Goal: Information Seeking & Learning: Learn about a topic

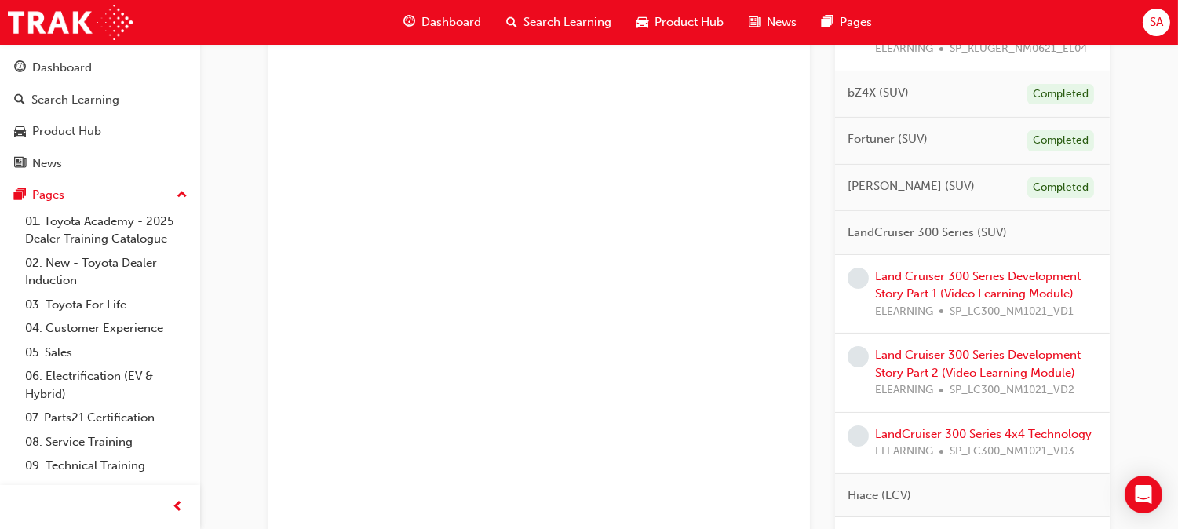
scroll to position [621, 0]
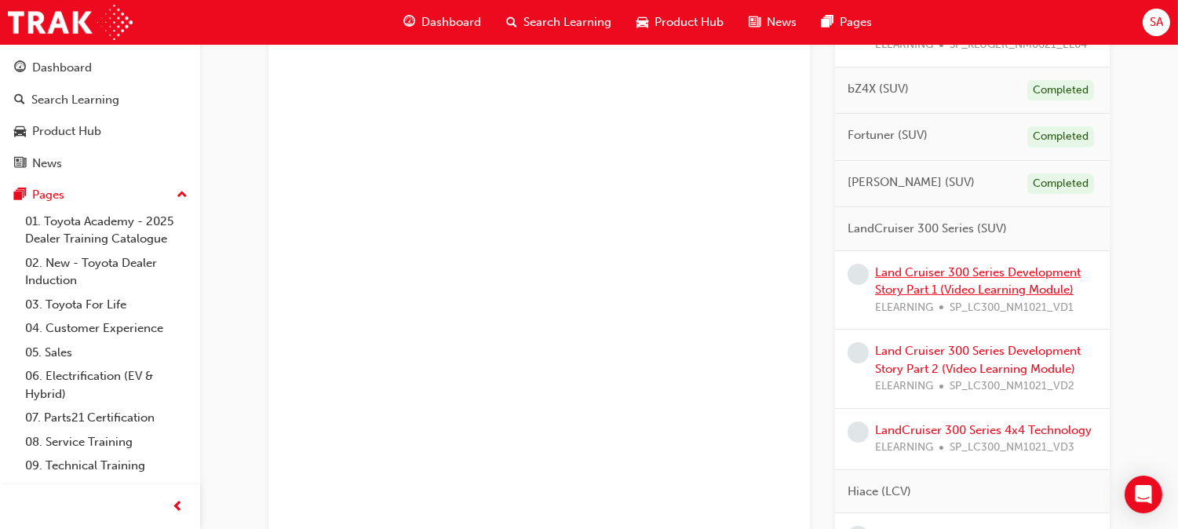
click at [938, 272] on link "Land Cruiser 300 Series Development Story Part 1 (Video Learning Module)" at bounding box center [978, 281] width 206 height 32
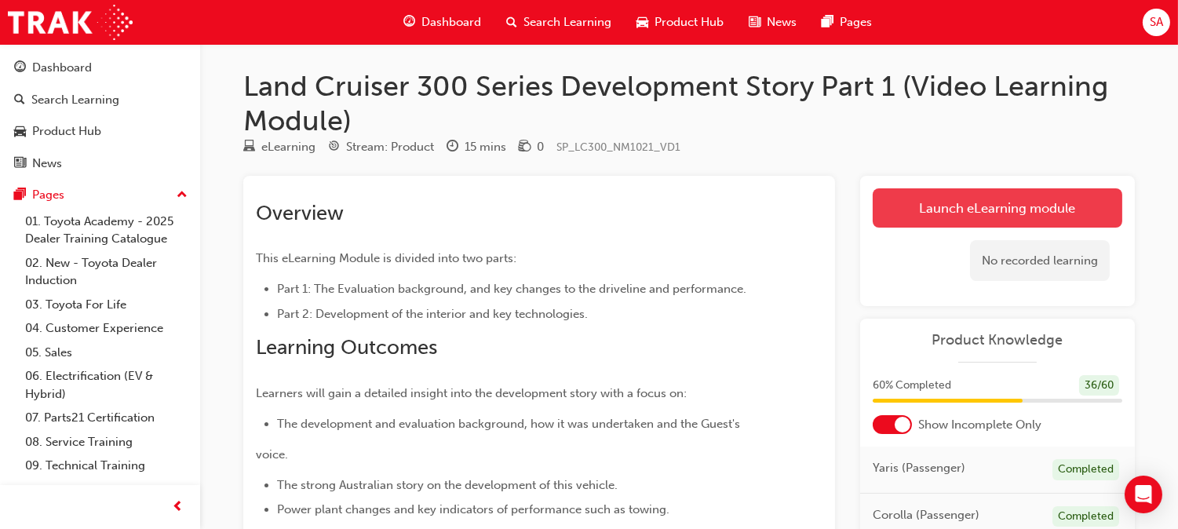
click at [957, 210] on link "Launch eLearning module" at bounding box center [998, 207] width 250 height 39
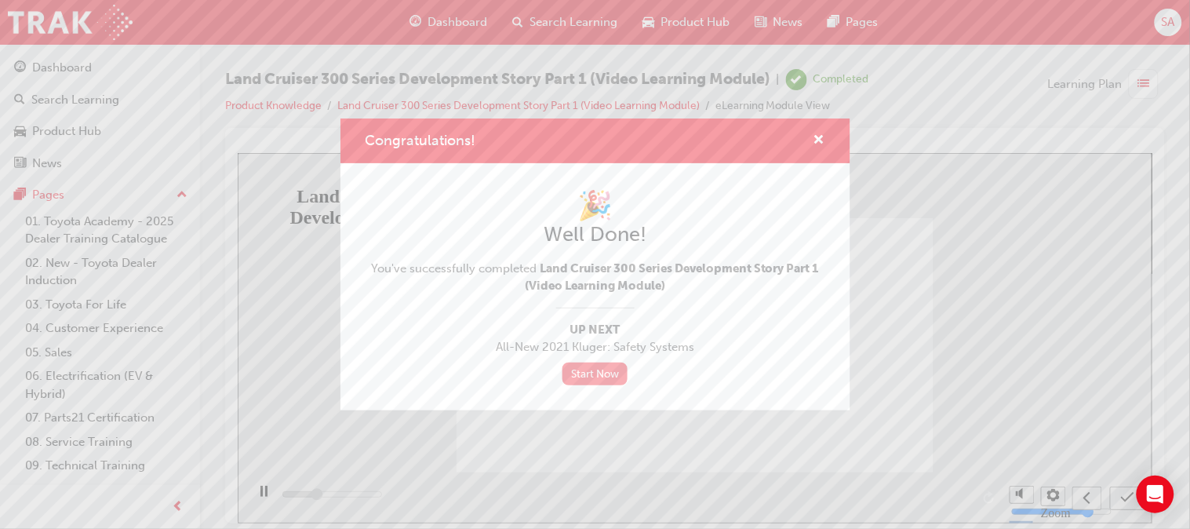
type input "4300"
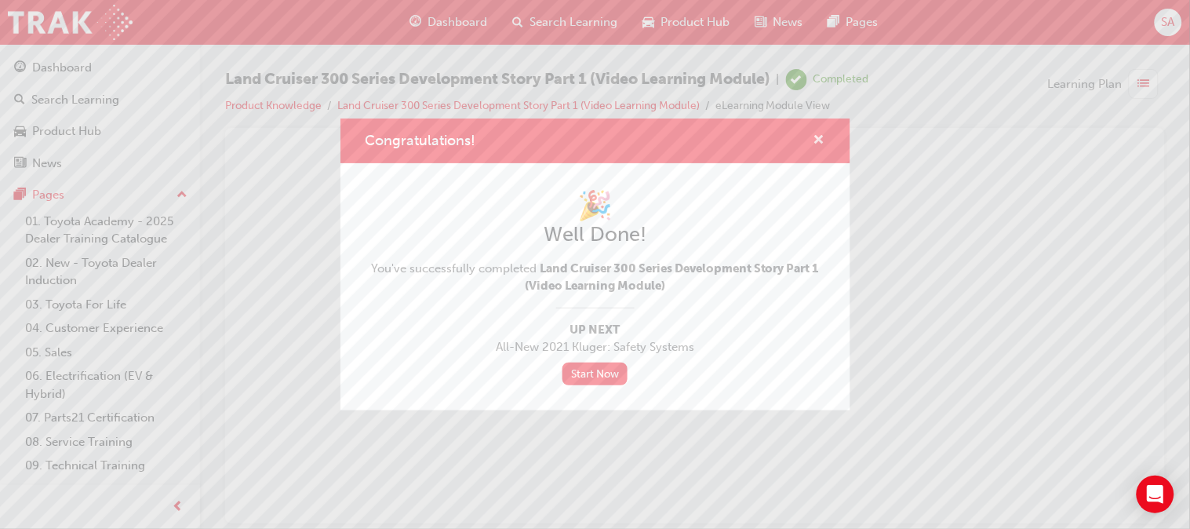
click at [821, 138] on span "cross-icon" at bounding box center [820, 141] width 12 height 14
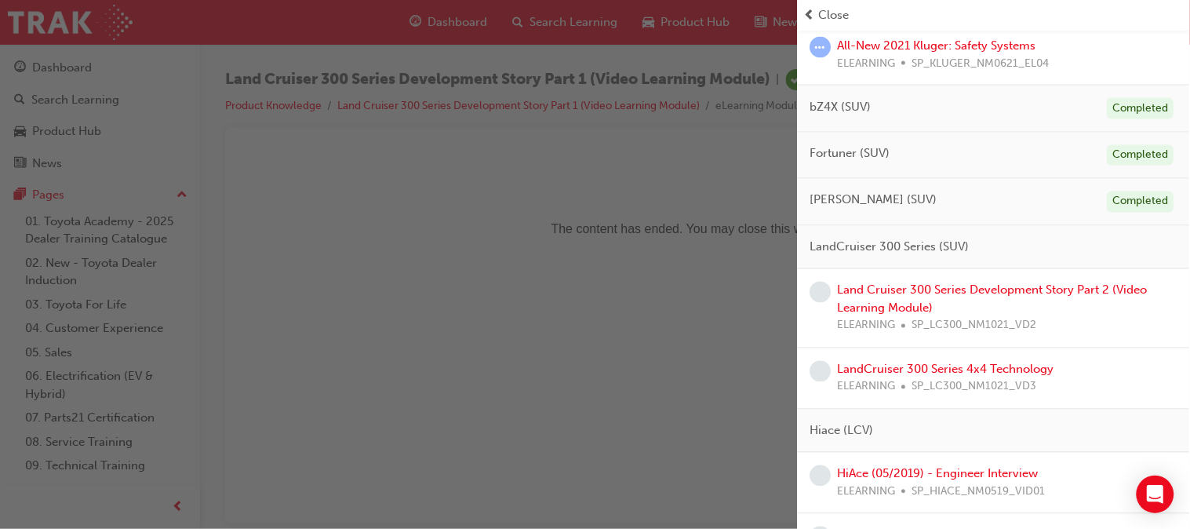
scroll to position [608, 0]
click at [892, 296] on link "Land Cruiser 300 Series Development Story Part 2 (Video Learning Module)" at bounding box center [993, 300] width 310 height 32
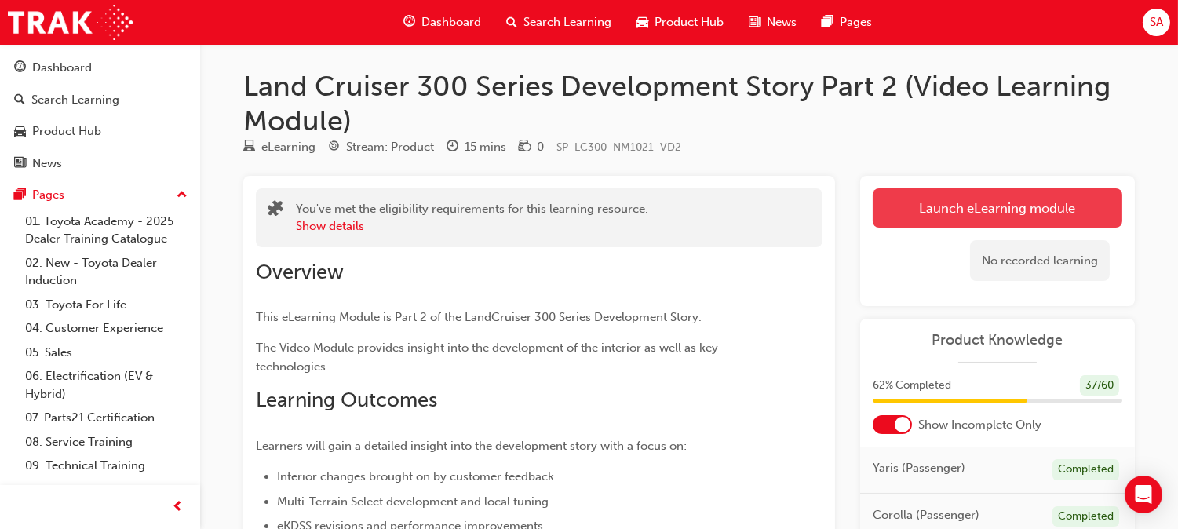
click at [942, 199] on link "Launch eLearning module" at bounding box center [998, 207] width 250 height 39
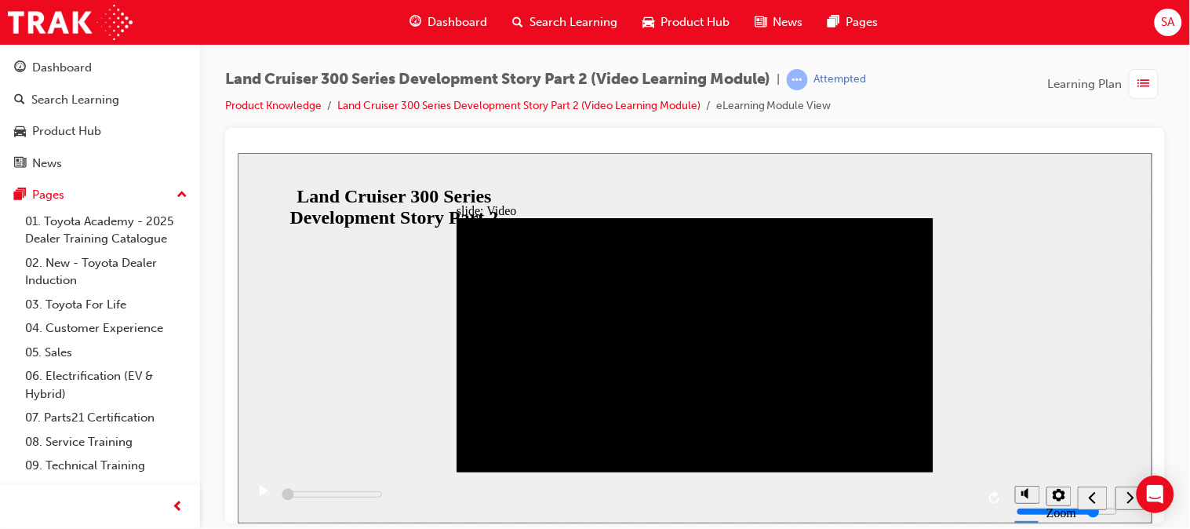
click at [415, 352] on div "slide: Video Video_Icon_Digital_System_RGB_REV.png Click to play video Click to…" at bounding box center [694, 337] width 915 height 370
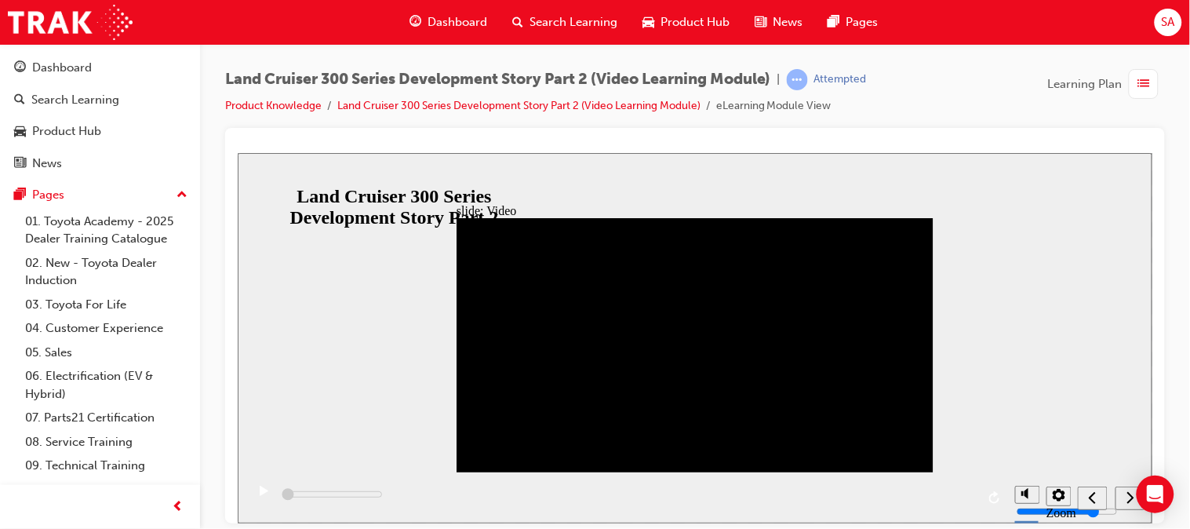
click at [259, 495] on icon "play/pause" at bounding box center [263, 490] width 9 height 10
click at [993, 497] on icon "replay" at bounding box center [995, 496] width 13 height 13
click at [1127, 494] on nav "slide navigation" at bounding box center [1110, 497] width 67 height 51
click at [366, 495] on div "playback controls" at bounding box center [626, 497] width 762 height 51
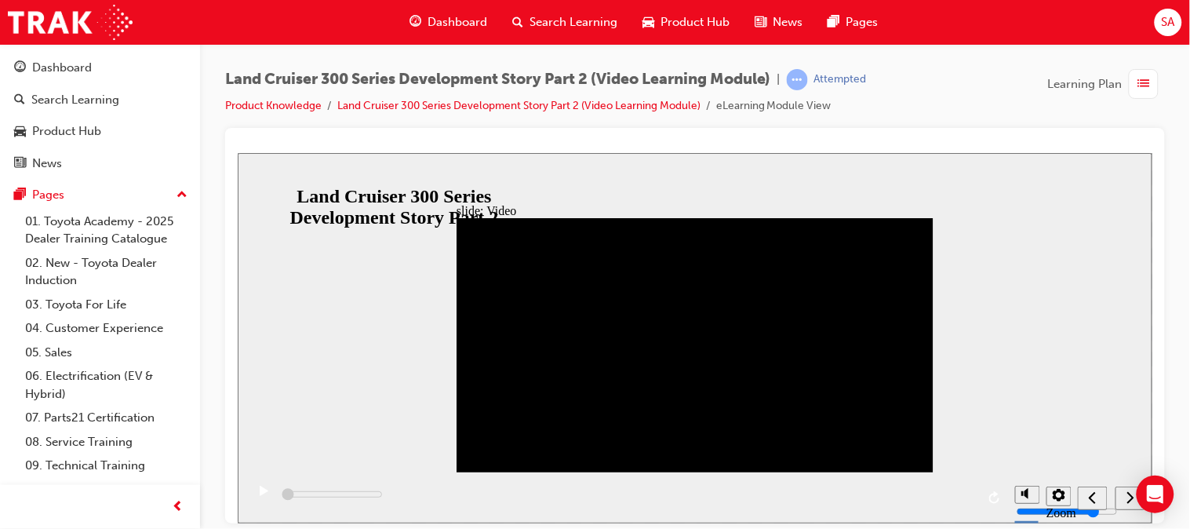
click at [259, 495] on icon "play/pause" at bounding box center [263, 490] width 9 height 10
click at [1052, 500] on icon "settings" at bounding box center [1058, 494] width 13 height 13
click at [1073, 307] on div "slide: Video Video_Icon_Digital_System_RGB_REV.png Click to play video Click to…" at bounding box center [694, 337] width 915 height 370
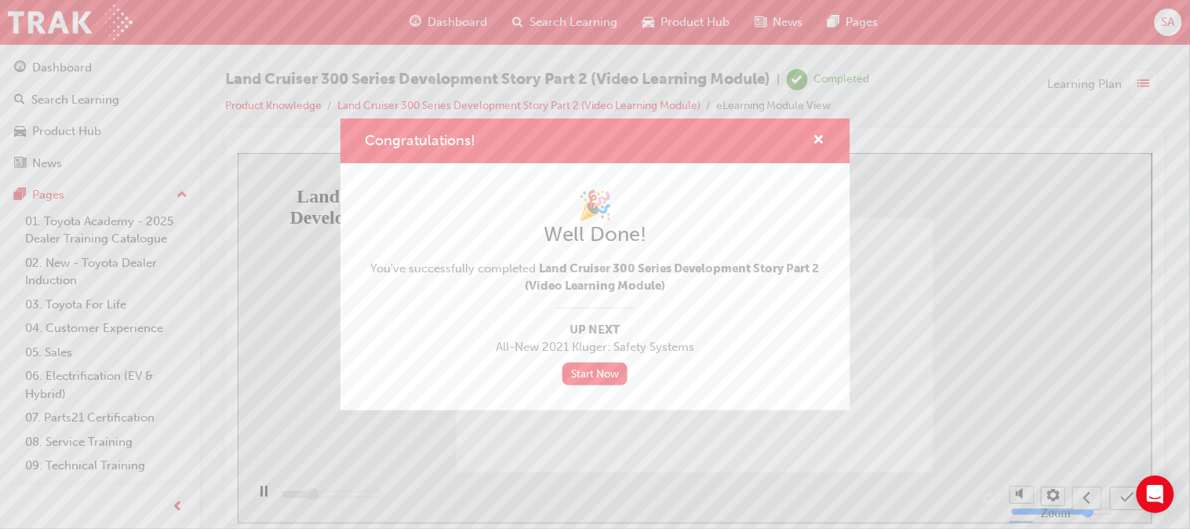
type input "3700"
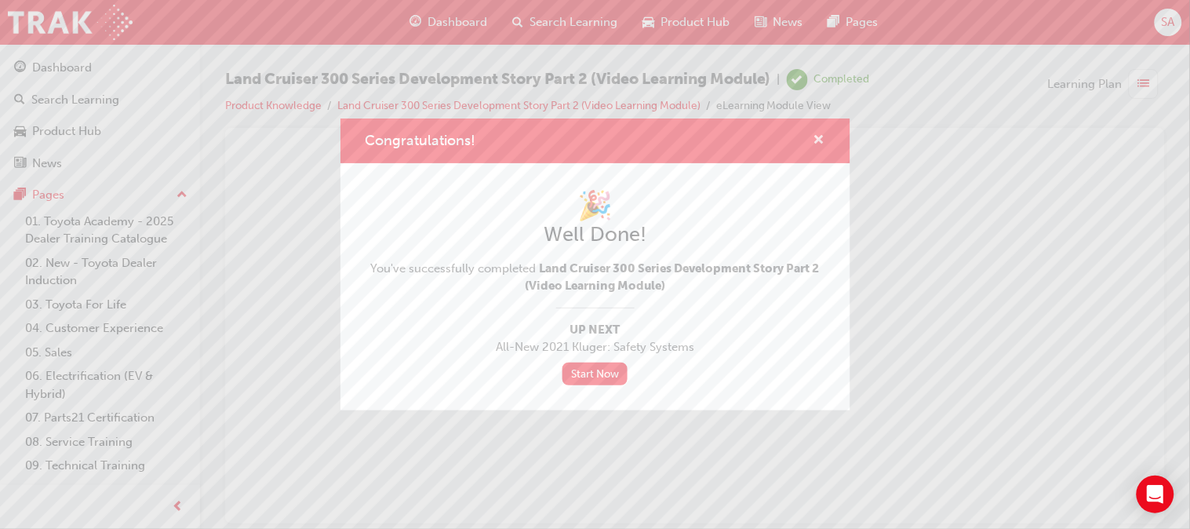
click at [816, 142] on span "cross-icon" at bounding box center [820, 141] width 12 height 14
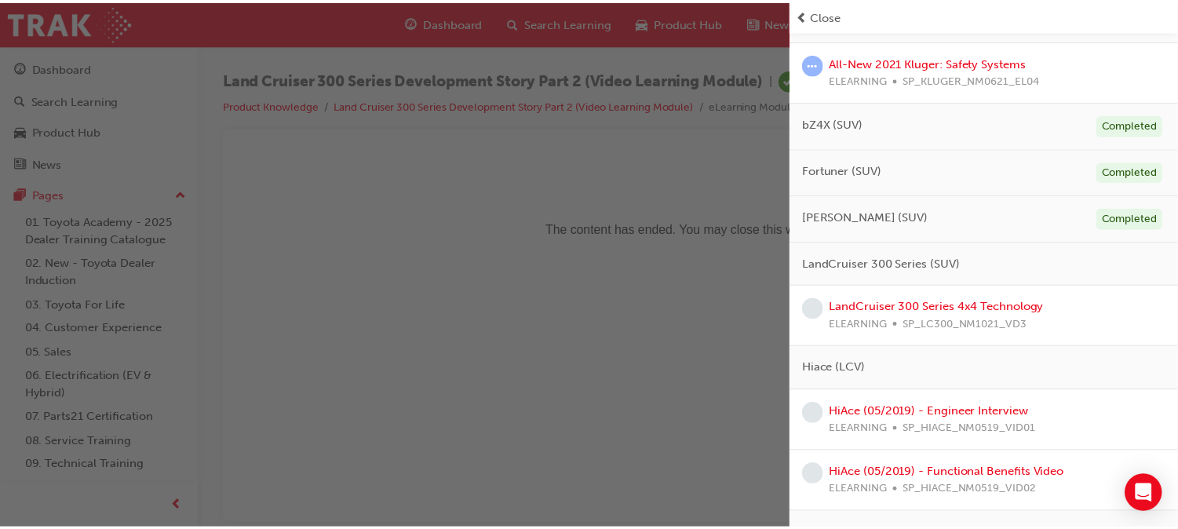
scroll to position [593, 0]
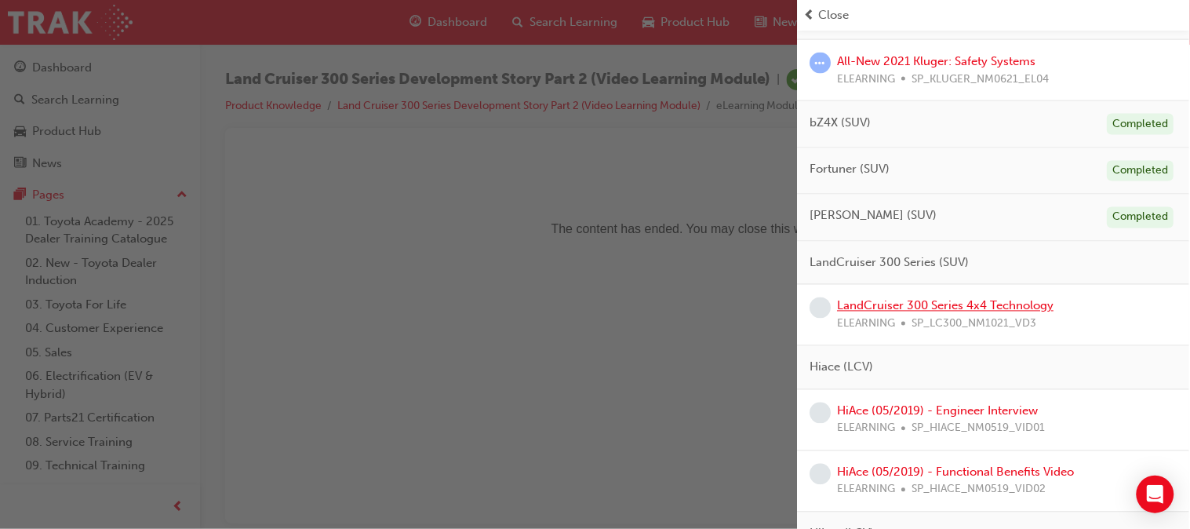
click at [984, 304] on link "LandCruiser 300 Series 4x4 Technology" at bounding box center [946, 306] width 217 height 14
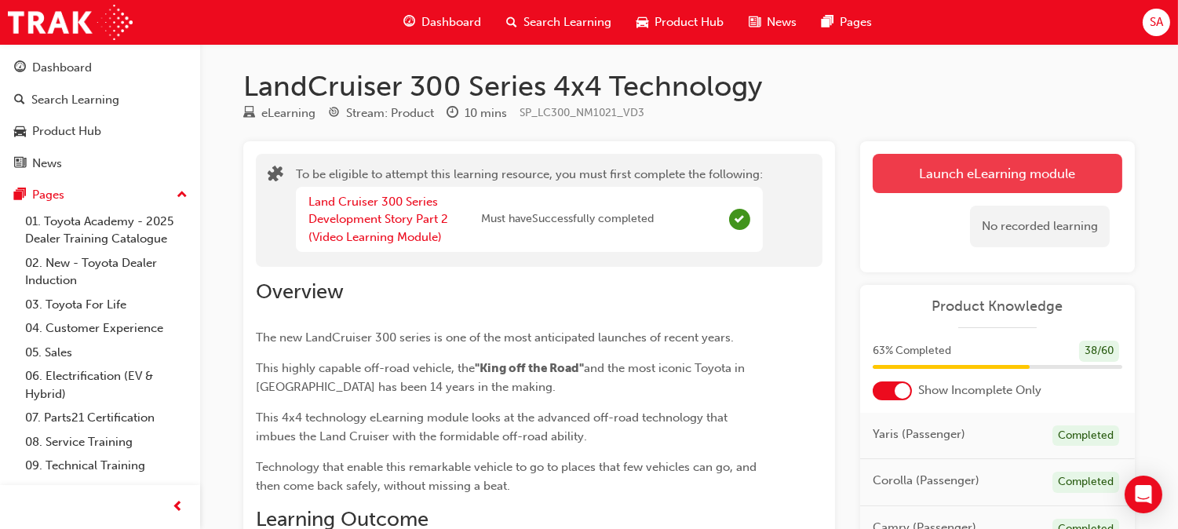
click at [924, 183] on button "Launch eLearning module" at bounding box center [998, 173] width 250 height 39
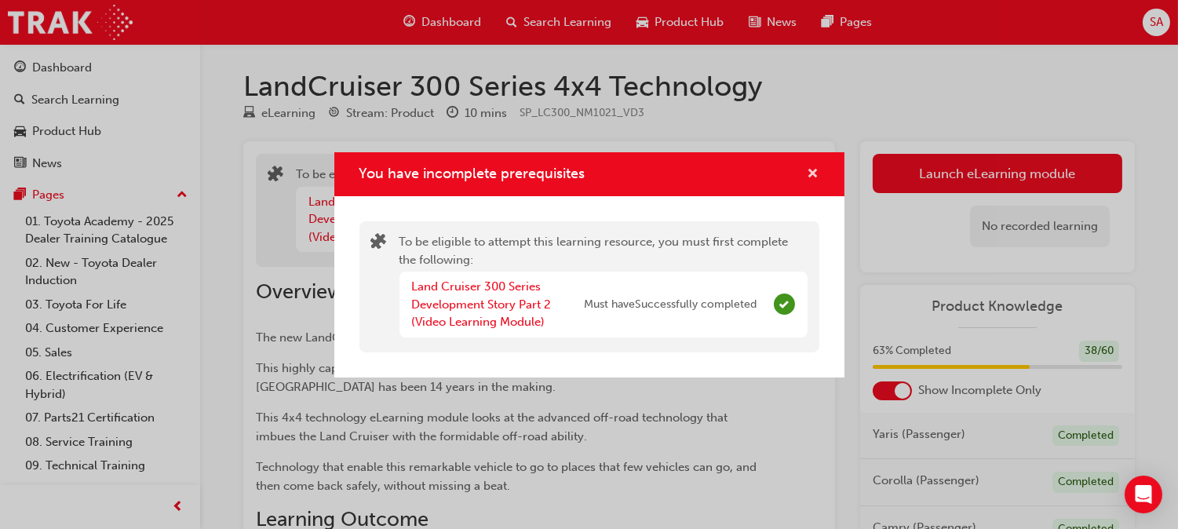
click at [814, 168] on span "cross-icon" at bounding box center [813, 175] width 12 height 14
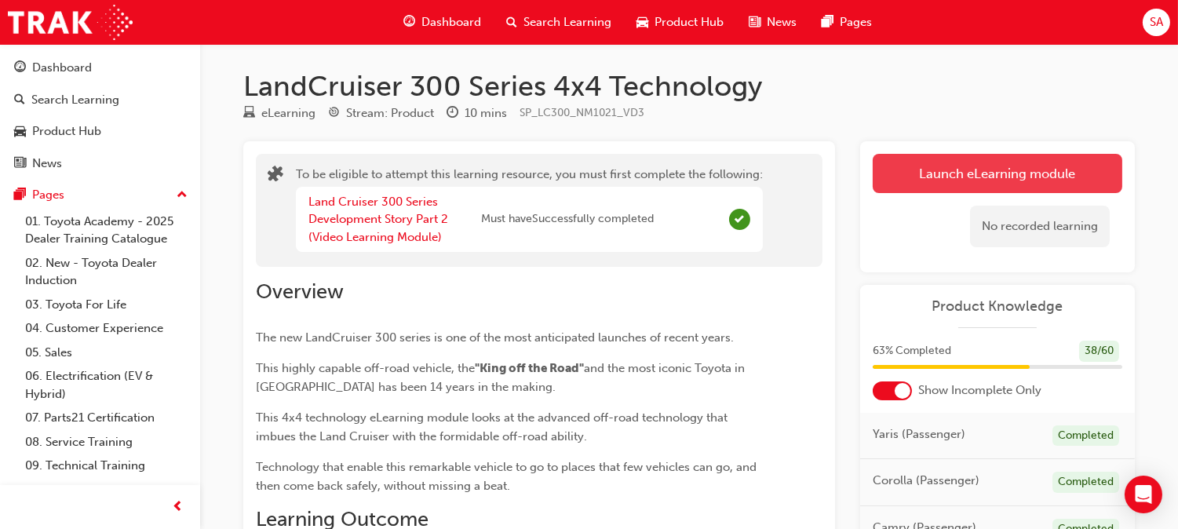
click at [913, 174] on button "Launch eLearning module" at bounding box center [998, 173] width 250 height 39
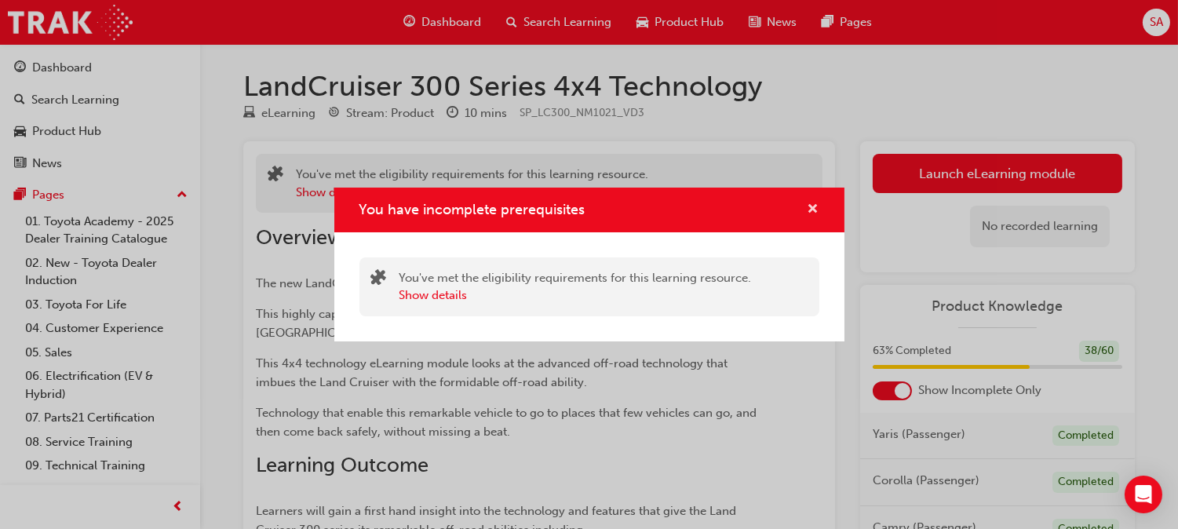
click at [808, 209] on span "cross-icon" at bounding box center [813, 210] width 12 height 14
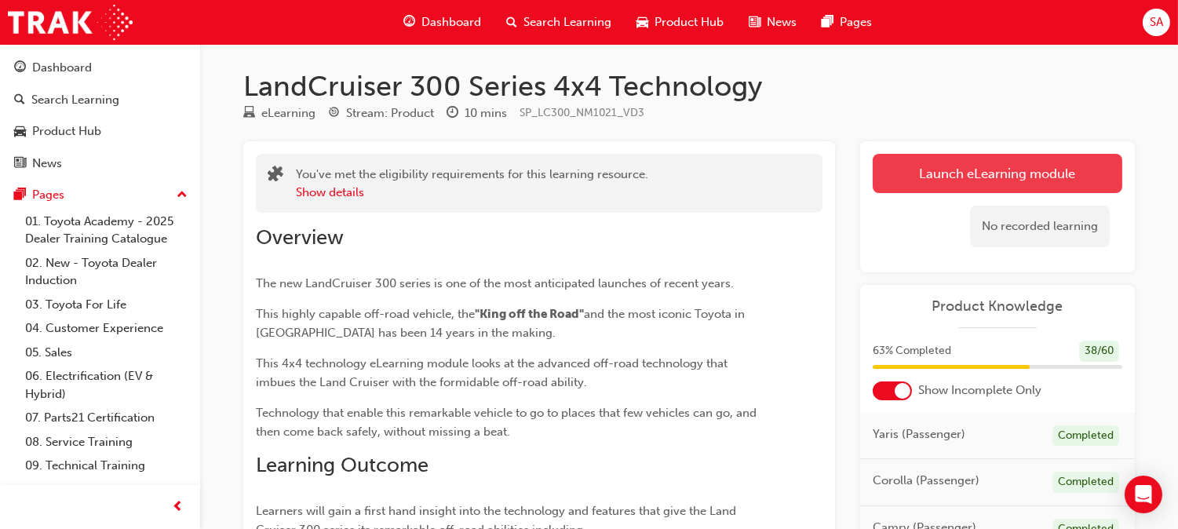
click at [945, 174] on button "Launch eLearning module" at bounding box center [998, 173] width 250 height 39
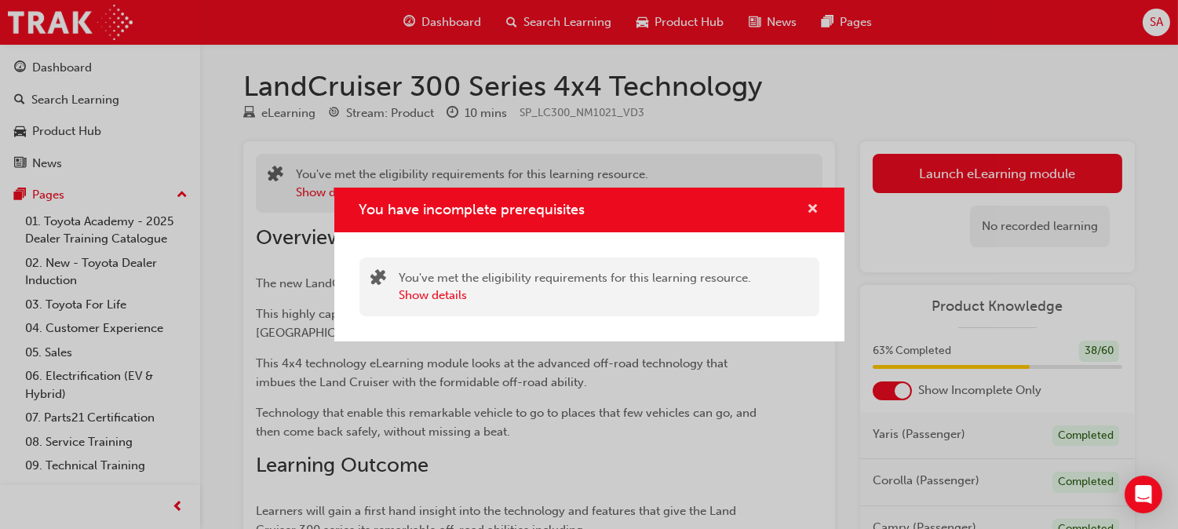
click at [809, 213] on div "You have incomplete prerequisites" at bounding box center [807, 210] width 24 height 20
click at [809, 213] on span "cross-icon" at bounding box center [813, 210] width 12 height 14
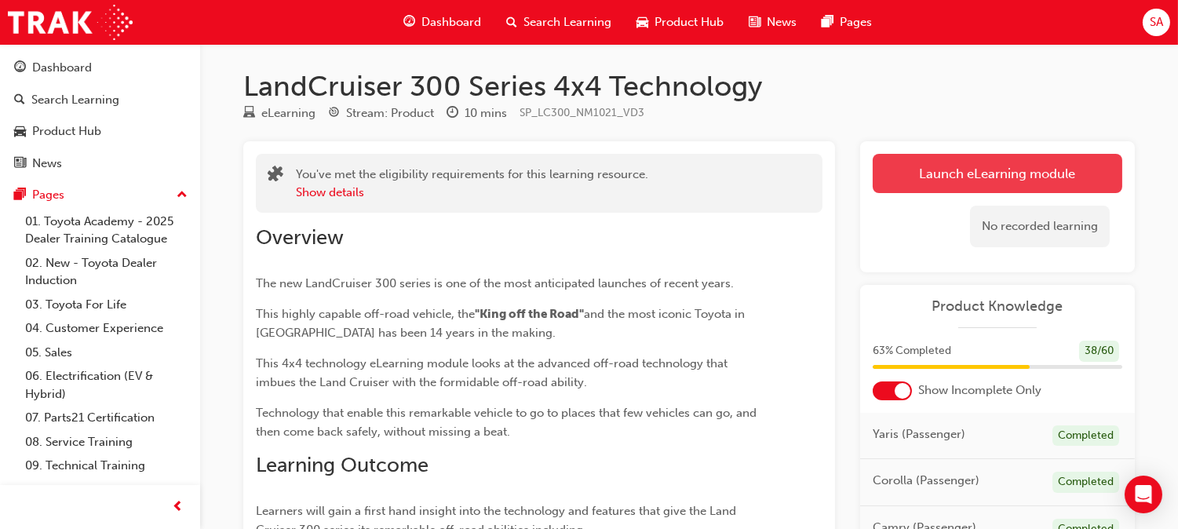
click at [907, 180] on button "Launch eLearning module" at bounding box center [998, 173] width 250 height 39
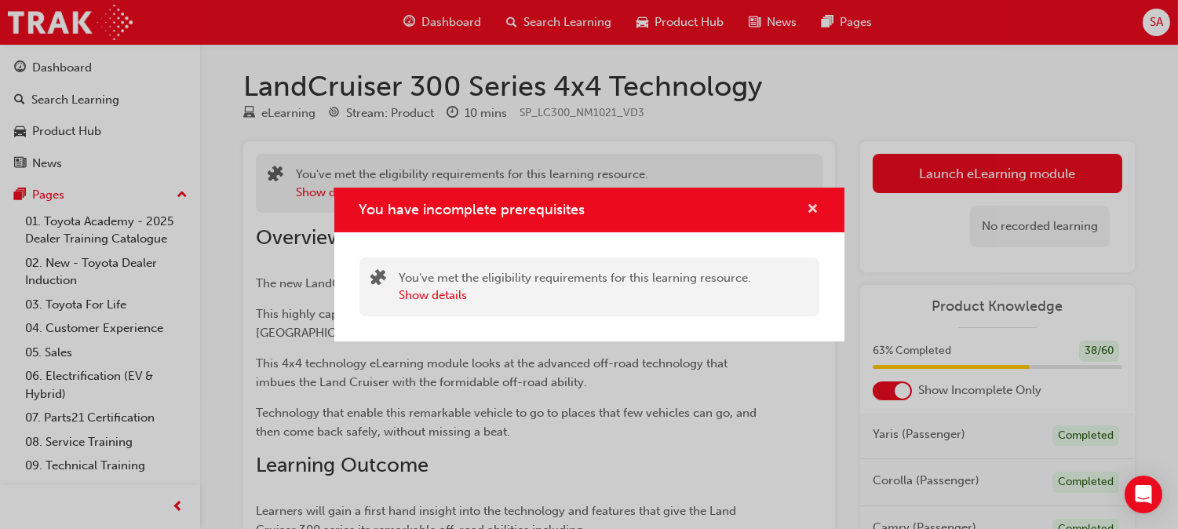
click at [810, 212] on span "cross-icon" at bounding box center [813, 210] width 12 height 14
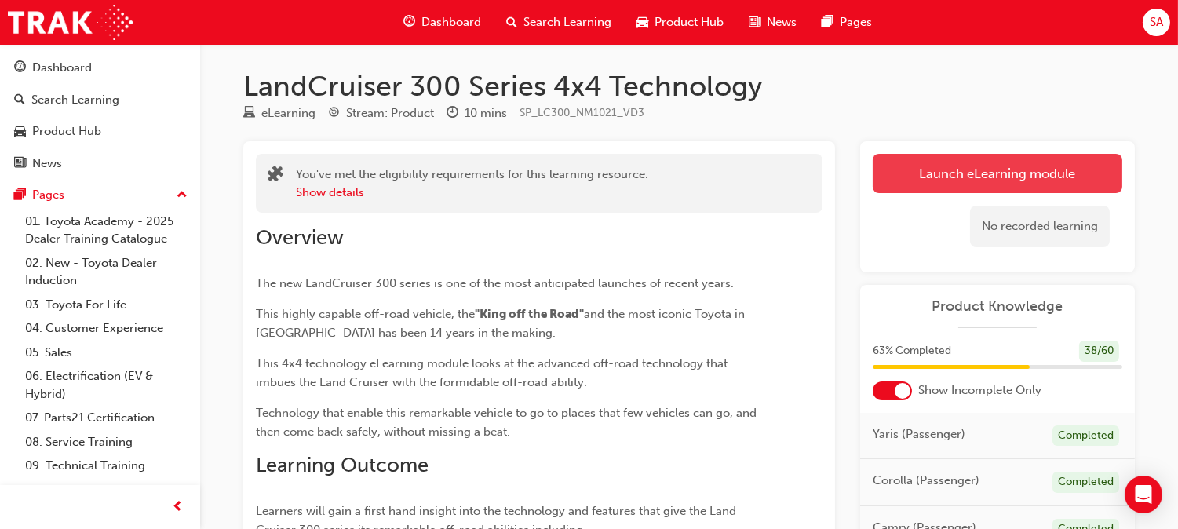
click at [938, 191] on link "Launch eLearning module" at bounding box center [998, 173] width 250 height 39
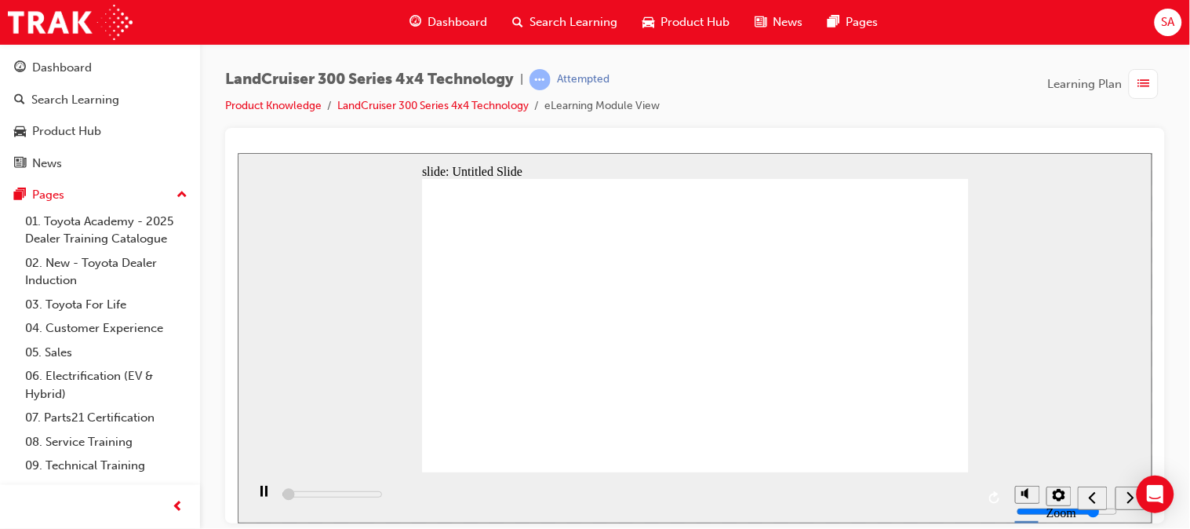
click at [260, 495] on icon "play/pause" at bounding box center [263, 490] width 7 height 11
click at [259, 495] on icon "play/pause" at bounding box center [263, 490] width 9 height 10
click at [260, 495] on icon "play/pause" at bounding box center [263, 490] width 7 height 11
click at [259, 495] on icon "play/pause" at bounding box center [263, 490] width 9 height 10
click at [267, 494] on div "play/pause" at bounding box center [263, 498] width 27 height 27
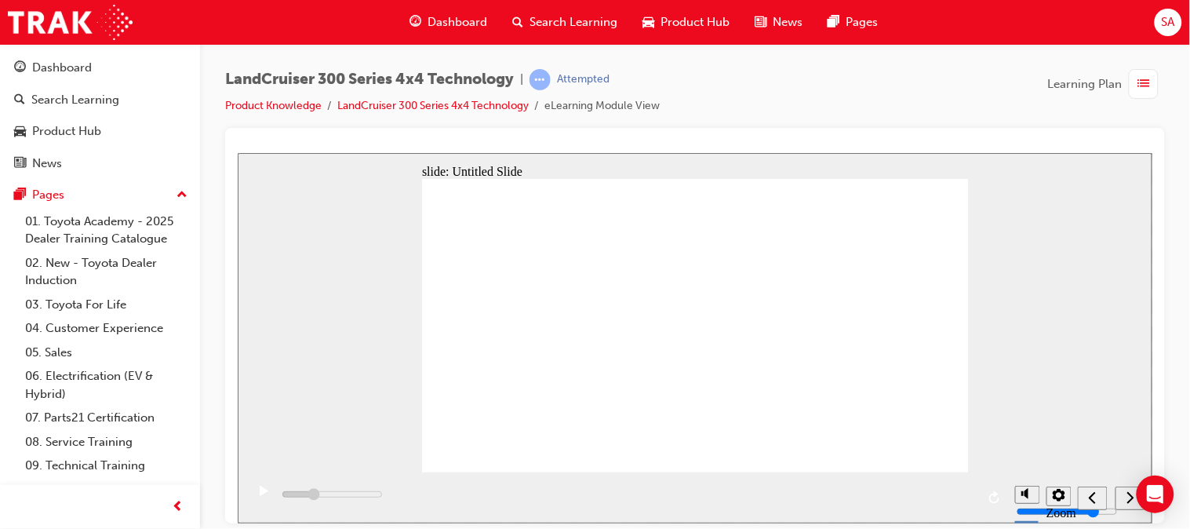
click at [259, 495] on icon "play/pause" at bounding box center [263, 490] width 9 height 10
click at [1098, 346] on div "slide: Untitled Slide Video_Icon_Digital_System_RGB_REV.png Click to play video…" at bounding box center [694, 337] width 915 height 370
click at [1131, 502] on icon "next" at bounding box center [1130, 497] width 8 height 14
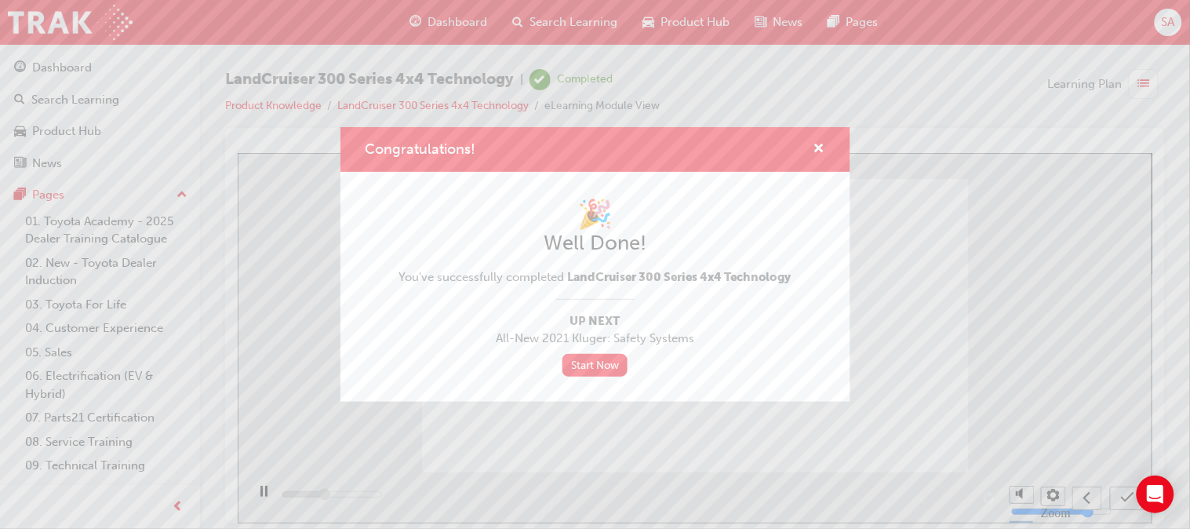
type input "5300"
click at [825, 145] on span "cross-icon" at bounding box center [820, 150] width 12 height 14
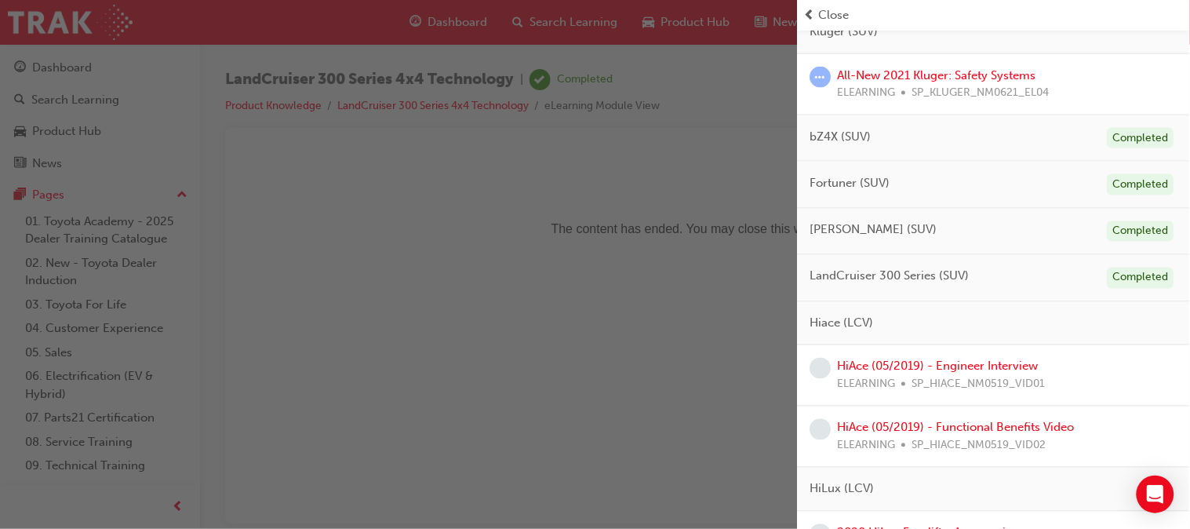
scroll to position [566, 0]
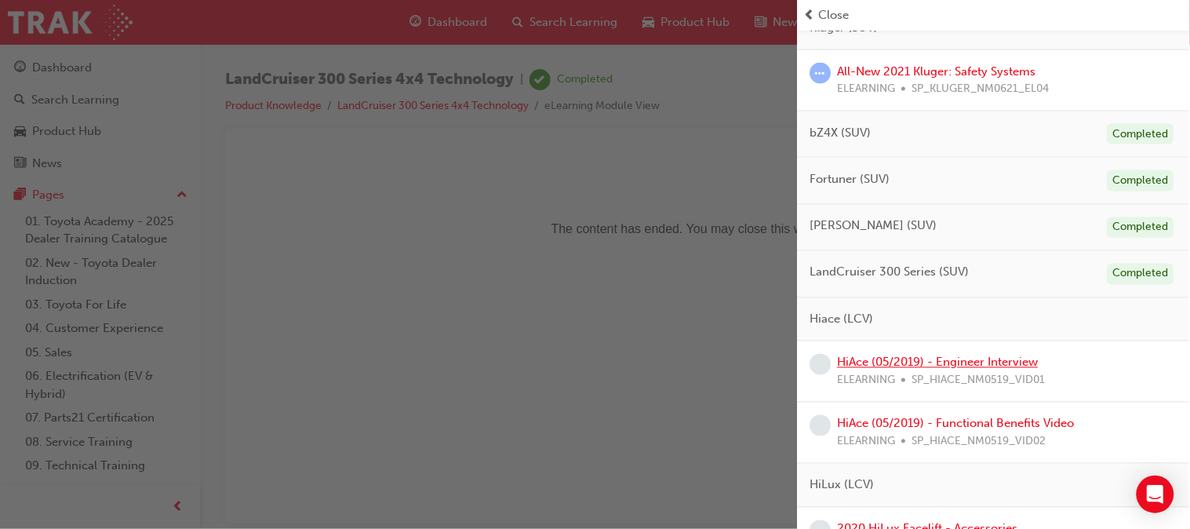
click at [979, 364] on link "HiAce (05/2019) - Engineer Interview" at bounding box center [938, 362] width 201 height 14
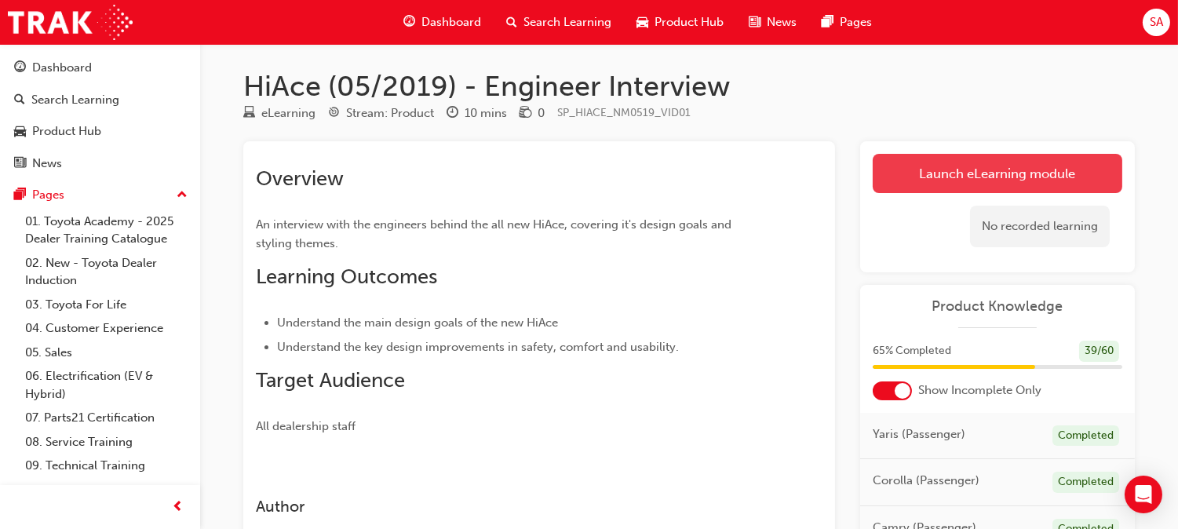
click at [964, 178] on link "Launch eLearning module" at bounding box center [998, 173] width 250 height 39
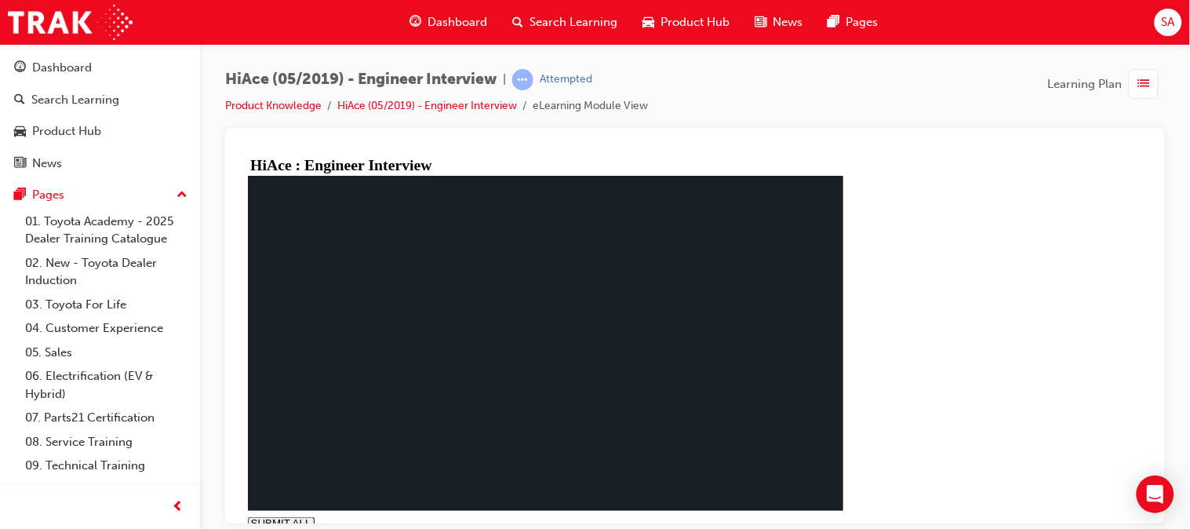
type input "1"
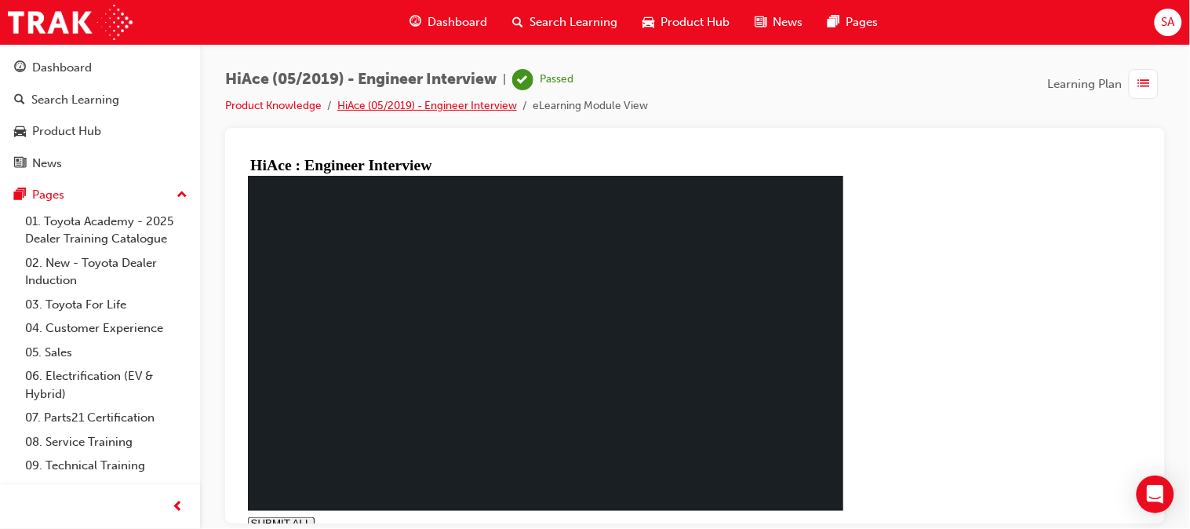
click at [377, 106] on link "HiAce (05/2019) - Engineer Interview" at bounding box center [427, 105] width 180 height 13
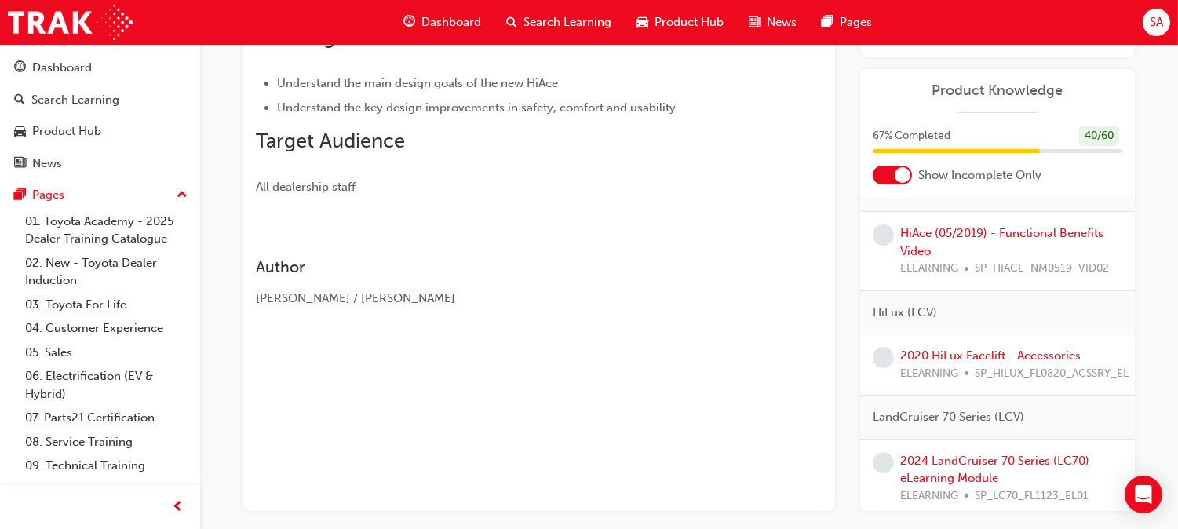
scroll to position [693, 0]
click at [953, 252] on link "HiAce (05/2019) - Functional Benefits Video" at bounding box center [1001, 243] width 203 height 32
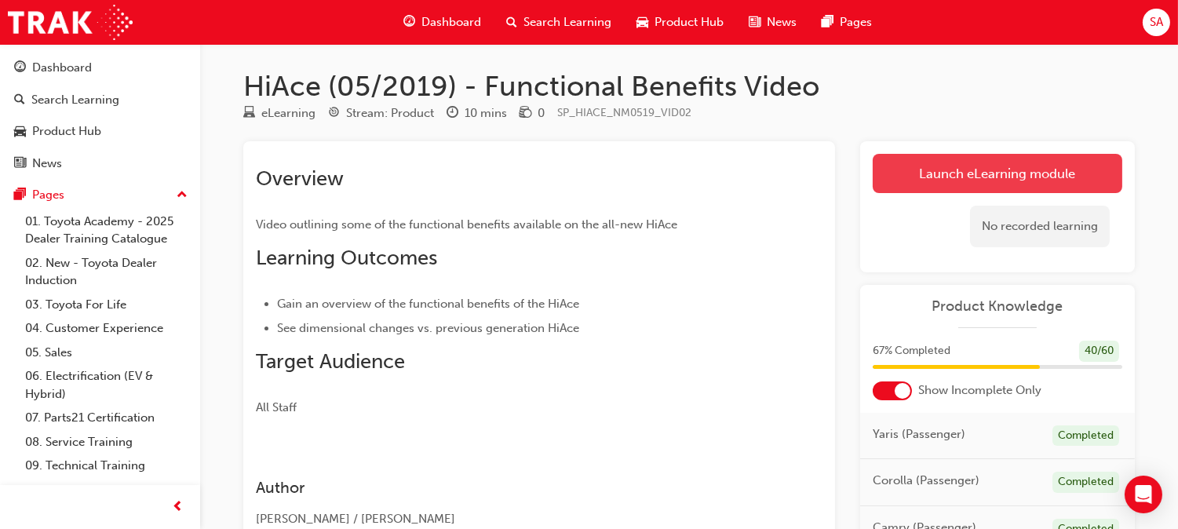
click at [950, 165] on link "Launch eLearning module" at bounding box center [998, 173] width 250 height 39
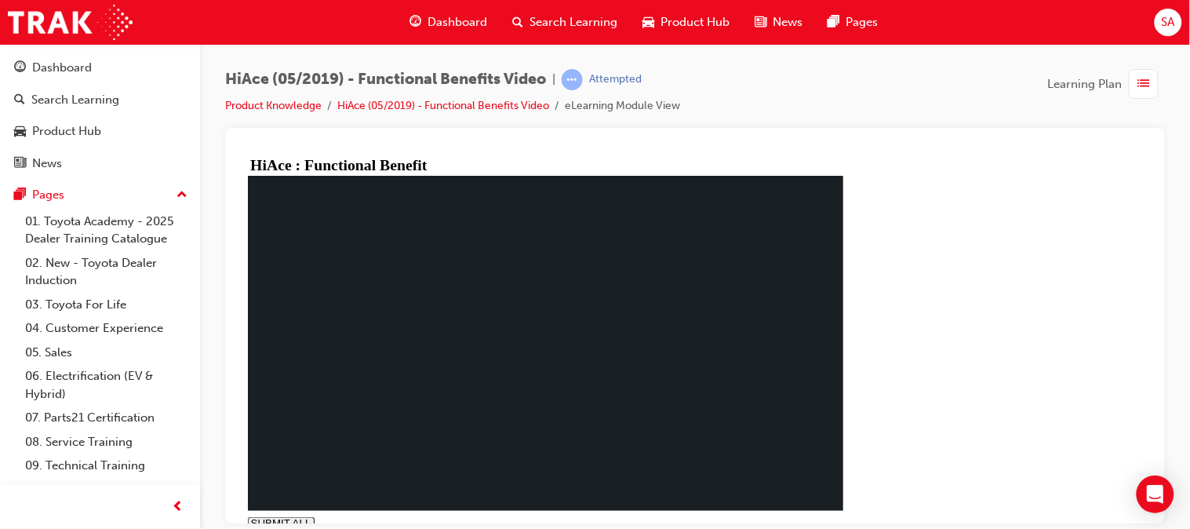
type input "1"
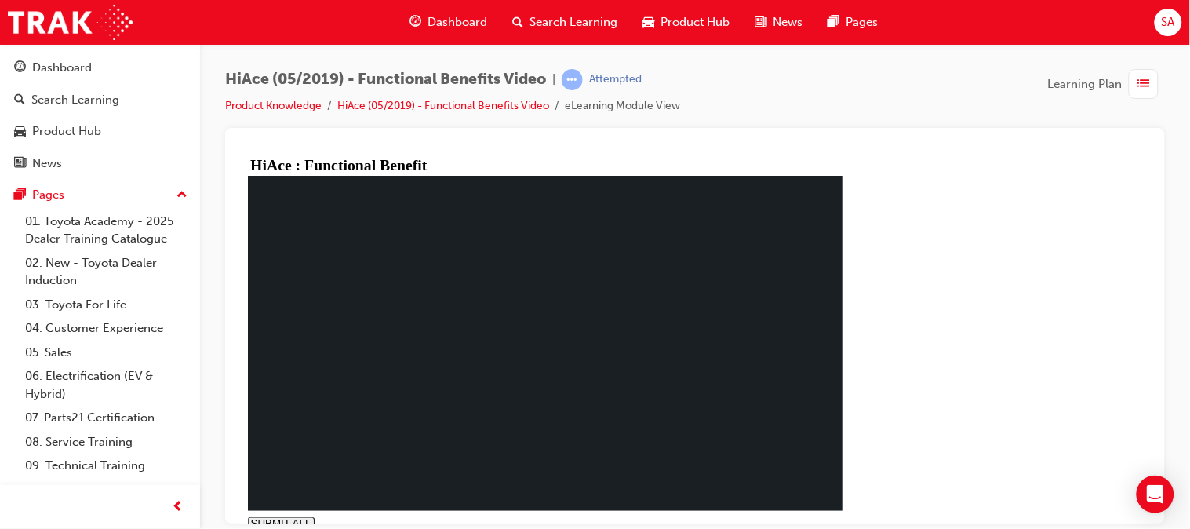
click at [445, 110] on link "HiAce (05/2019) - Functional Benefits Video" at bounding box center [443, 105] width 212 height 13
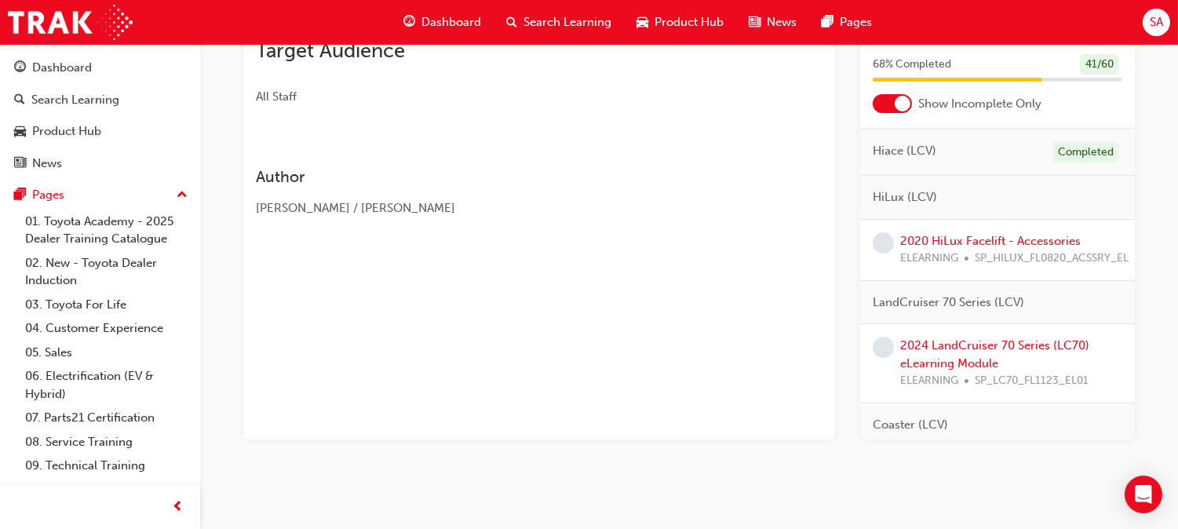
scroll to position [663, 0]
click at [959, 246] on link "2020 HiLux Facelift - Accessories" at bounding box center [990, 239] width 180 height 14
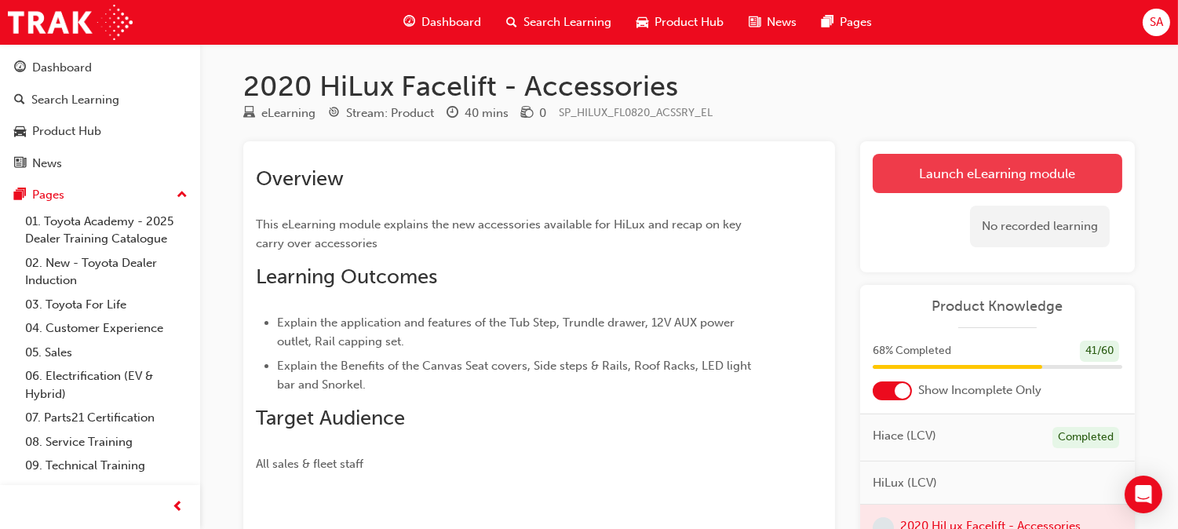
click at [898, 169] on link "Launch eLearning module" at bounding box center [998, 173] width 250 height 39
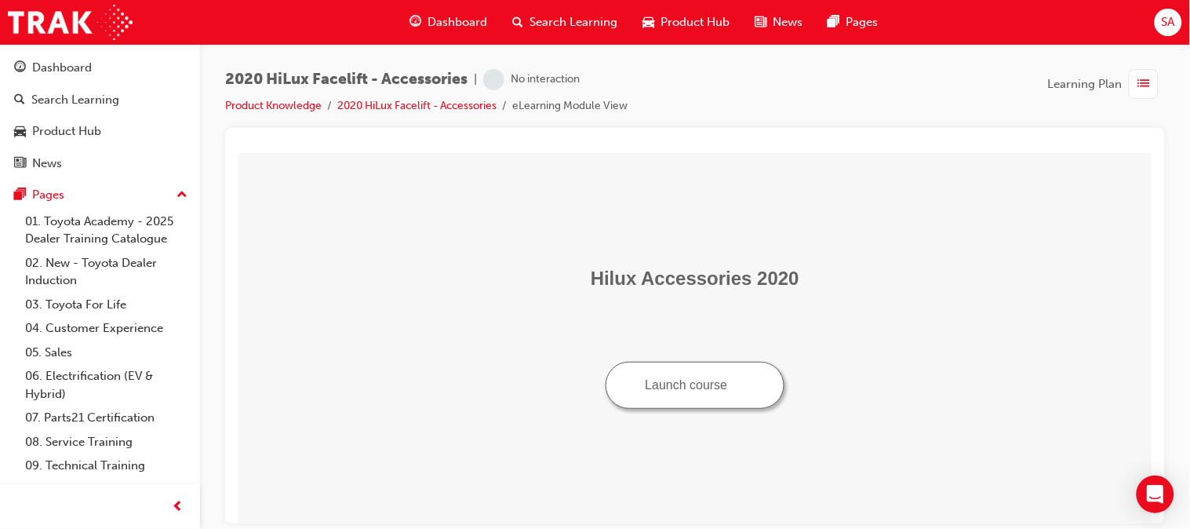
click at [671, 373] on button "Launch course" at bounding box center [695, 384] width 180 height 47
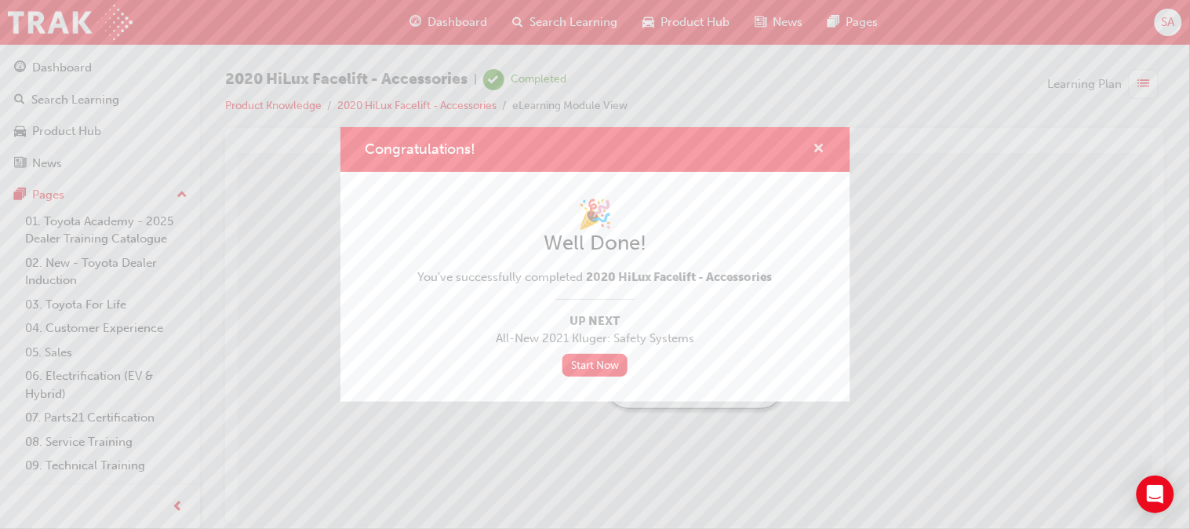
click at [818, 148] on span "cross-icon" at bounding box center [820, 150] width 12 height 14
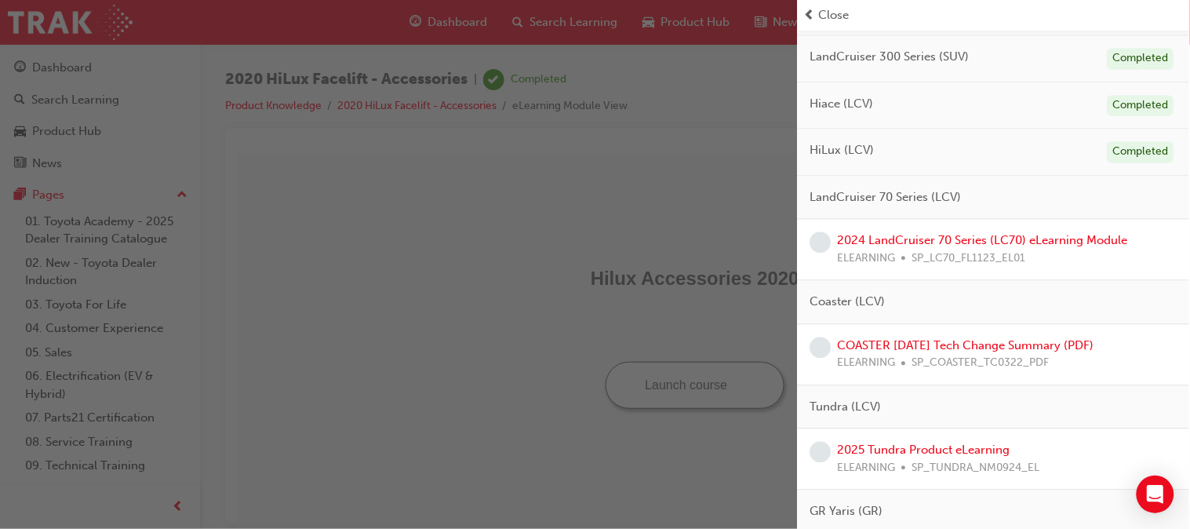
scroll to position [781, 0]
click at [955, 245] on link "2024 LandCruiser 70 Series (LC70) eLearning Module" at bounding box center [983, 240] width 290 height 14
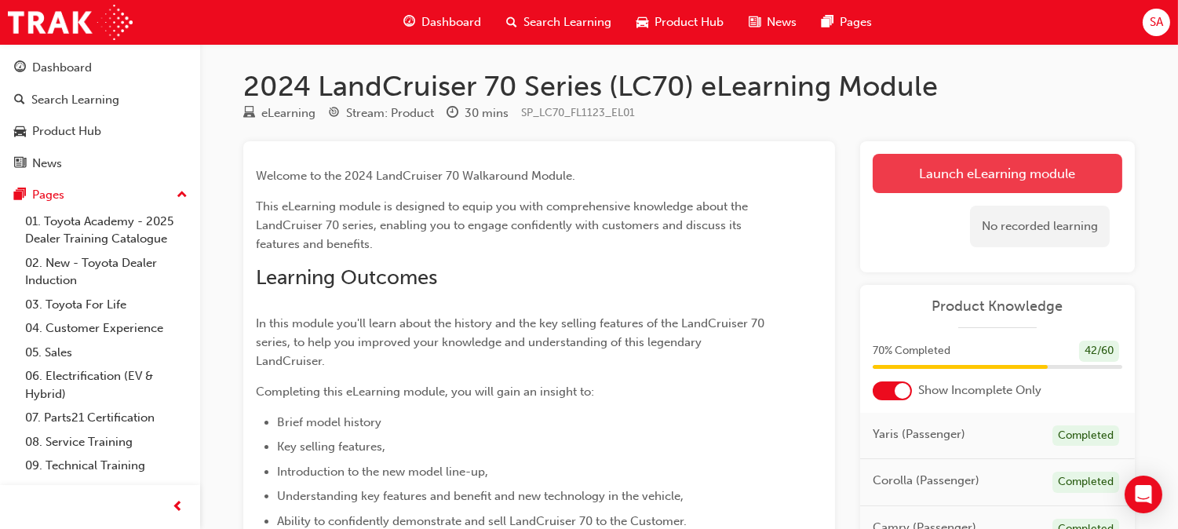
click at [936, 174] on link "Launch eLearning module" at bounding box center [998, 173] width 250 height 39
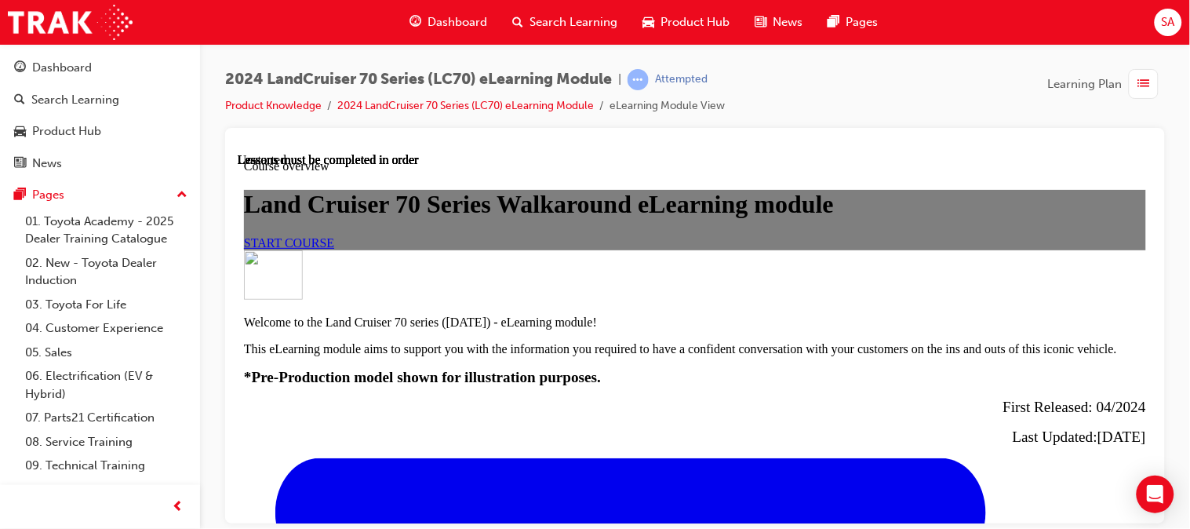
scroll to position [91, 0]
click at [333, 249] on span "START COURSE" at bounding box center [288, 241] width 90 height 13
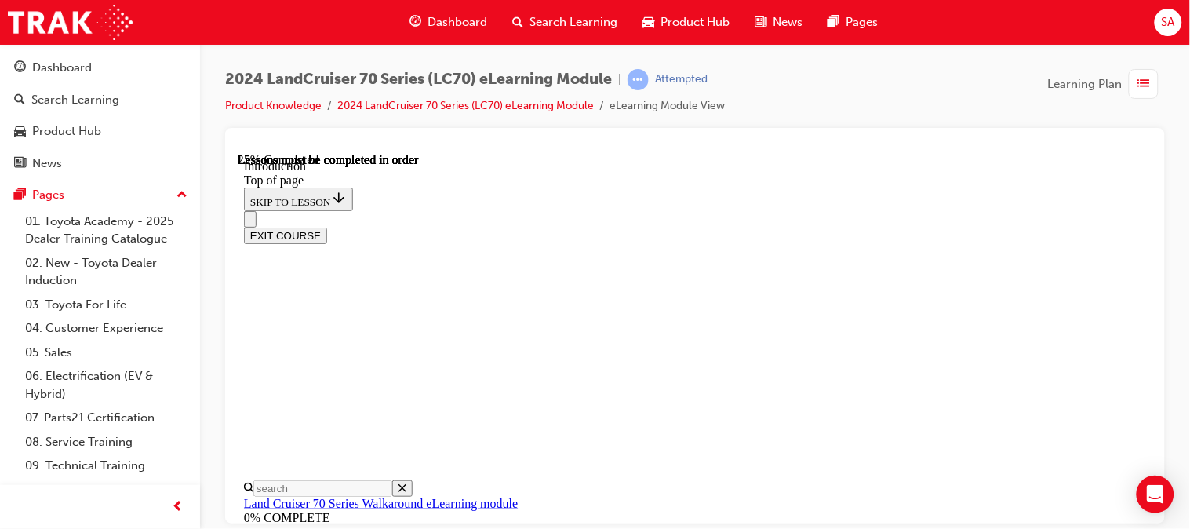
scroll to position [1009, 0]
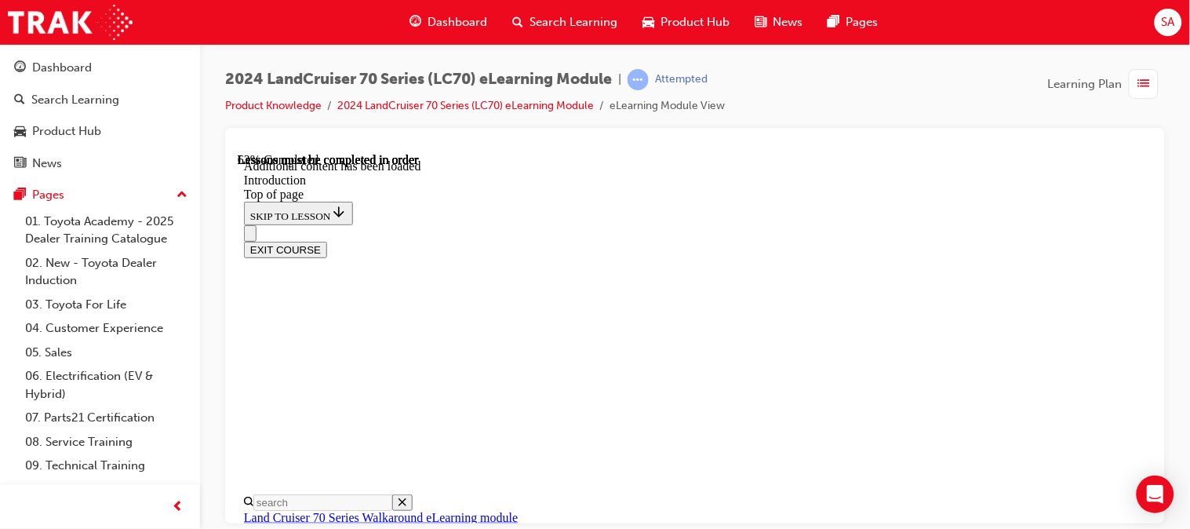
scroll to position [2335, 0]
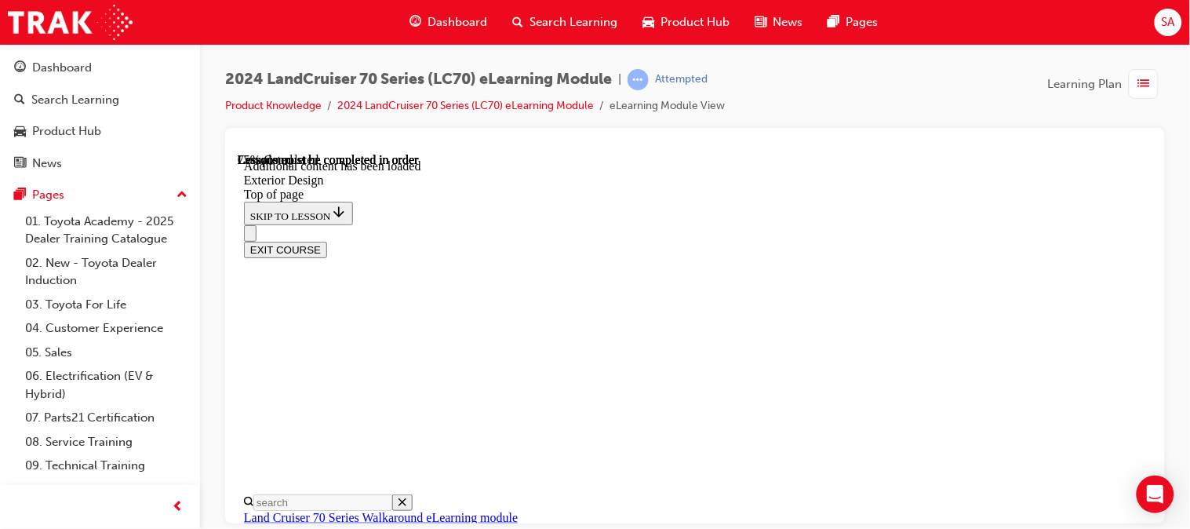
scroll to position [1679, 0]
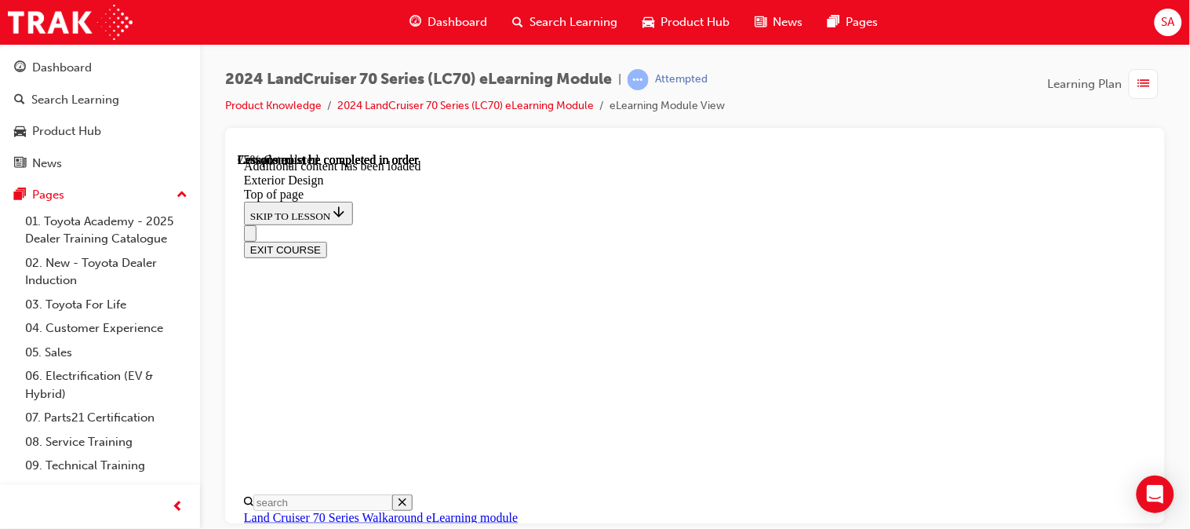
scroll to position [1595, 0]
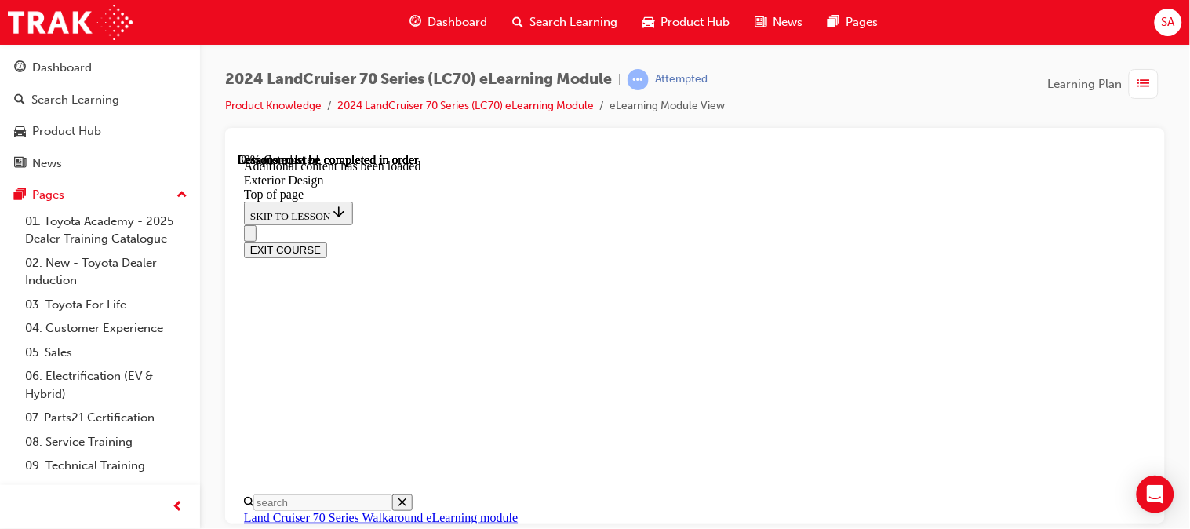
scroll to position [1993, 0]
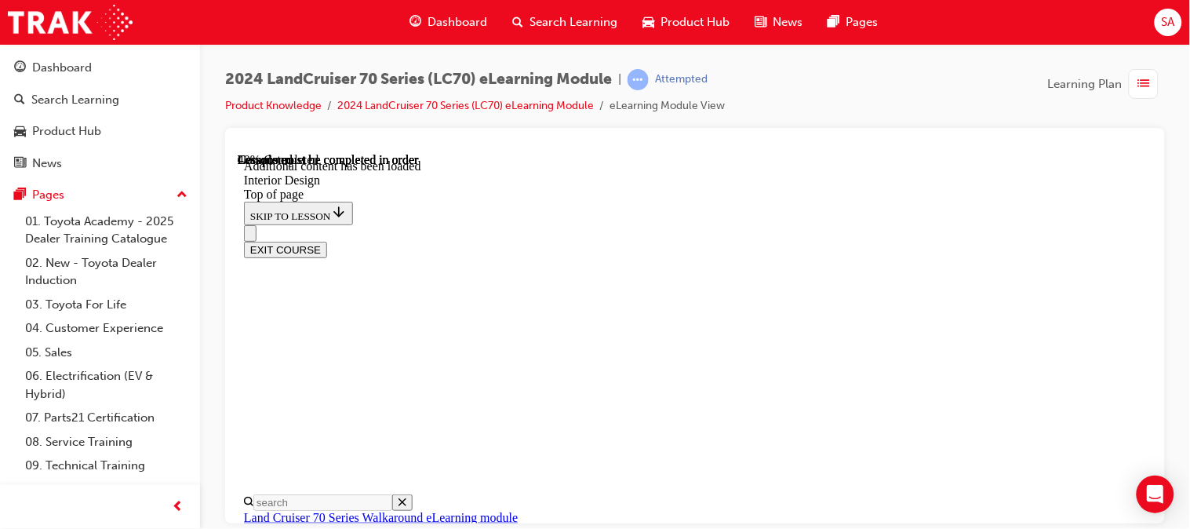
scroll to position [761, 0]
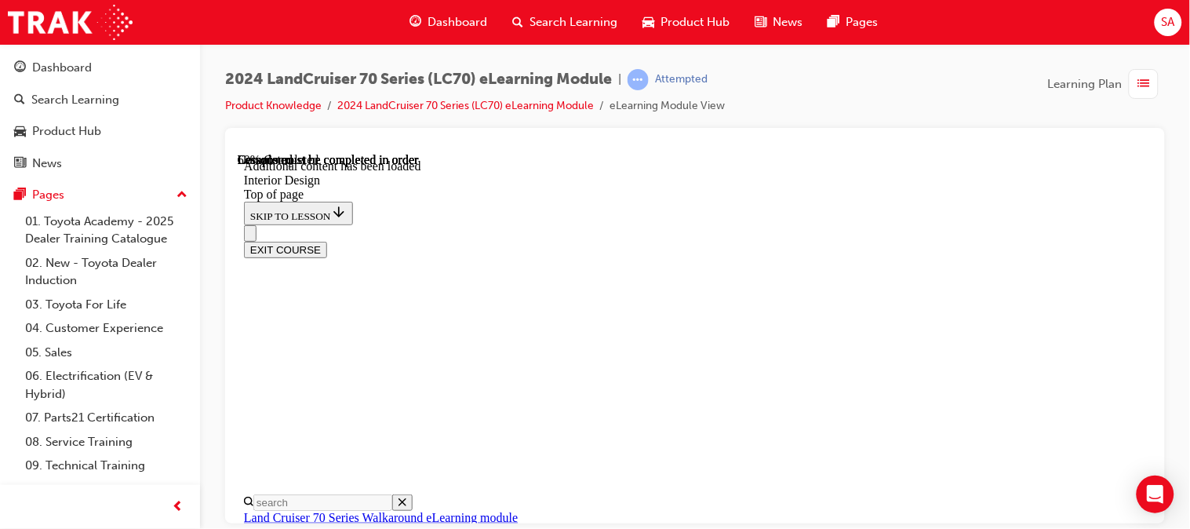
scroll to position [758, 0]
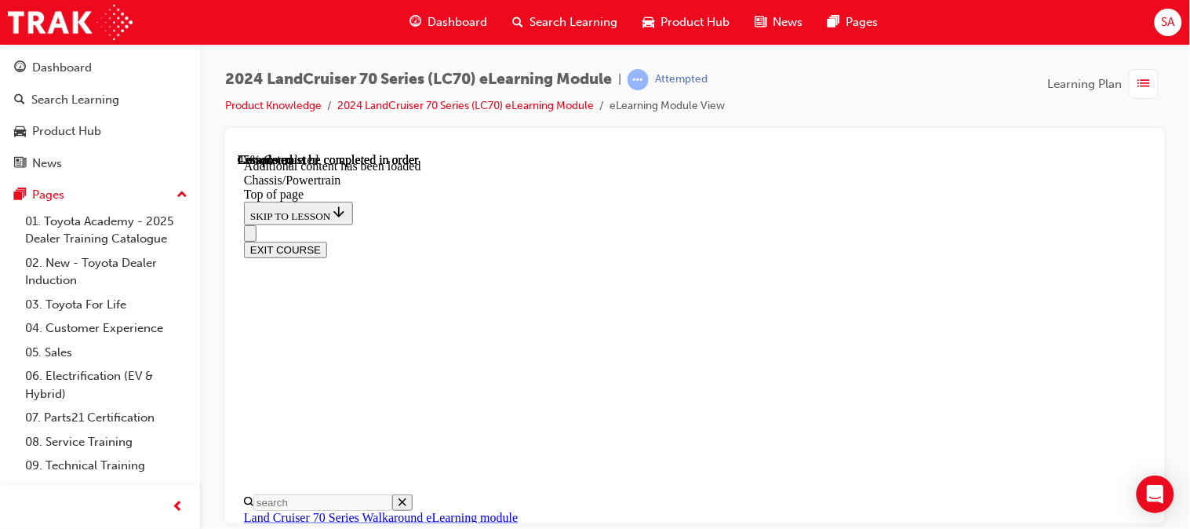
scroll to position [2184, 0]
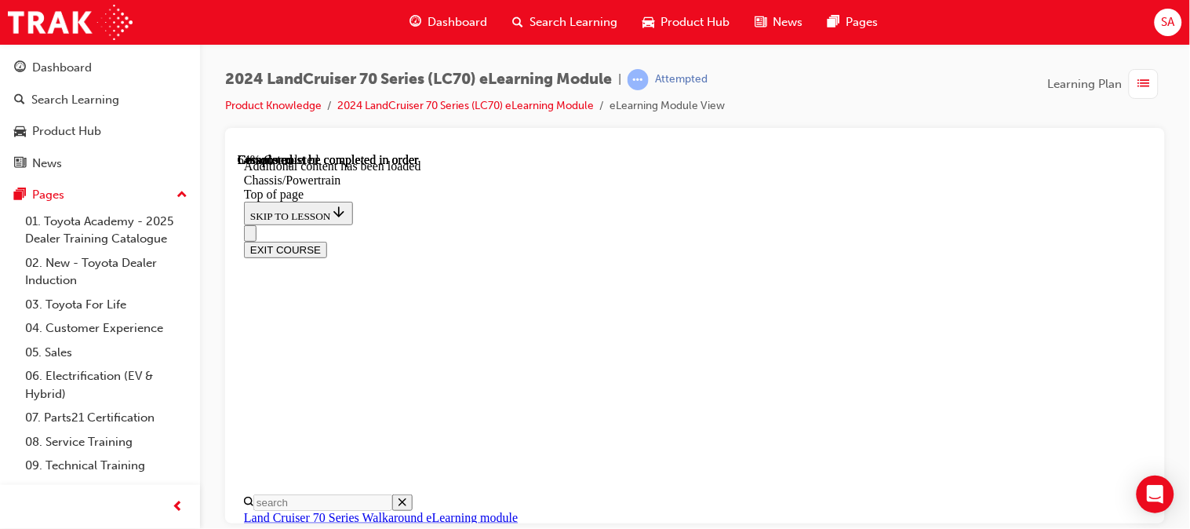
scroll to position [2403, 0]
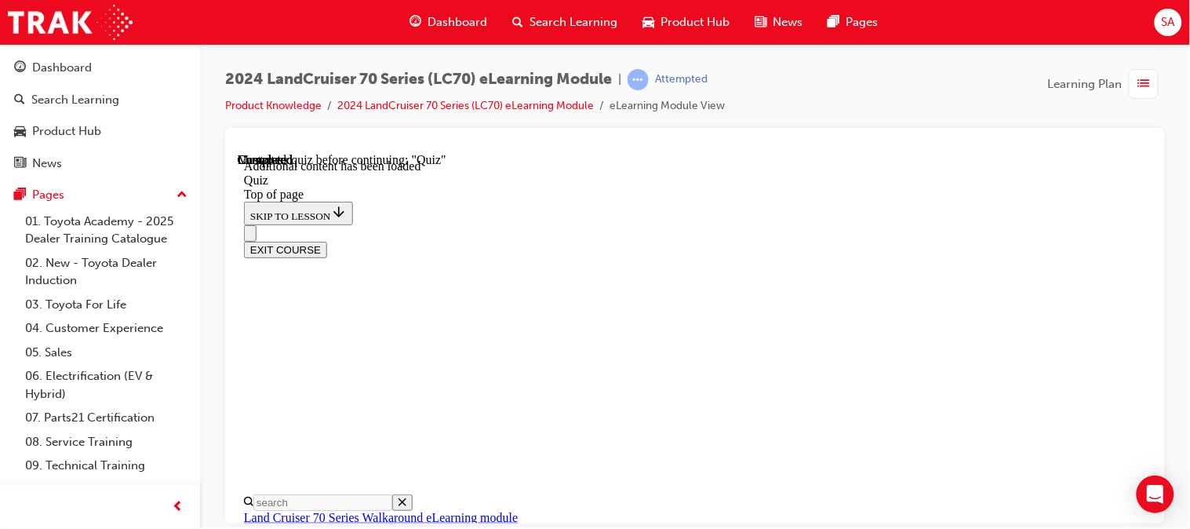
scroll to position [402, 0]
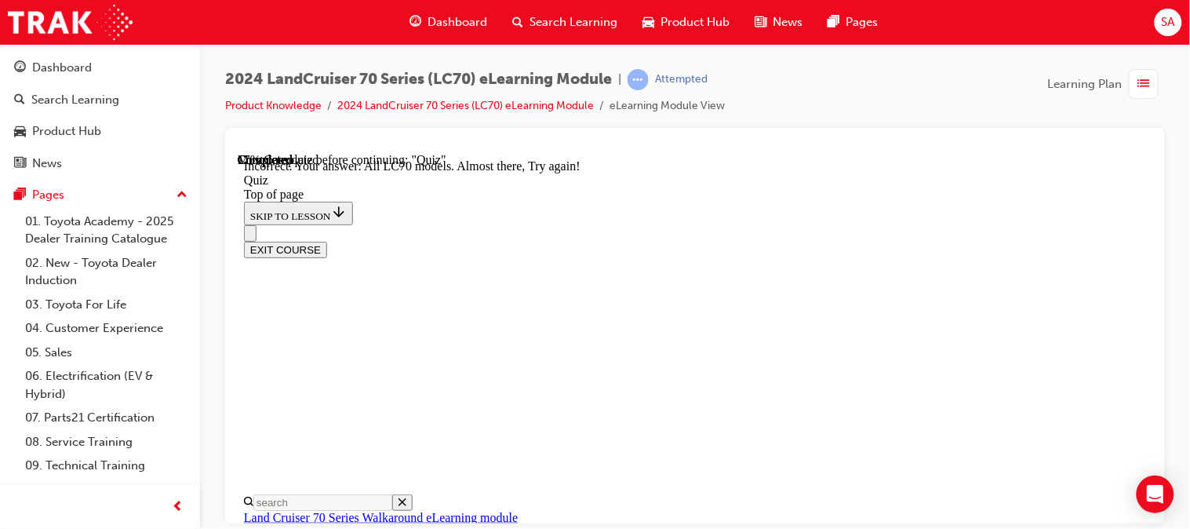
drag, startPoint x: 753, startPoint y: 328, endPoint x: 621, endPoint y: 337, distance: 132.9
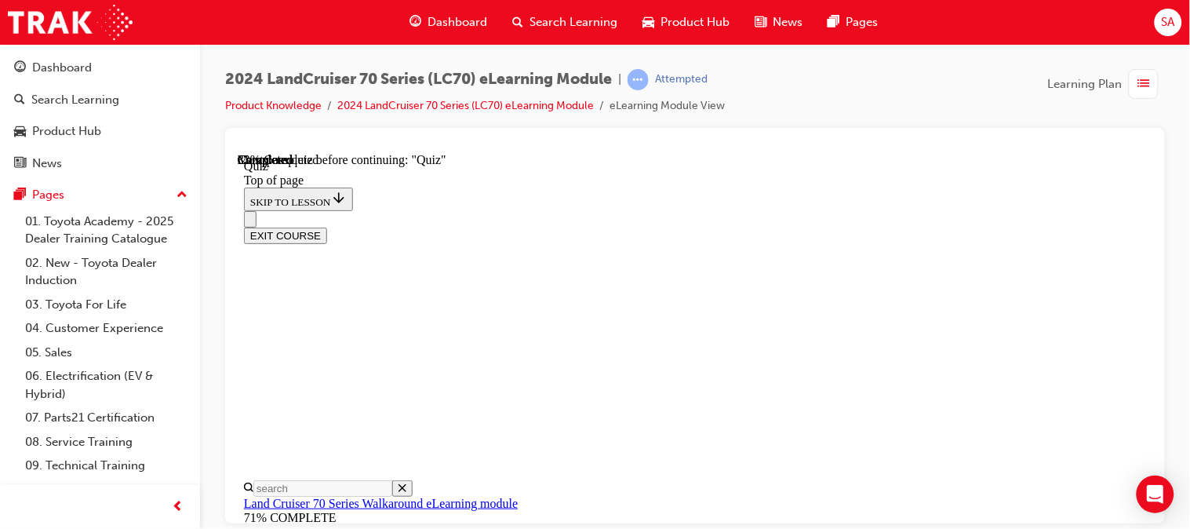
scroll to position [323, 0]
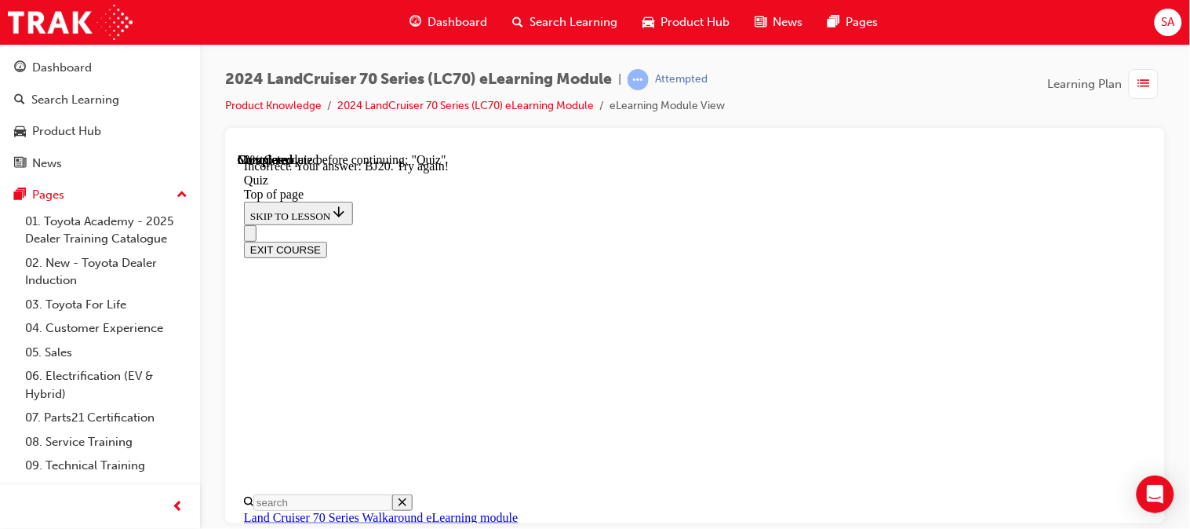
scroll to position [592, 0]
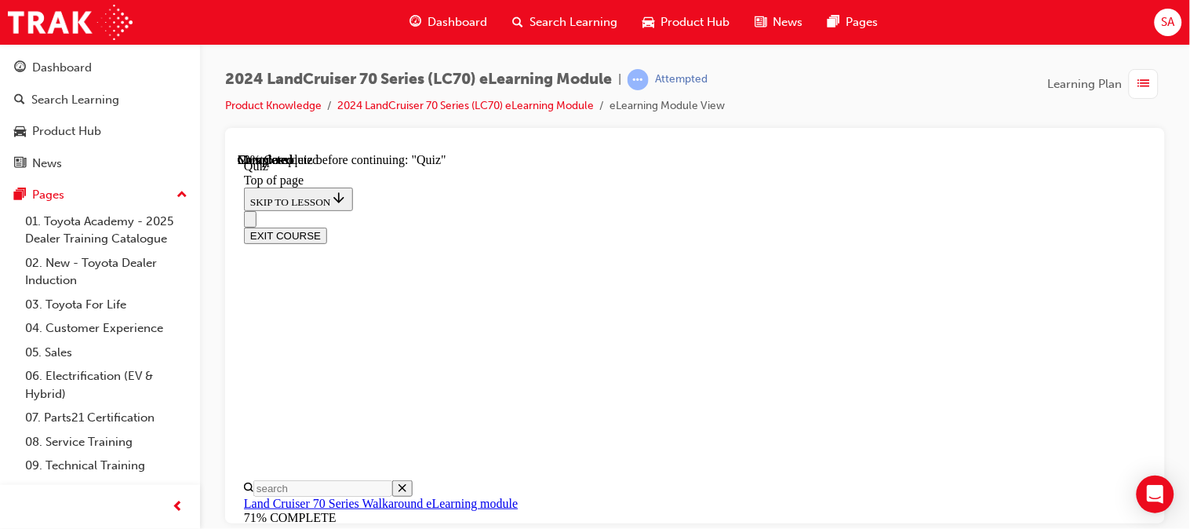
scroll to position [308, 0]
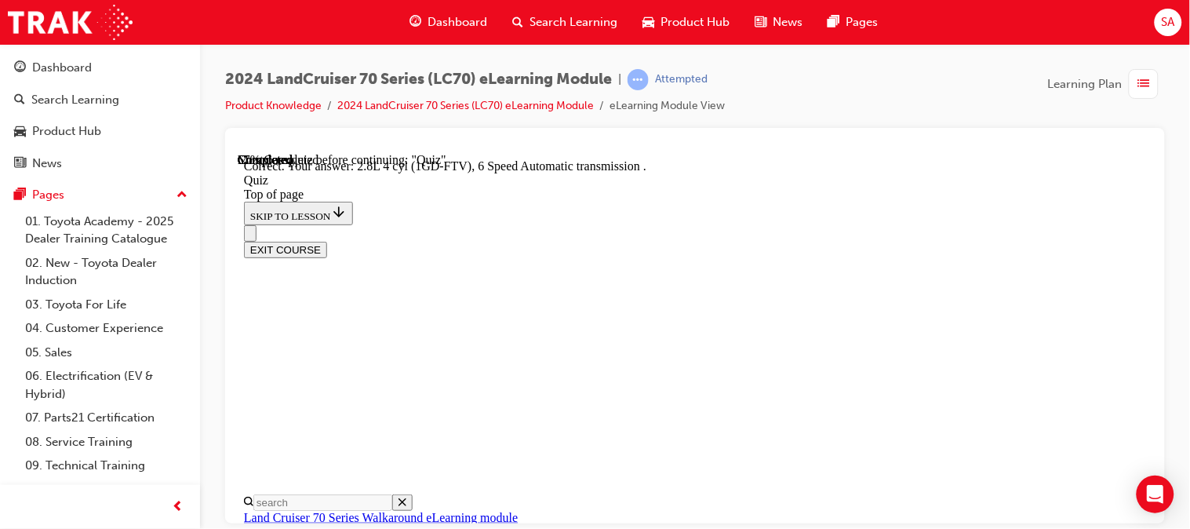
scroll to position [551, 0]
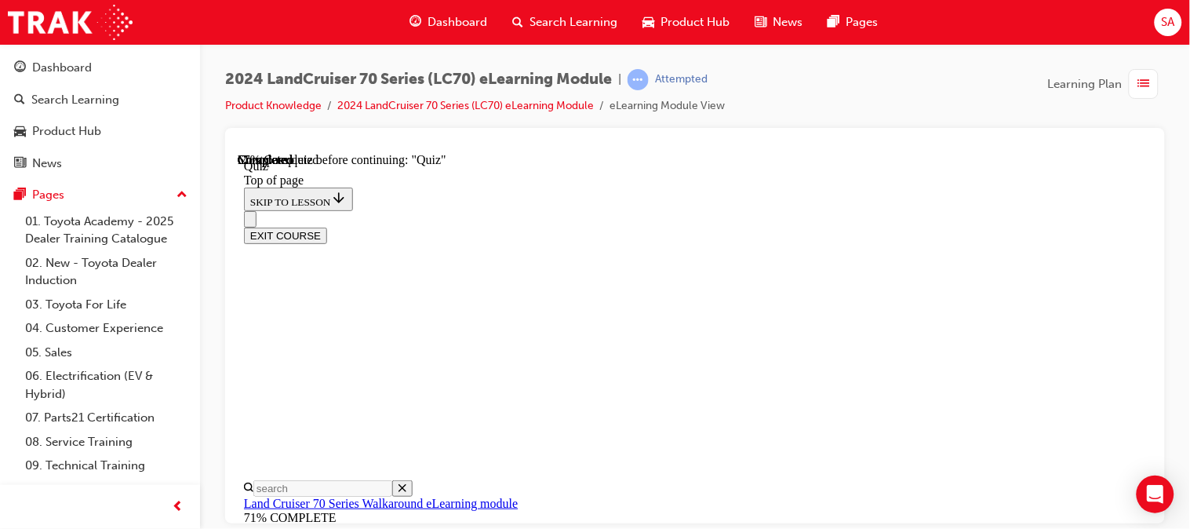
scroll to position [328, 0]
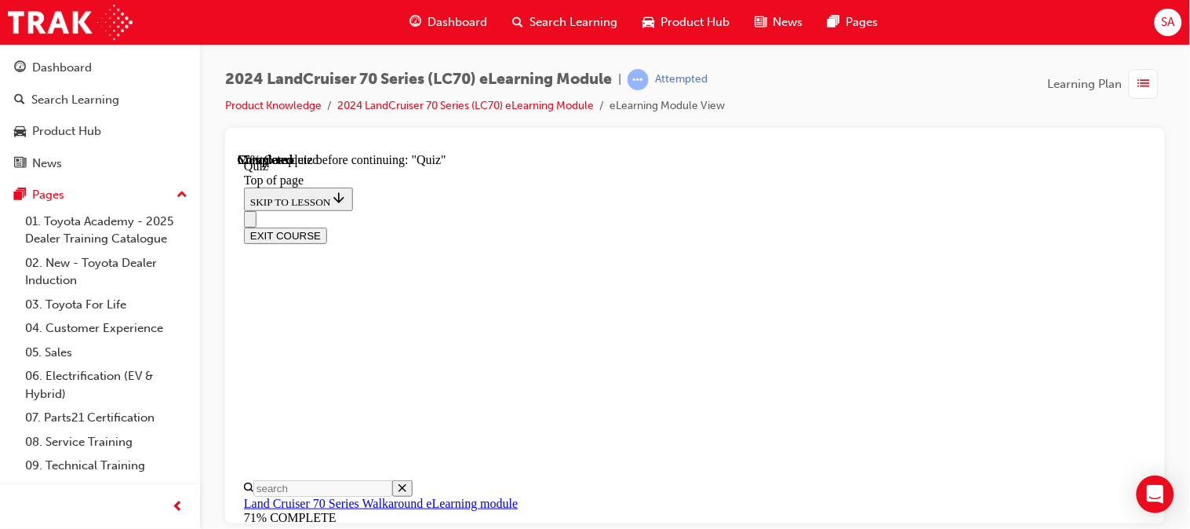
scroll to position [455, 0]
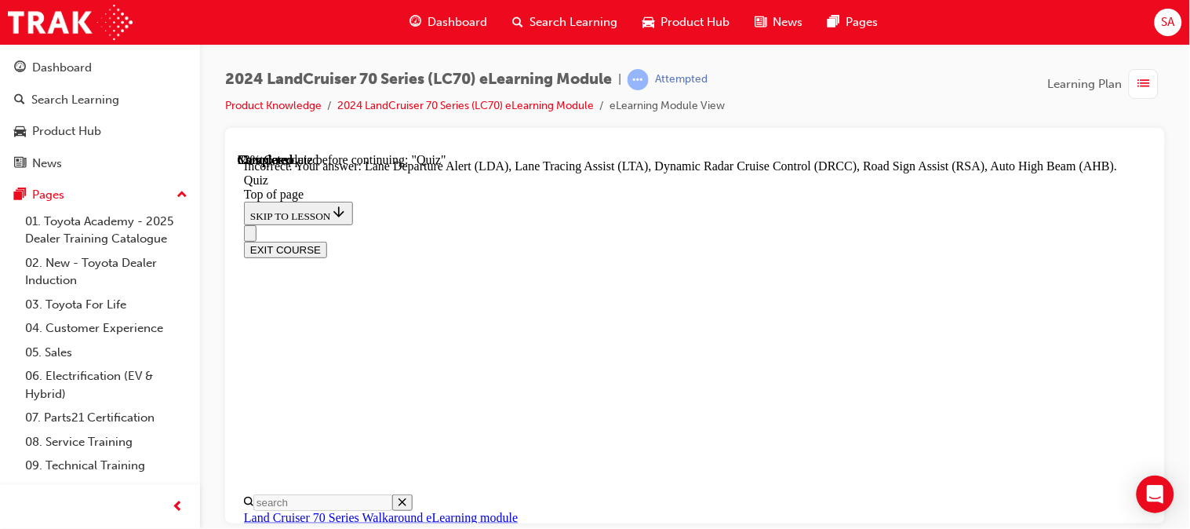
scroll to position [645, 0]
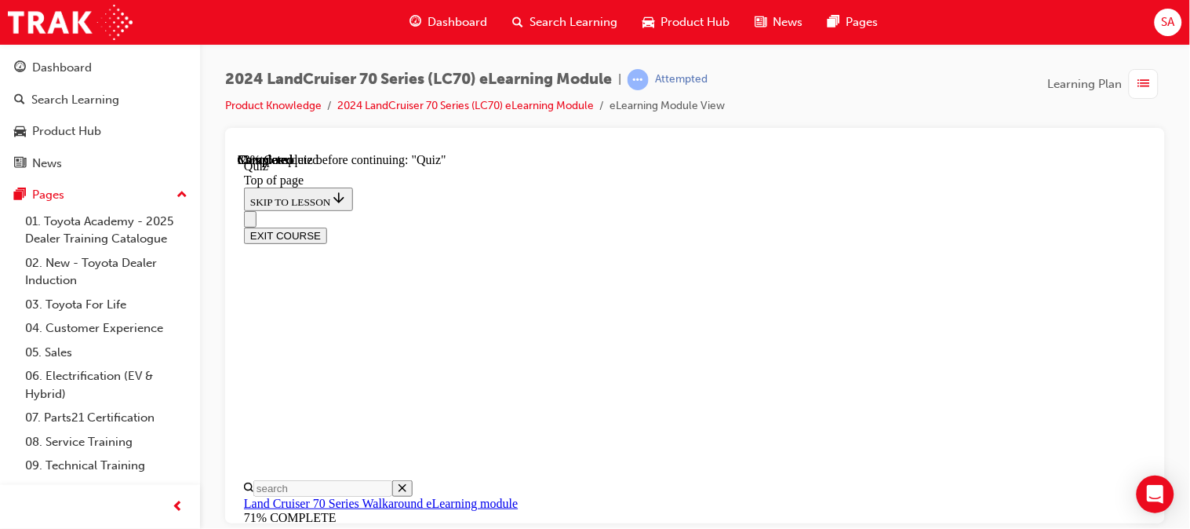
scroll to position [288, 0]
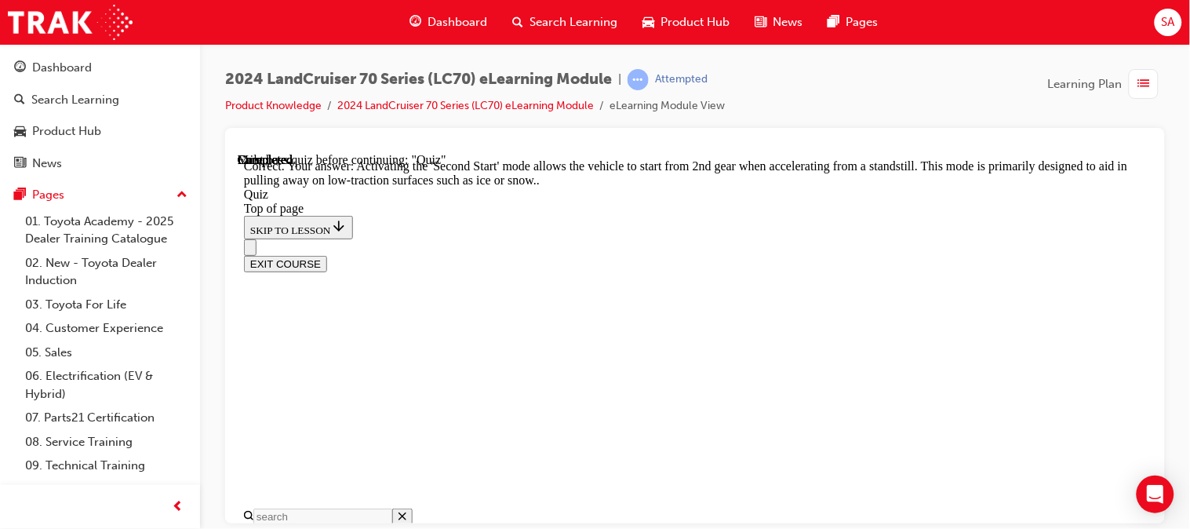
scroll to position [669, 0]
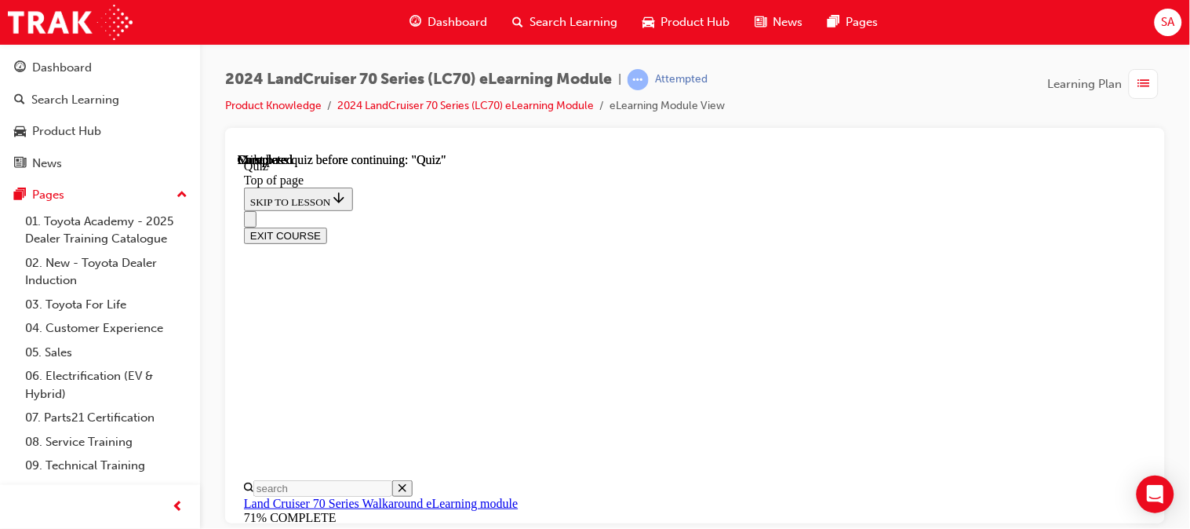
scroll to position [481, 0]
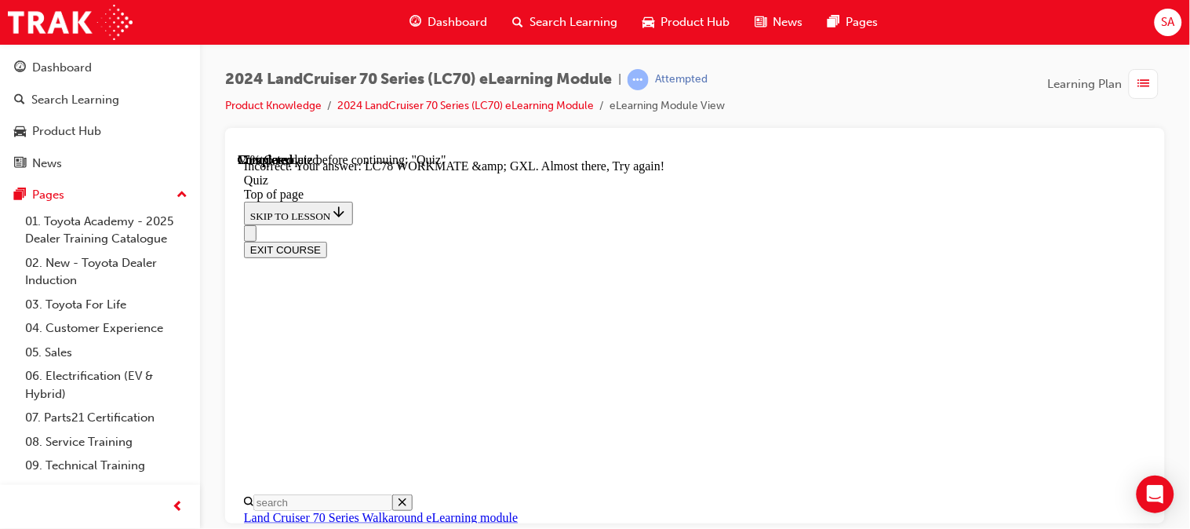
scroll to position [610, 0]
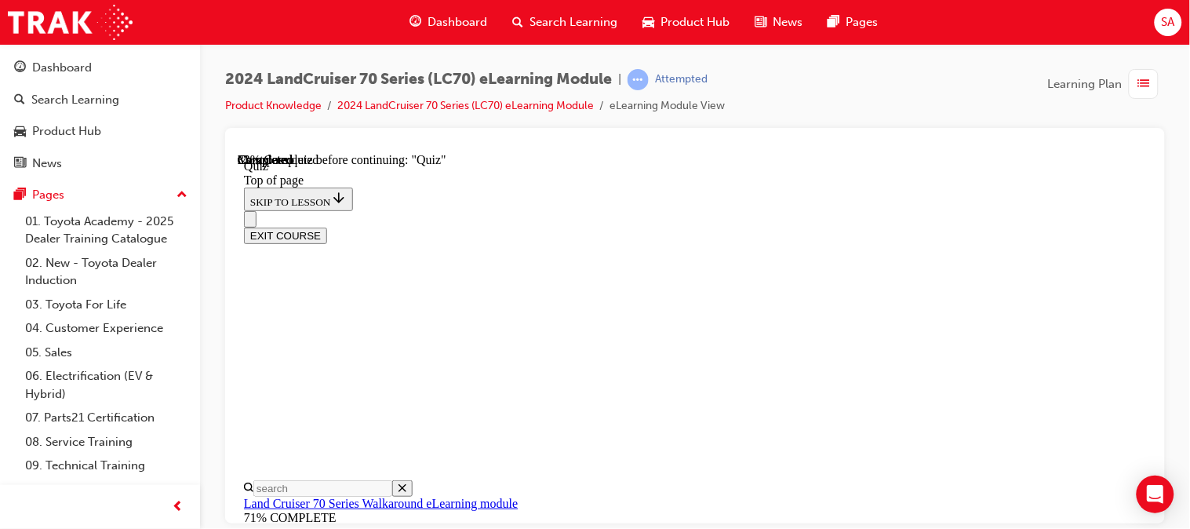
scroll to position [318, 0]
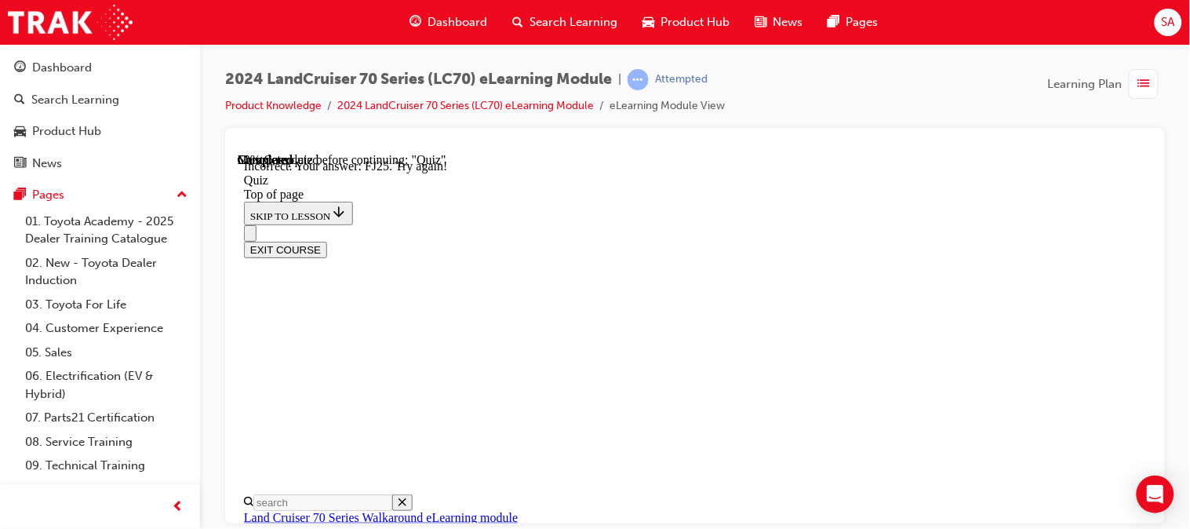
scroll to position [612, 0]
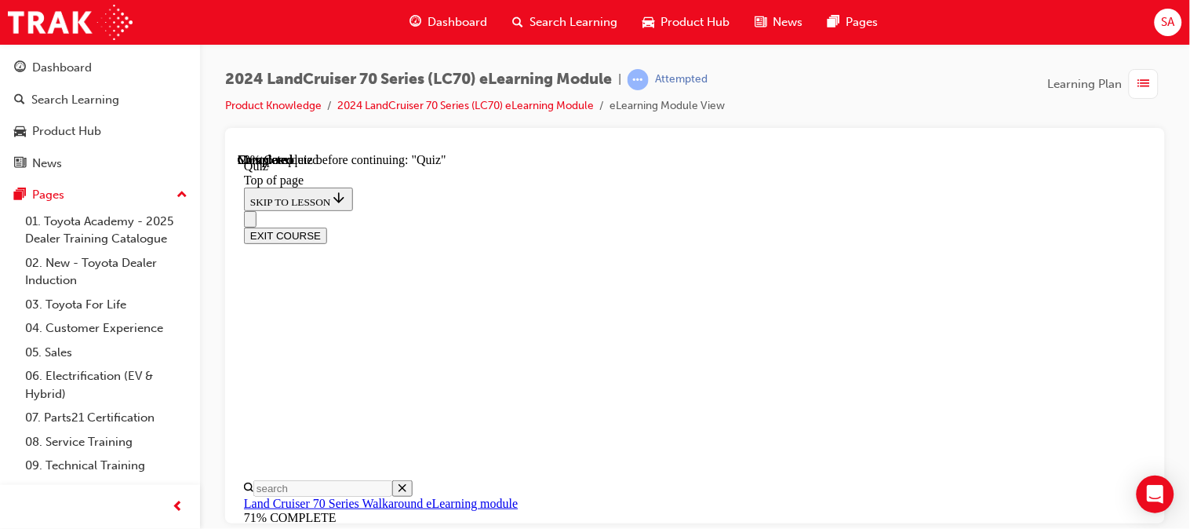
scroll to position [300, 0]
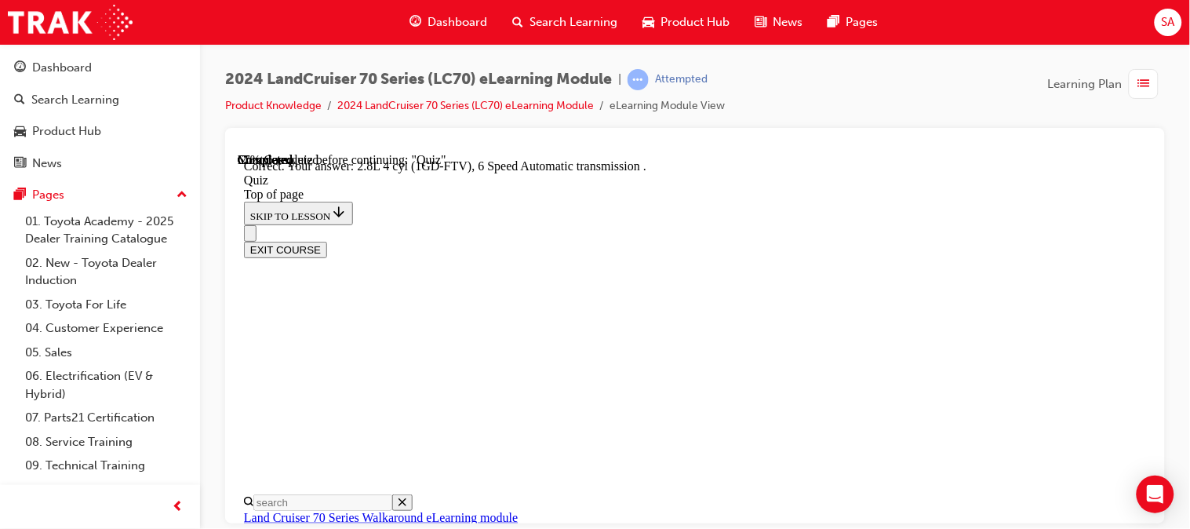
scroll to position [551, 0]
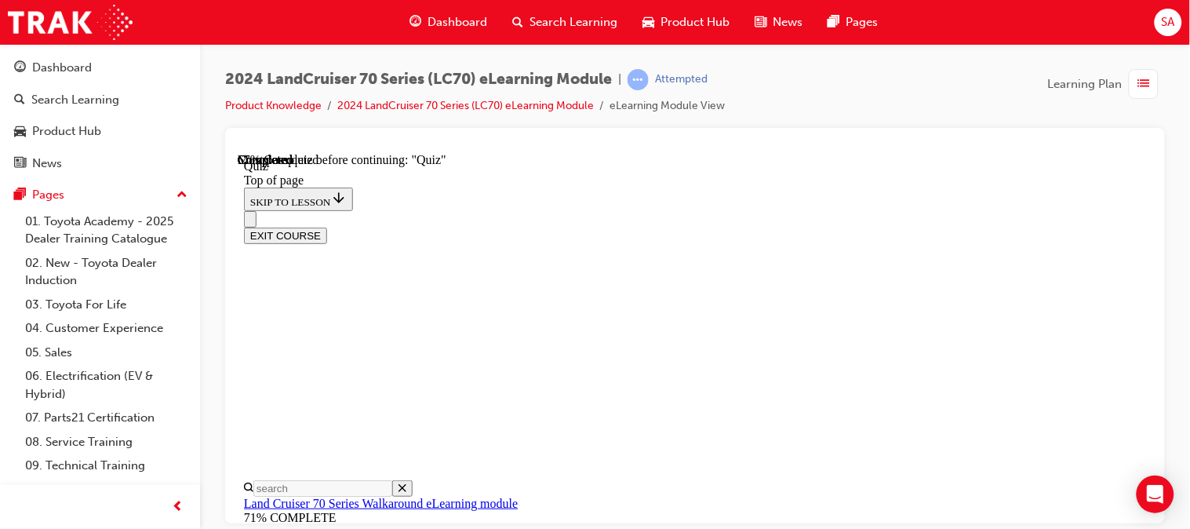
scroll to position [373, 0]
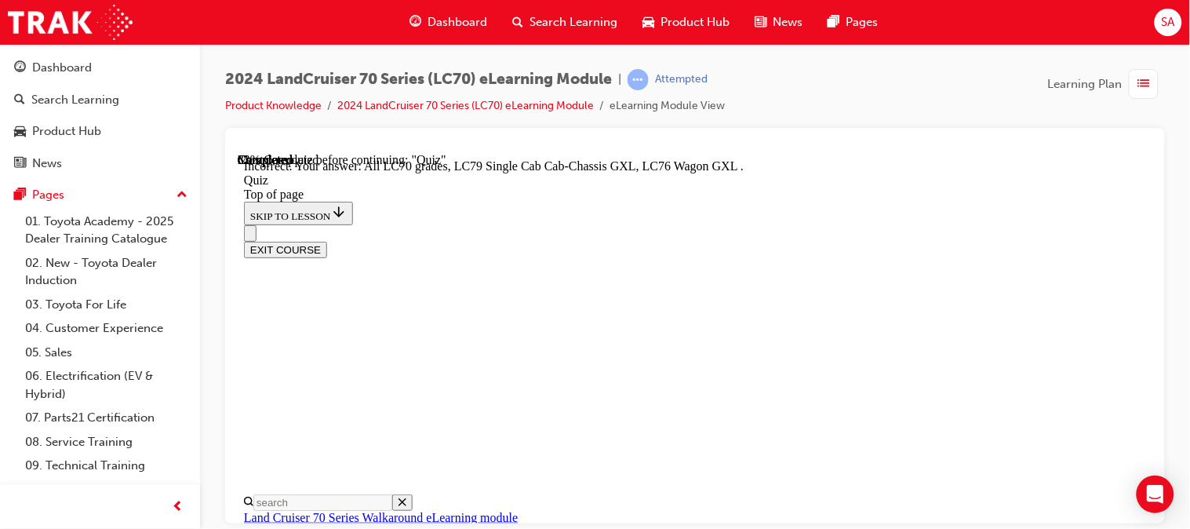
scroll to position [618, 0]
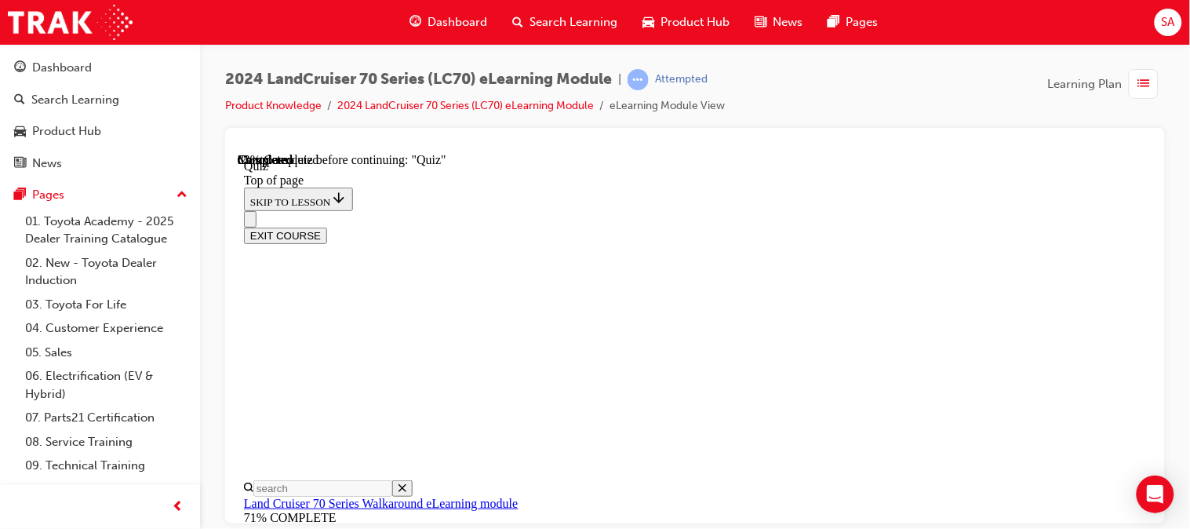
scroll to position [378, 0]
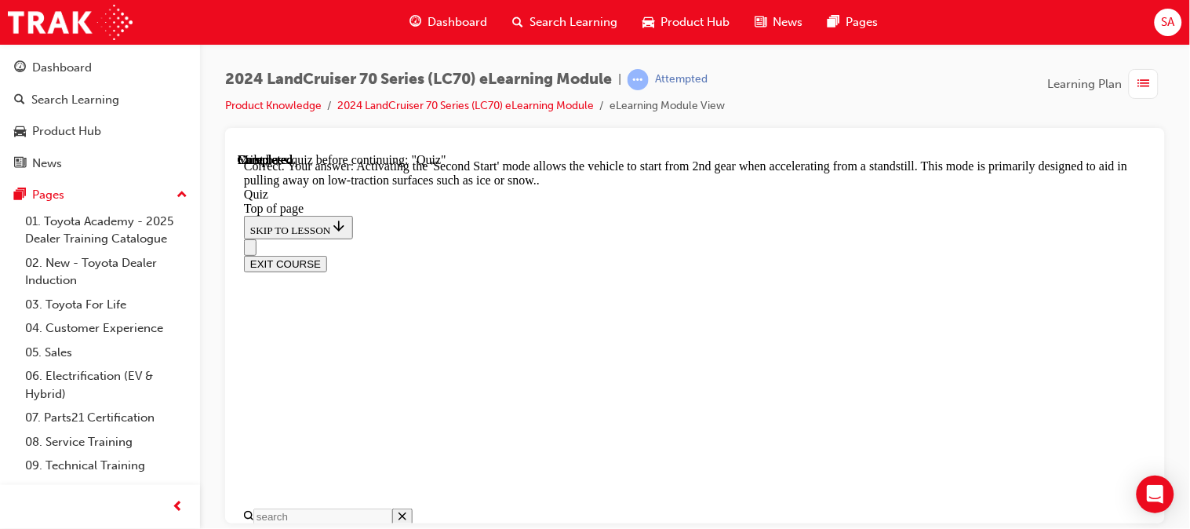
scroll to position [669, 0]
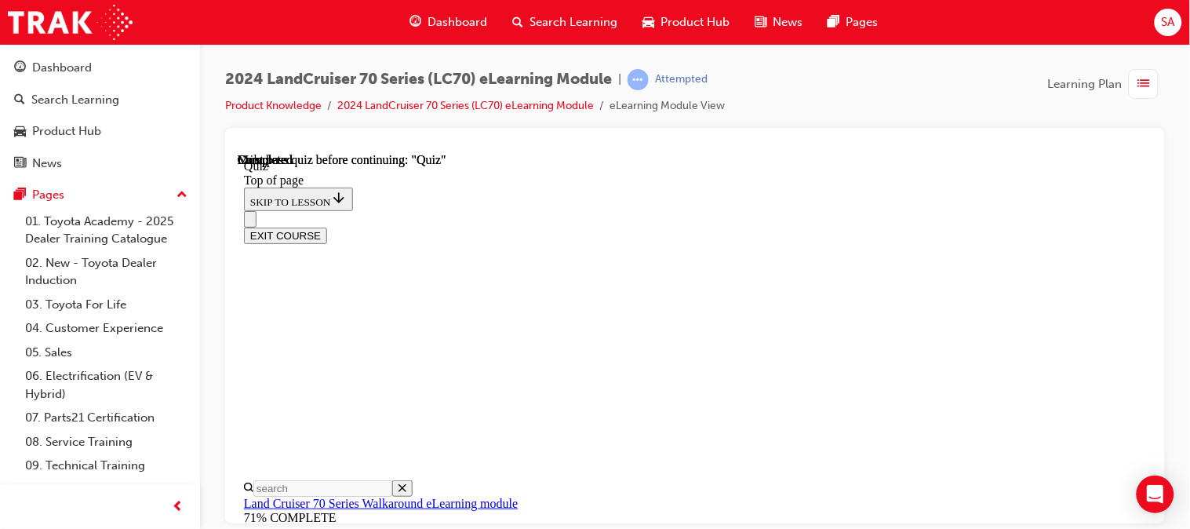
scroll to position [481, 0]
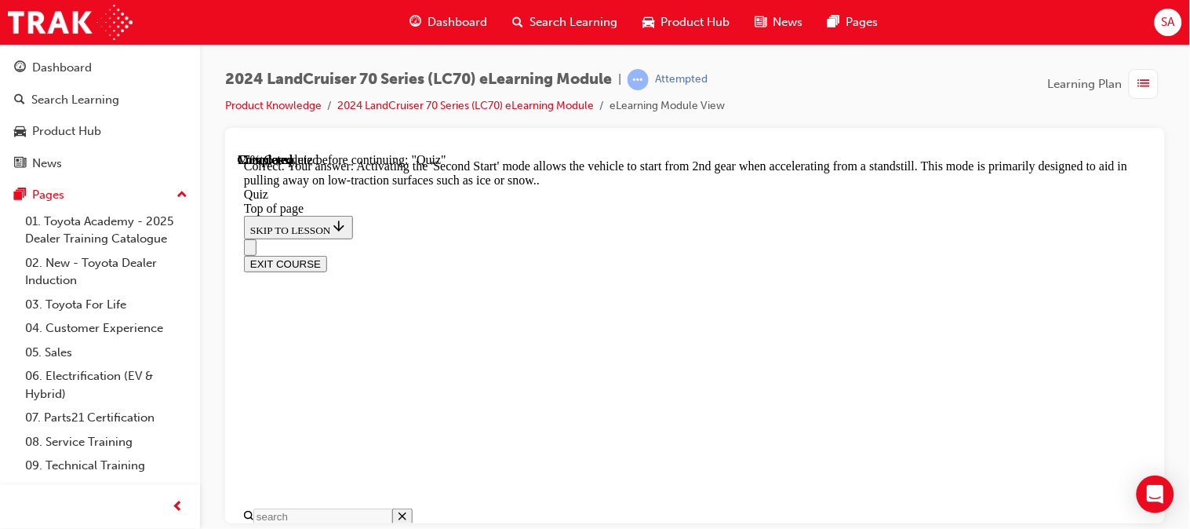
scroll to position [669, 0]
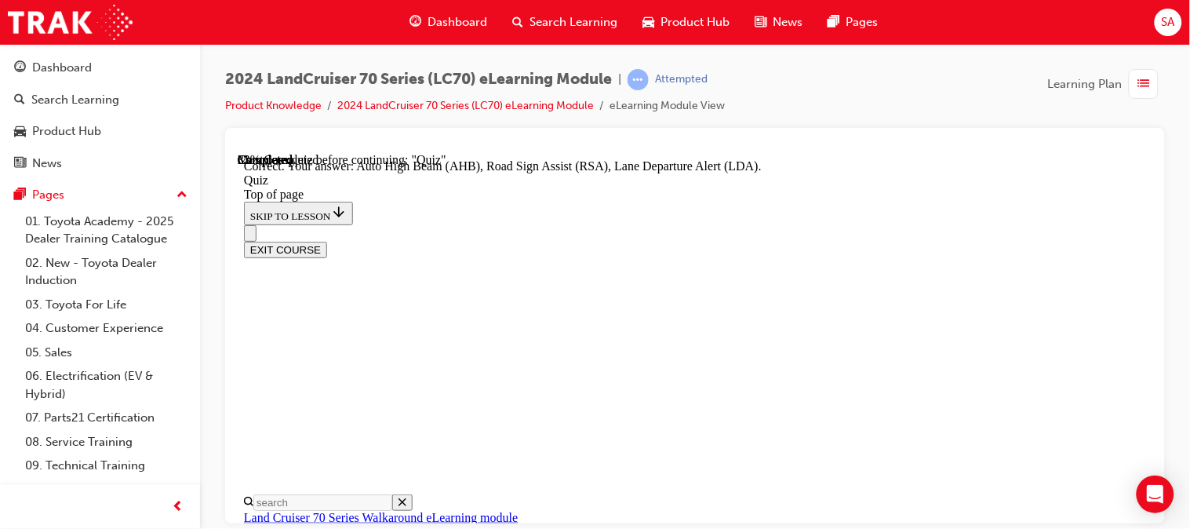
scroll to position [645, 0]
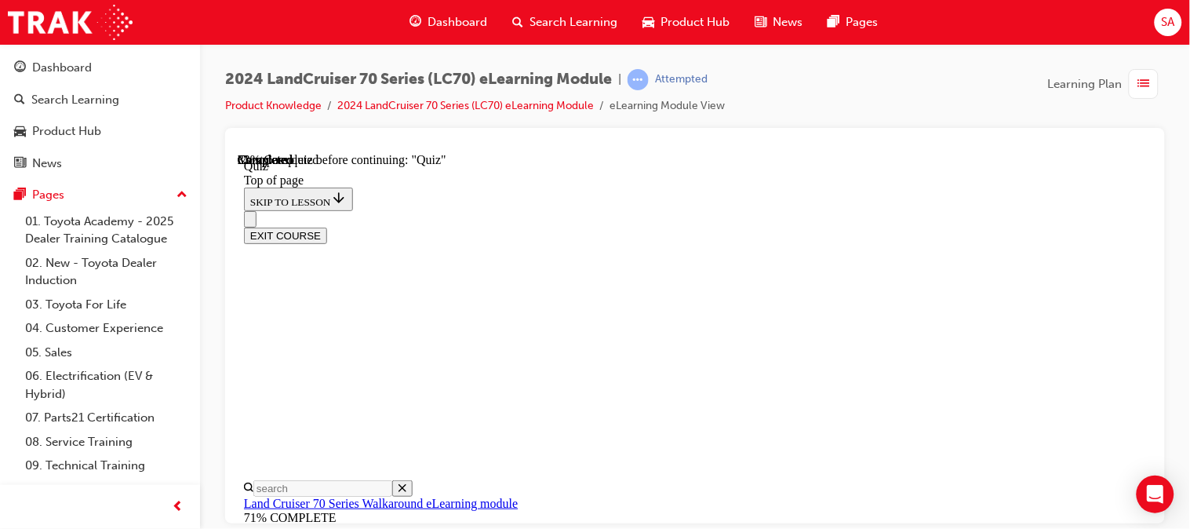
scroll to position [331, 0]
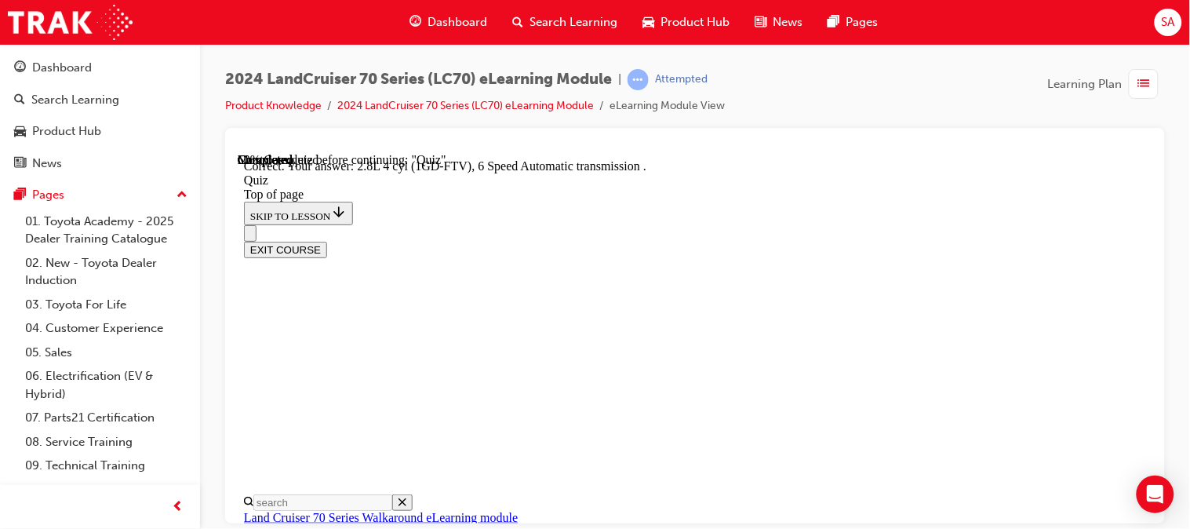
scroll to position [551, 0]
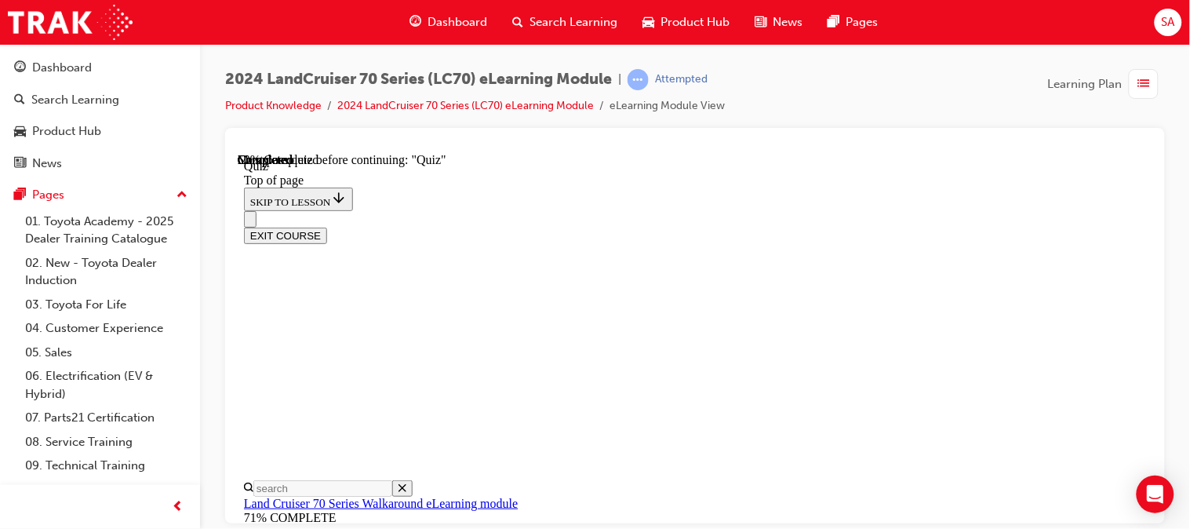
scroll to position [319, 0]
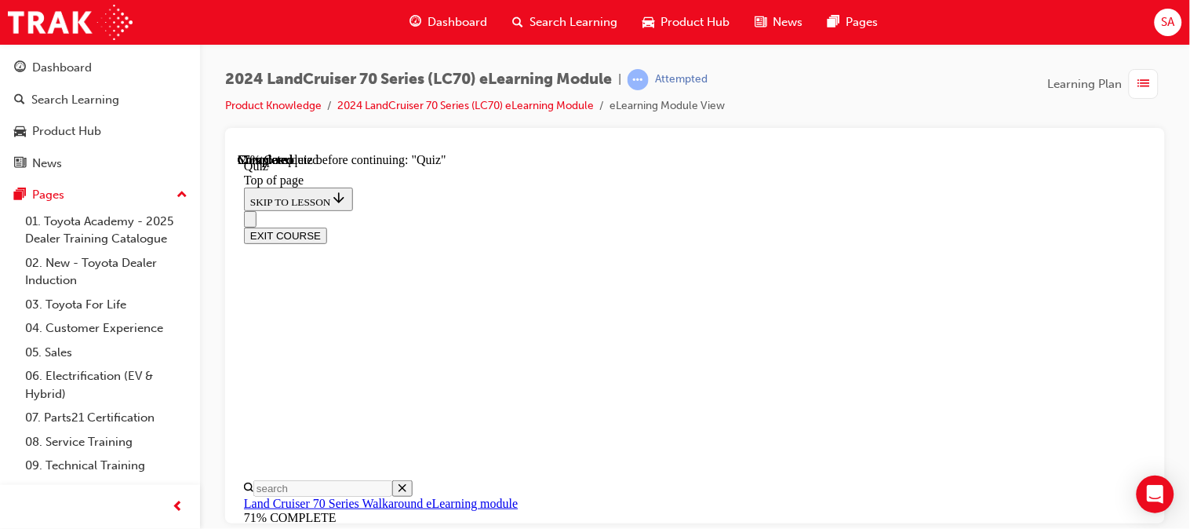
scroll to position [289, 0]
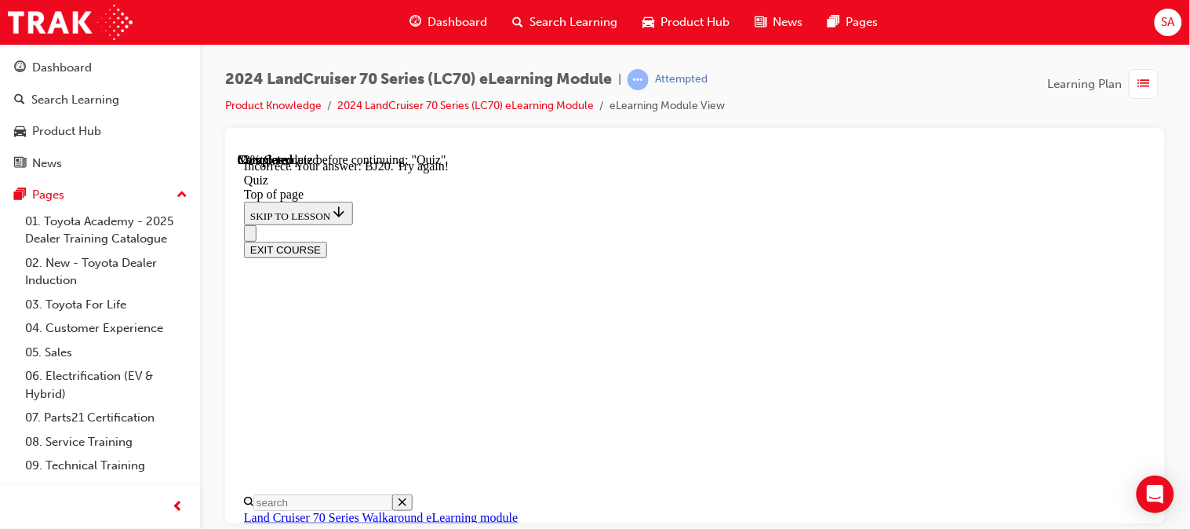
scroll to position [592, 0]
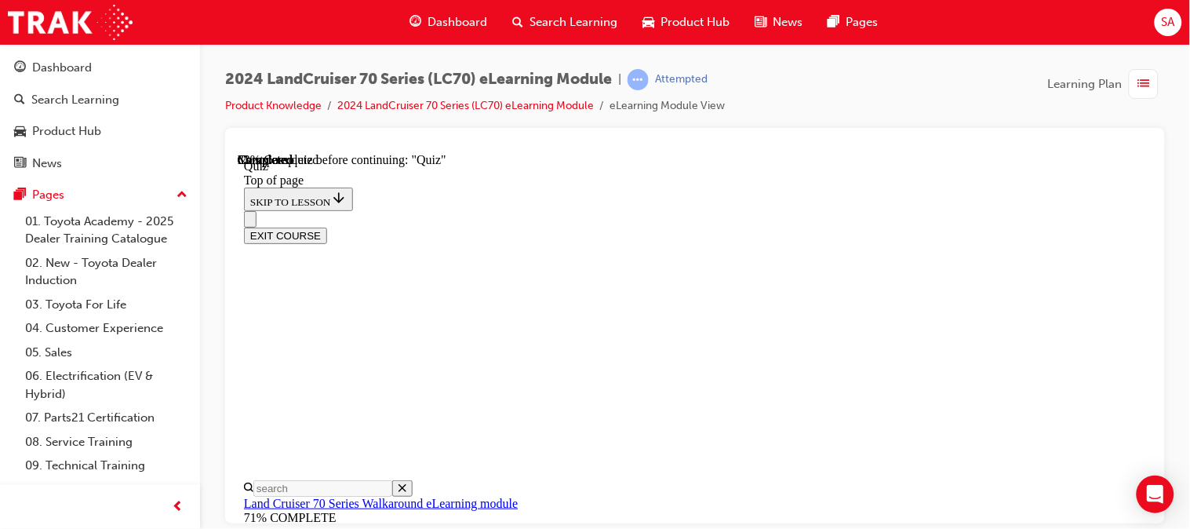
scroll to position [398, 0]
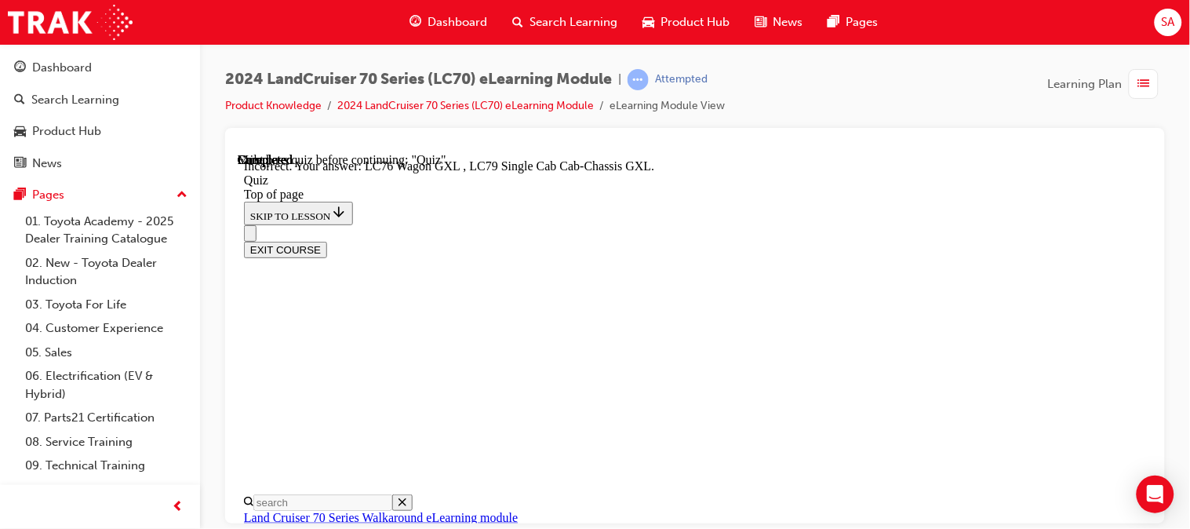
scroll to position [618, 0]
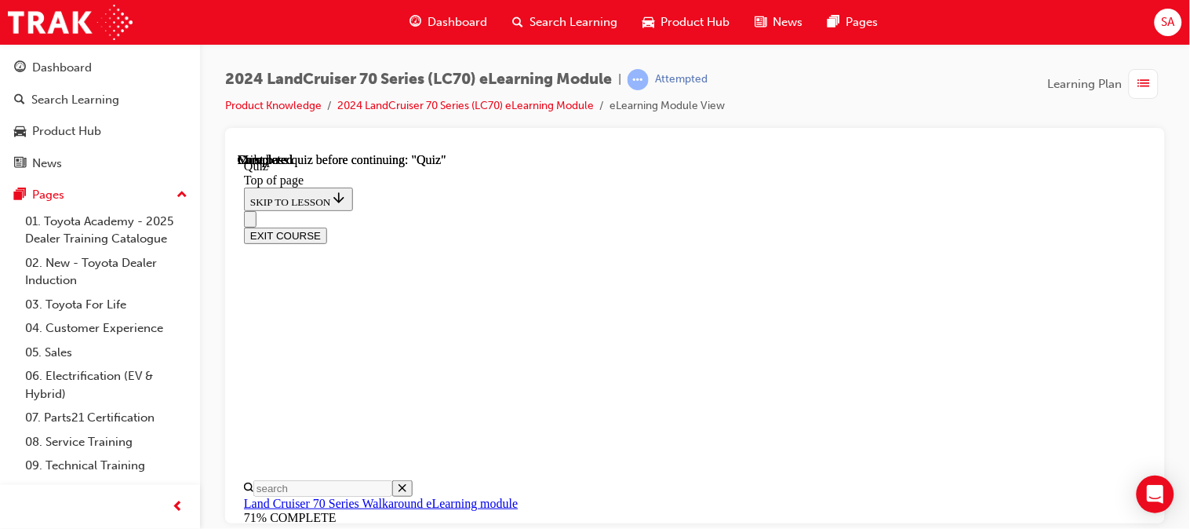
scroll to position [481, 0]
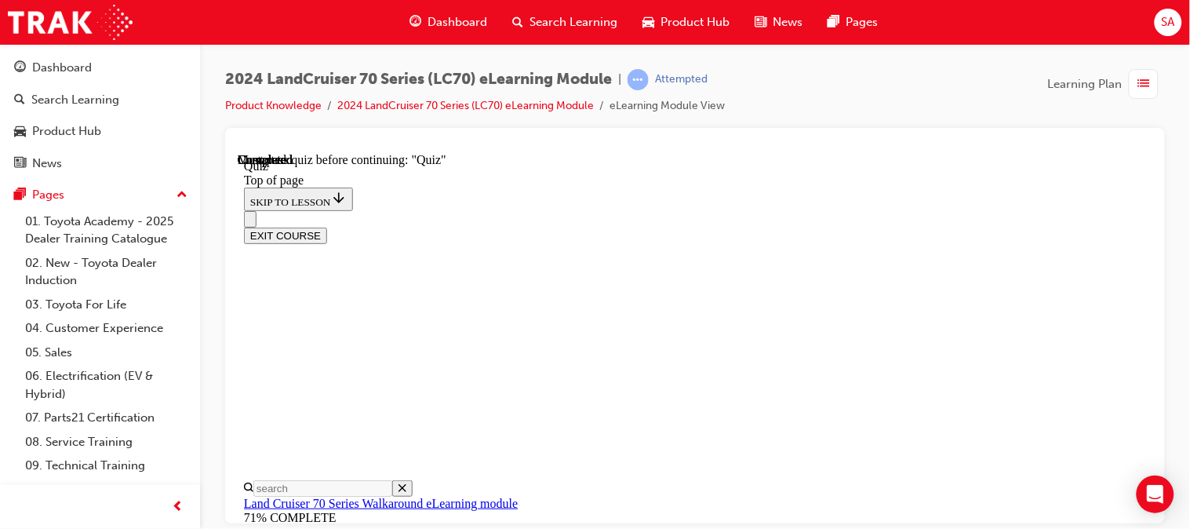
click at [699, 210] on div "EXIT COURSE" at bounding box center [687, 226] width 889 height 33
click at [686, 210] on div "EXIT COURSE" at bounding box center [687, 226] width 889 height 33
click at [630, 210] on div "EXIT COURSE" at bounding box center [687, 226] width 889 height 33
click at [628, 210] on div "EXIT COURSE" at bounding box center [687, 226] width 889 height 33
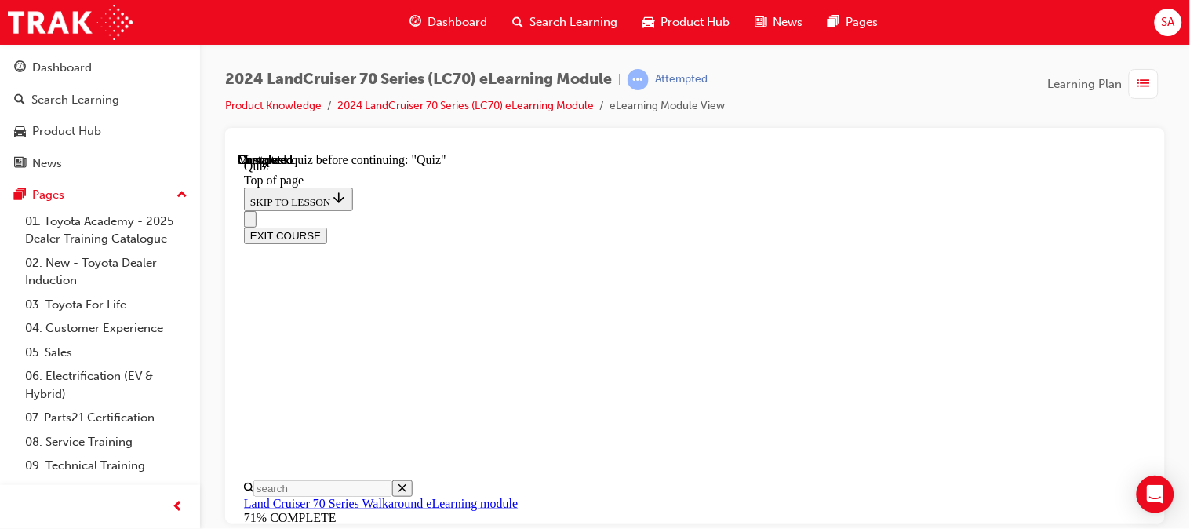
click at [695, 210] on div "EXIT COURSE" at bounding box center [687, 226] width 889 height 33
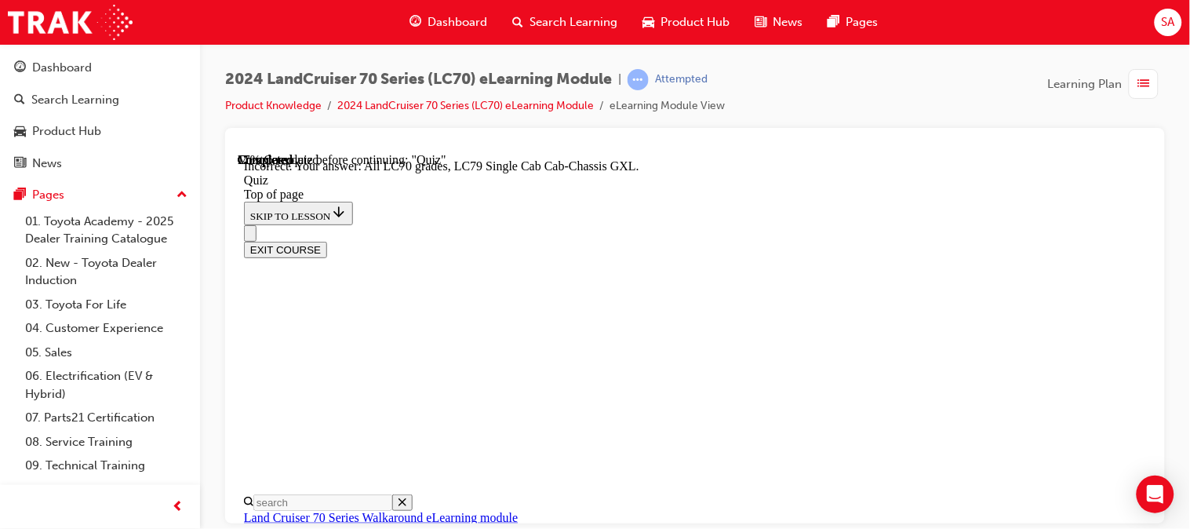
scroll to position [618, 0]
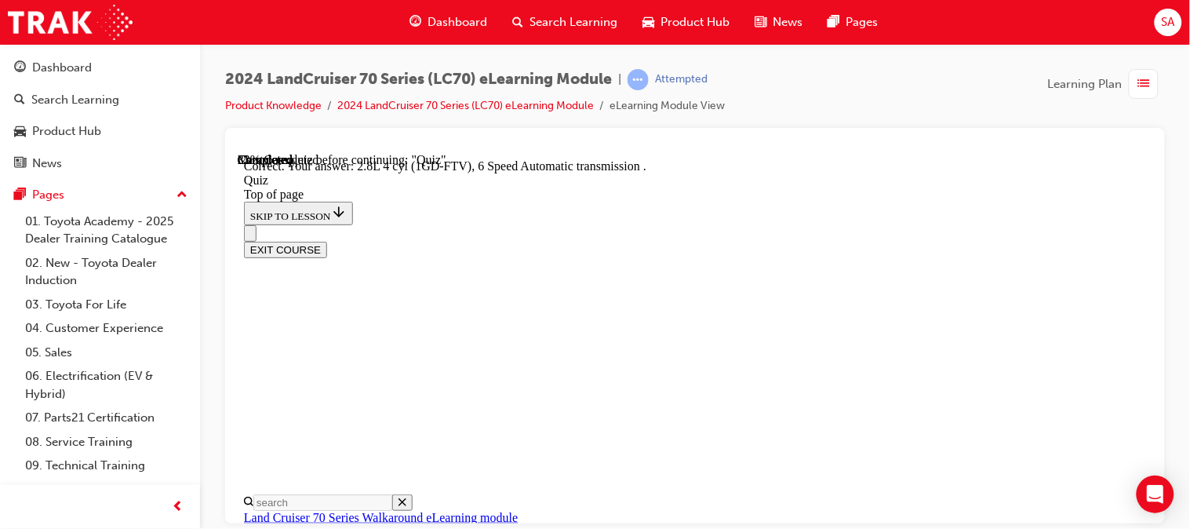
scroll to position [551, 0]
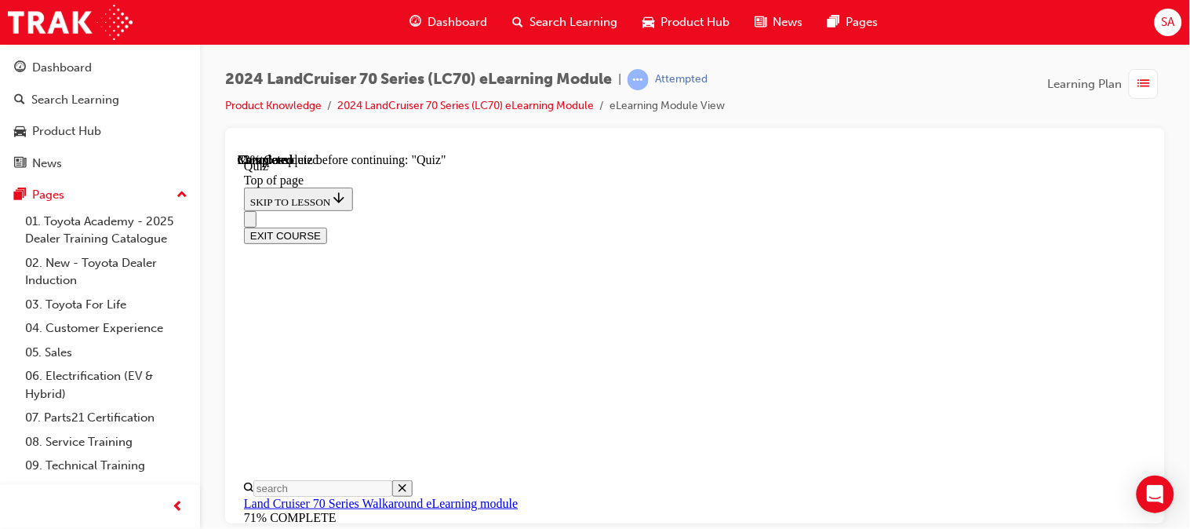
scroll to position [239, 0]
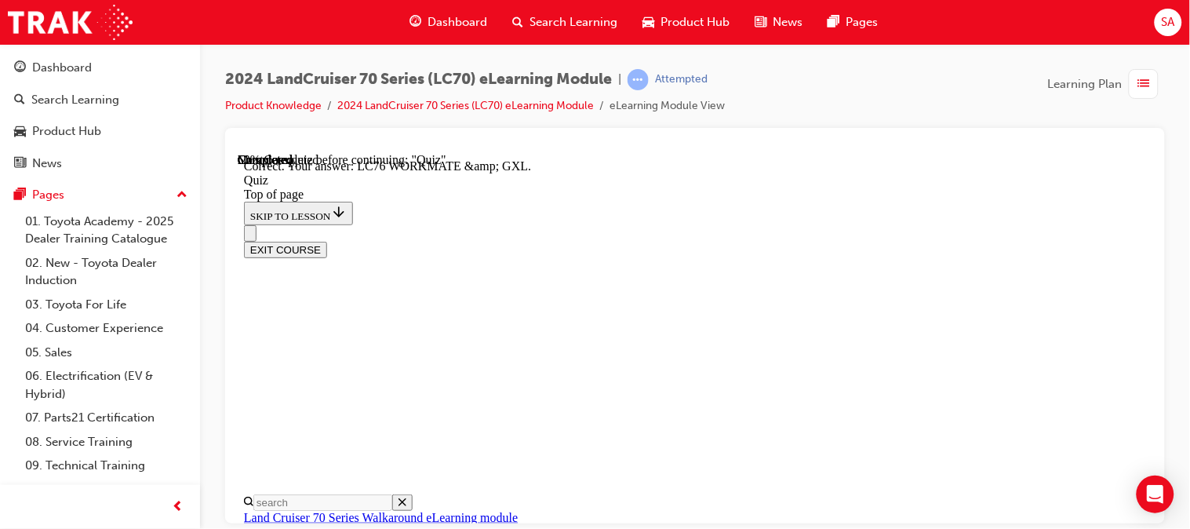
scroll to position [529, 0]
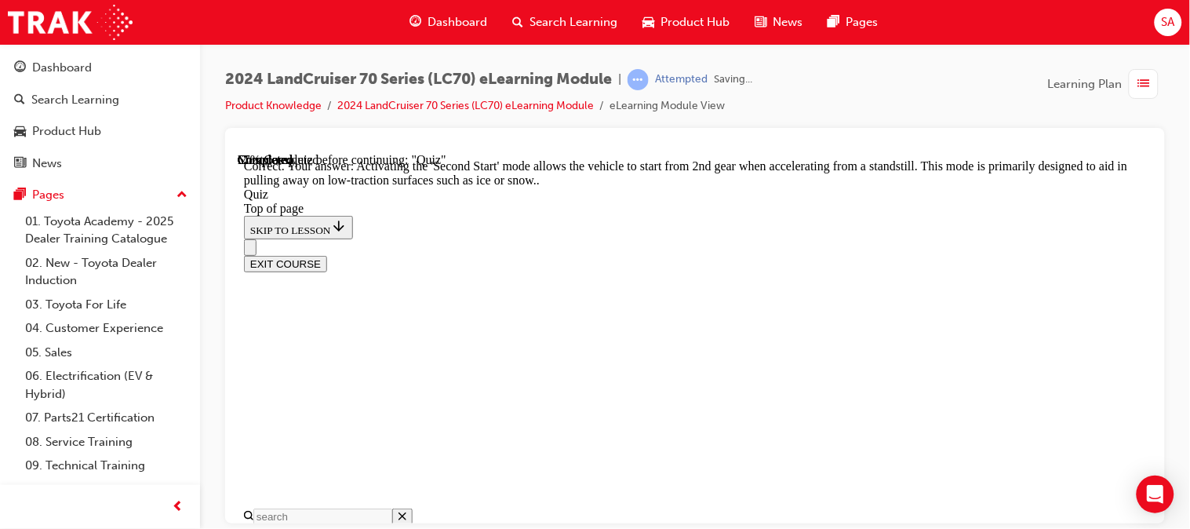
scroll to position [669, 0]
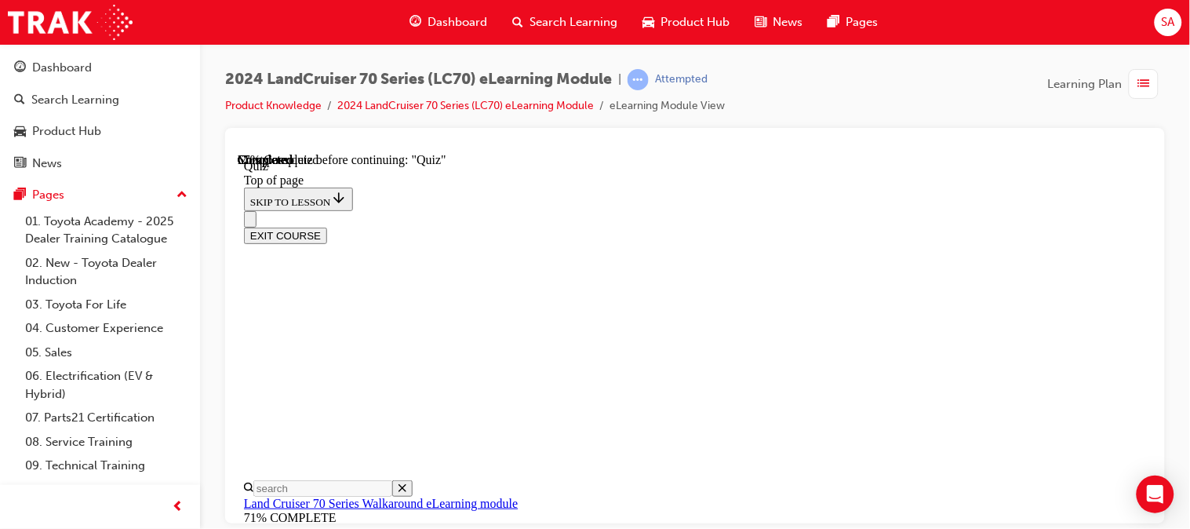
scroll to position [400, 0]
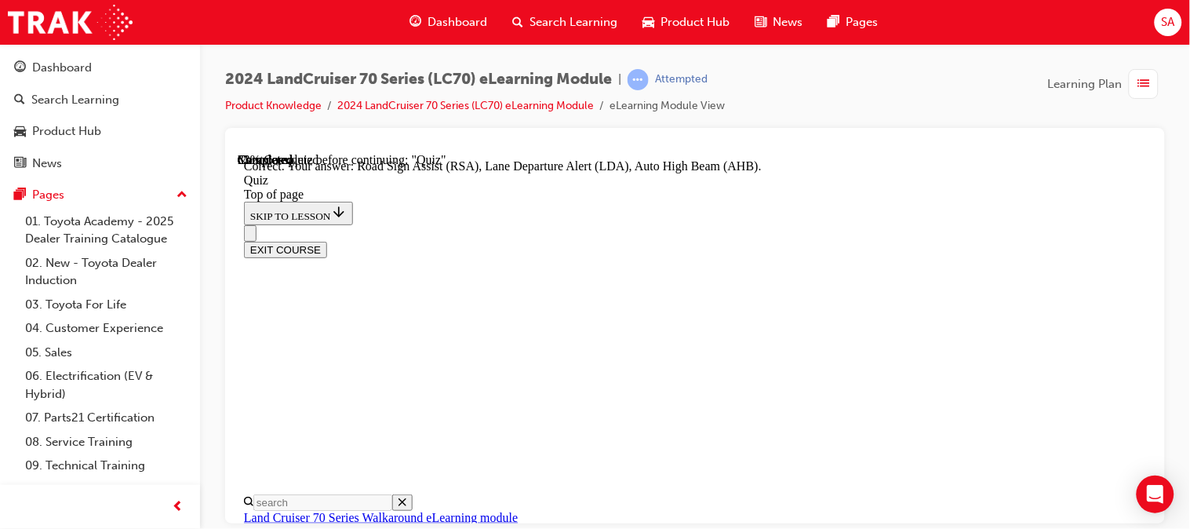
scroll to position [645, 0]
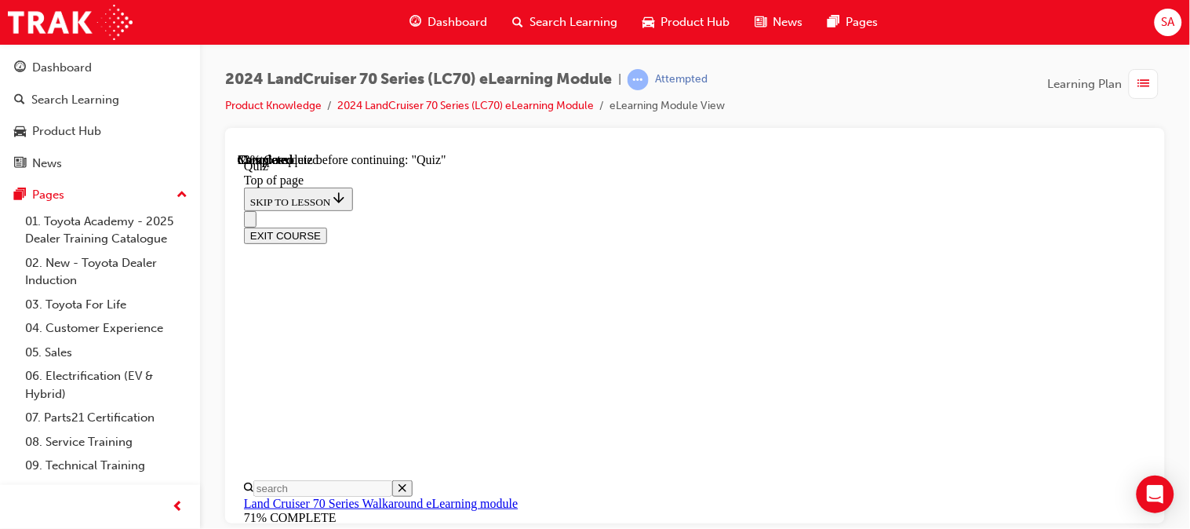
scroll to position [279, 0]
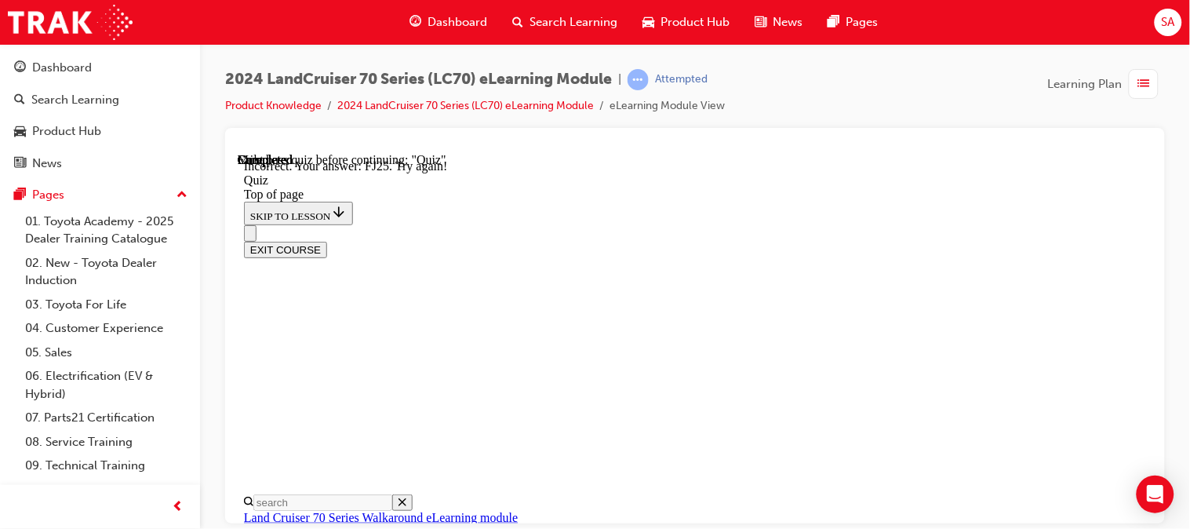
scroll to position [612, 0]
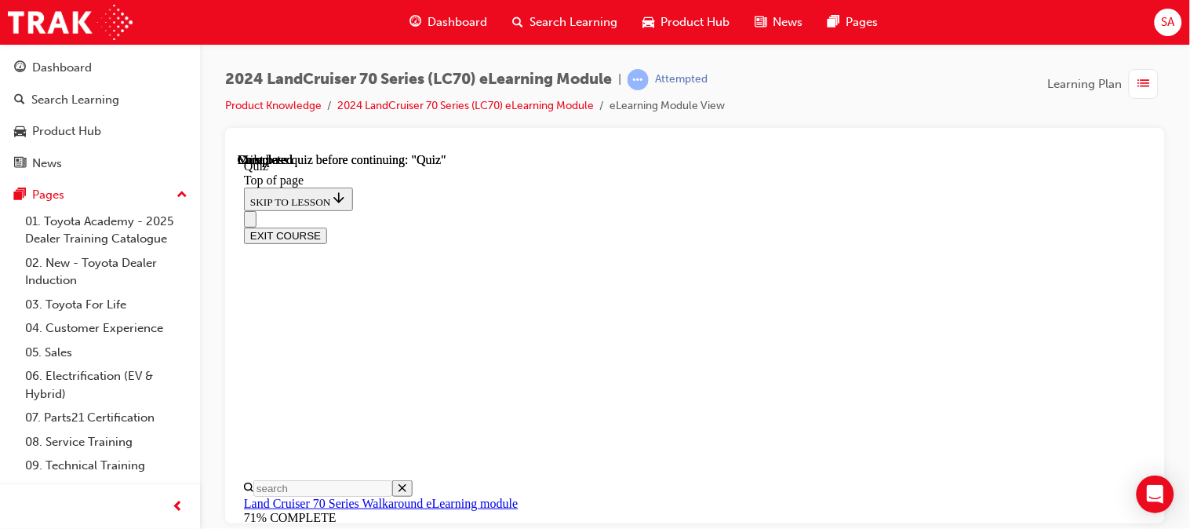
scroll to position [481, 0]
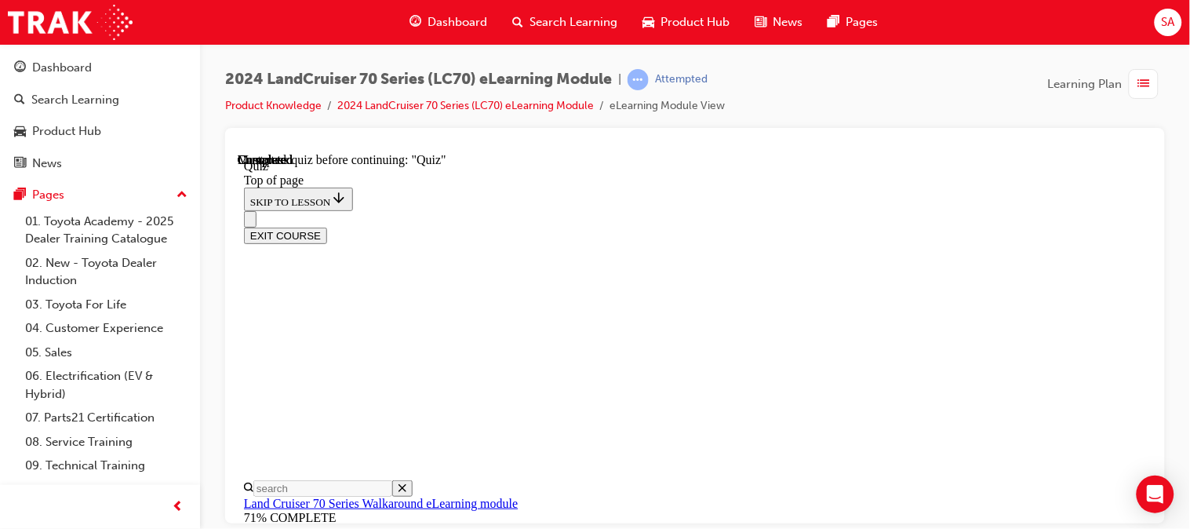
scroll to position [289, 0]
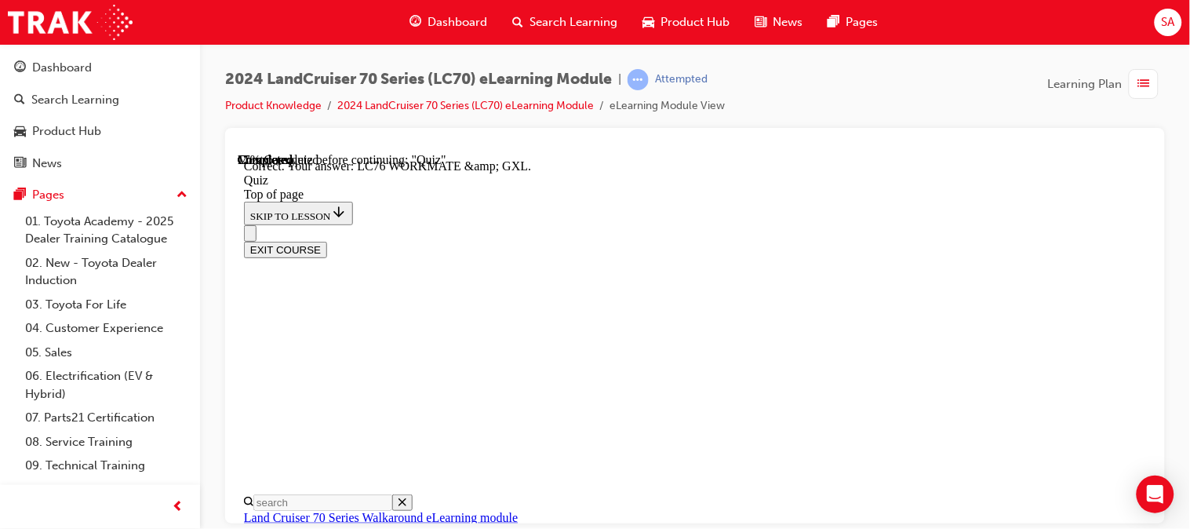
scroll to position [529, 0]
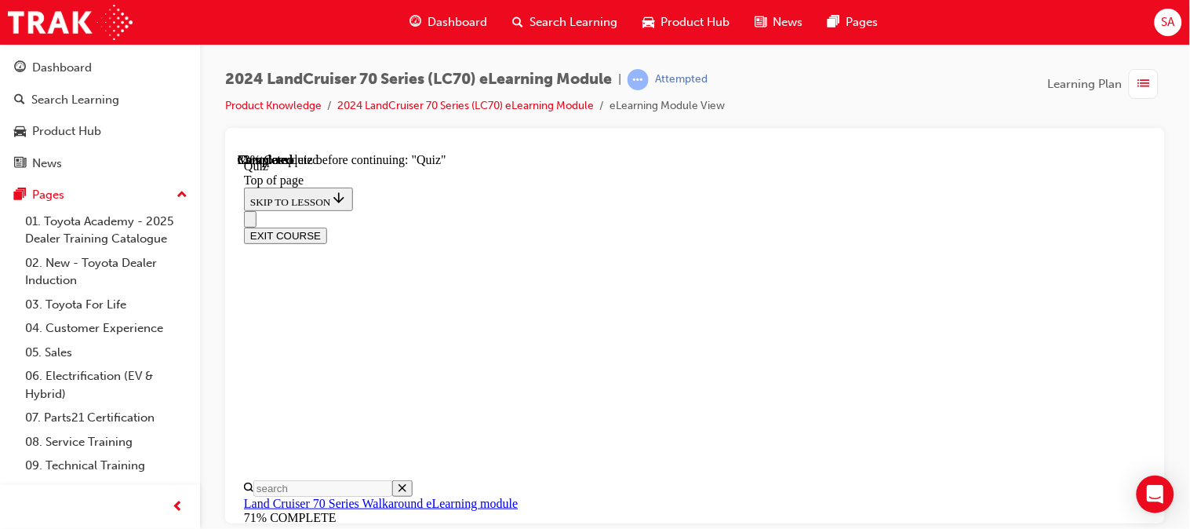
scroll to position [301, 0]
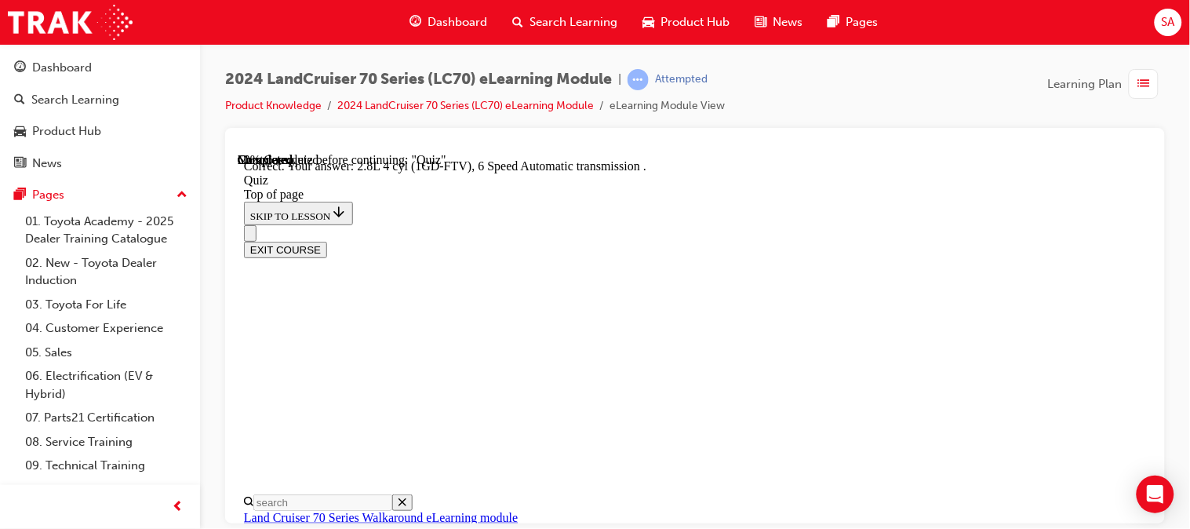
scroll to position [551, 0]
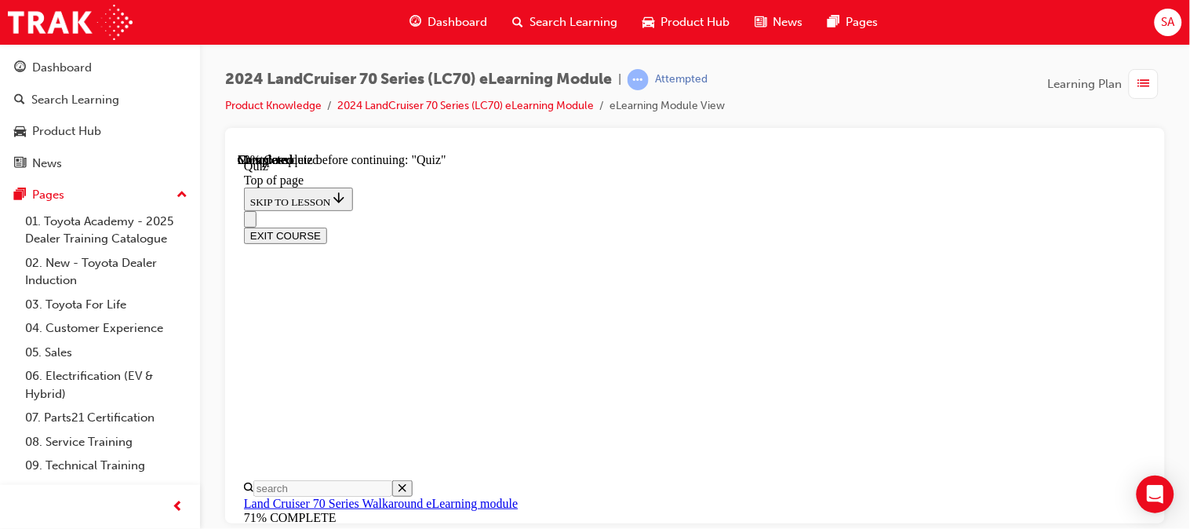
scroll to position [413, 0]
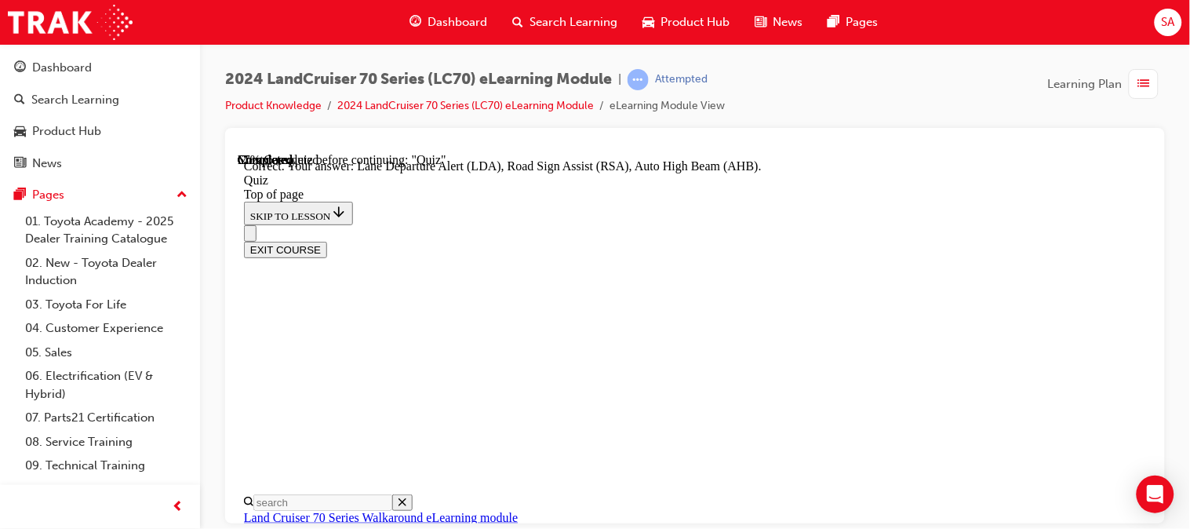
scroll to position [645, 0]
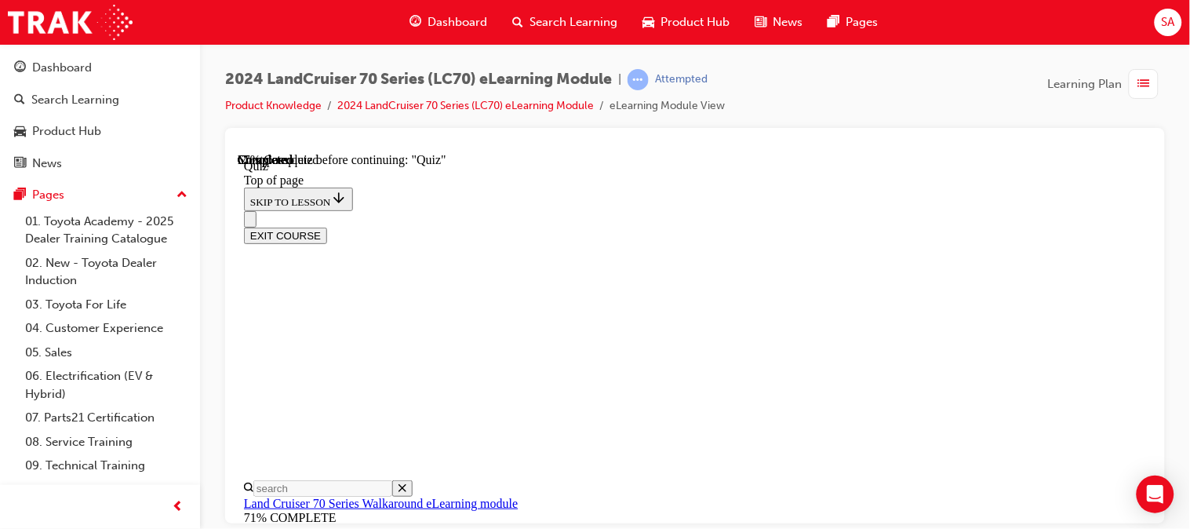
scroll to position [259, 0]
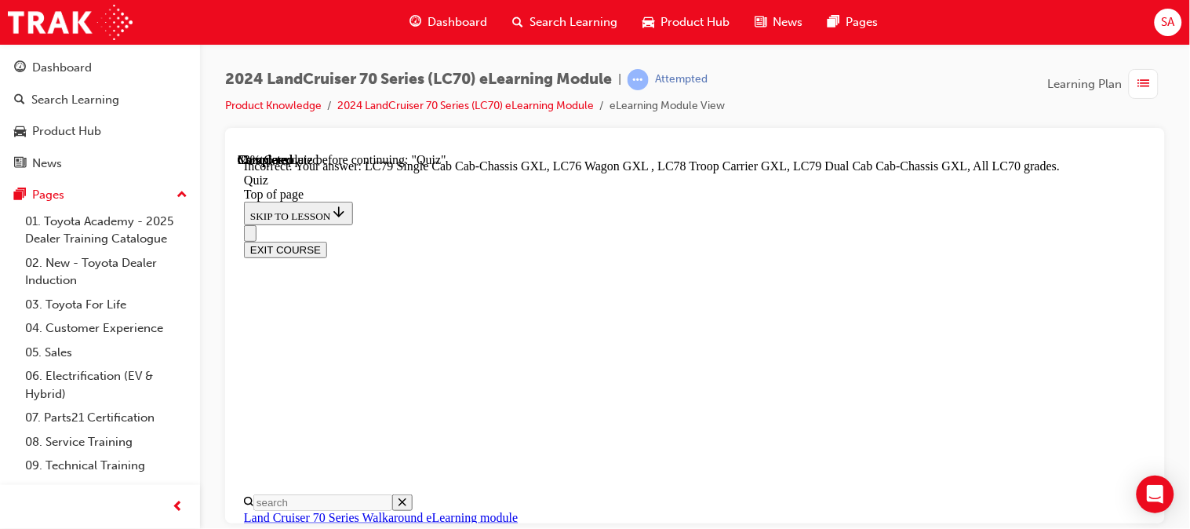
scroll to position [618, 0]
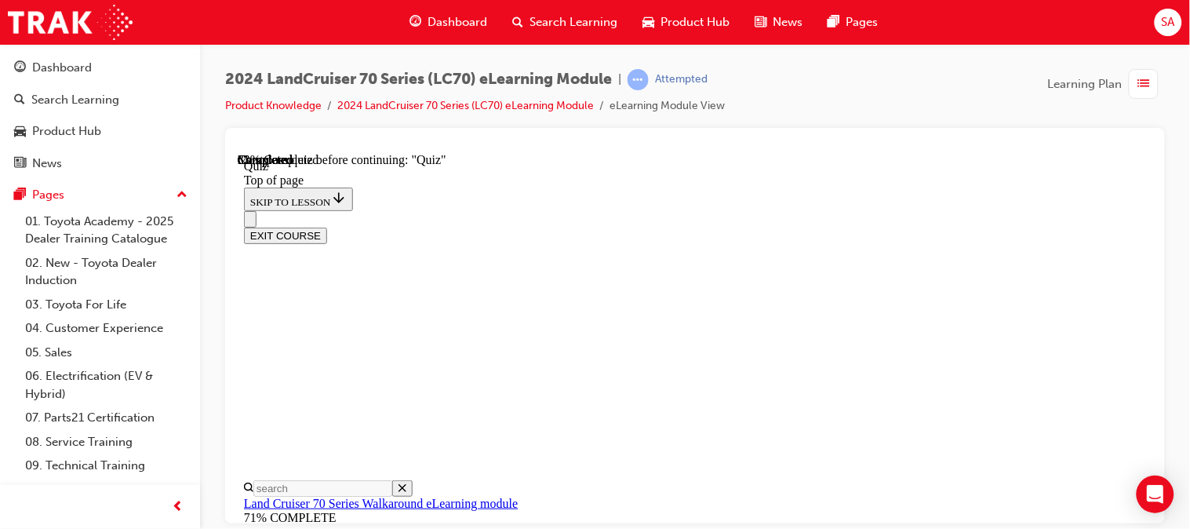
scroll to position [289, 0]
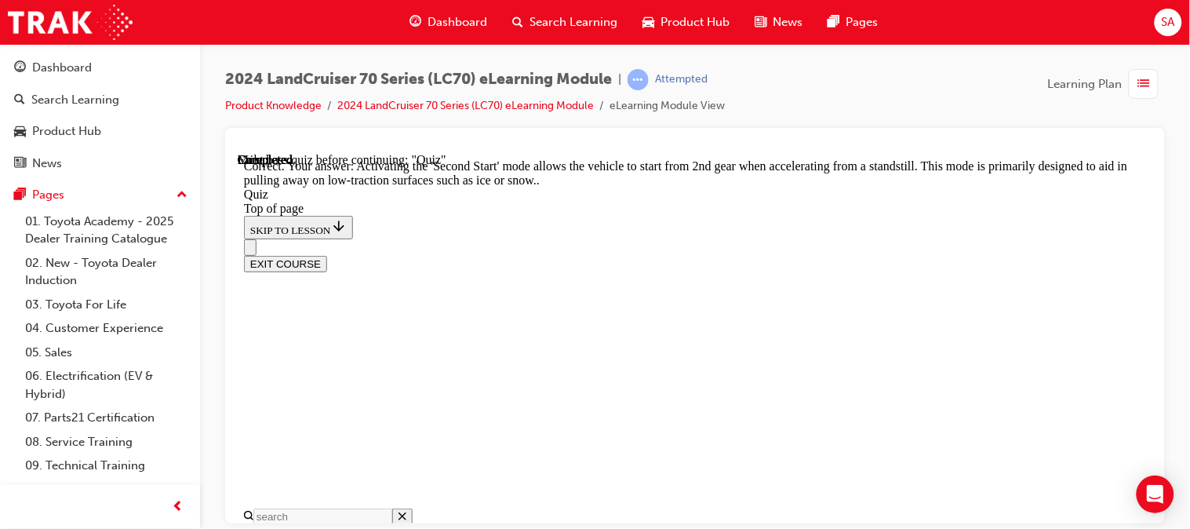
scroll to position [669, 0]
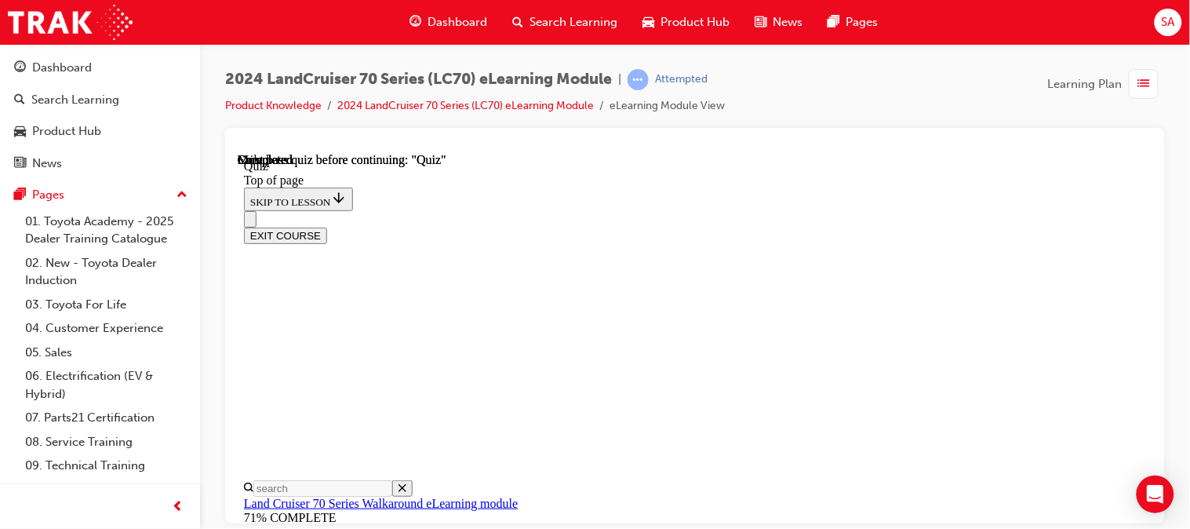
scroll to position [481, 0]
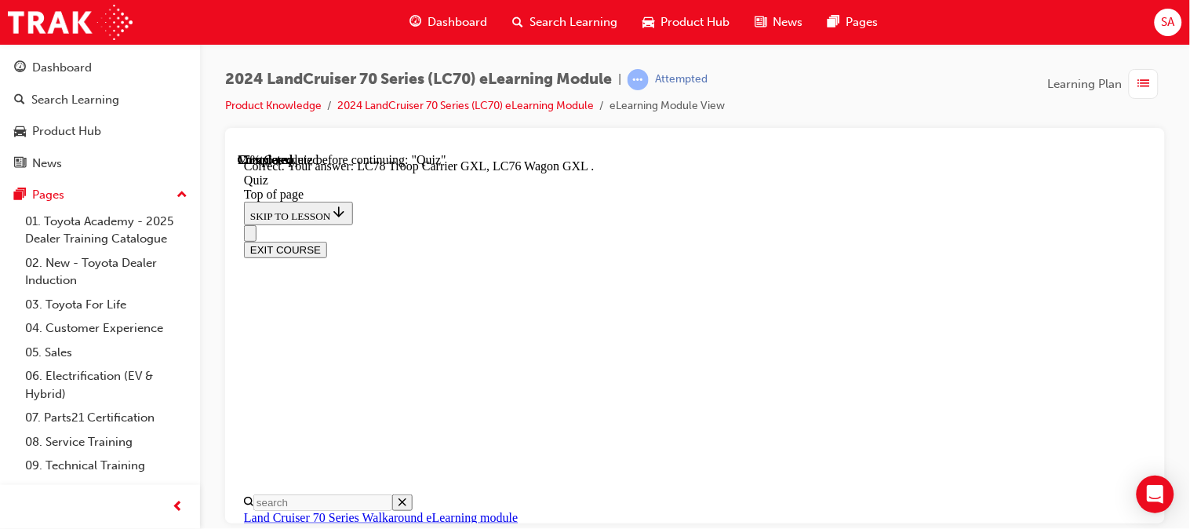
scroll to position [618, 0]
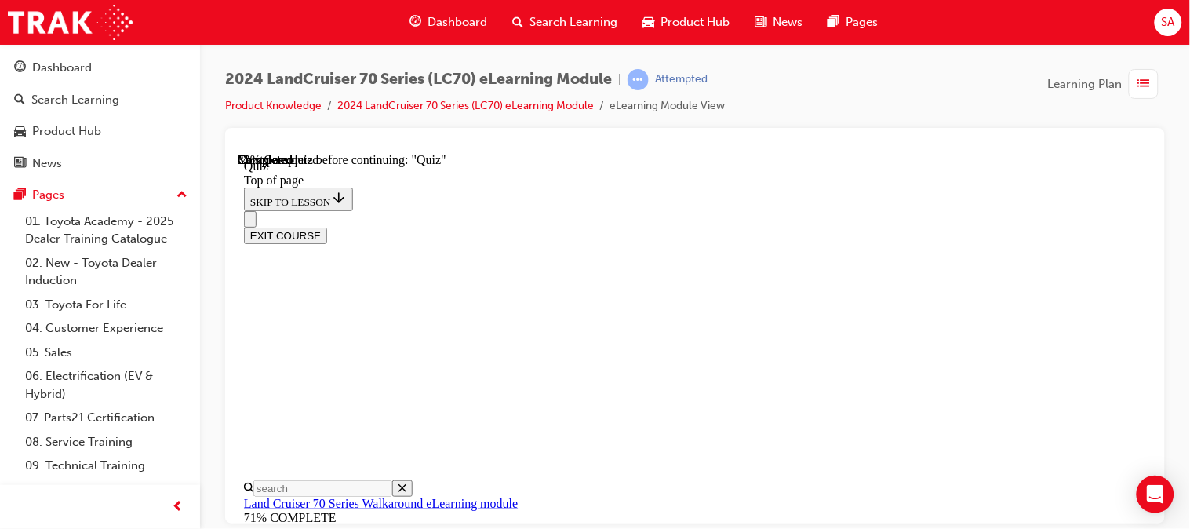
scroll to position [271, 0]
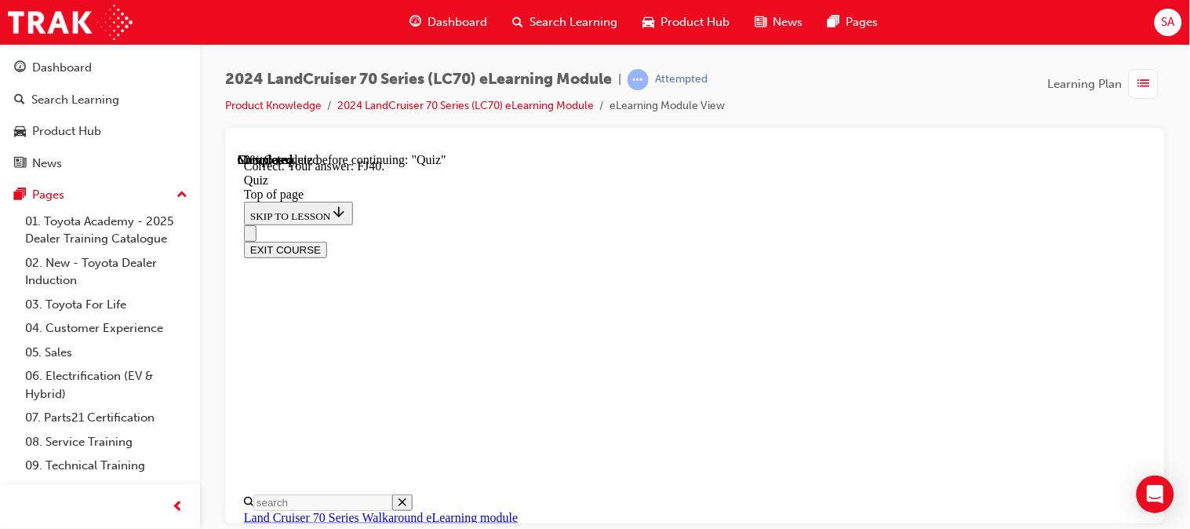
scroll to position [530, 0]
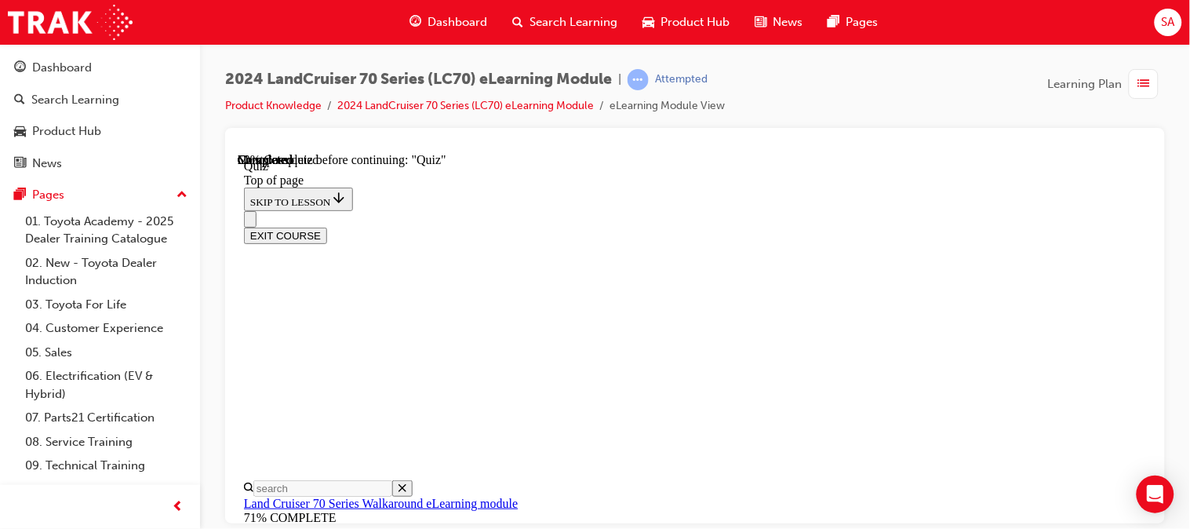
scroll to position [406, 0]
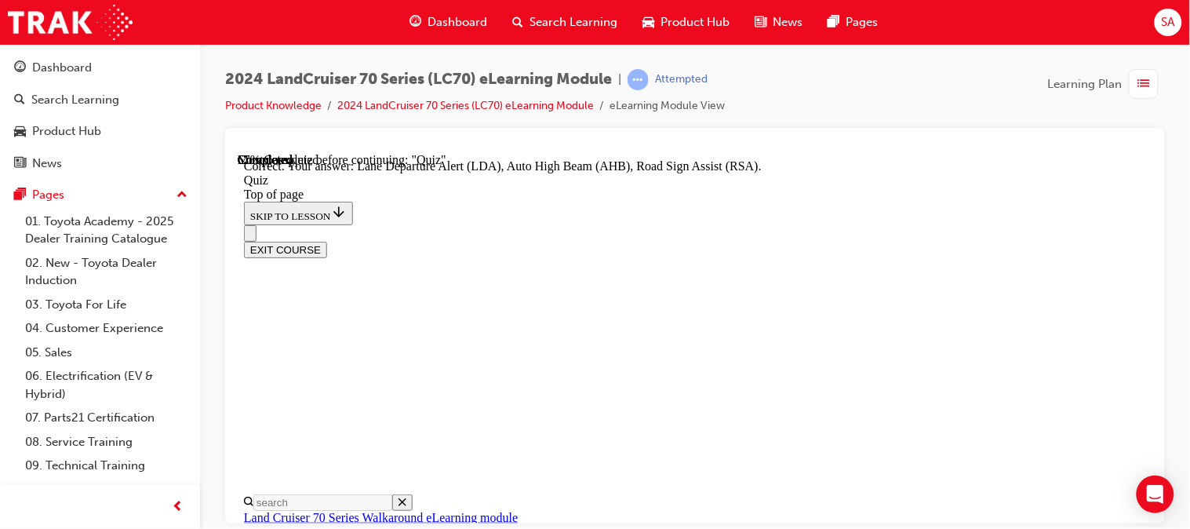
scroll to position [645, 0]
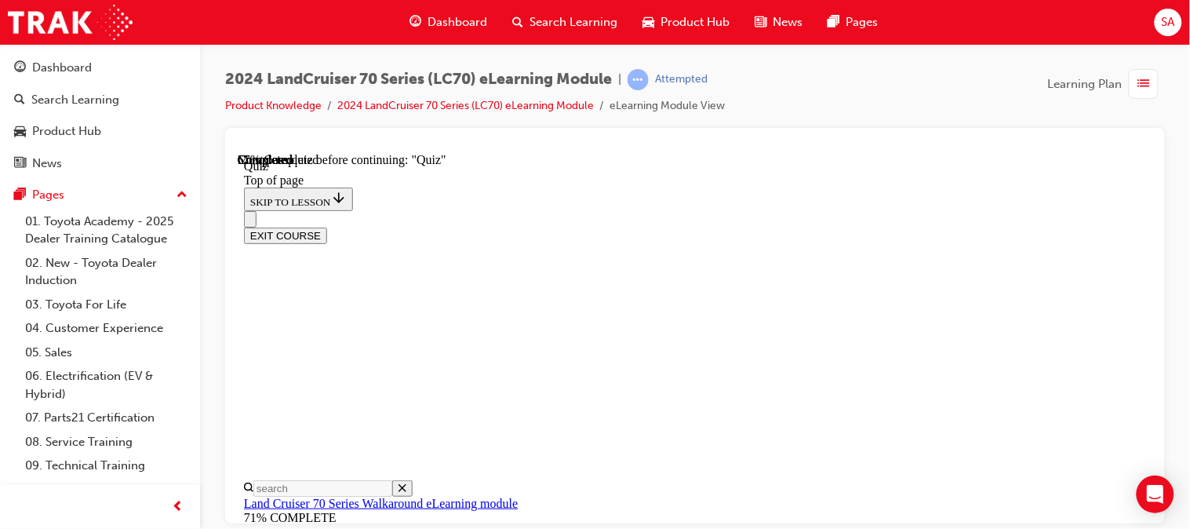
scroll to position [308, 0]
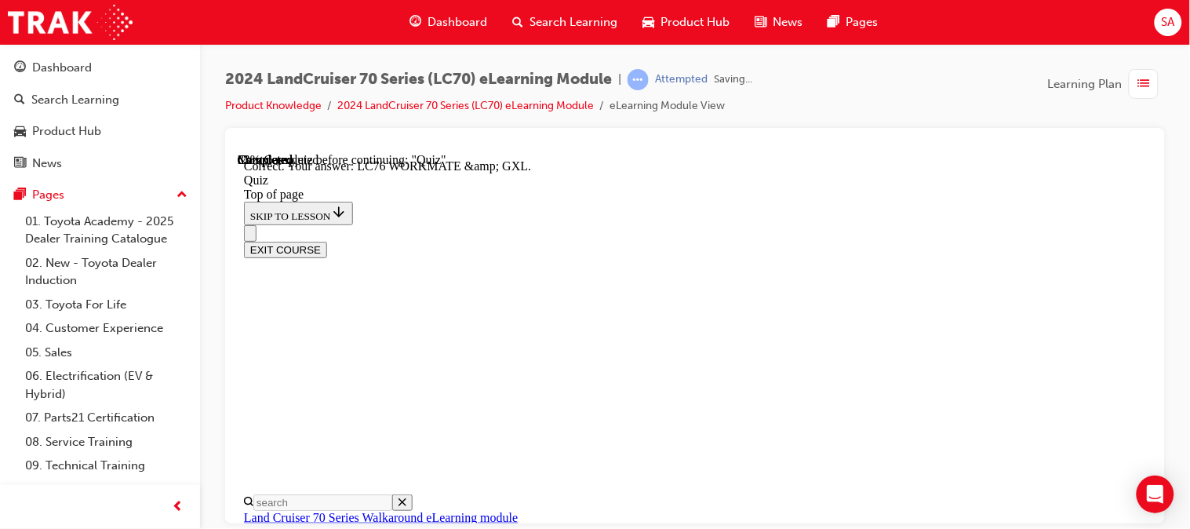
scroll to position [529, 0]
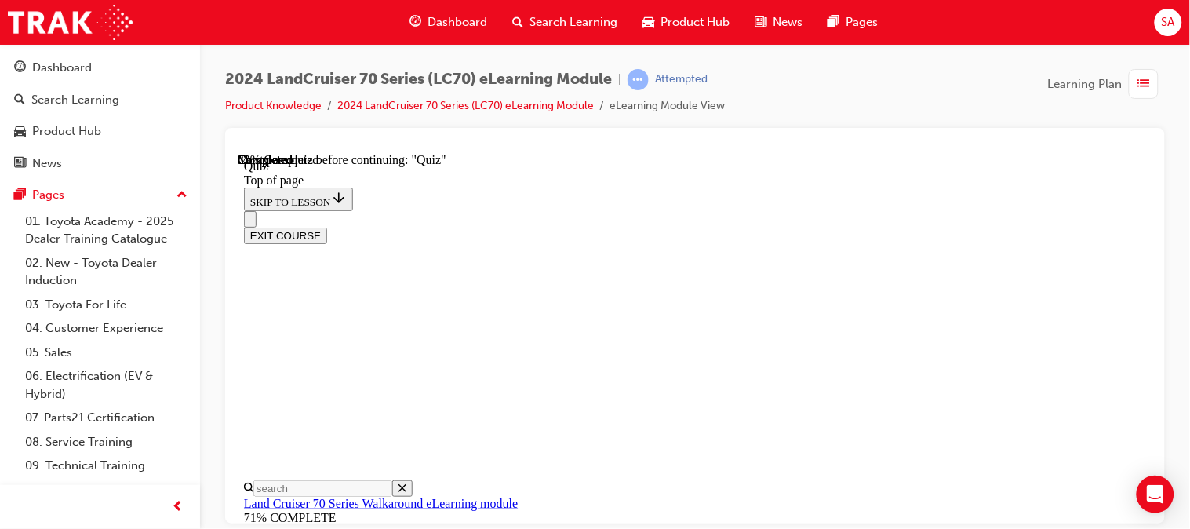
scroll to position [293, 0]
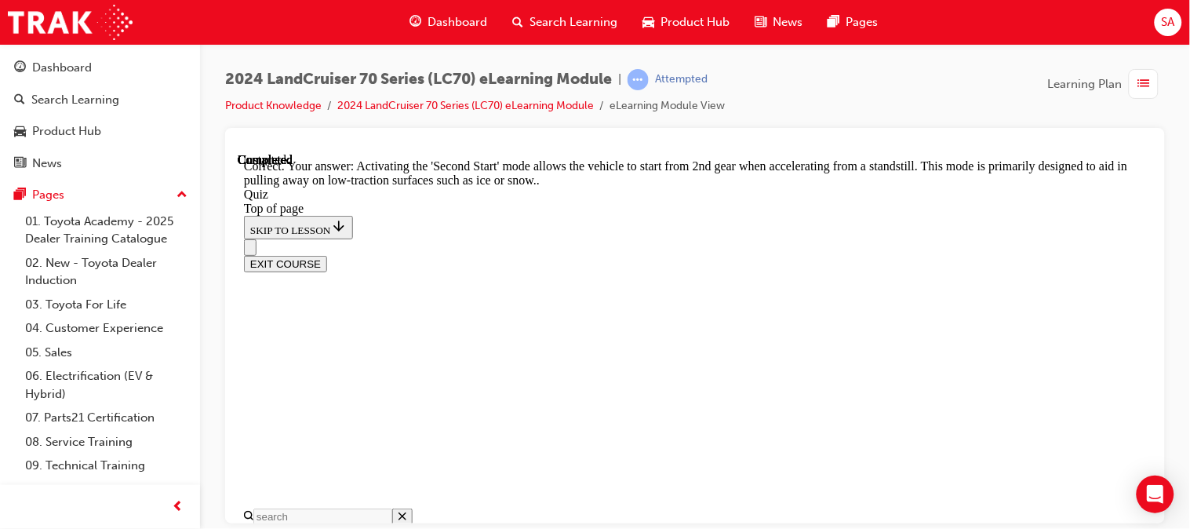
scroll to position [669, 0]
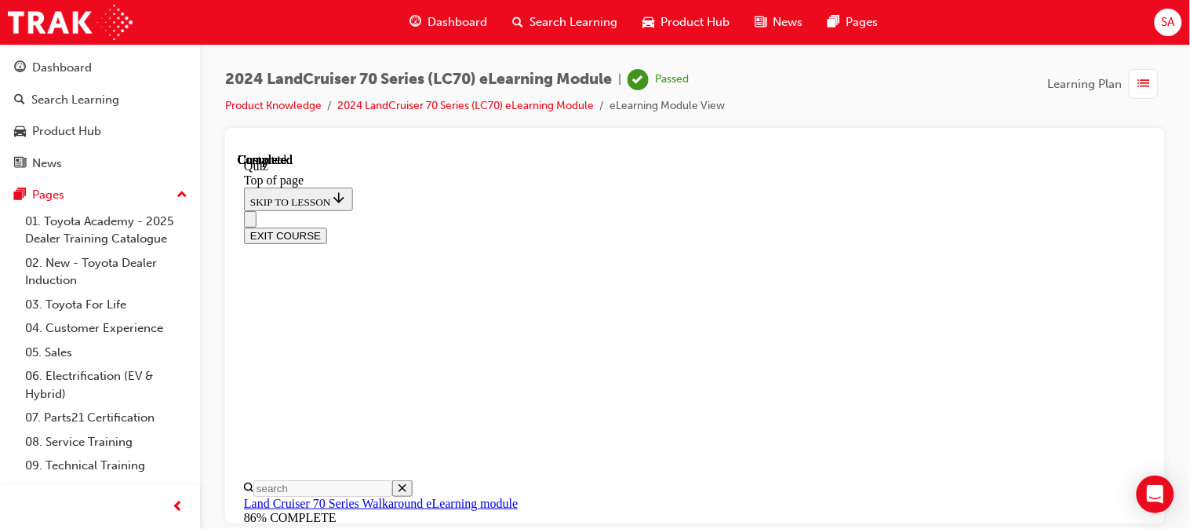
scroll to position [481, 0]
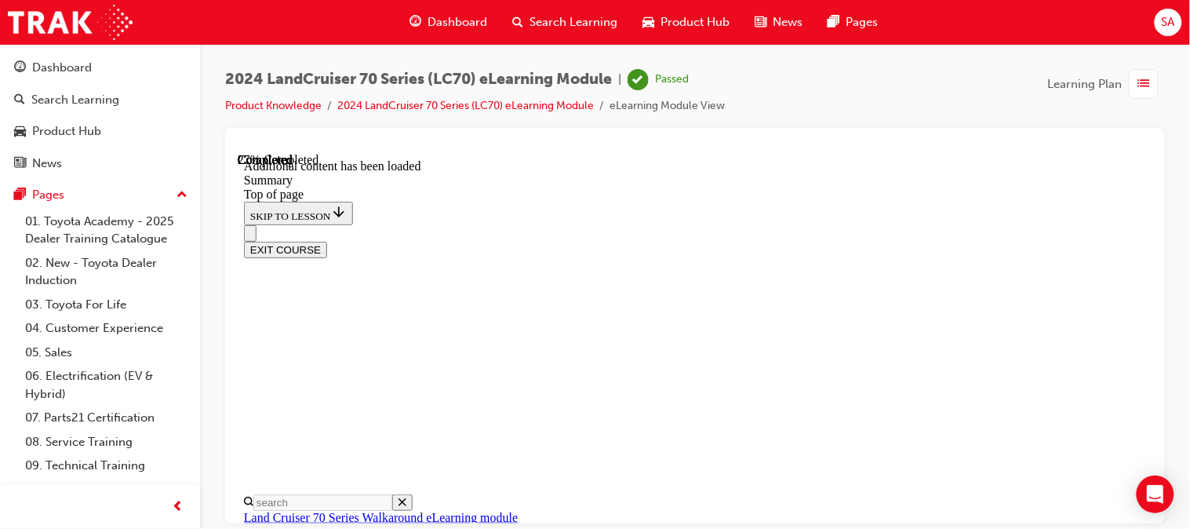
scroll to position [884, 0]
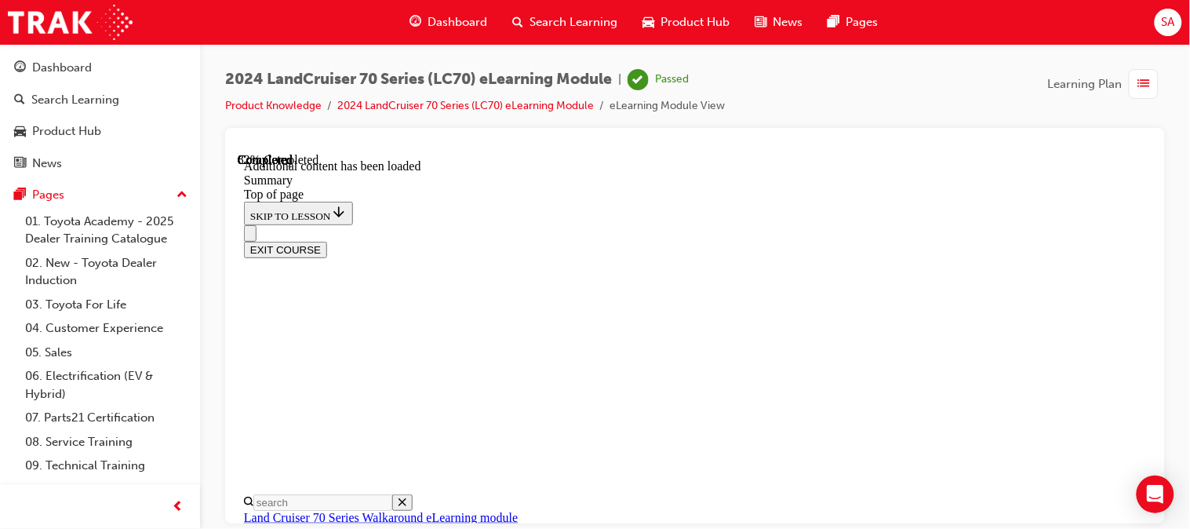
scroll to position [1954, 0]
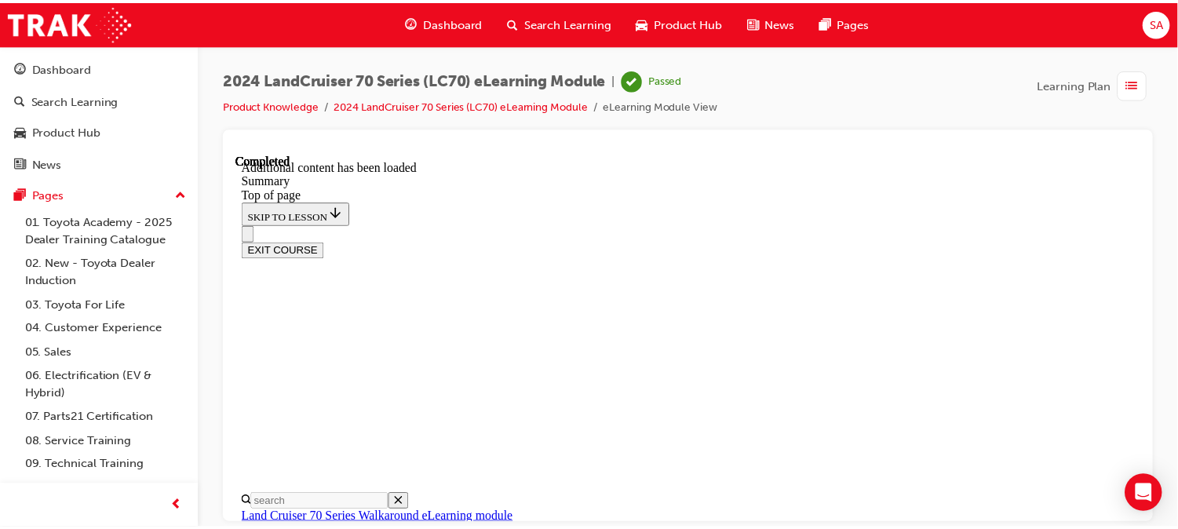
scroll to position [2229, 0]
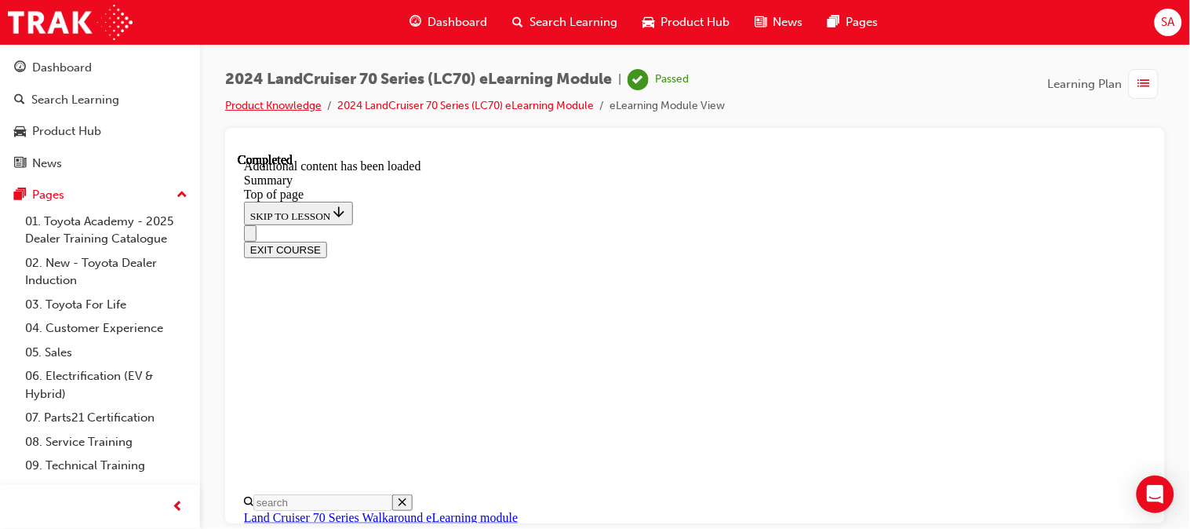
click at [288, 105] on link "Product Knowledge" at bounding box center [273, 105] width 97 height 13
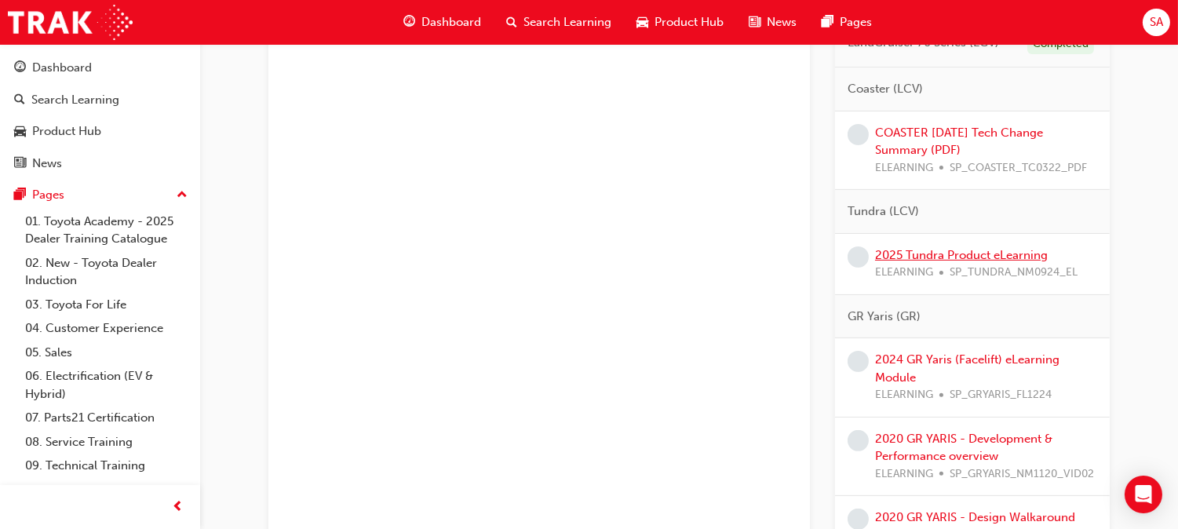
scroll to position [948, 0]
click at [891, 135] on link "COASTER [DATE] Tech Change Summary (PDF)" at bounding box center [959, 141] width 168 height 32
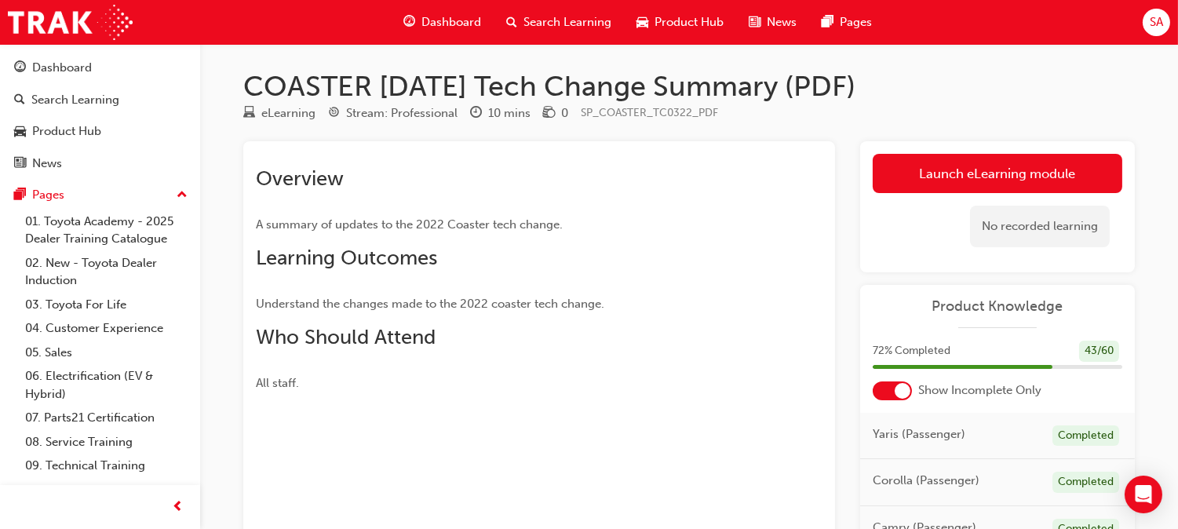
click at [983, 185] on link "Launch eLearning module" at bounding box center [998, 173] width 250 height 39
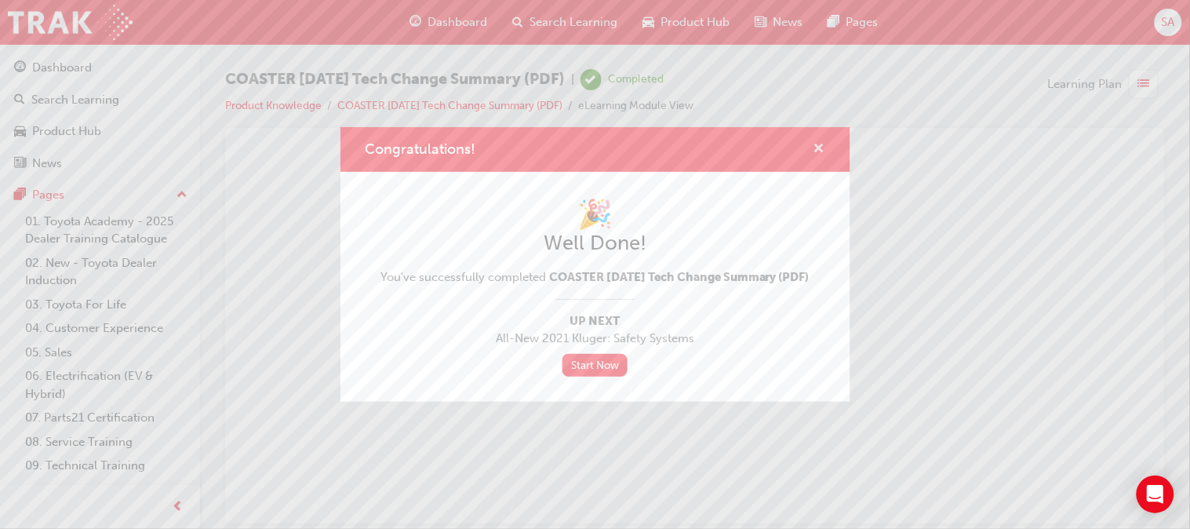
click at [821, 143] on span "cross-icon" at bounding box center [820, 150] width 12 height 14
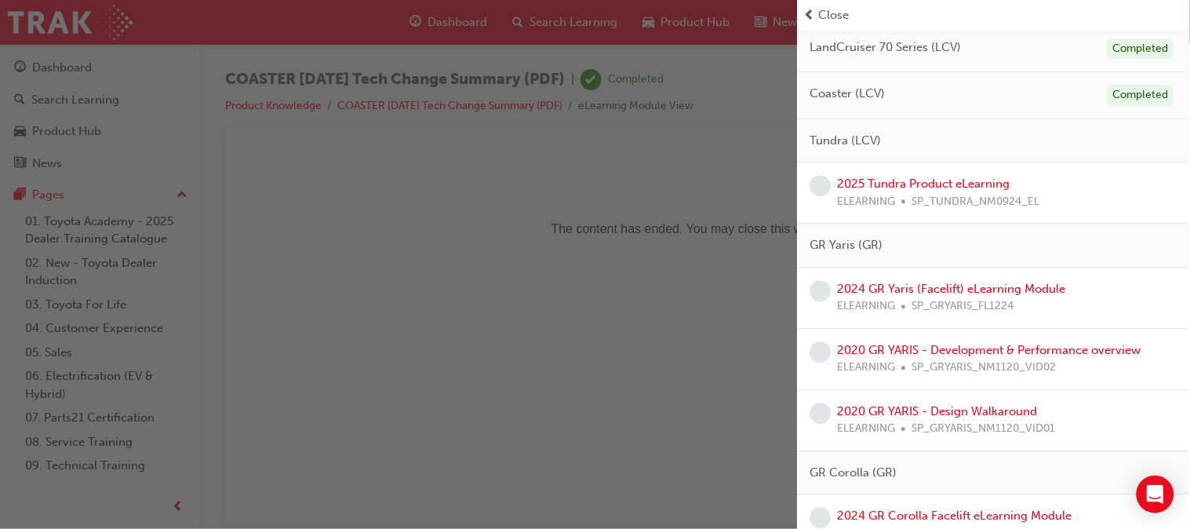
scroll to position [934, 0]
click at [868, 179] on link "2025 Tundra Product eLearning" at bounding box center [924, 181] width 173 height 14
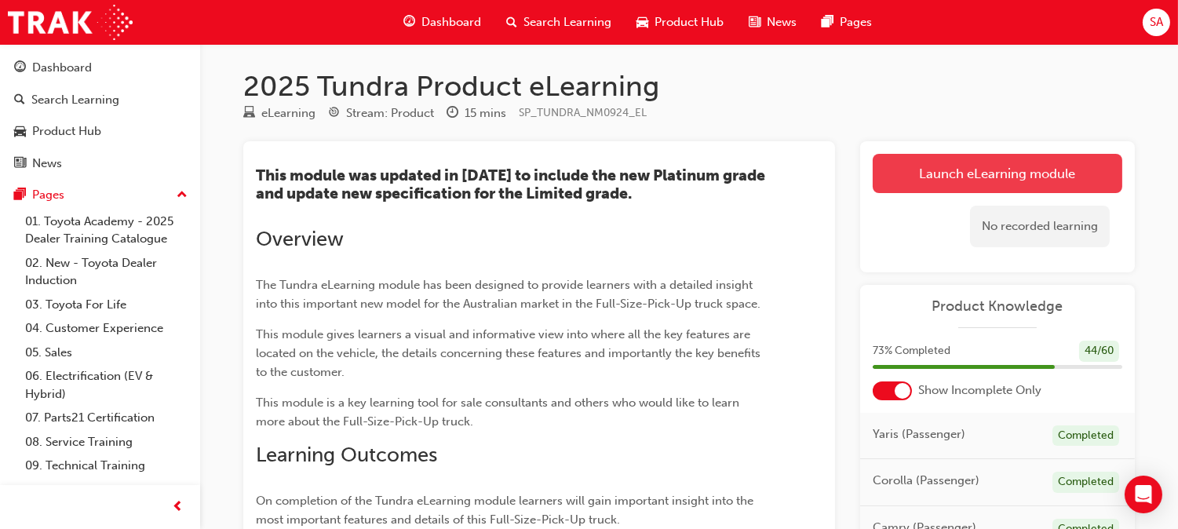
click at [926, 191] on link "Launch eLearning module" at bounding box center [998, 173] width 250 height 39
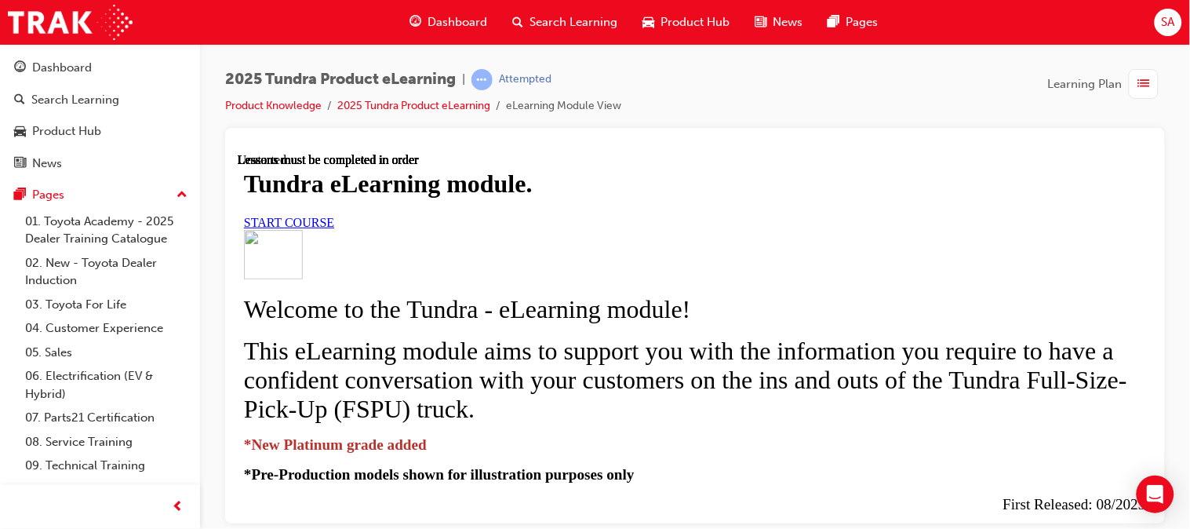
scroll to position [124, 0]
click at [333, 228] on link "START COURSE" at bounding box center [288, 221] width 90 height 13
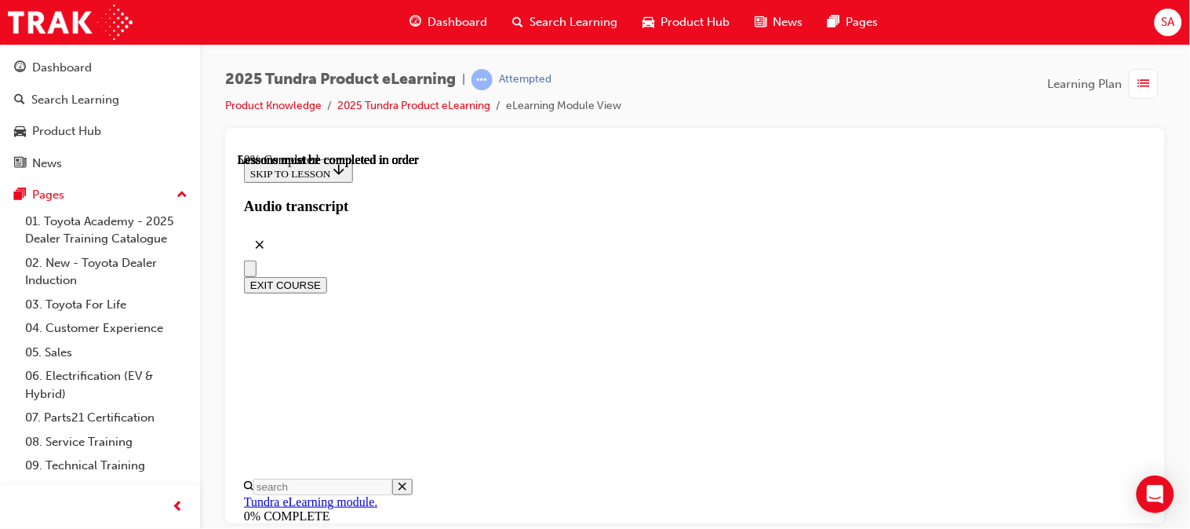
scroll to position [994, 0]
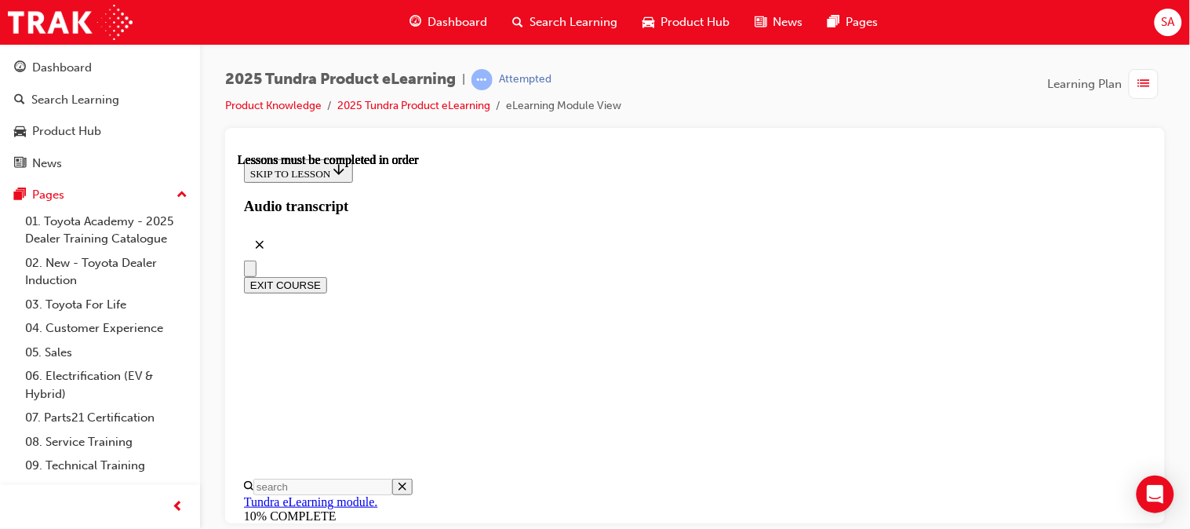
scroll to position [485, 0]
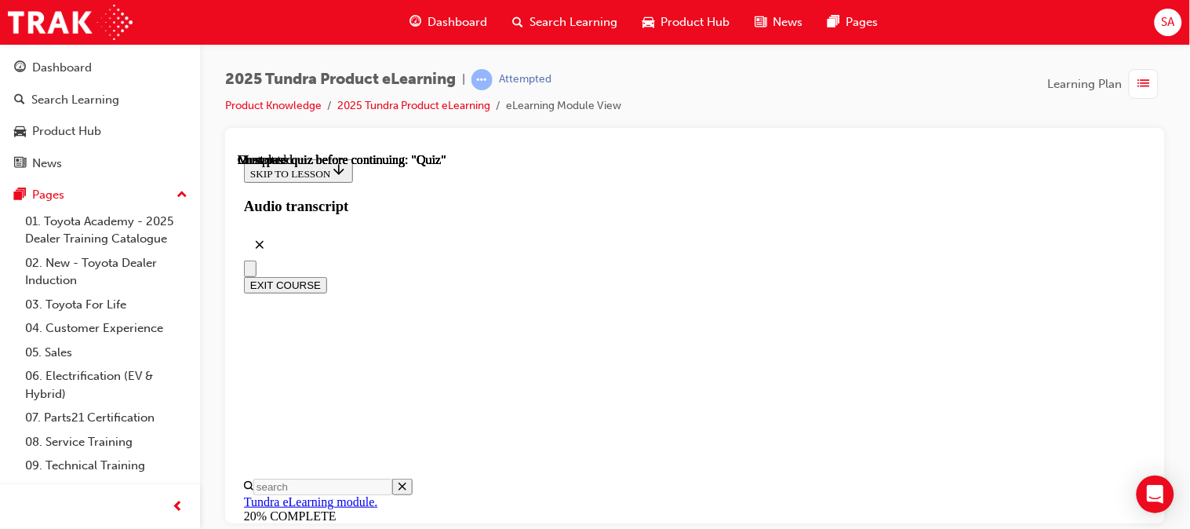
radio input "true"
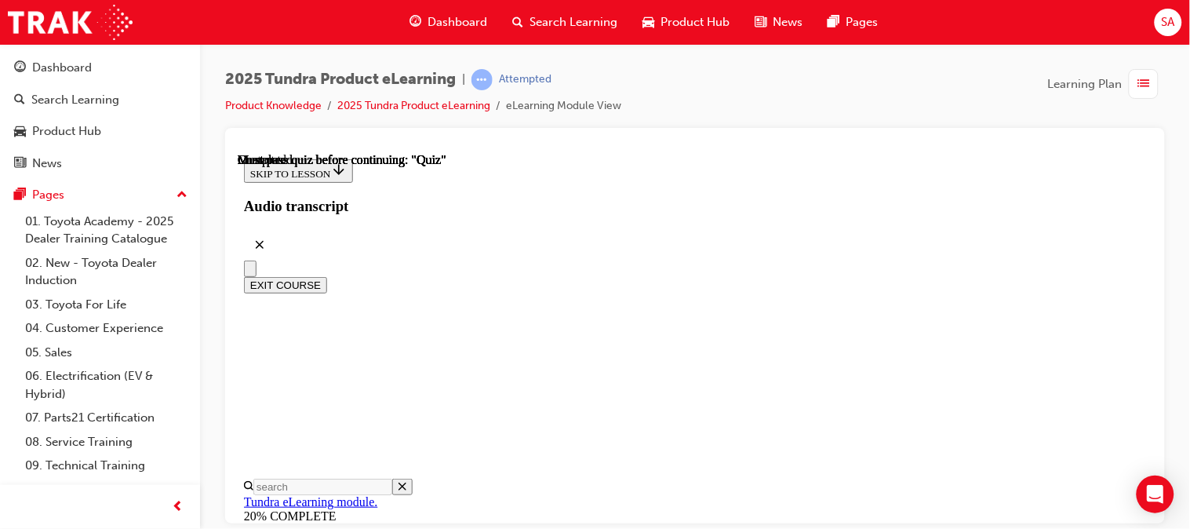
radio input "true"
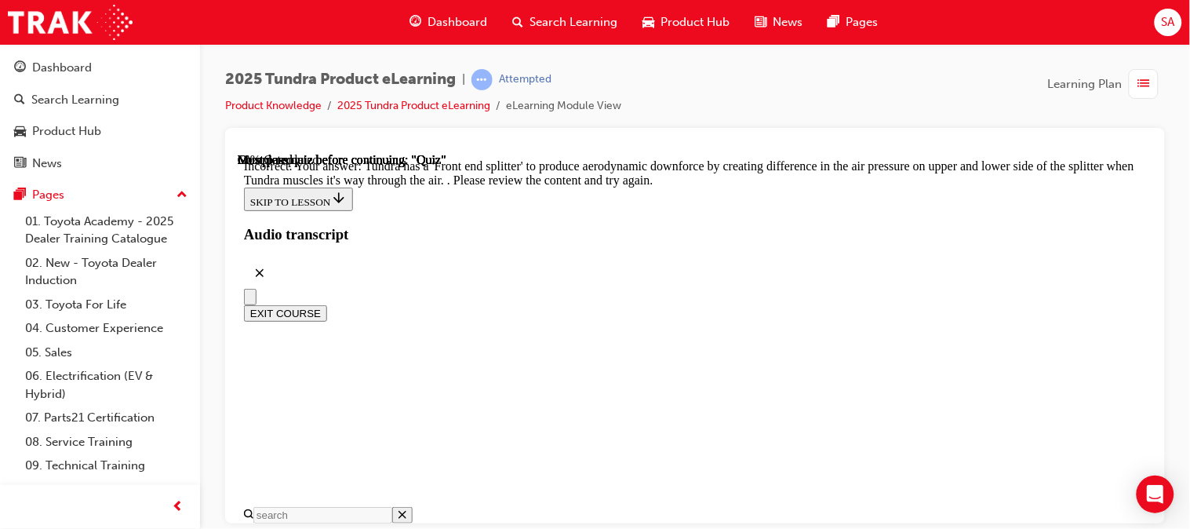
radio input "true"
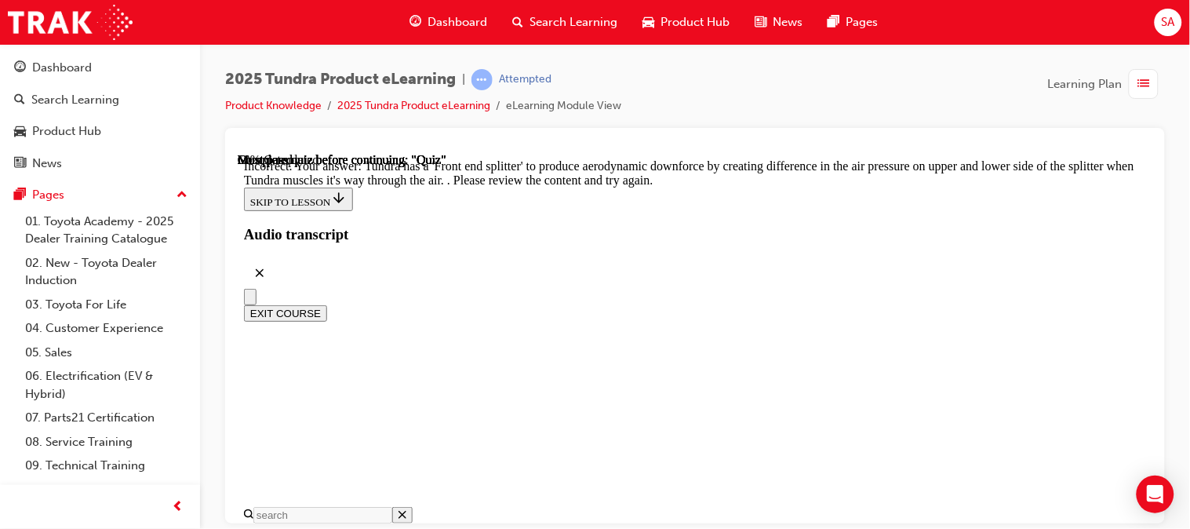
scroll to position [404, 0]
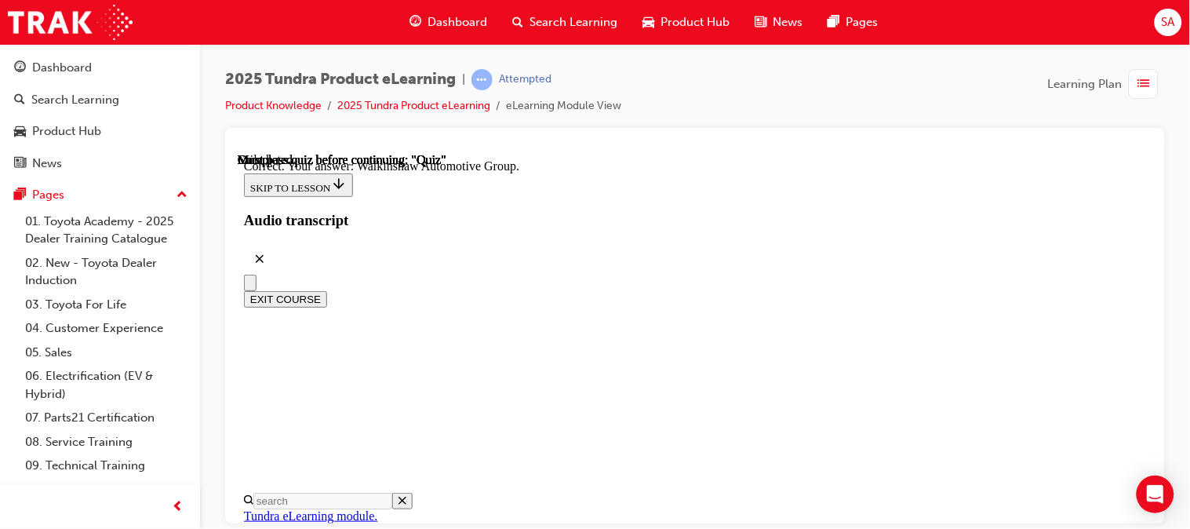
scroll to position [551, 0]
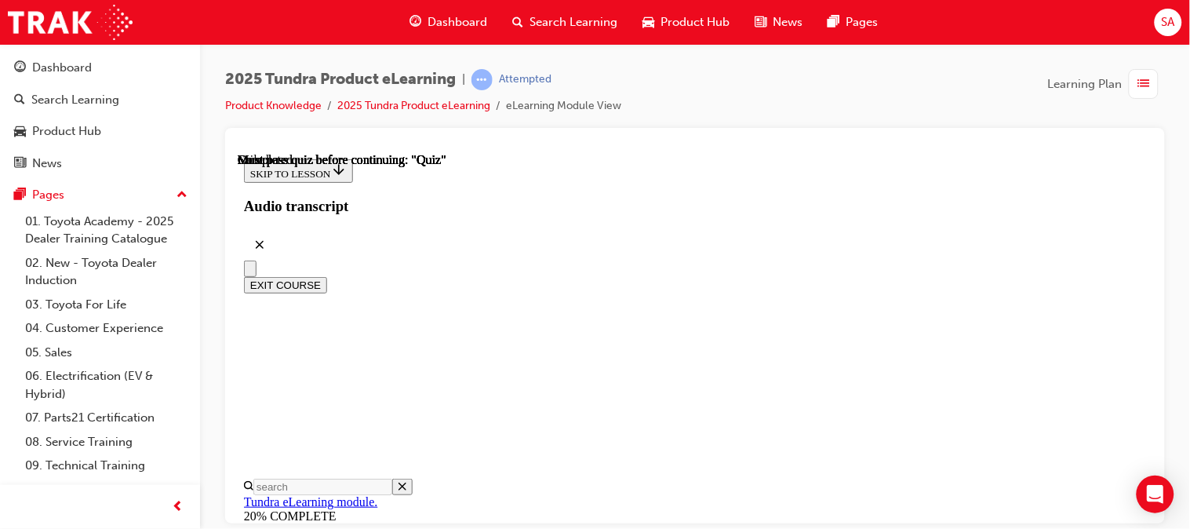
scroll to position [481, 0]
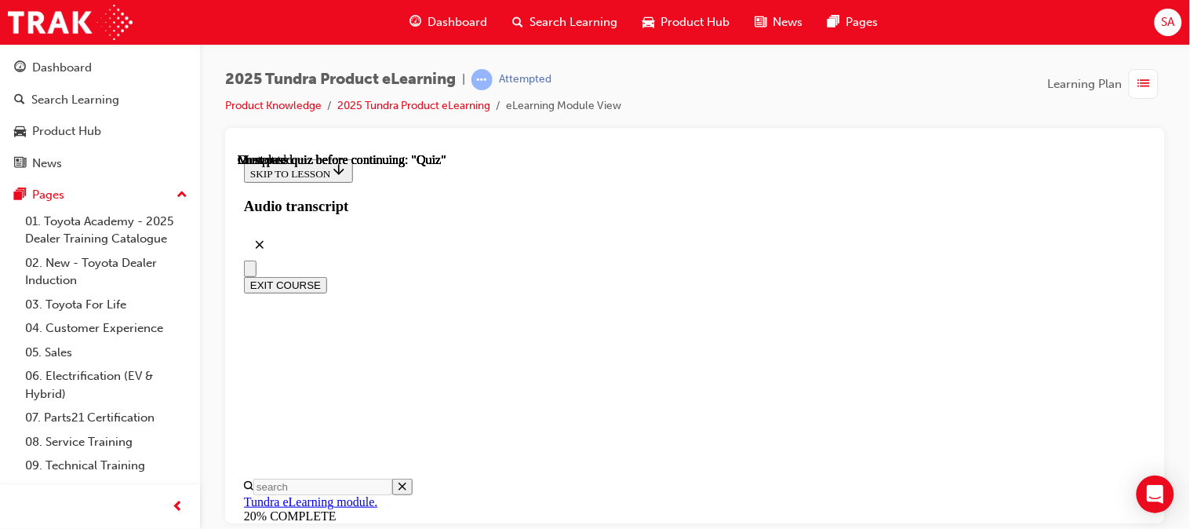
radio input "true"
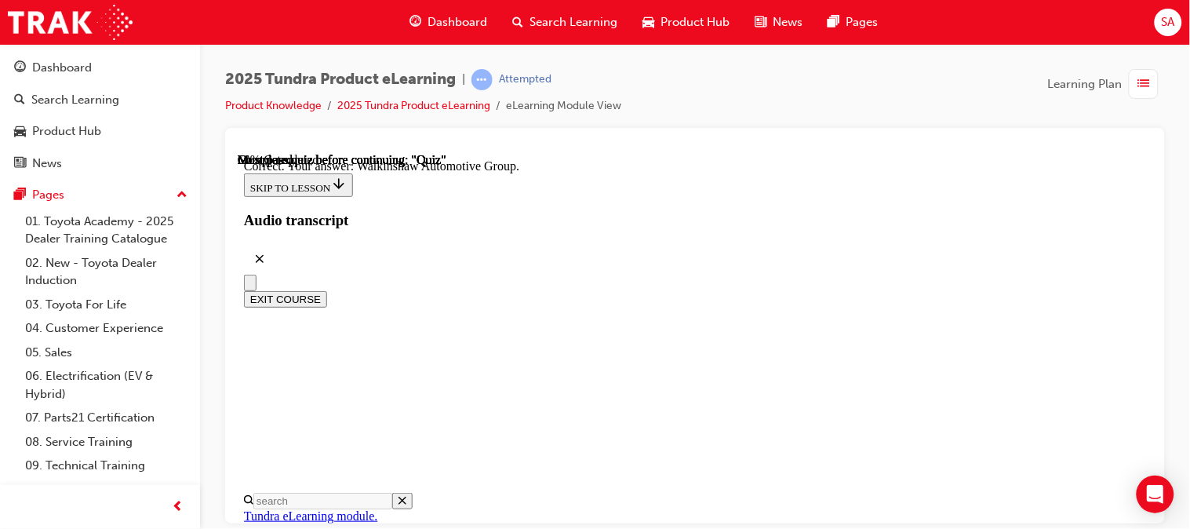
scroll to position [551, 0]
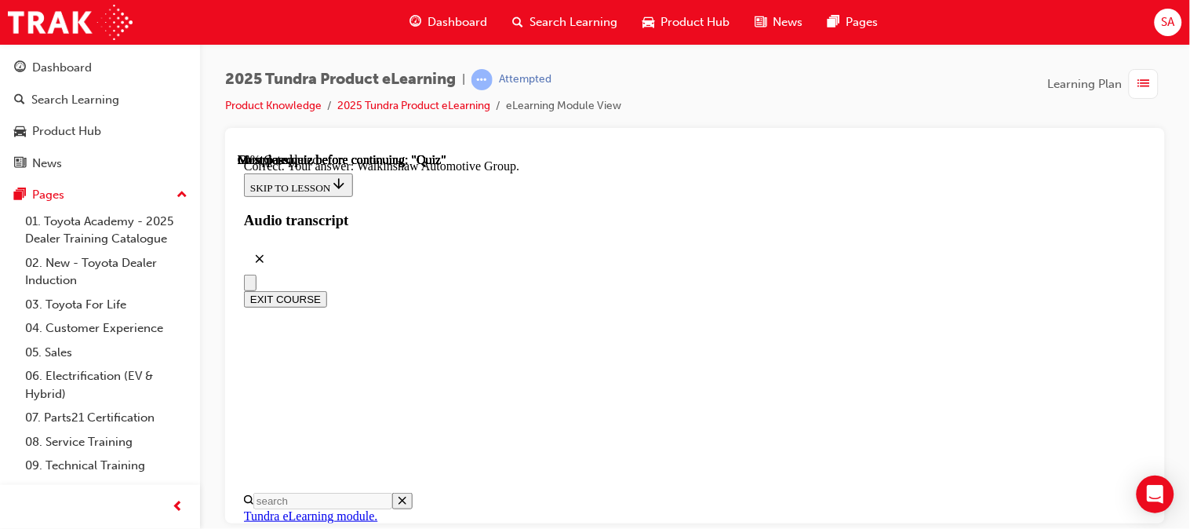
radio input "true"
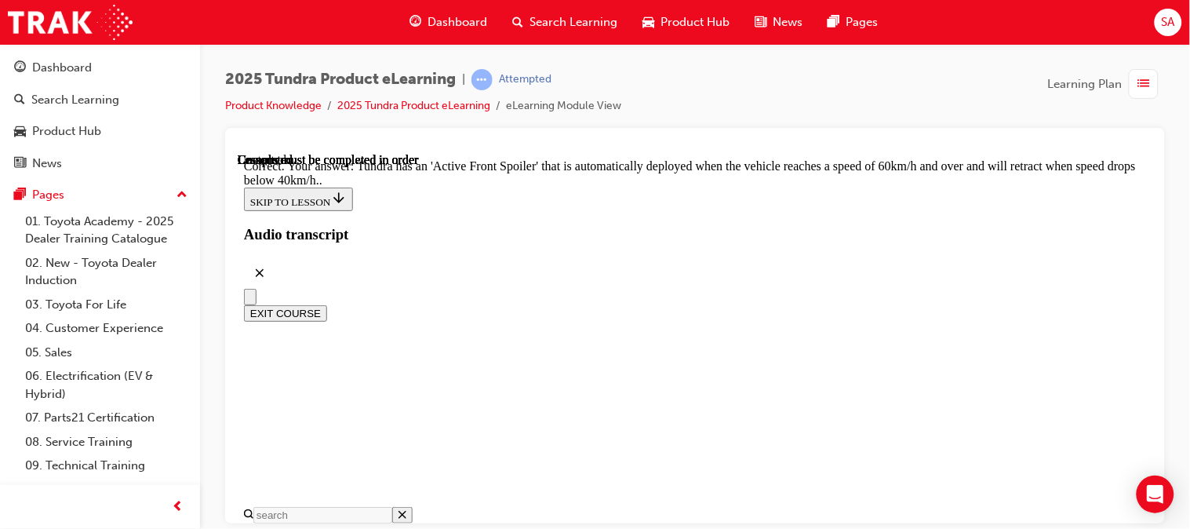
scroll to position [739, 0]
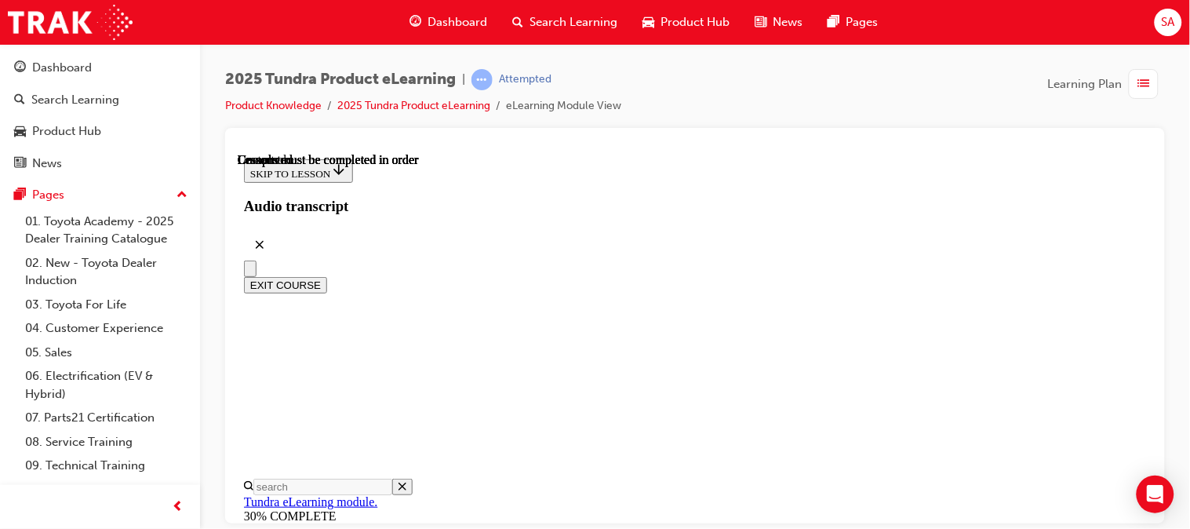
scroll to position [481, 0]
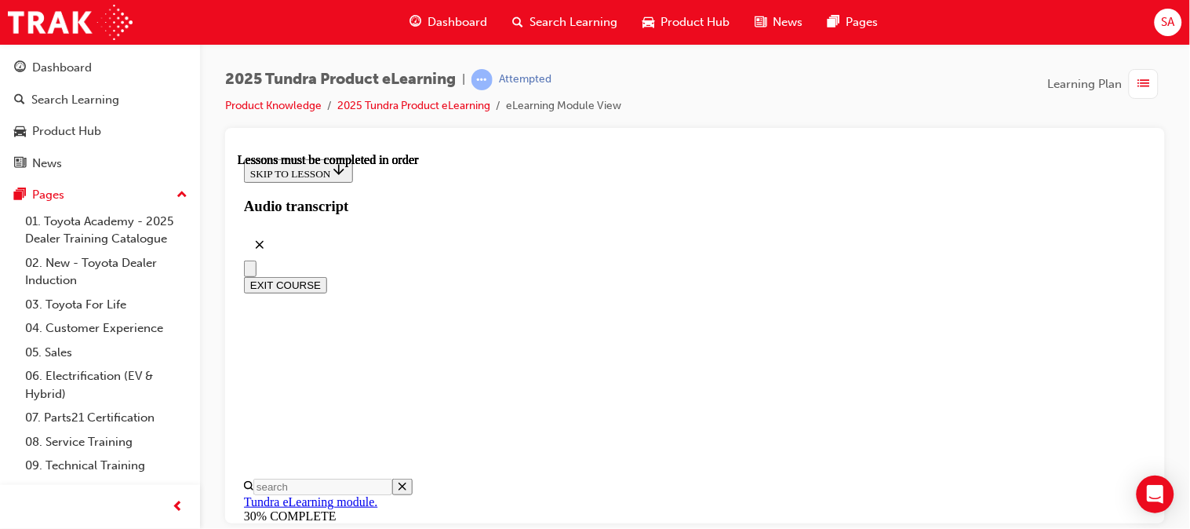
scroll to position [689, 0]
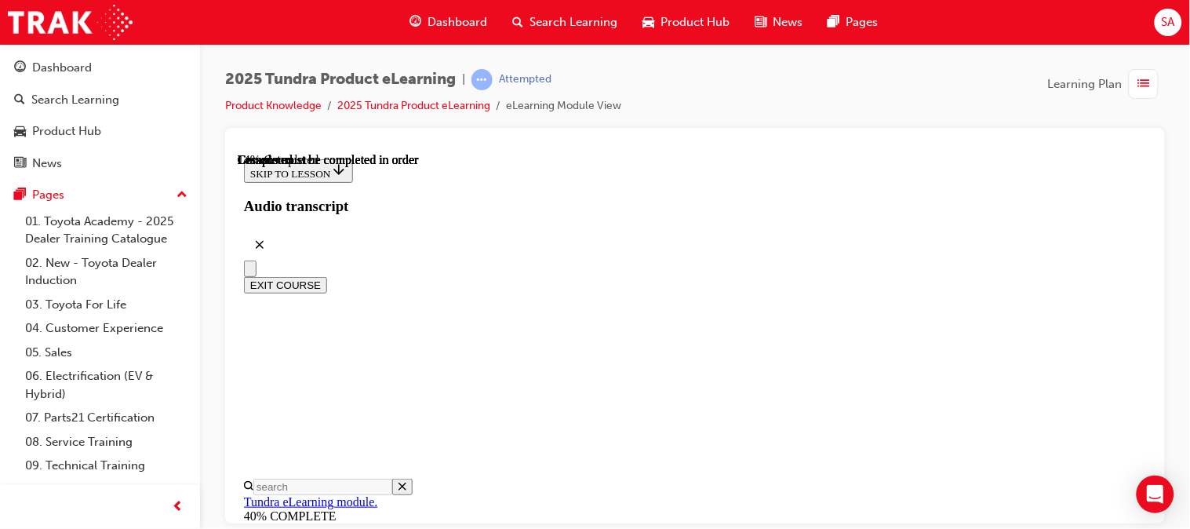
scroll to position [439, 0]
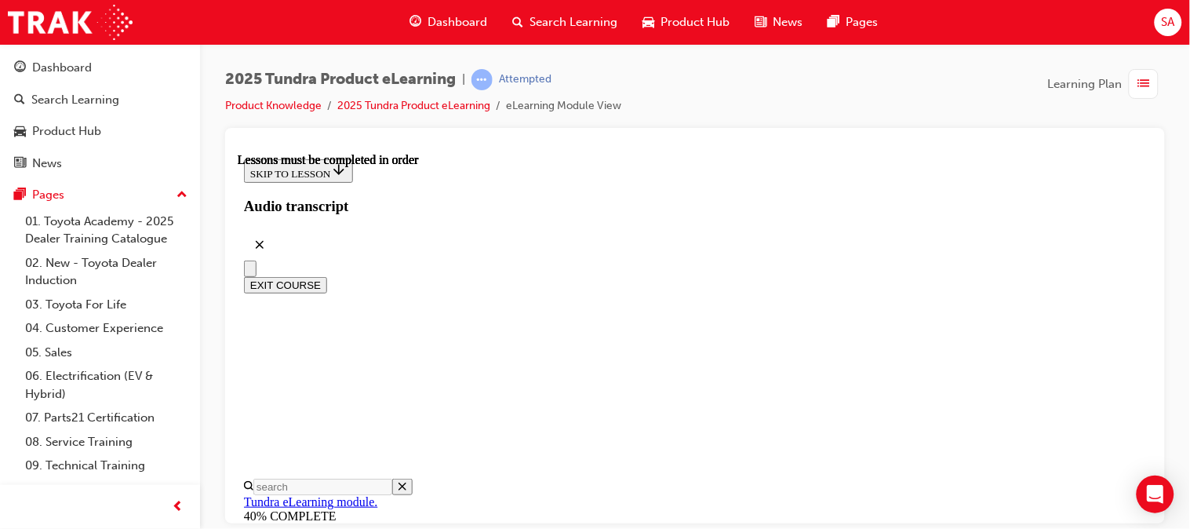
scroll to position [0, 0]
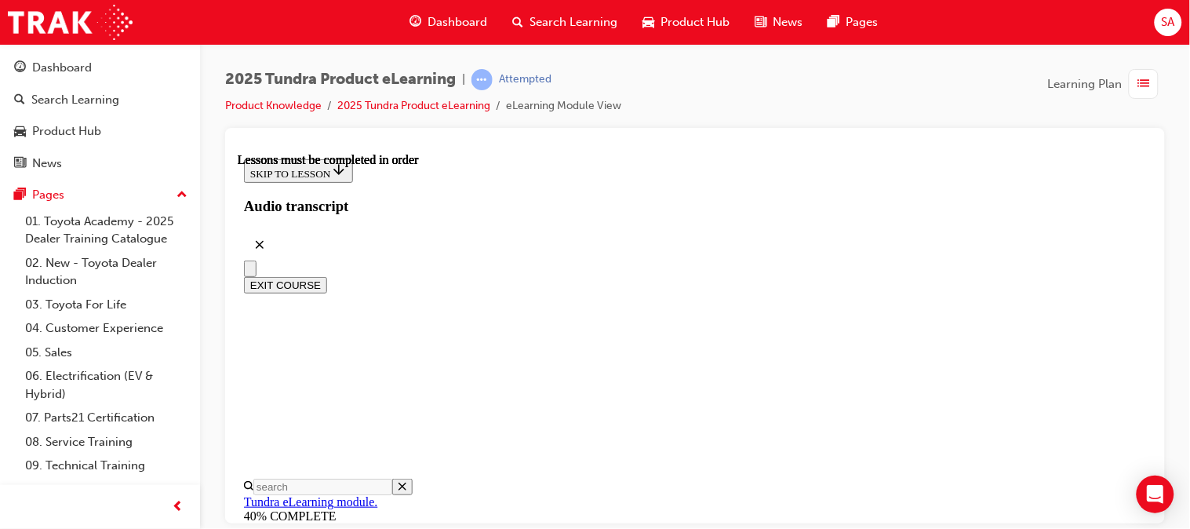
scroll to position [346, 0]
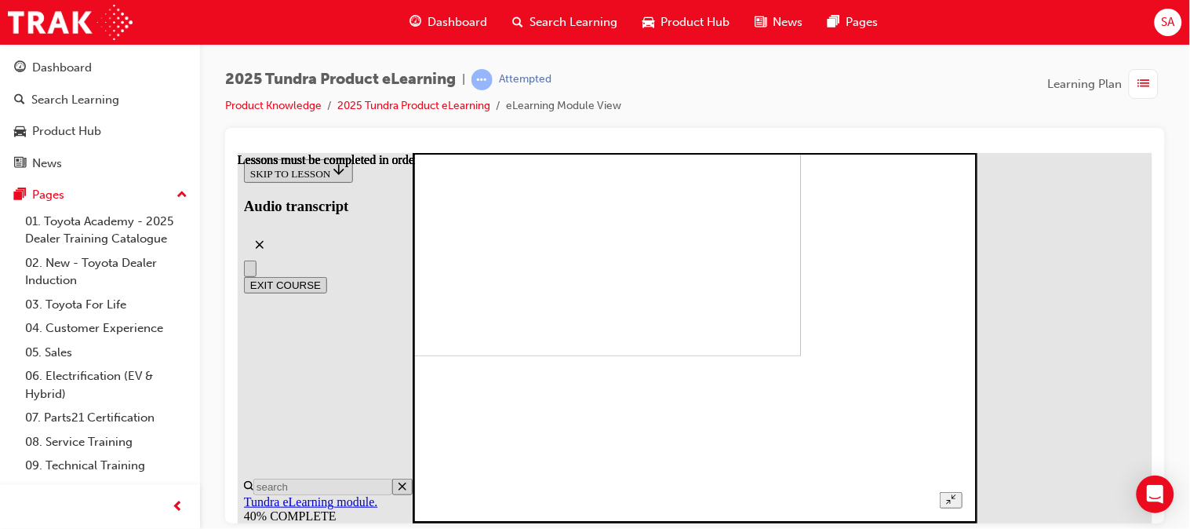
click at [962, 491] on button "Unzoom image" at bounding box center [950, 499] width 23 height 16
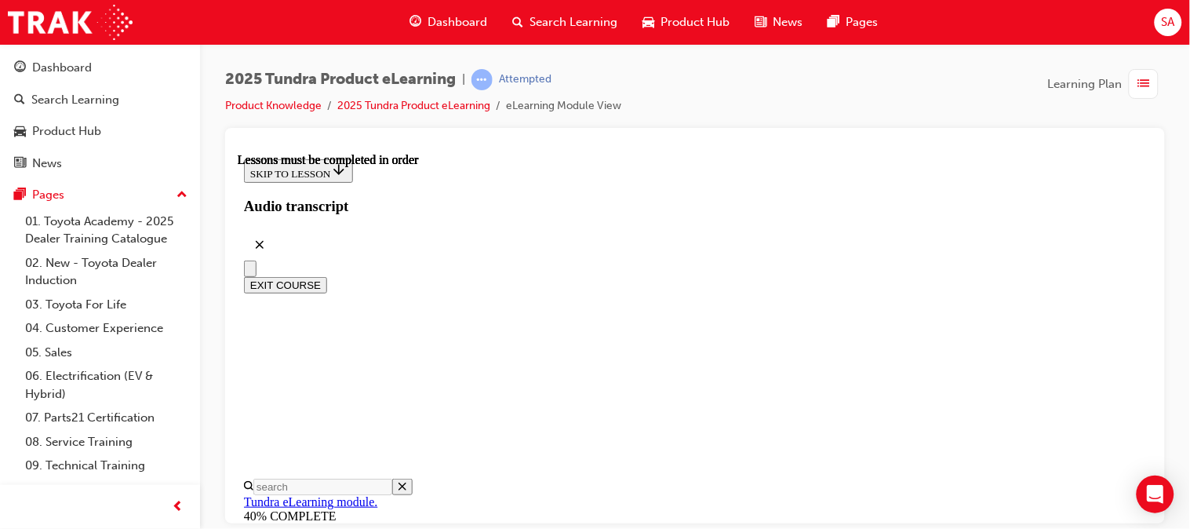
scroll to position [947, 0]
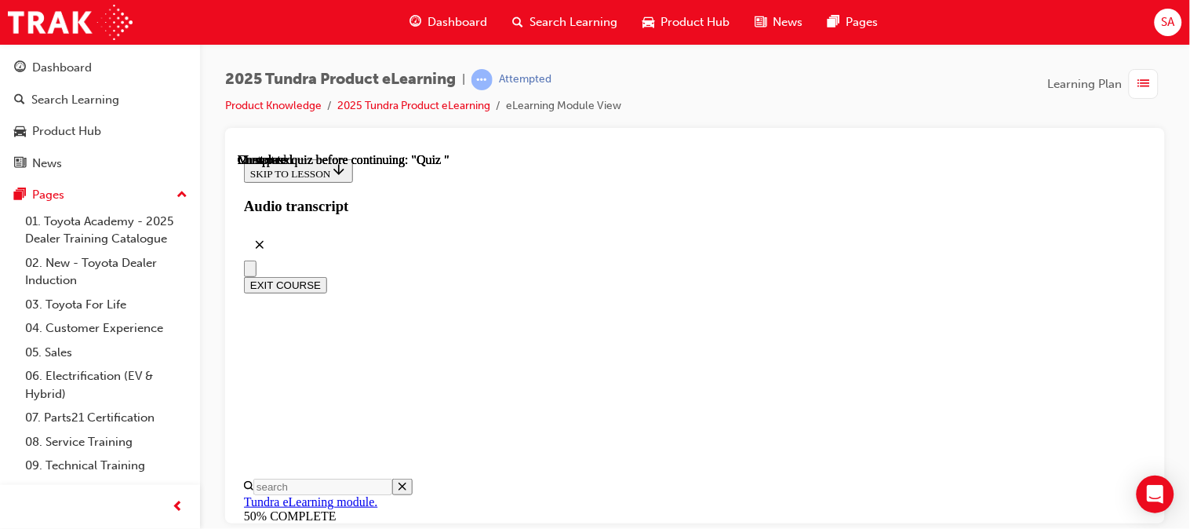
scroll to position [206, 0]
radio input "true"
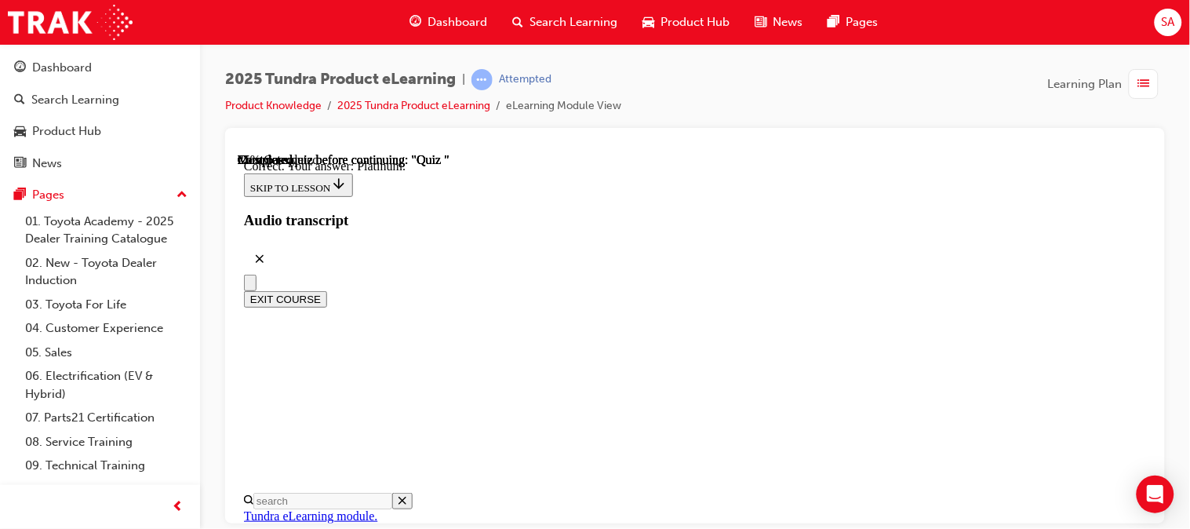
scroll to position [434, 0]
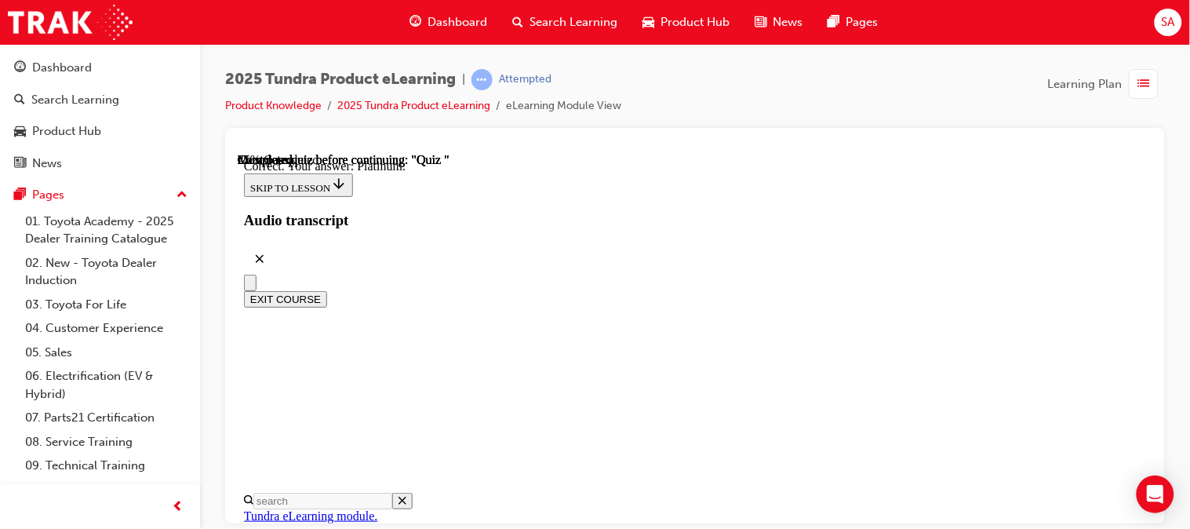
radio input "true"
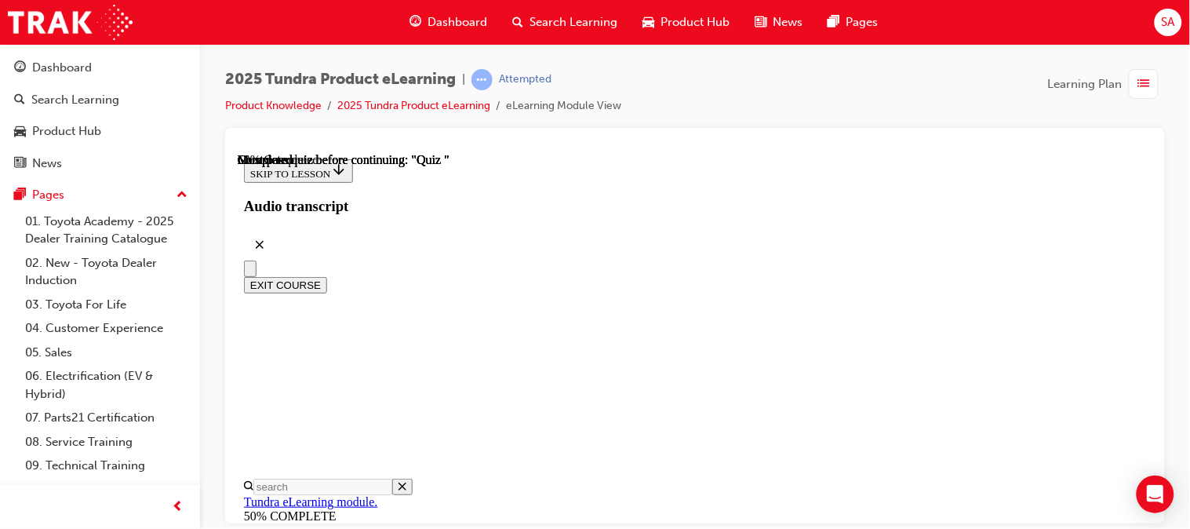
scroll to position [294, 0]
radio input "true"
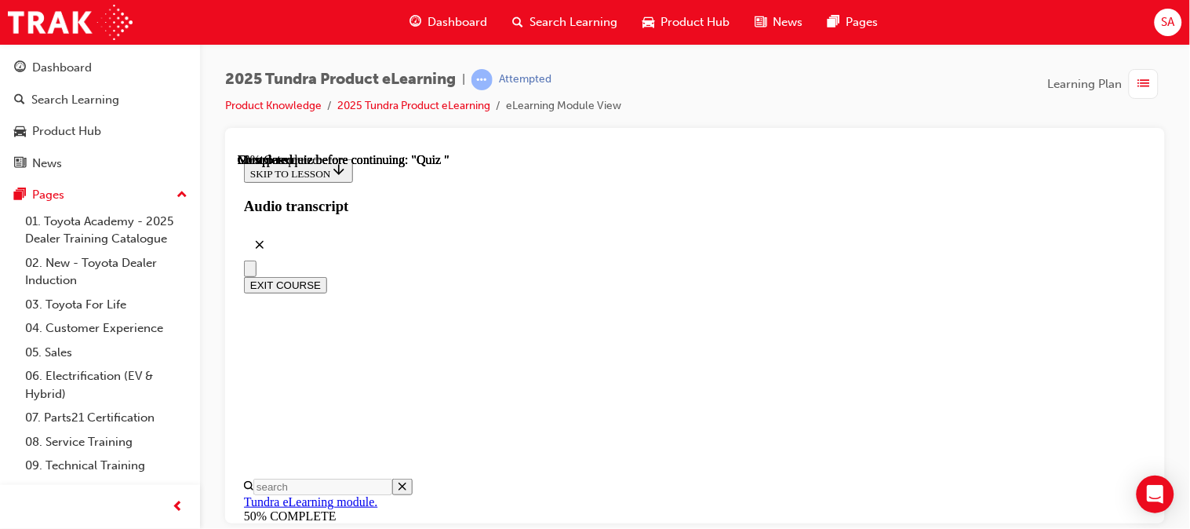
radio input "true"
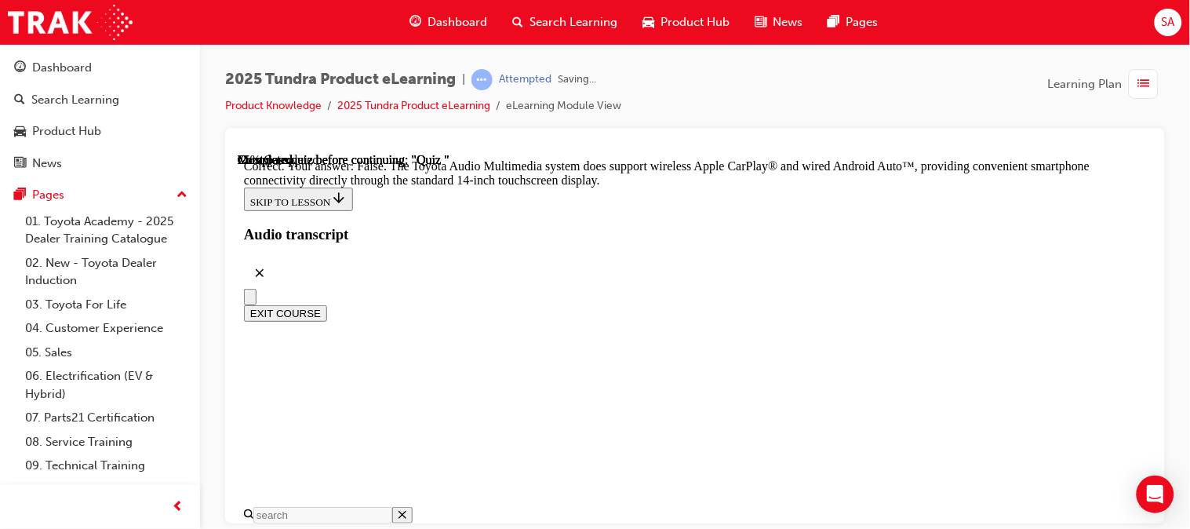
scroll to position [531, 0]
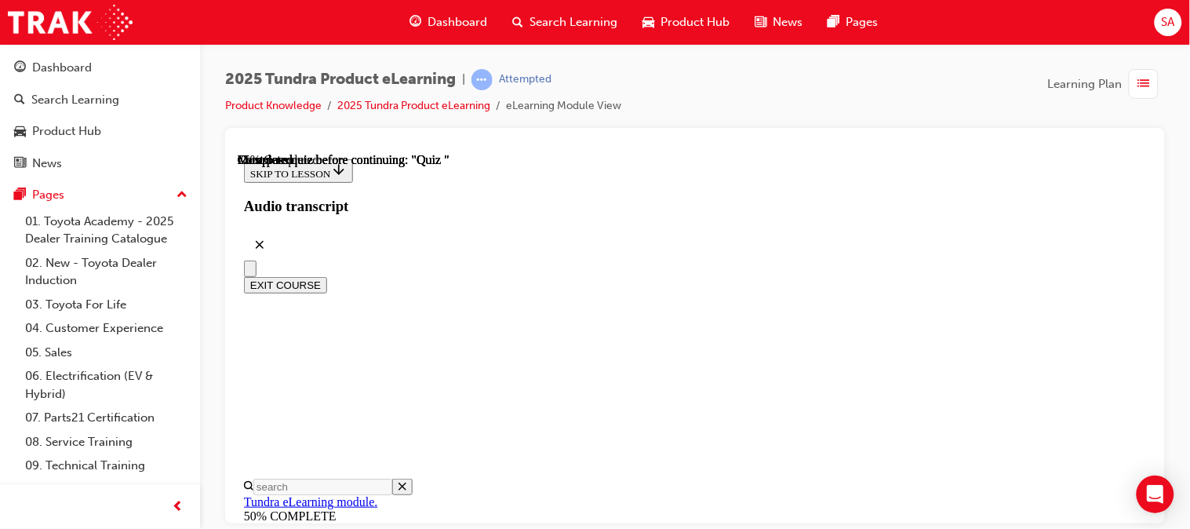
scroll to position [213, 0]
radio input "true"
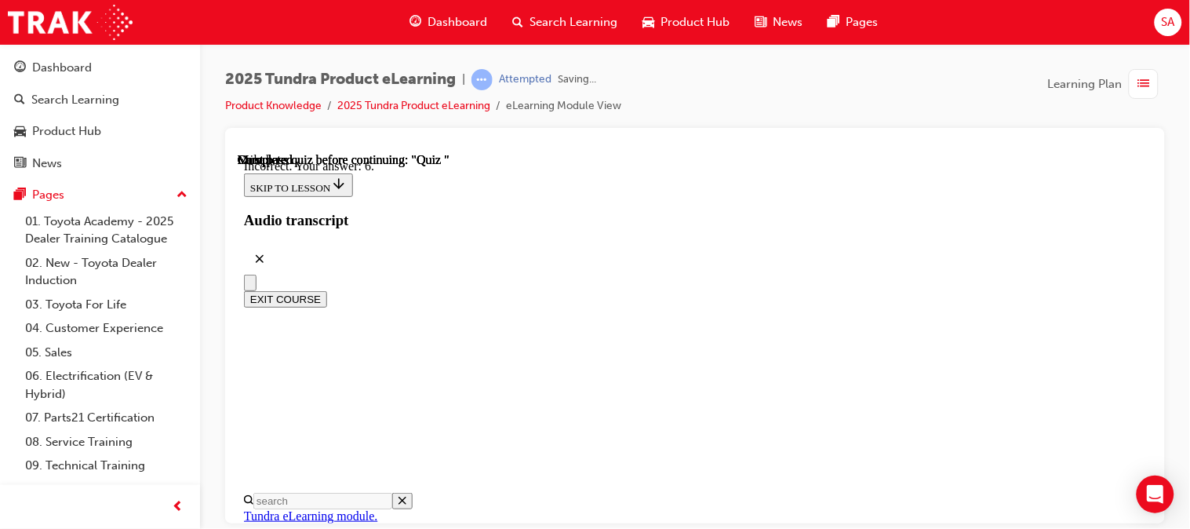
scroll to position [461, 0]
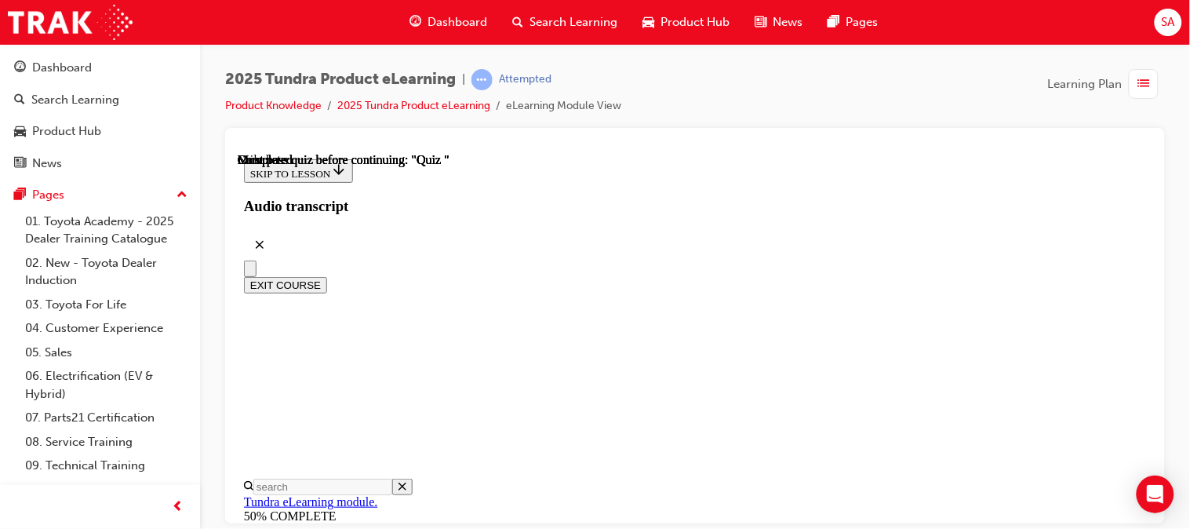
scroll to position [481, 0]
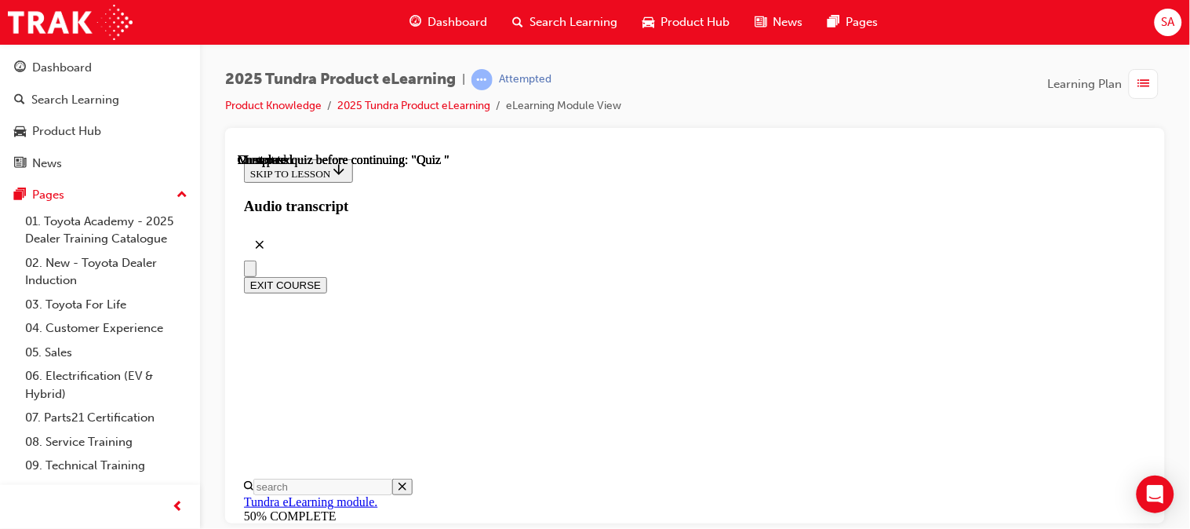
scroll to position [207, 0]
radio input "true"
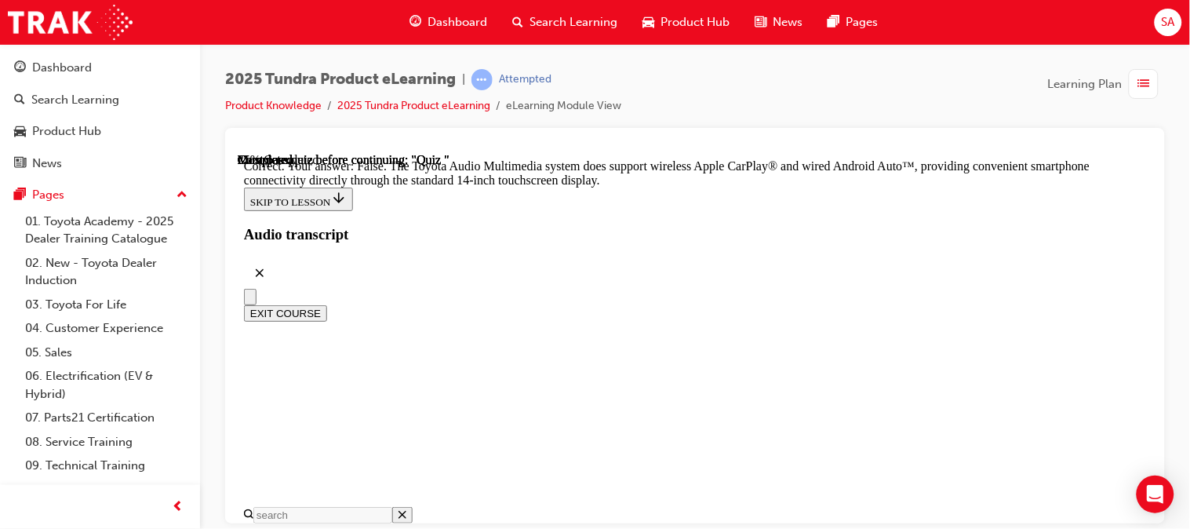
scroll to position [531, 0]
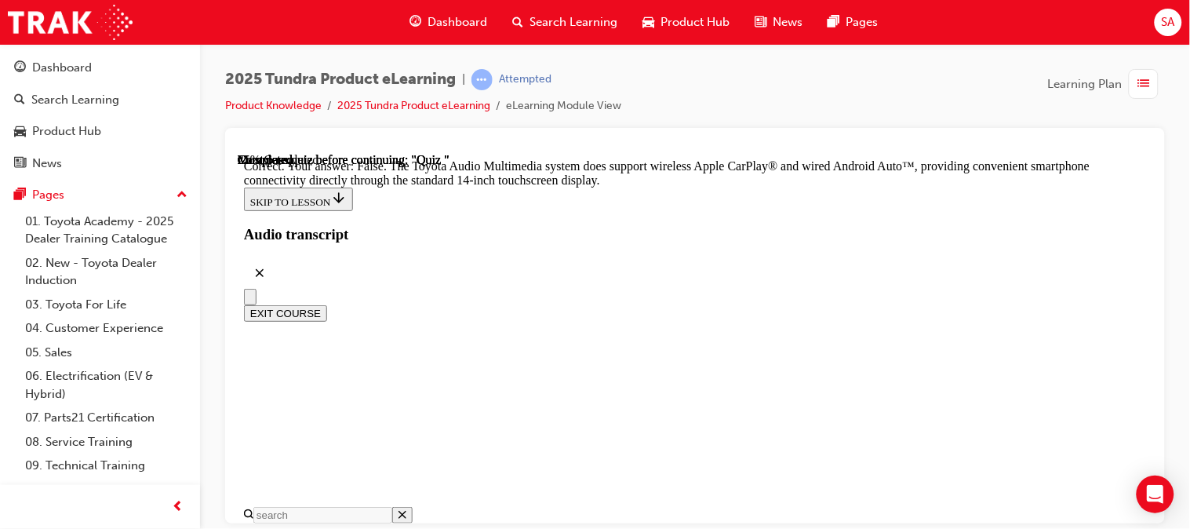
radio input "true"
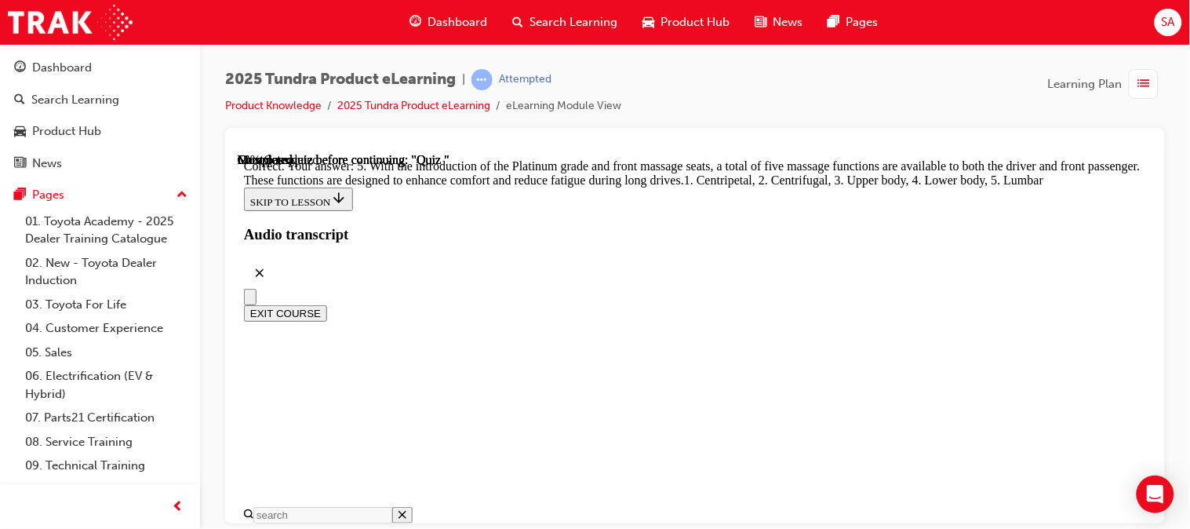
scroll to position [650, 0]
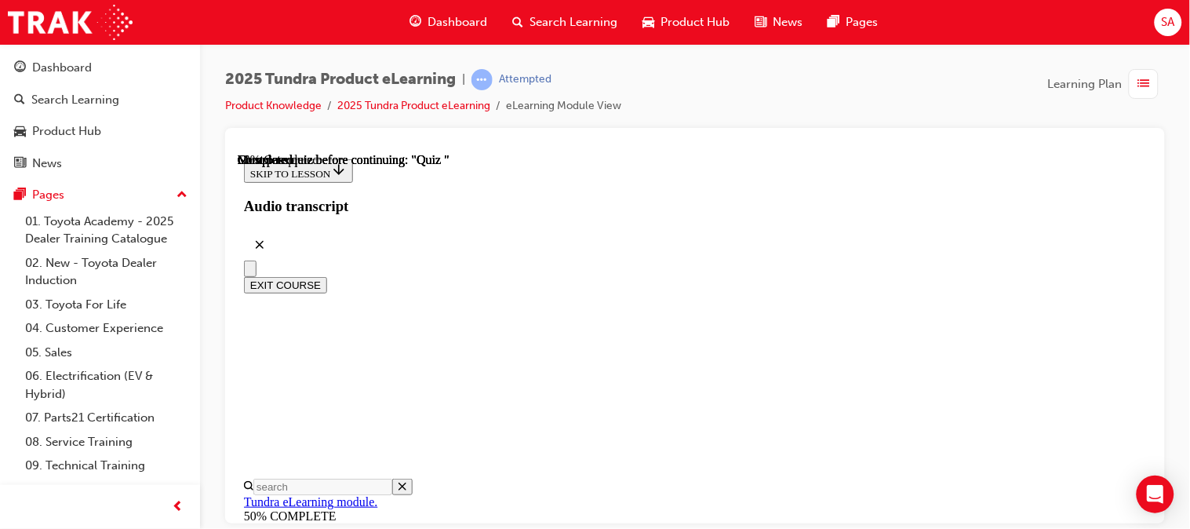
scroll to position [231, 0]
radio input "true"
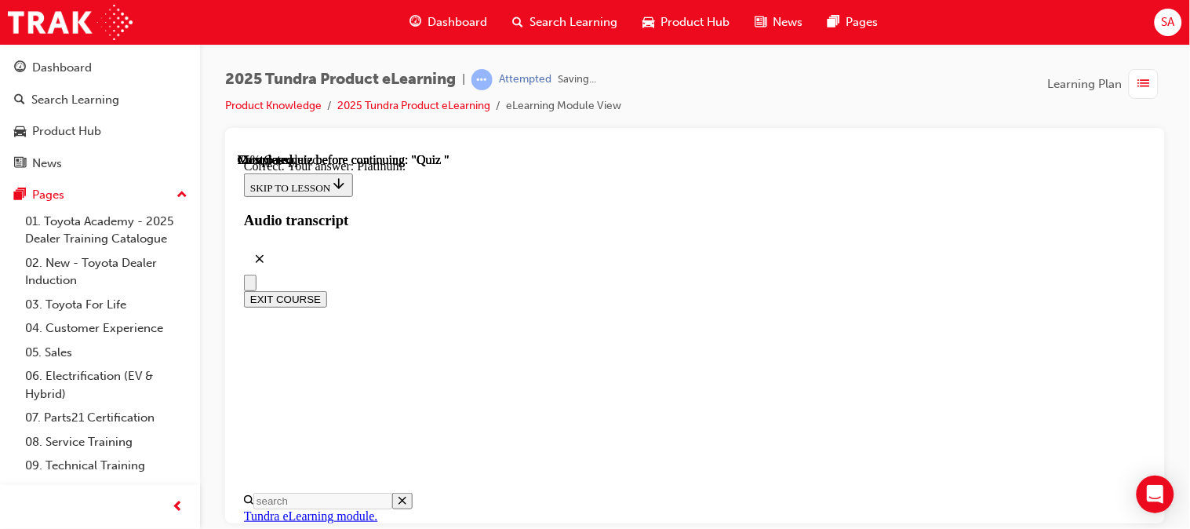
scroll to position [434, 0]
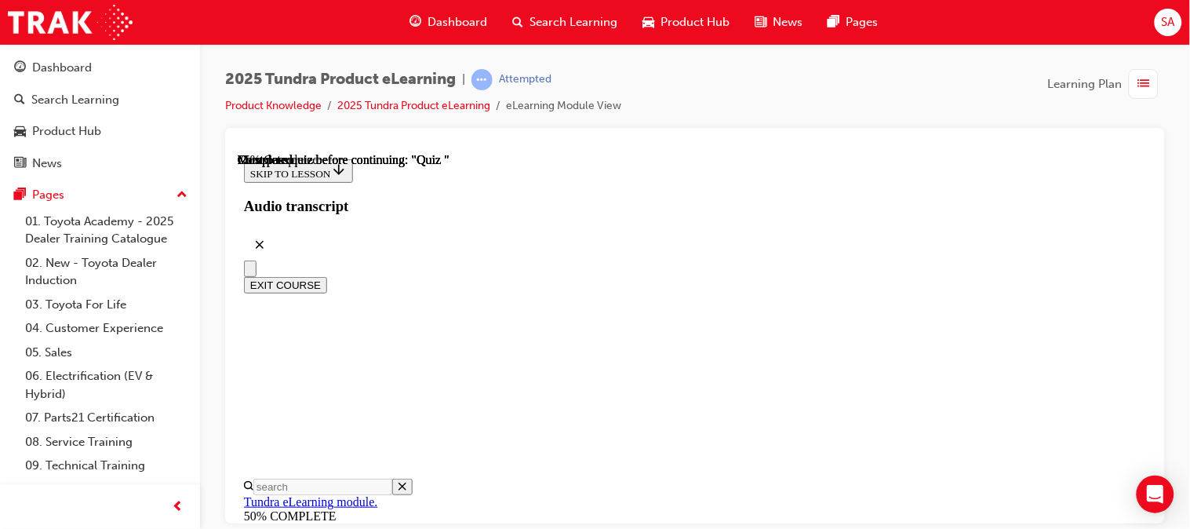
scroll to position [284, 0]
radio input "true"
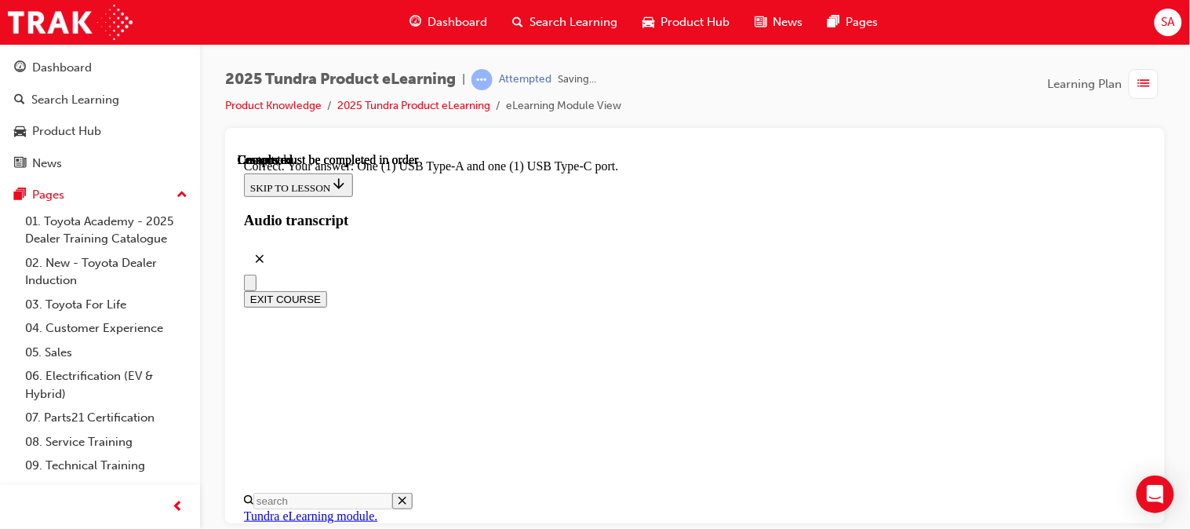
scroll to position [512, 0]
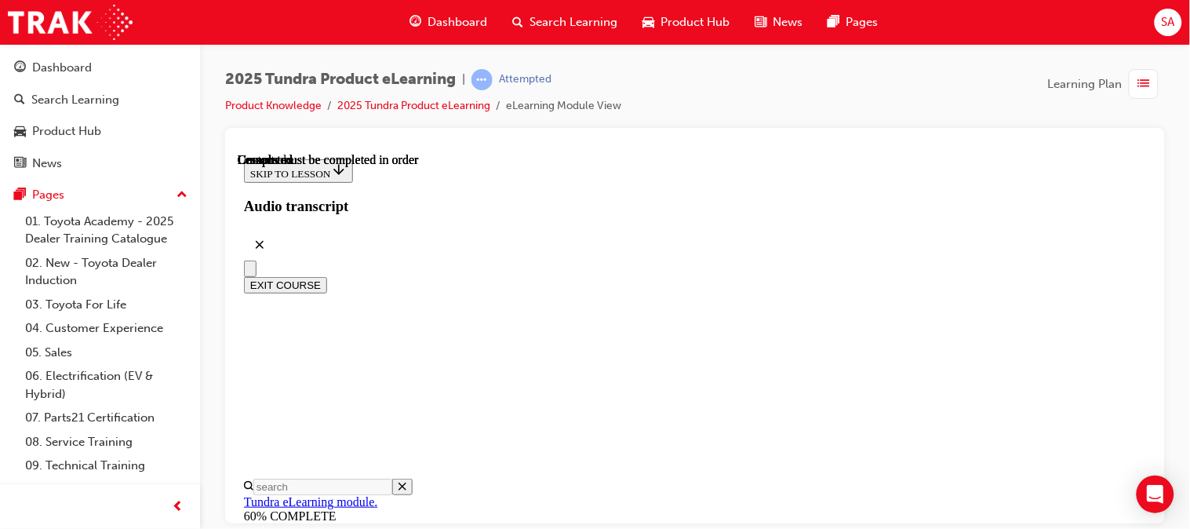
scroll to position [481, 0]
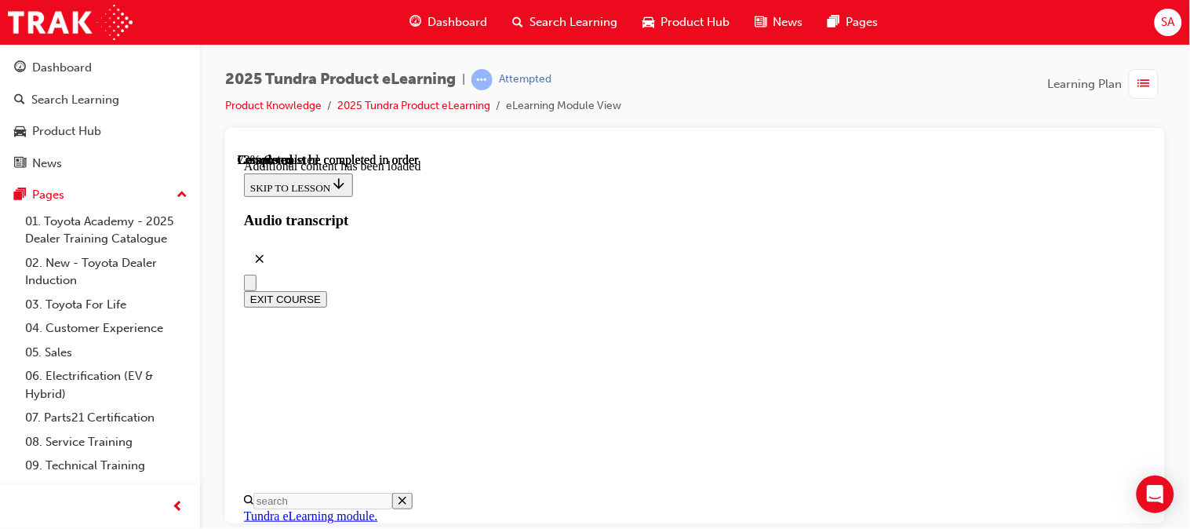
scroll to position [3824, 0]
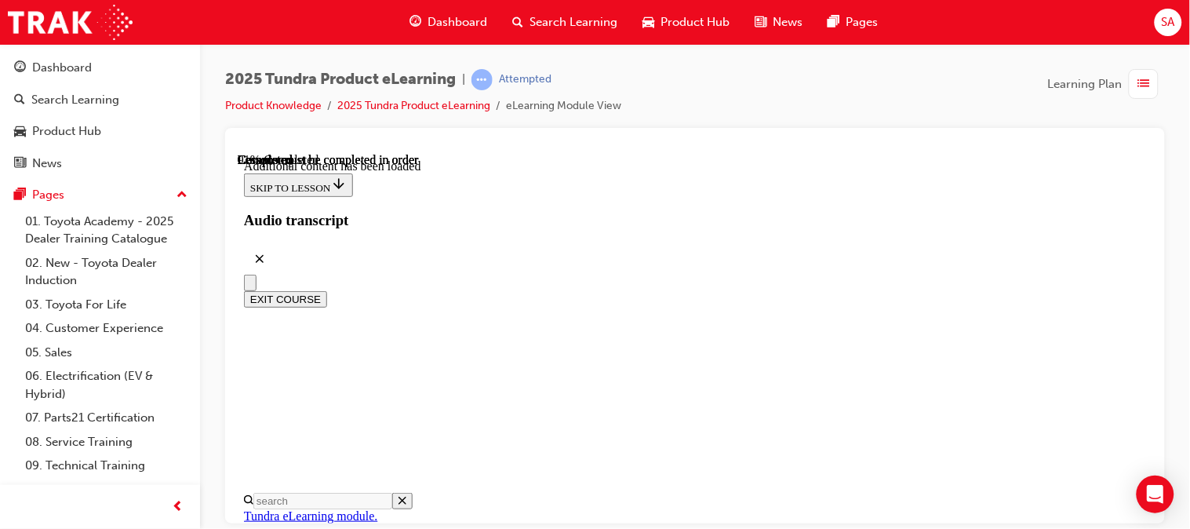
scroll to position [4086, 0]
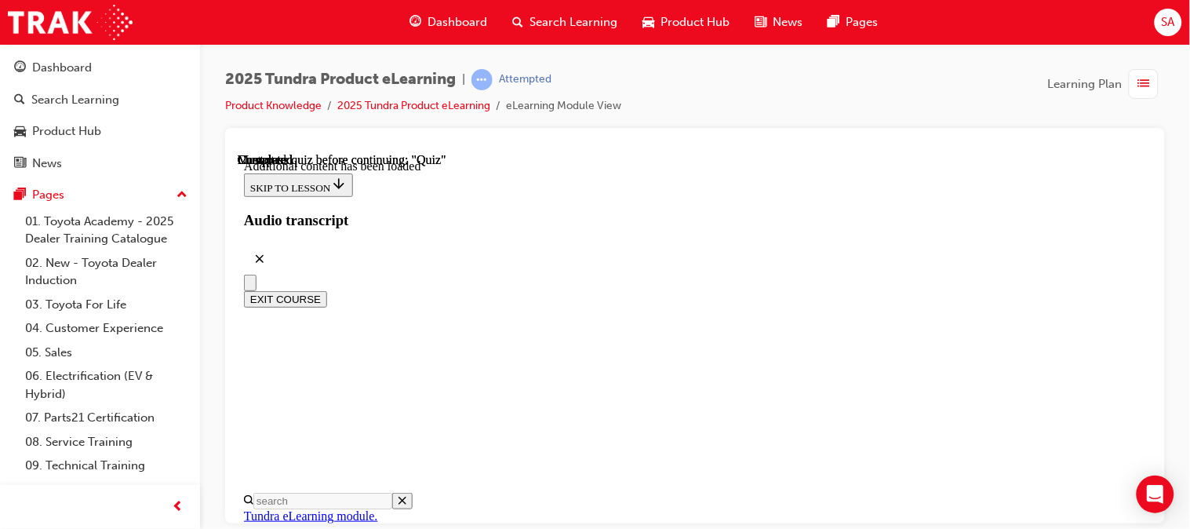
scroll to position [163, 0]
radio input "true"
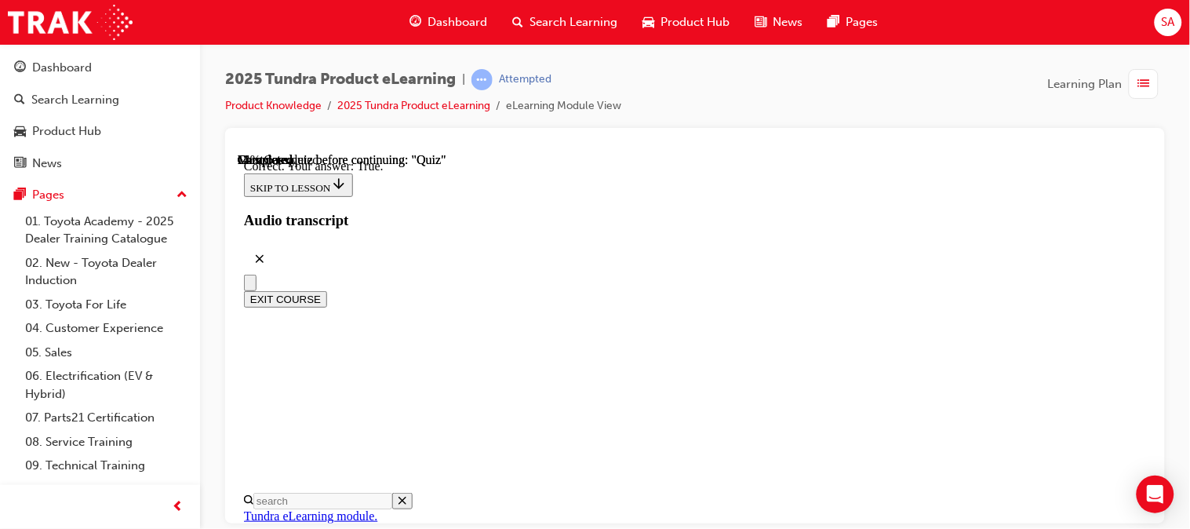
scroll to position [342, 0]
radio input "true"
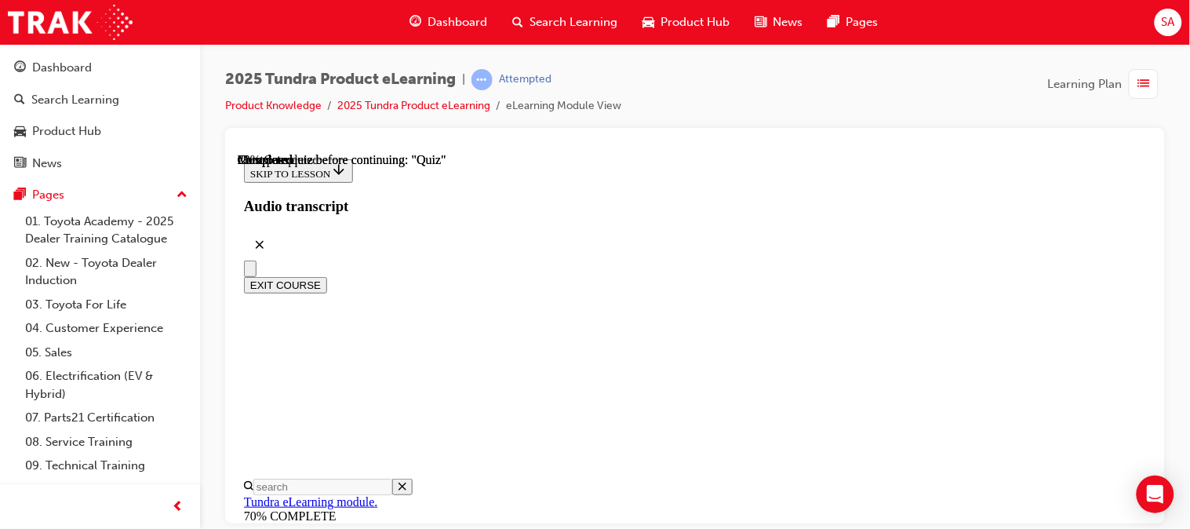
scroll to position [378, 0]
radio input "true"
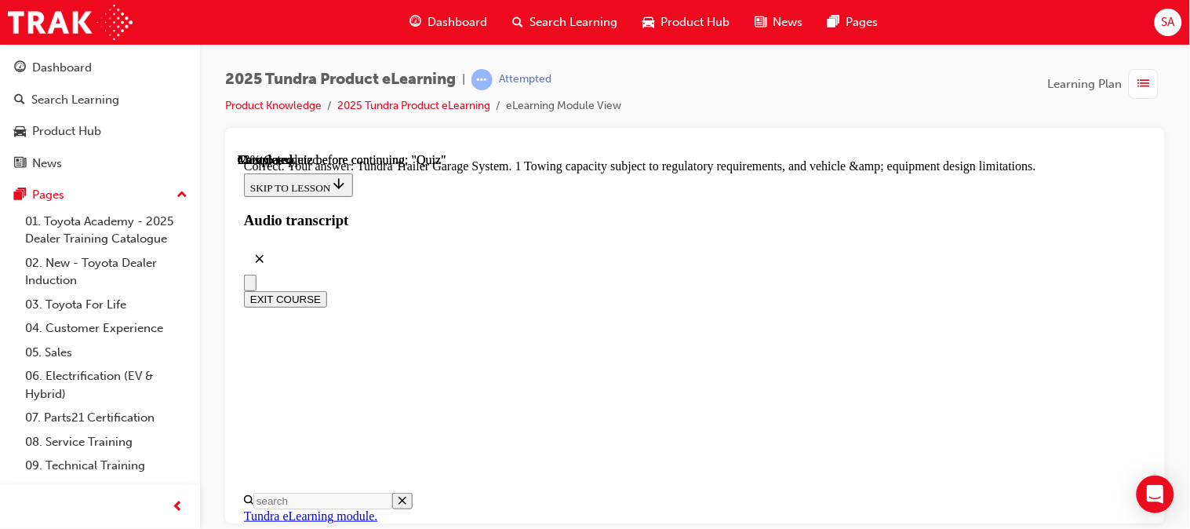
scroll to position [700, 0]
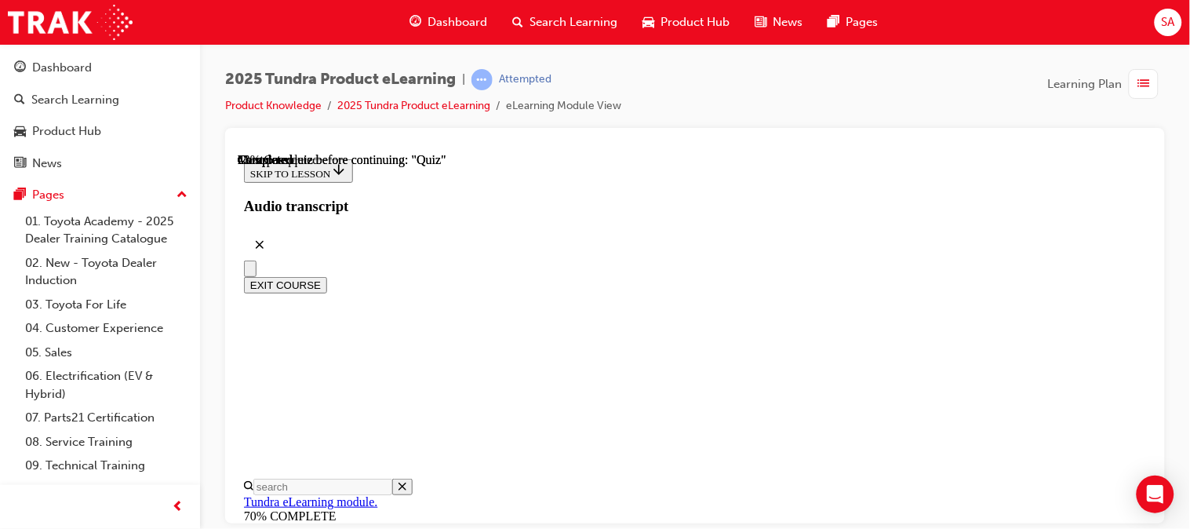
scroll to position [465, 0]
radio input "true"
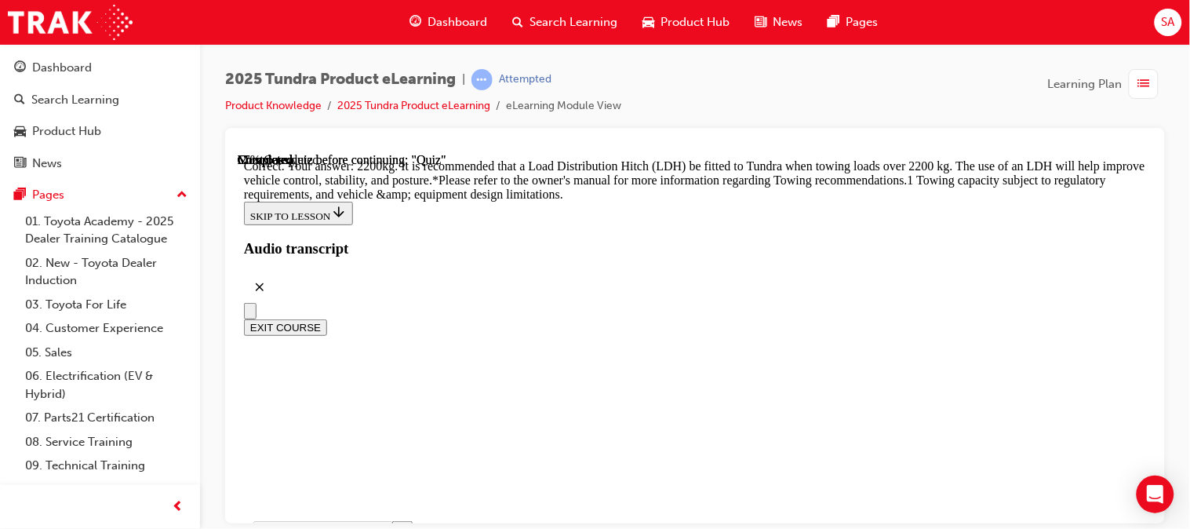
scroll to position [888, 0]
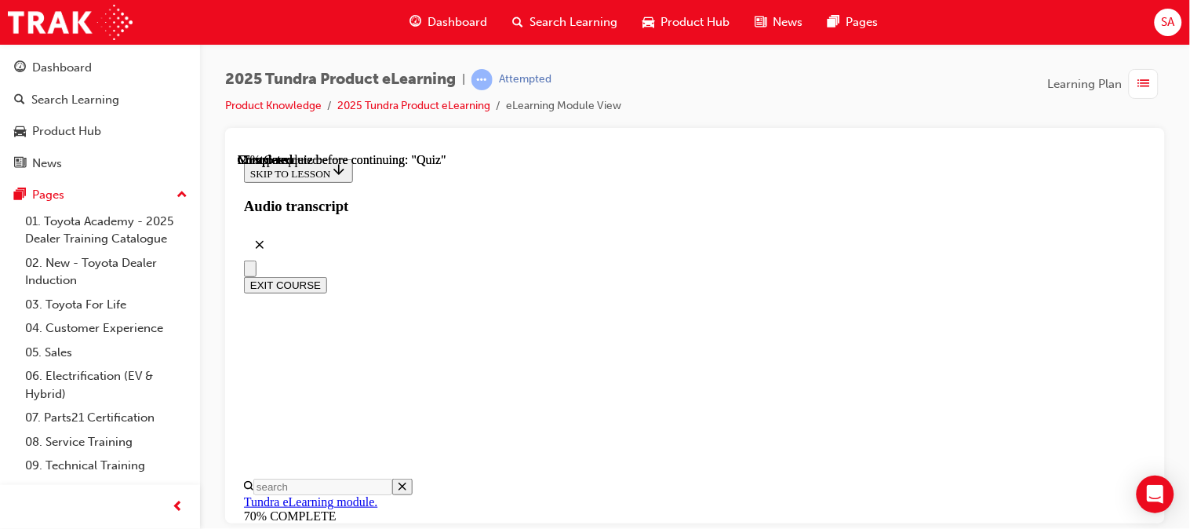
scroll to position [483, 0]
radio input "true"
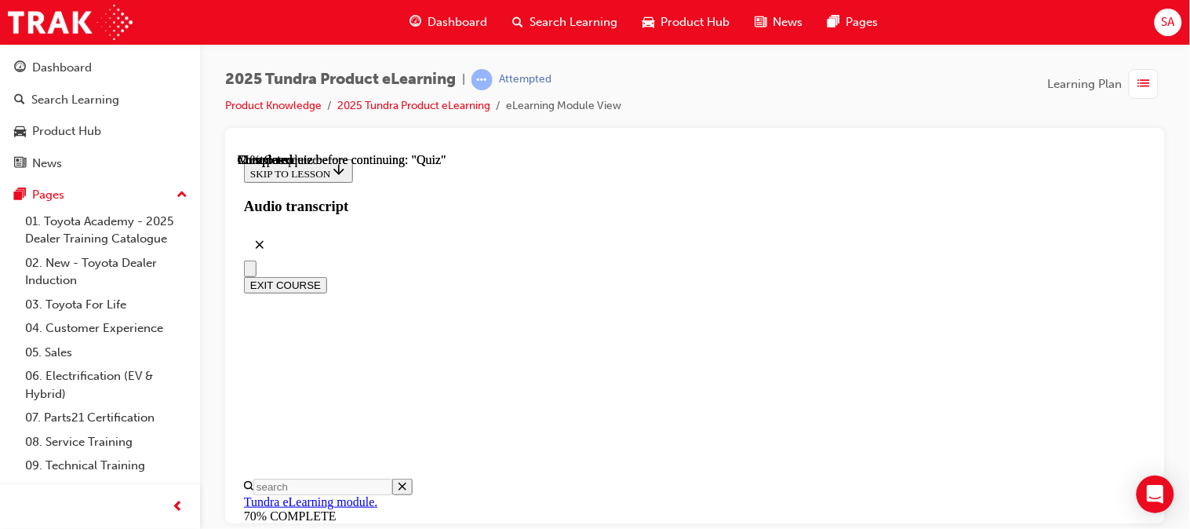
scroll to position [255, 0]
radio input "true"
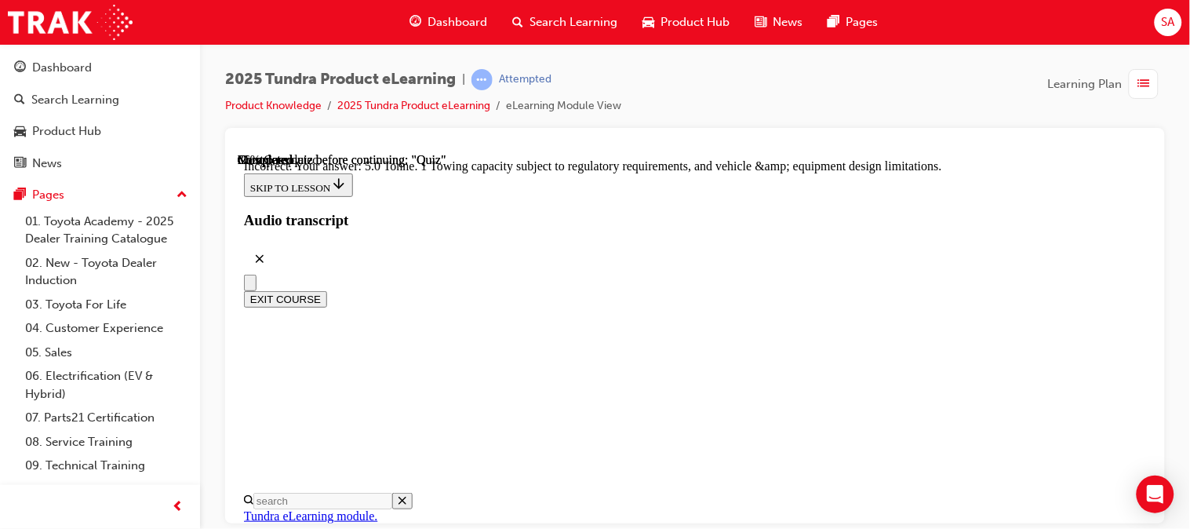
scroll to position [647, 0]
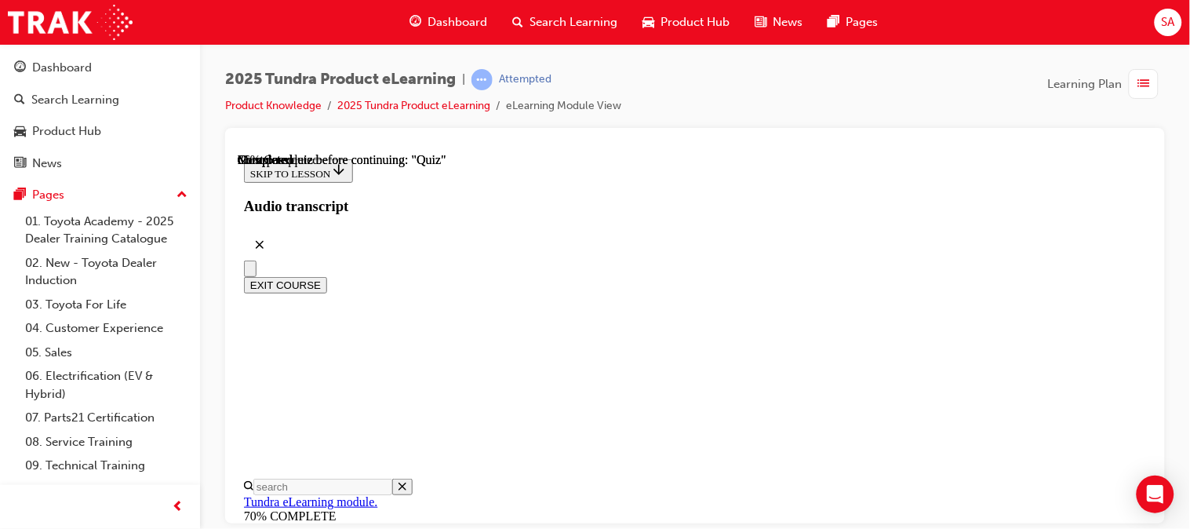
scroll to position [296, 0]
radio input "true"
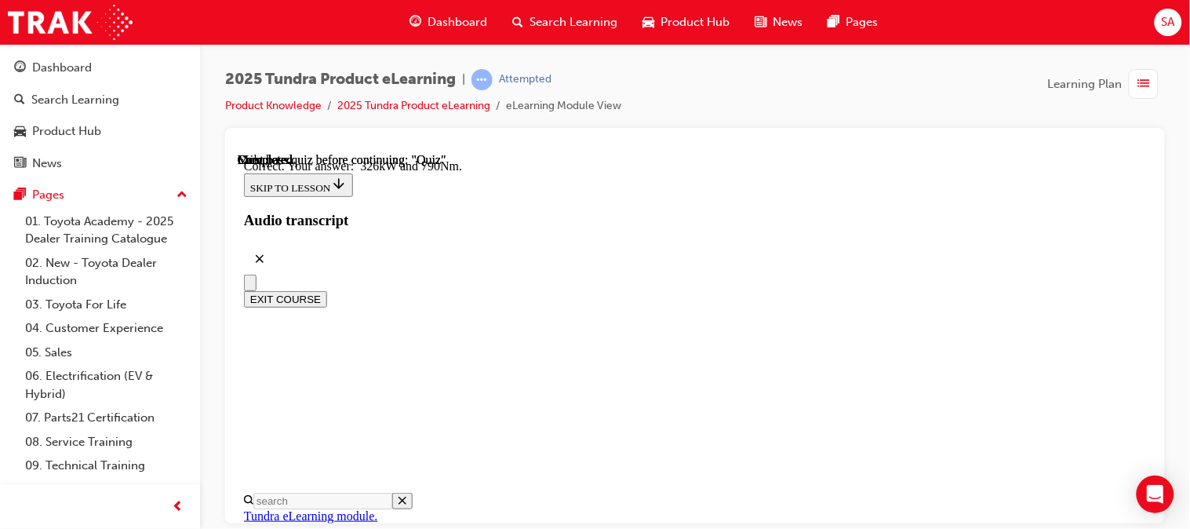
scroll to position [532, 0]
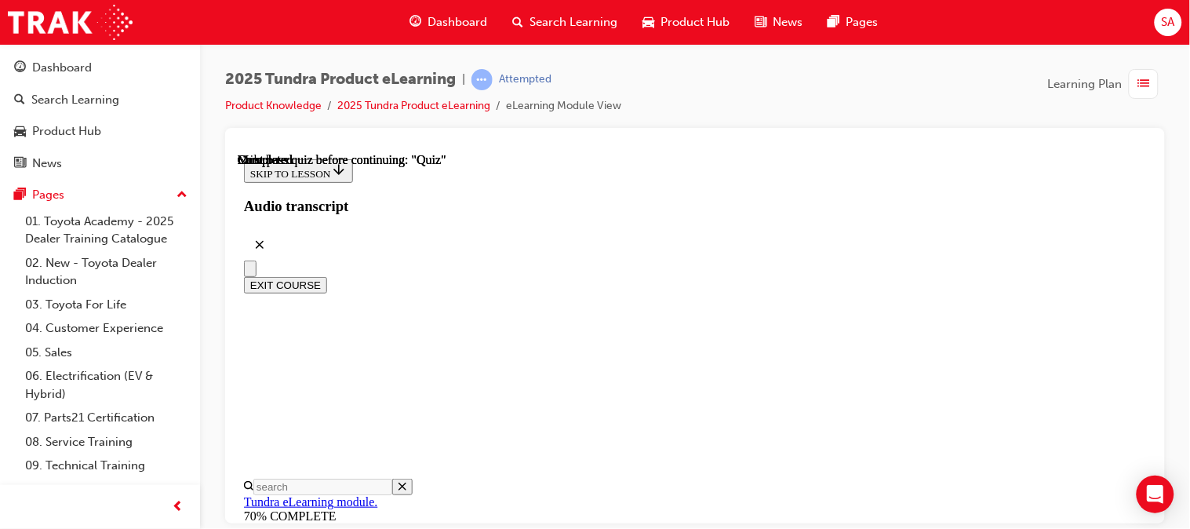
scroll to position [481, 0]
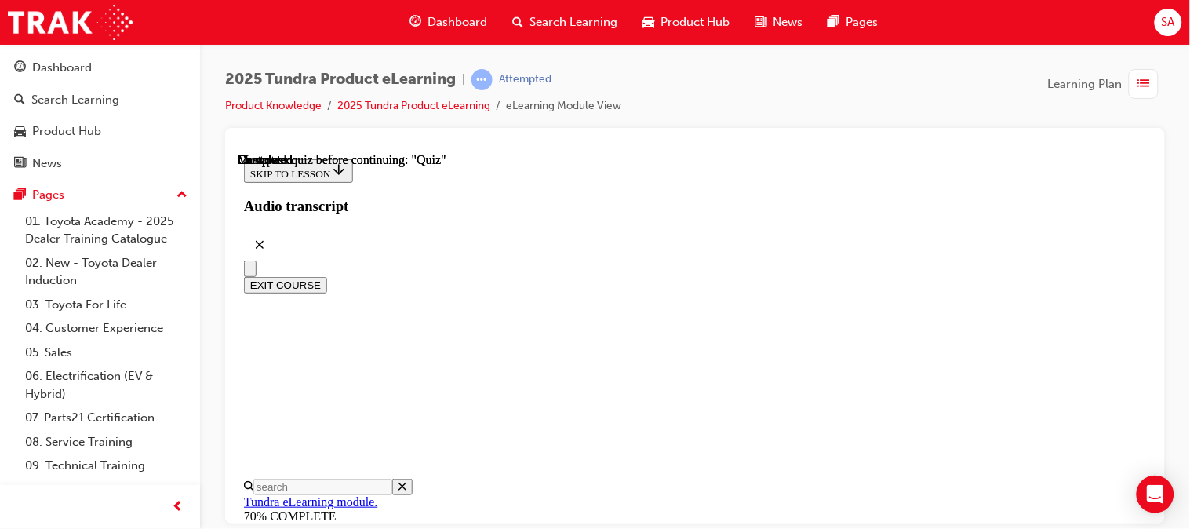
radio input "true"
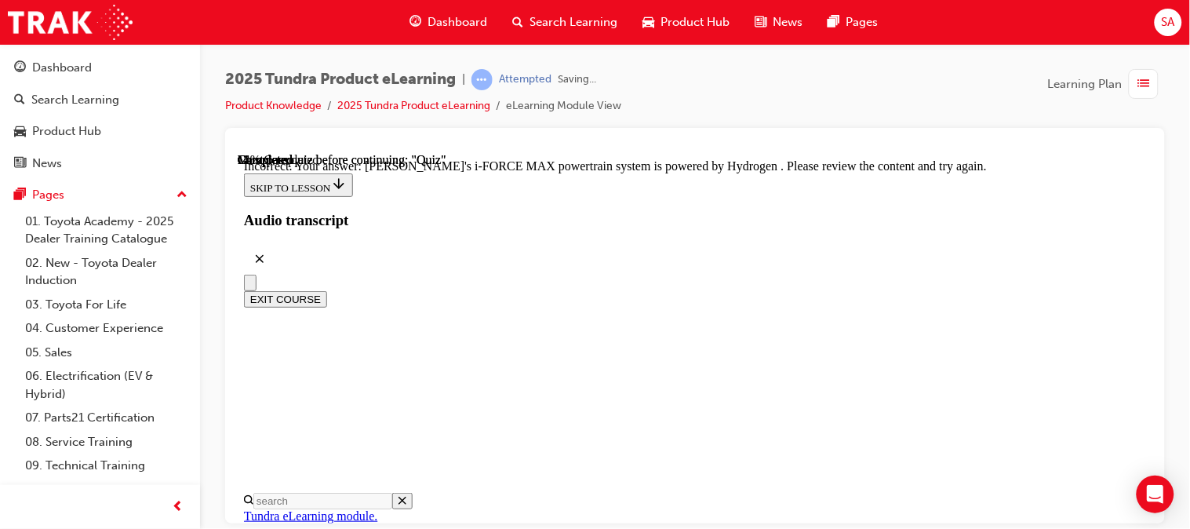
scroll to position [644, 0]
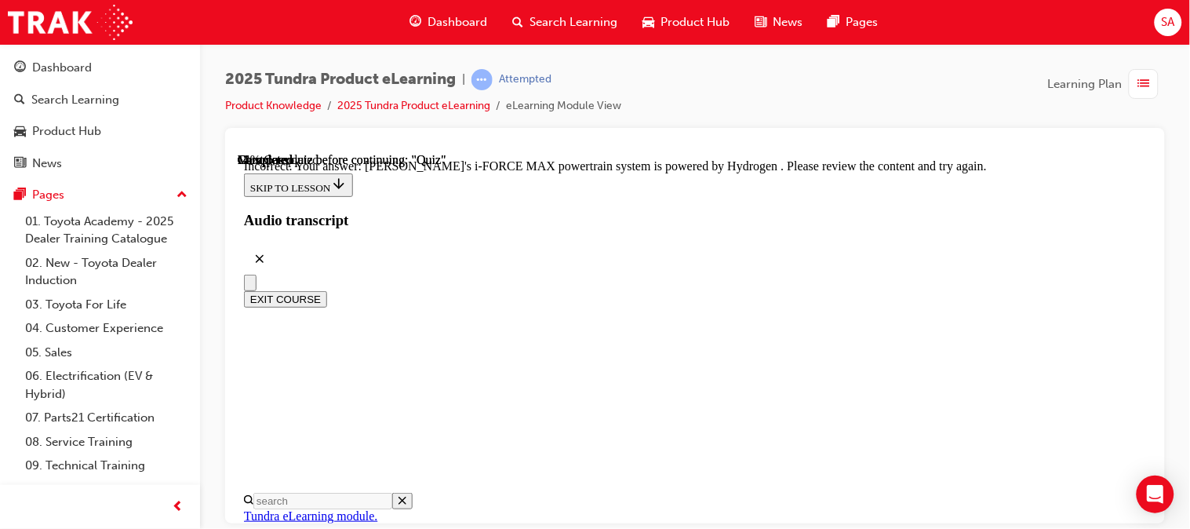
radio input "true"
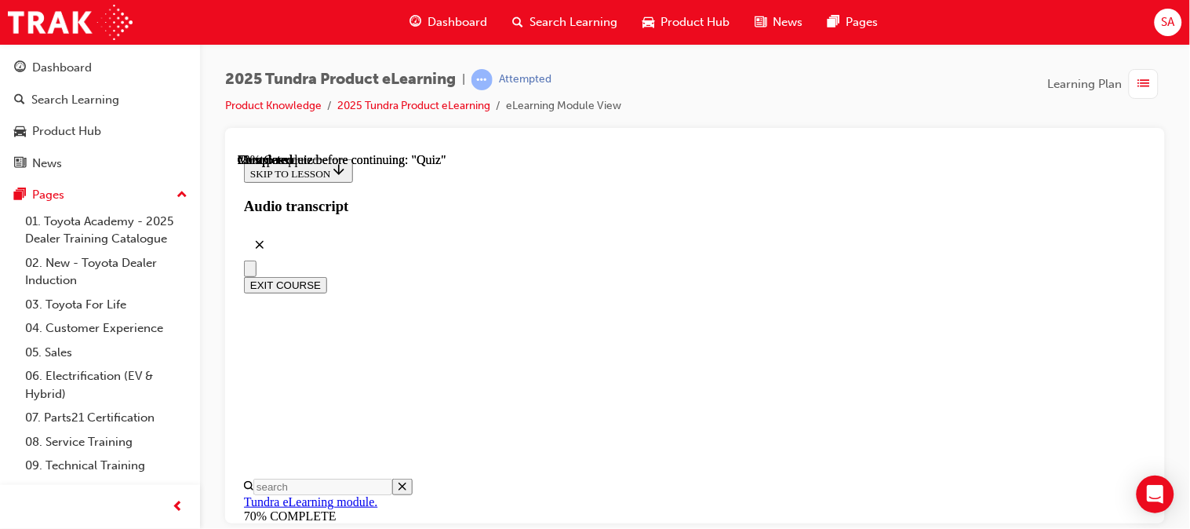
scroll to position [231, 0]
radio input "true"
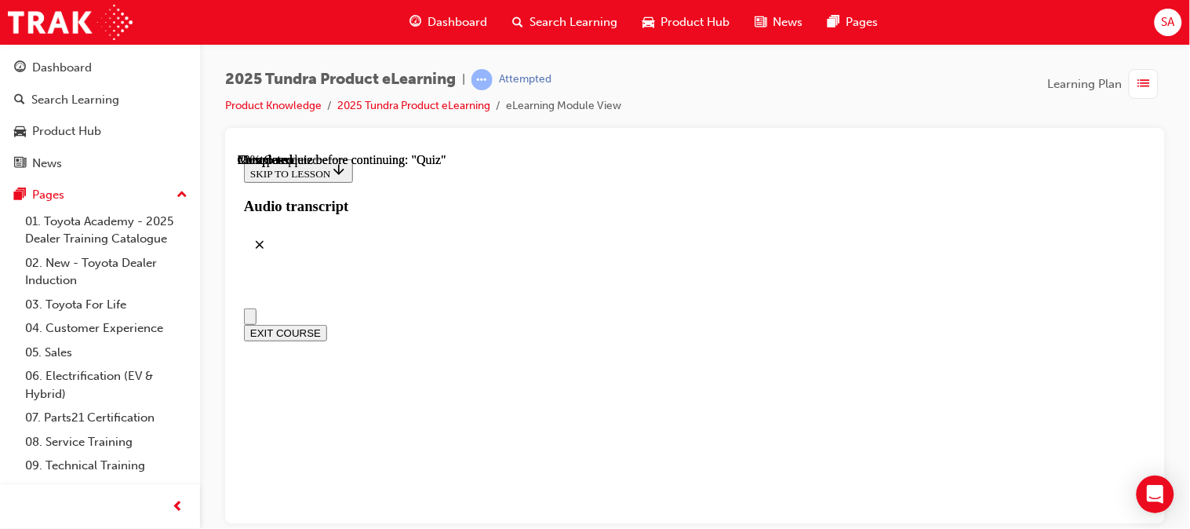
scroll to position [322, 0]
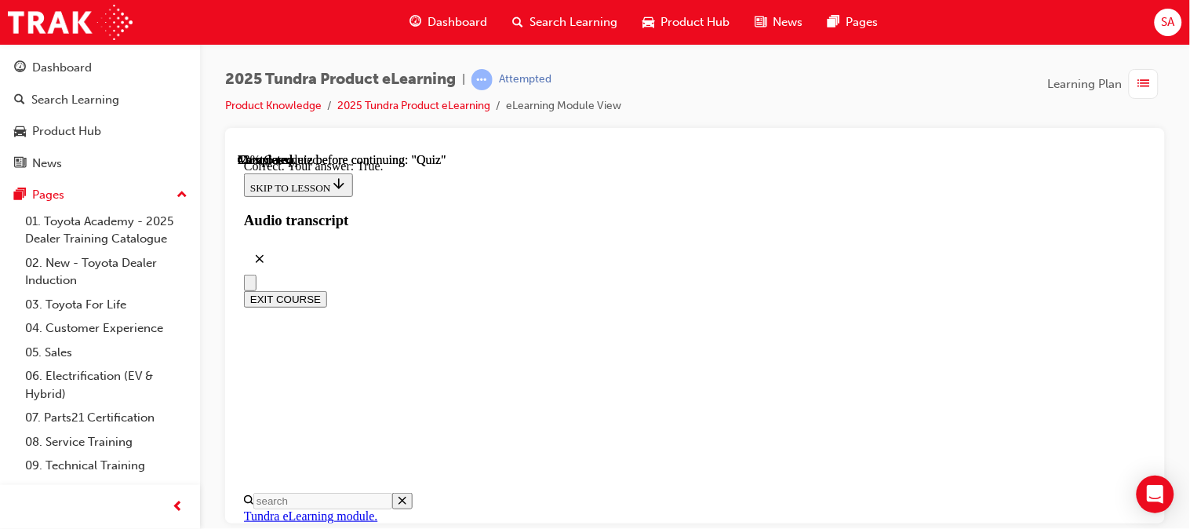
scroll to position [371, 0]
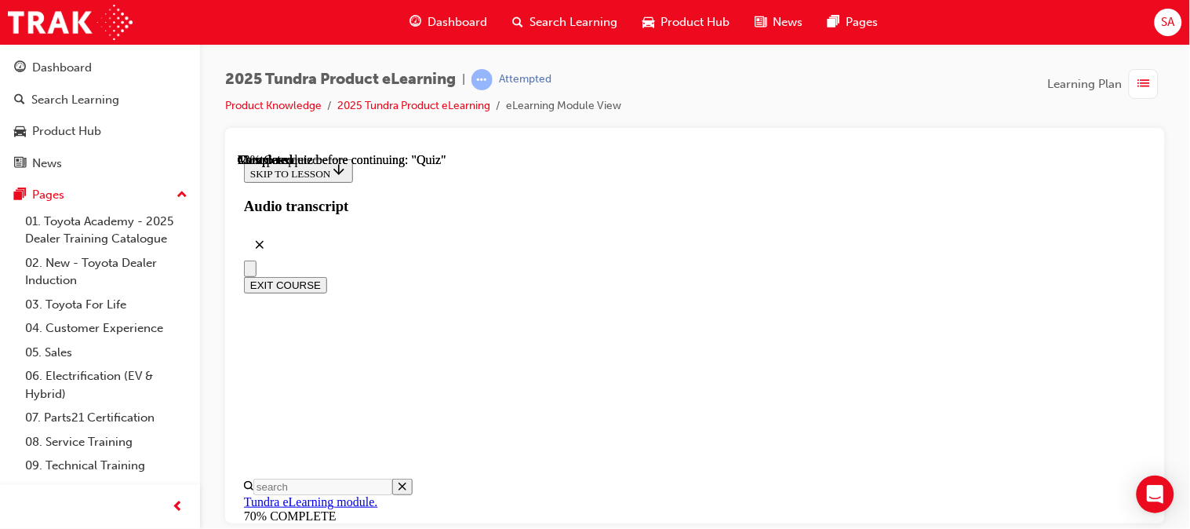
scroll to position [459, 0]
radio input "true"
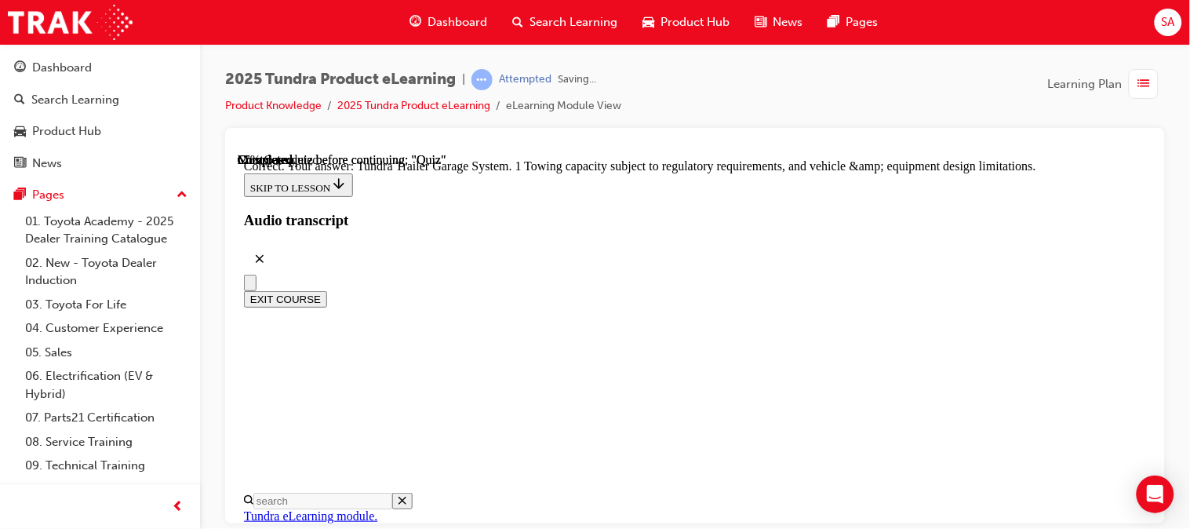
scroll to position [700, 0]
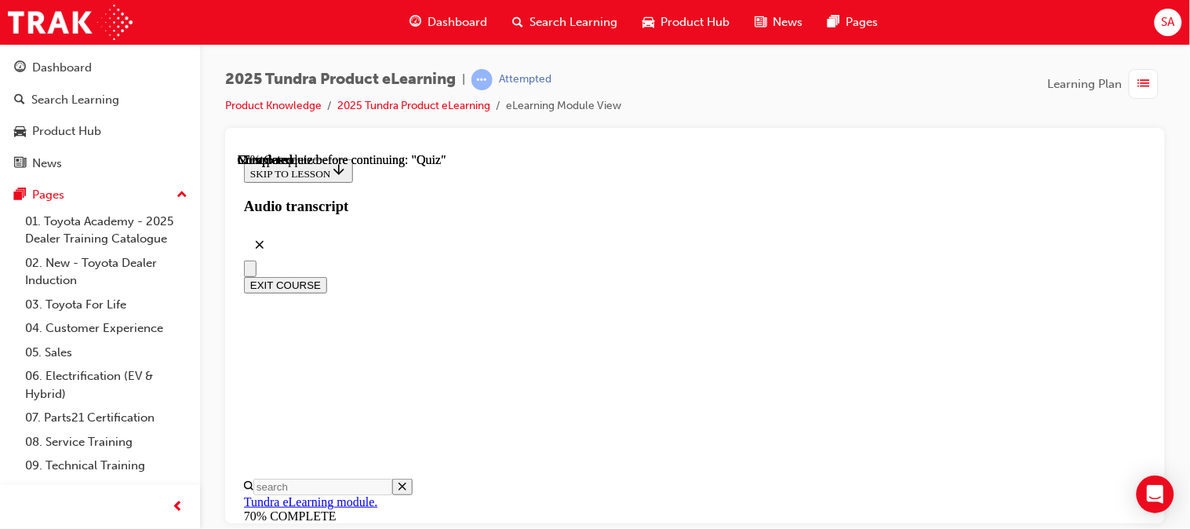
scroll to position [276, 0]
radio input "true"
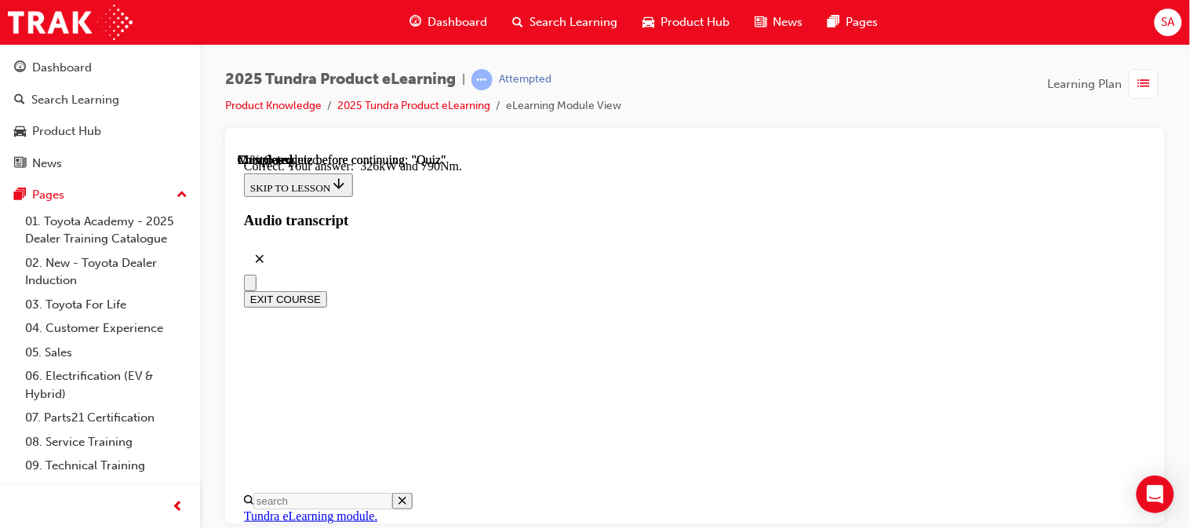
scroll to position [551, 0]
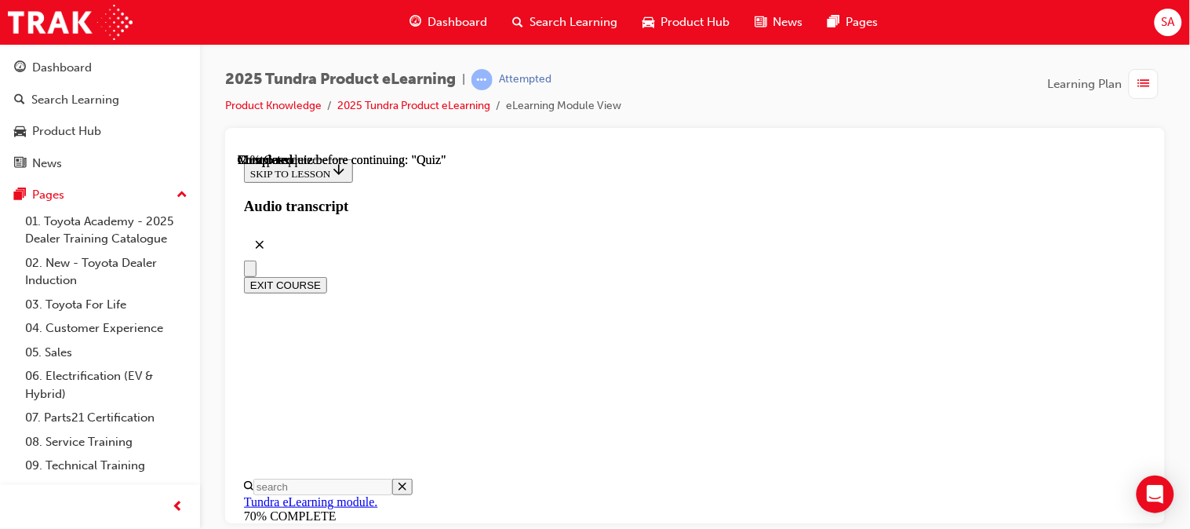
scroll to position [381, 0]
radio input "true"
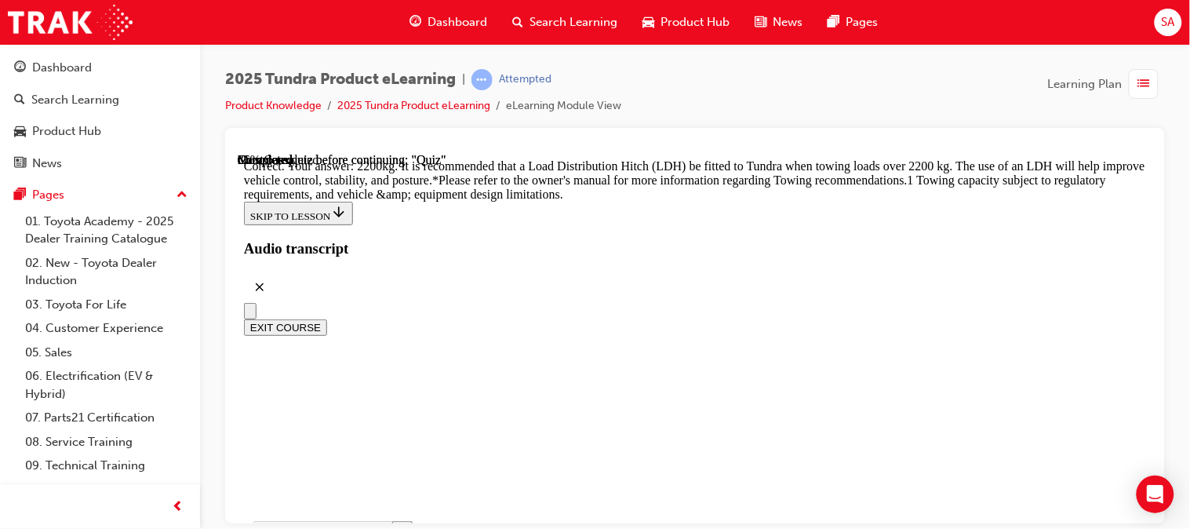
scroll to position [888, 0]
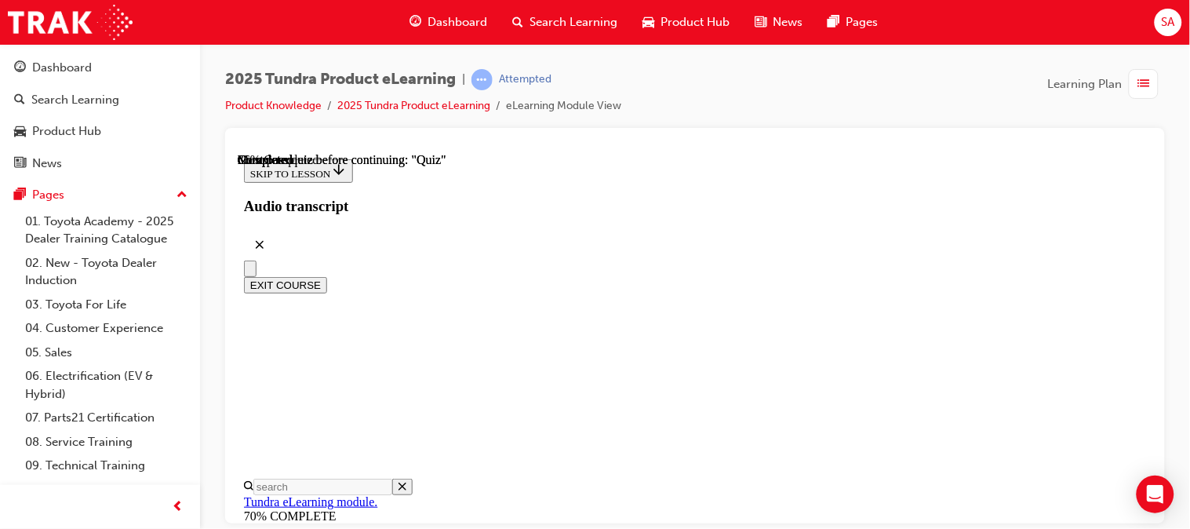
scroll to position [467, 0]
radio input "true"
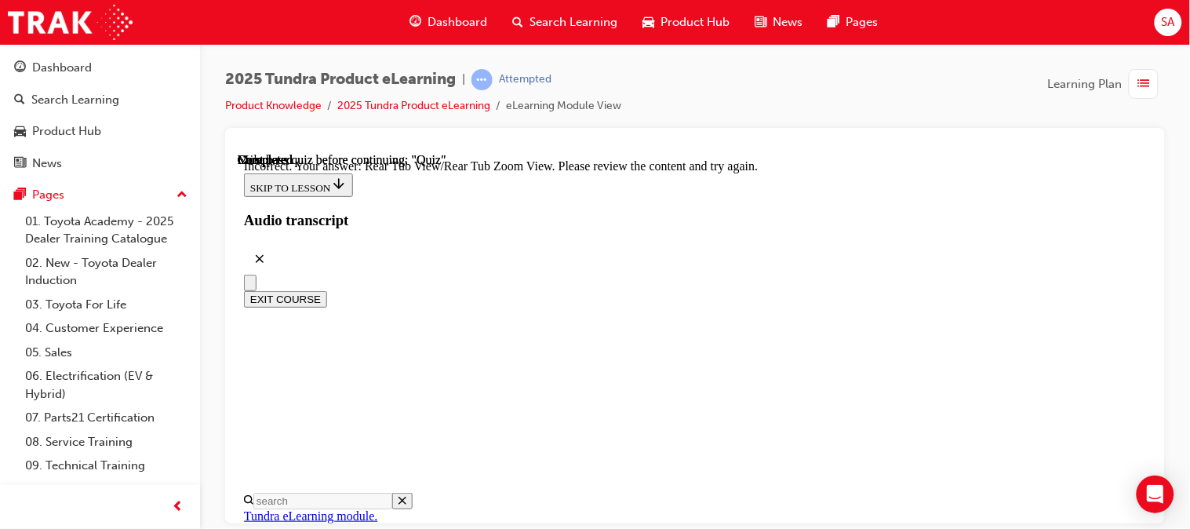
scroll to position [762, 0]
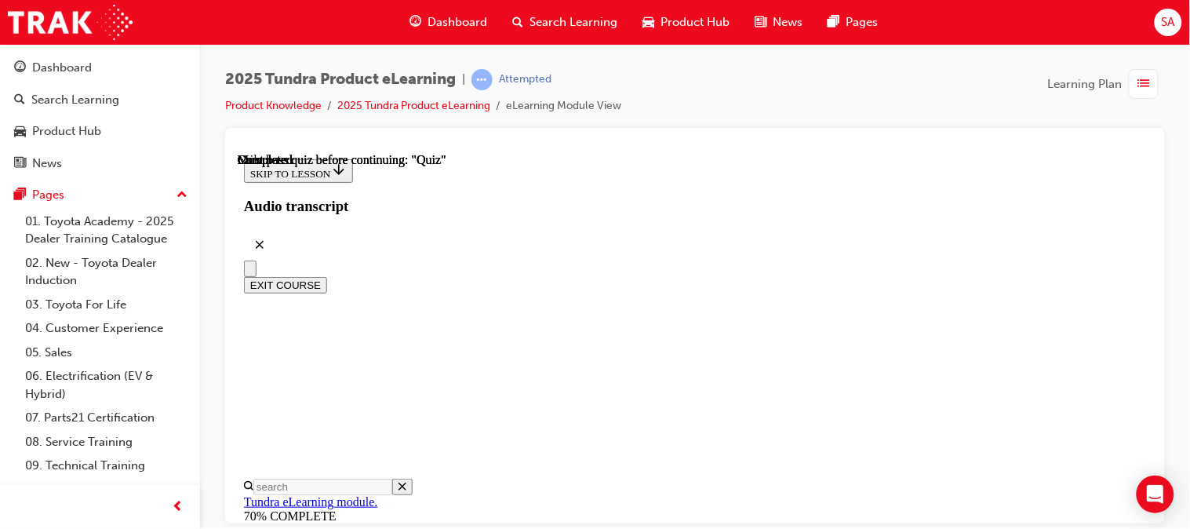
scroll to position [481, 0]
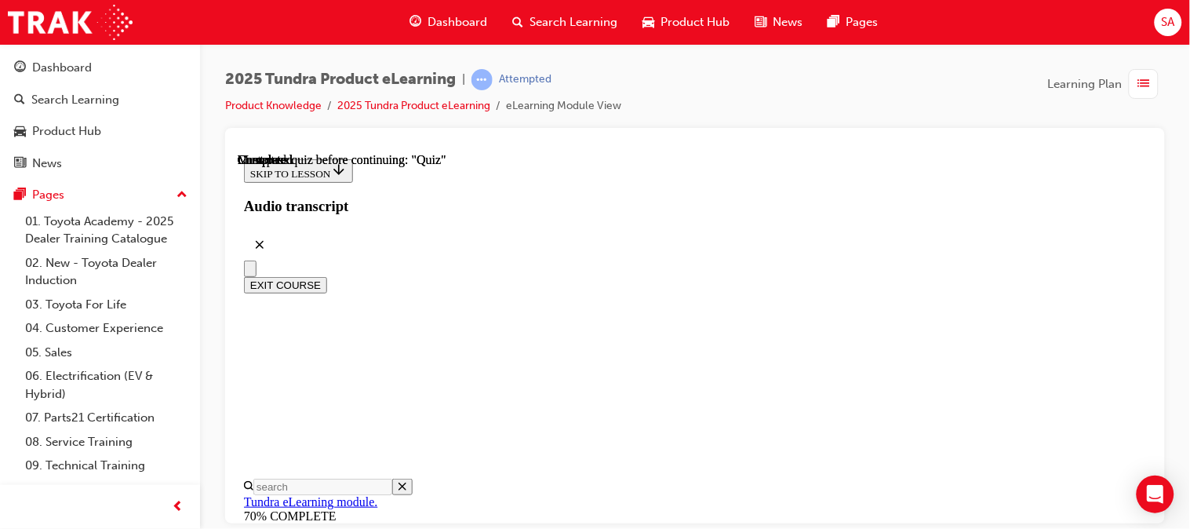
radio input "true"
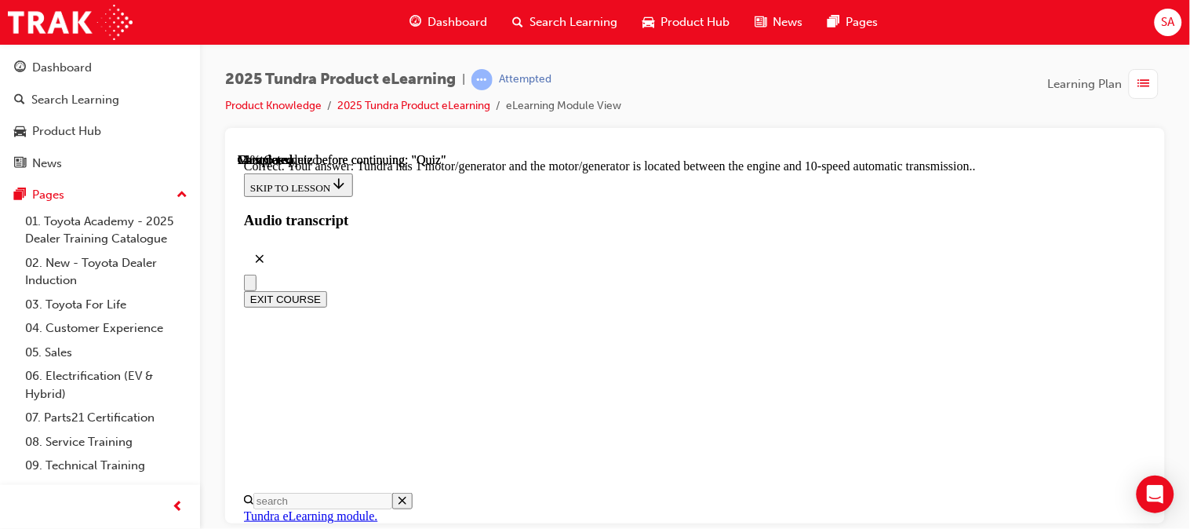
scroll to position [566, 0]
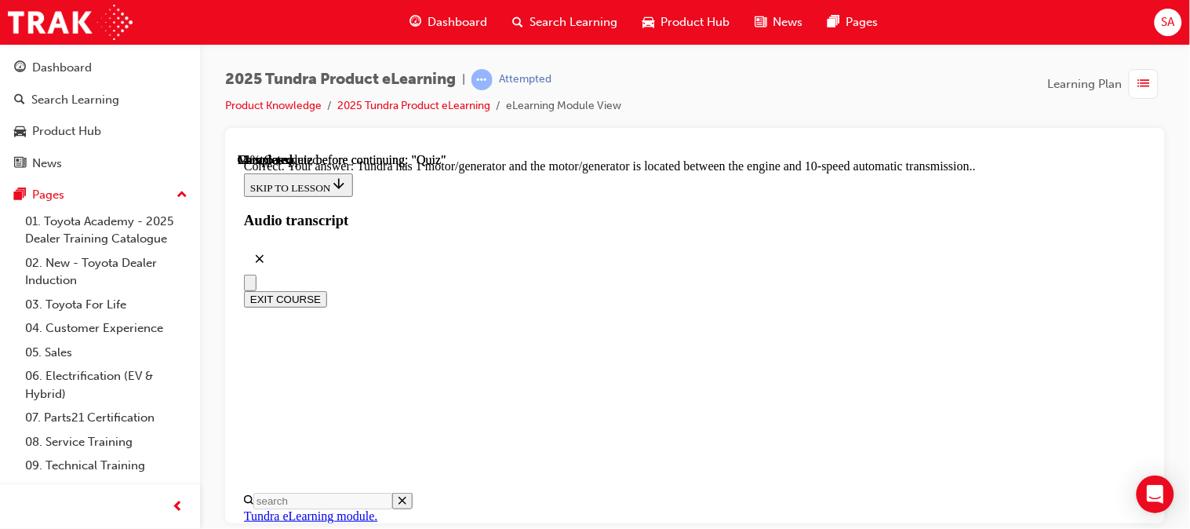
radio input "true"
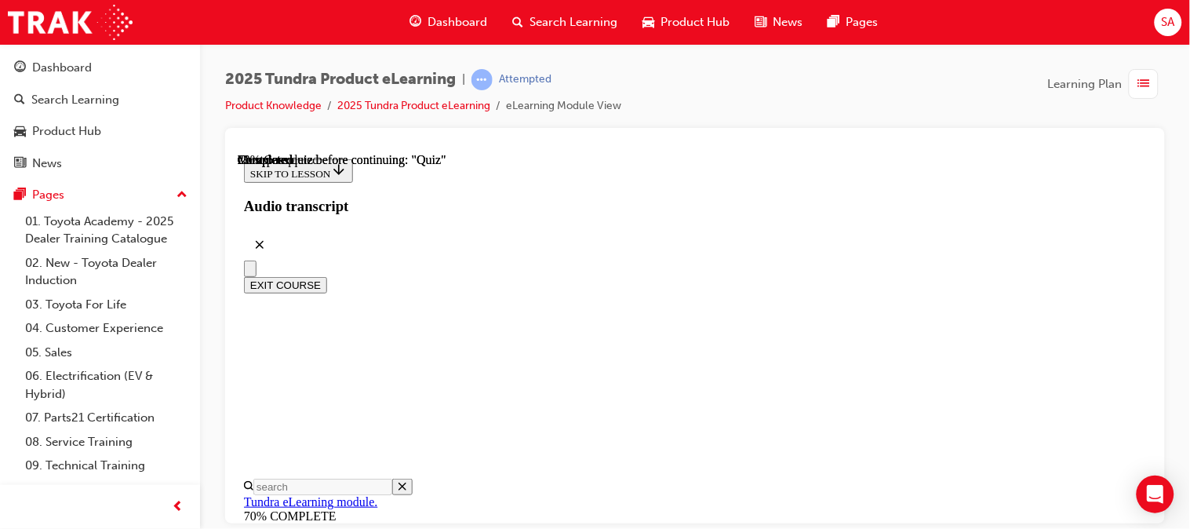
scroll to position [424, 0]
radio input "true"
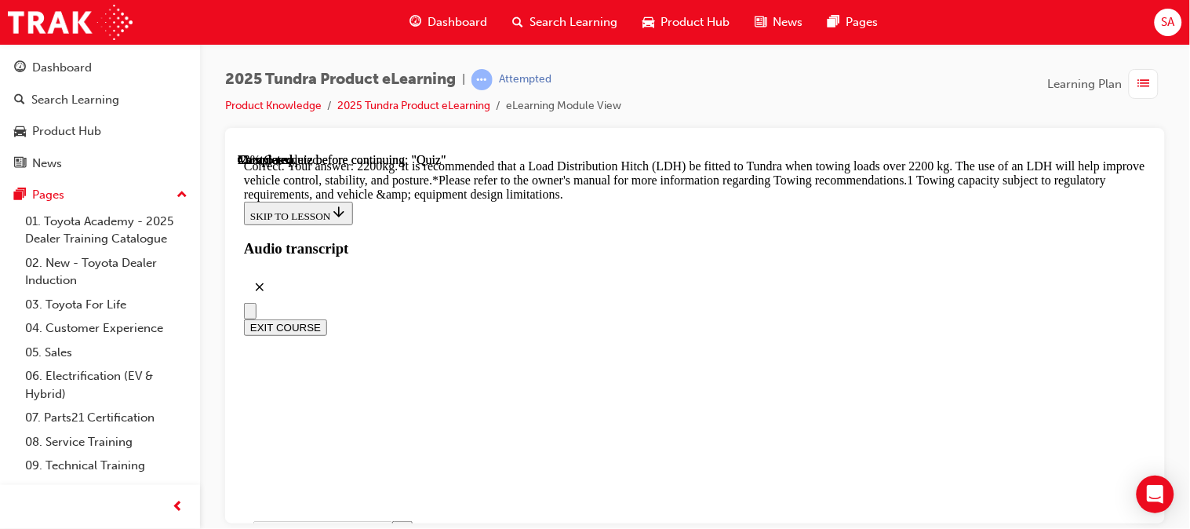
scroll to position [888, 0]
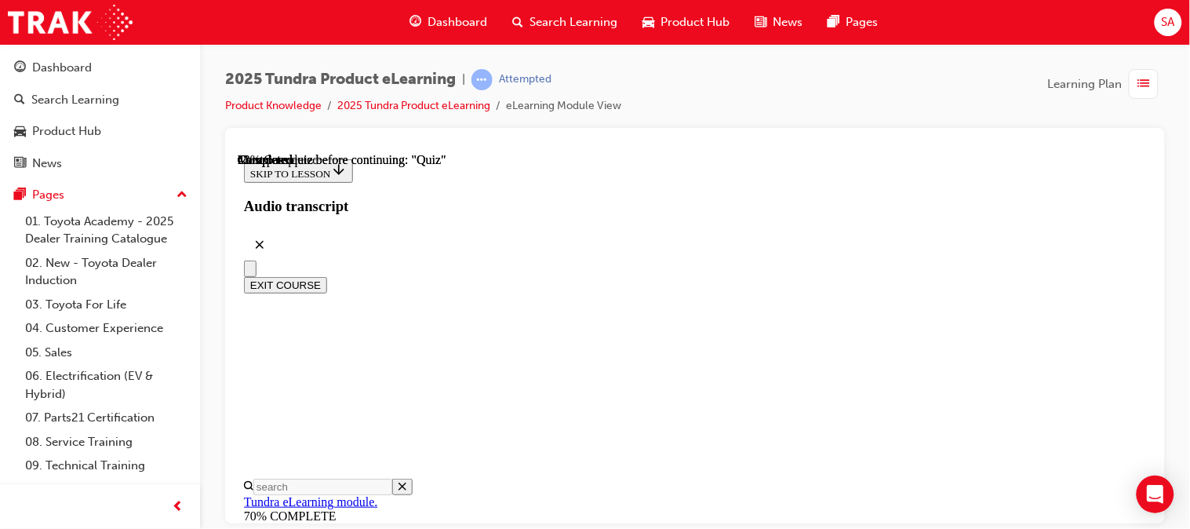
scroll to position [467, 0]
radio input "true"
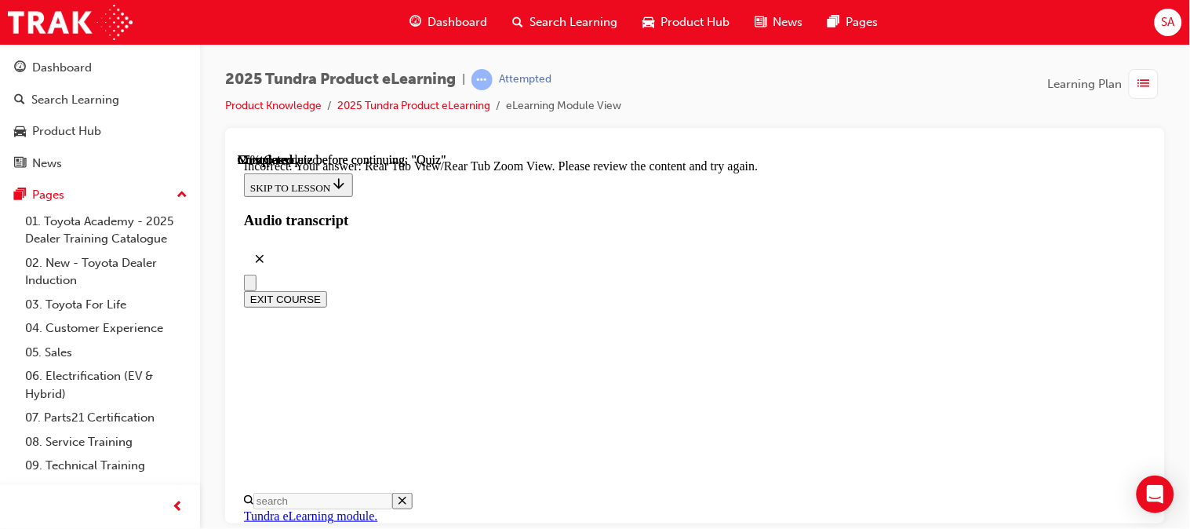
scroll to position [762, 0]
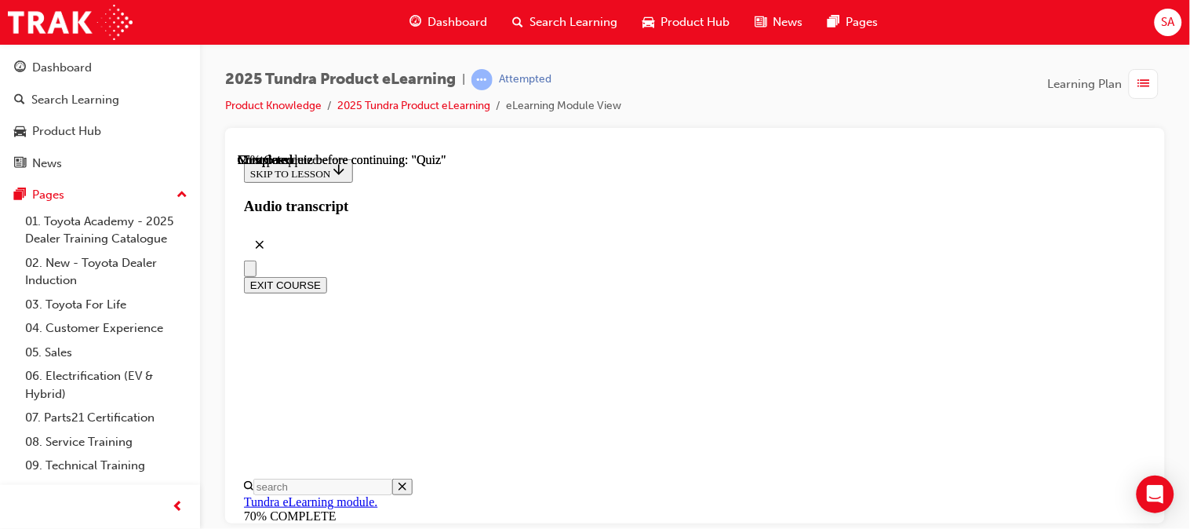
scroll to position [306, 0]
radio input "true"
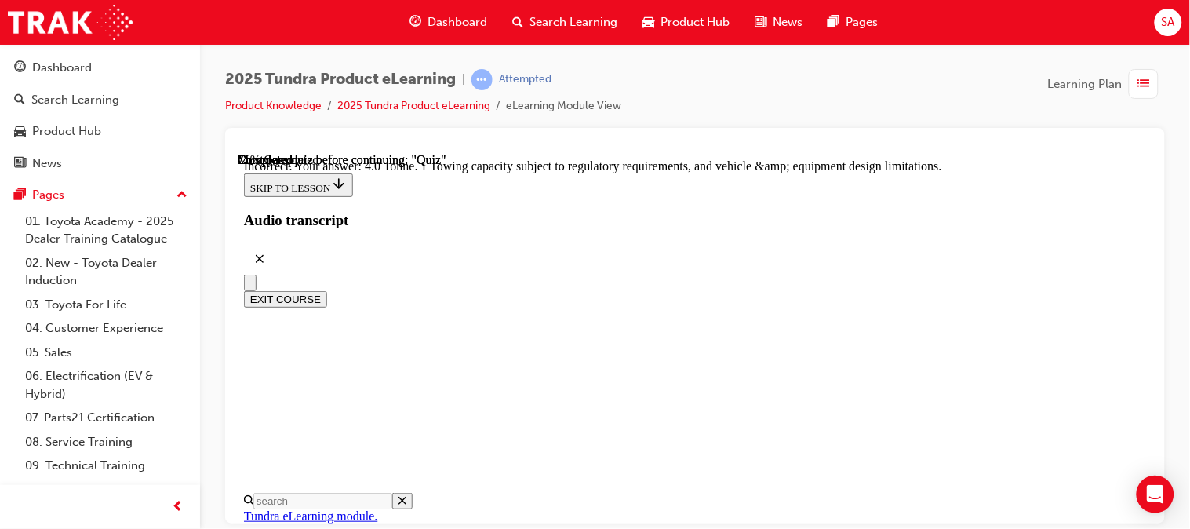
scroll to position [647, 0]
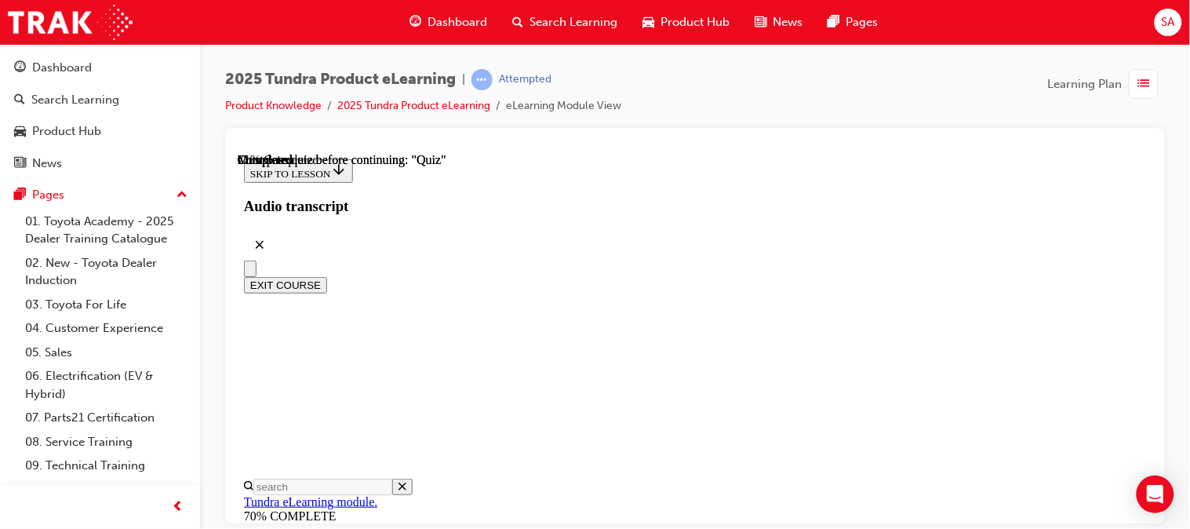
scroll to position [381, 0]
radio input "true"
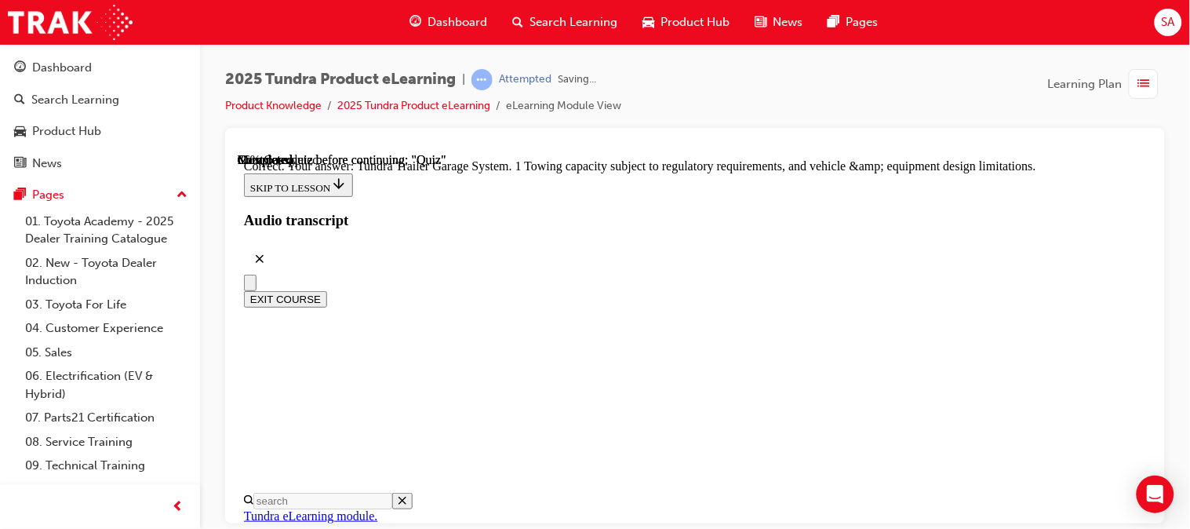
scroll to position [700, 0]
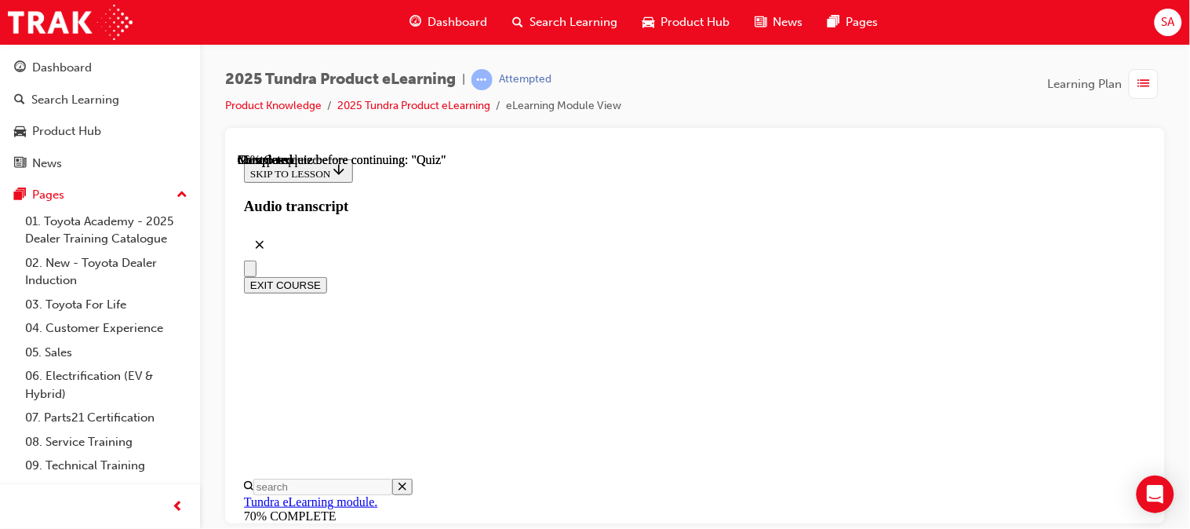
scroll to position [311, 0]
radio input "true"
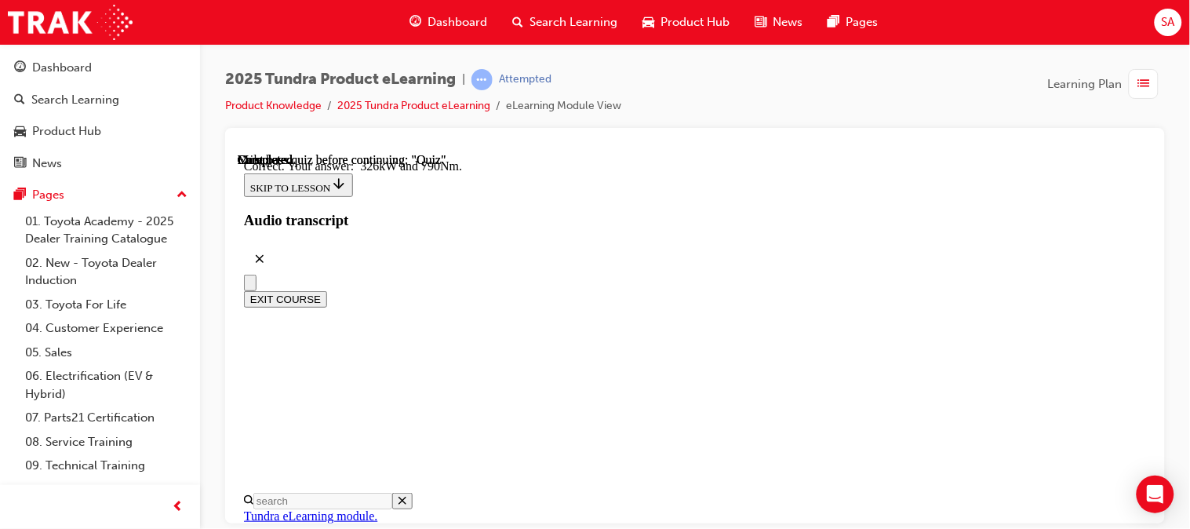
scroll to position [551, 0]
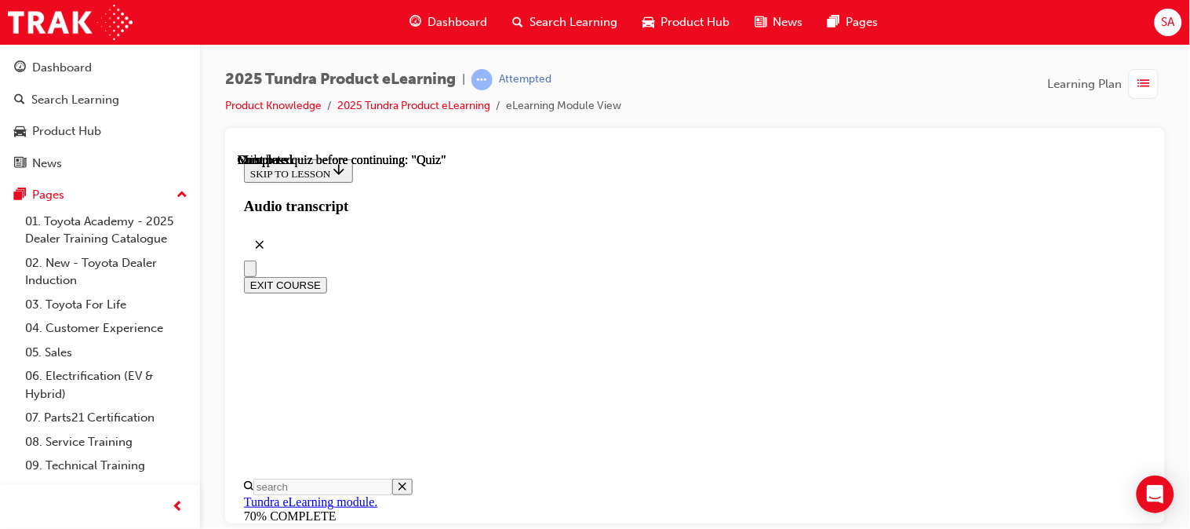
scroll to position [481, 0]
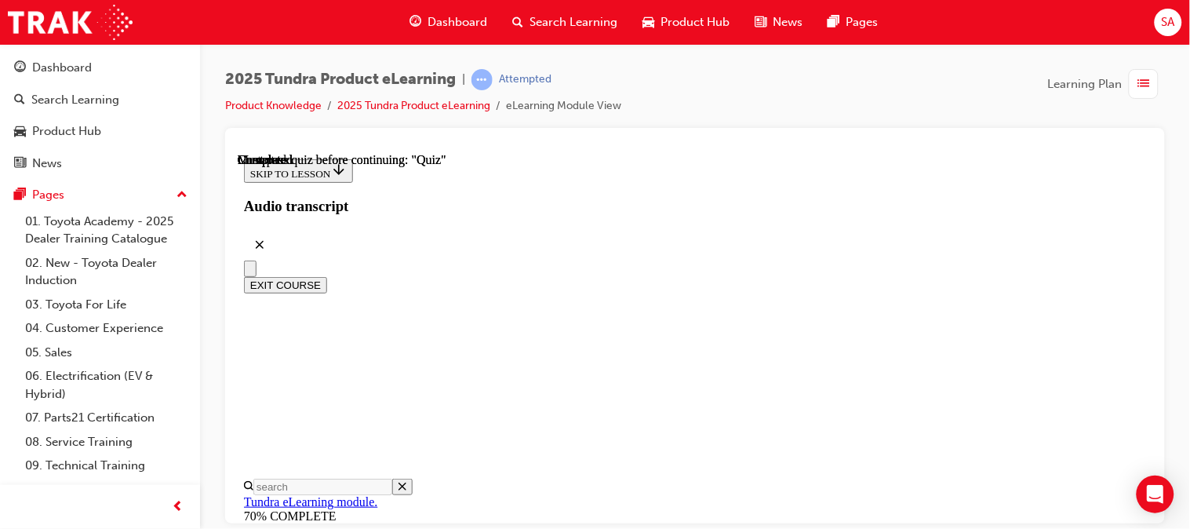
scroll to position [314, 0]
radio input "true"
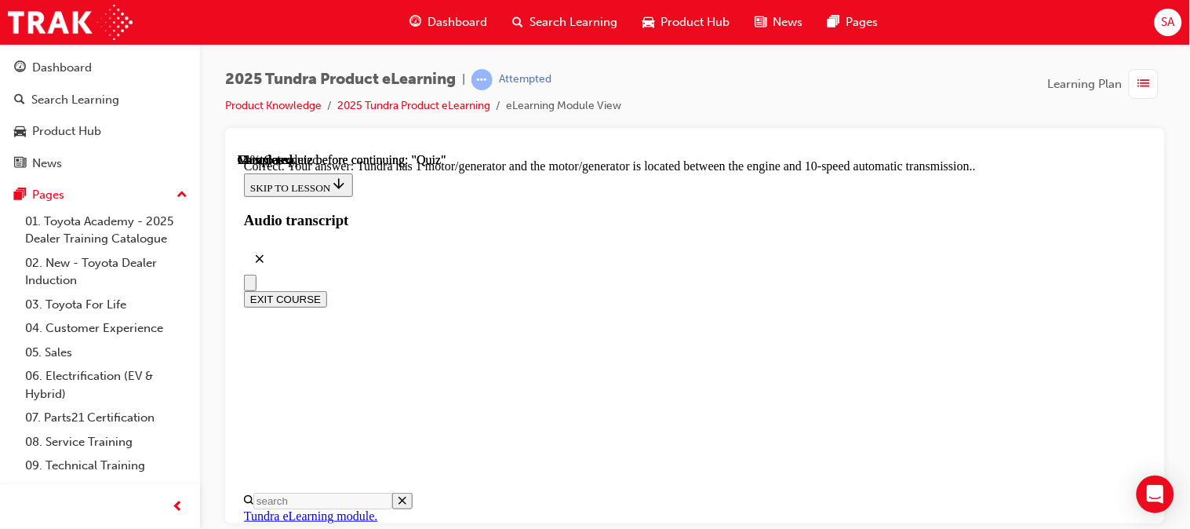
scroll to position [566, 0]
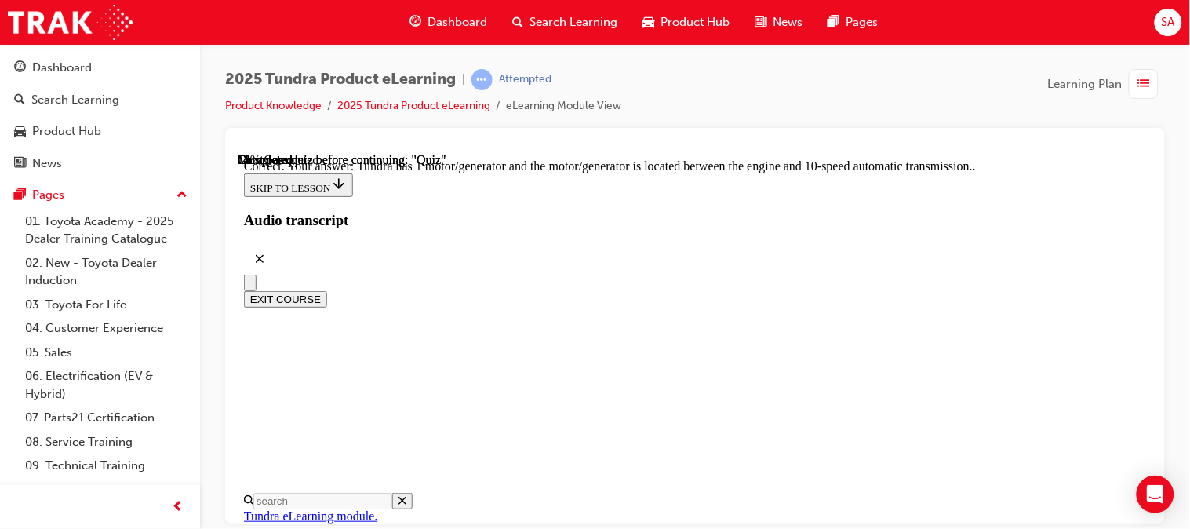
radio input "true"
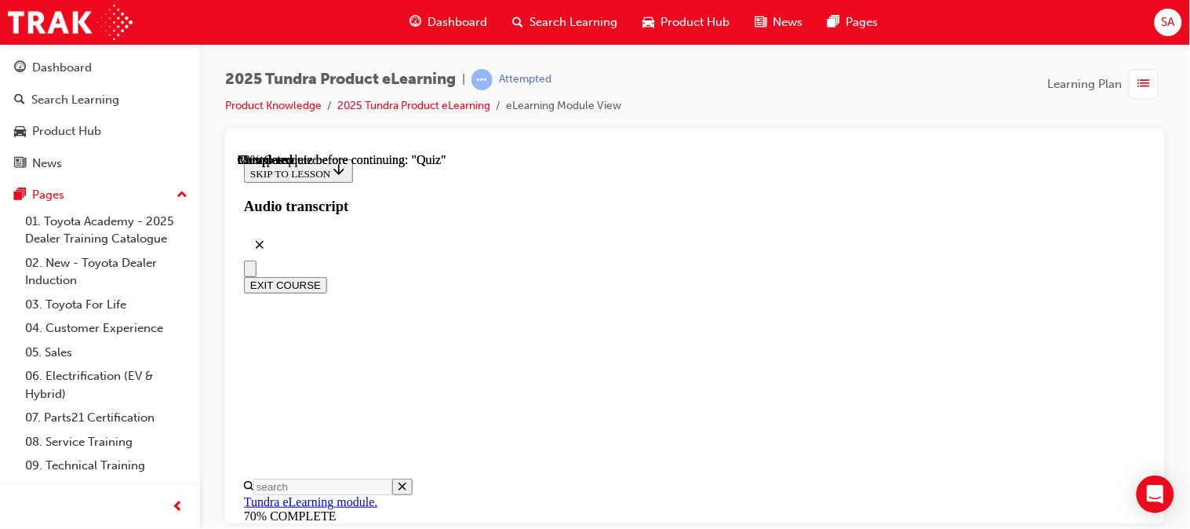
scroll to position [311, 0]
radio input "true"
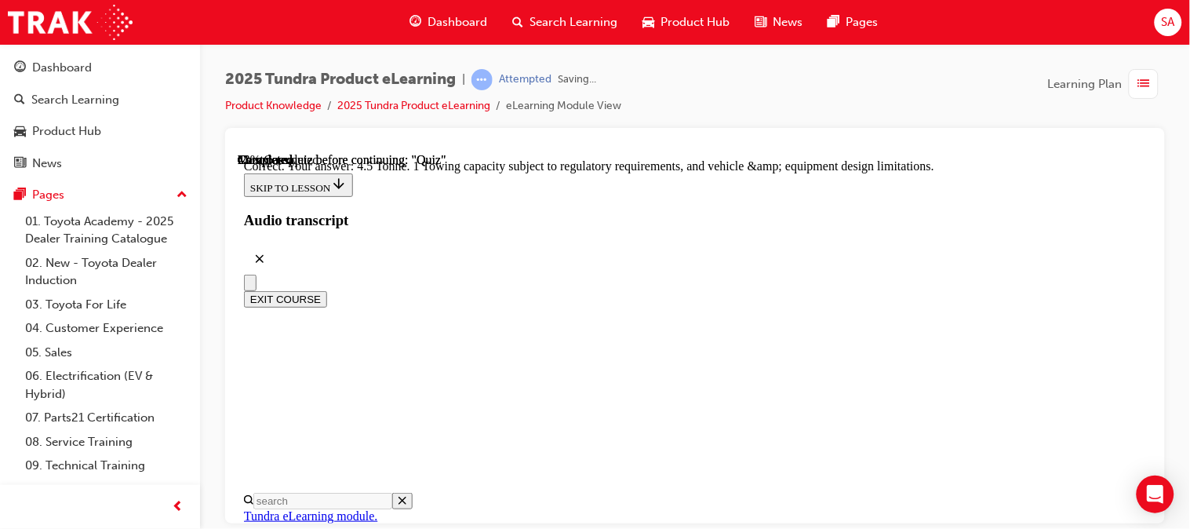
scroll to position [647, 0]
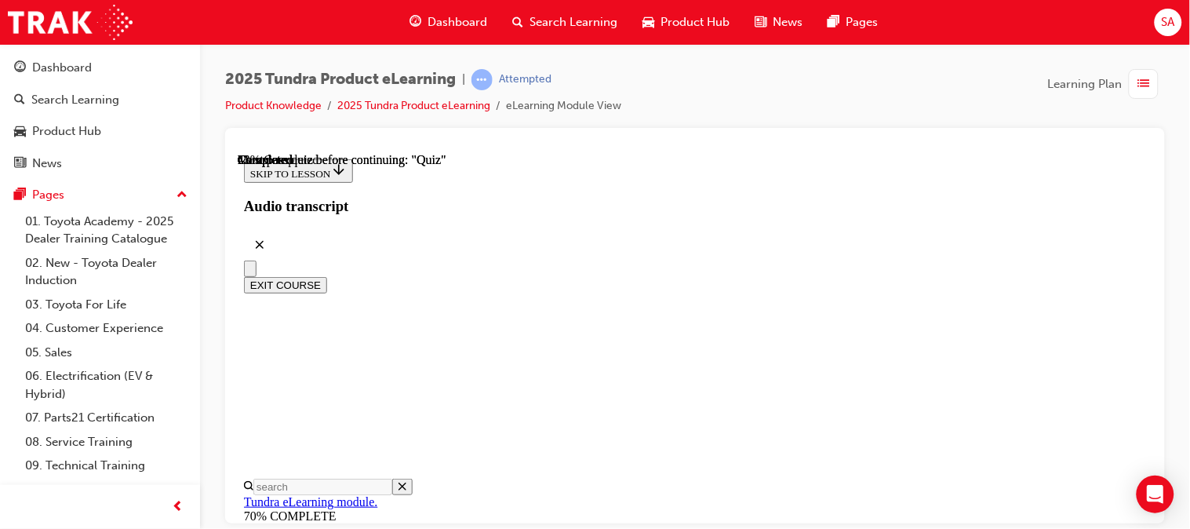
scroll to position [471, 0]
radio input "true"
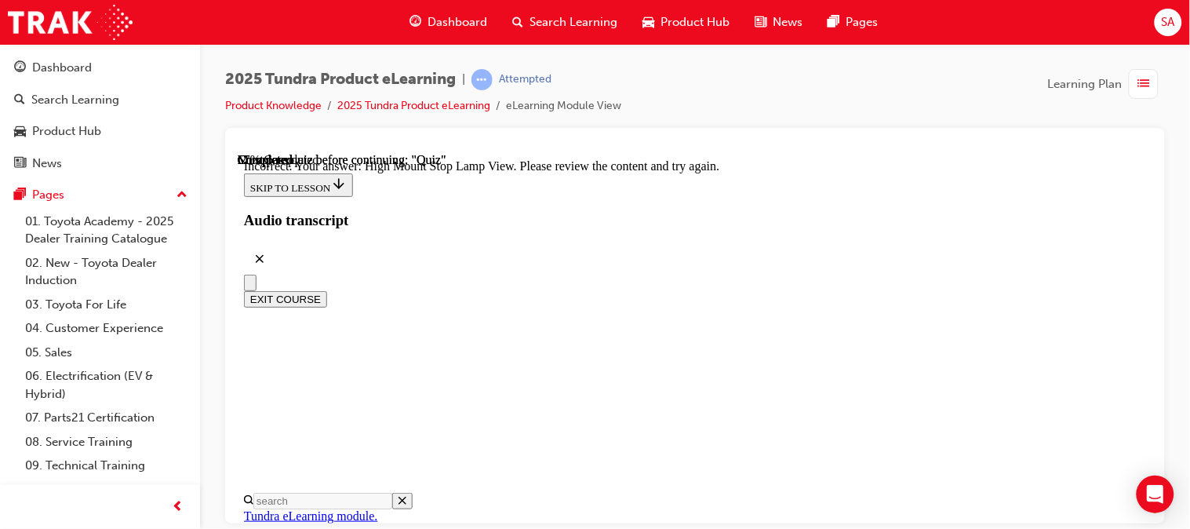
scroll to position [759, 0]
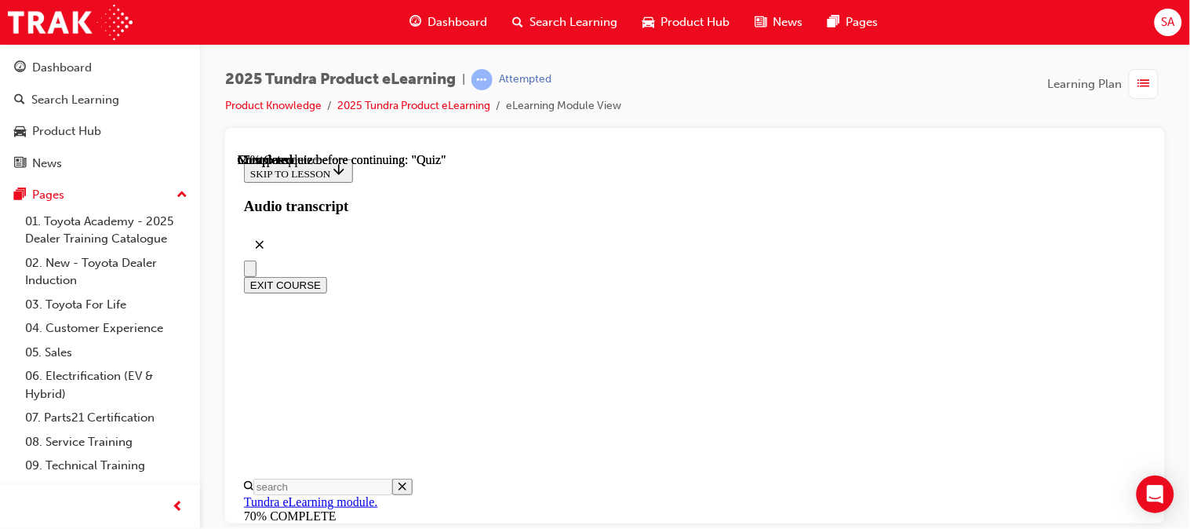
scroll to position [276, 0]
radio input "true"
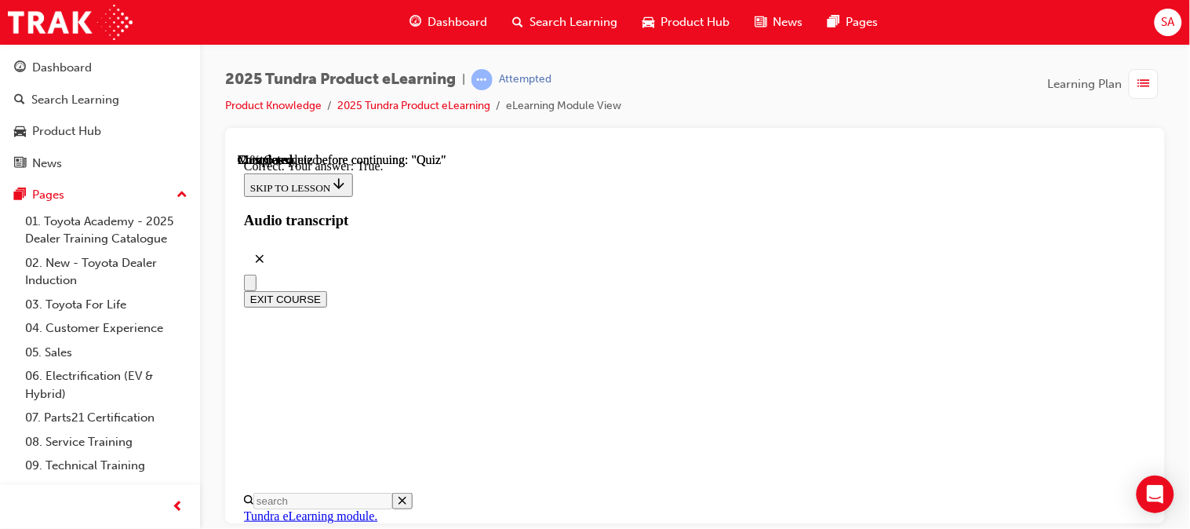
scroll to position [371, 0]
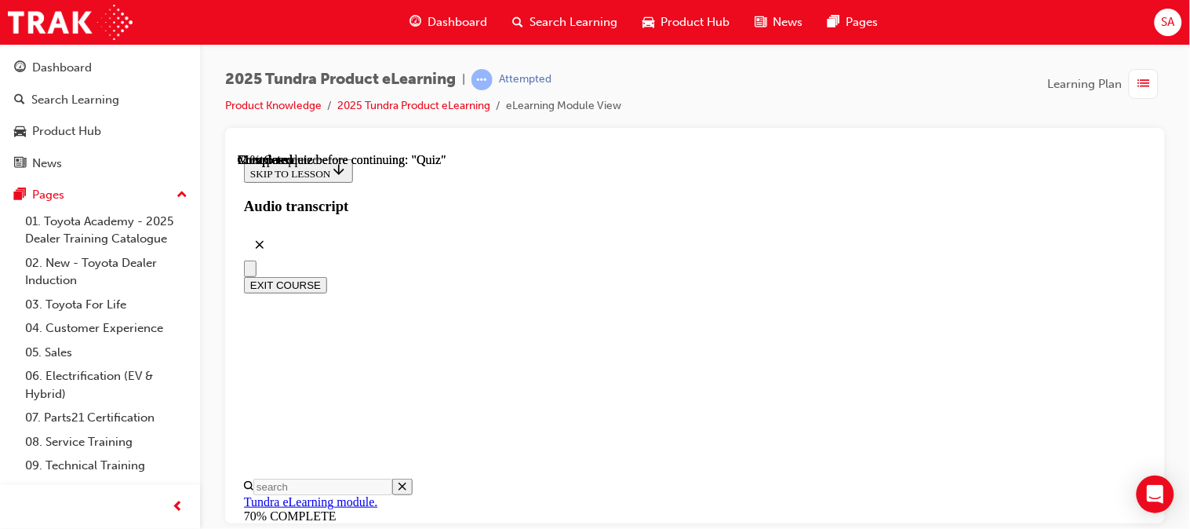
scroll to position [406, 0]
radio input "true"
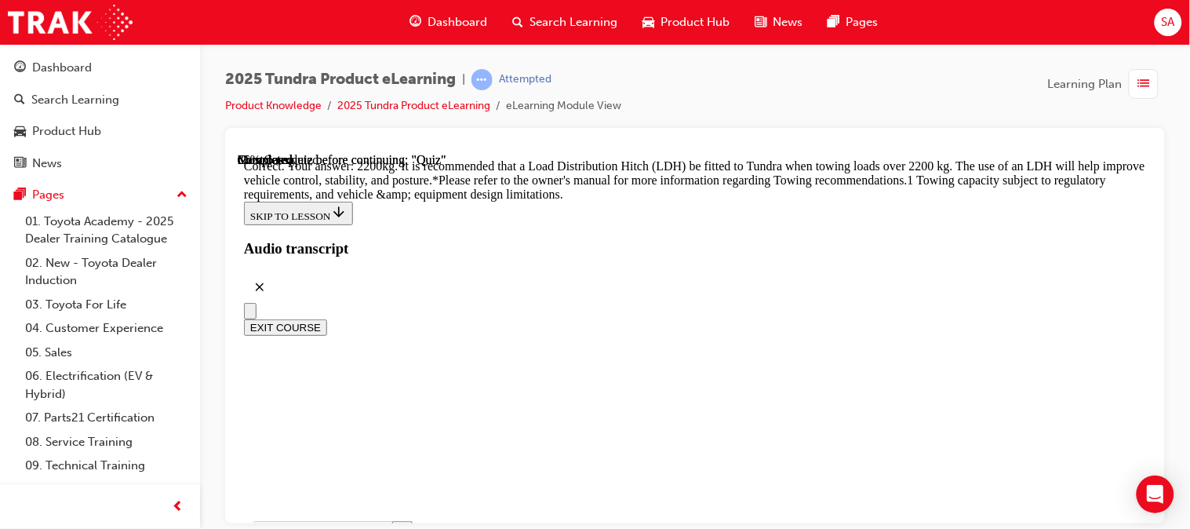
scroll to position [888, 0]
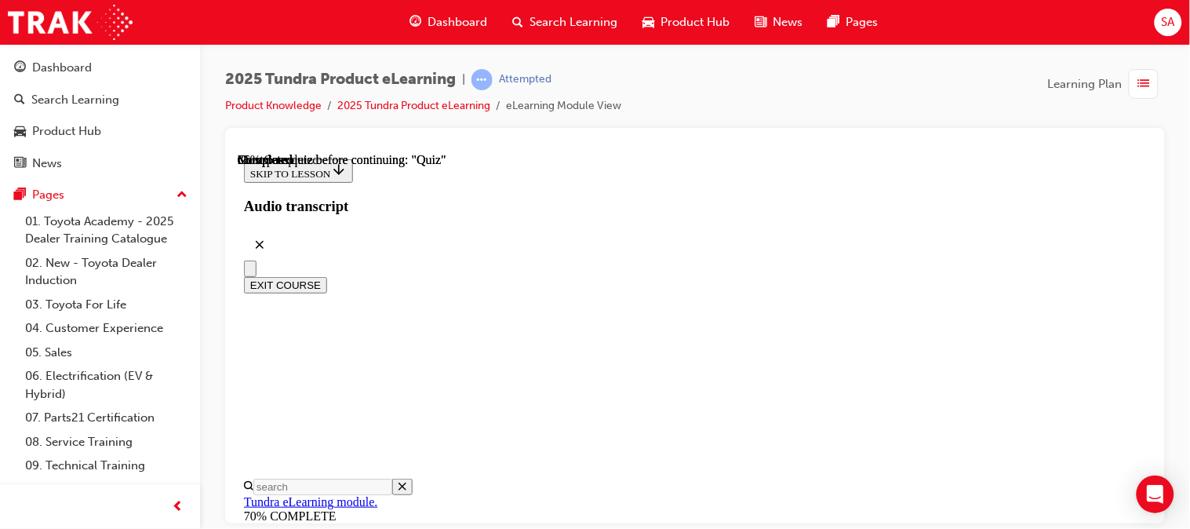
scroll to position [306, 0]
radio input "true"
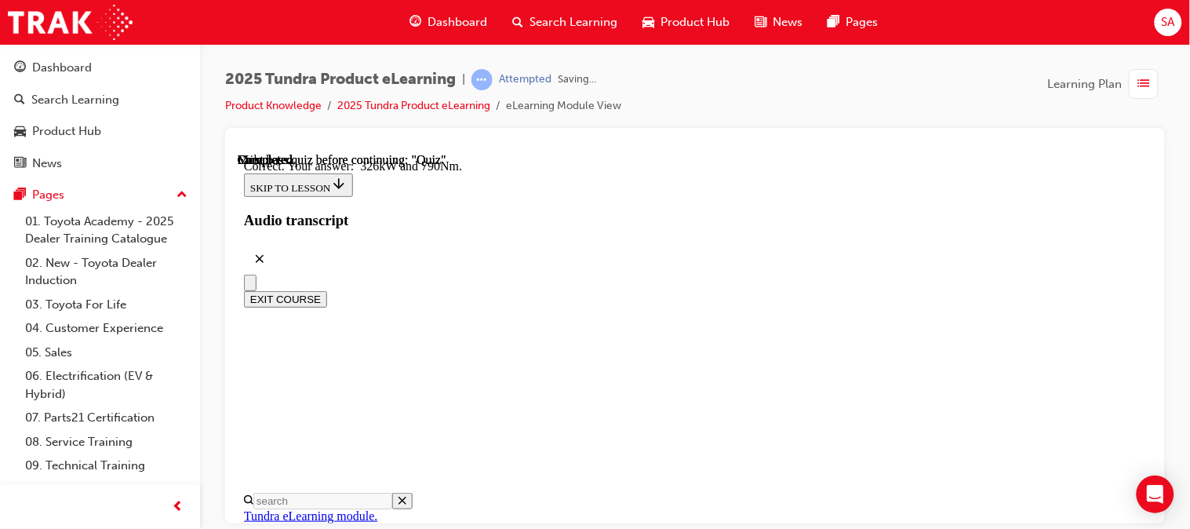
scroll to position [551, 0]
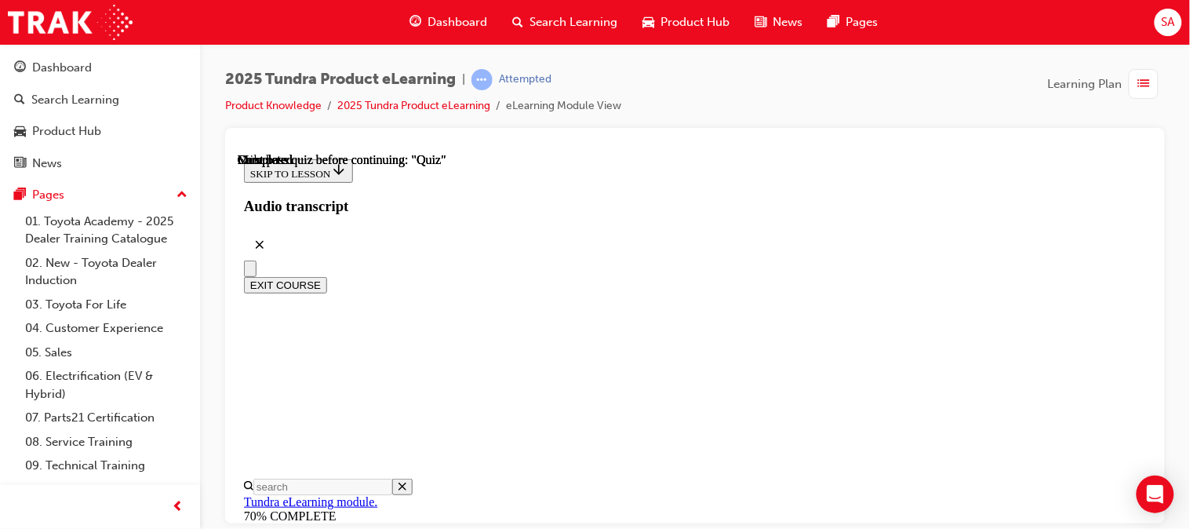
scroll to position [480, 0]
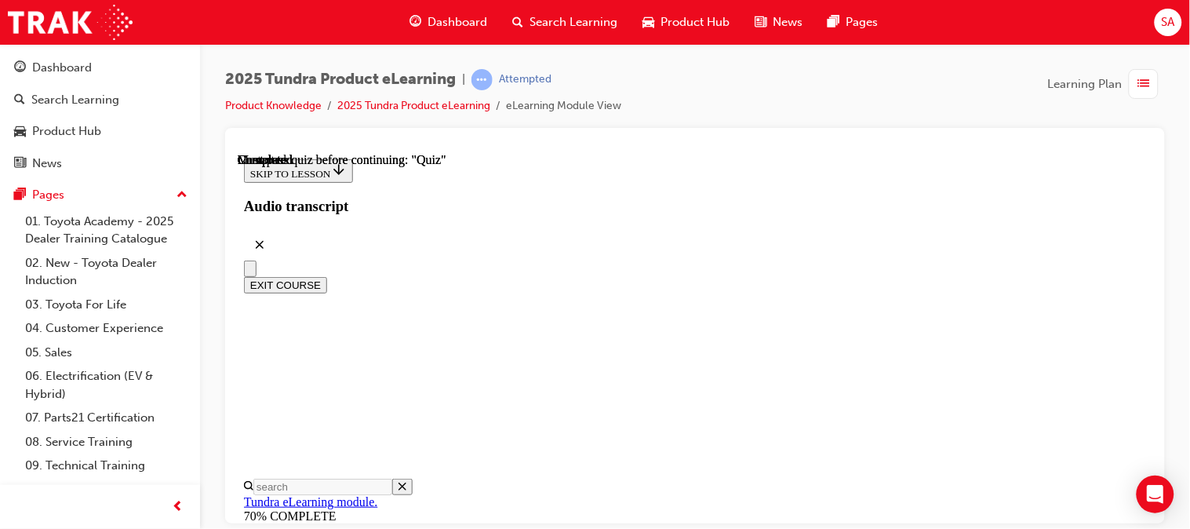
radio input "true"
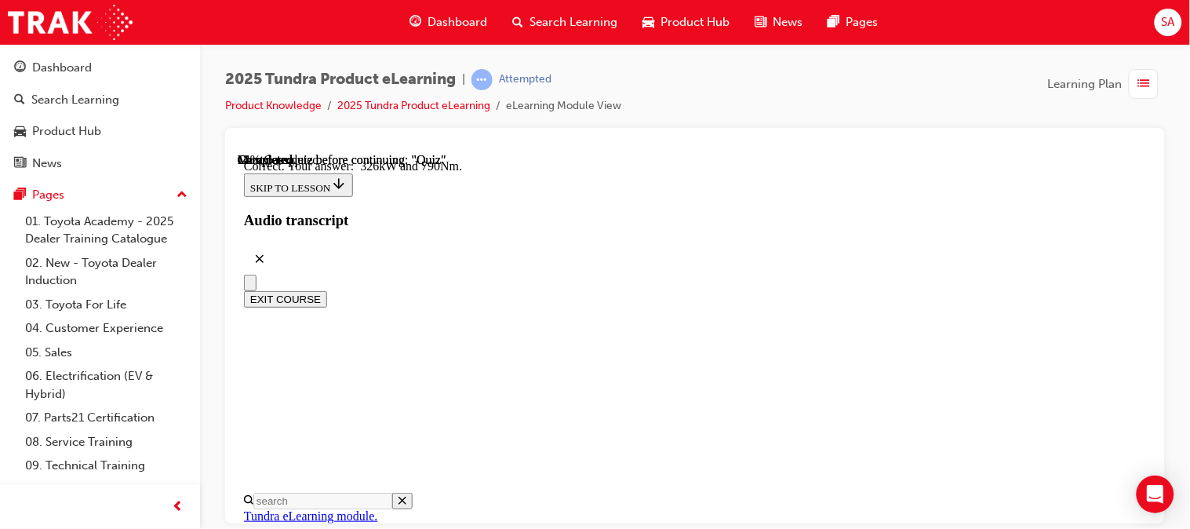
scroll to position [551, 0]
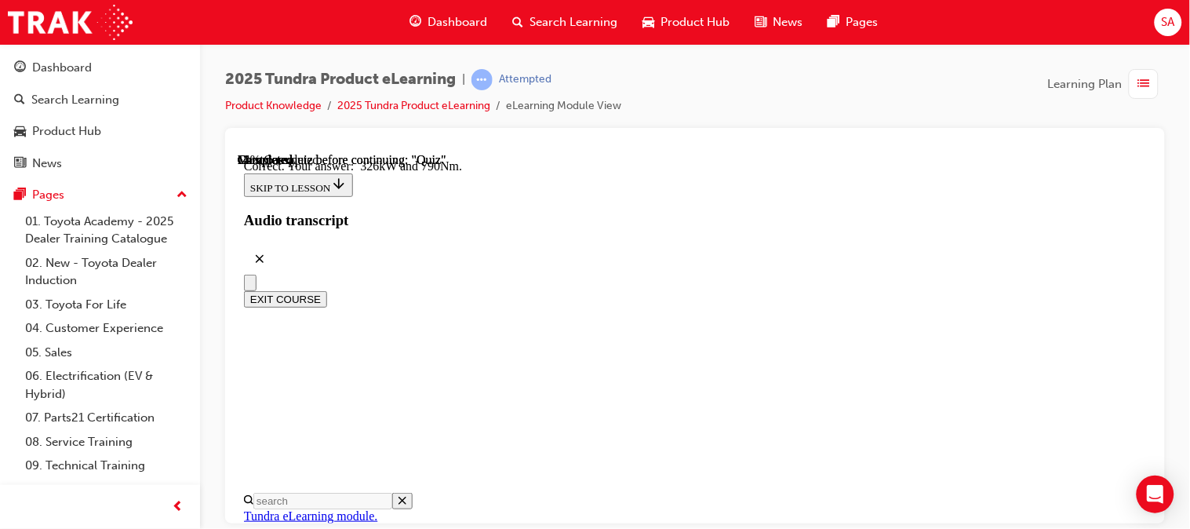
radio input "true"
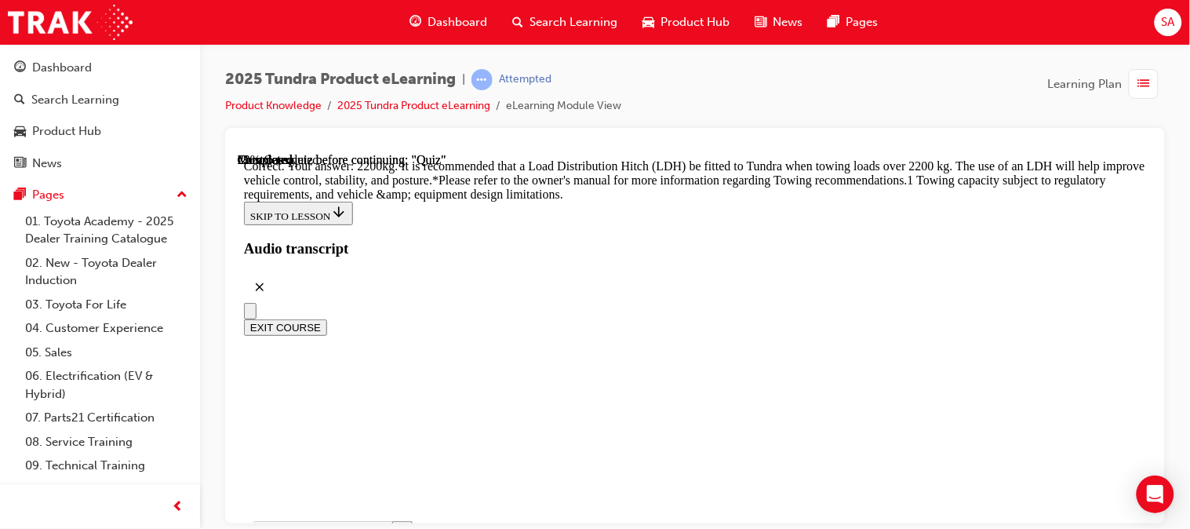
scroll to position [888, 0]
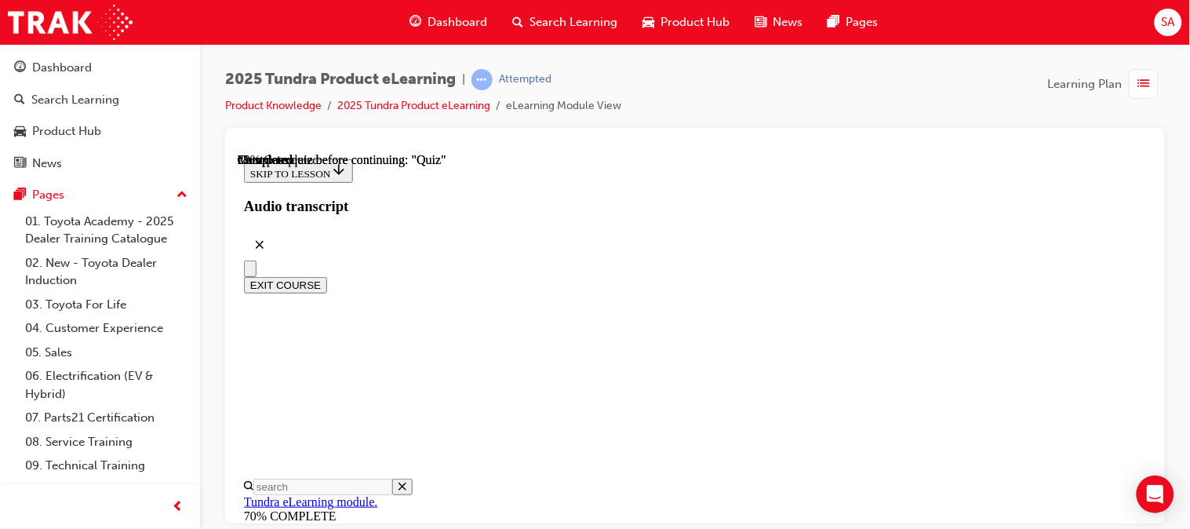
scroll to position [351, 0]
radio input "true"
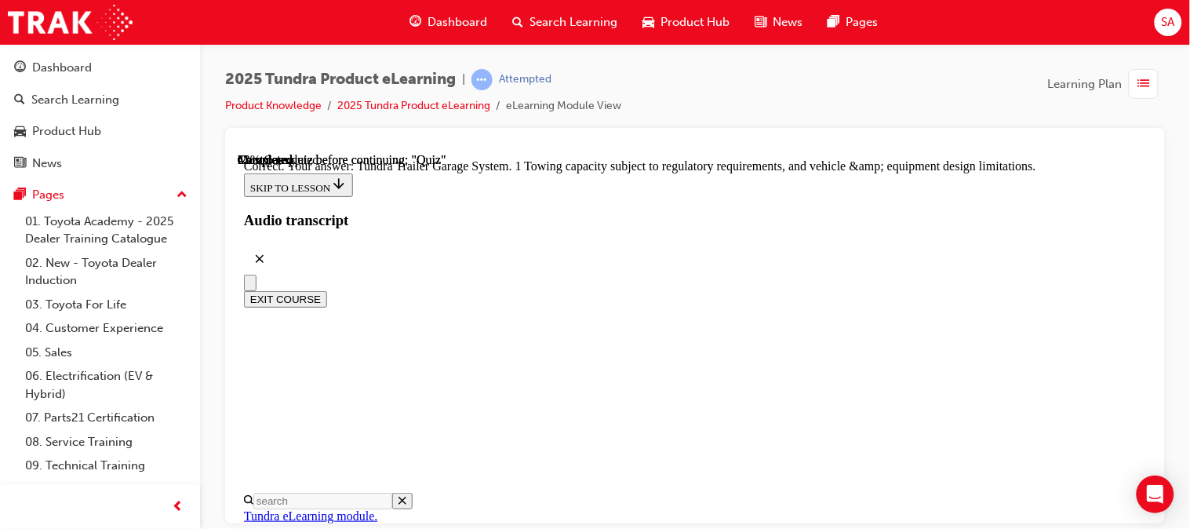
scroll to position [700, 0]
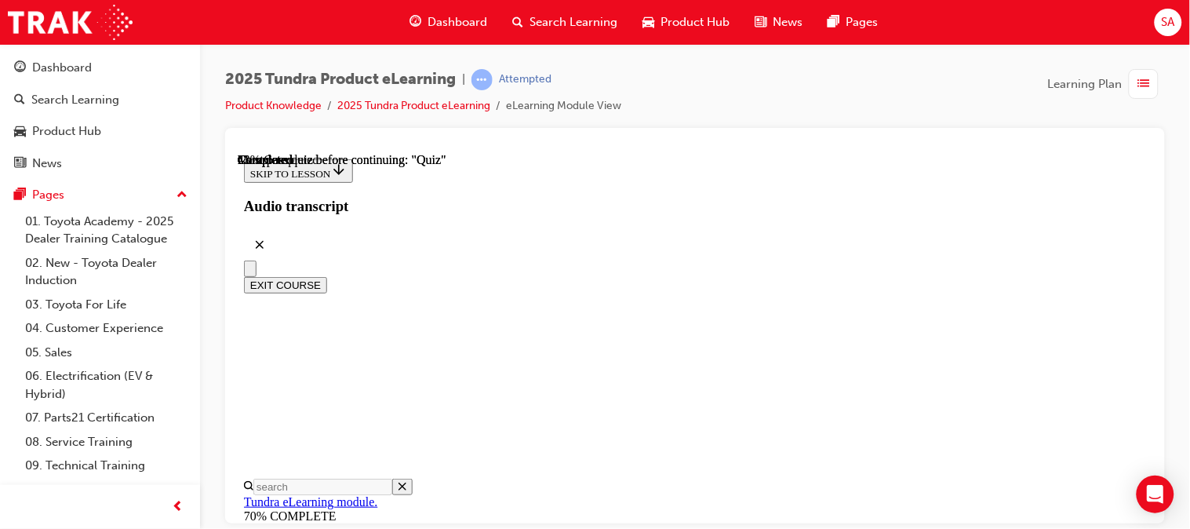
scroll to position [308, 0]
radio input "true"
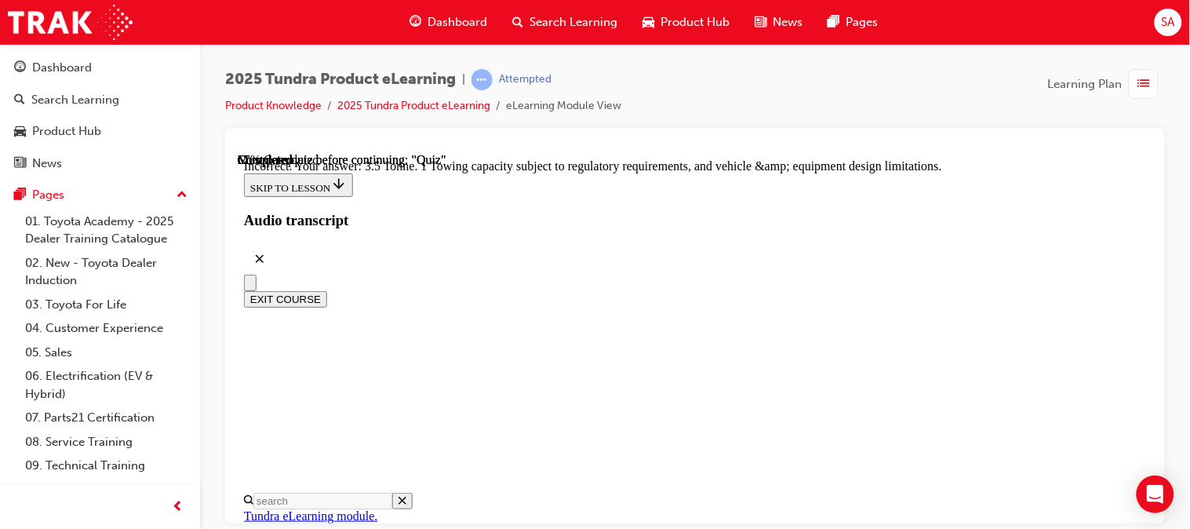
scroll to position [647, 0]
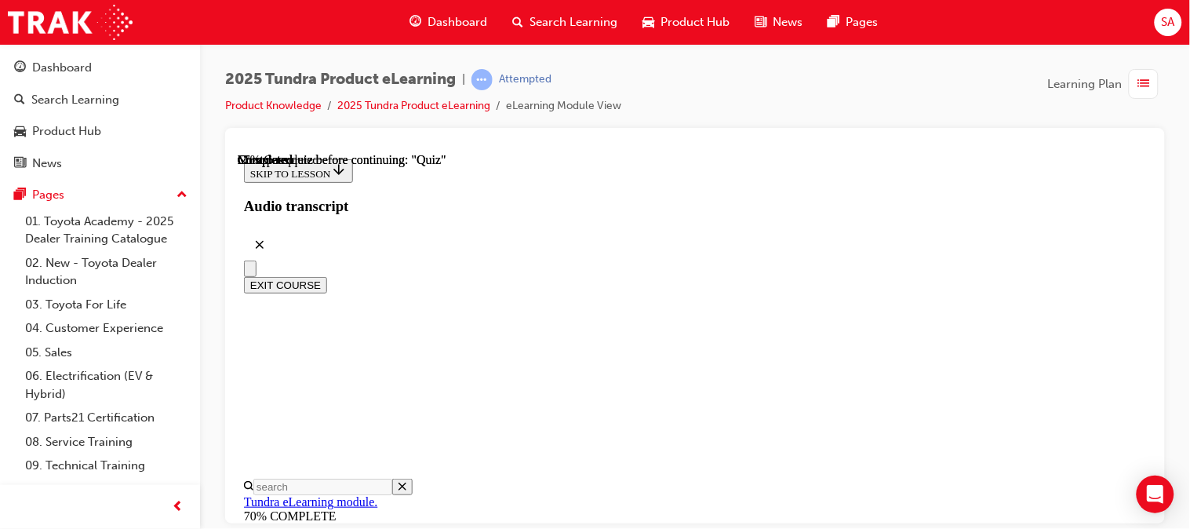
scroll to position [264, 0]
radio input "true"
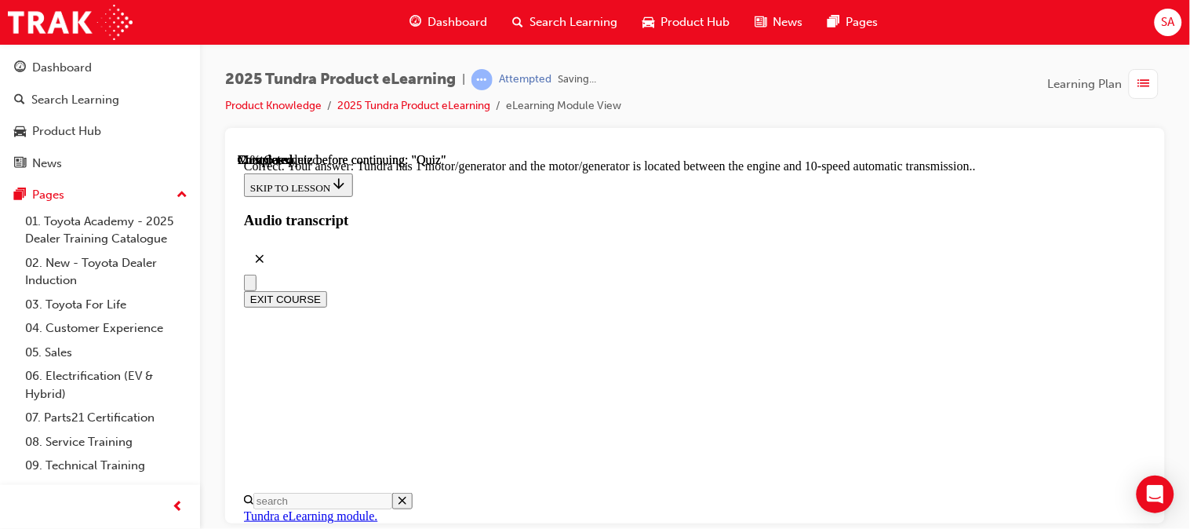
scroll to position [566, 0]
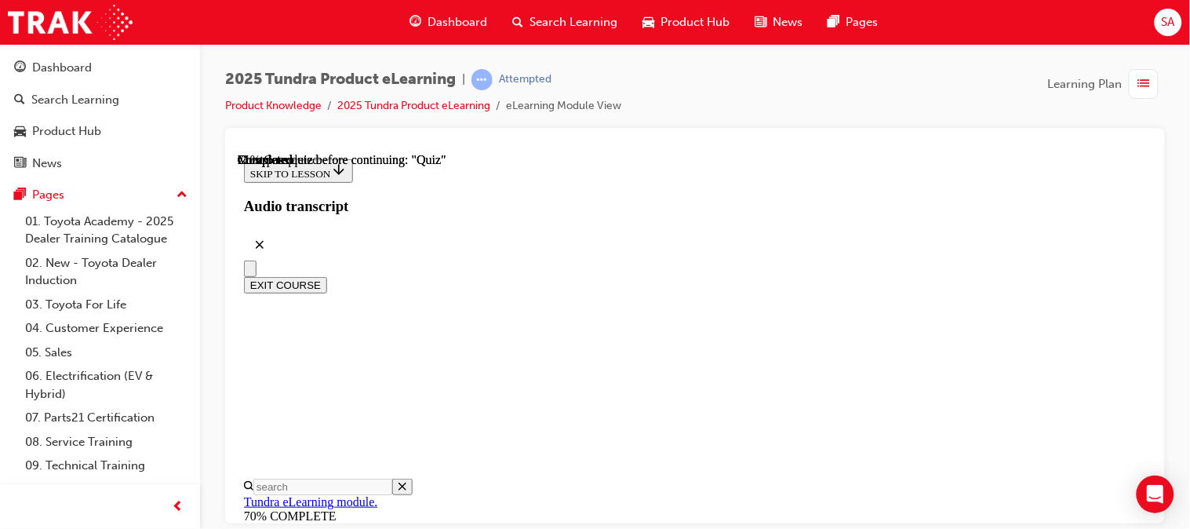
scroll to position [182, 0]
radio input "true"
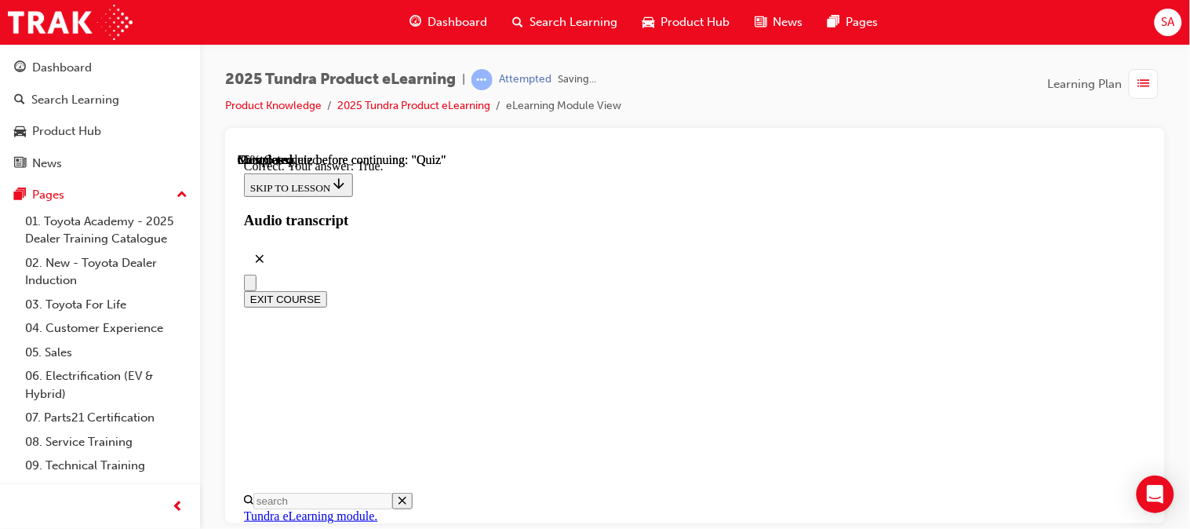
scroll to position [371, 0]
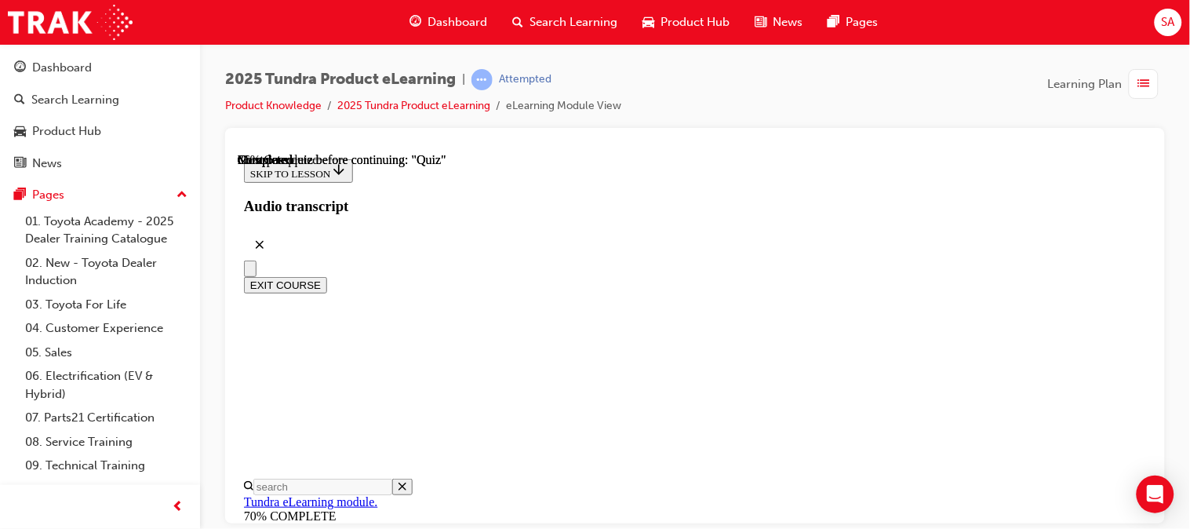
scroll to position [522, 0]
radio input "true"
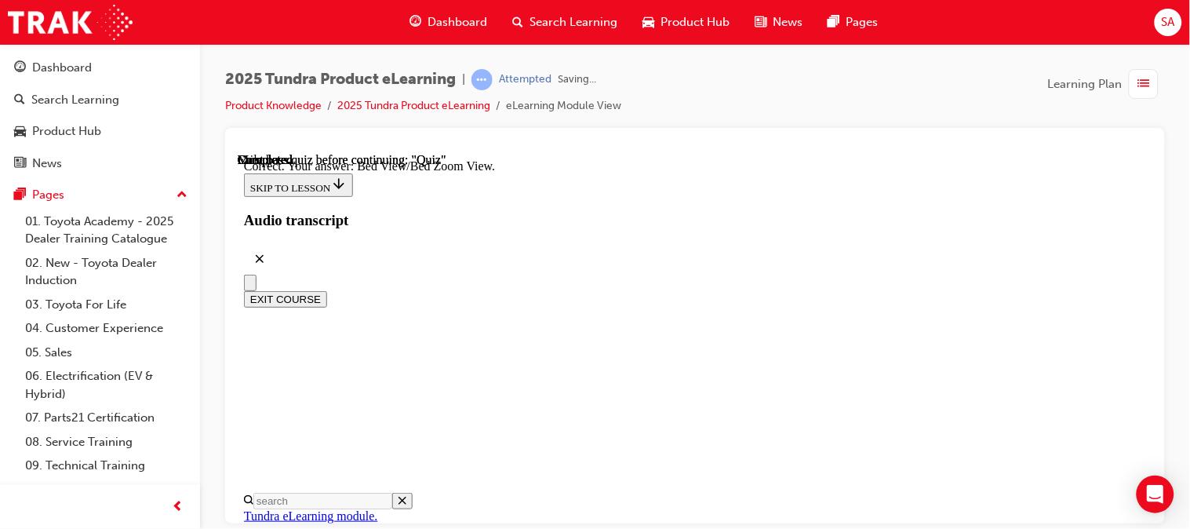
scroll to position [684, 0]
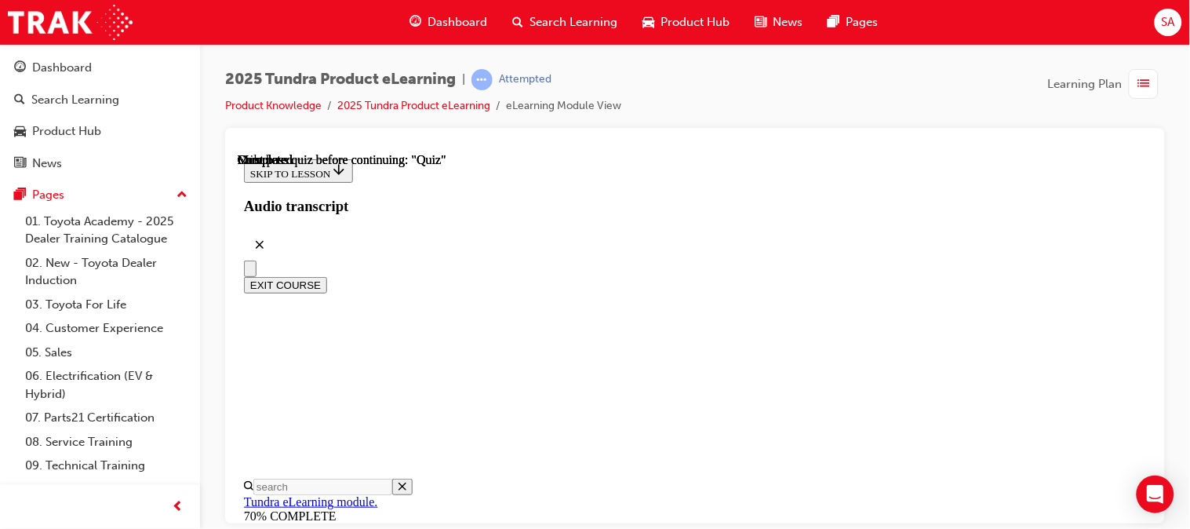
scroll to position [481, 0]
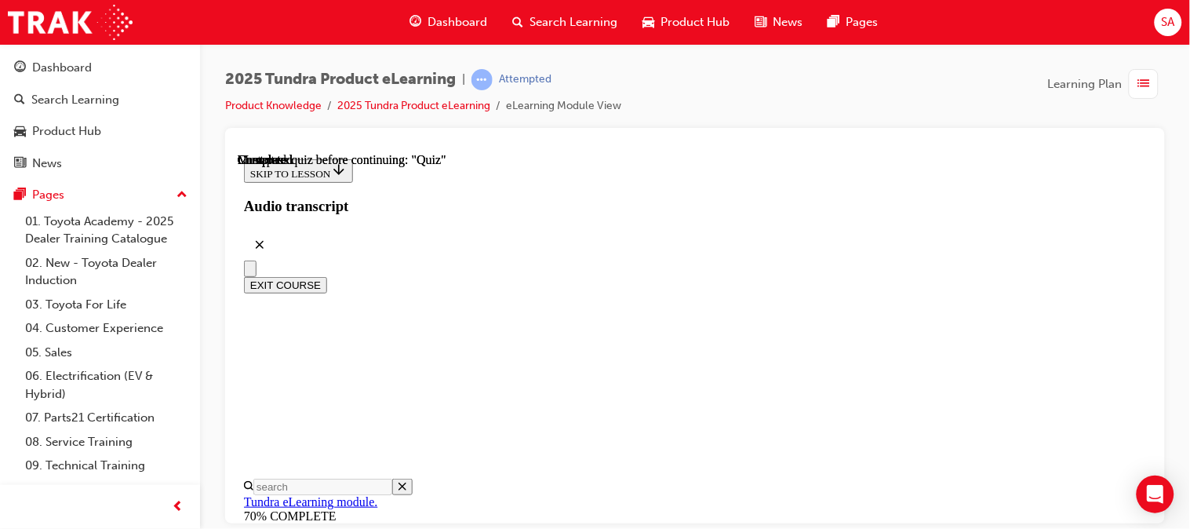
radio input "true"
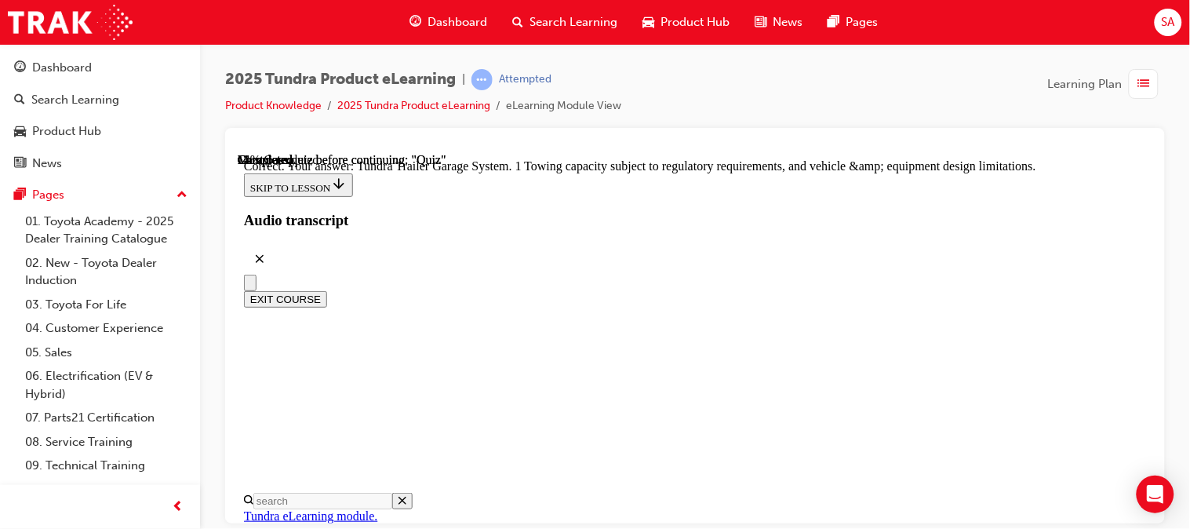
scroll to position [700, 0]
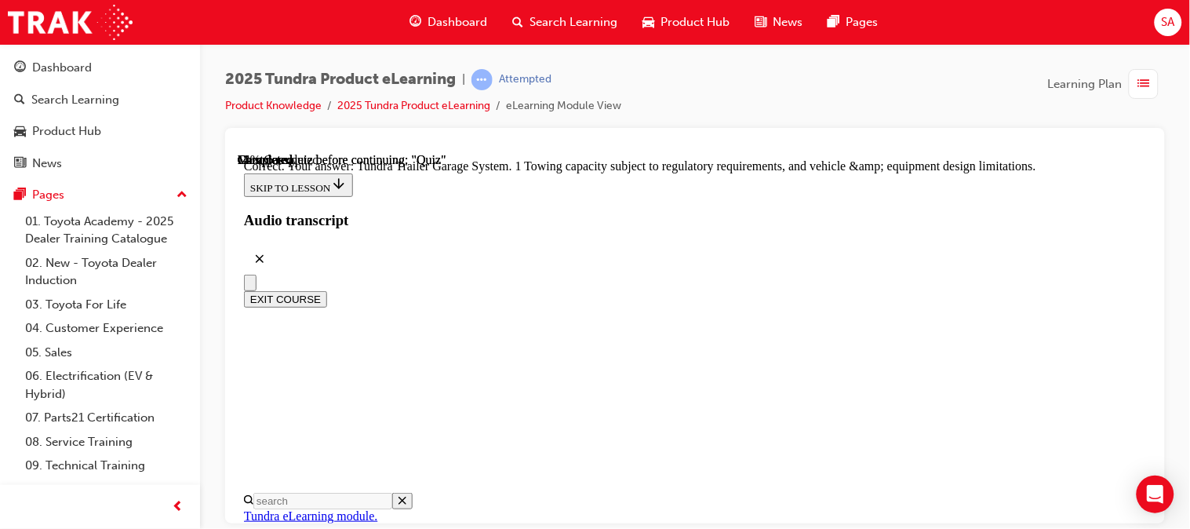
radio input "true"
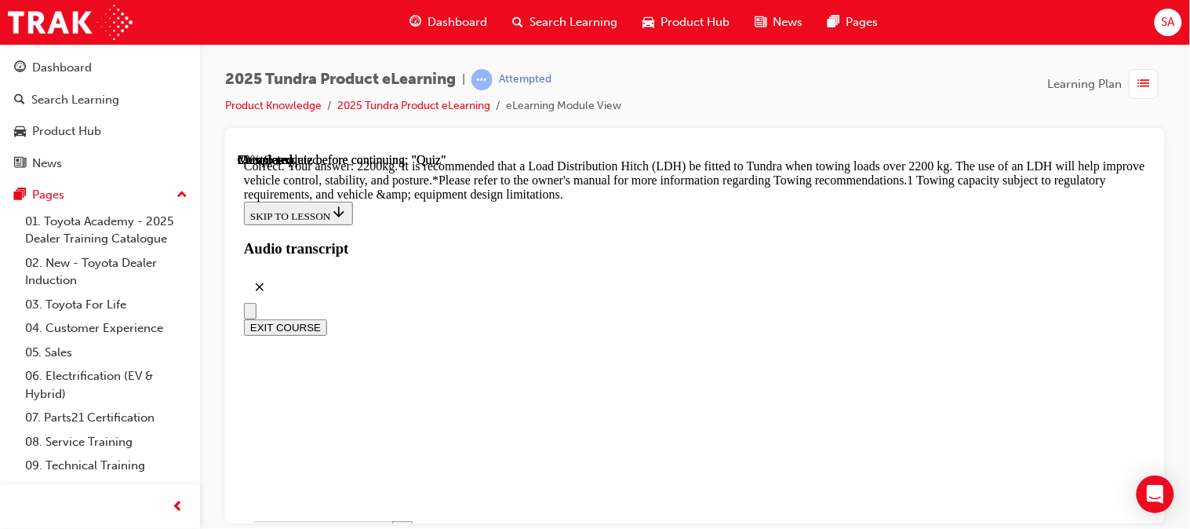
scroll to position [887, 0]
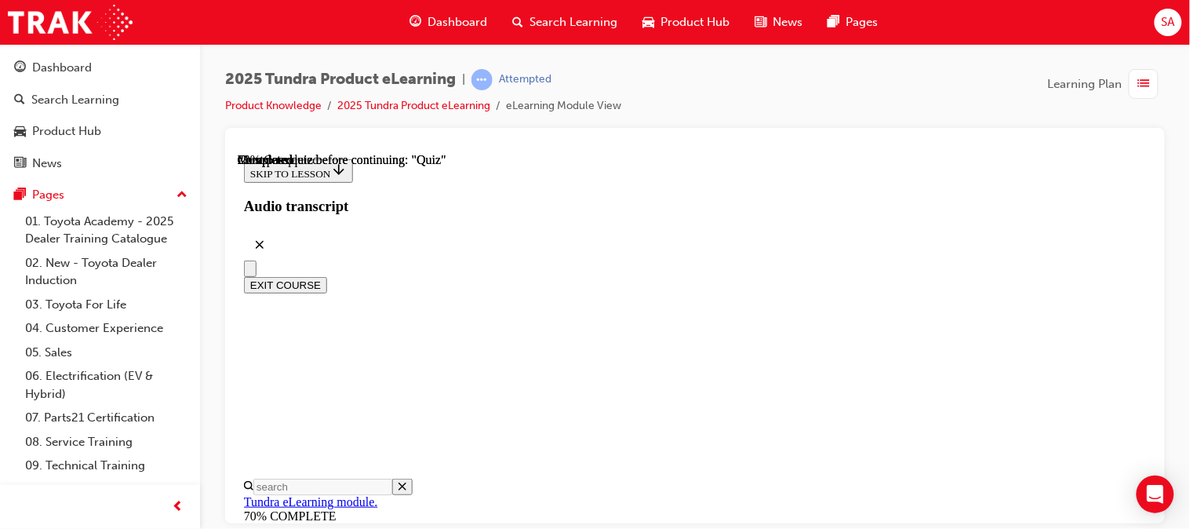
scroll to position [417, 0]
radio input "true"
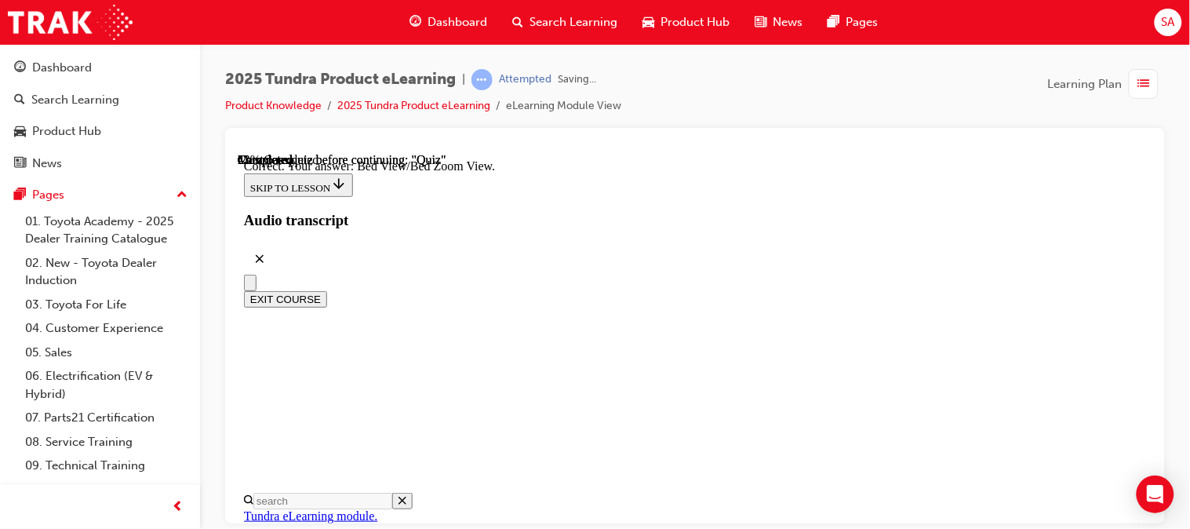
scroll to position [684, 0]
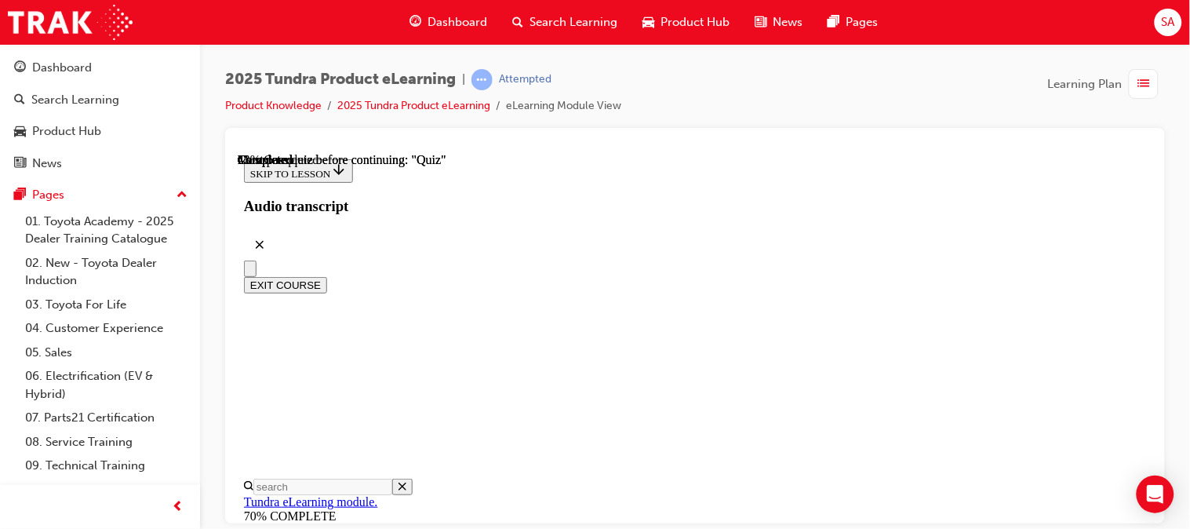
scroll to position [264, 0]
radio input "true"
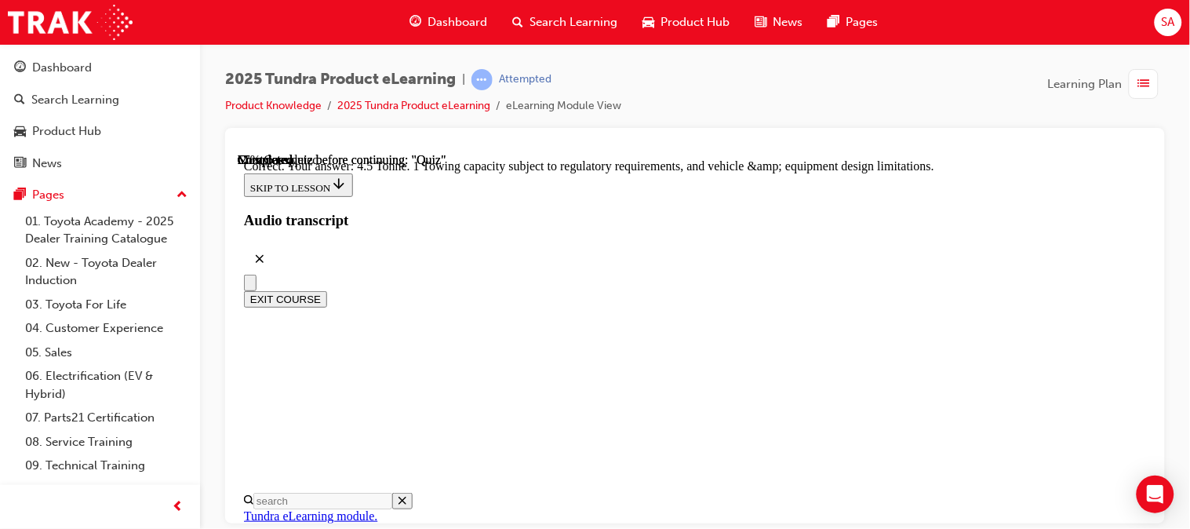
scroll to position [647, 0]
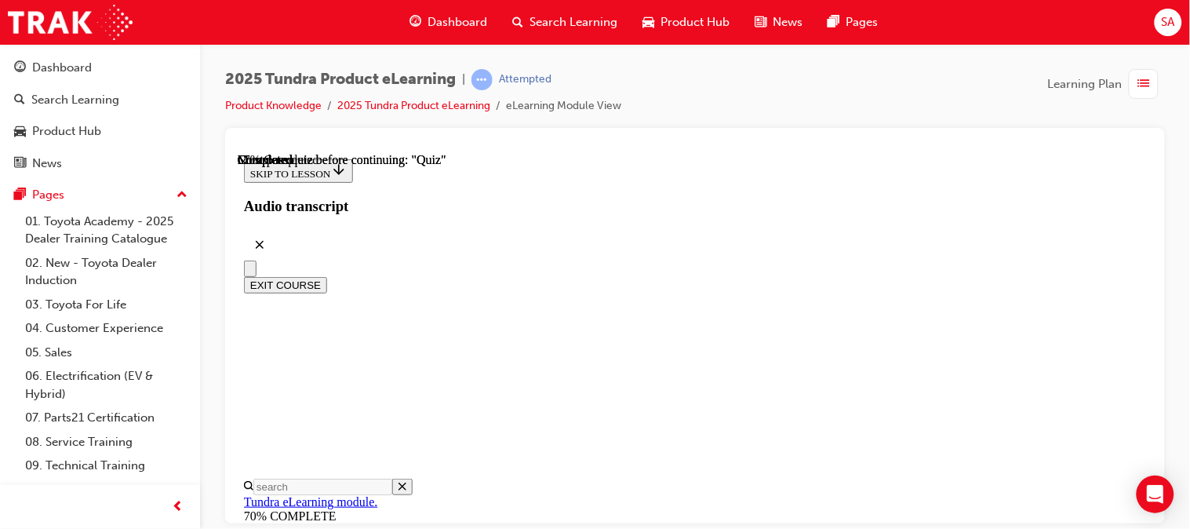
scroll to position [261, 0]
radio input "true"
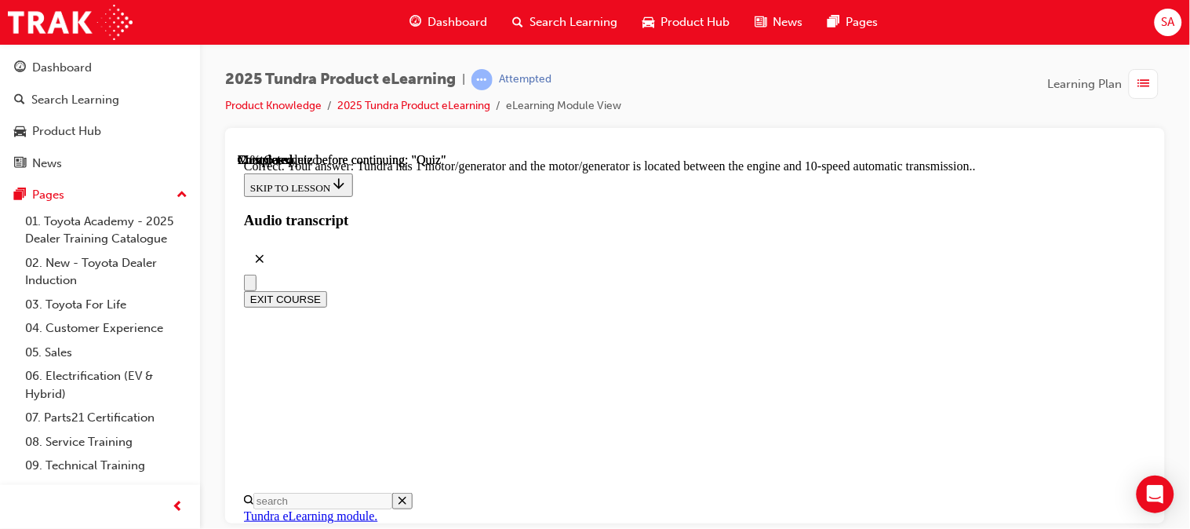
scroll to position [566, 0]
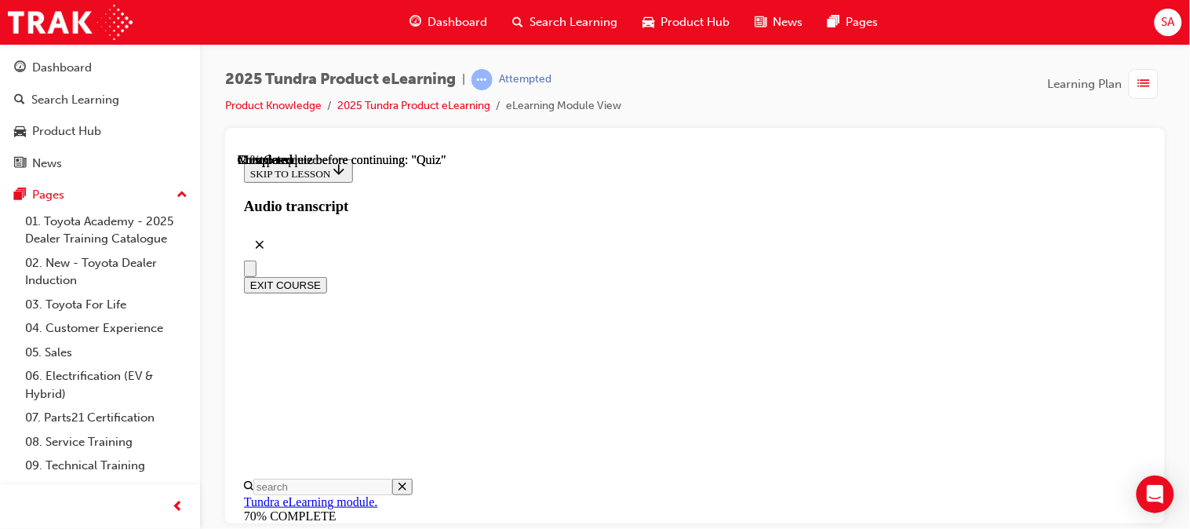
scroll to position [201, 0]
radio input "true"
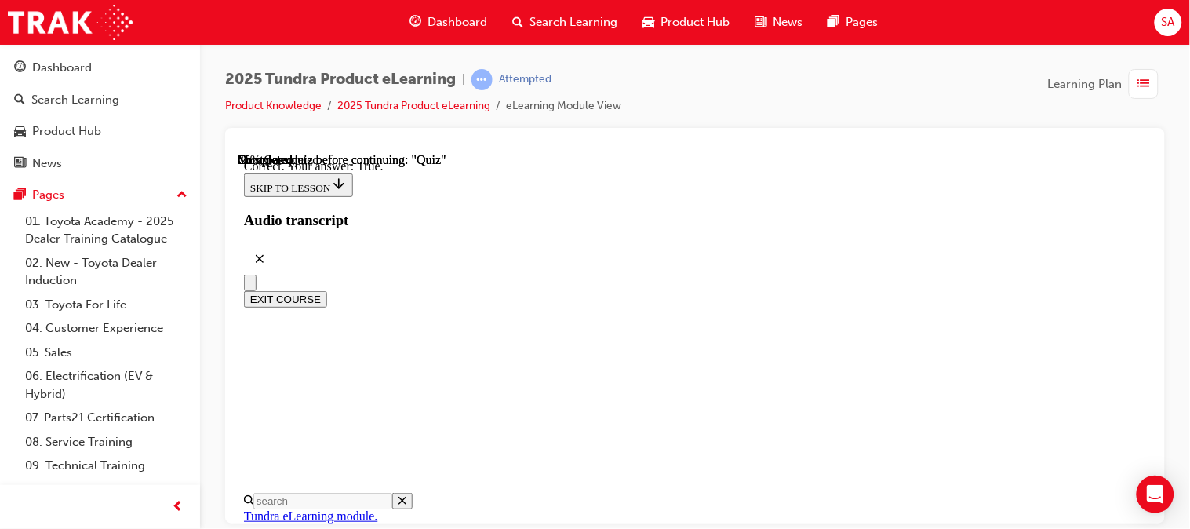
scroll to position [371, 0]
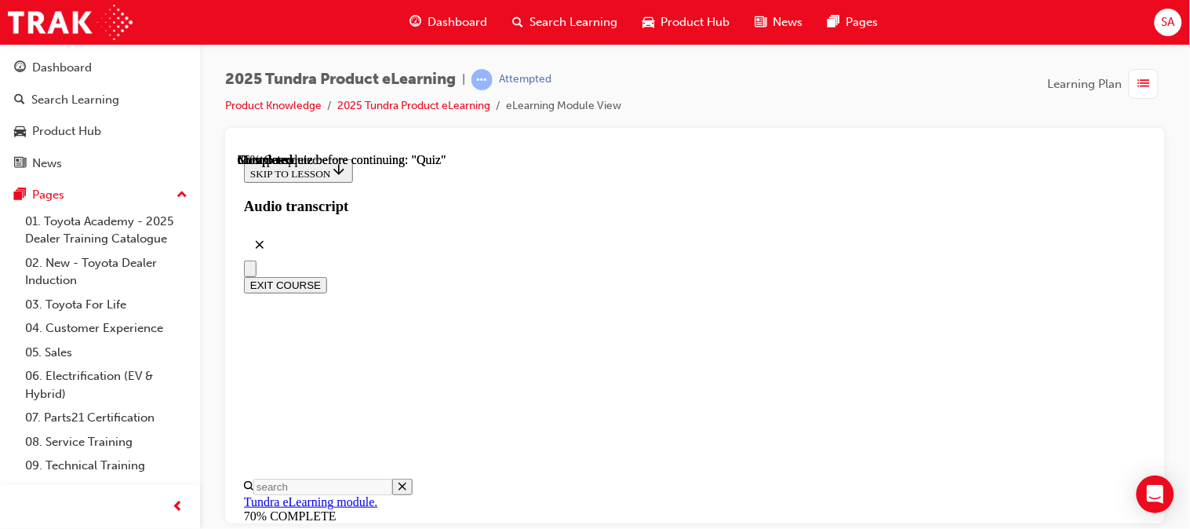
scroll to position [383, 0]
radio input "true"
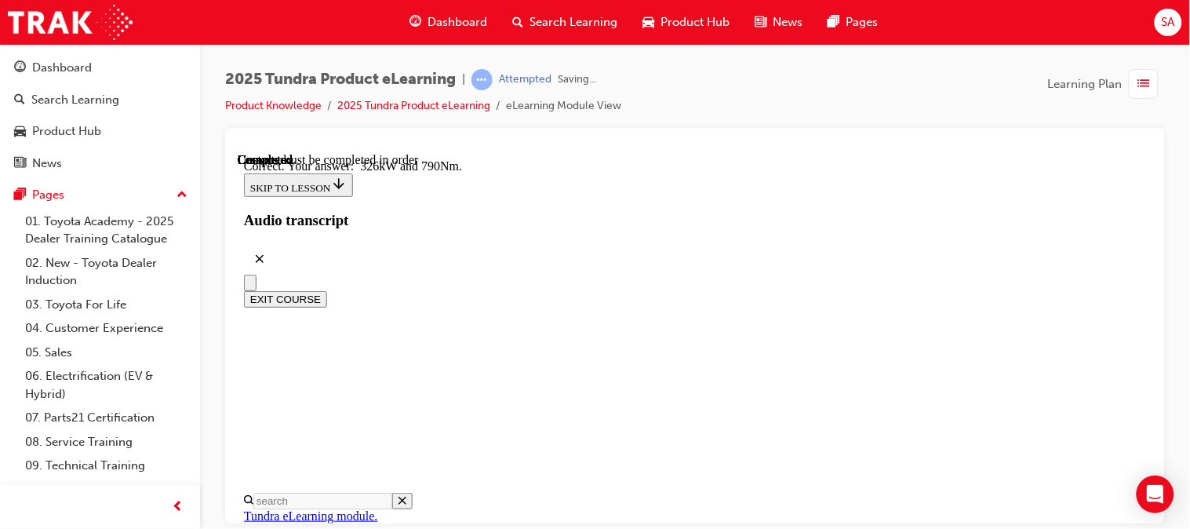
scroll to position [551, 0]
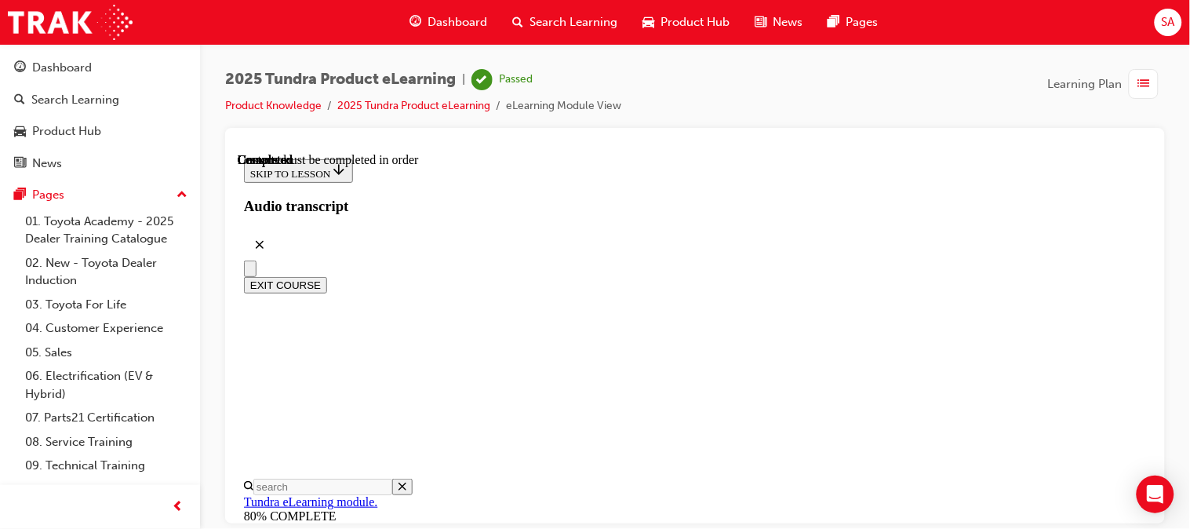
scroll to position [481, 0]
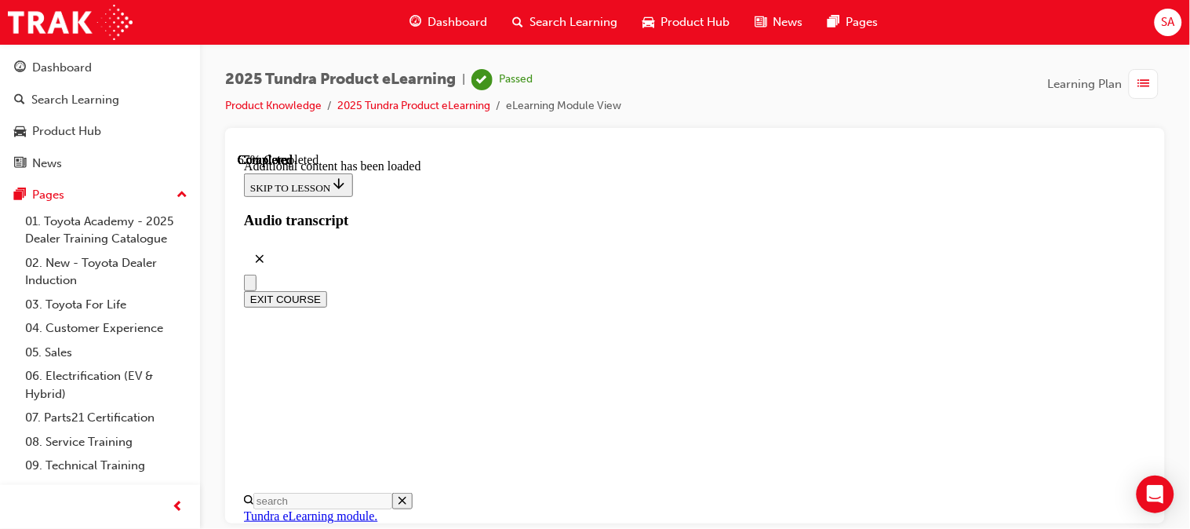
scroll to position [2144, 0]
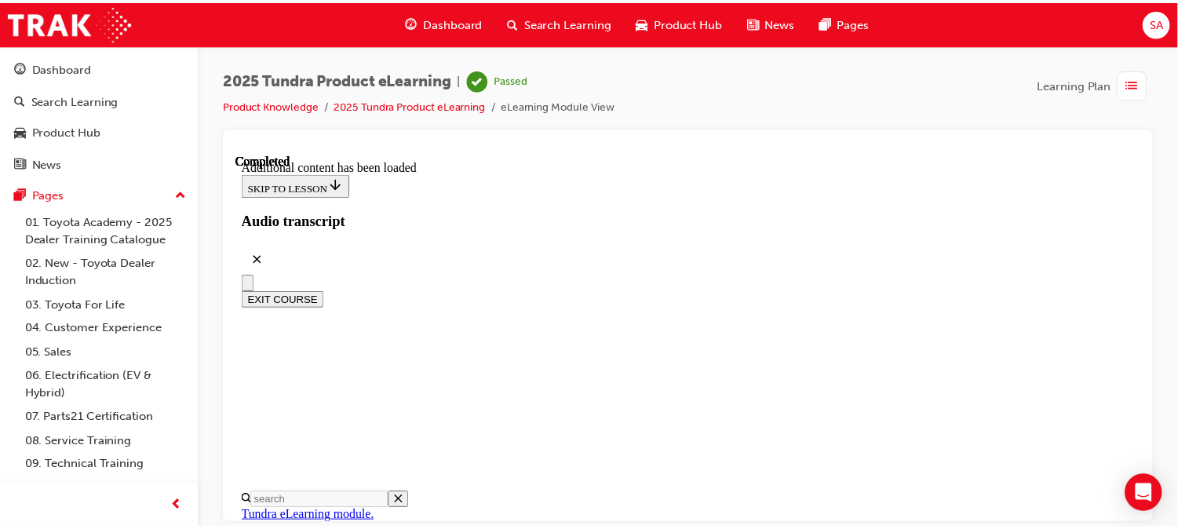
scroll to position [2412, 0]
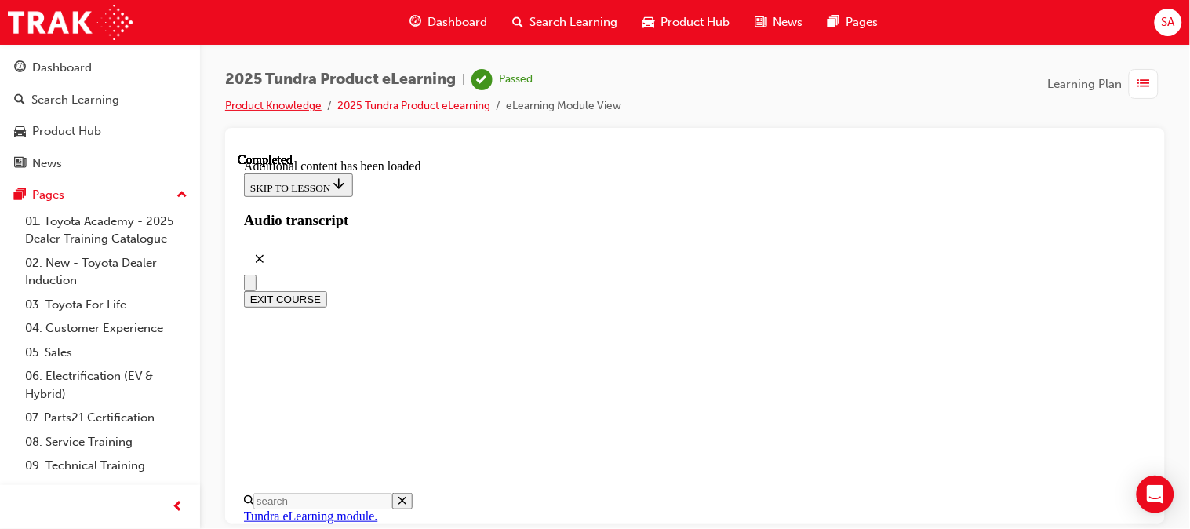
click at [281, 107] on link "Product Knowledge" at bounding box center [273, 105] width 97 height 13
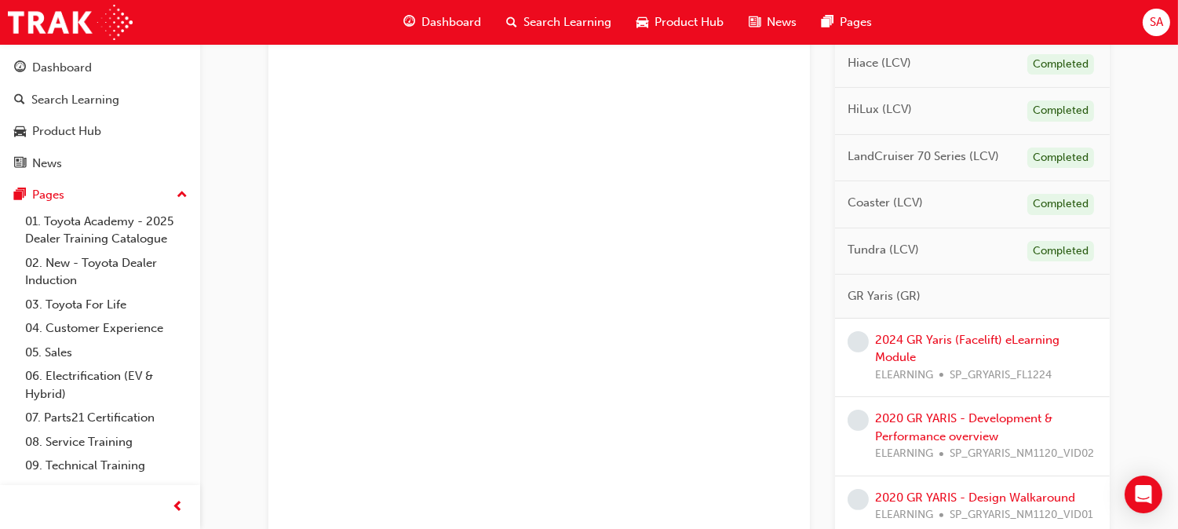
scroll to position [832, 0]
click at [962, 344] on link "2024 GR Yaris (Facelift) eLearning Module" at bounding box center [967, 349] width 184 height 32
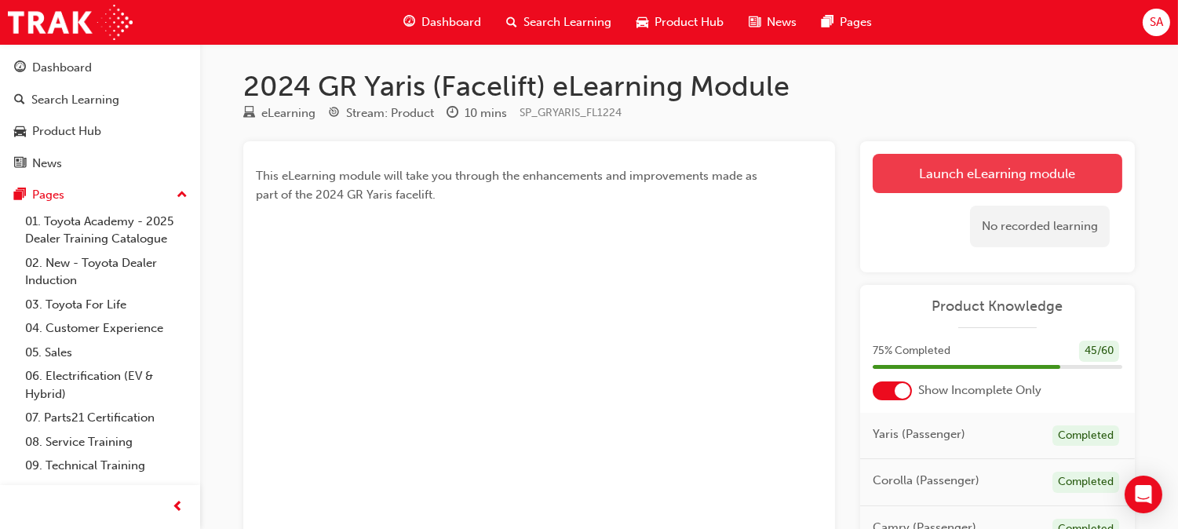
click at [910, 188] on link "Launch eLearning module" at bounding box center [998, 173] width 250 height 39
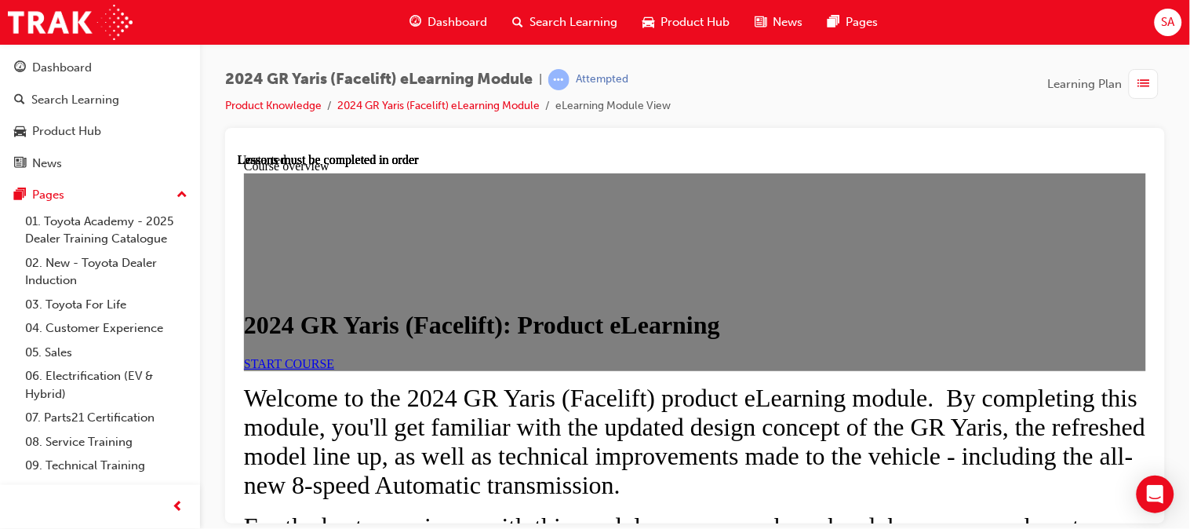
scroll to position [142, 0]
click at [333, 356] on link "START COURSE" at bounding box center [288, 362] width 90 height 13
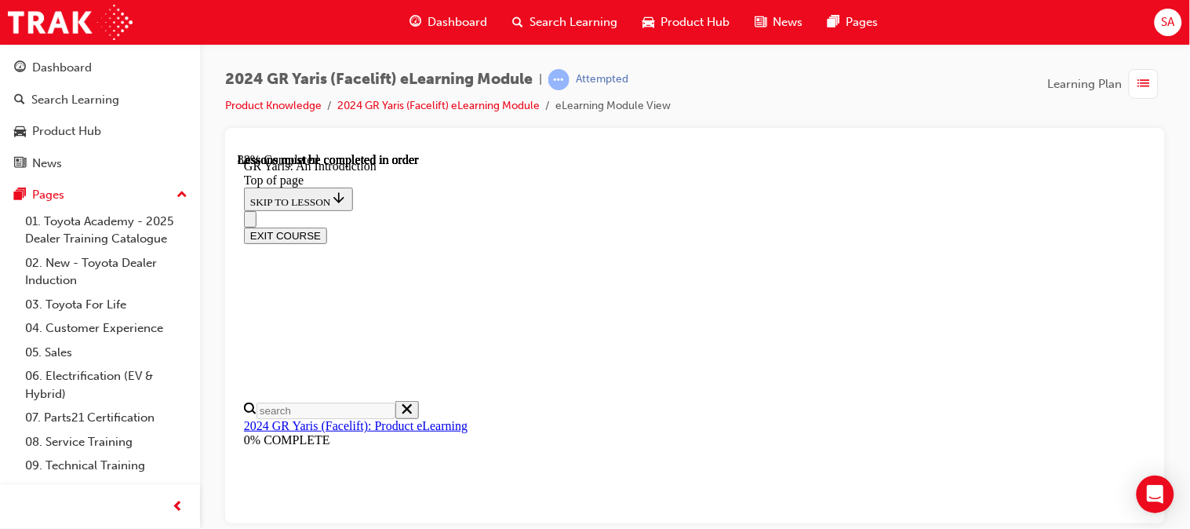
scroll to position [2621, 0]
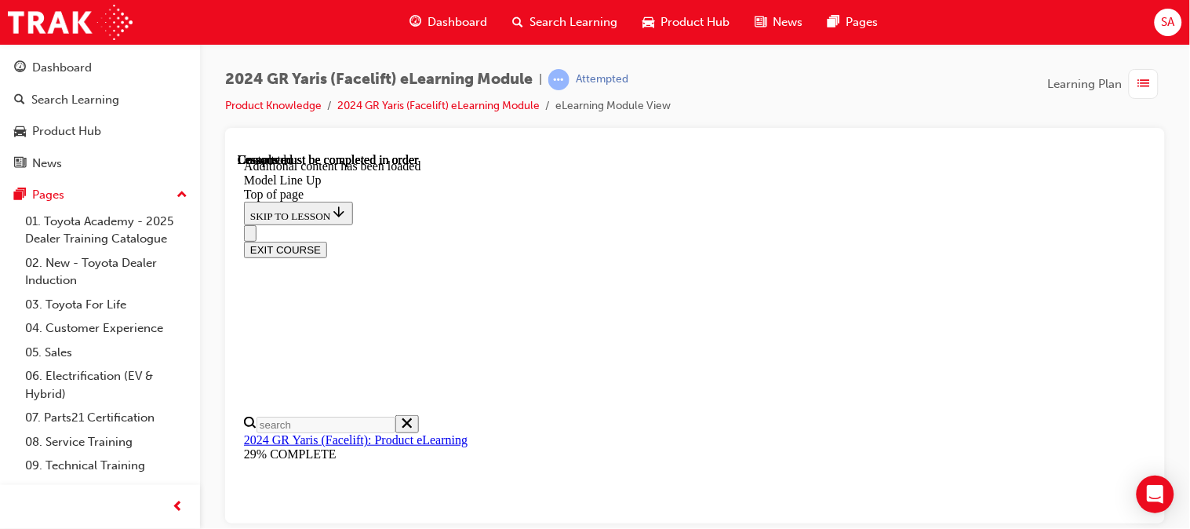
scroll to position [2721, 0]
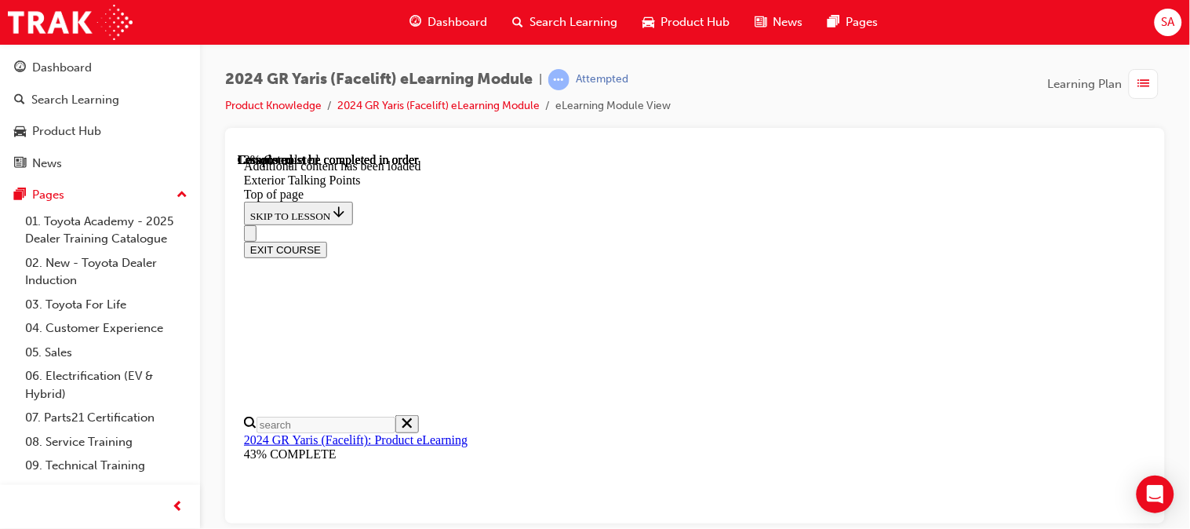
scroll to position [208, 0]
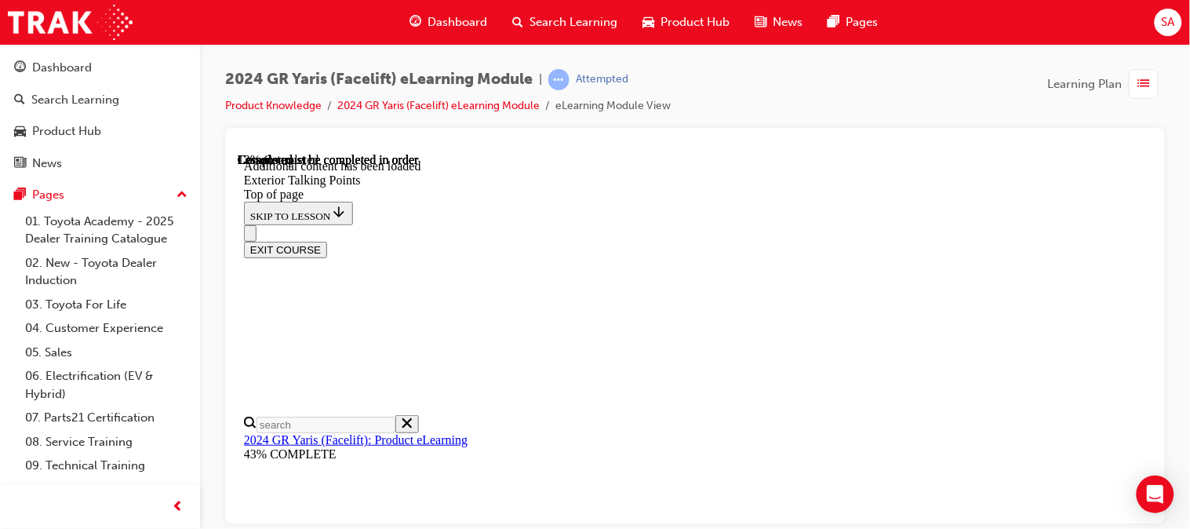
scroll to position [308, 0]
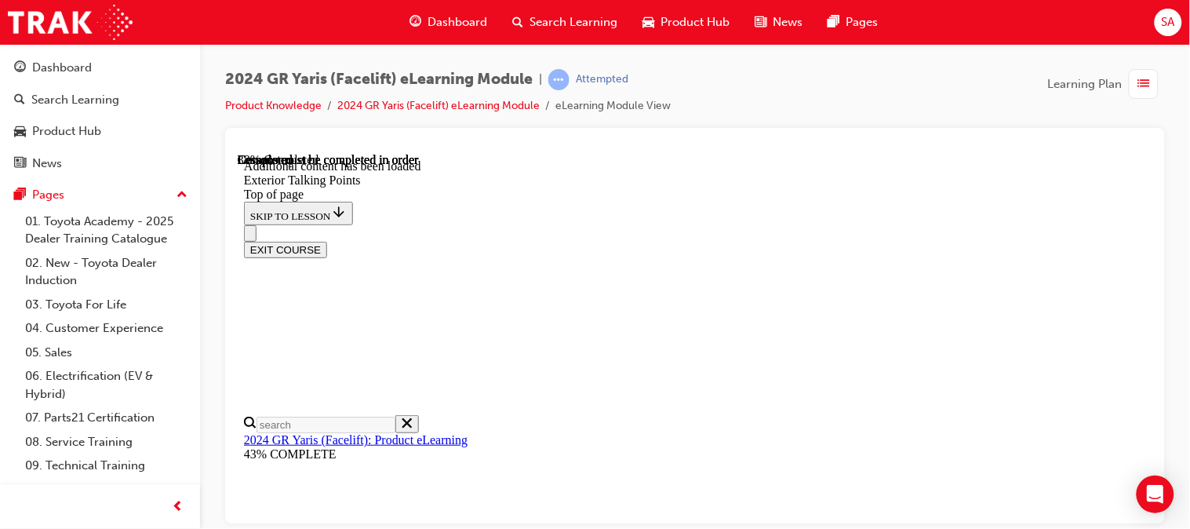
scroll to position [0, 0]
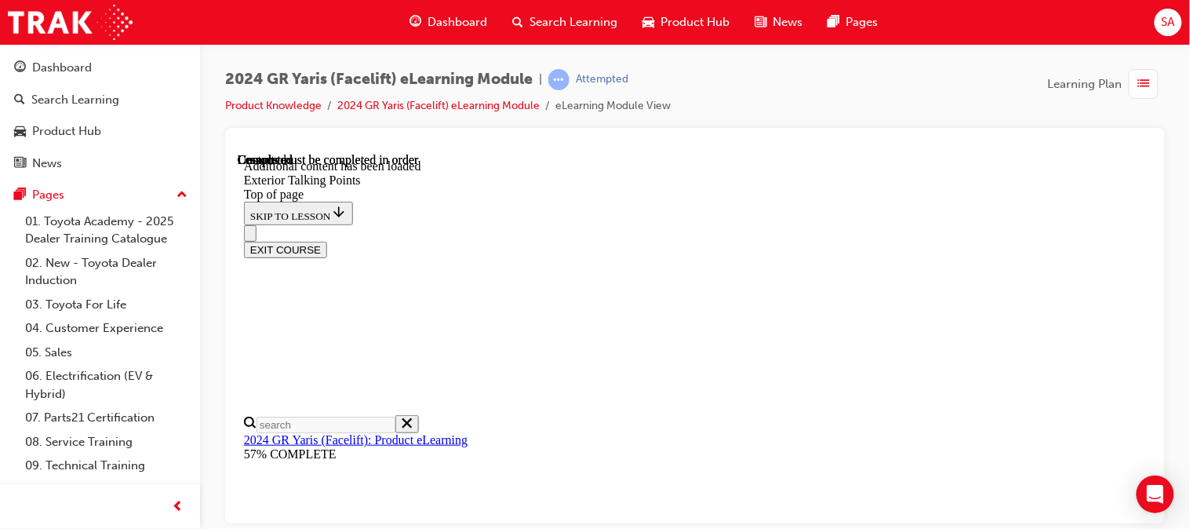
scroll to position [3066, 0]
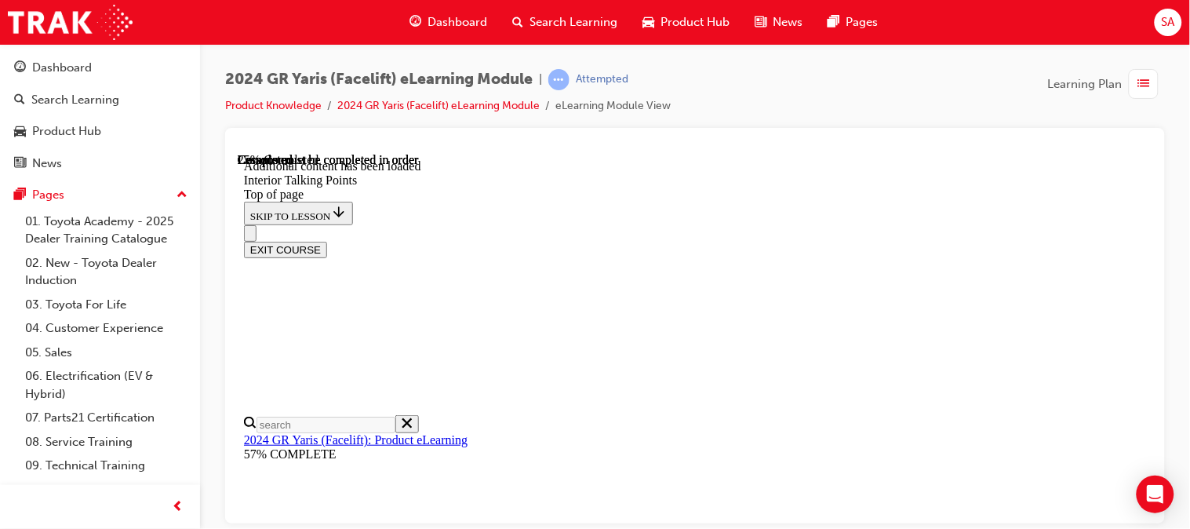
scroll to position [306, 0]
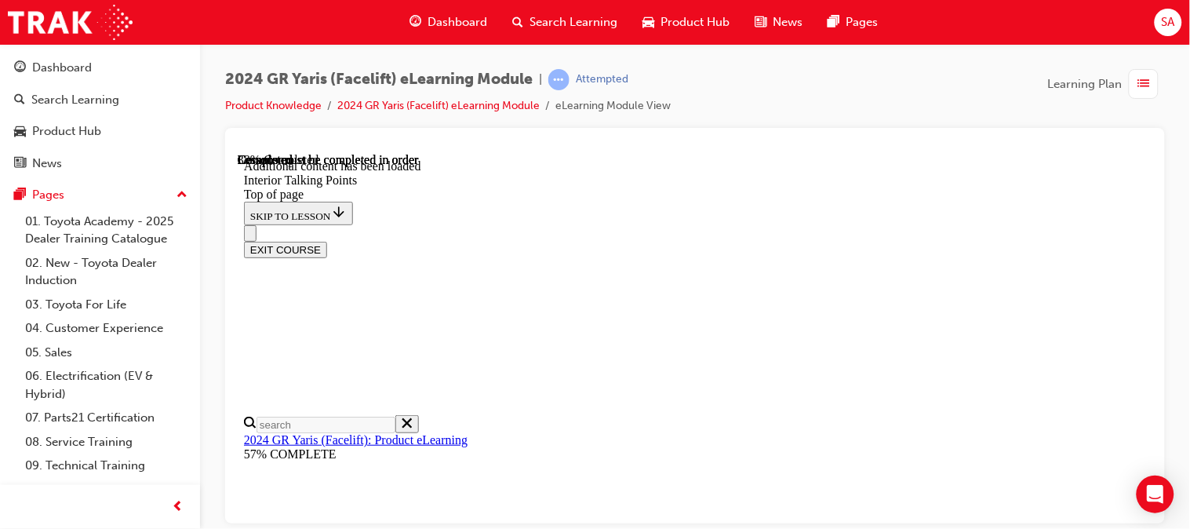
scroll to position [701, 0]
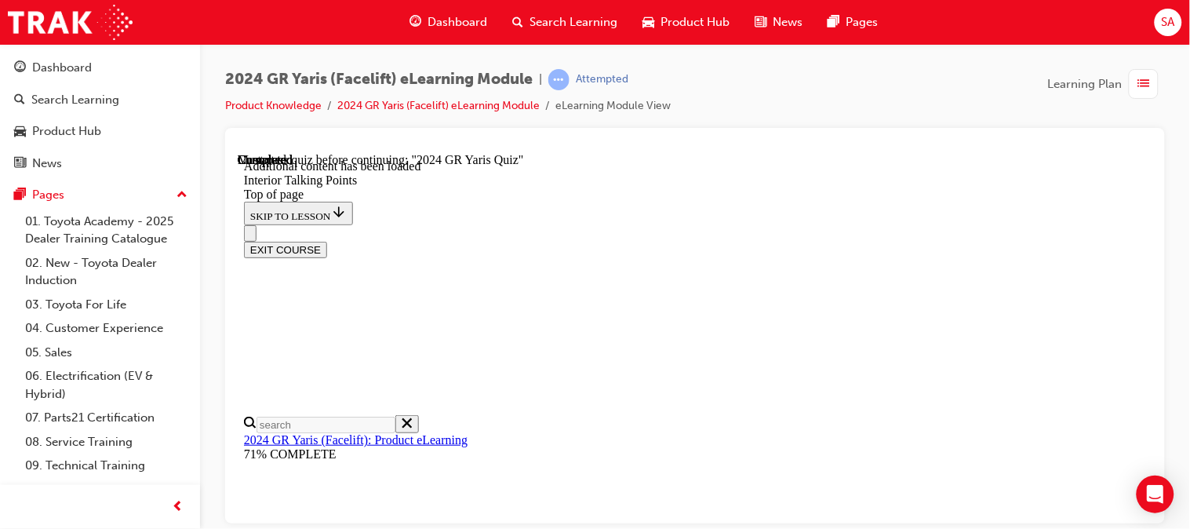
scroll to position [3446, 0]
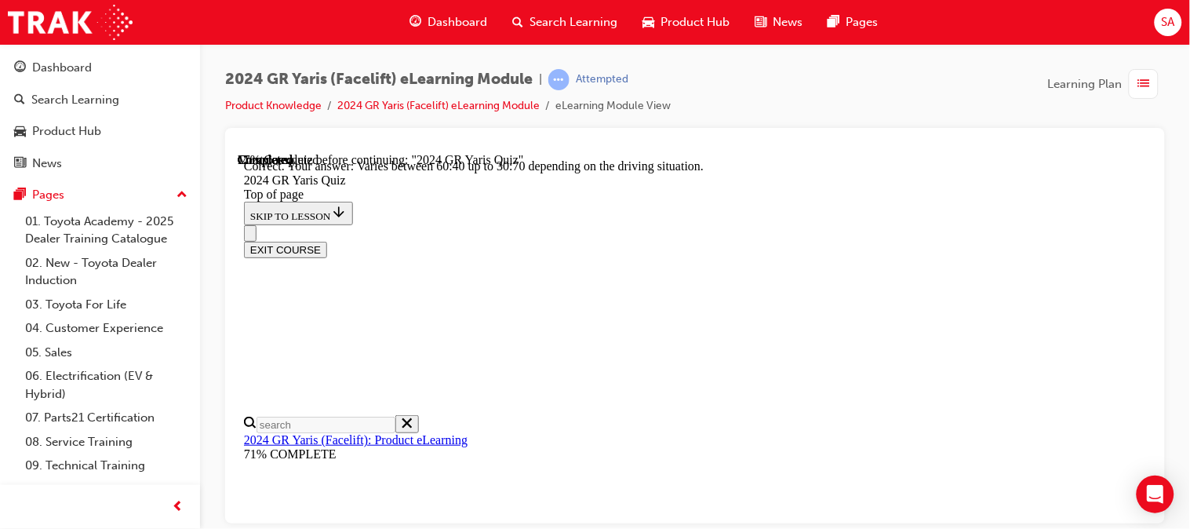
scroll to position [578, 0]
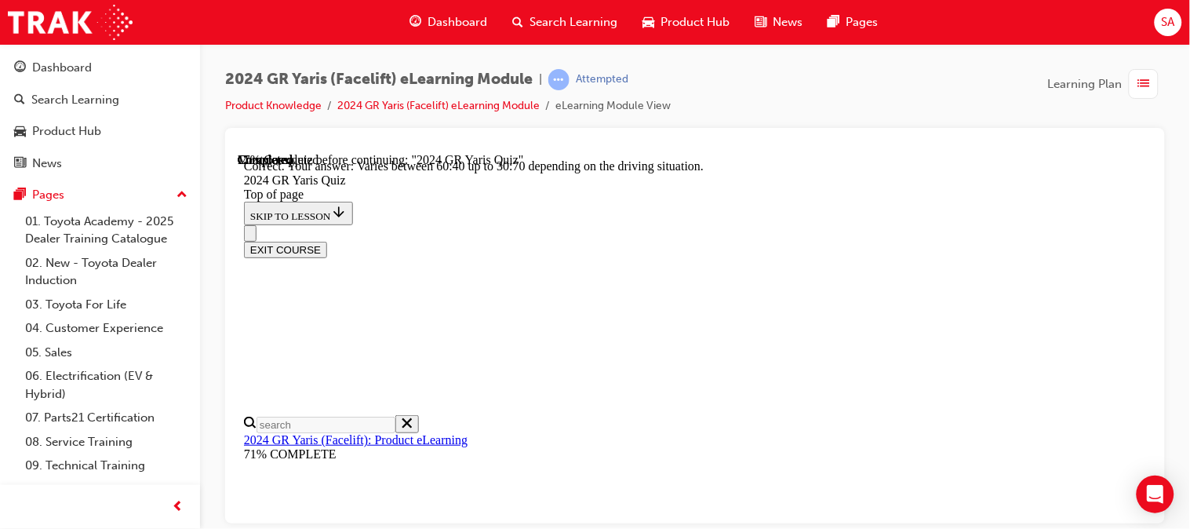
scroll to position [699, 0]
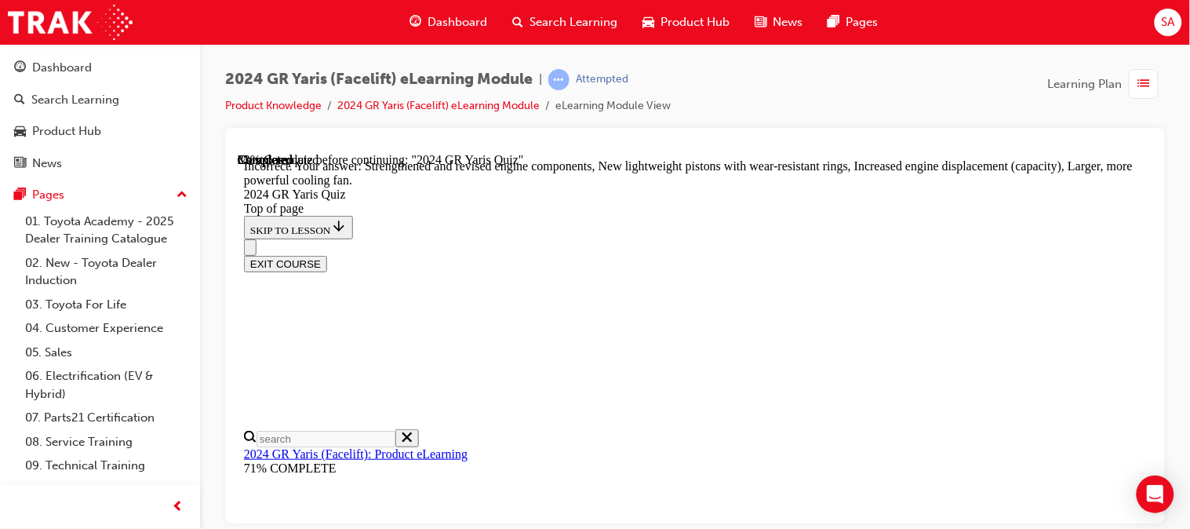
scroll to position [796, 0]
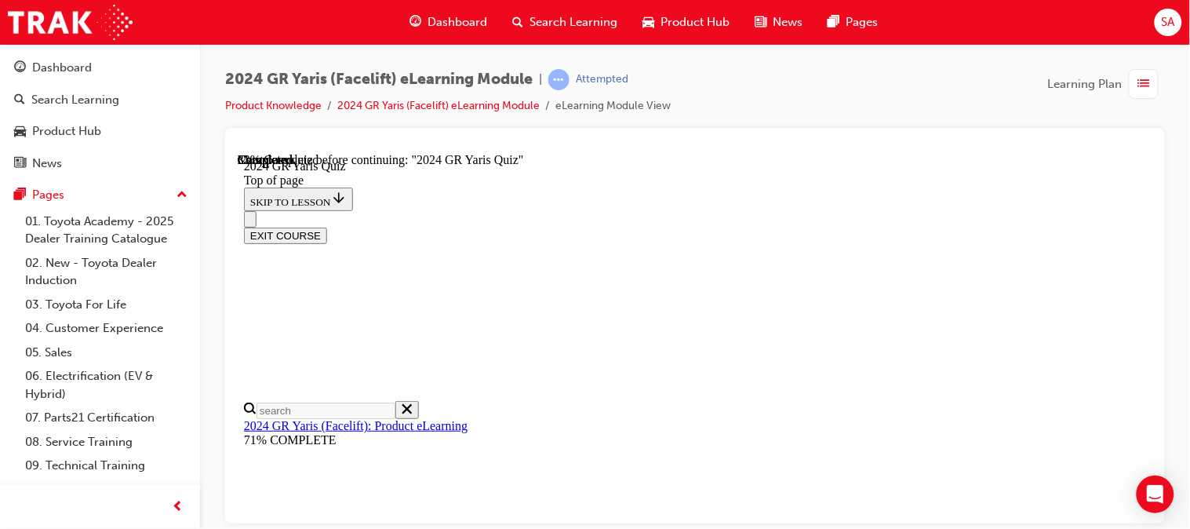
scroll to position [399, 0]
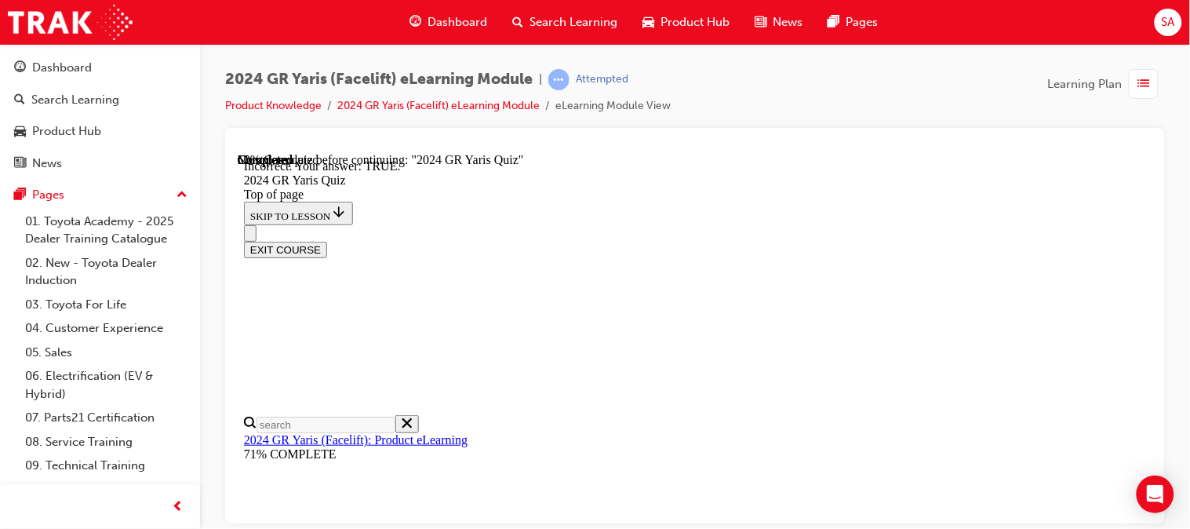
scroll to position [599, 0]
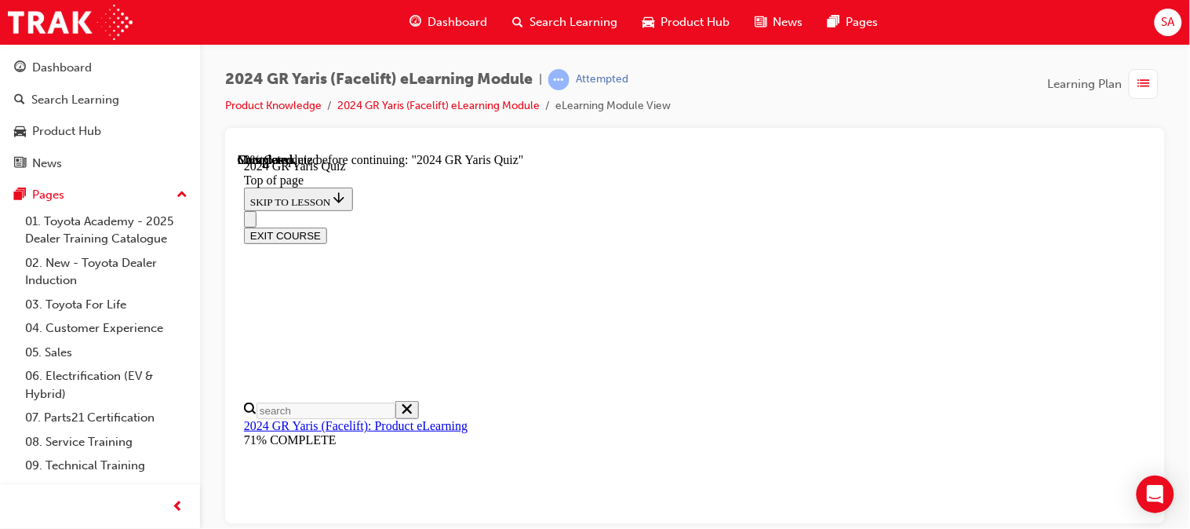
scroll to position [214, 0]
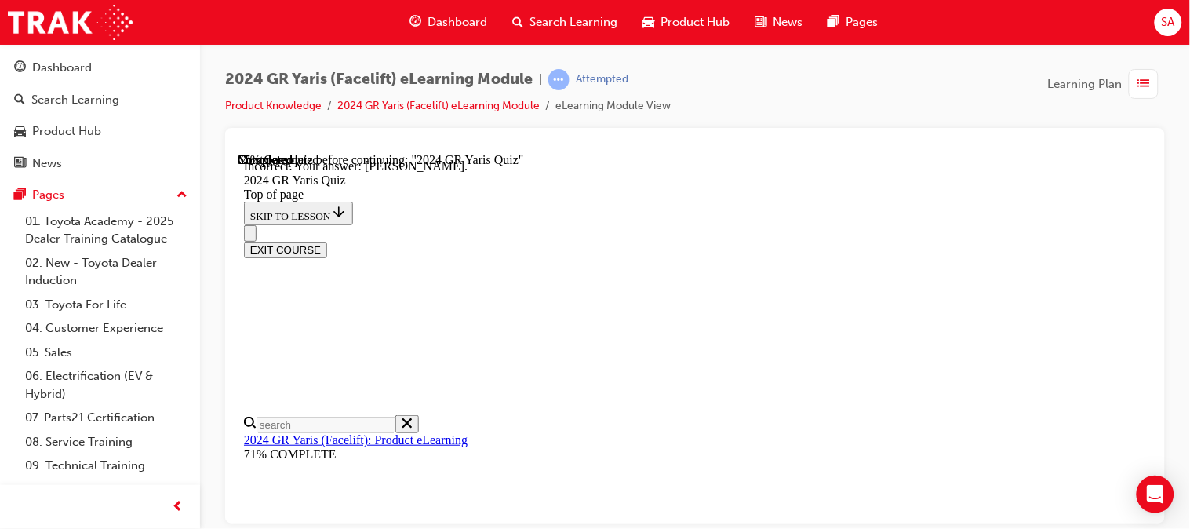
scroll to position [543, 0]
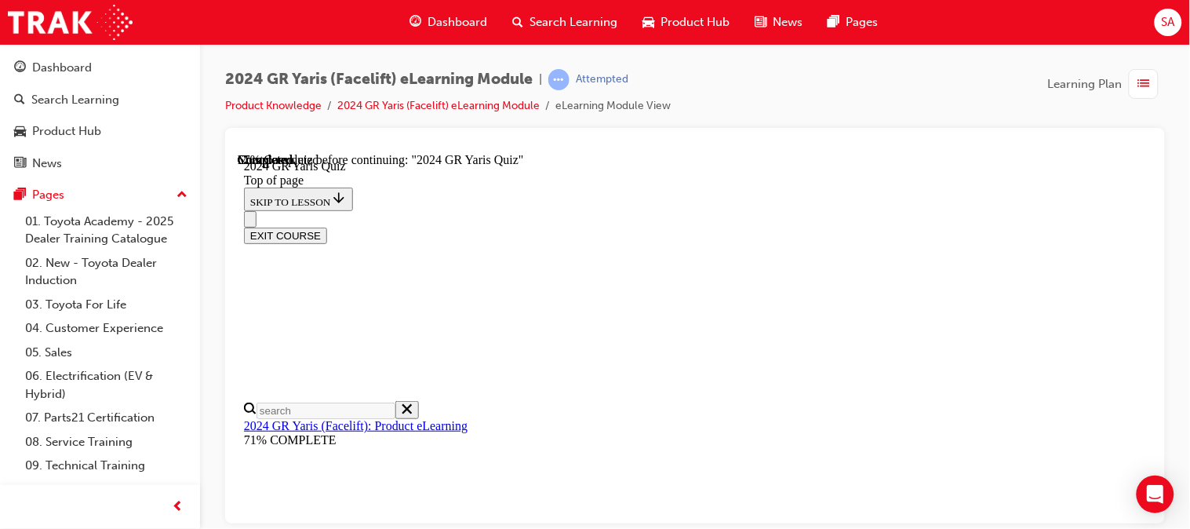
scroll to position [712, 0]
click at [721, 210] on div "EXIT COURSE" at bounding box center [687, 226] width 889 height 33
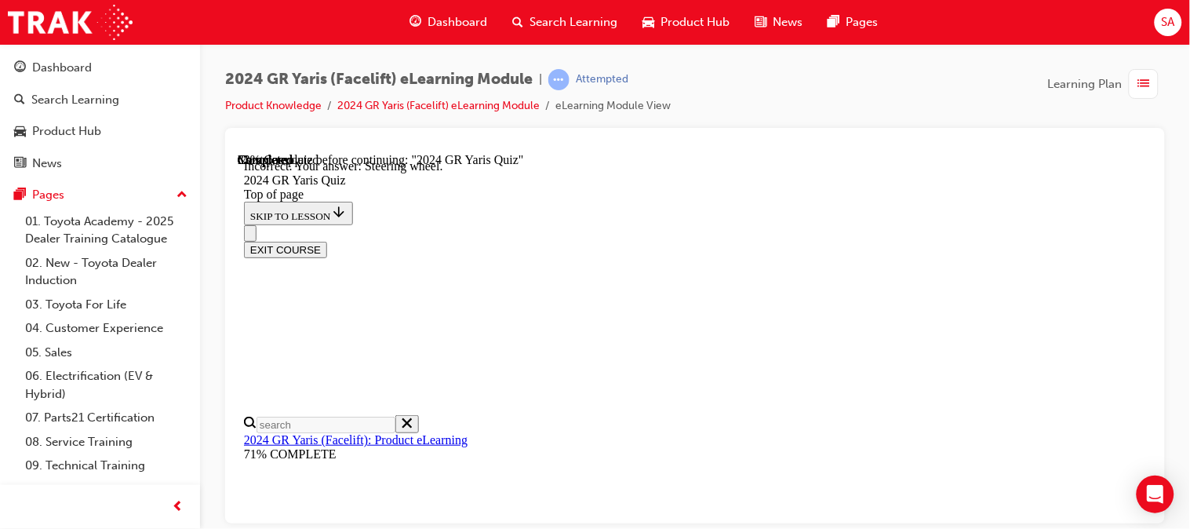
scroll to position [807, 0]
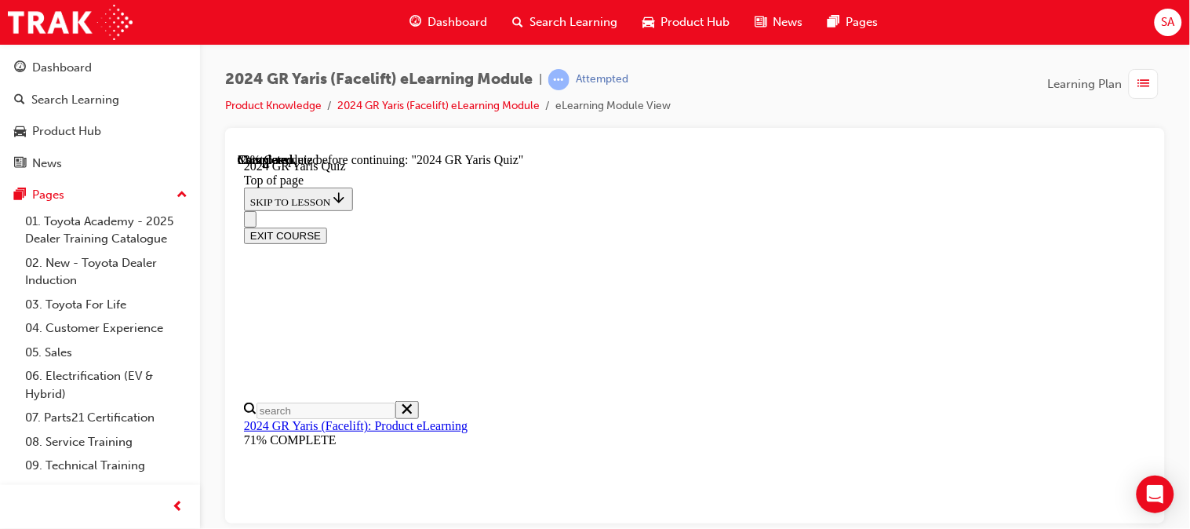
scroll to position [581, 0]
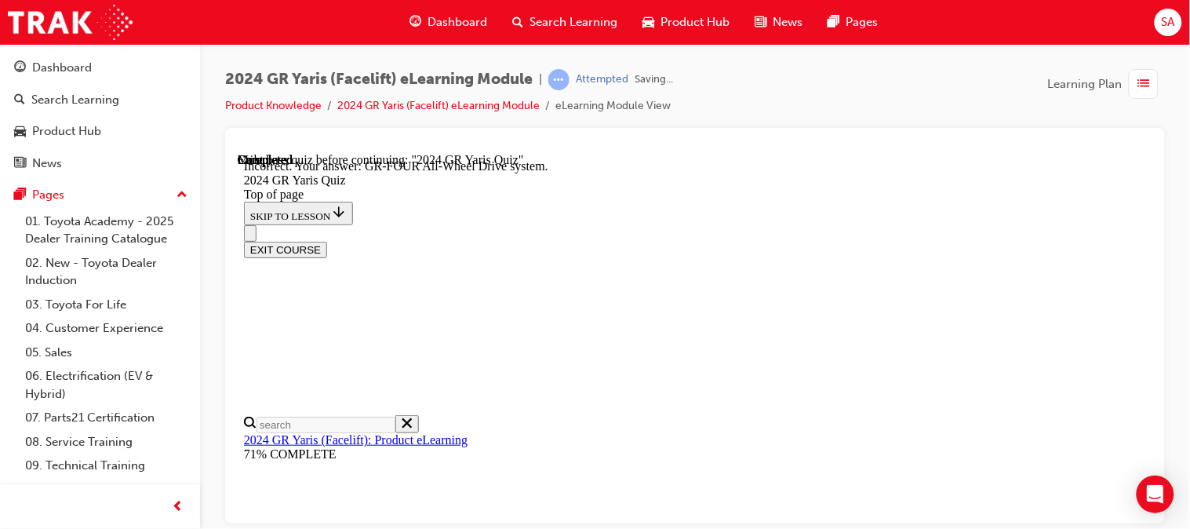
scroll to position [805, 0]
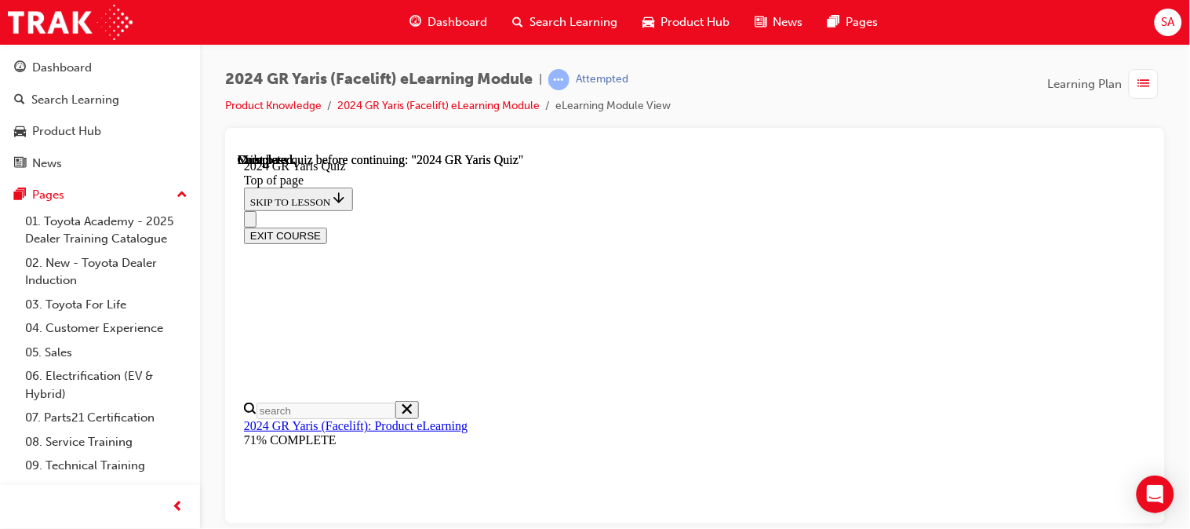
scroll to position [492, 0]
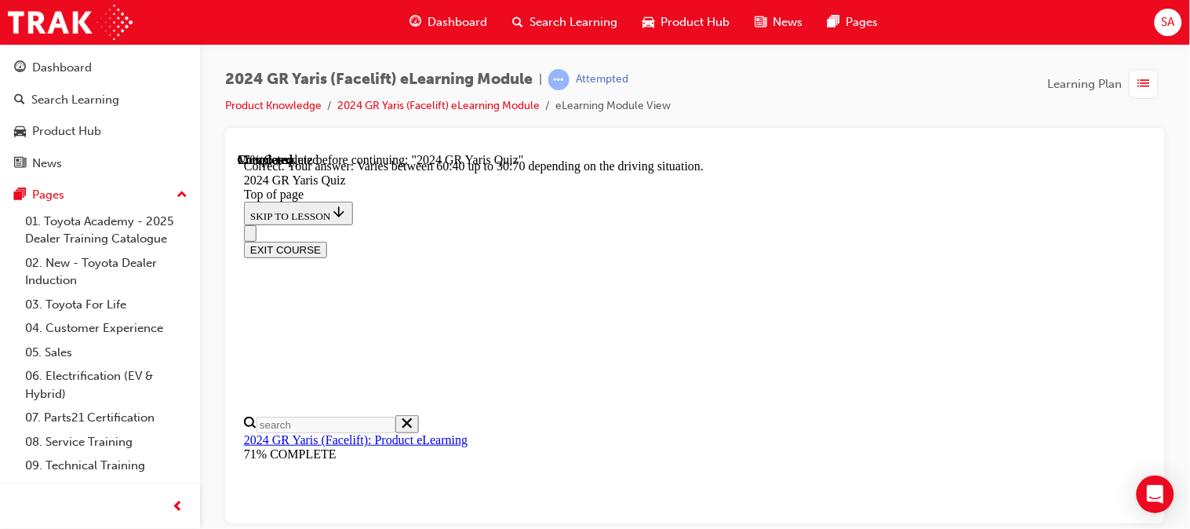
scroll to position [780, 0]
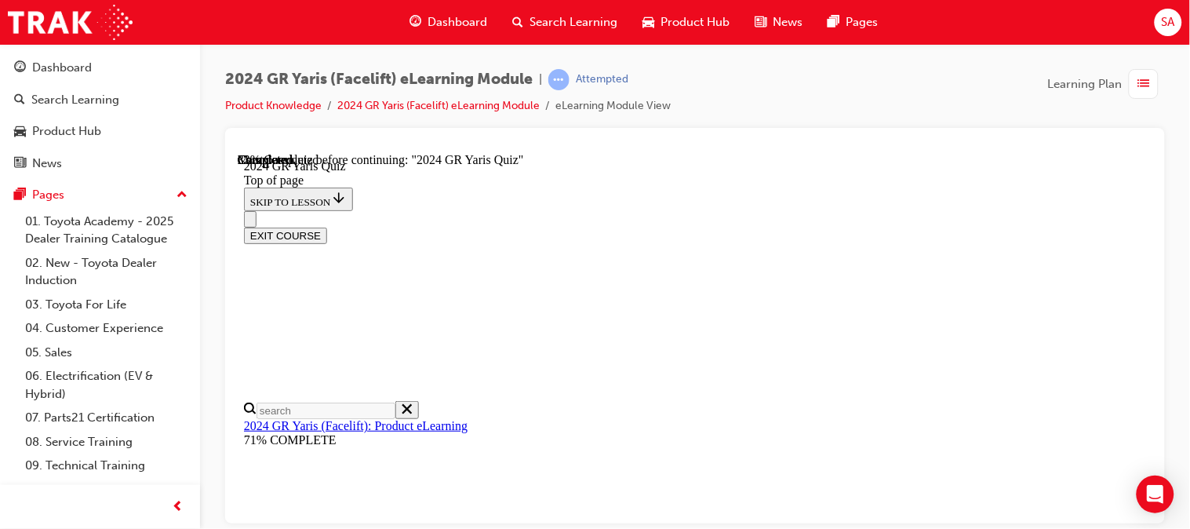
scroll to position [569, 0]
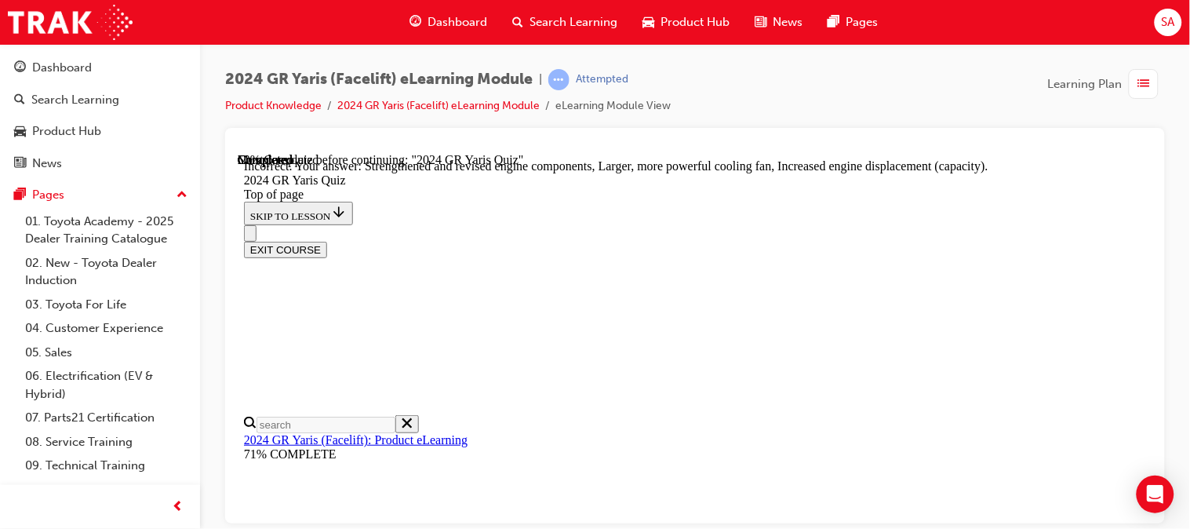
scroll to position [796, 0]
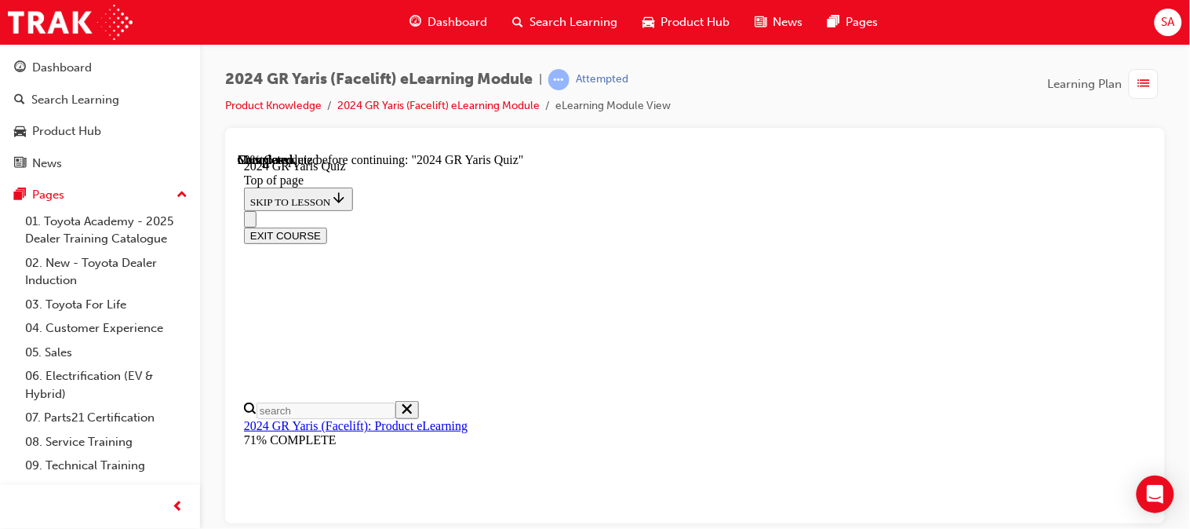
scroll to position [630, 0]
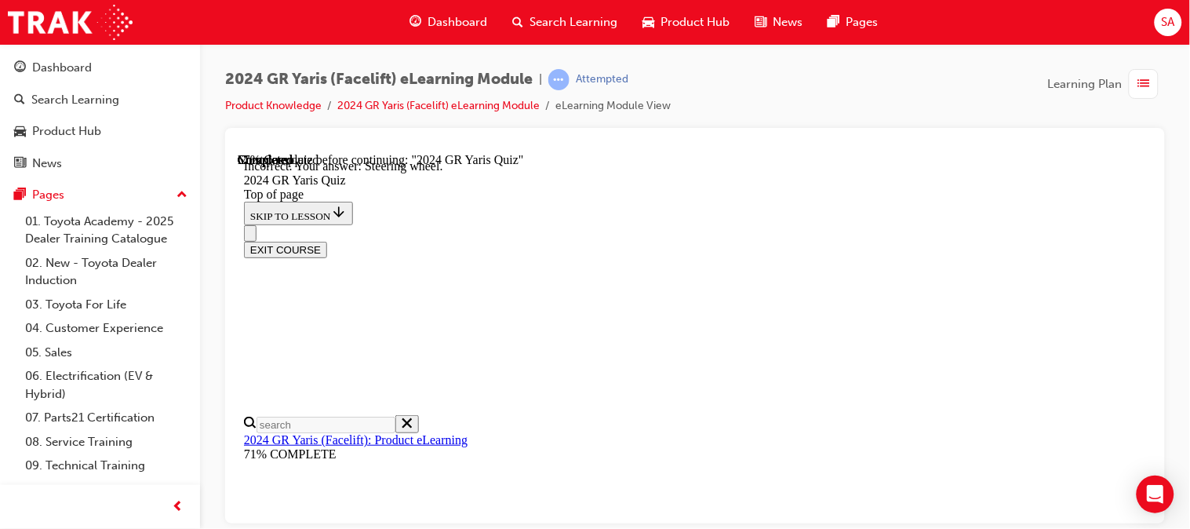
scroll to position [807, 0]
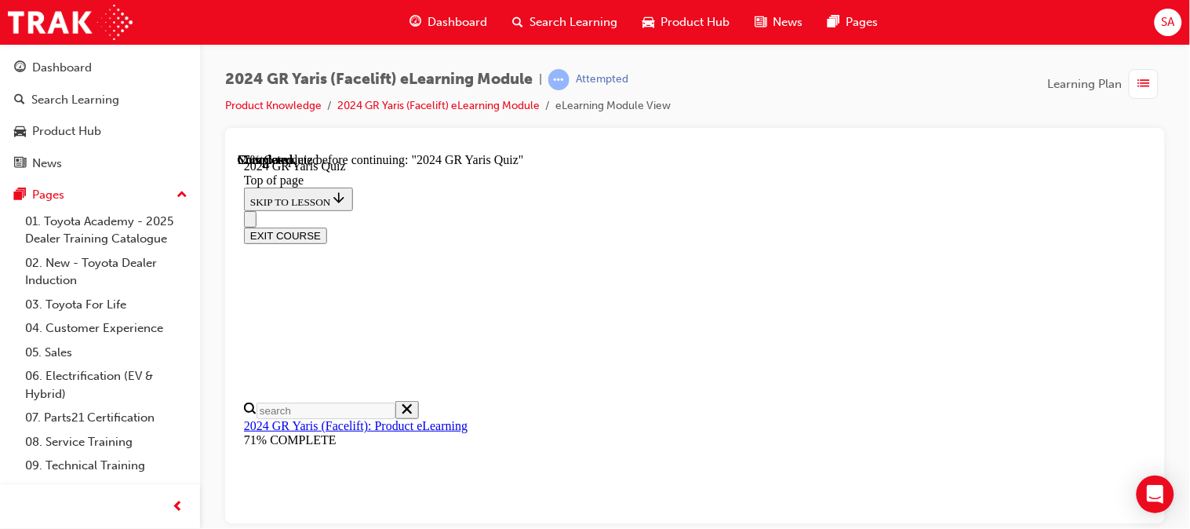
scroll to position [366, 0]
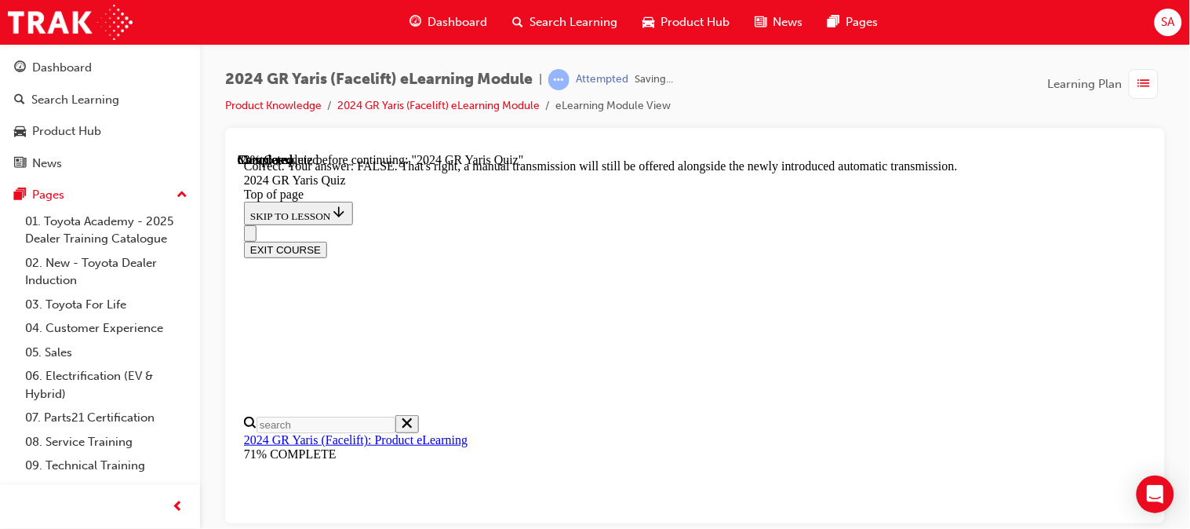
scroll to position [696, 0]
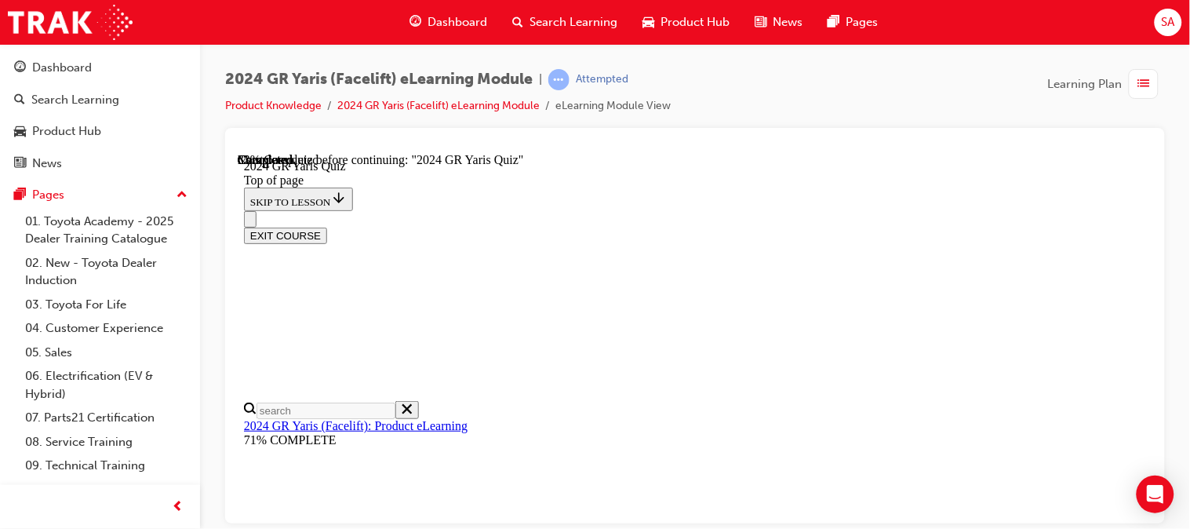
scroll to position [588, 0]
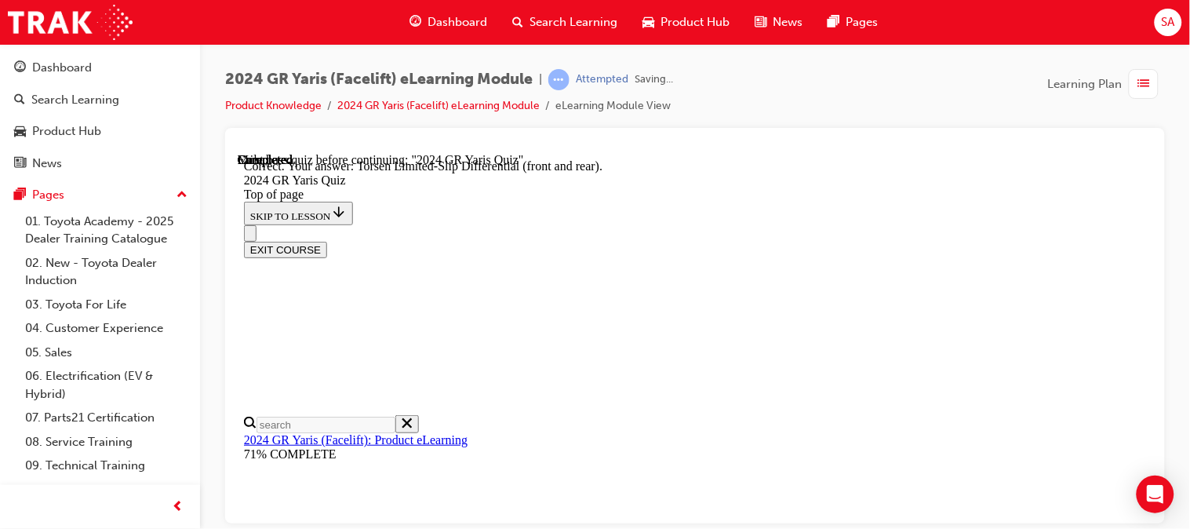
scroll to position [805, 0]
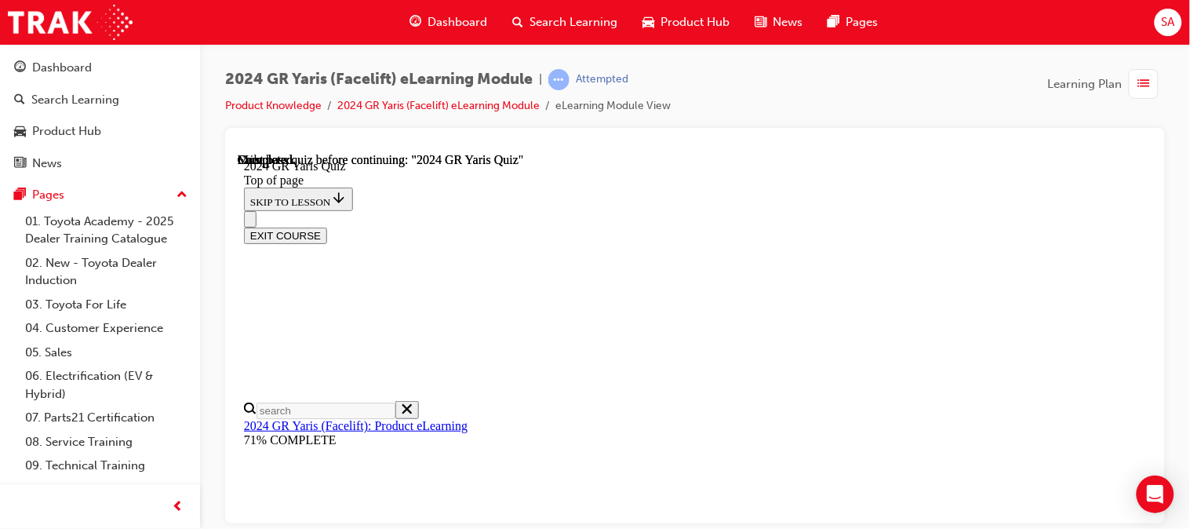
scroll to position [492, 0]
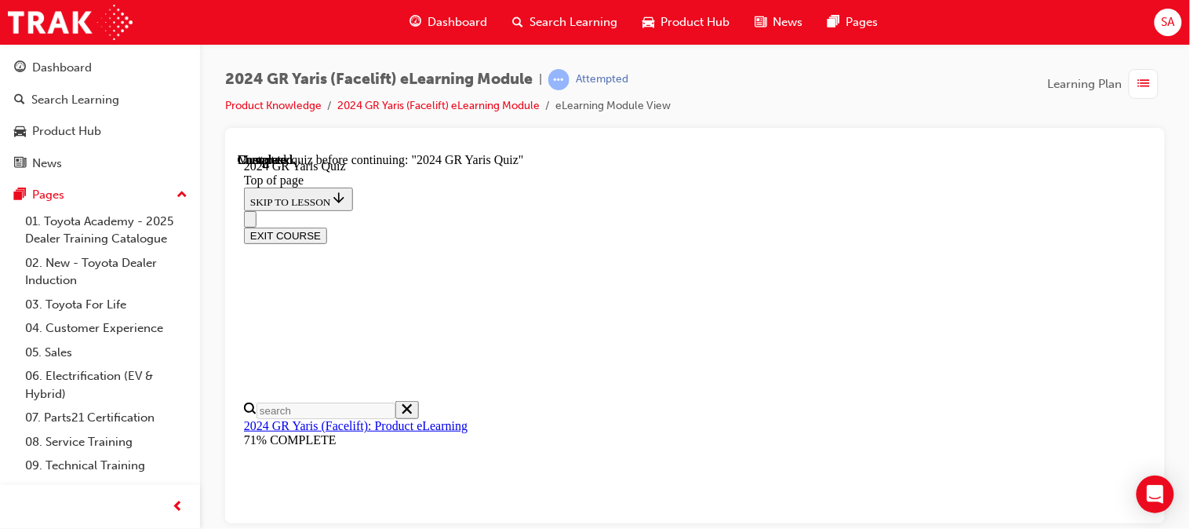
drag, startPoint x: 740, startPoint y: 415, endPoint x: 677, endPoint y: 424, distance: 63.4
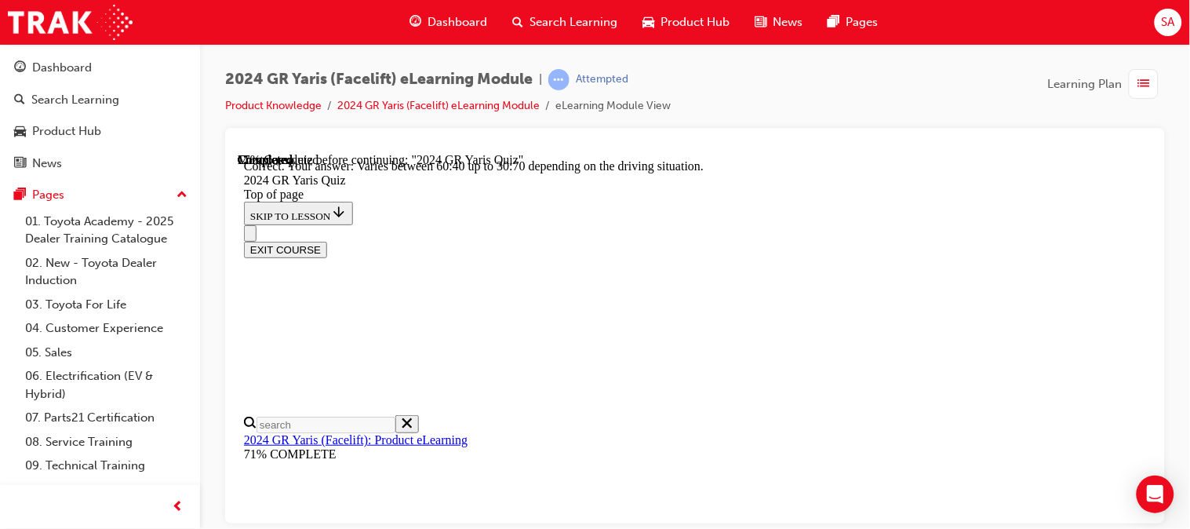
scroll to position [780, 0]
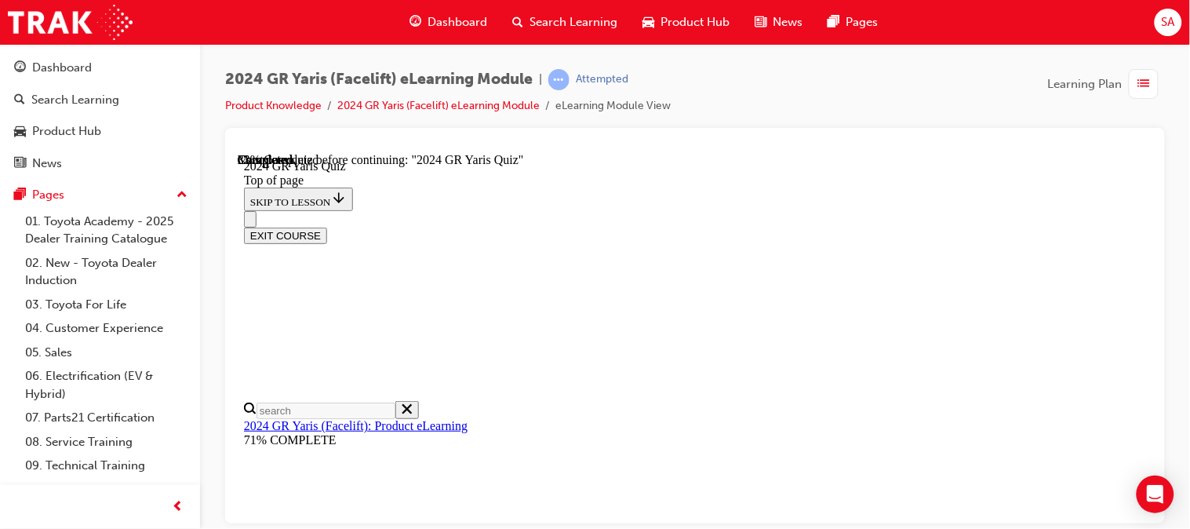
scroll to position [366, 0]
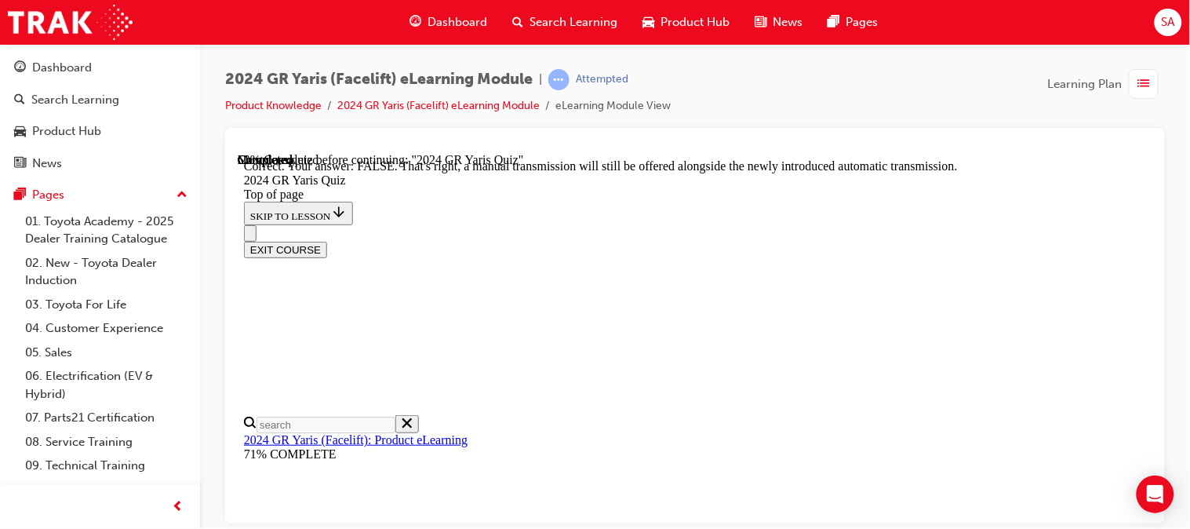
scroll to position [696, 0]
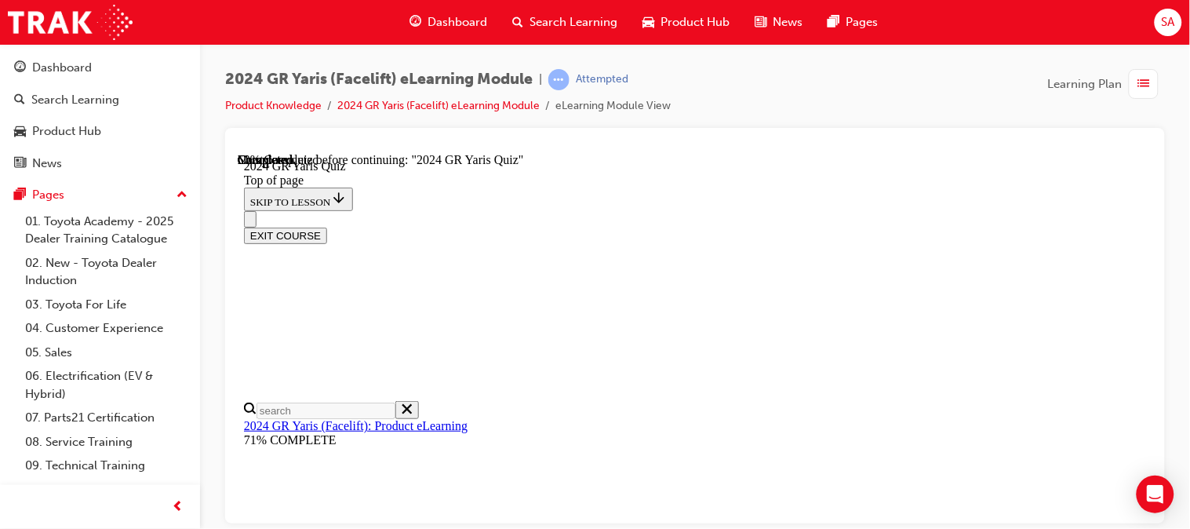
scroll to position [244, 0]
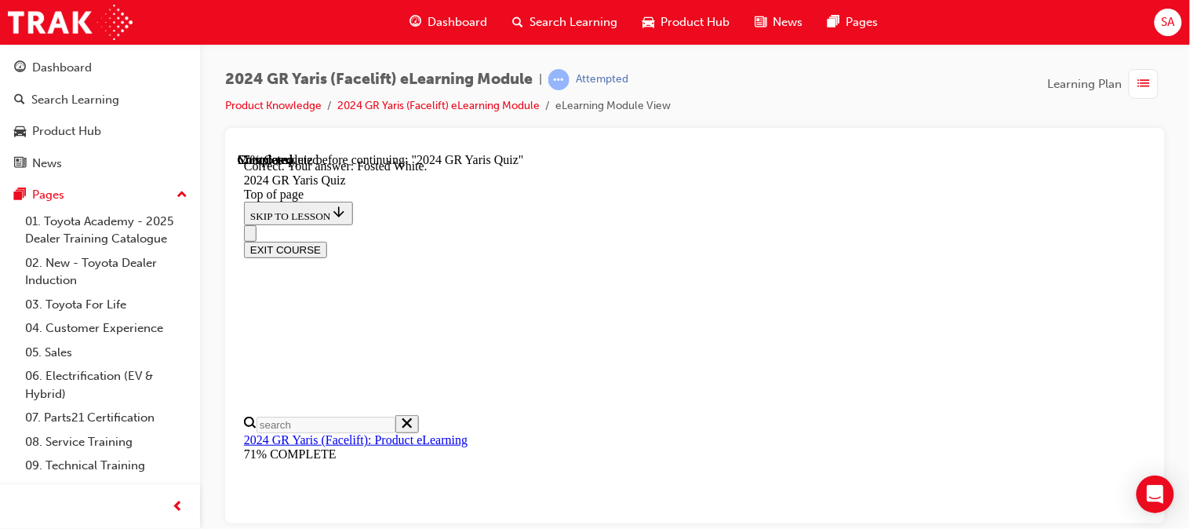
scroll to position [543, 0]
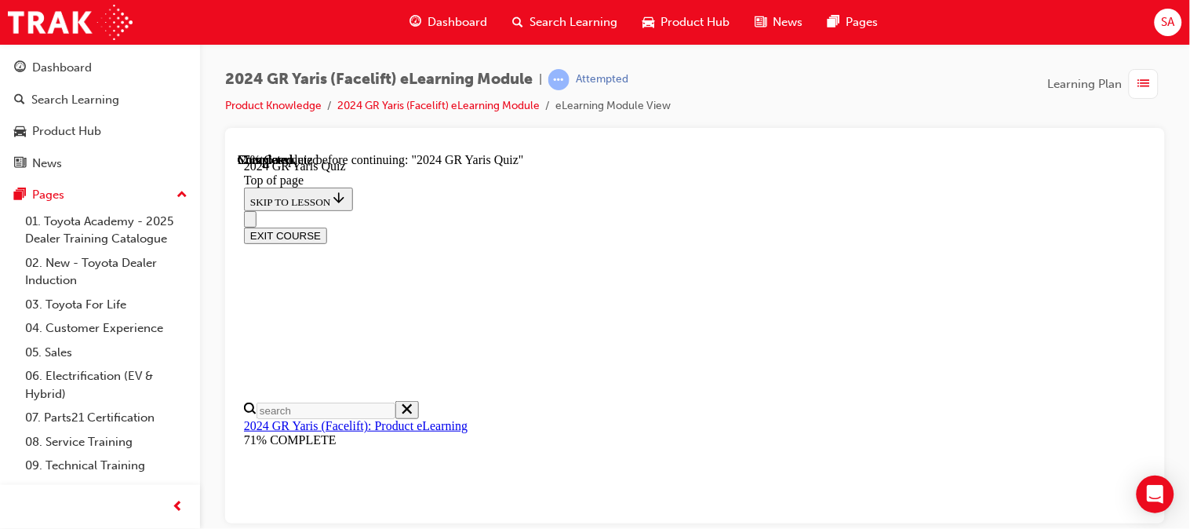
scroll to position [604, 0]
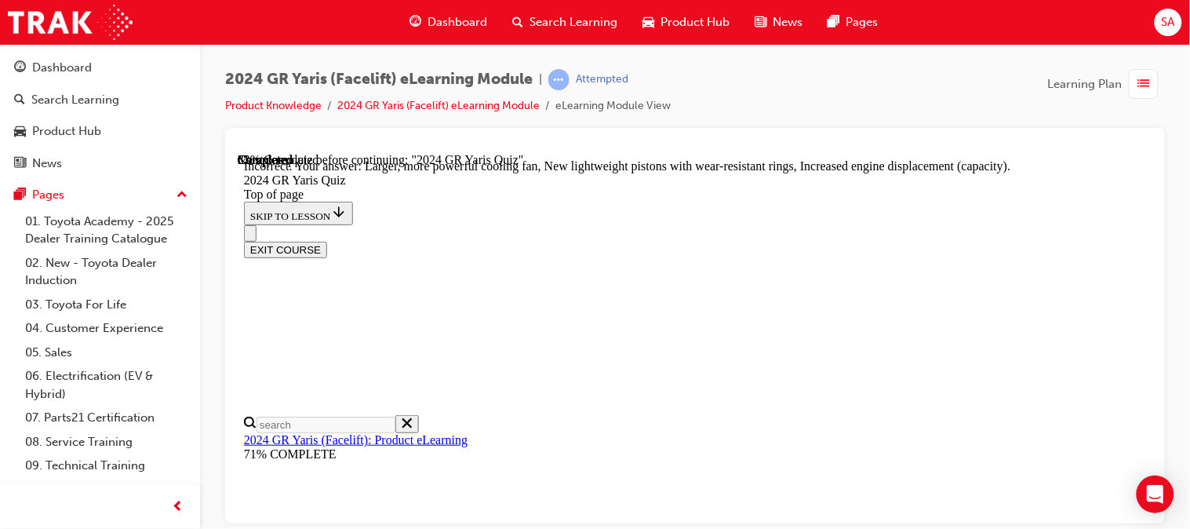
scroll to position [796, 0]
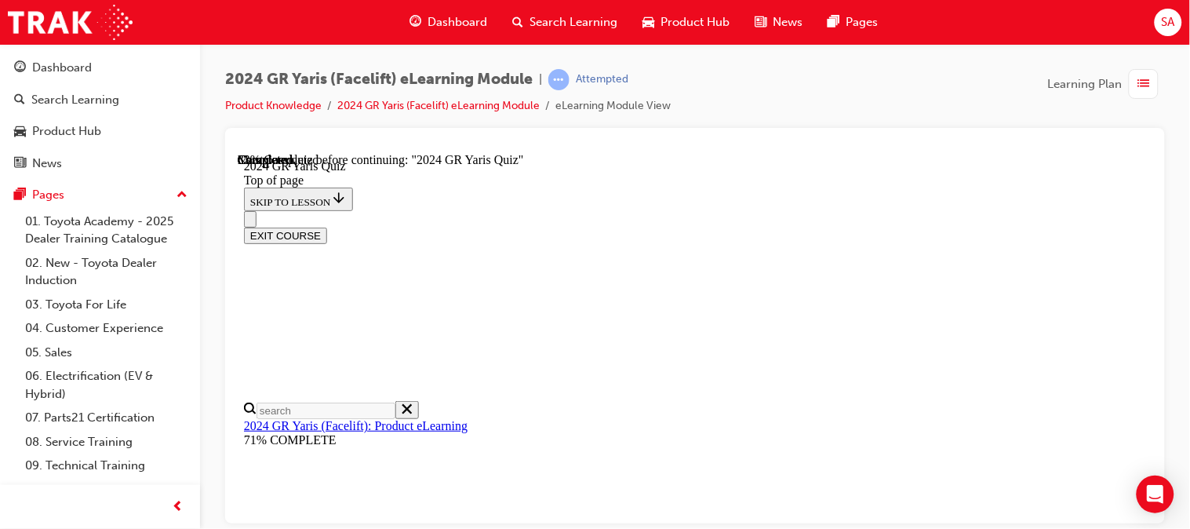
scroll to position [573, 0]
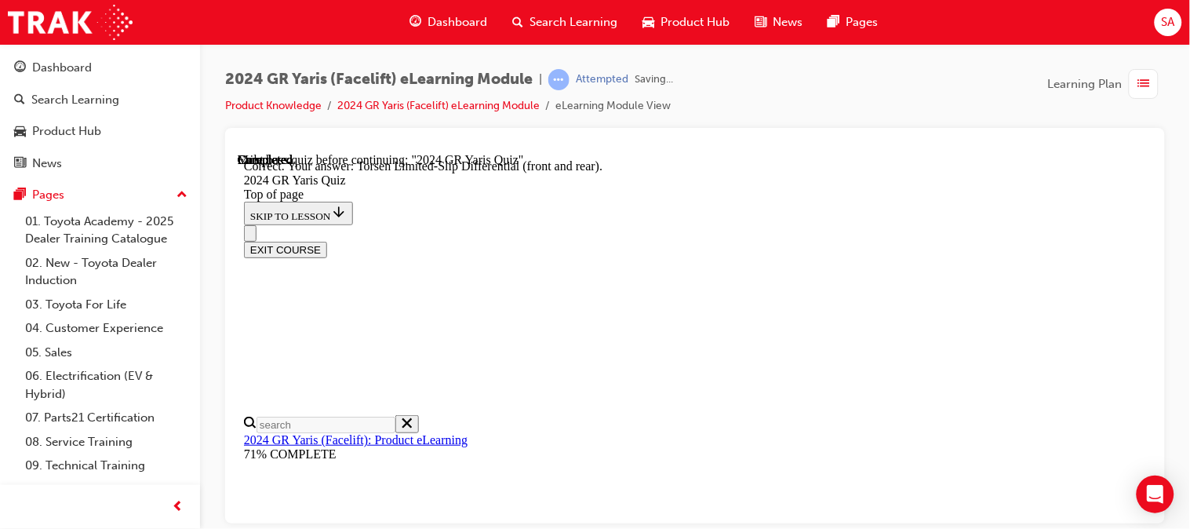
scroll to position [805, 0]
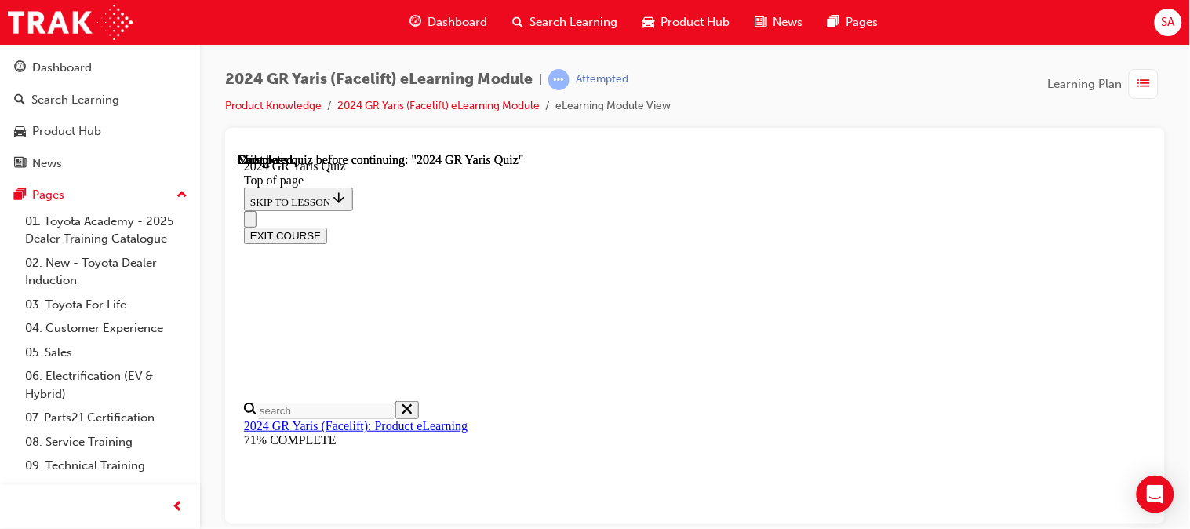
scroll to position [492, 0]
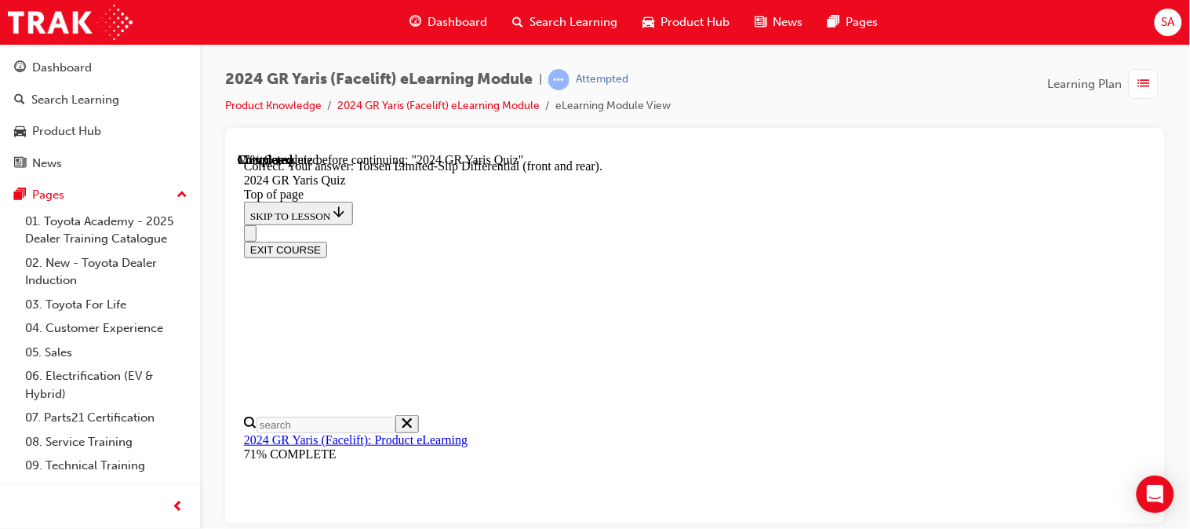
scroll to position [805, 0]
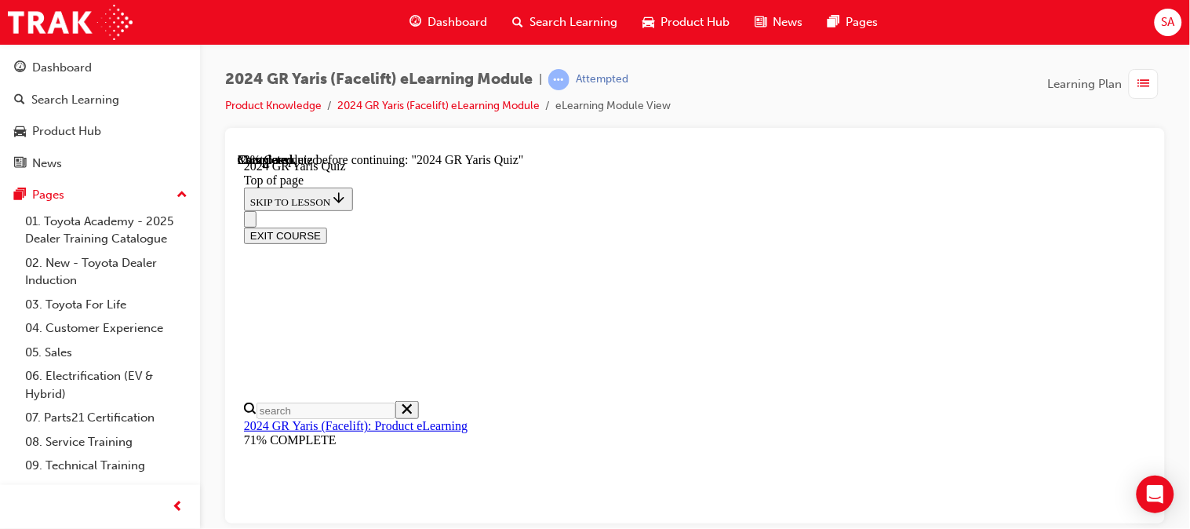
scroll to position [466, 0]
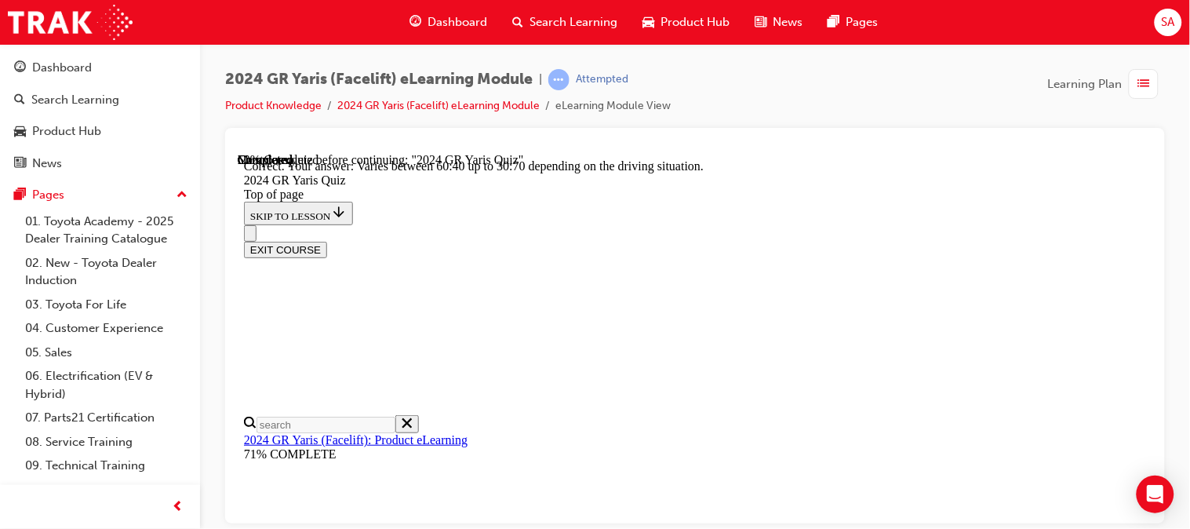
scroll to position [780, 0]
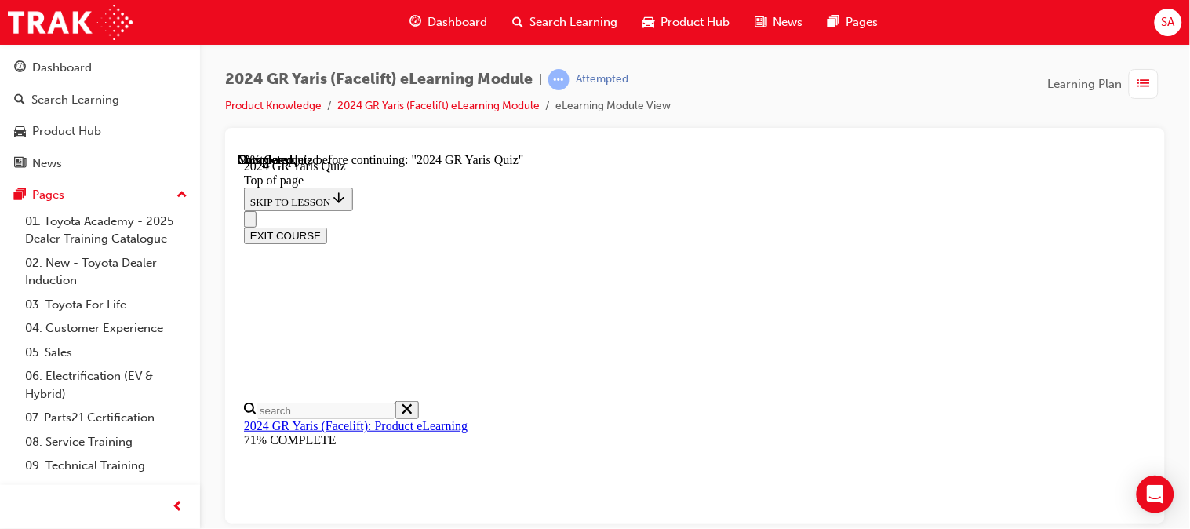
scroll to position [496, 0]
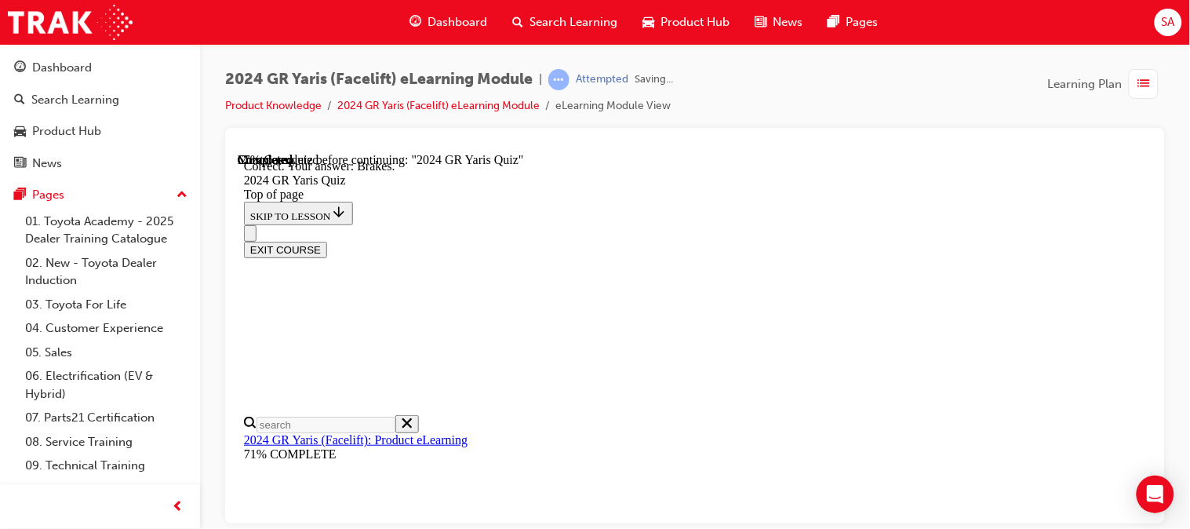
scroll to position [807, 0]
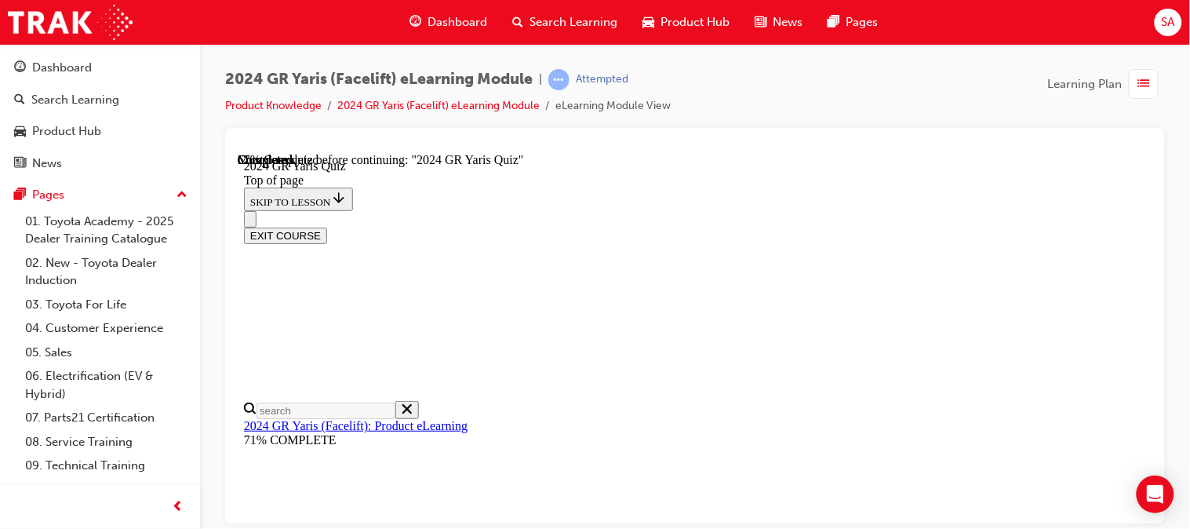
scroll to position [545, 0]
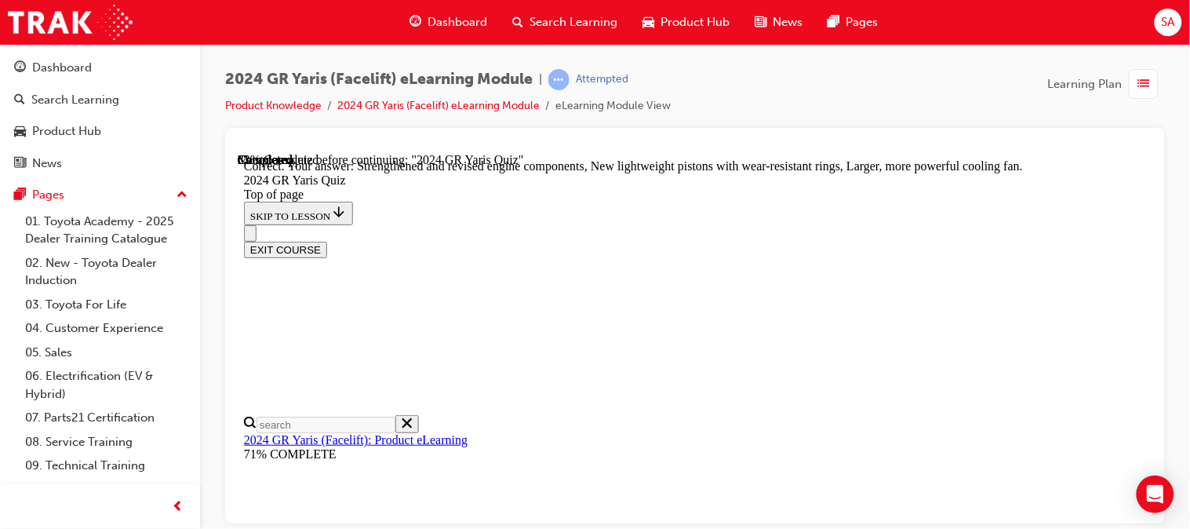
scroll to position [796, 0]
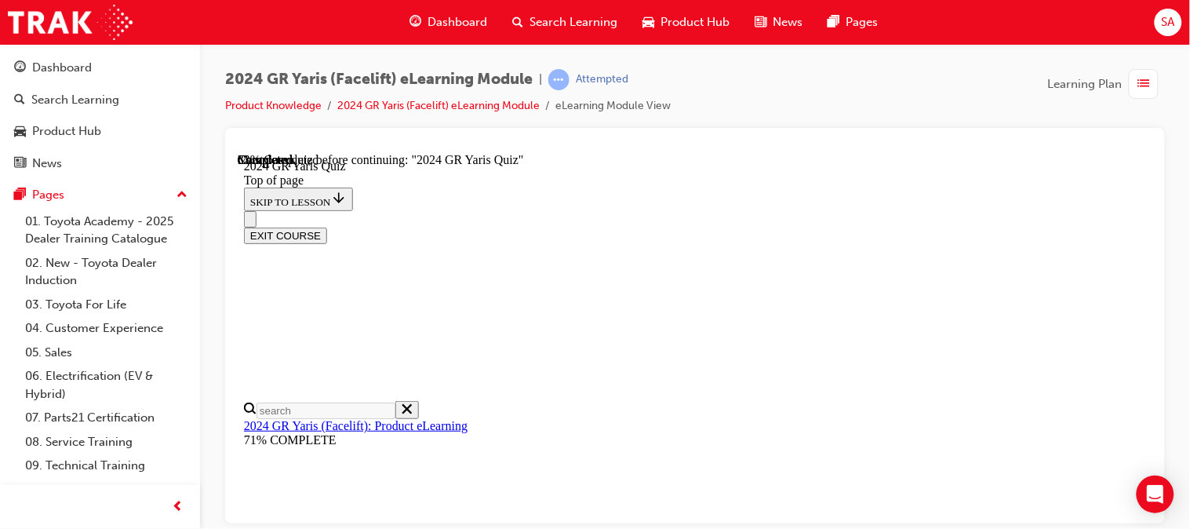
scroll to position [295, 0]
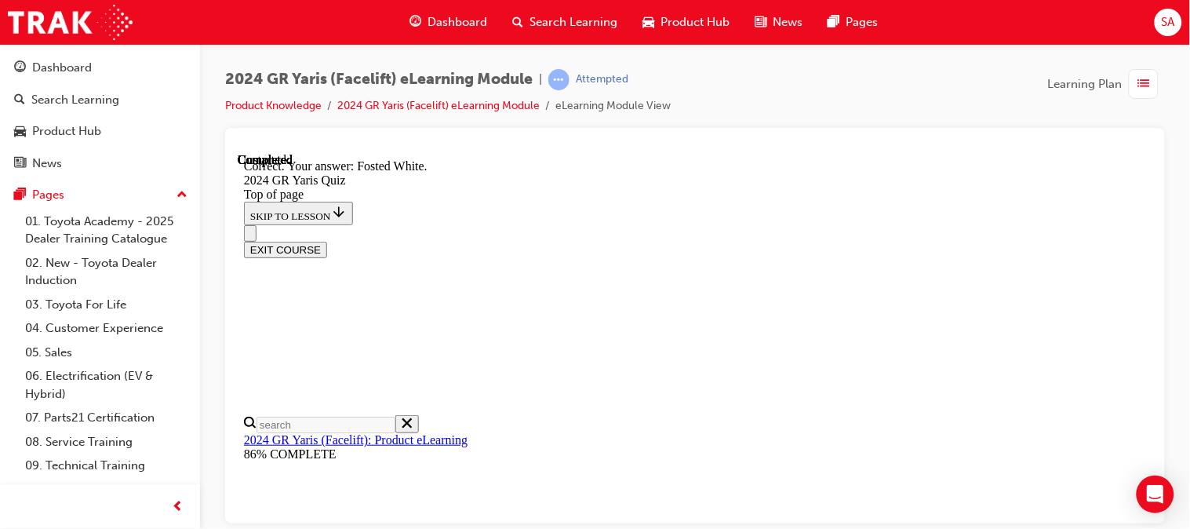
scroll to position [543, 0]
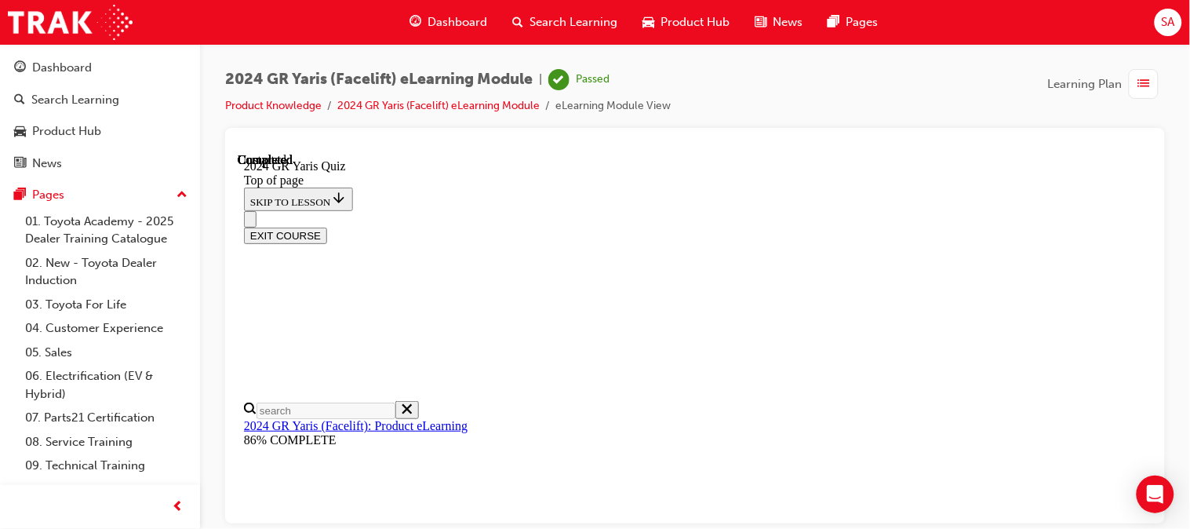
scroll to position [492, 0]
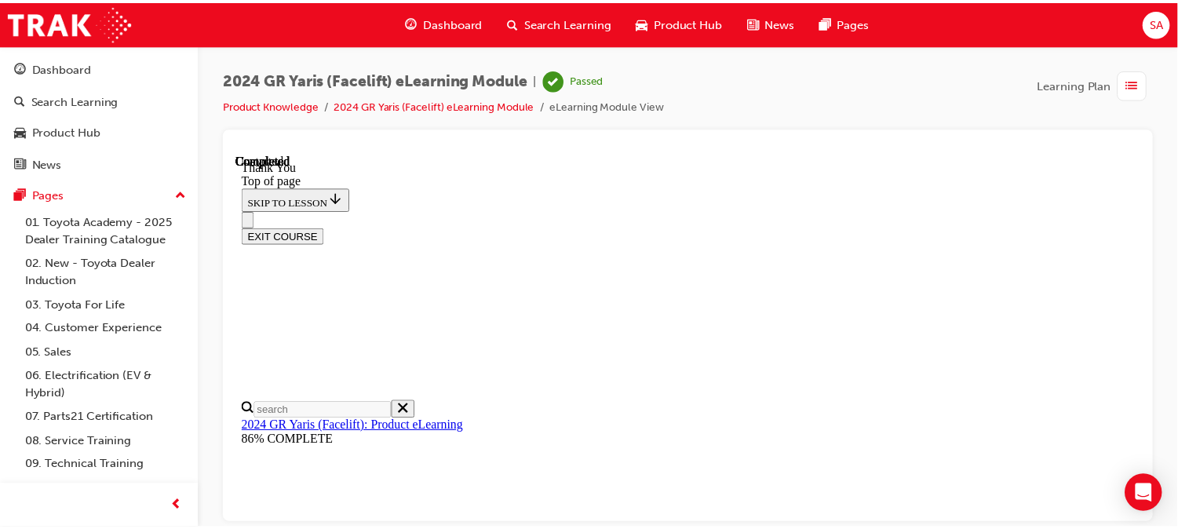
scroll to position [566, 0]
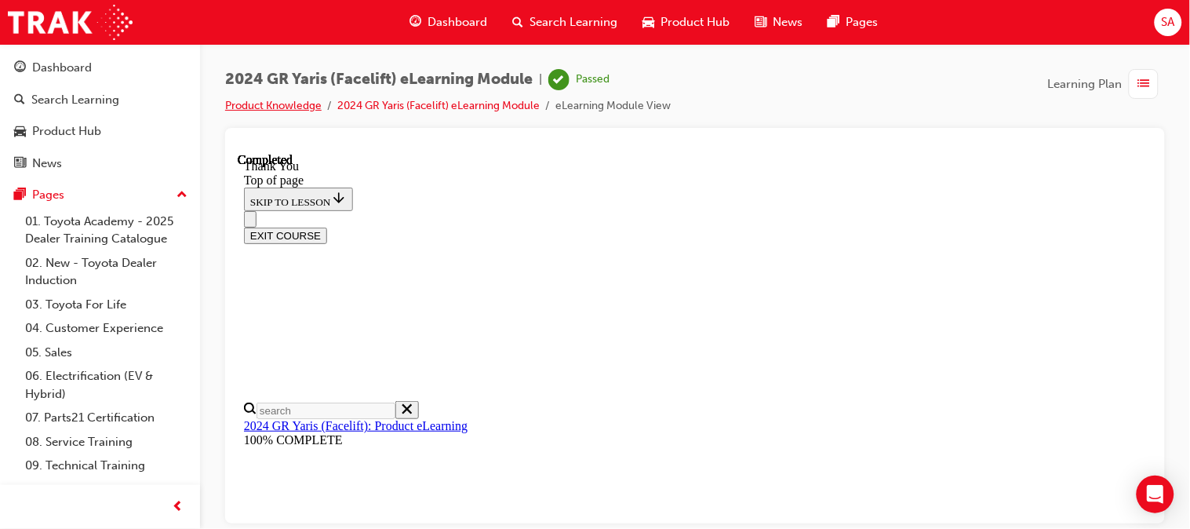
click at [302, 108] on link "Product Knowledge" at bounding box center [273, 105] width 97 height 13
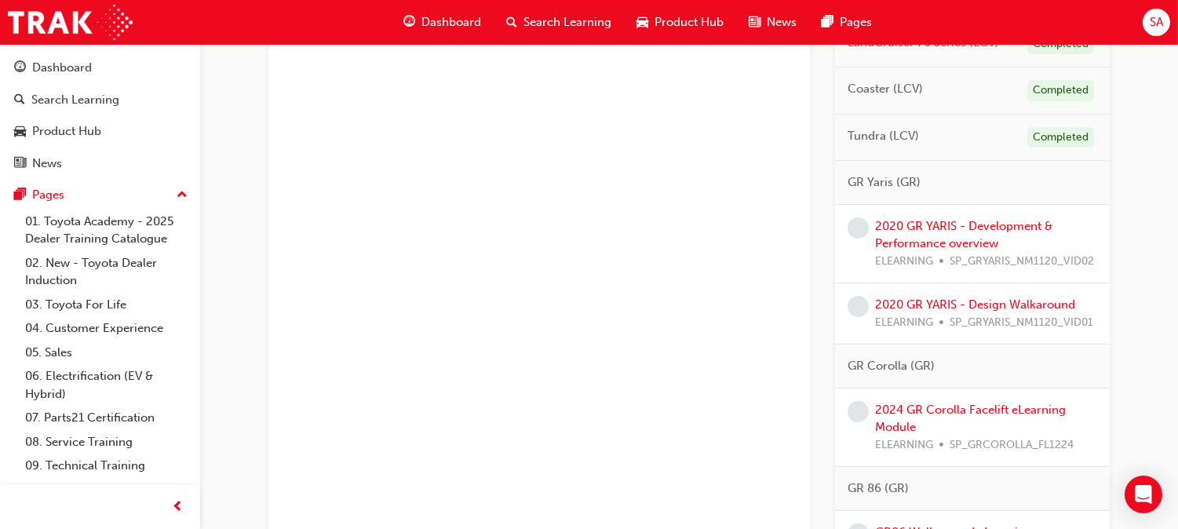
scroll to position [948, 0]
click at [937, 220] on link "2020 GR YARIS - Development & Performance overview" at bounding box center [963, 234] width 177 height 32
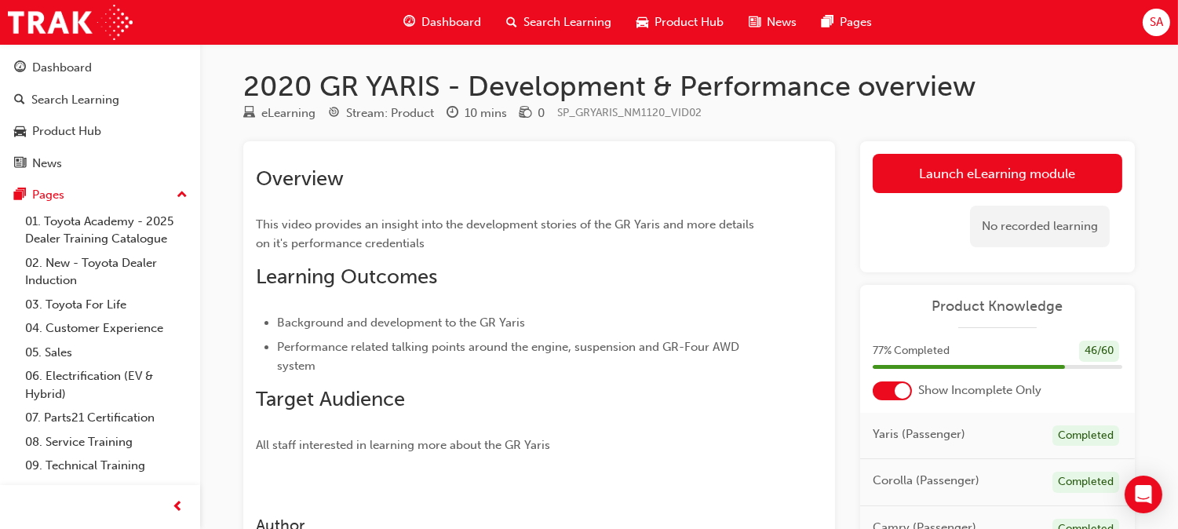
scroll to position [1, 0]
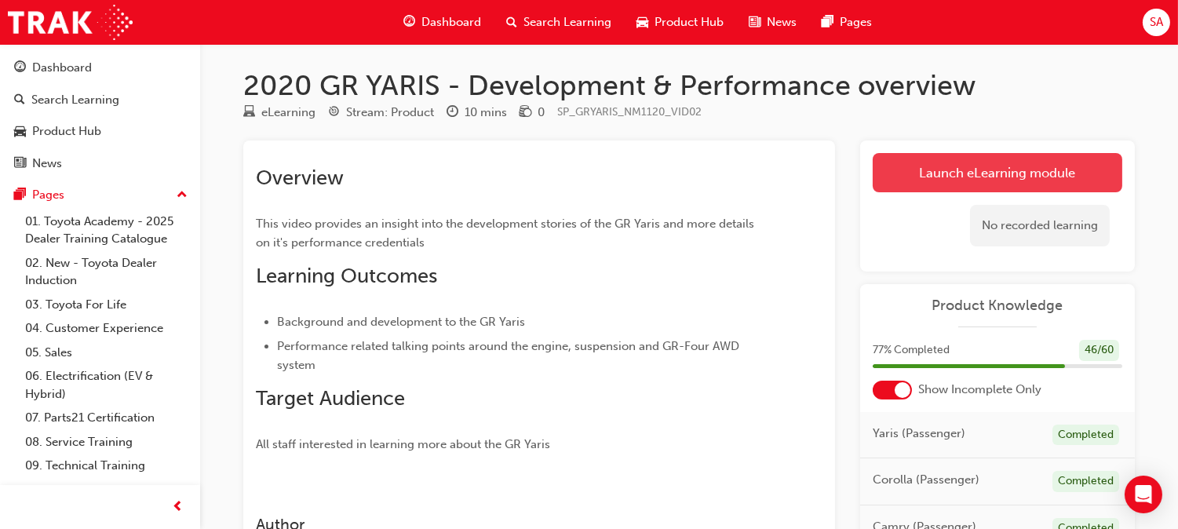
click at [946, 174] on link "Launch eLearning module" at bounding box center [998, 172] width 250 height 39
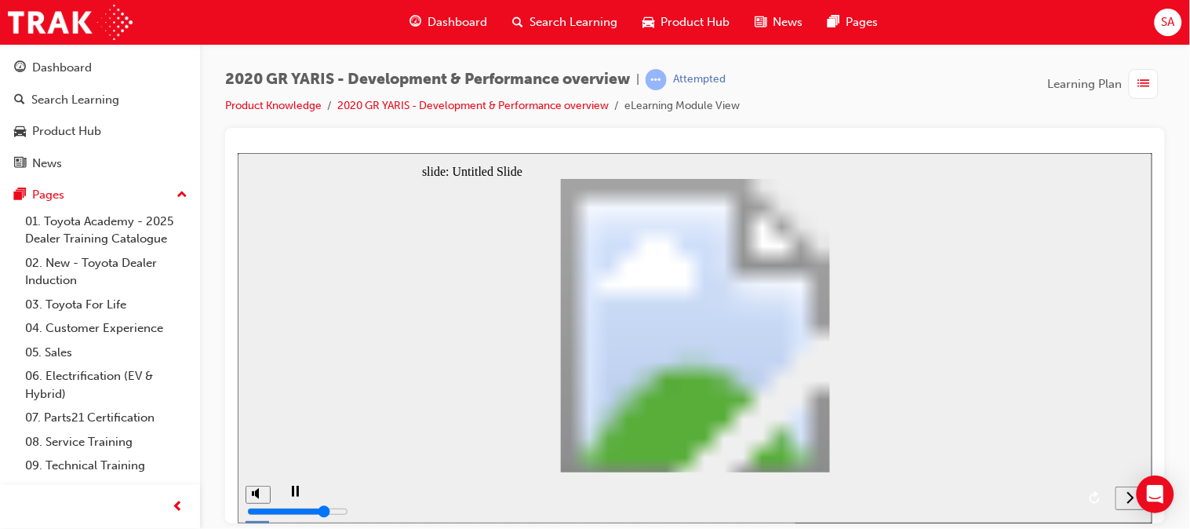
click at [1126, 500] on icon "next" at bounding box center [1130, 497] width 8 height 14
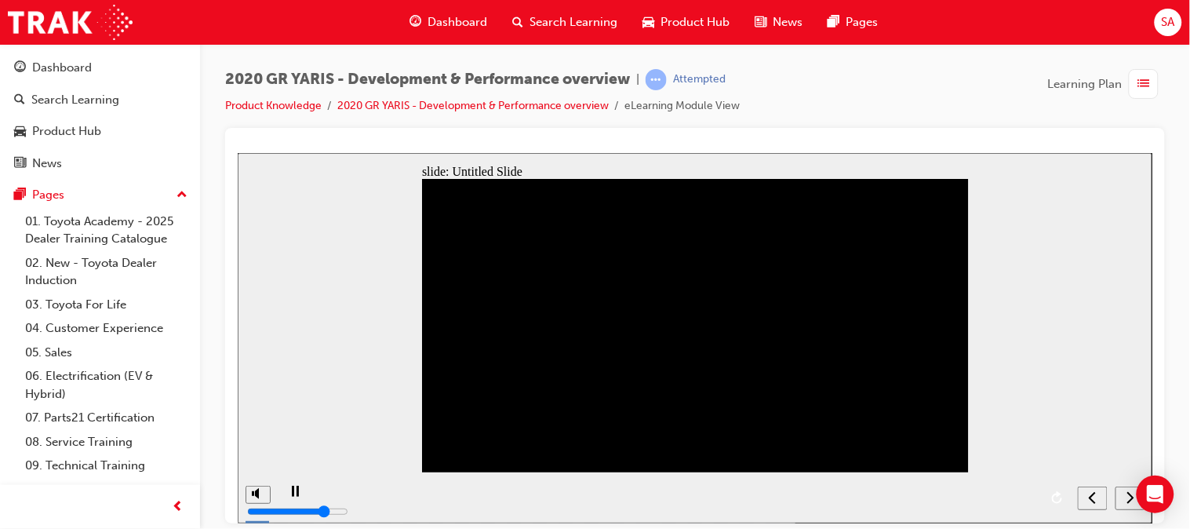
click at [1128, 500] on icon "next" at bounding box center [1130, 497] width 8 height 14
click at [1130, 496] on icon "next" at bounding box center [1130, 497] width 8 height 14
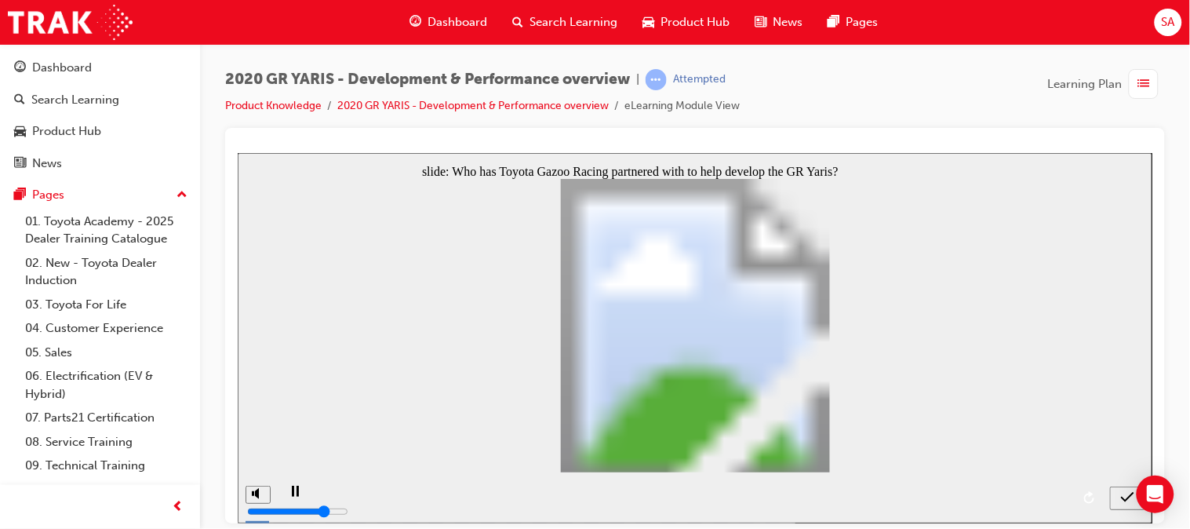
radio input "true"
click at [1132, 498] on icon "submit" at bounding box center [1126, 497] width 13 height 14
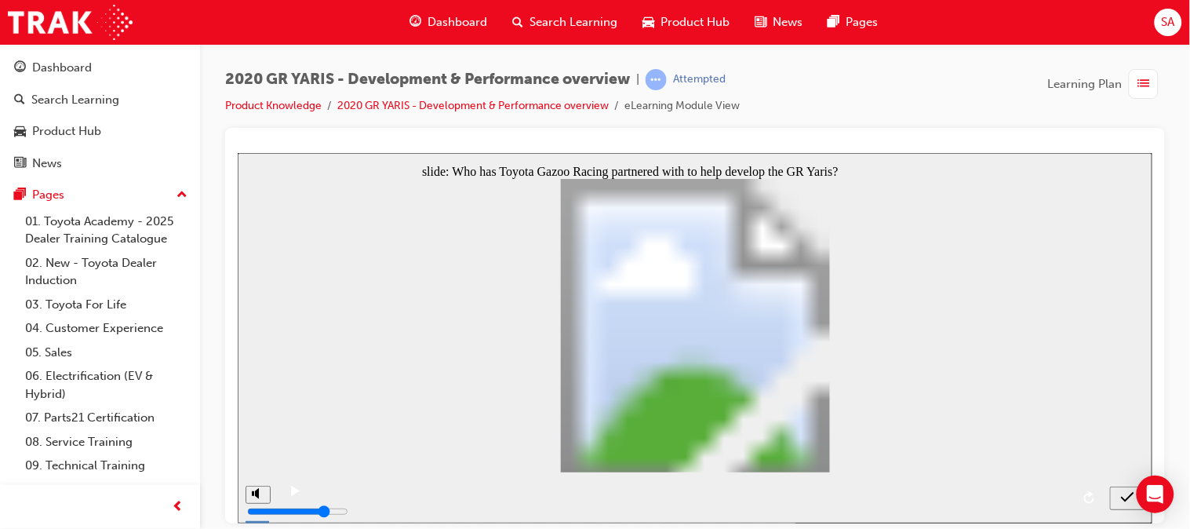
radio input "true"
click at [1117, 494] on div "submit" at bounding box center [1127, 498] width 23 height 16
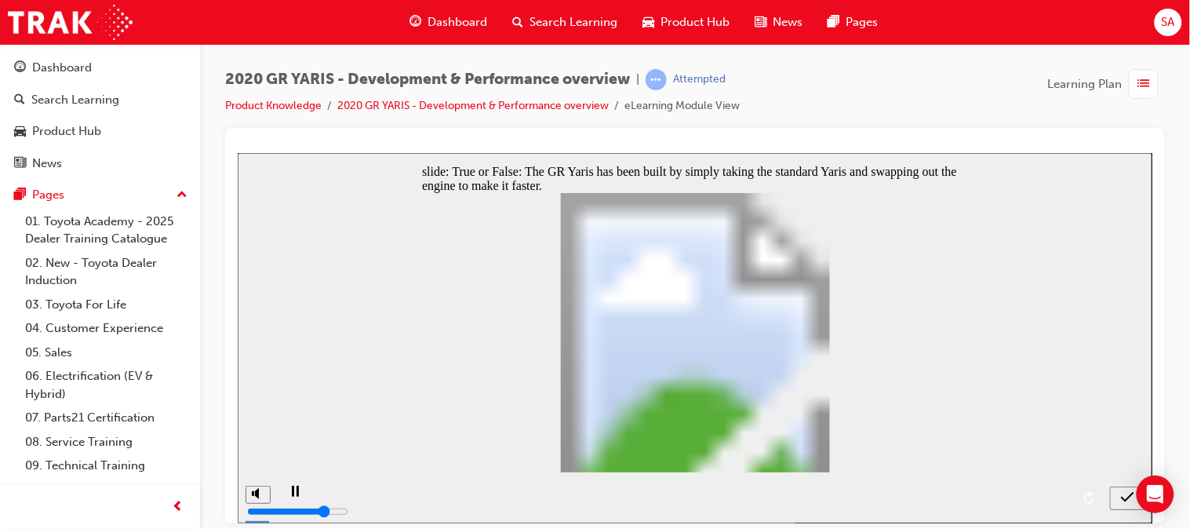
radio input "true"
click at [1122, 501] on icon "submit" at bounding box center [1126, 497] width 13 height 14
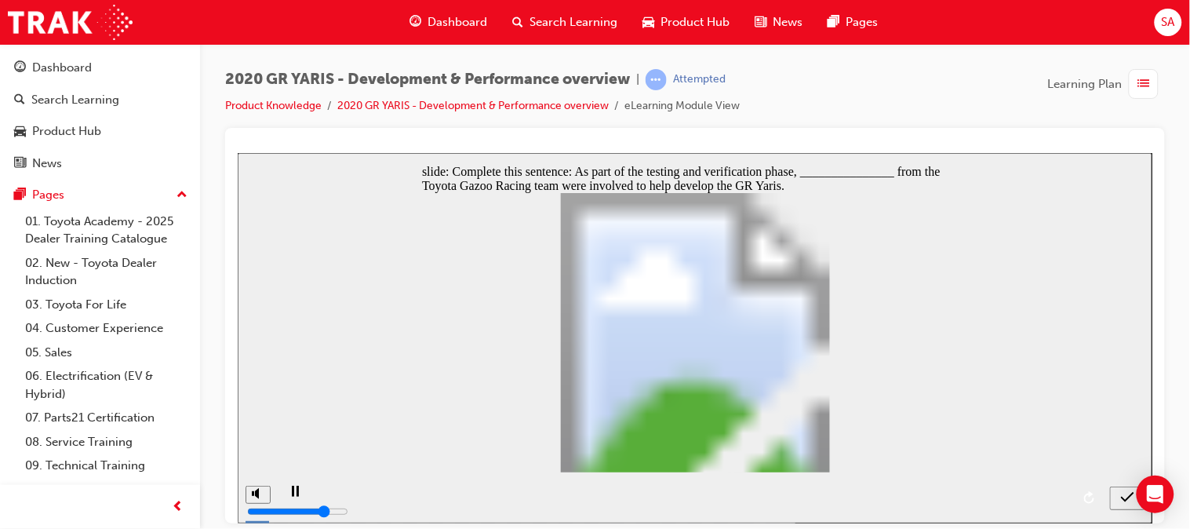
radio input "true"
click at [1122, 497] on icon "submit" at bounding box center [1126, 496] width 13 height 10
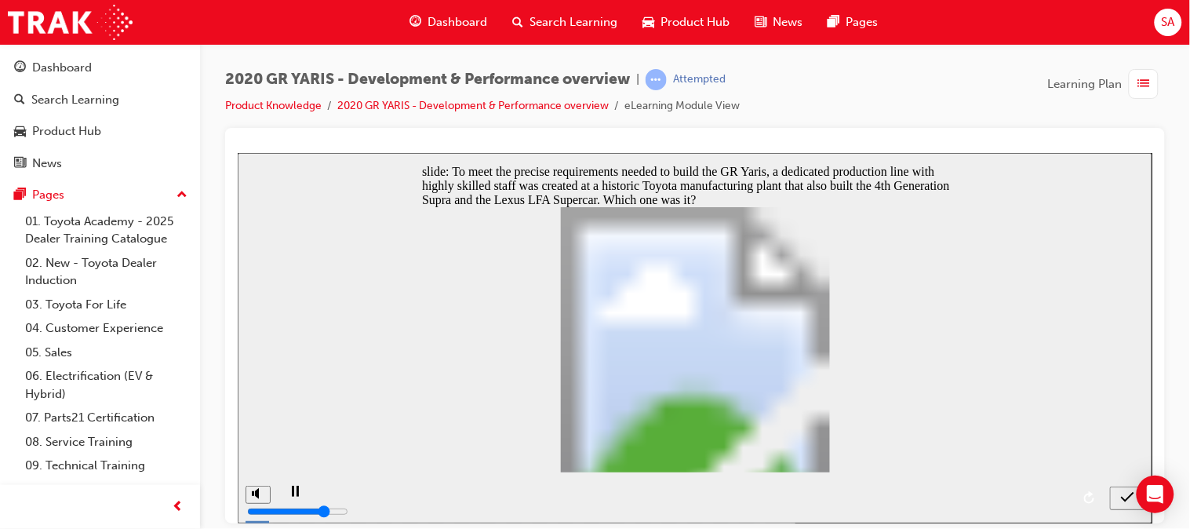
click at [1122, 495] on icon "submit" at bounding box center [1126, 497] width 13 height 14
radio input "false"
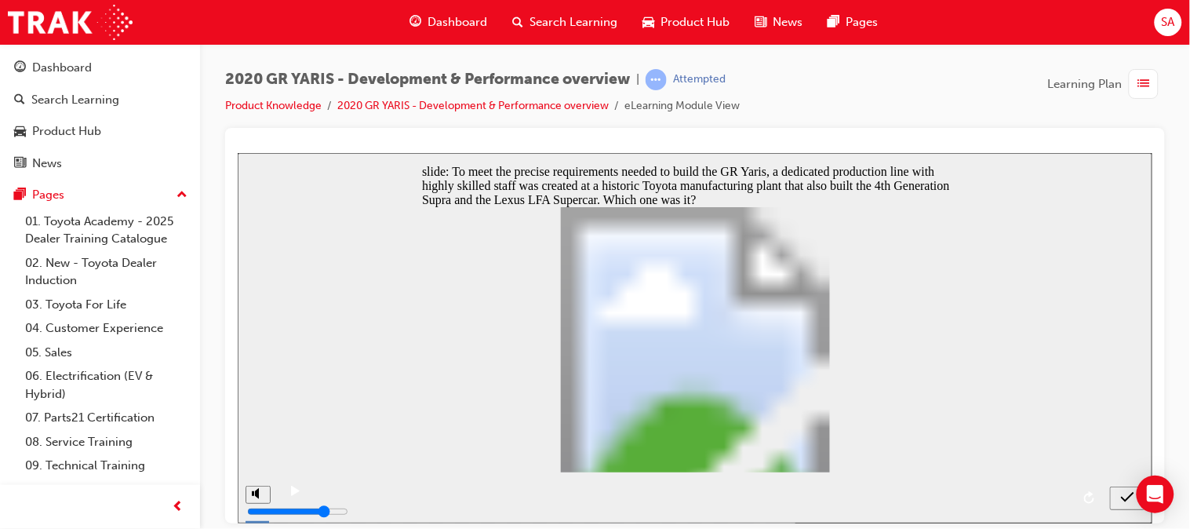
radio input "true"
click at [1124, 492] on icon "submit" at bounding box center [1126, 497] width 13 height 14
radio input "true"
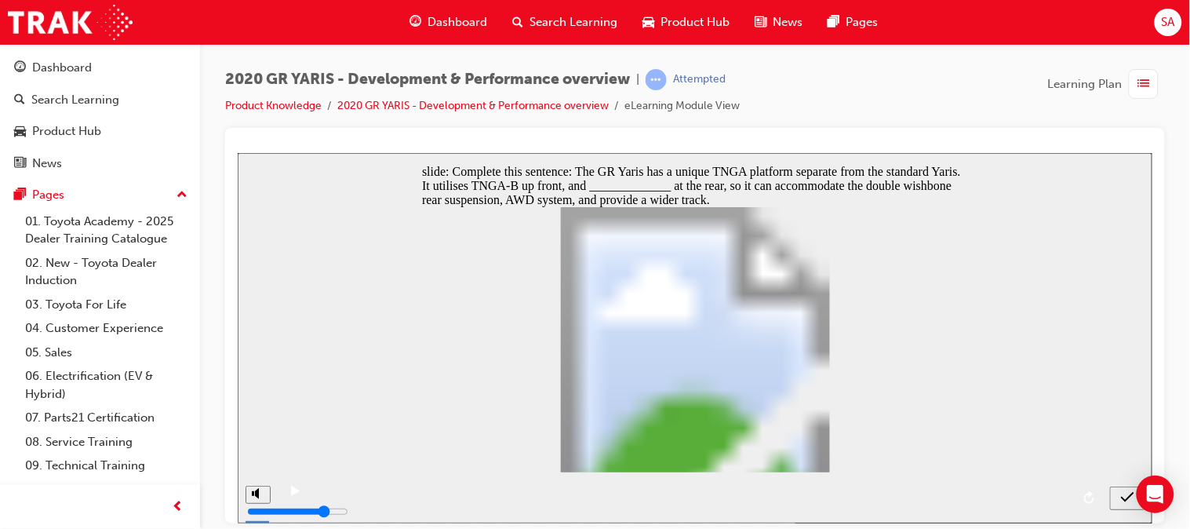
click at [1116, 497] on div "submit" at bounding box center [1127, 498] width 23 height 16
click at [1133, 494] on icon "submit" at bounding box center [1126, 497] width 13 height 14
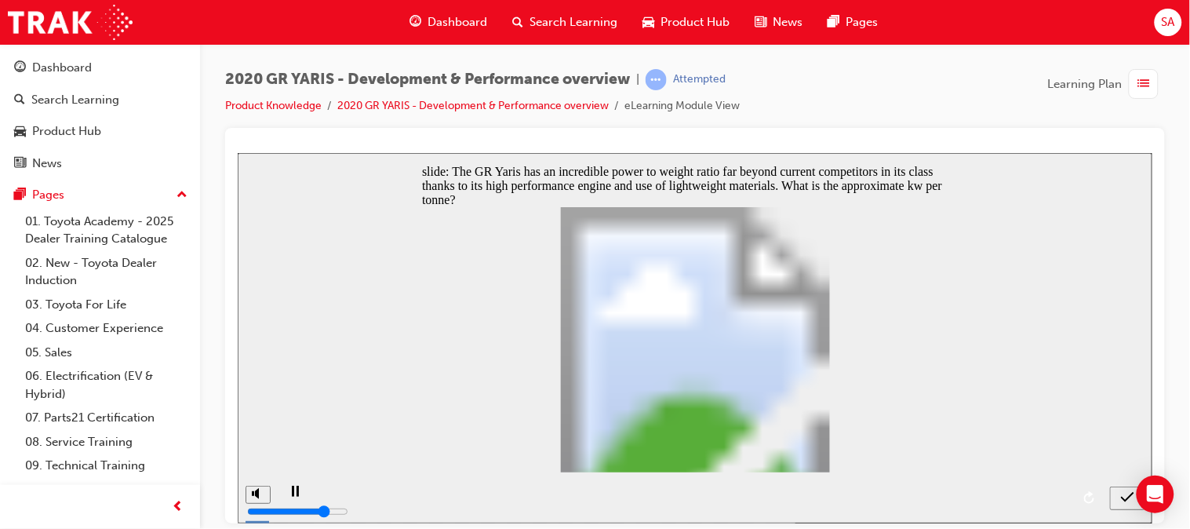
radio input "false"
radio input "true"
click at [1128, 503] on icon "submit" at bounding box center [1126, 497] width 13 height 14
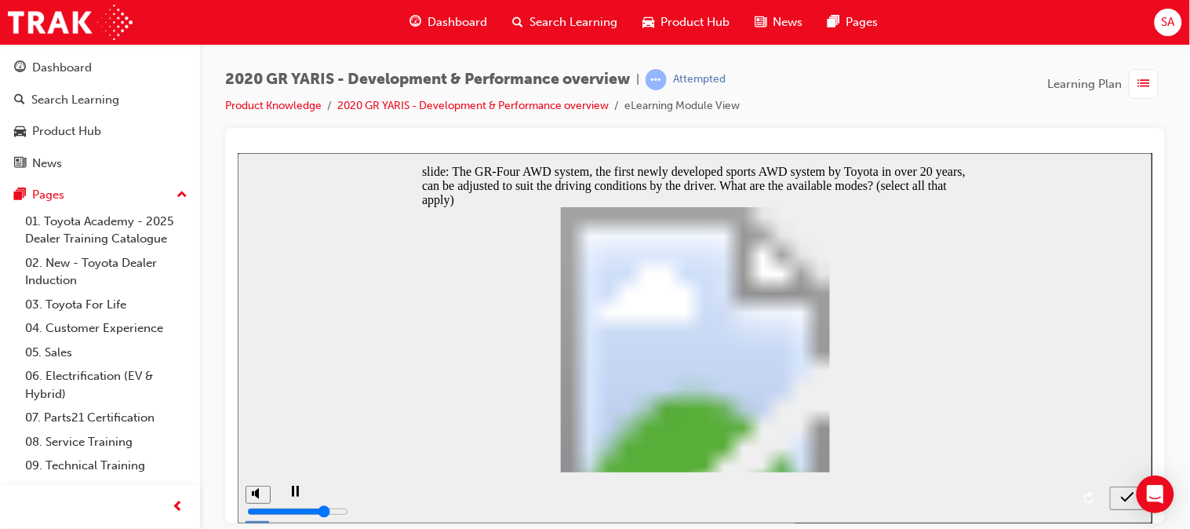
checkbox input "true"
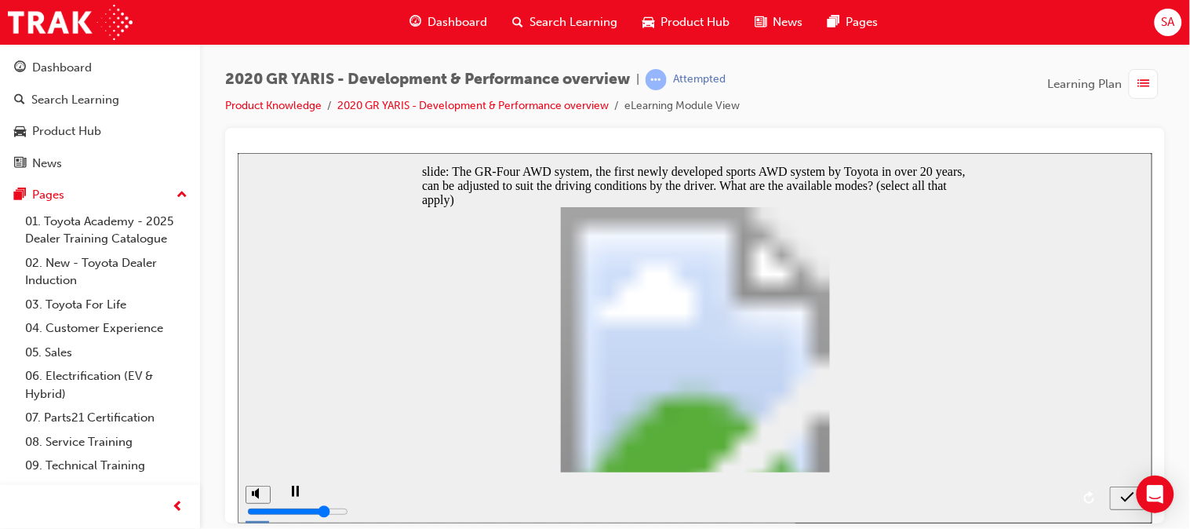
checkbox input "true"
click at [1128, 495] on icon "submit" at bounding box center [1126, 497] width 13 height 14
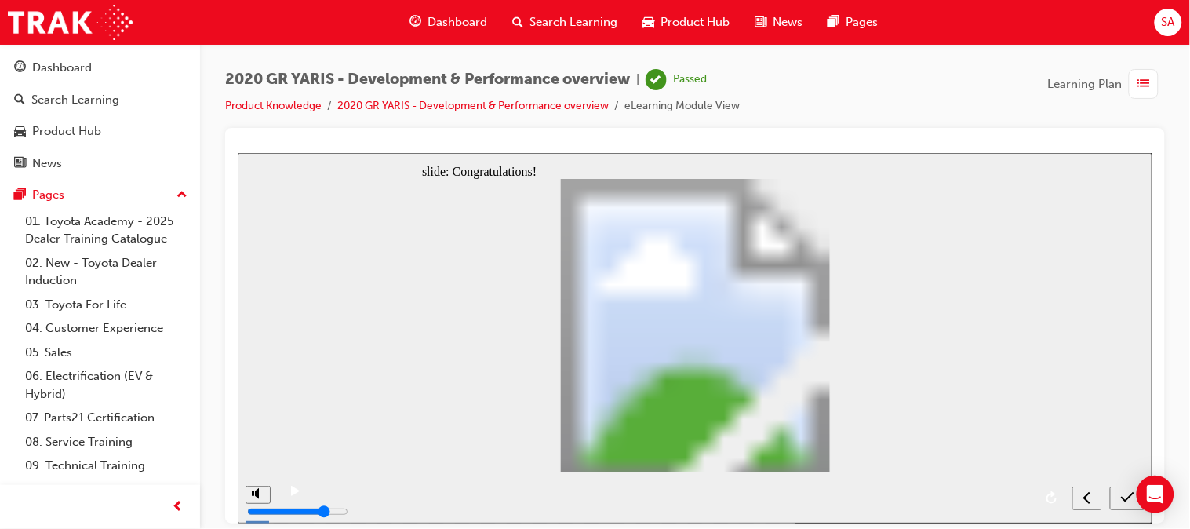
click at [1120, 497] on icon "submit" at bounding box center [1126, 497] width 13 height 14
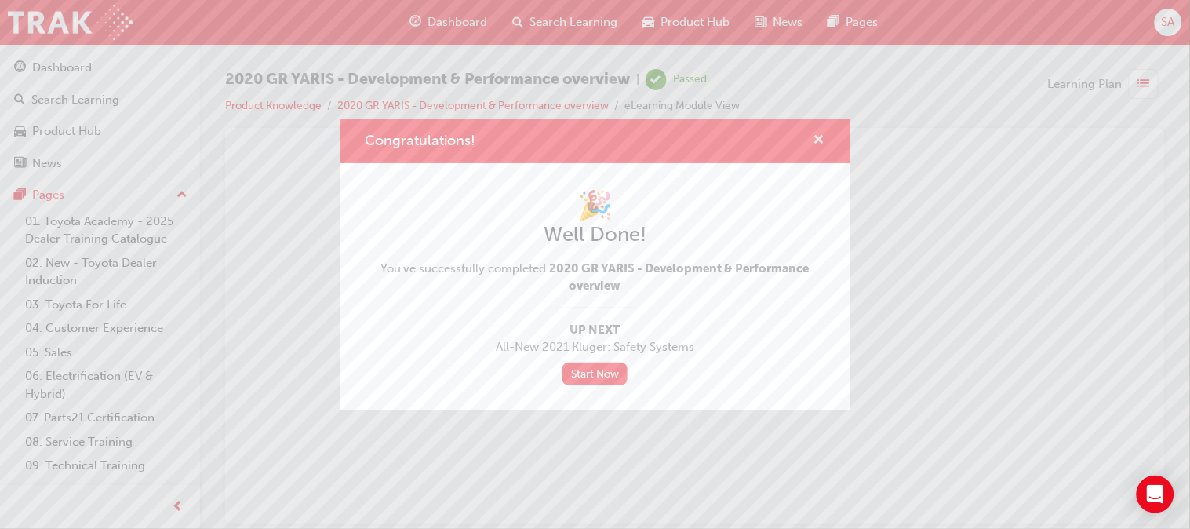
click at [820, 136] on span "cross-icon" at bounding box center [820, 141] width 12 height 14
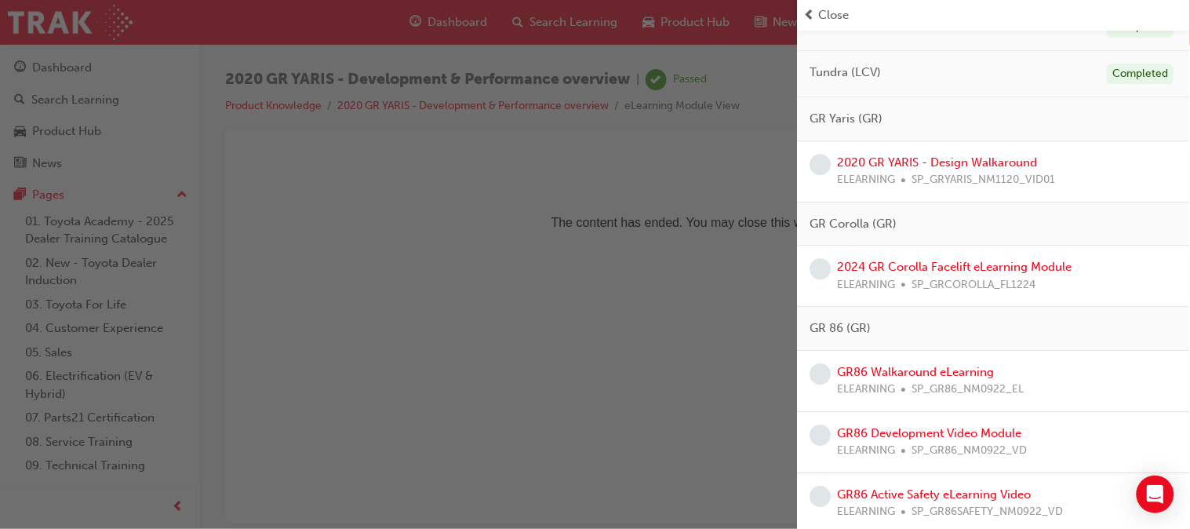
scroll to position [999, 0]
click at [971, 167] on link "2020 GR YARIS - Design Walkaround" at bounding box center [938, 163] width 200 height 14
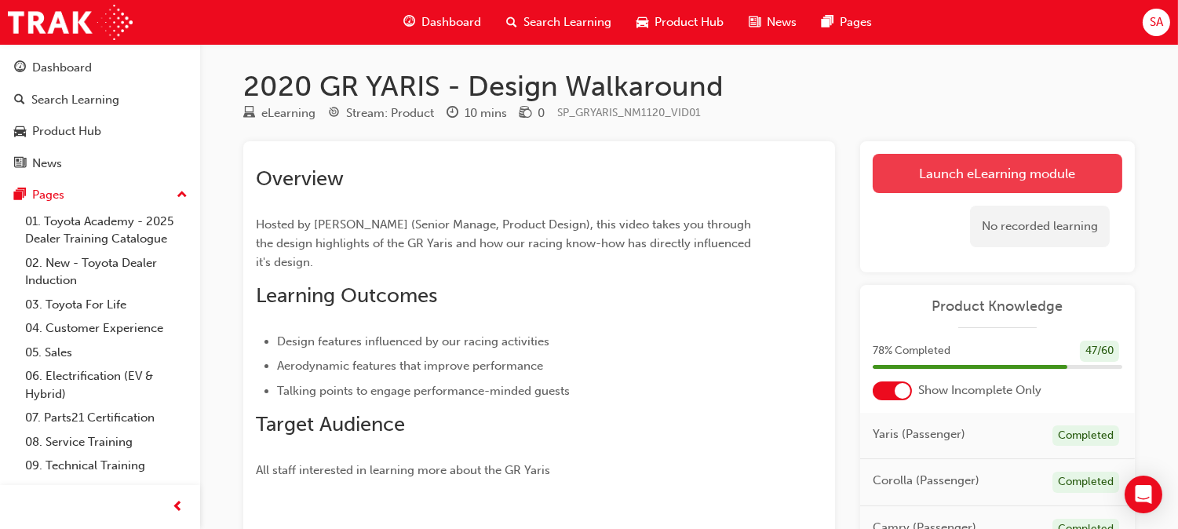
click at [931, 179] on link "Launch eLearning module" at bounding box center [998, 173] width 250 height 39
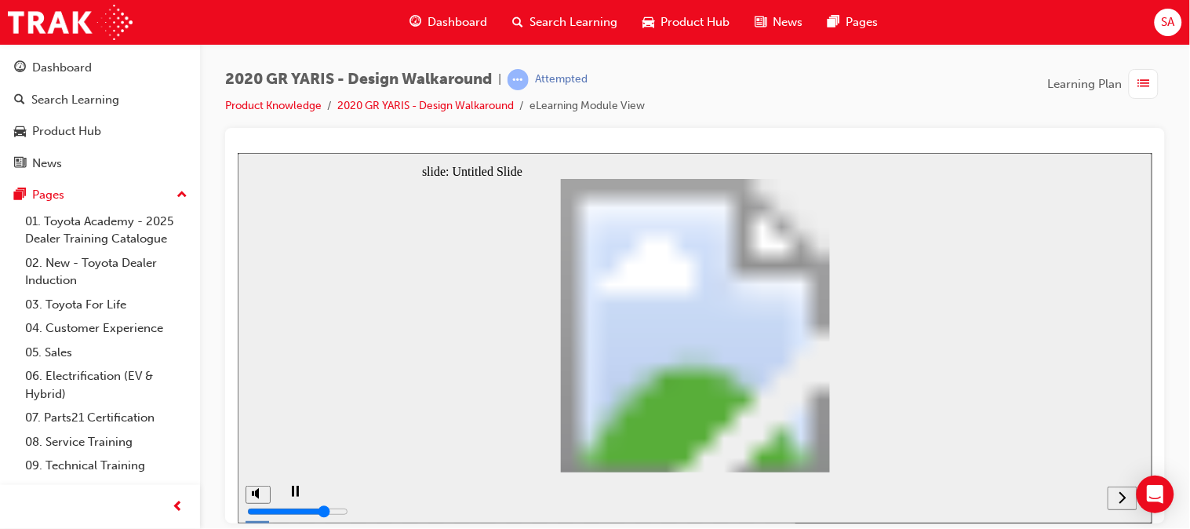
click at [1120, 495] on icon "next" at bounding box center [1122, 497] width 8 height 14
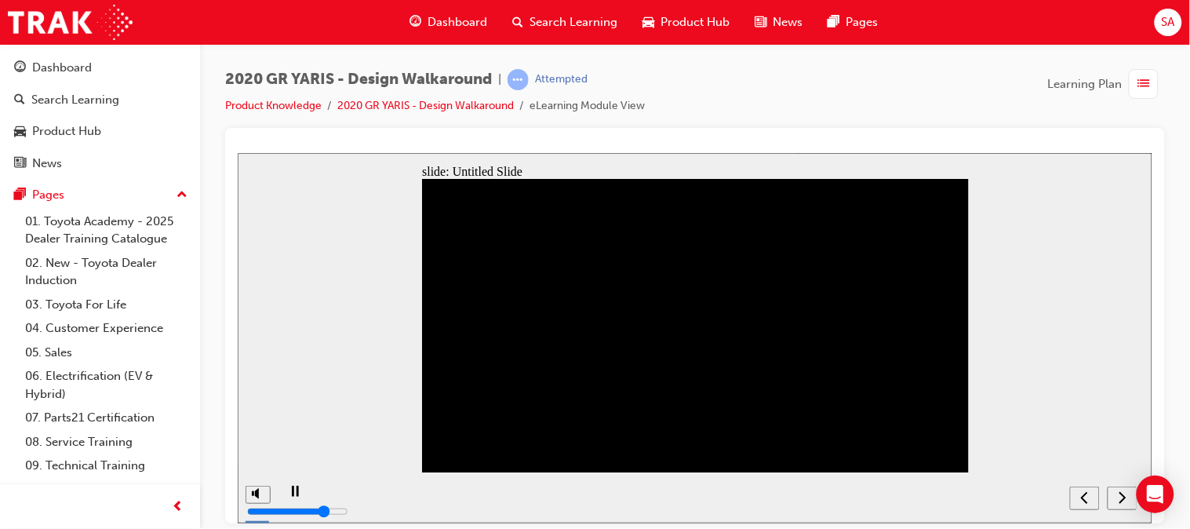
click at [293, 487] on div "play/pause" at bounding box center [294, 498] width 27 height 27
click at [290, 495] on icon "play/pause" at bounding box center [294, 490] width 9 height 10
click at [284, 495] on div "play/pause" at bounding box center [294, 498] width 27 height 27
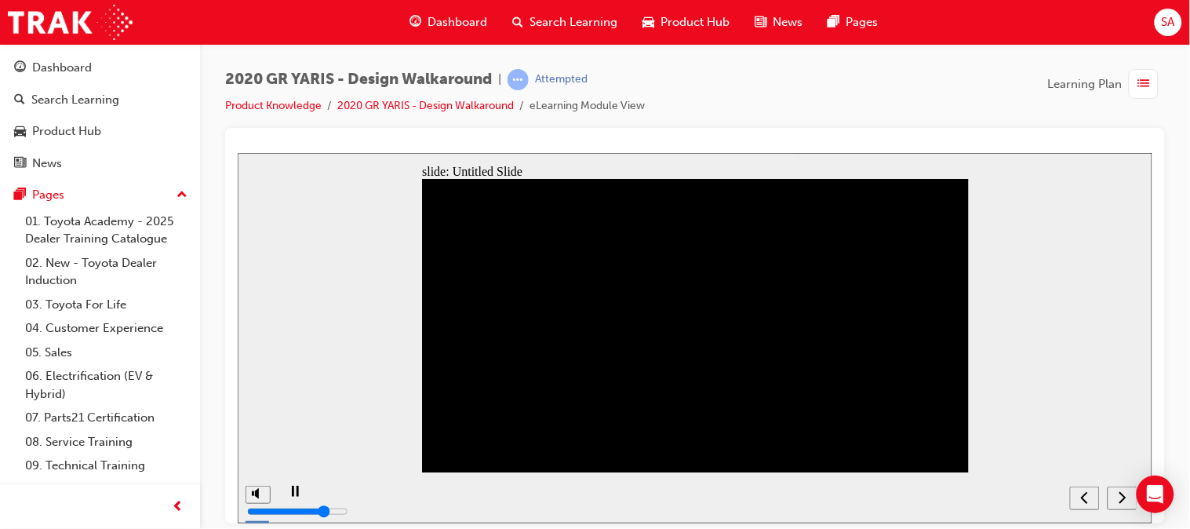
click at [1124, 499] on icon "next" at bounding box center [1122, 497] width 8 height 14
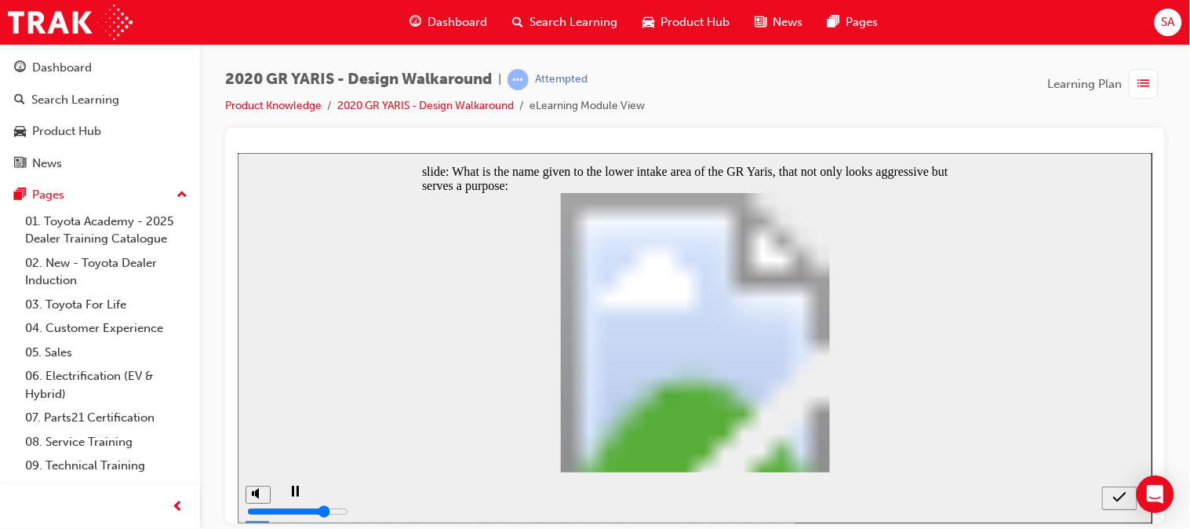
radio input "true"
click at [1126, 507] on button "submit" at bounding box center [1119, 498] width 35 height 24
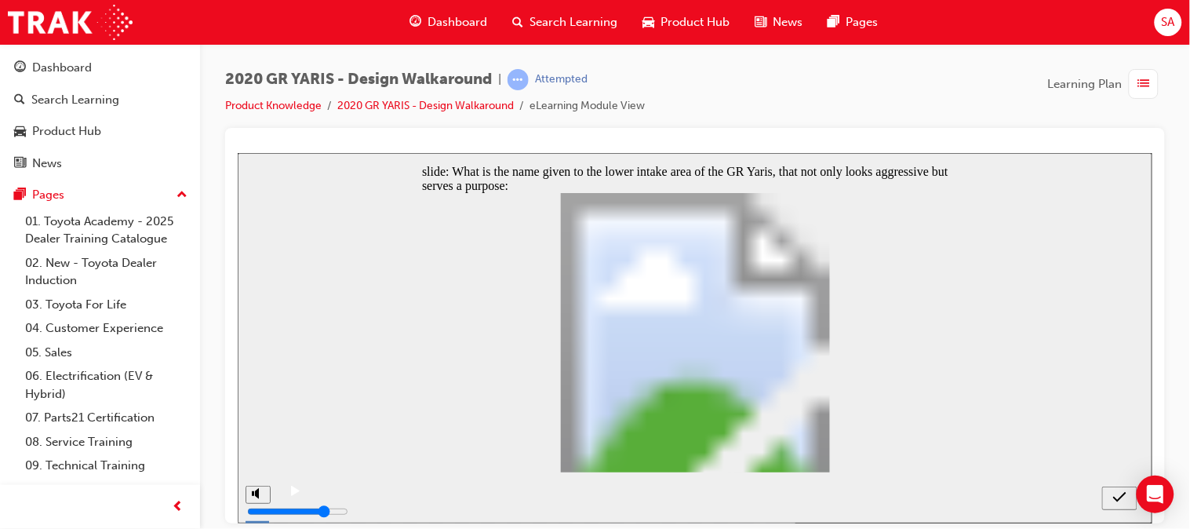
radio input "true"
click at [1117, 498] on icon "submit" at bounding box center [1119, 497] width 13 height 14
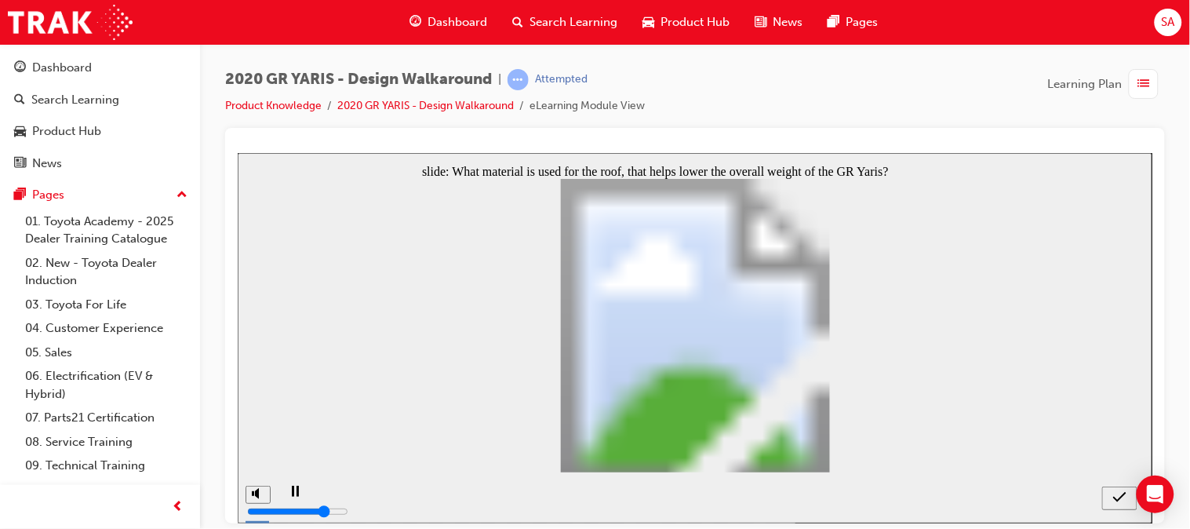
radio input "true"
click at [1113, 491] on icon "submit" at bounding box center [1119, 497] width 13 height 14
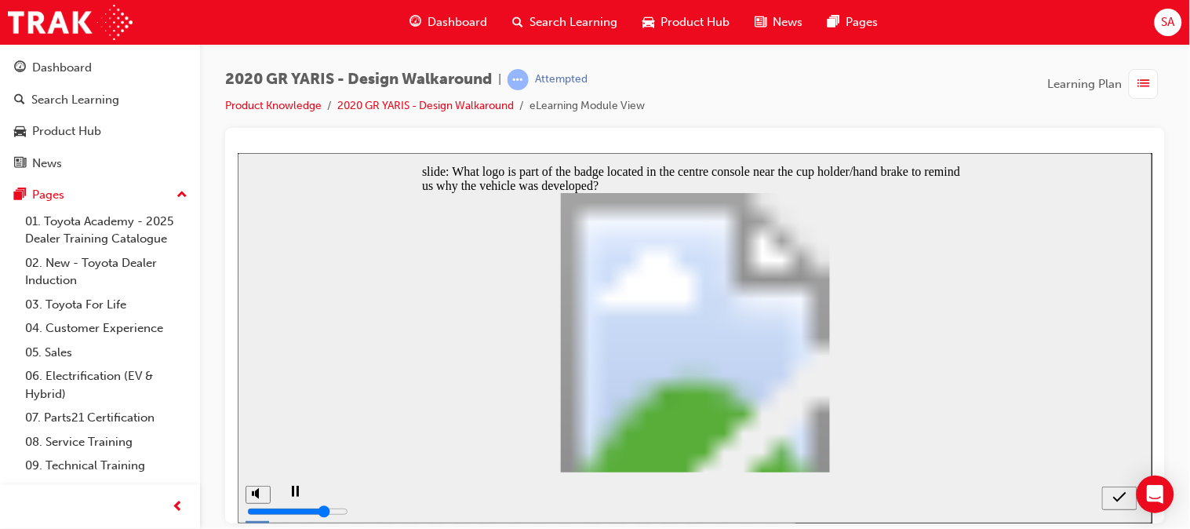
click at [1115, 496] on icon "submit" at bounding box center [1119, 497] width 13 height 14
radio input "false"
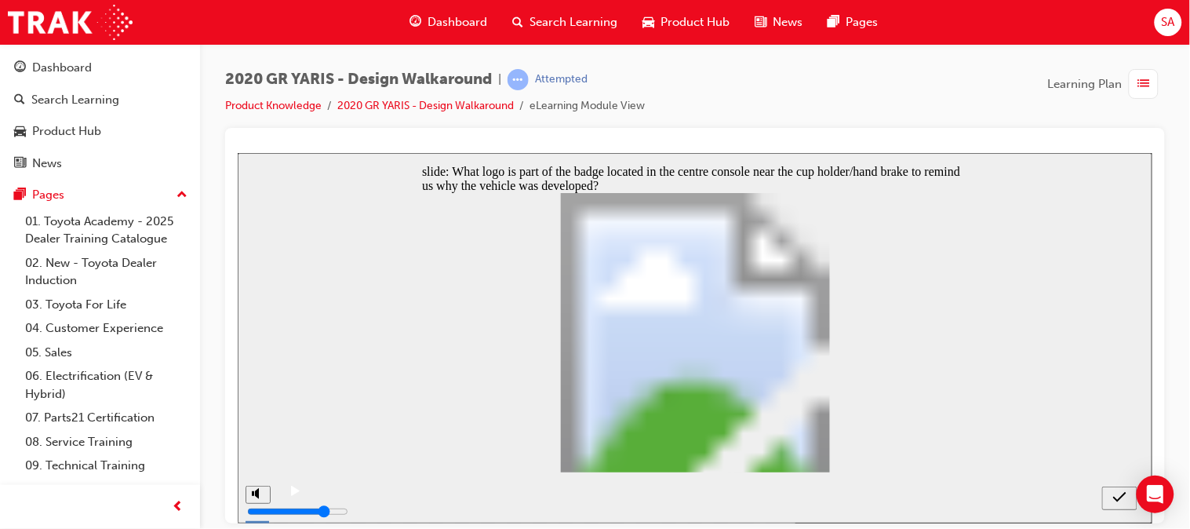
radio input "true"
click at [1124, 501] on icon "submit" at bounding box center [1119, 497] width 13 height 14
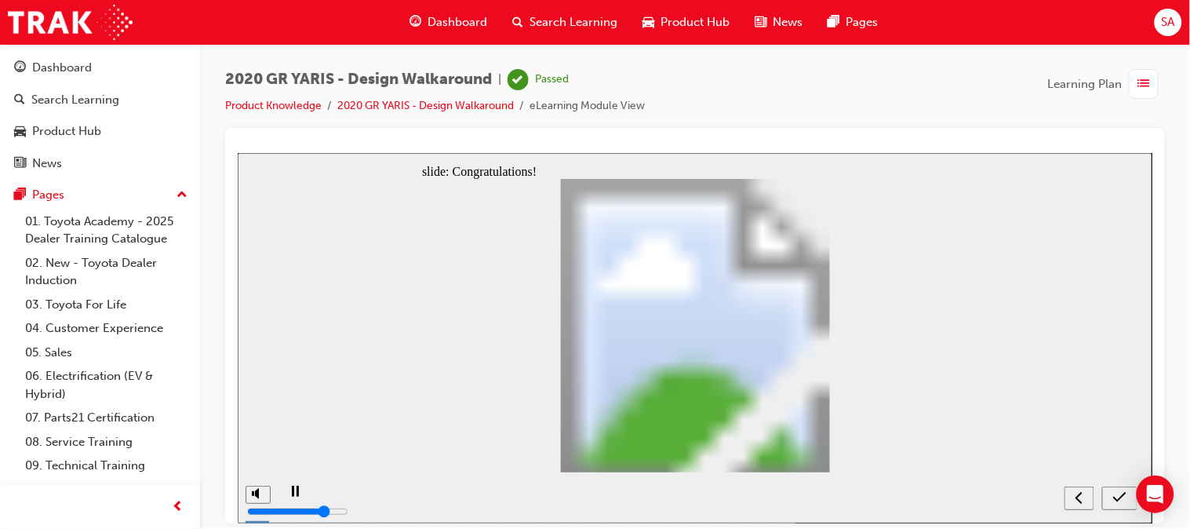
click at [1119, 501] on icon "submit" at bounding box center [1119, 497] width 13 height 14
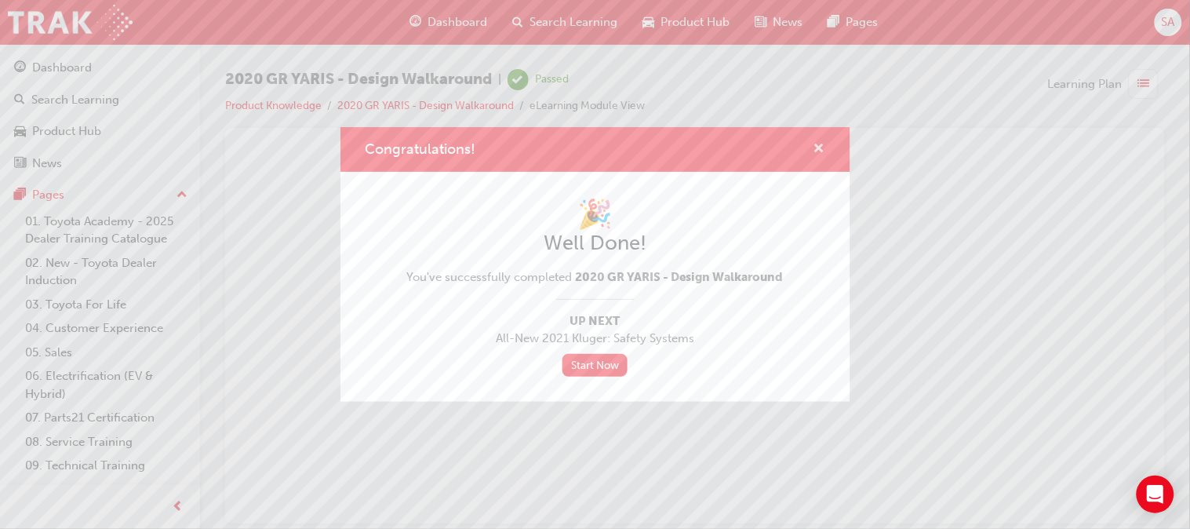
click at [825, 154] on span "cross-icon" at bounding box center [820, 150] width 12 height 14
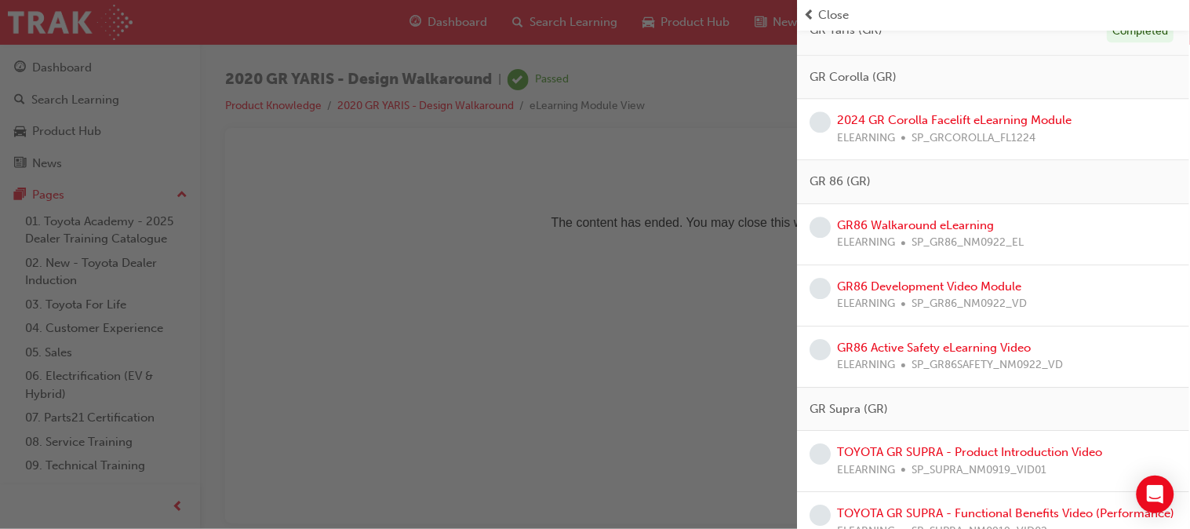
scroll to position [1086, 0]
click at [937, 129] on link "2024 GR Corolla Facelift eLearning Module" at bounding box center [955, 122] width 235 height 14
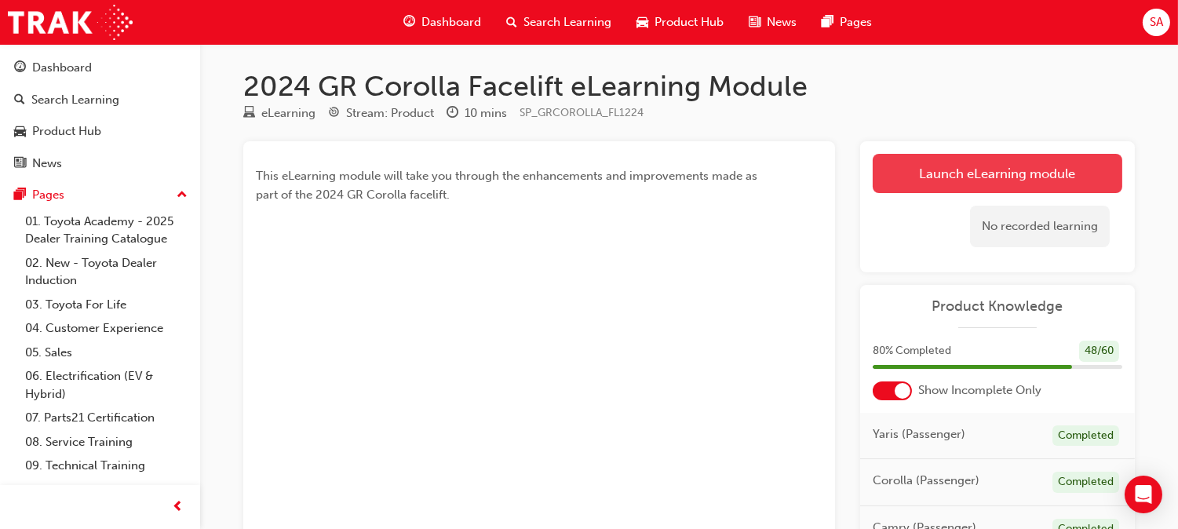
click at [970, 177] on link "Launch eLearning module" at bounding box center [998, 173] width 250 height 39
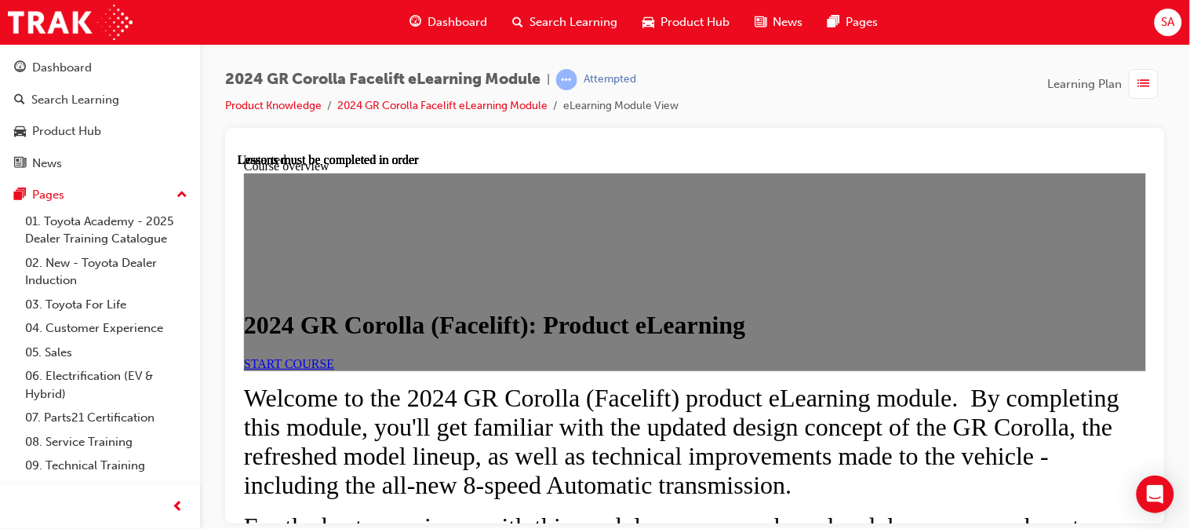
scroll to position [153, 0]
click at [333, 356] on span "START COURSE" at bounding box center [288, 362] width 90 height 13
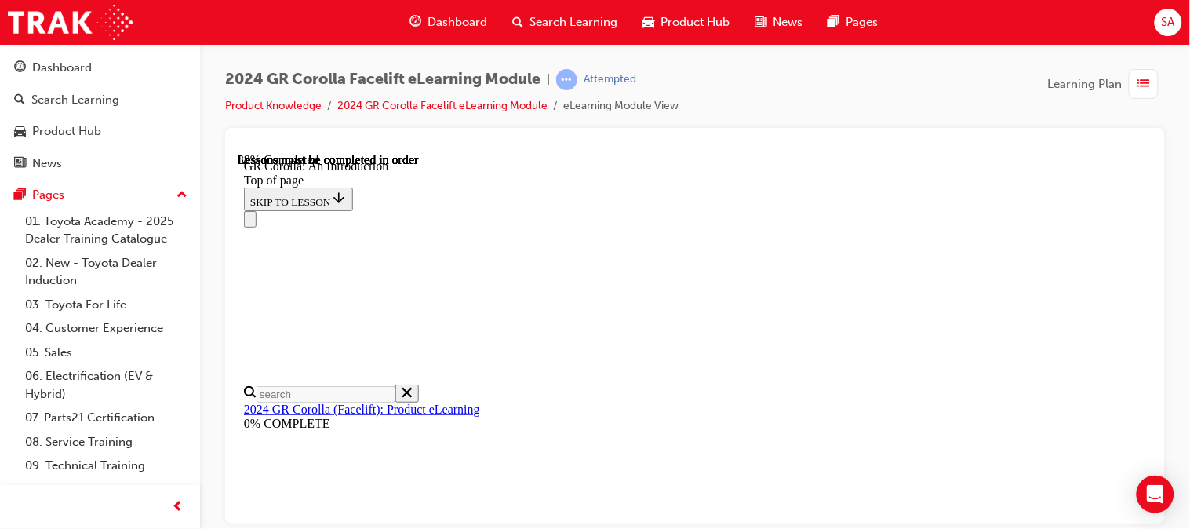
scroll to position [2525, 0]
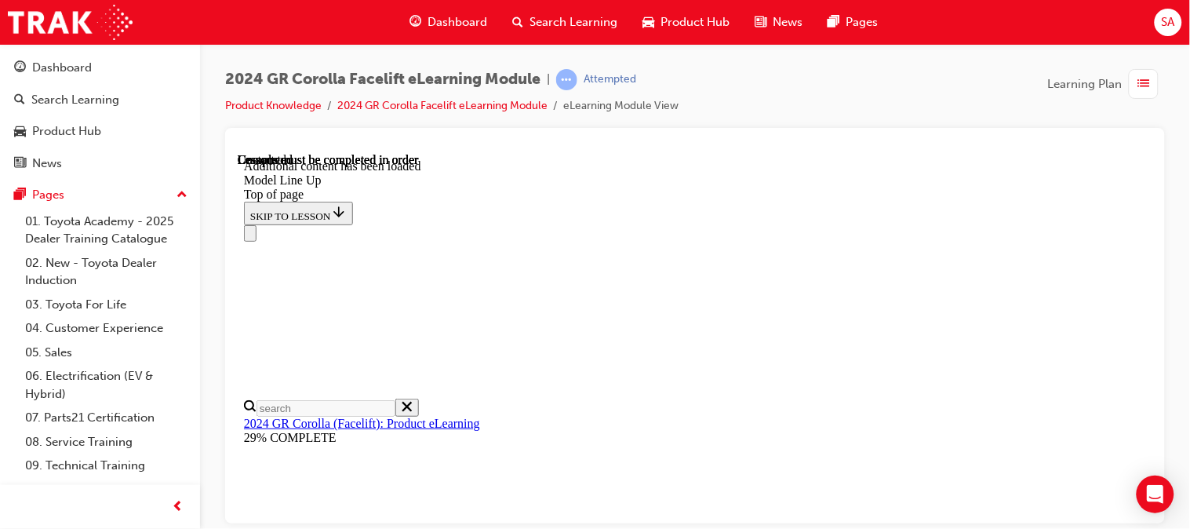
scroll to position [2098, 0]
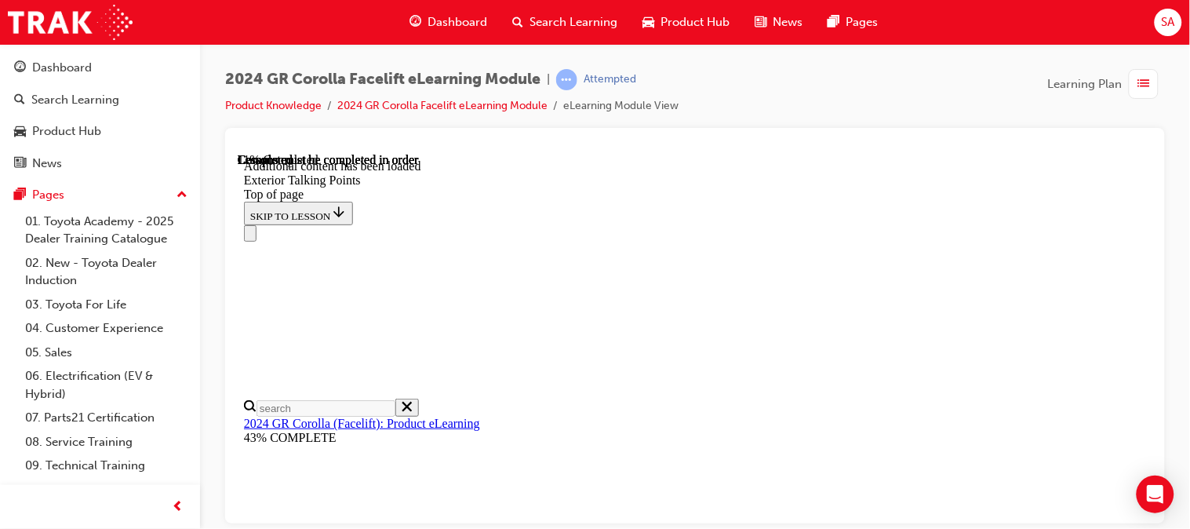
scroll to position [345, 0]
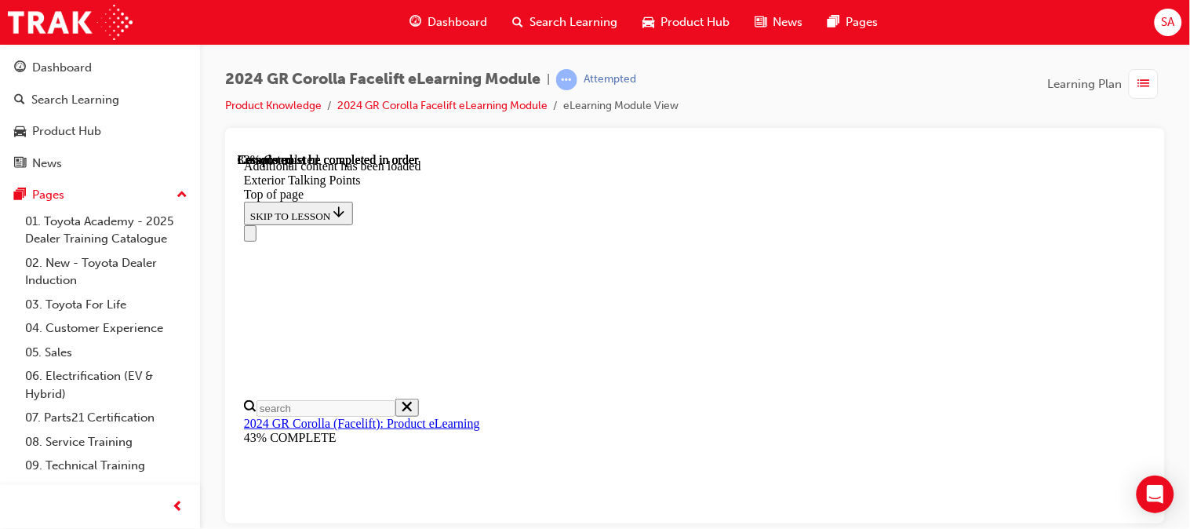
scroll to position [865, 0]
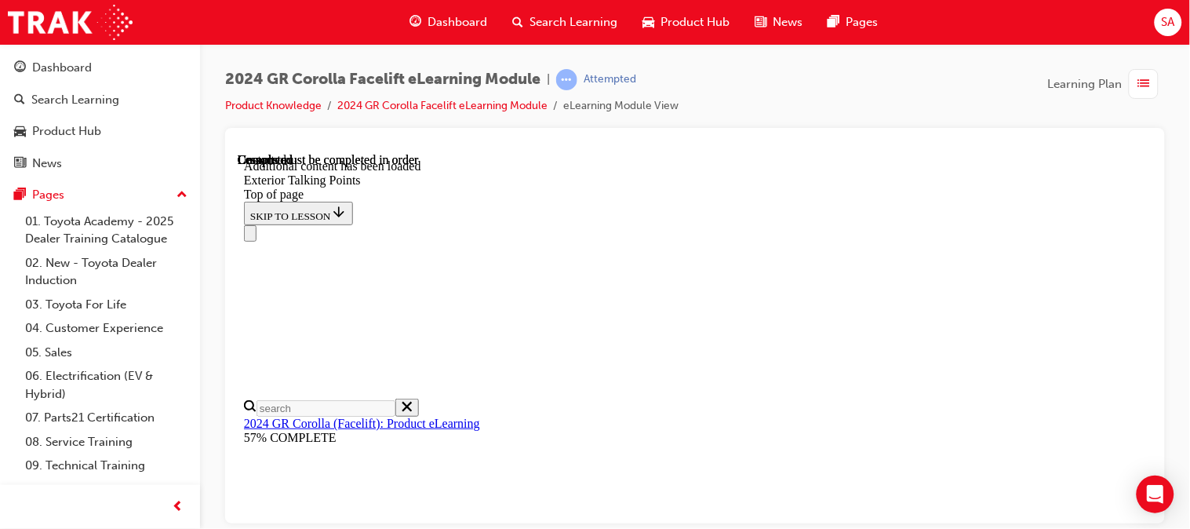
scroll to position [3477, 0]
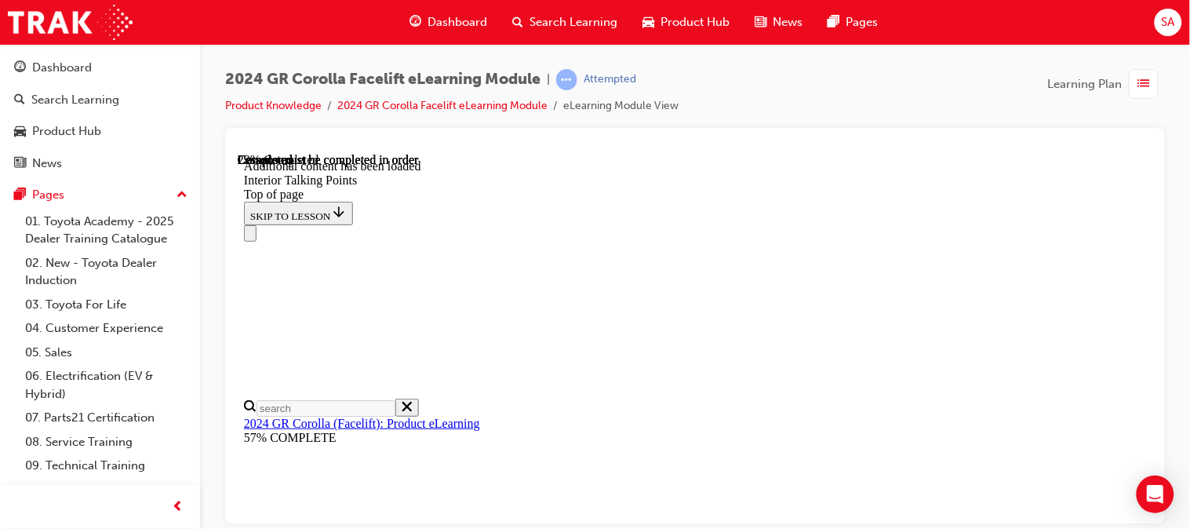
scroll to position [654, 0]
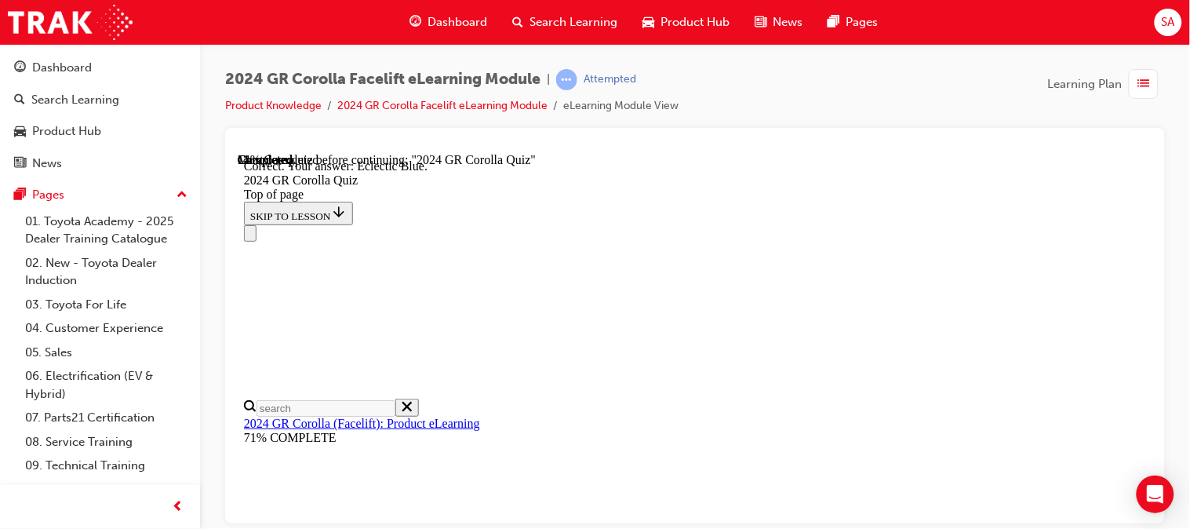
scroll to position [477, 0]
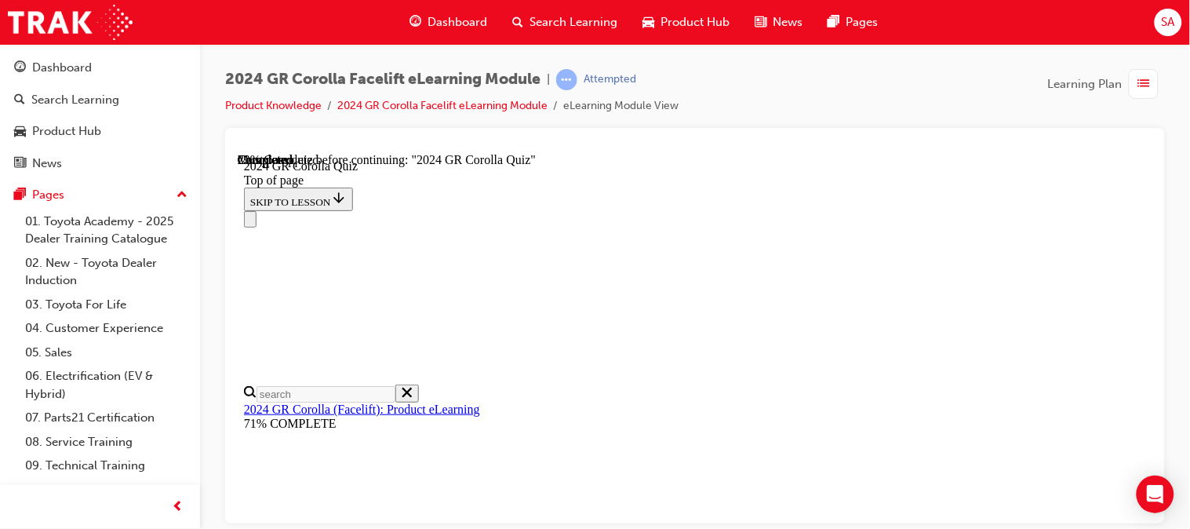
scroll to position [628, 0]
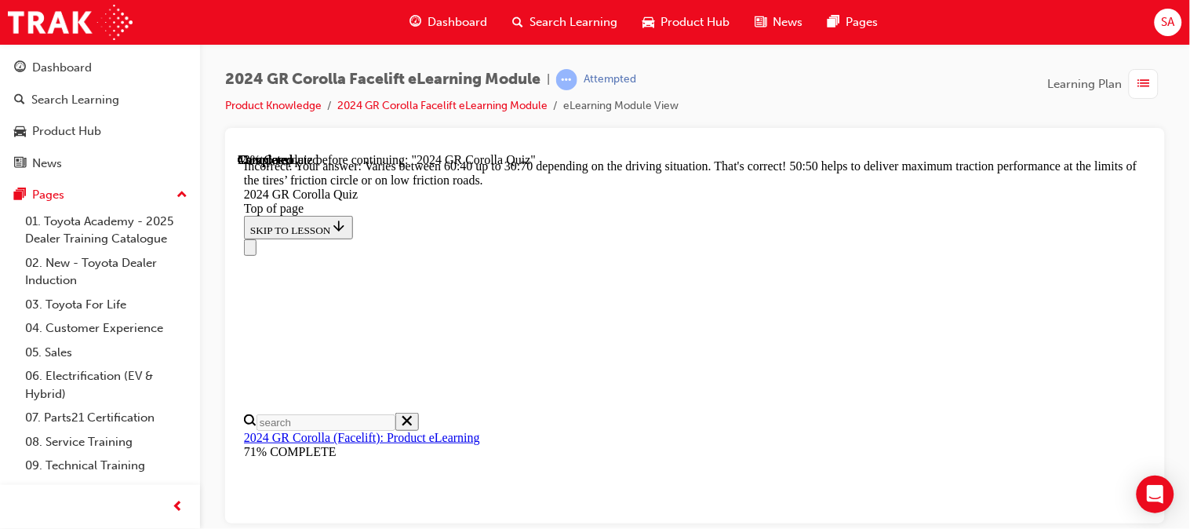
scroll to position [880, 0]
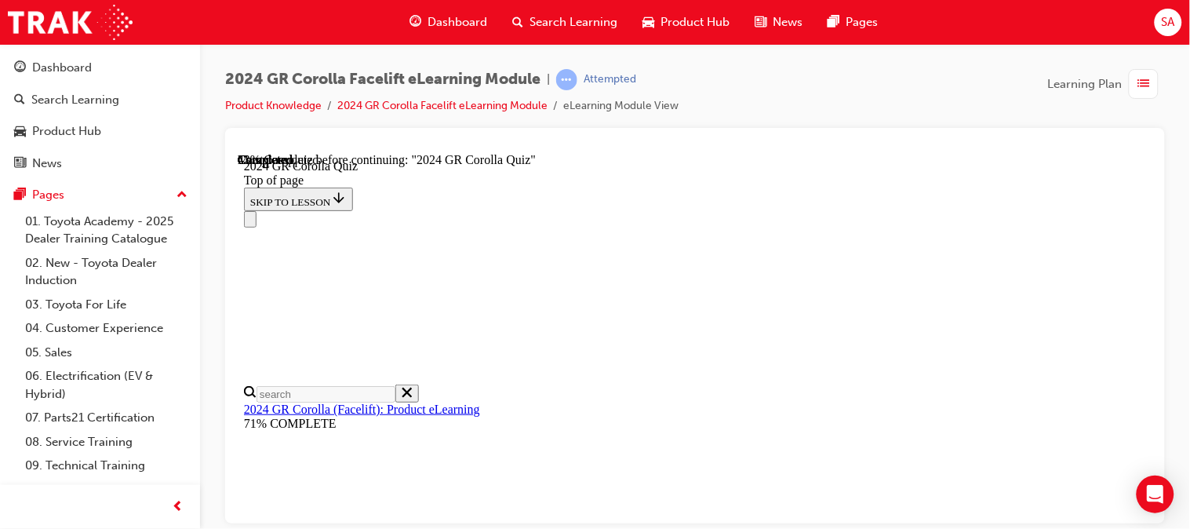
scroll to position [595, 0]
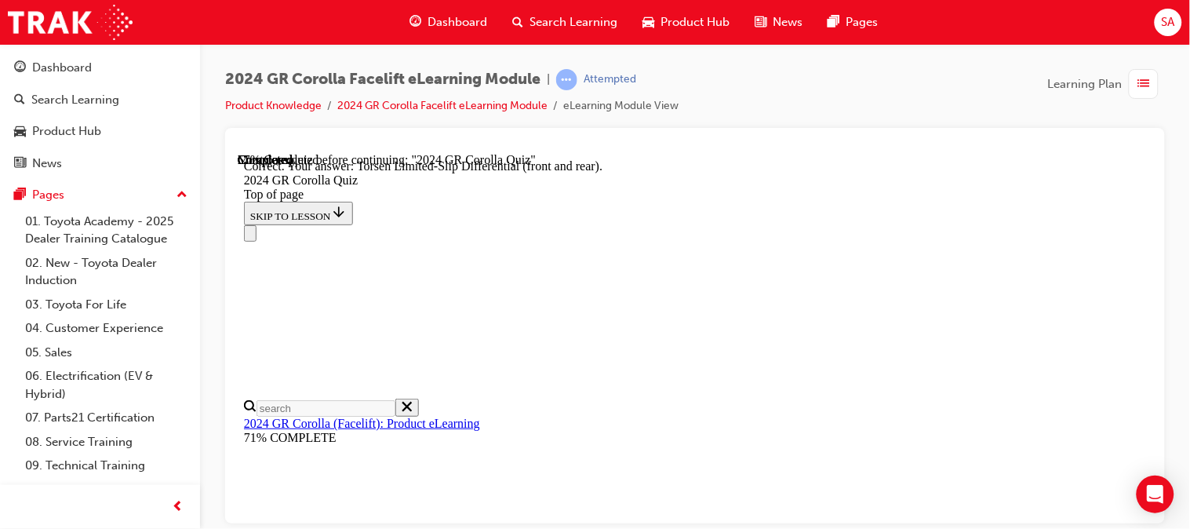
scroll to position [805, 0]
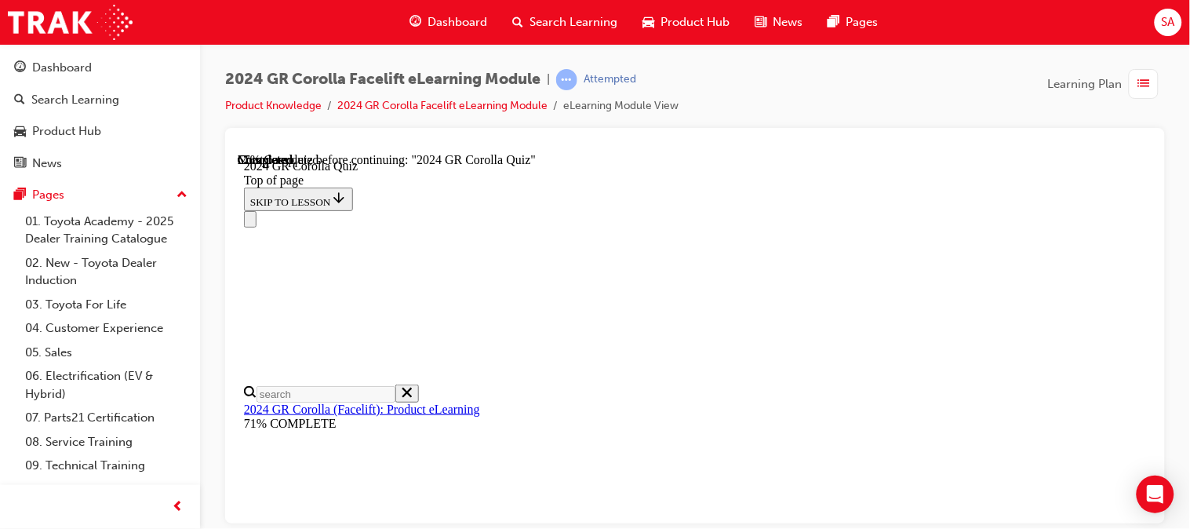
scroll to position [528, 0]
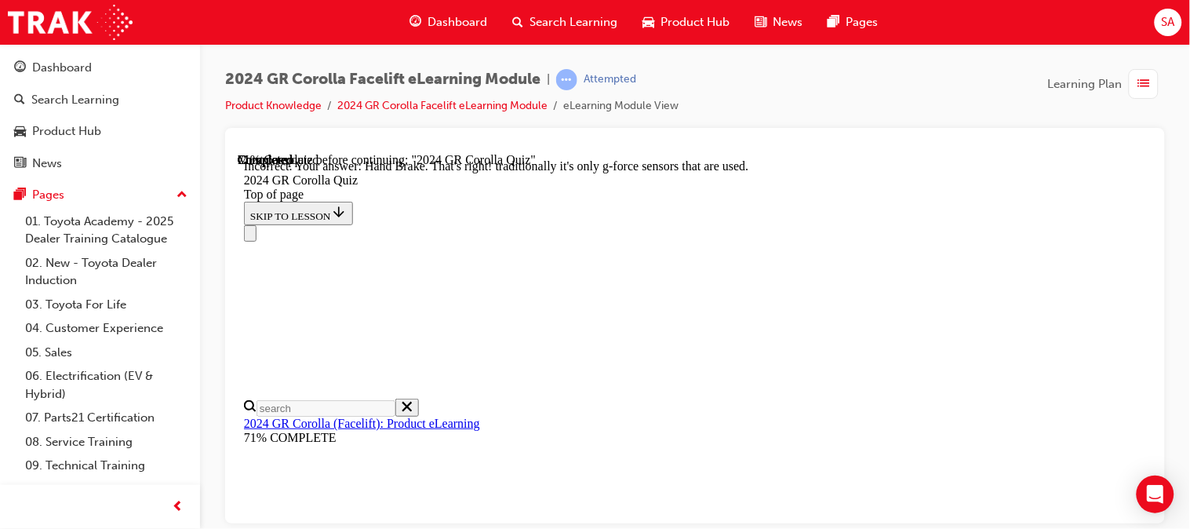
scroll to position [805, 0]
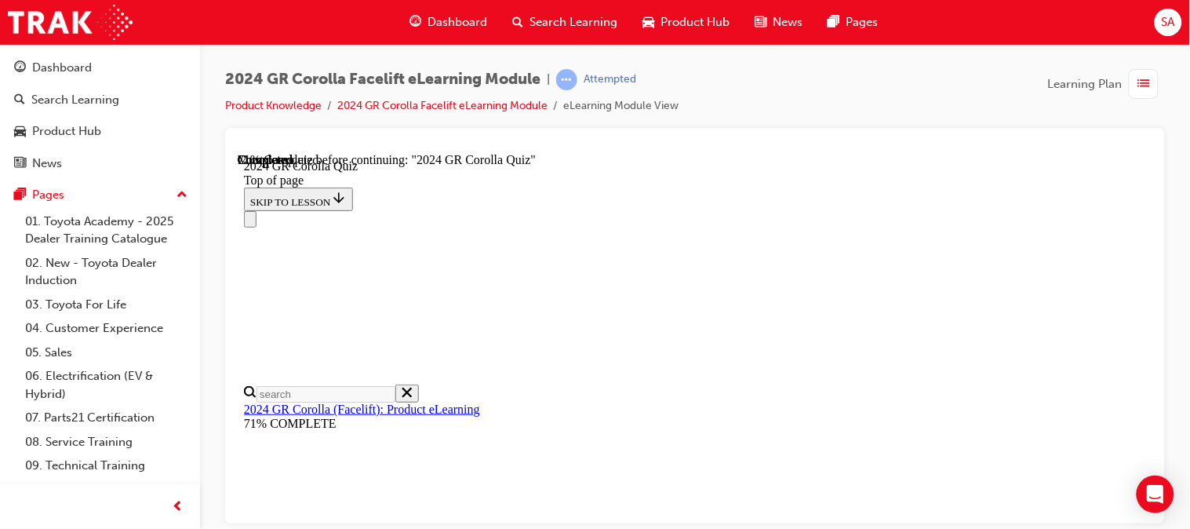
scroll to position [297, 0]
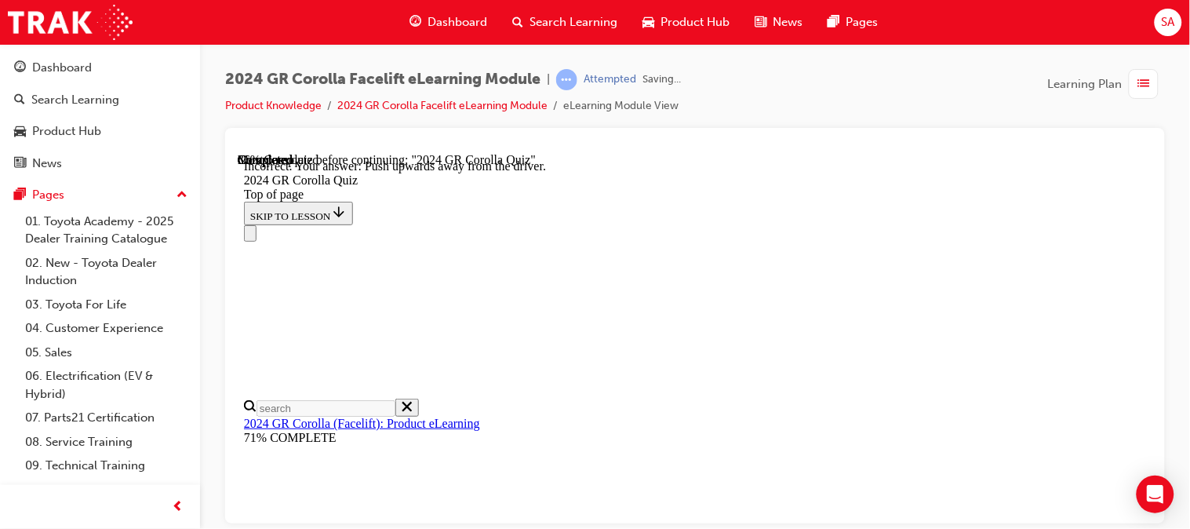
scroll to position [514, 0]
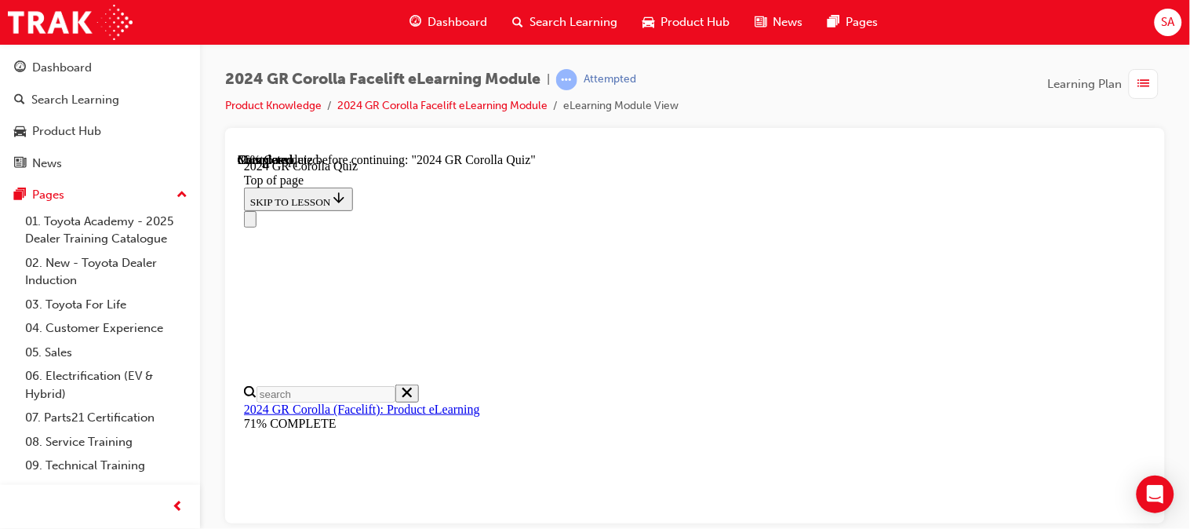
scroll to position [592, 0]
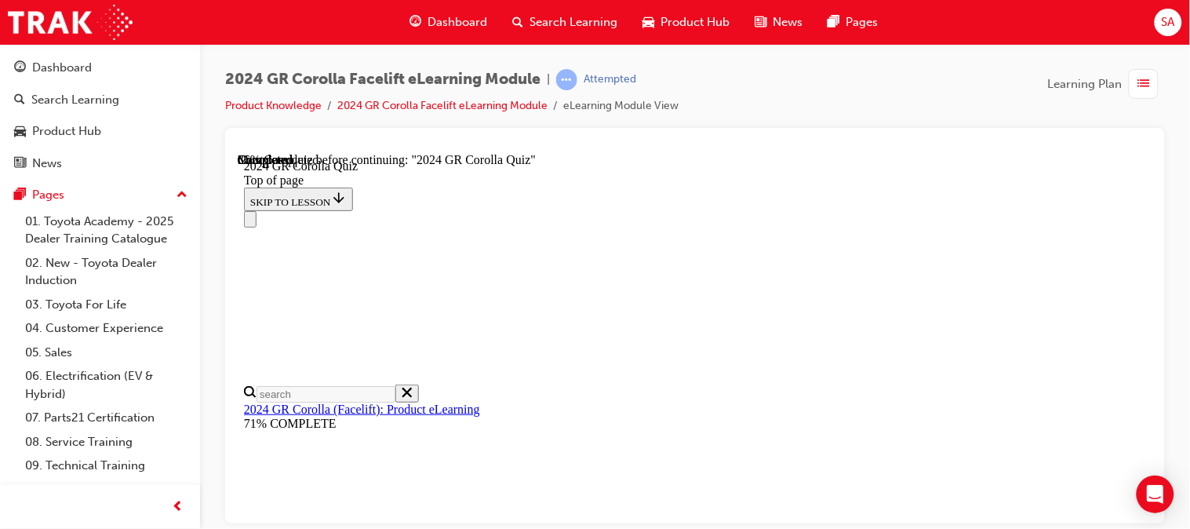
scroll to position [715, 0]
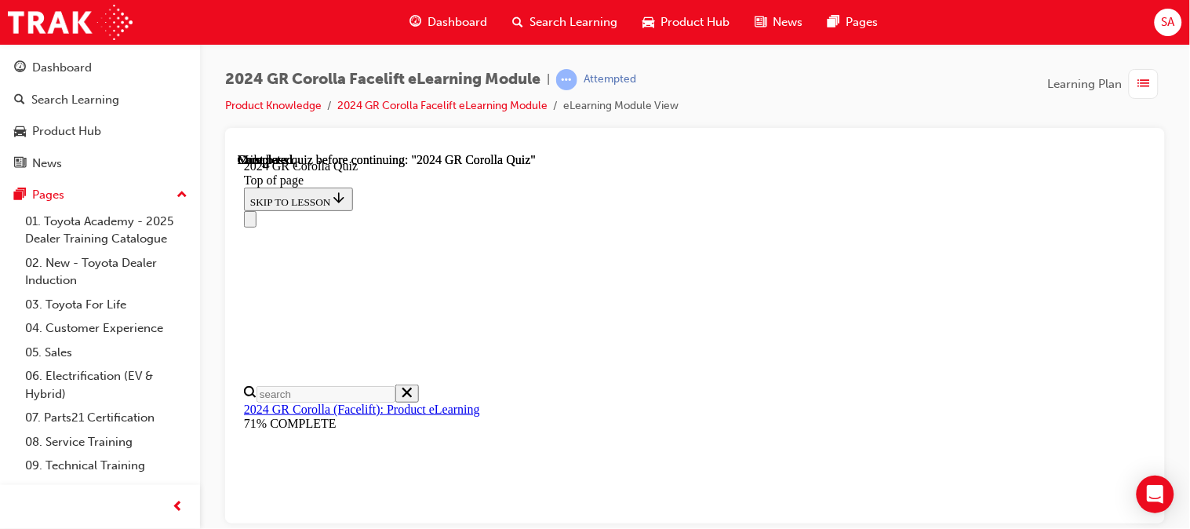
scroll to position [492, 0]
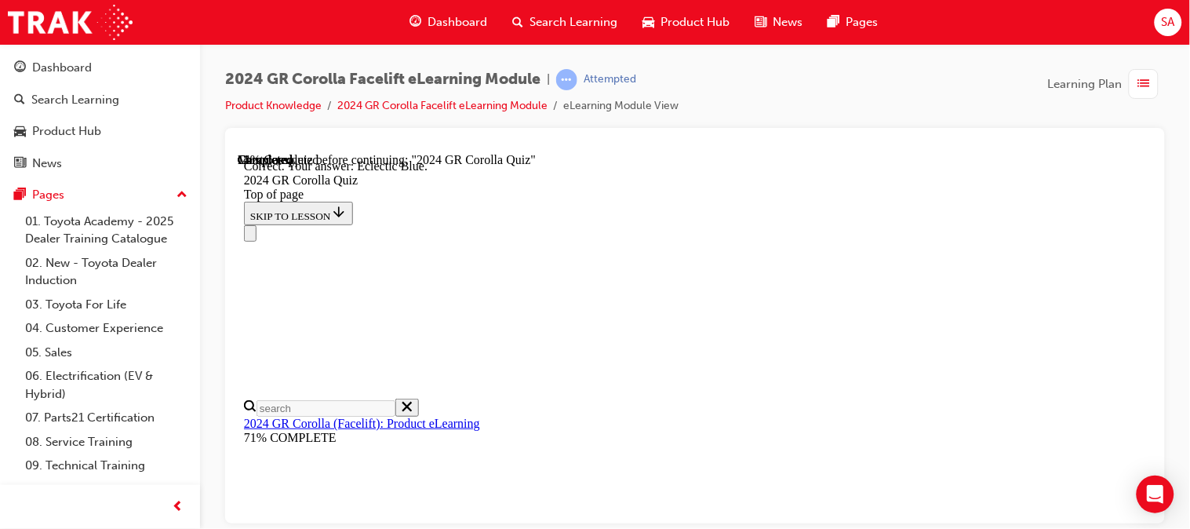
scroll to position [480, 0]
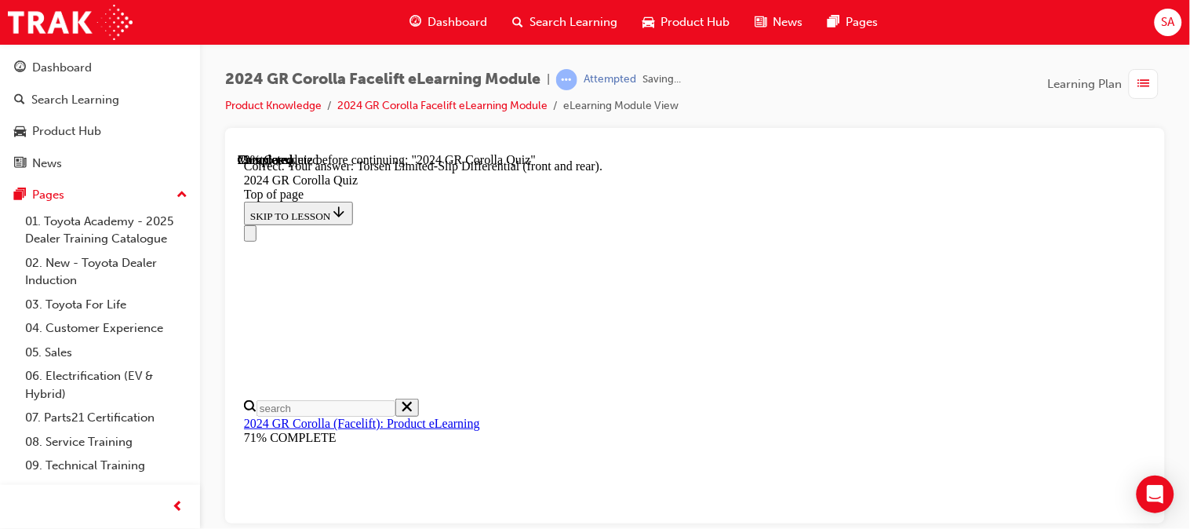
scroll to position [805, 0]
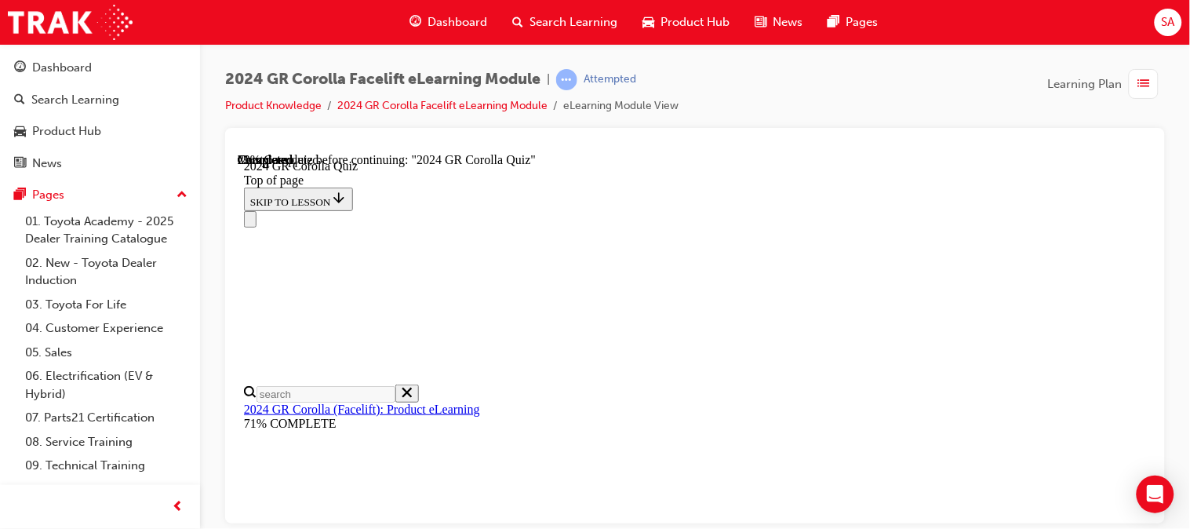
scroll to position [359, 0]
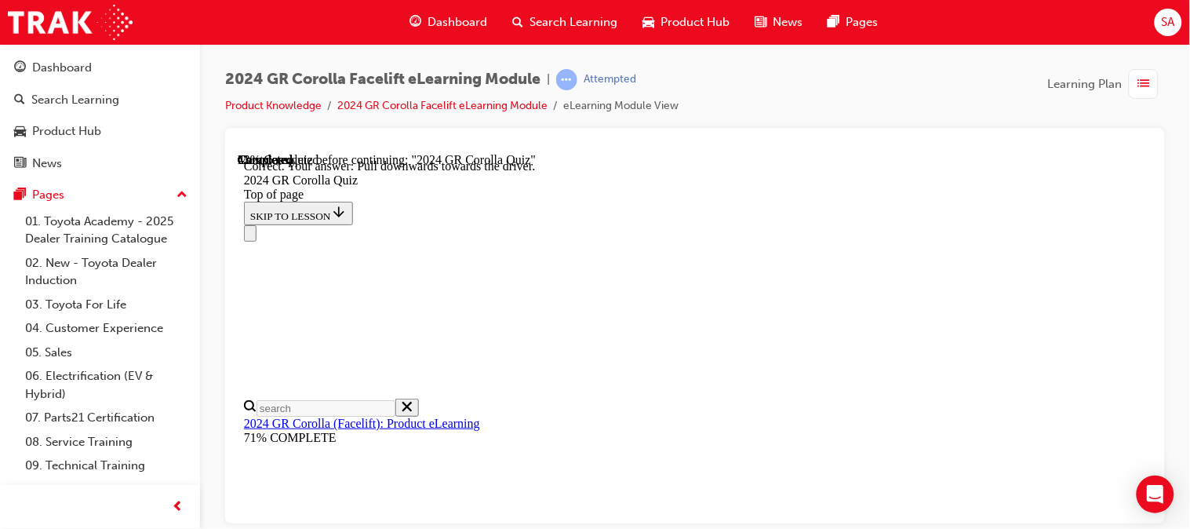
scroll to position [514, 0]
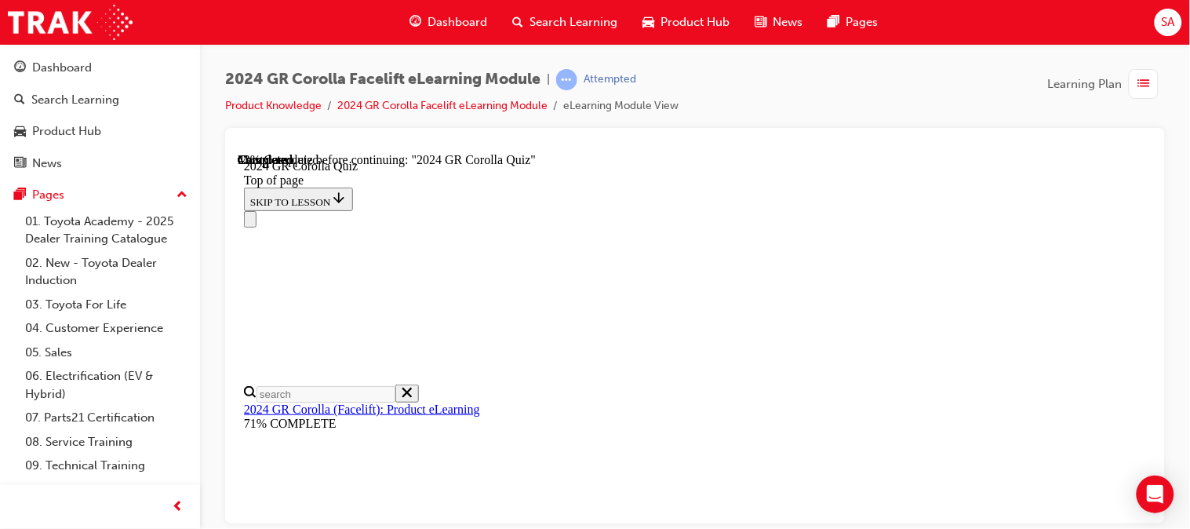
scroll to position [499, 0]
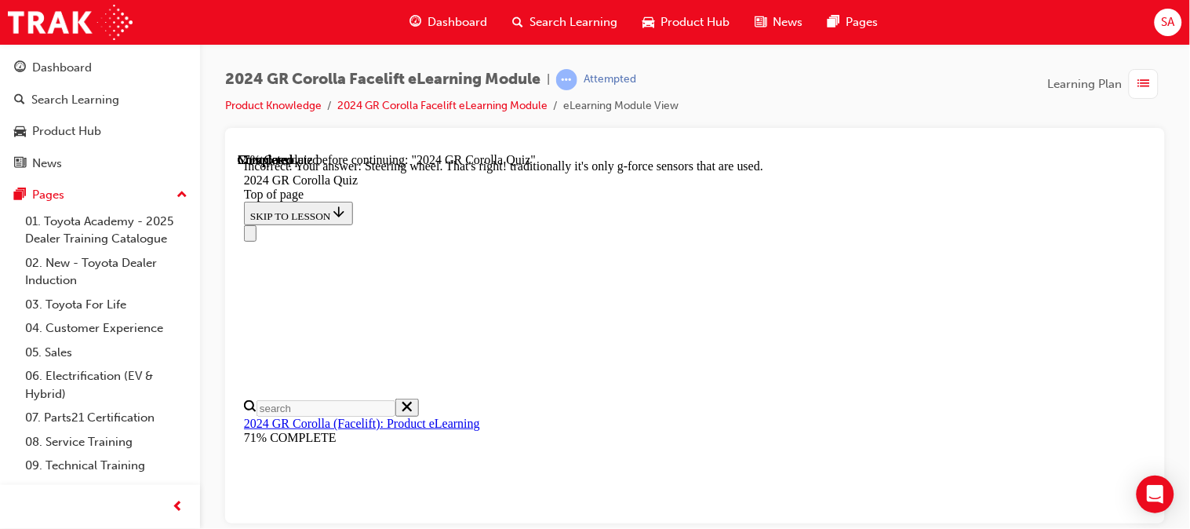
scroll to position [825, 0]
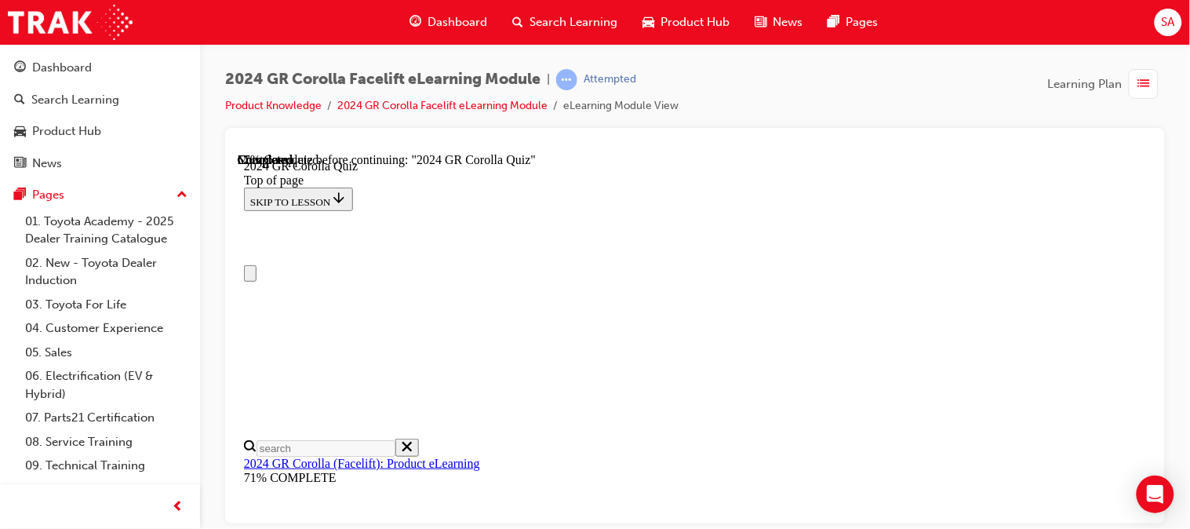
scroll to position [332, 0]
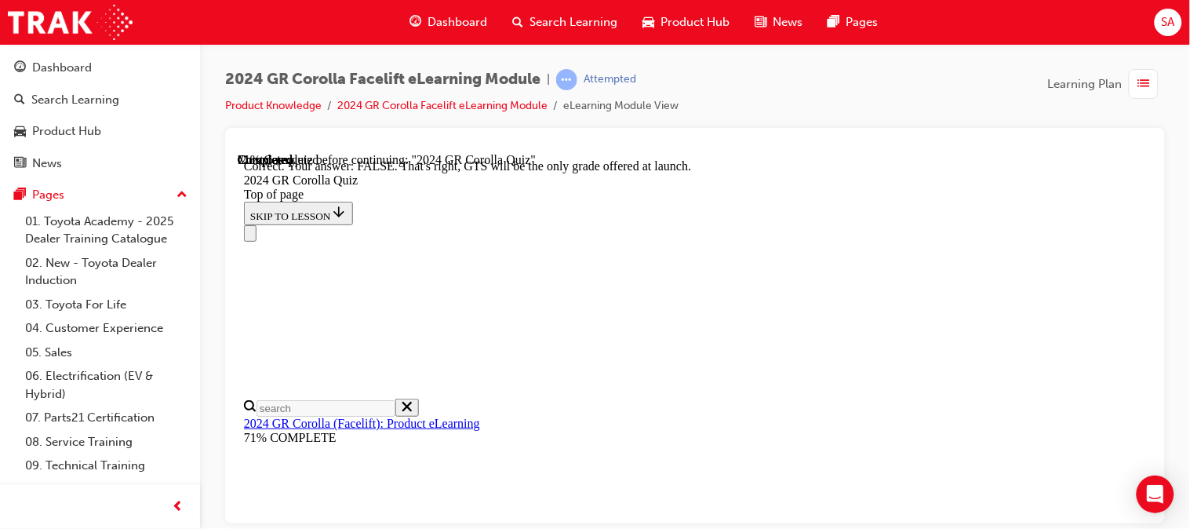
scroll to position [458, 0]
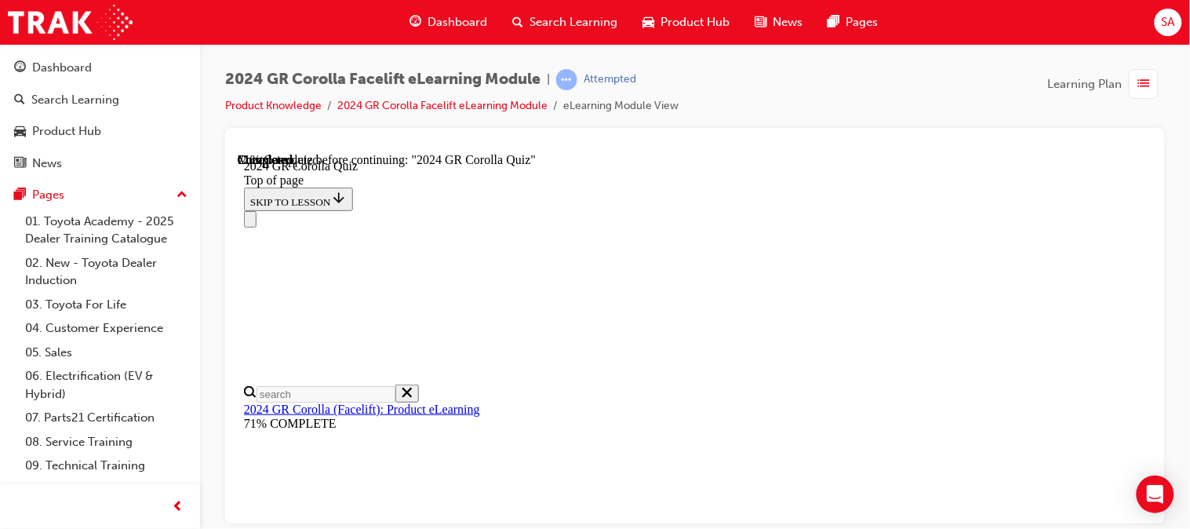
scroll to position [595, 0]
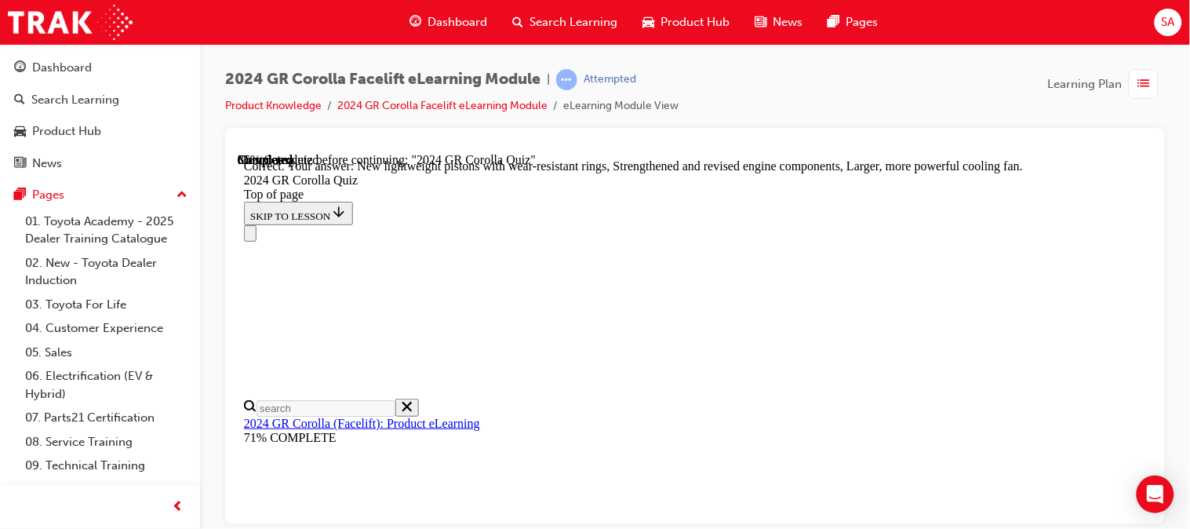
scroll to position [829, 0]
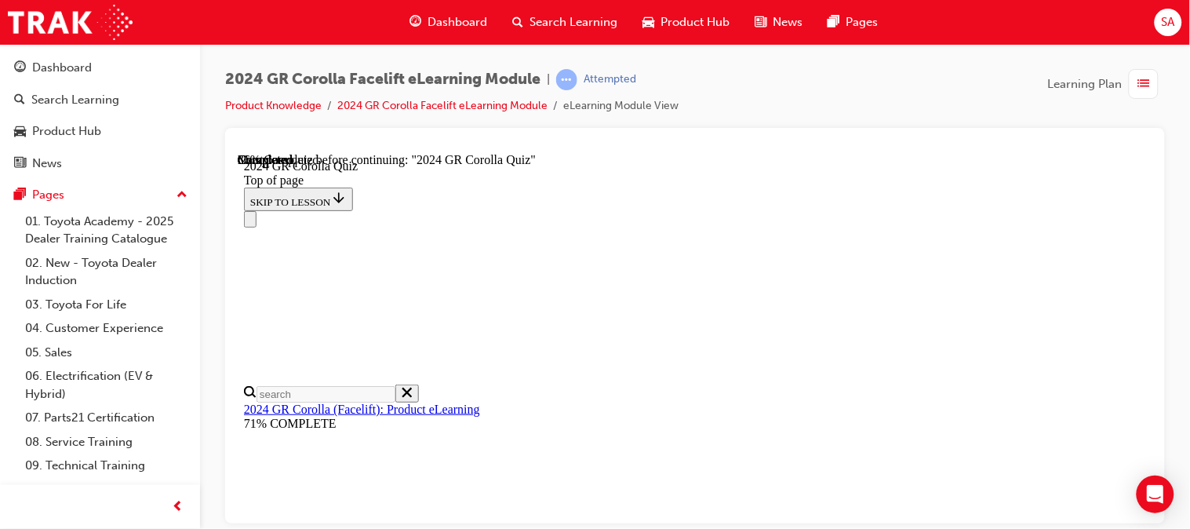
scroll to position [526, 0]
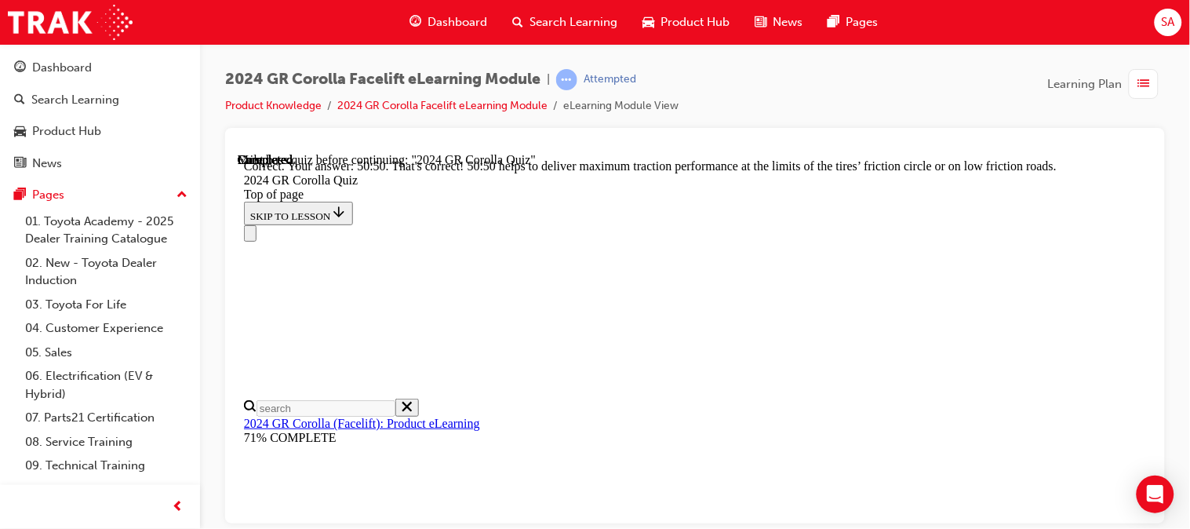
scroll to position [911, 0]
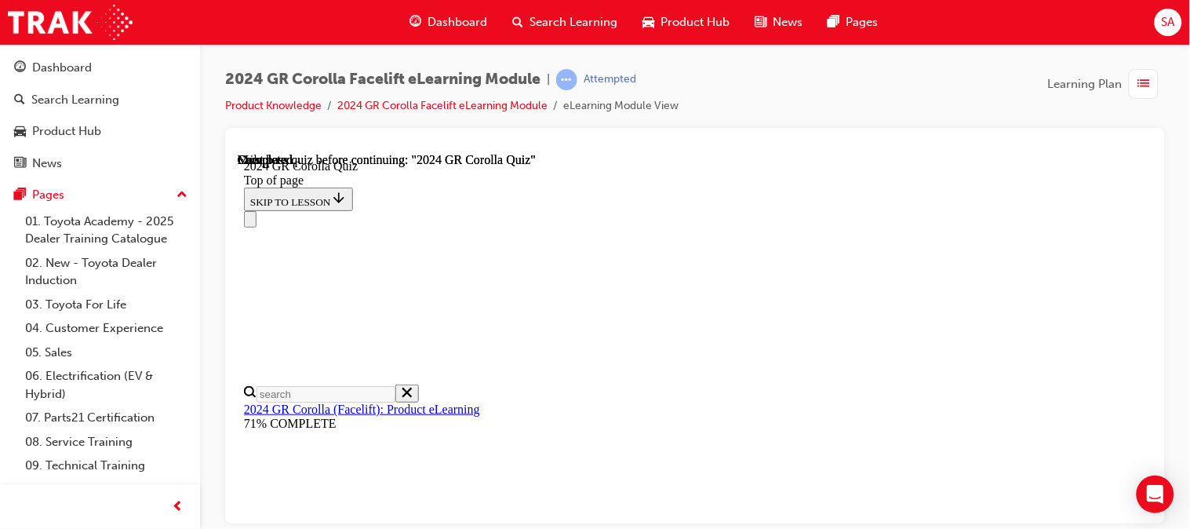
scroll to position [492, 0]
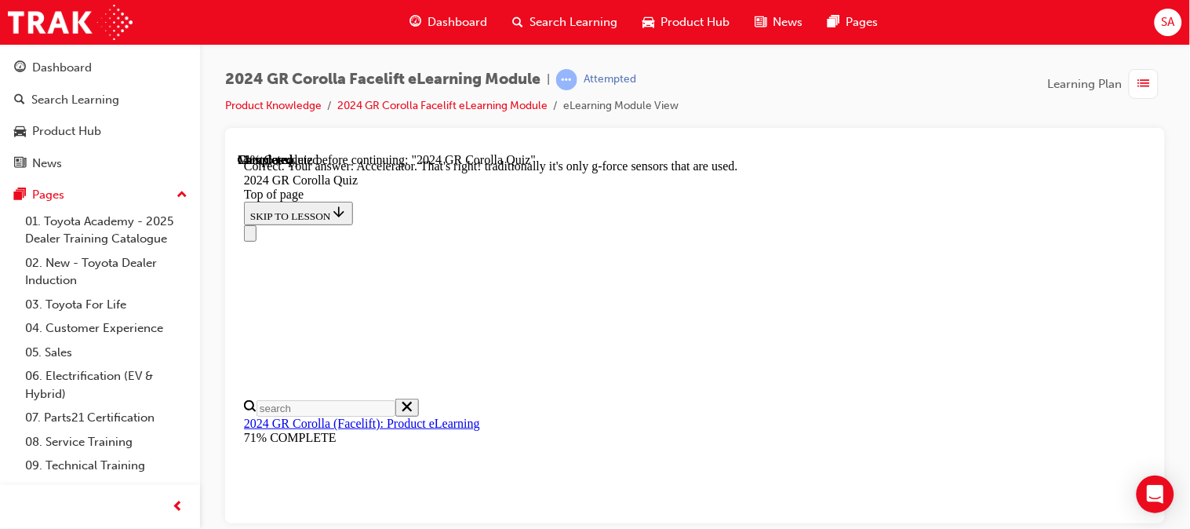
scroll to position [825, 0]
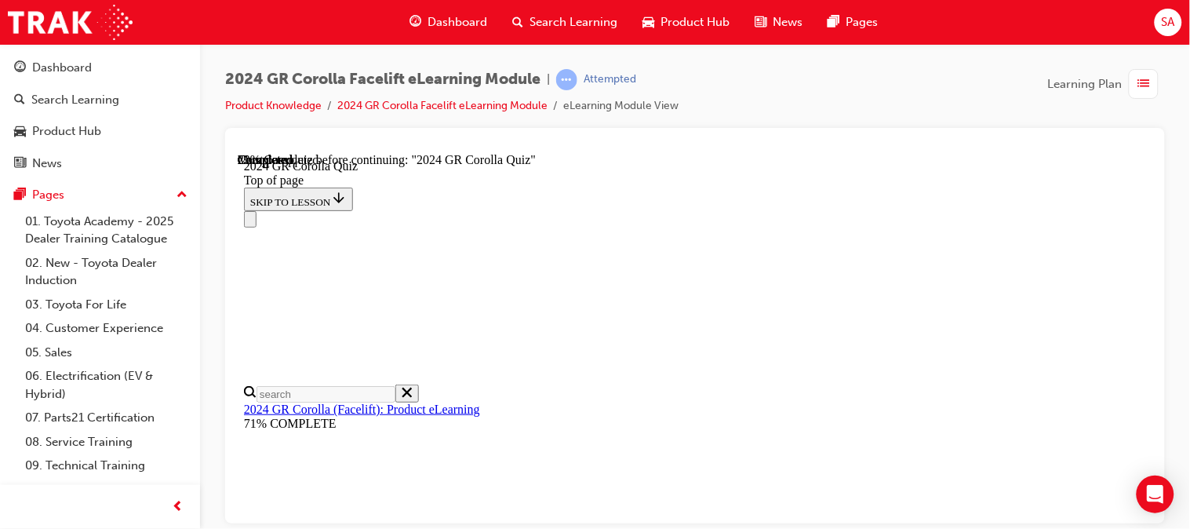
scroll to position [308, 0]
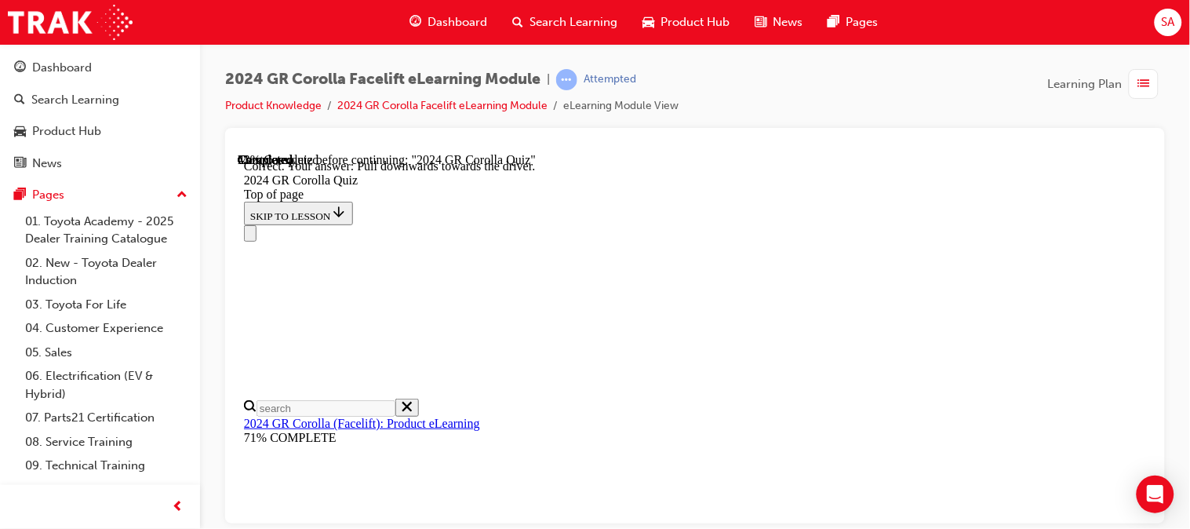
scroll to position [513, 0]
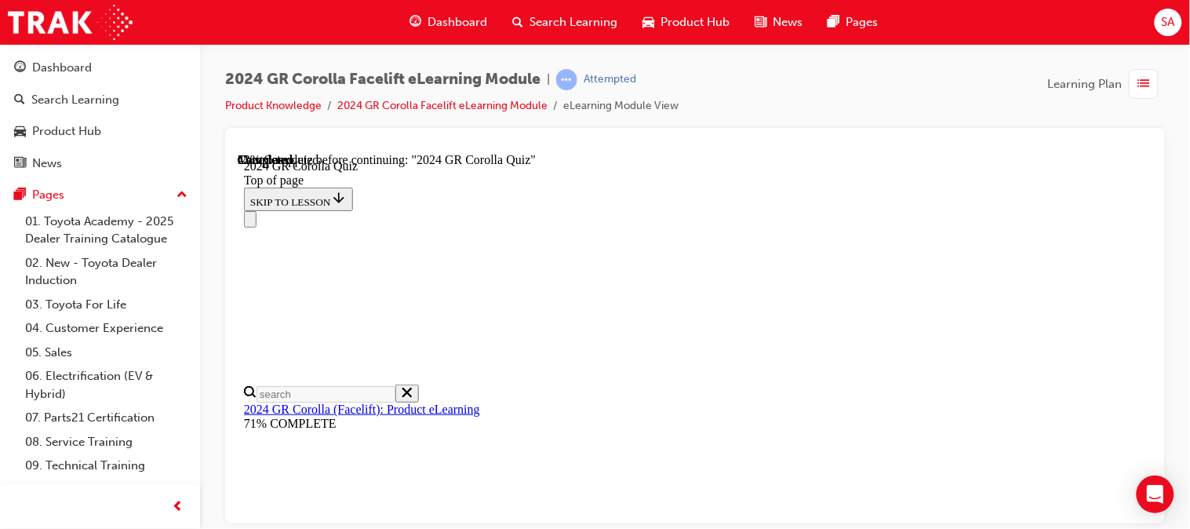
scroll to position [591, 0]
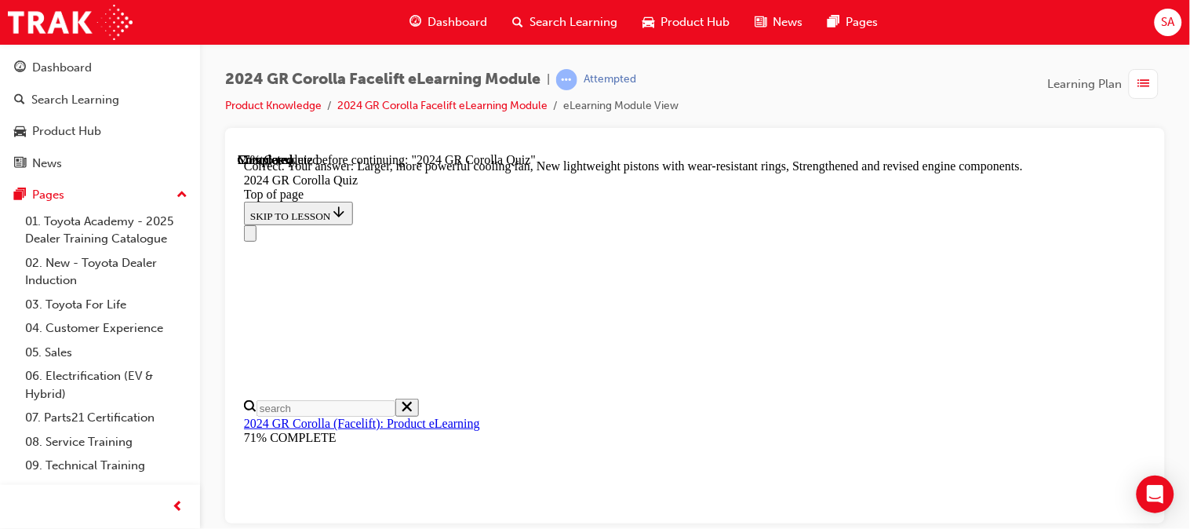
scroll to position [829, 0]
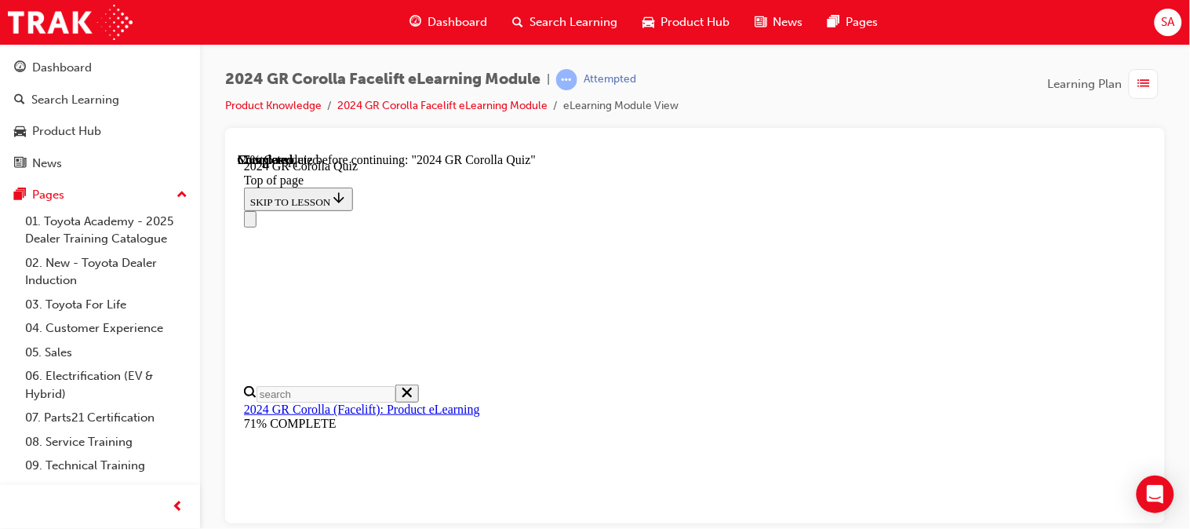
scroll to position [566, 0]
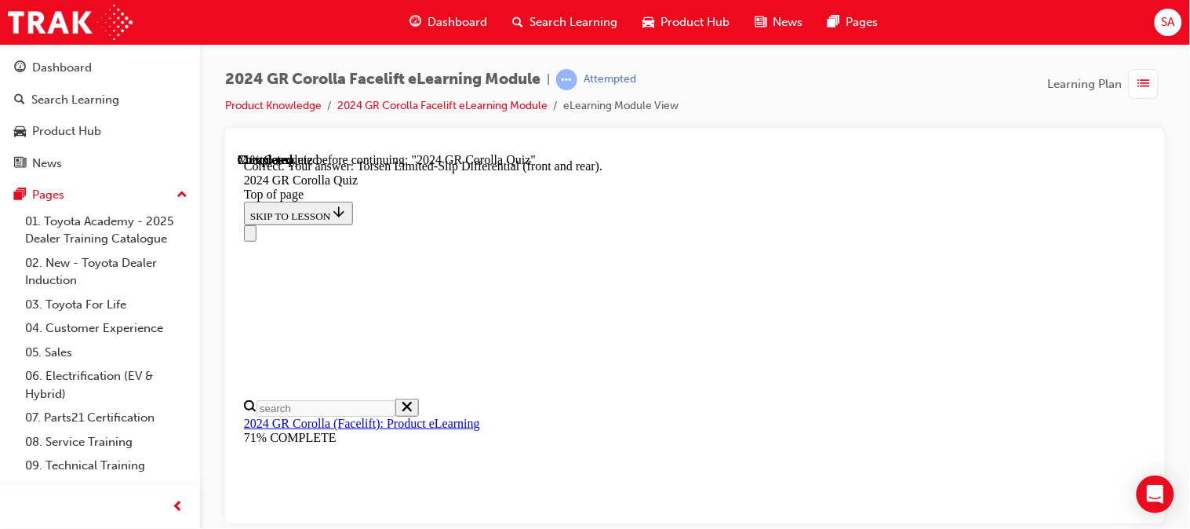
scroll to position [805, 0]
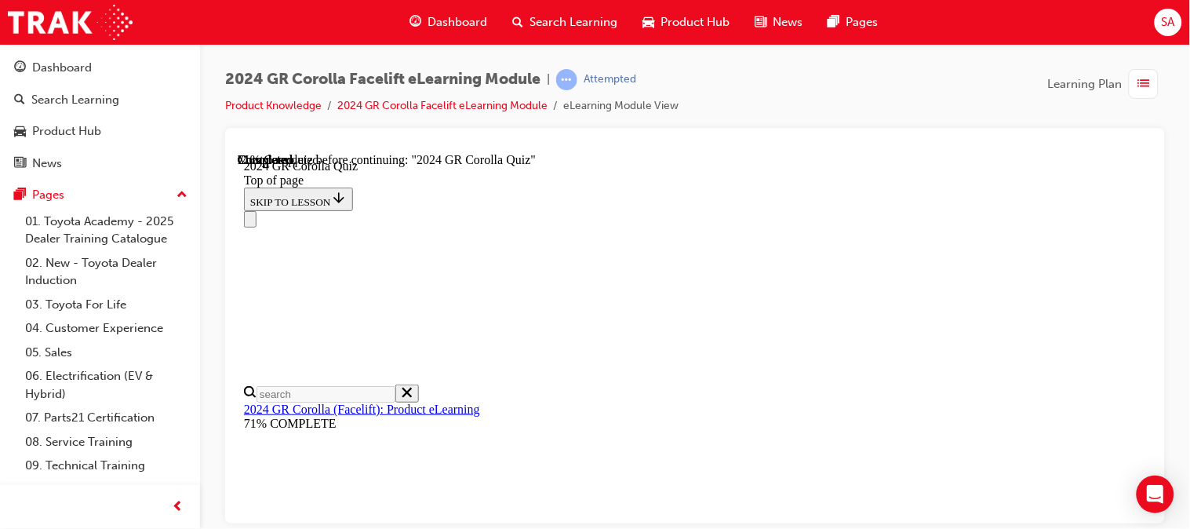
scroll to position [264, 0]
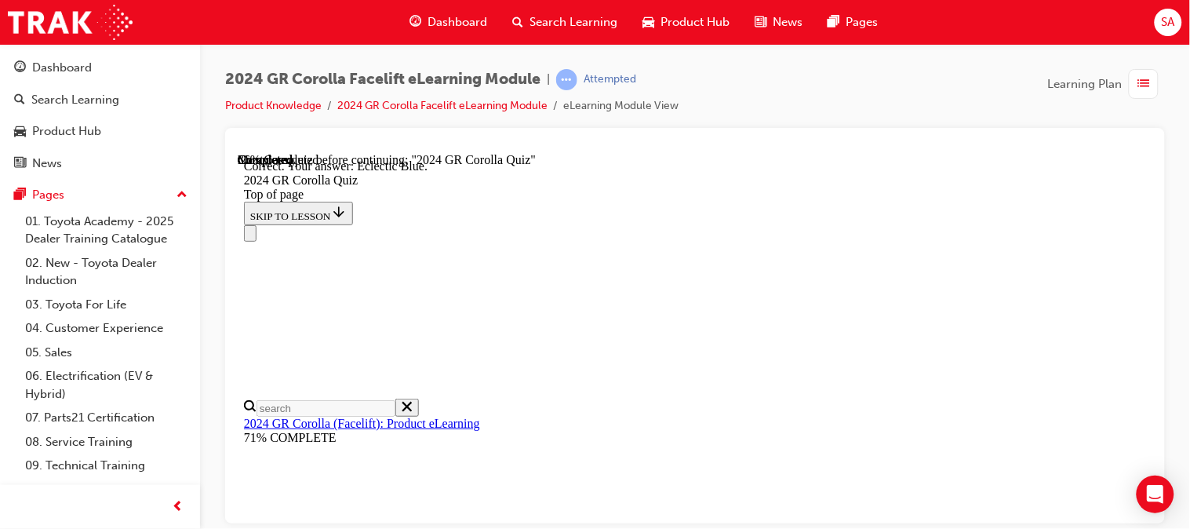
scroll to position [480, 0]
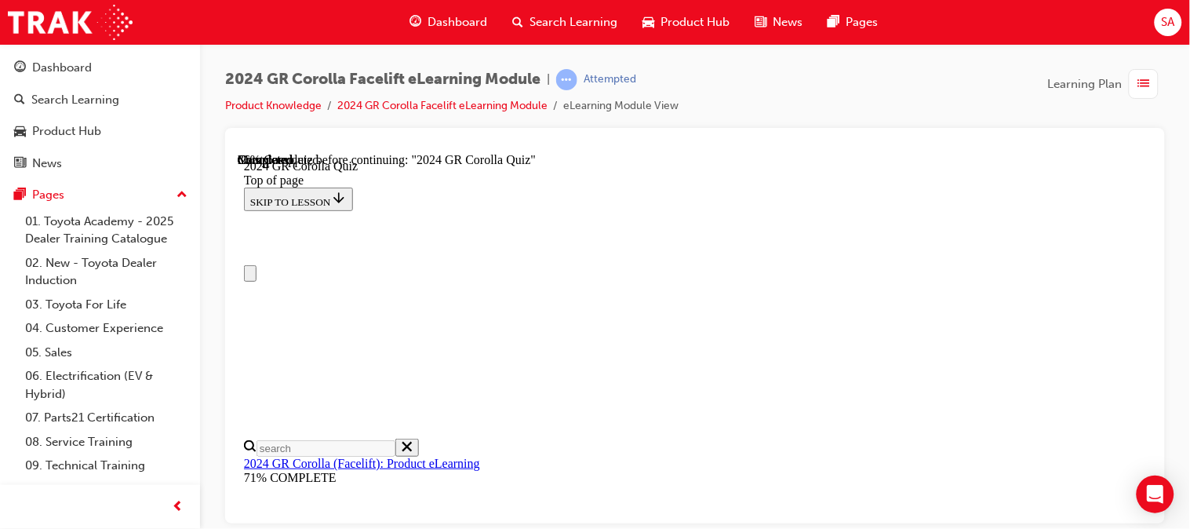
scroll to position [234, 0]
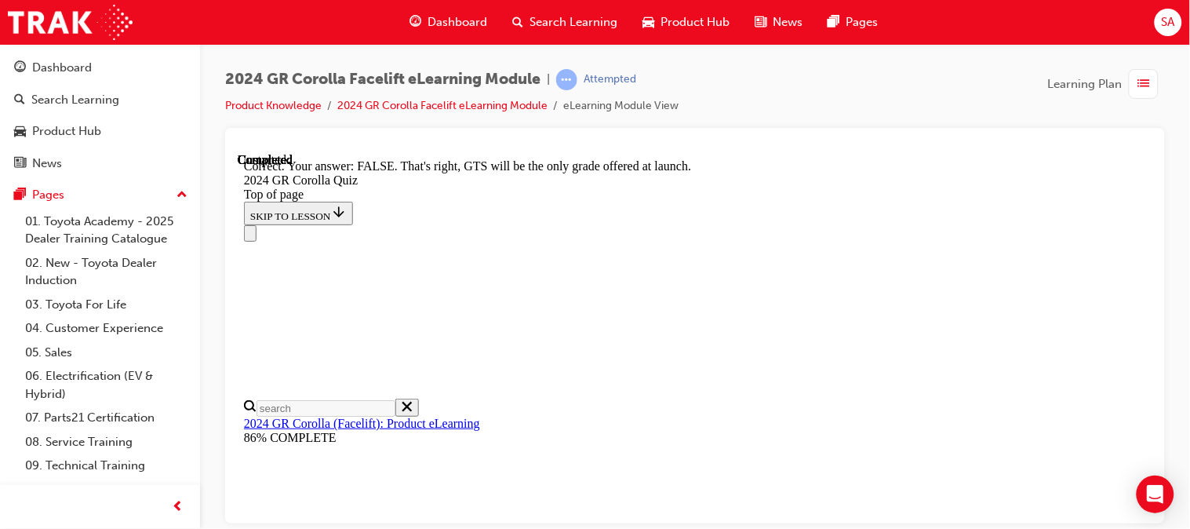
scroll to position [458, 0]
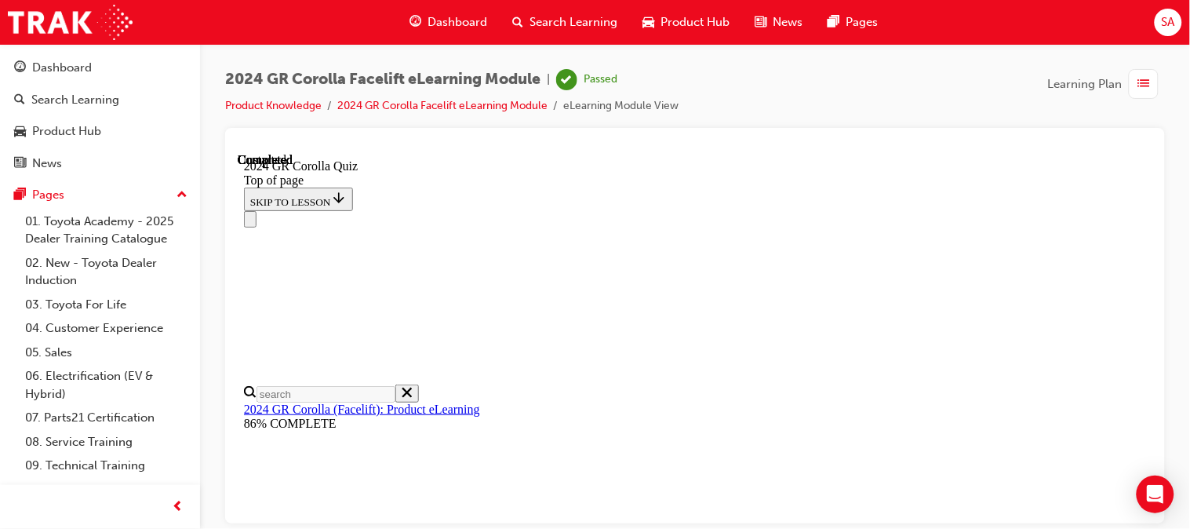
scroll to position [492, 0]
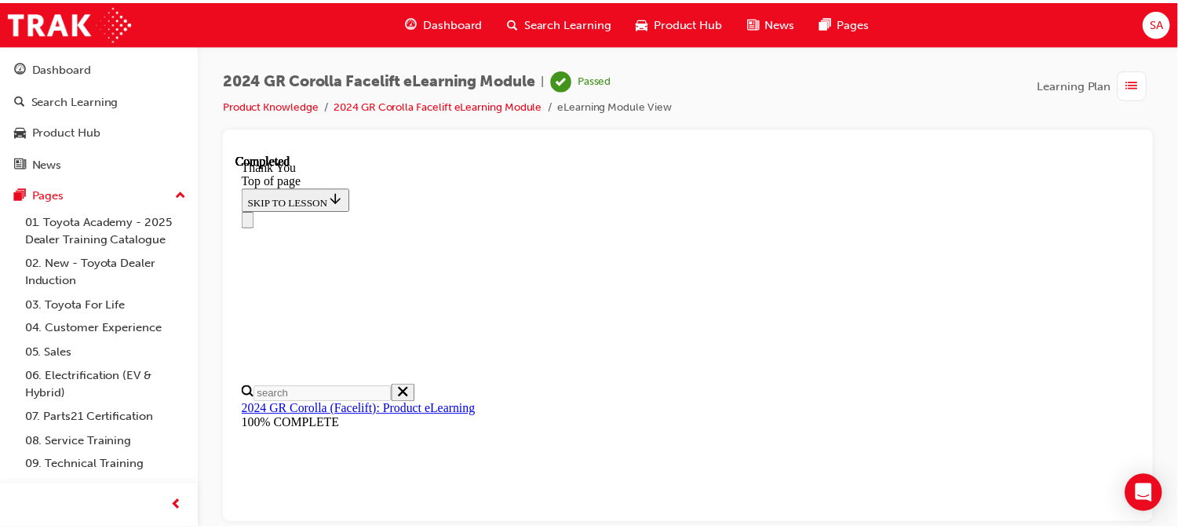
scroll to position [566, 0]
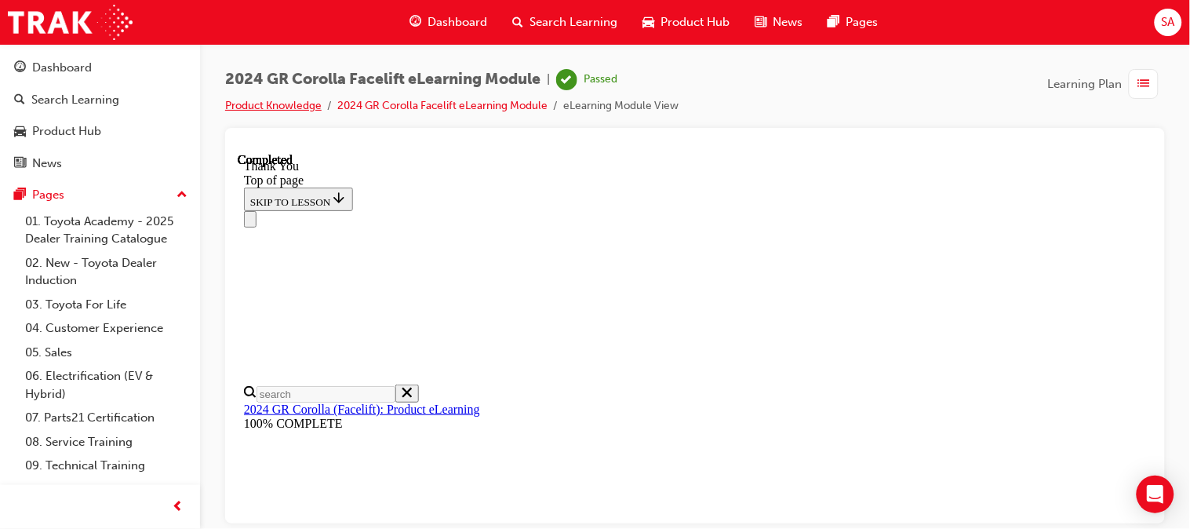
click at [302, 104] on link "Product Knowledge" at bounding box center [273, 105] width 97 height 13
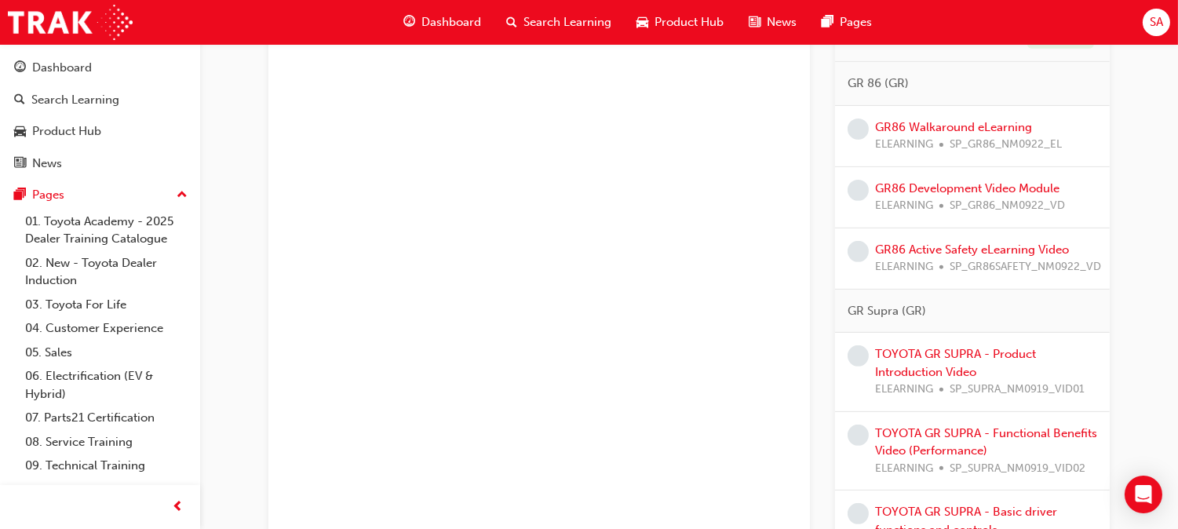
scroll to position [1138, 0]
click at [931, 133] on link "GR86 Walkaround eLearning" at bounding box center [953, 128] width 157 height 14
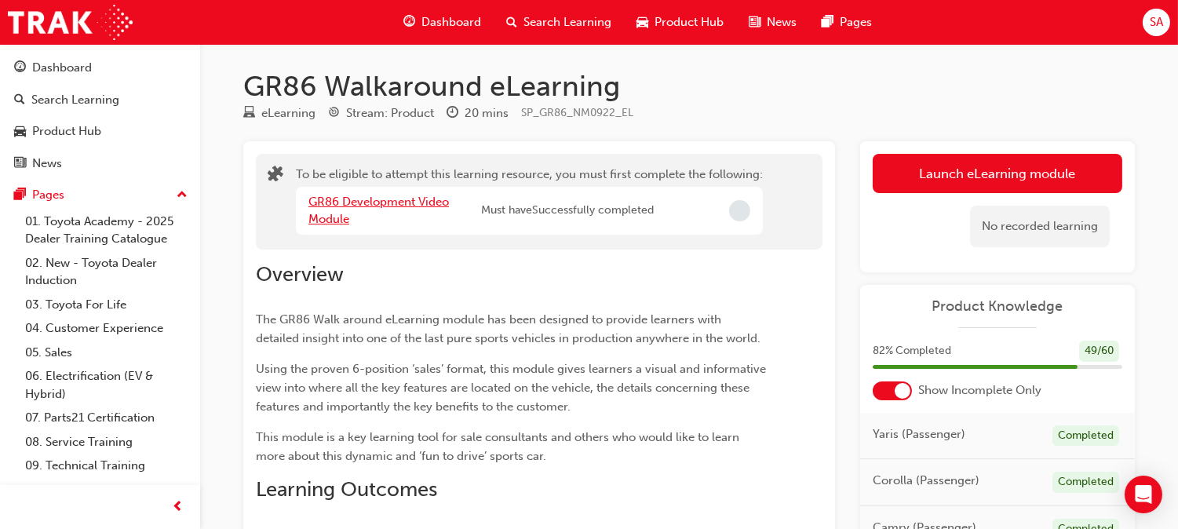
click at [341, 206] on link "GR86 Development Video Module" at bounding box center [378, 211] width 140 height 32
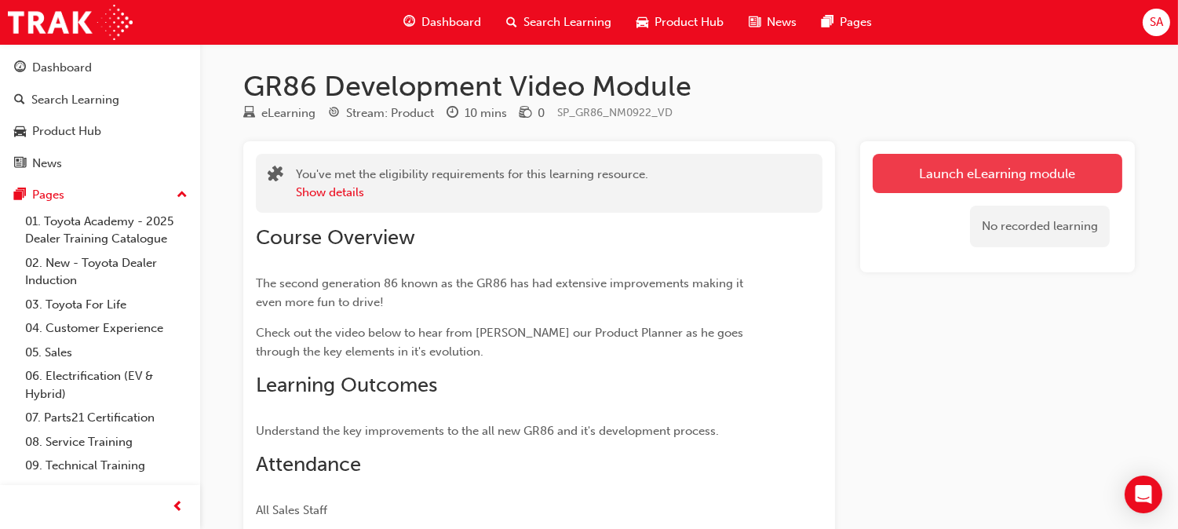
click at [958, 165] on link "Launch eLearning module" at bounding box center [998, 173] width 250 height 39
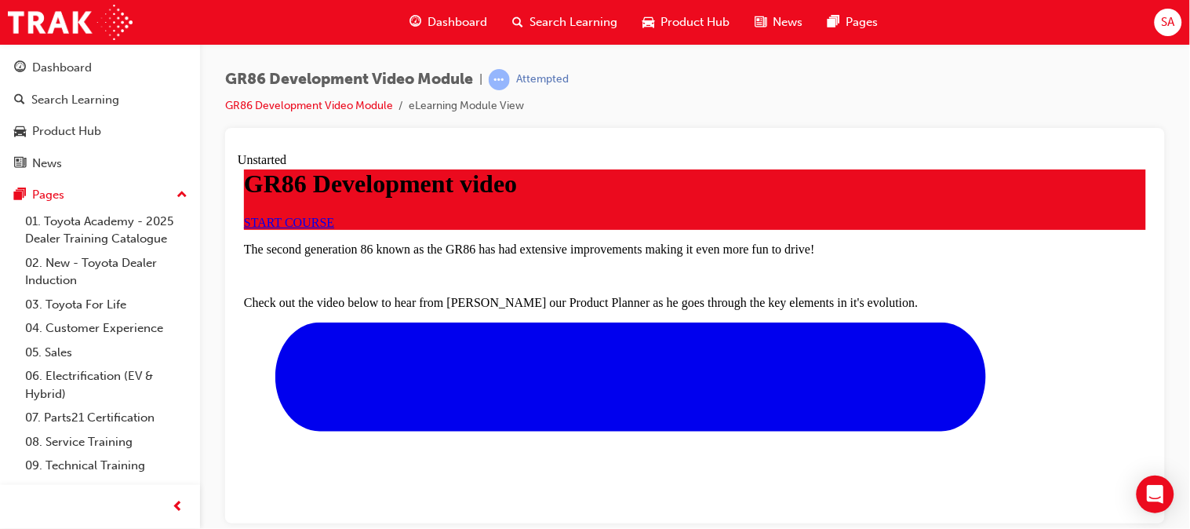
click at [333, 228] on span "START COURSE" at bounding box center [288, 221] width 90 height 13
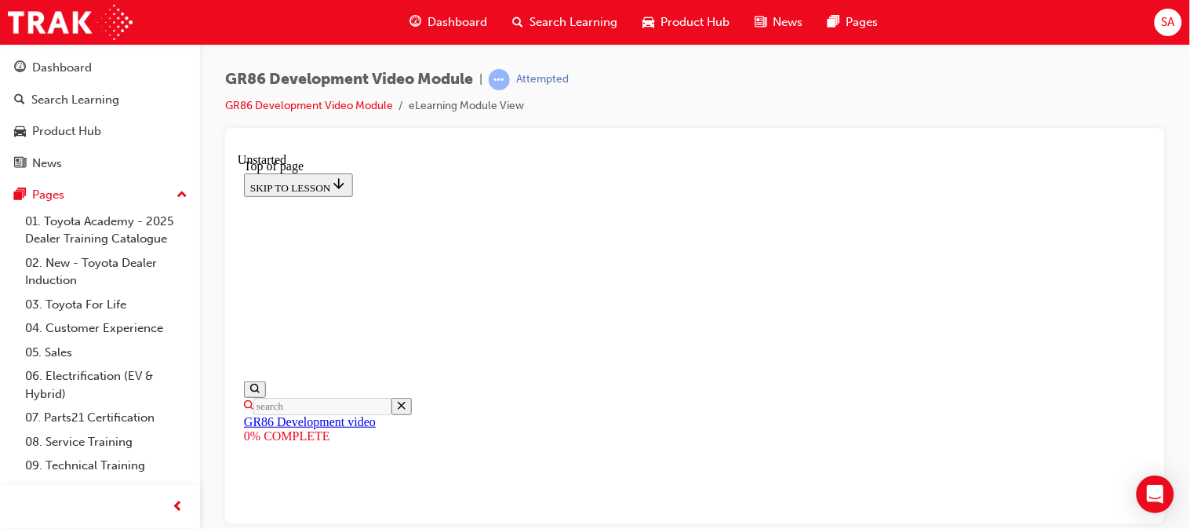
scroll to position [294, 0]
drag, startPoint x: 370, startPoint y: 481, endPoint x: 393, endPoint y: 486, distance: 24.0
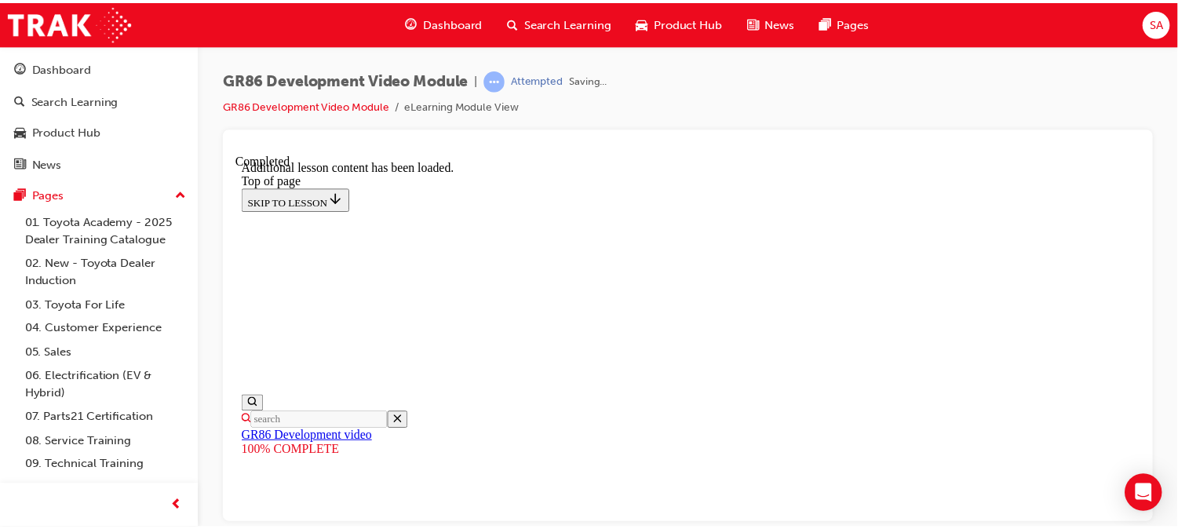
scroll to position [1701, 0]
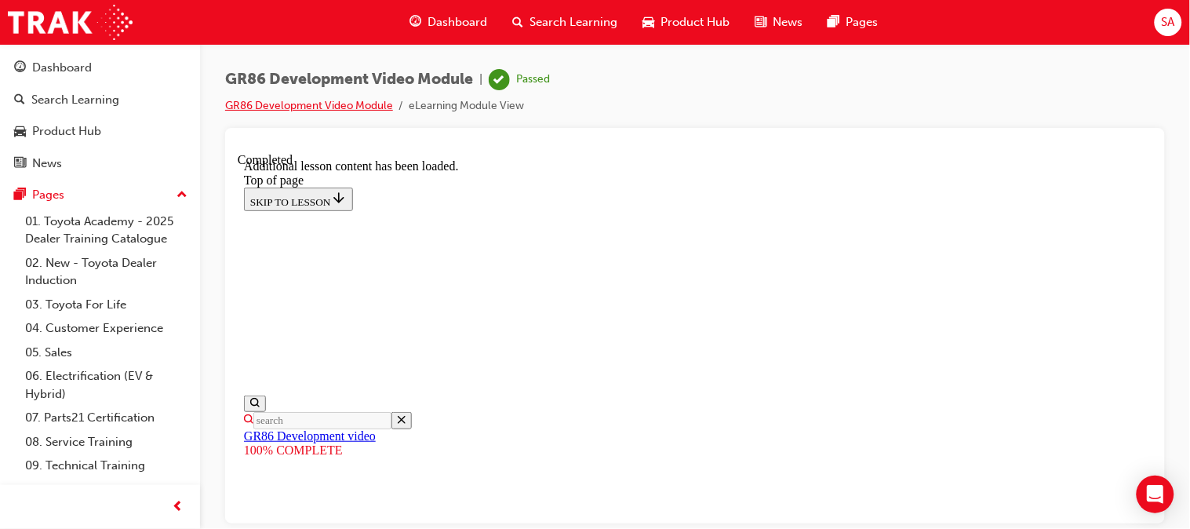
click at [355, 107] on link "GR86 Development Video Module" at bounding box center [309, 105] width 168 height 13
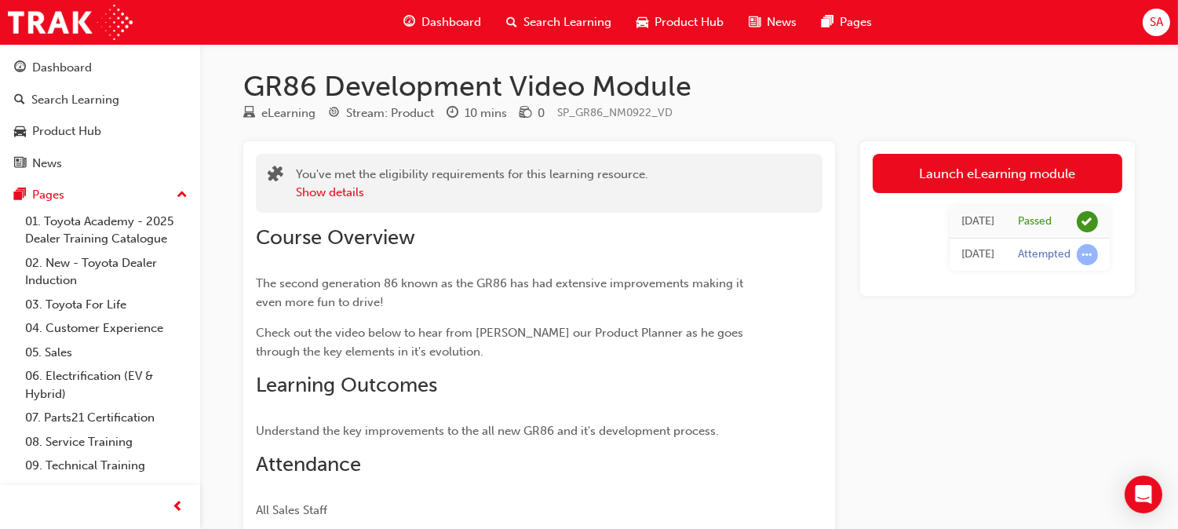
scroll to position [1, 0]
click at [461, 14] on span "Dashboard" at bounding box center [451, 22] width 60 height 18
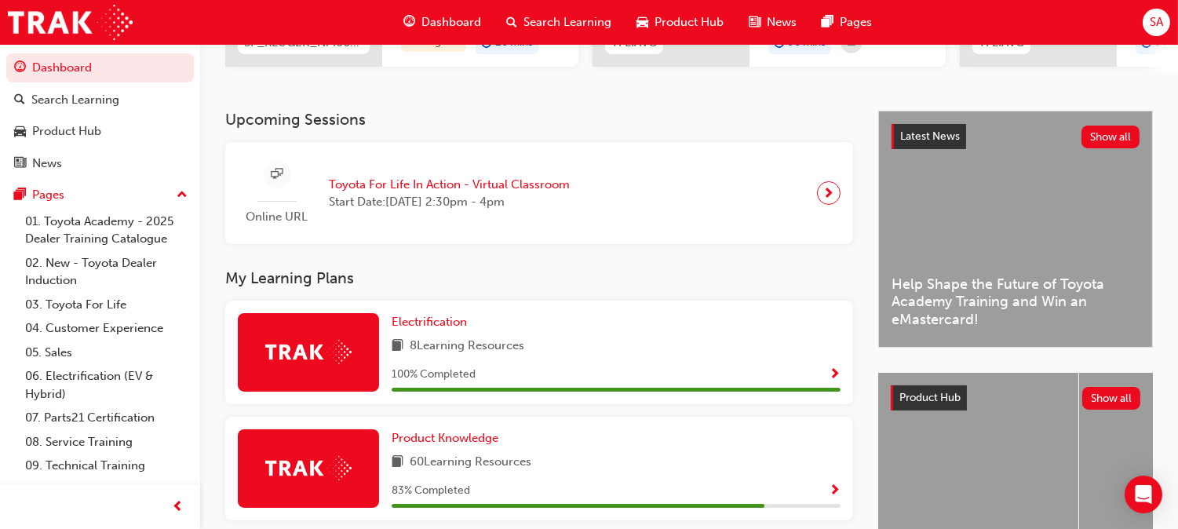
scroll to position [302, 0]
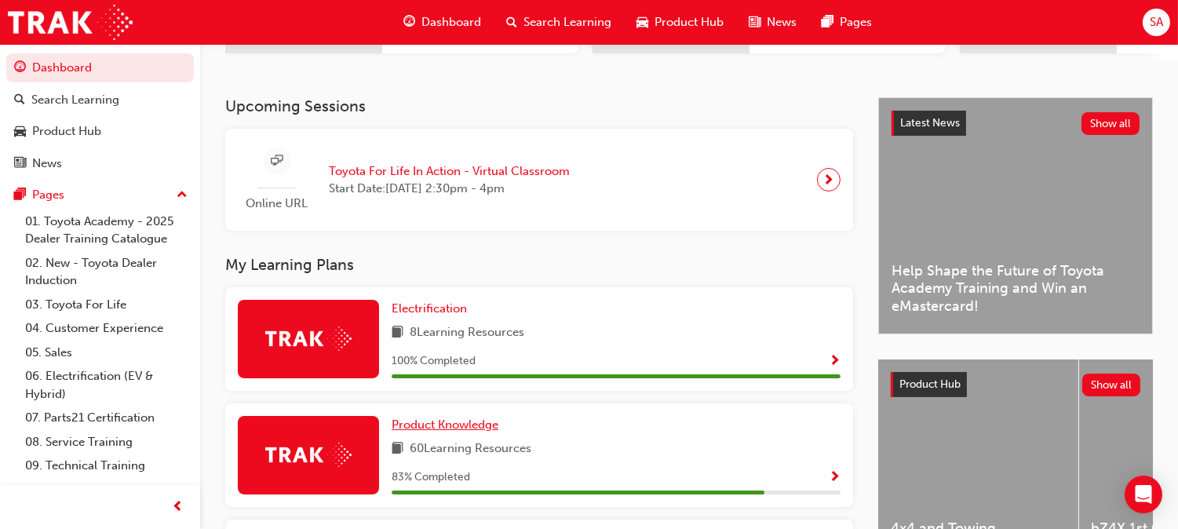
click at [498, 417] on span "Product Knowledge" at bounding box center [445, 424] width 107 height 14
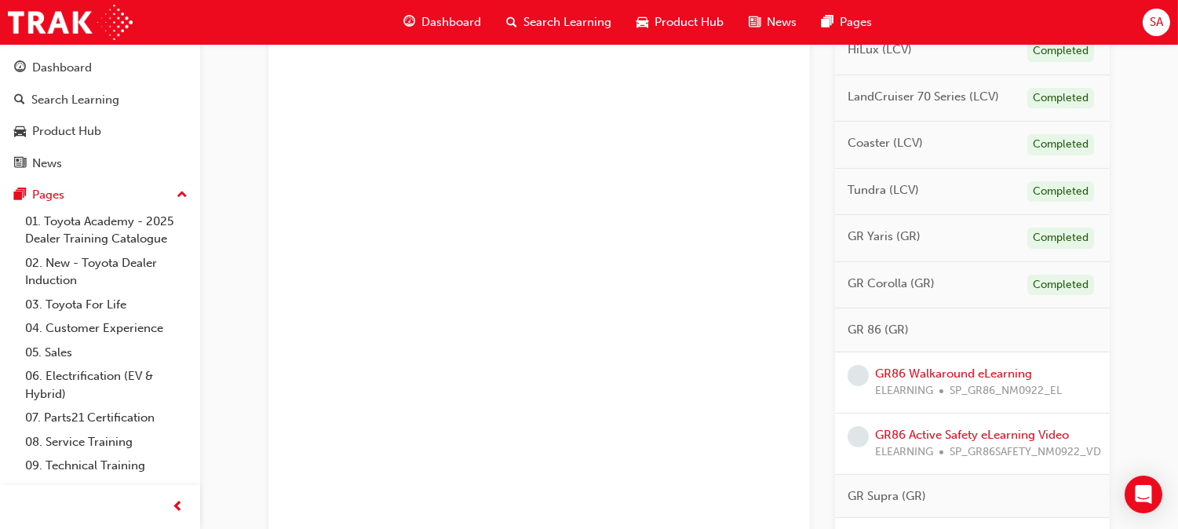
scroll to position [916, 0]
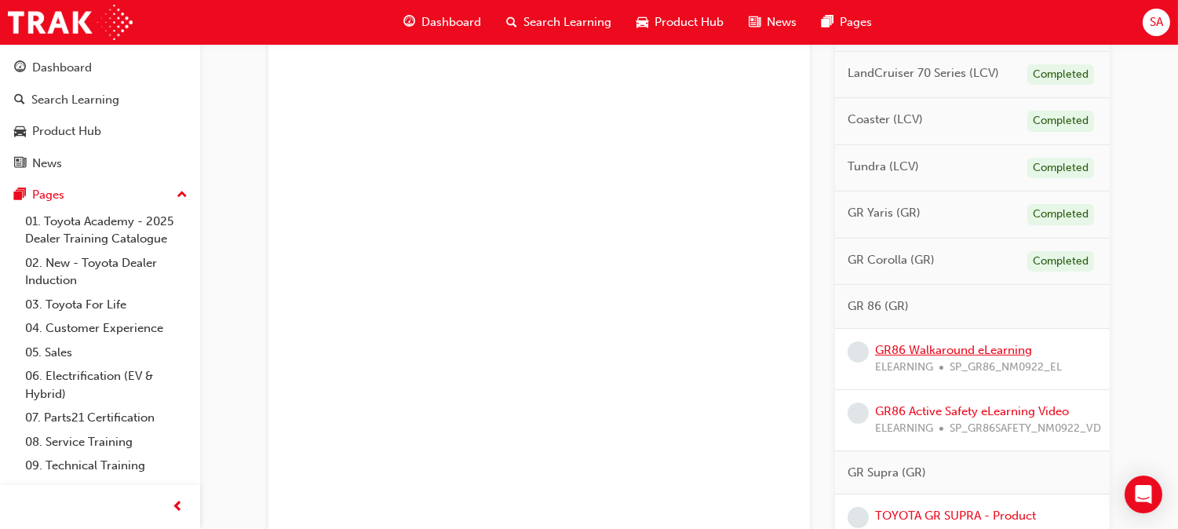
click at [924, 346] on link "GR86 Walkaround eLearning" at bounding box center [953, 350] width 157 height 14
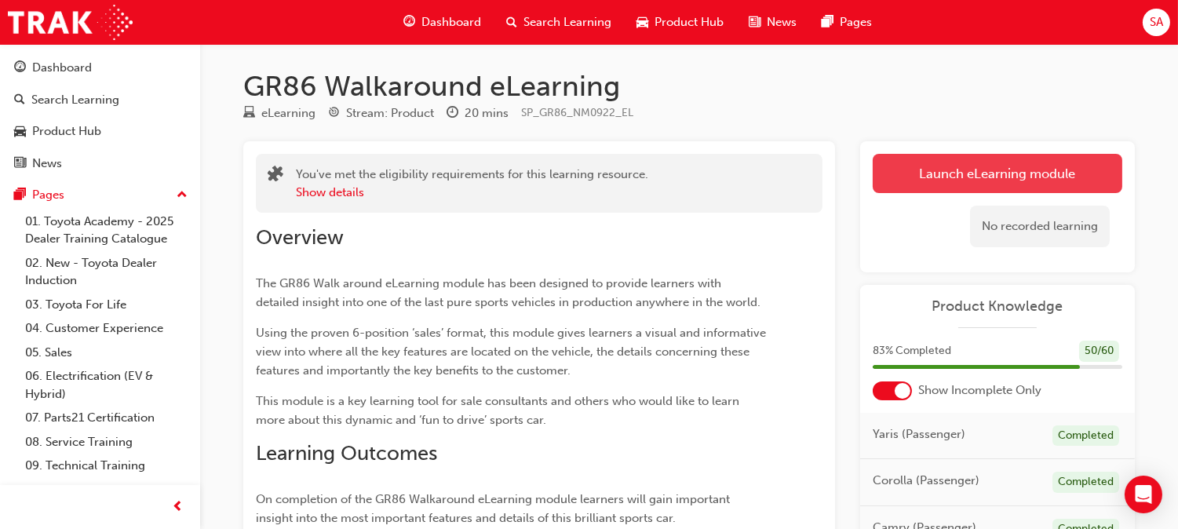
click at [916, 188] on link "Launch eLearning module" at bounding box center [998, 173] width 250 height 39
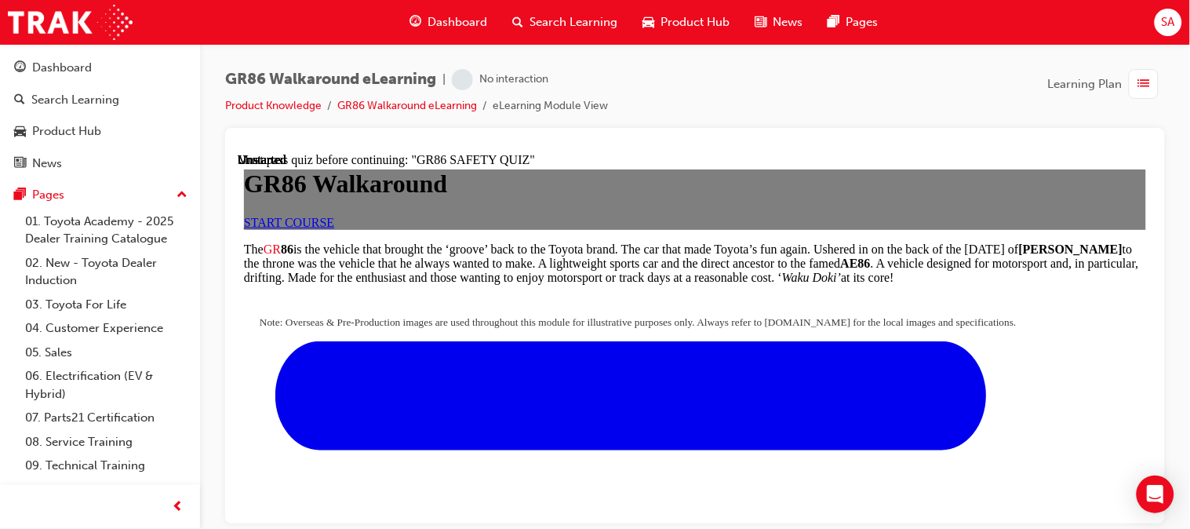
scroll to position [49, 0]
click at [333, 228] on link "START COURSE" at bounding box center [288, 221] width 90 height 13
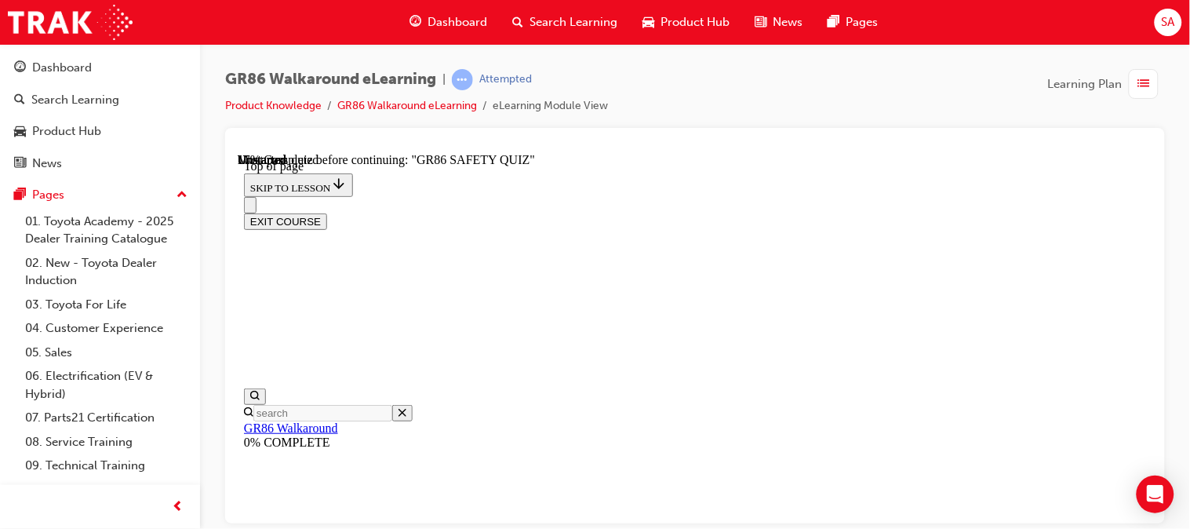
scroll to position [587, 0]
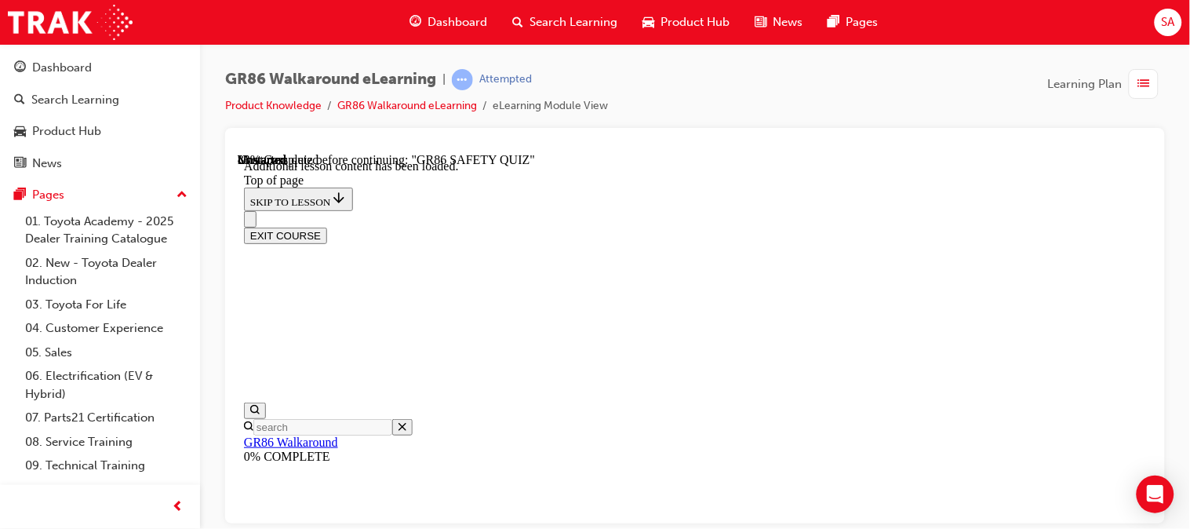
scroll to position [1646, 0]
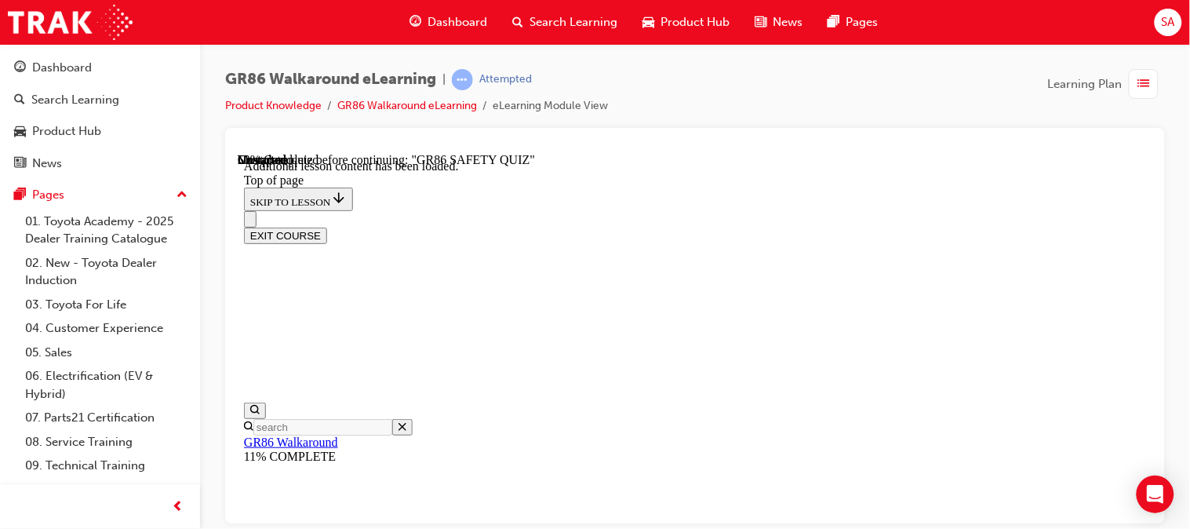
drag, startPoint x: 956, startPoint y: 290, endPoint x: 1015, endPoint y: 229, distance: 83.8
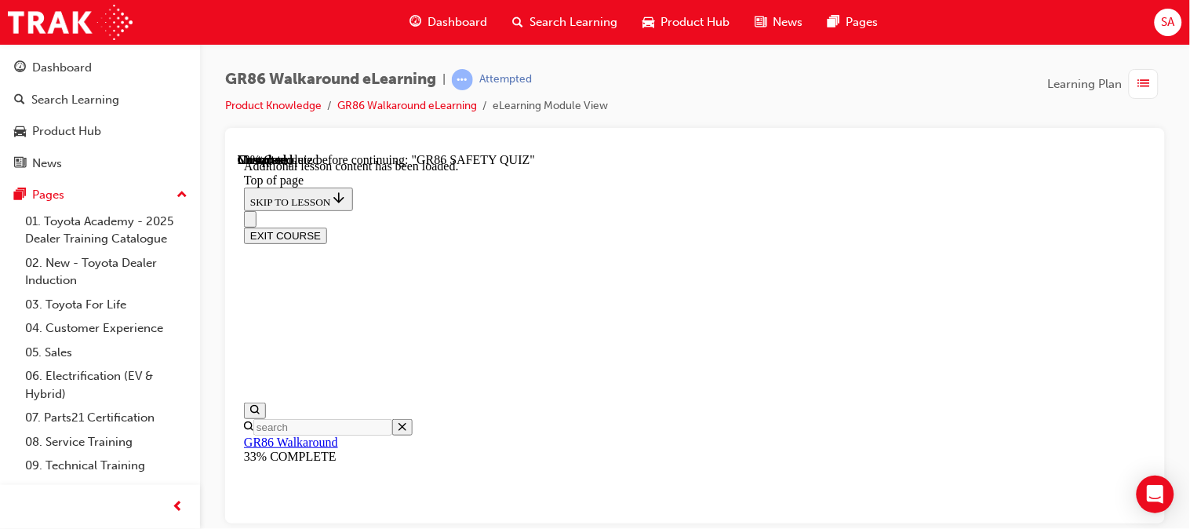
scroll to position [693, 0]
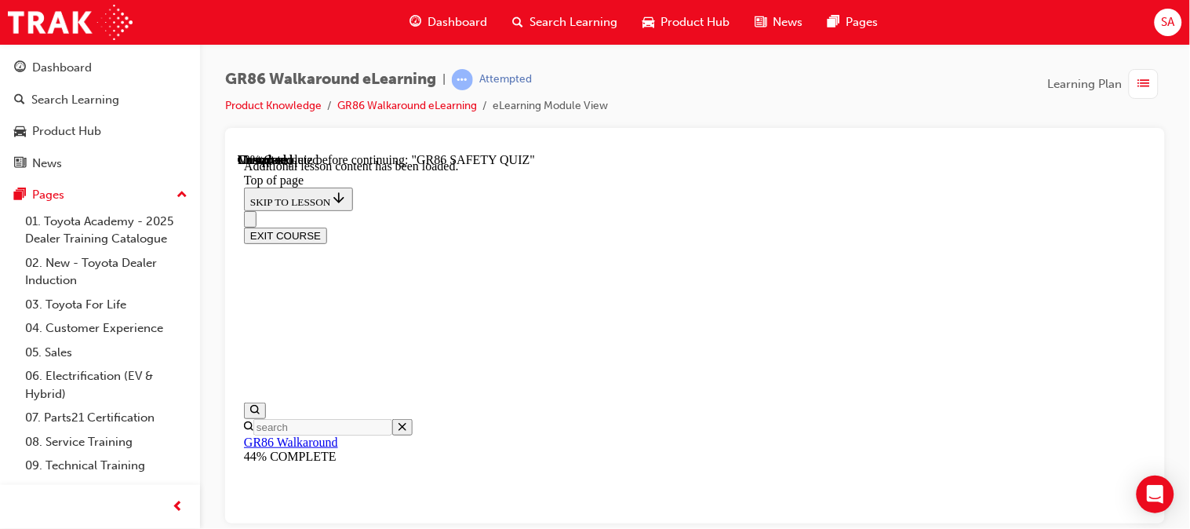
scroll to position [538, 0]
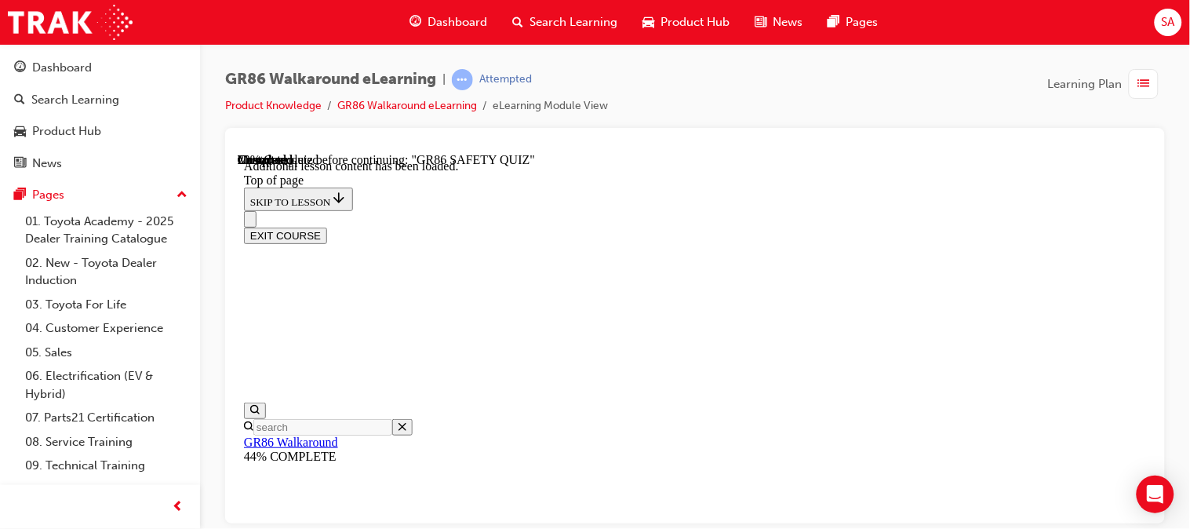
scroll to position [637, 0]
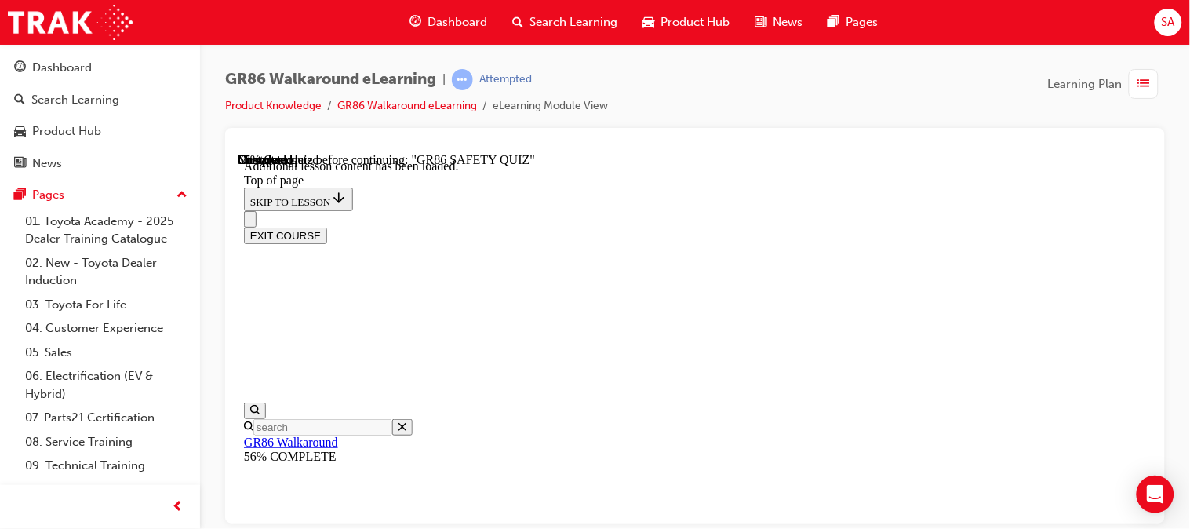
scroll to position [711, 0]
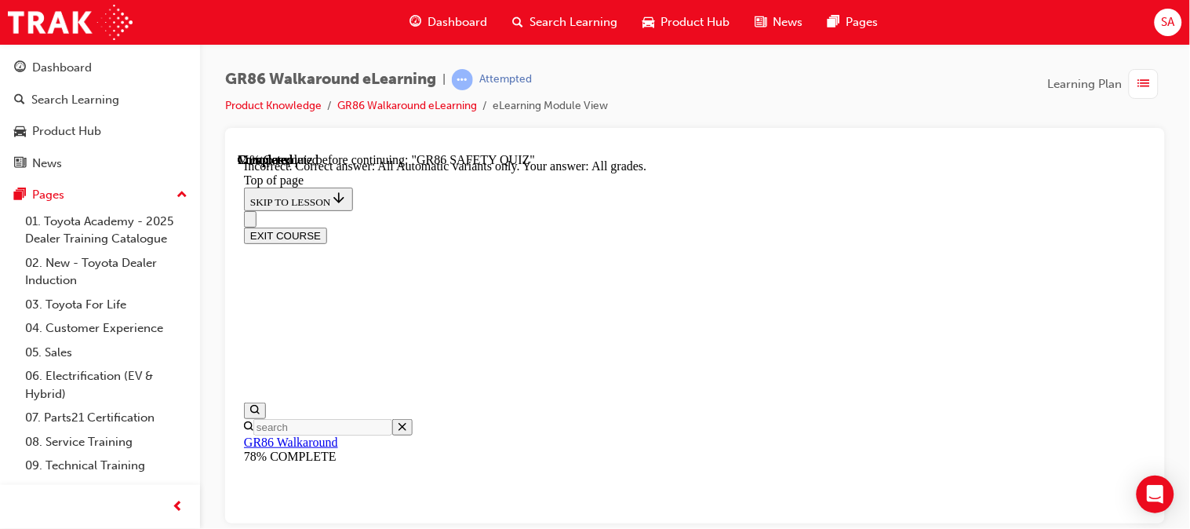
scroll to position [616, 0]
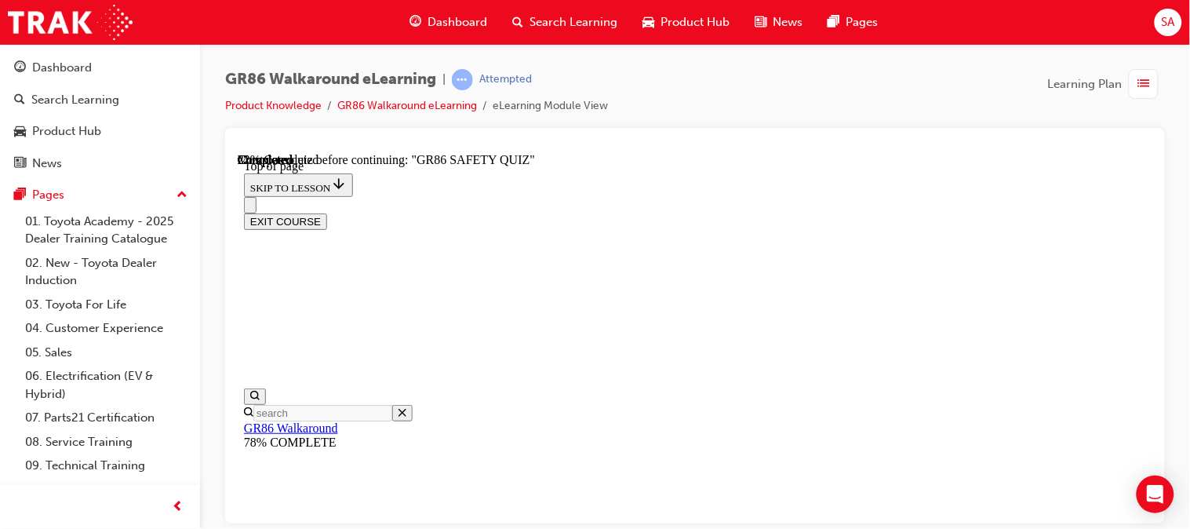
scroll to position [332, 0]
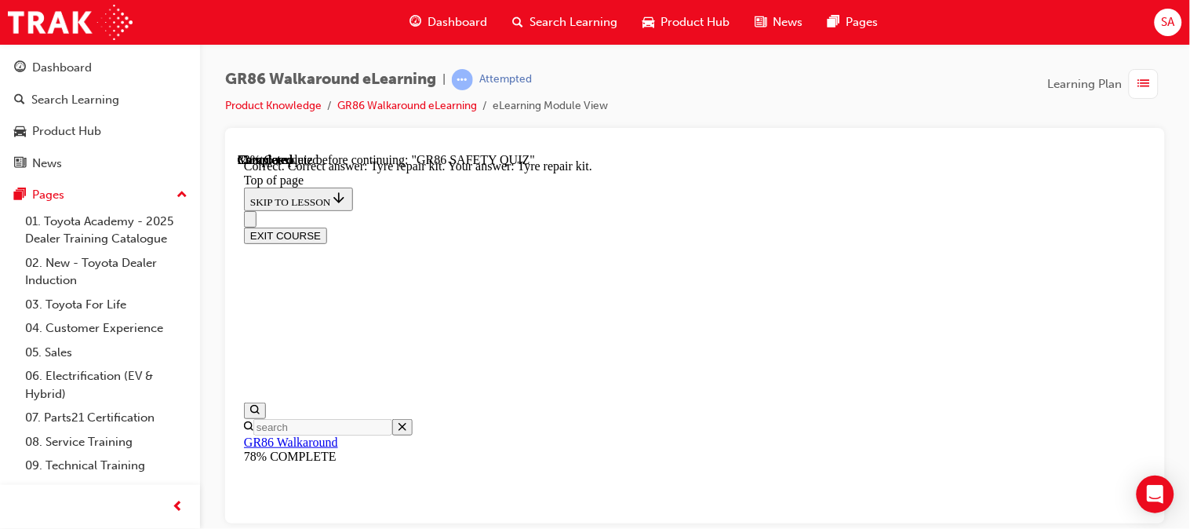
scroll to position [490, 0]
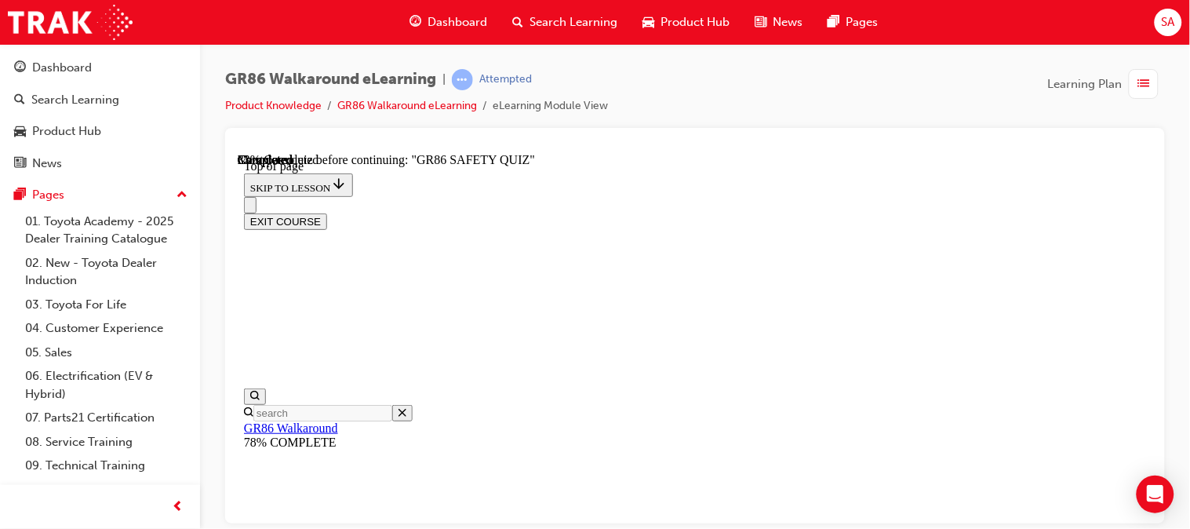
scroll to position [337, 0]
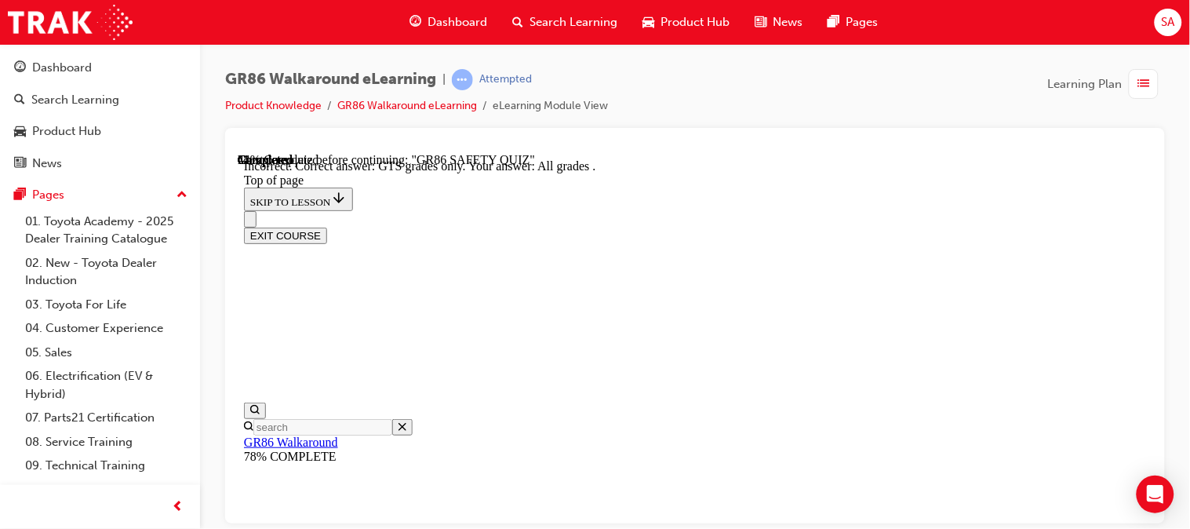
scroll to position [537, 0]
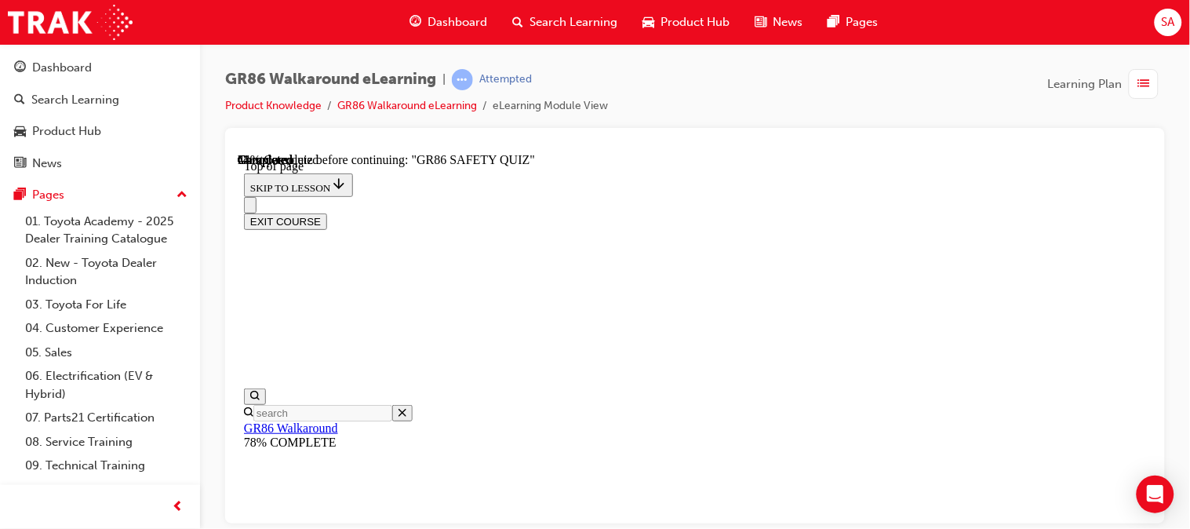
scroll to position [388, 0]
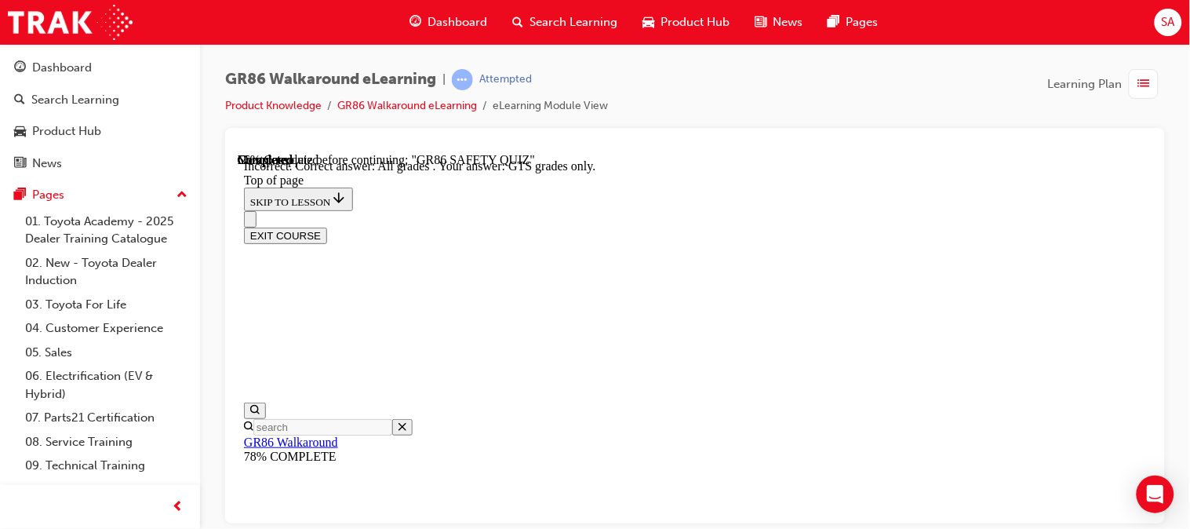
scroll to position [590, 0]
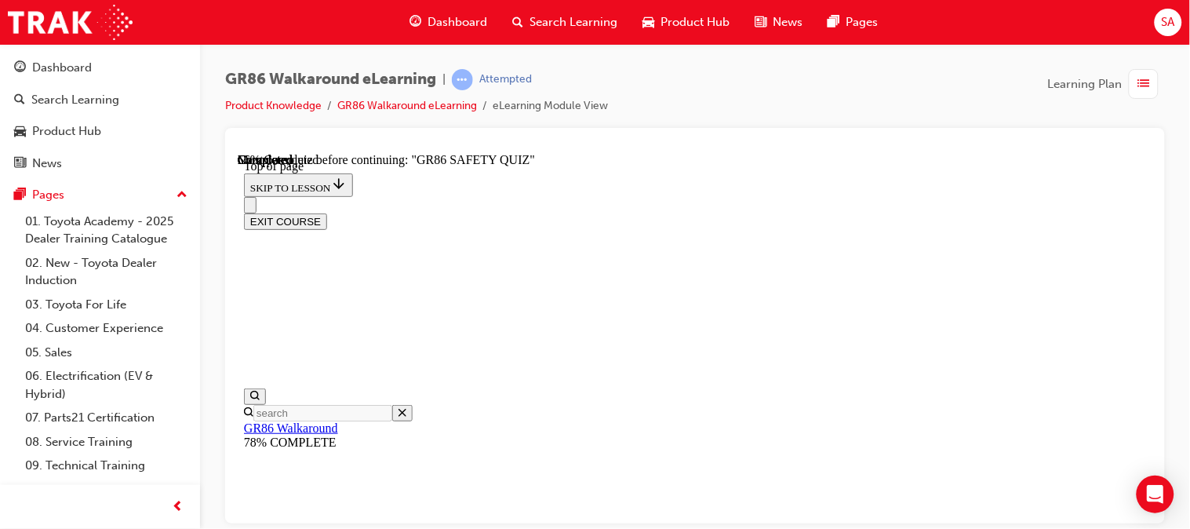
scroll to position [806, 0]
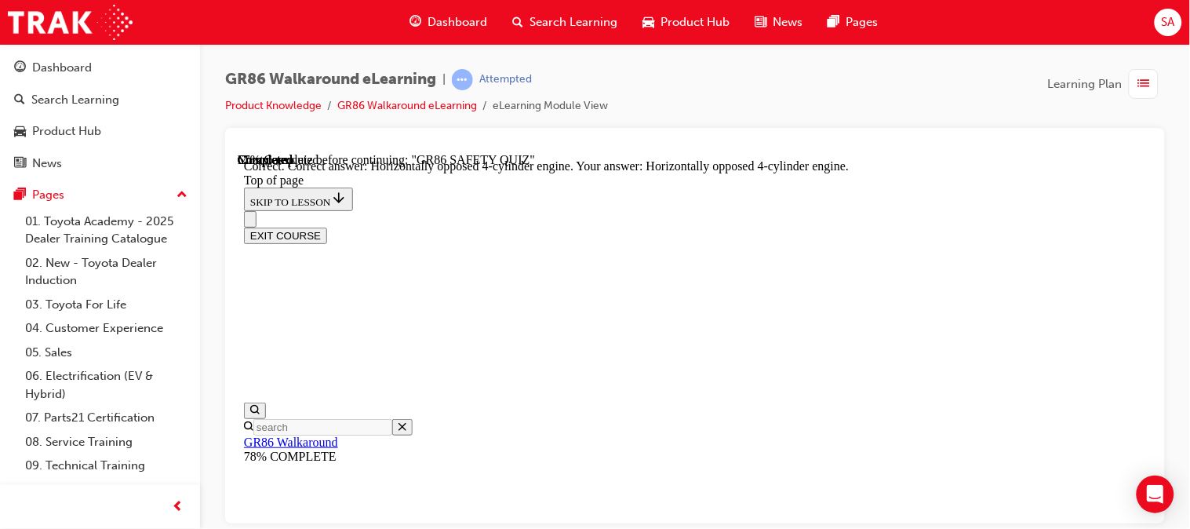
scroll to position [953, 0]
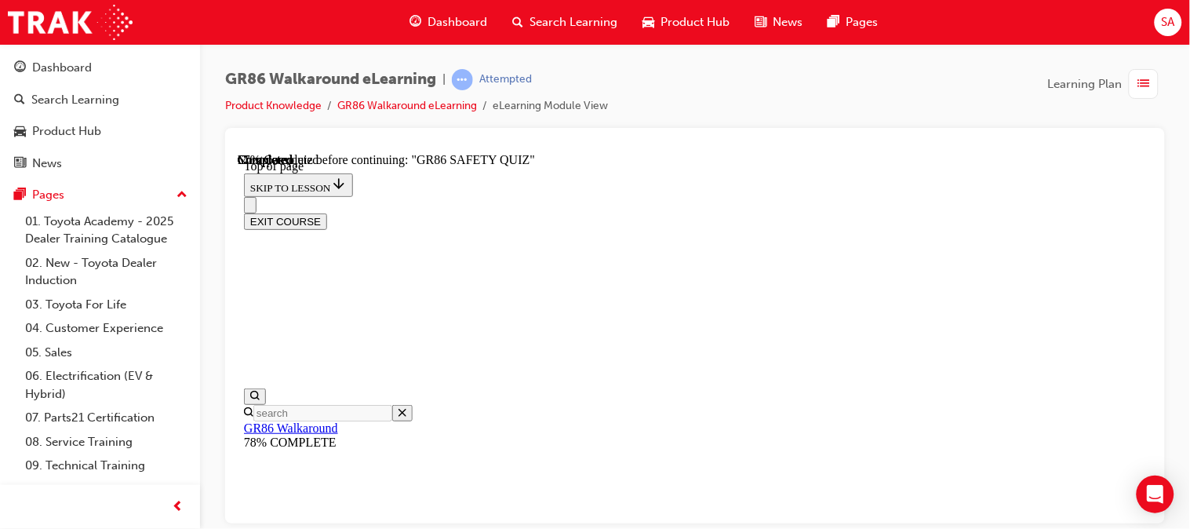
scroll to position [334, 0]
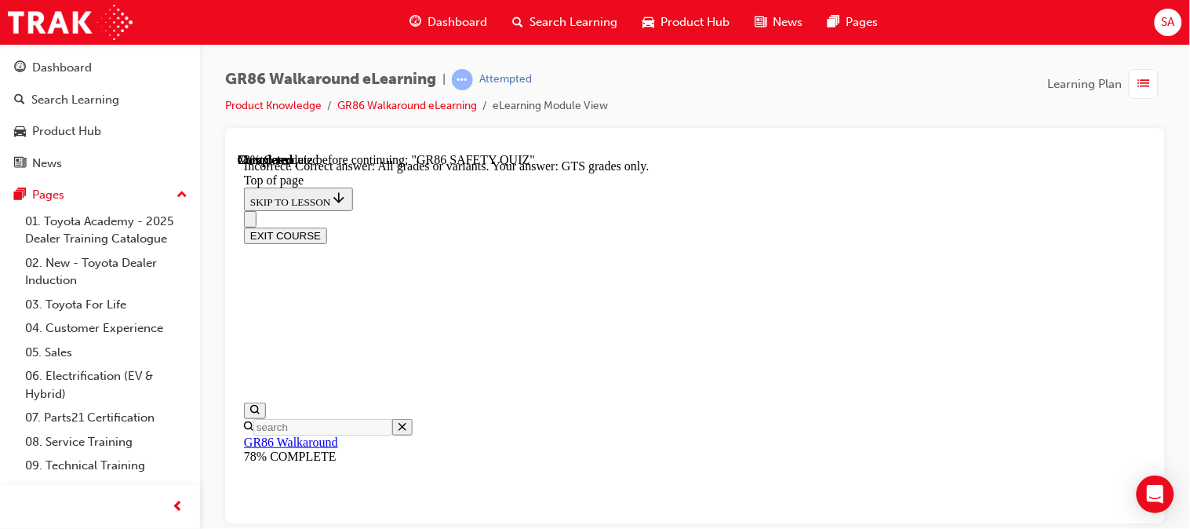
scroll to position [526, 0]
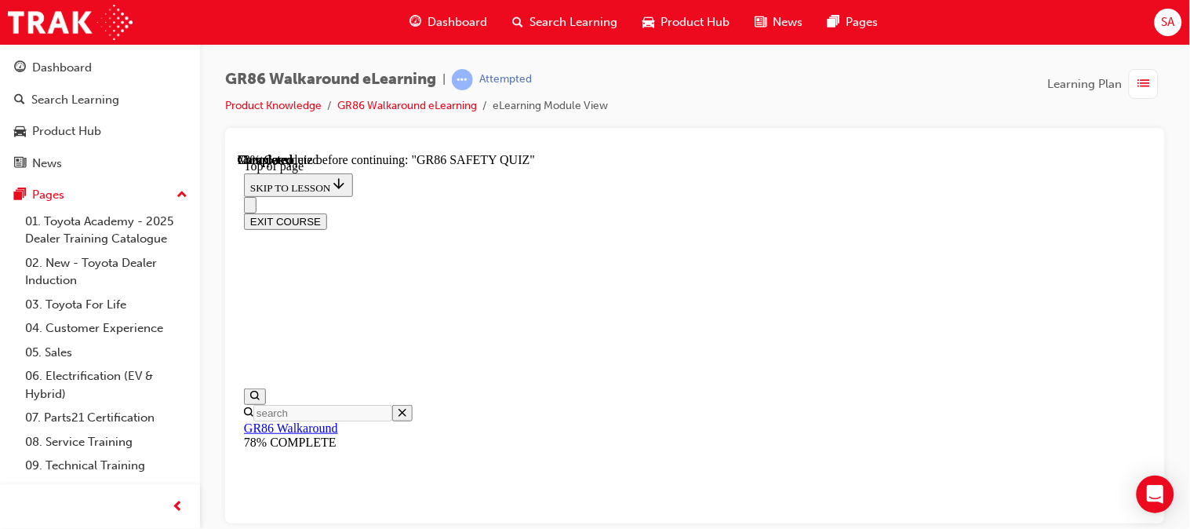
scroll to position [512, 0]
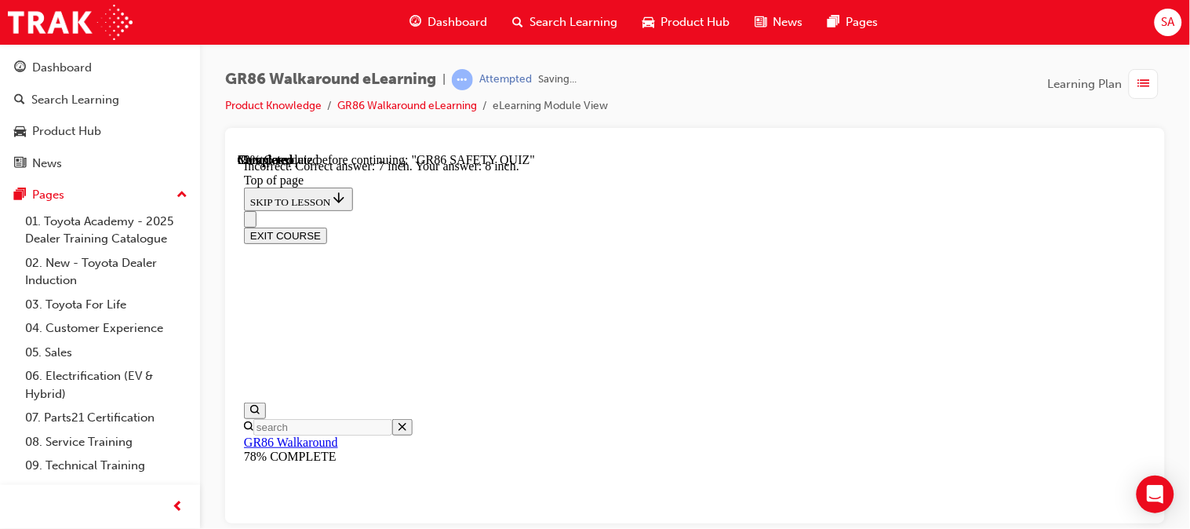
scroll to position [820, 0]
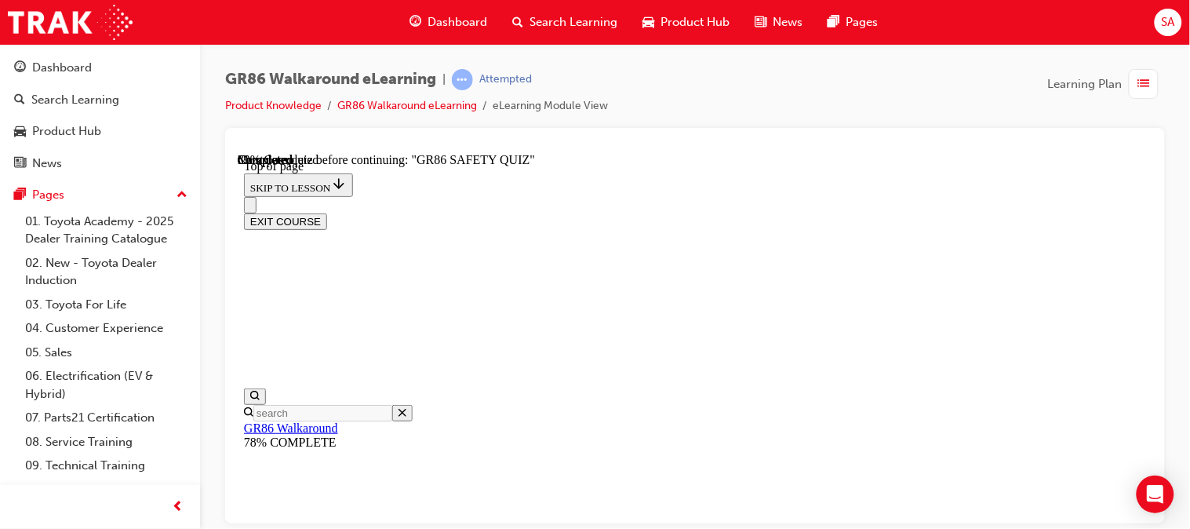
scroll to position [632, 0]
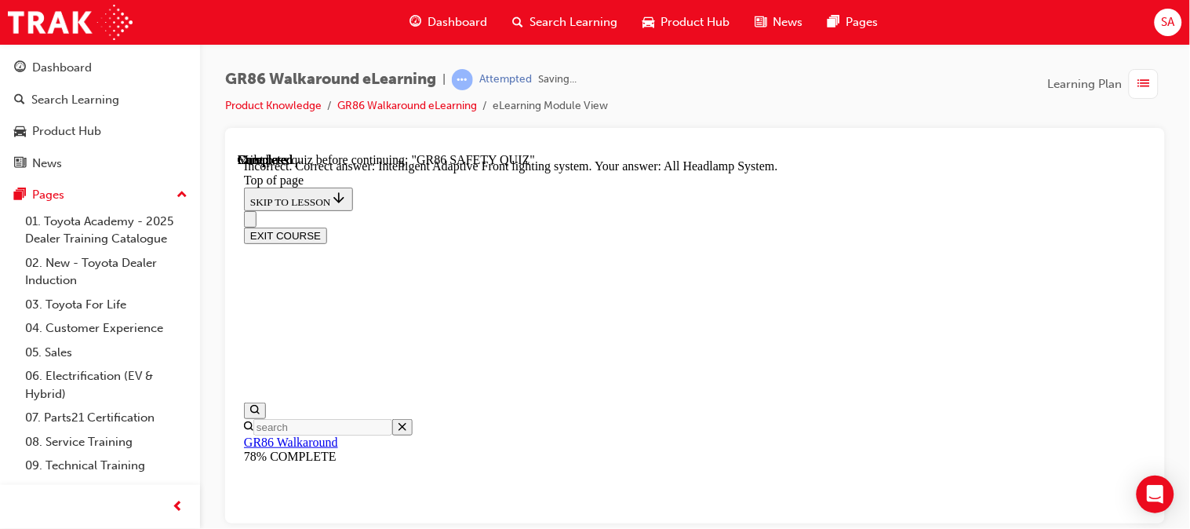
scroll to position [819, 0]
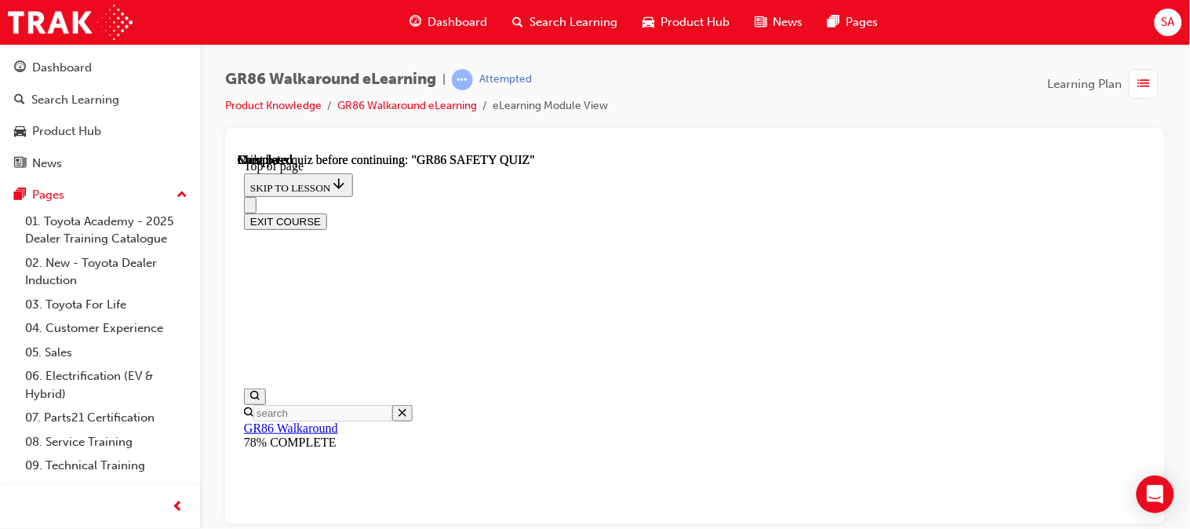
scroll to position [481, 0]
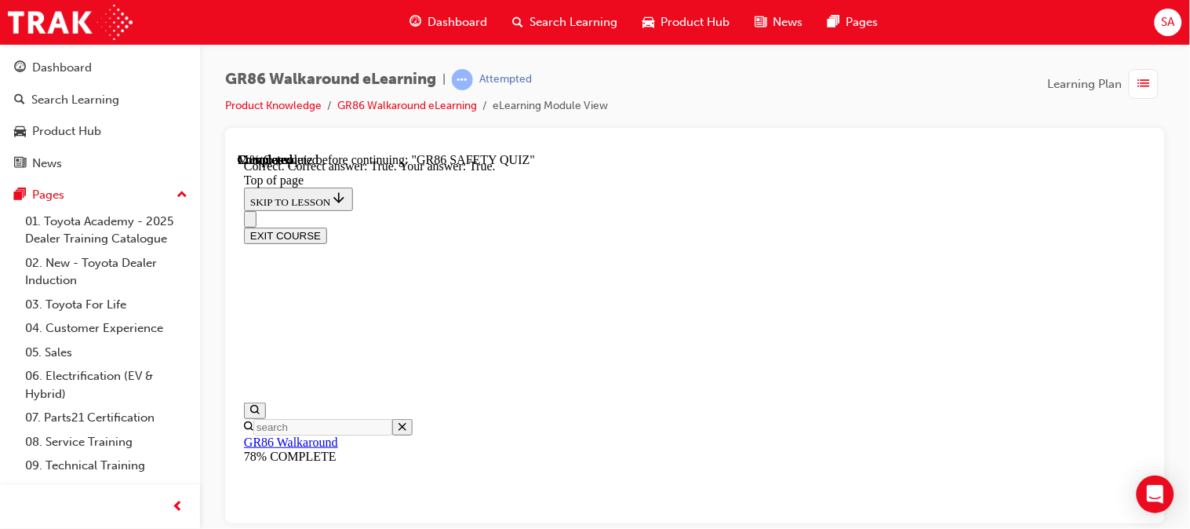
scroll to position [664, 0]
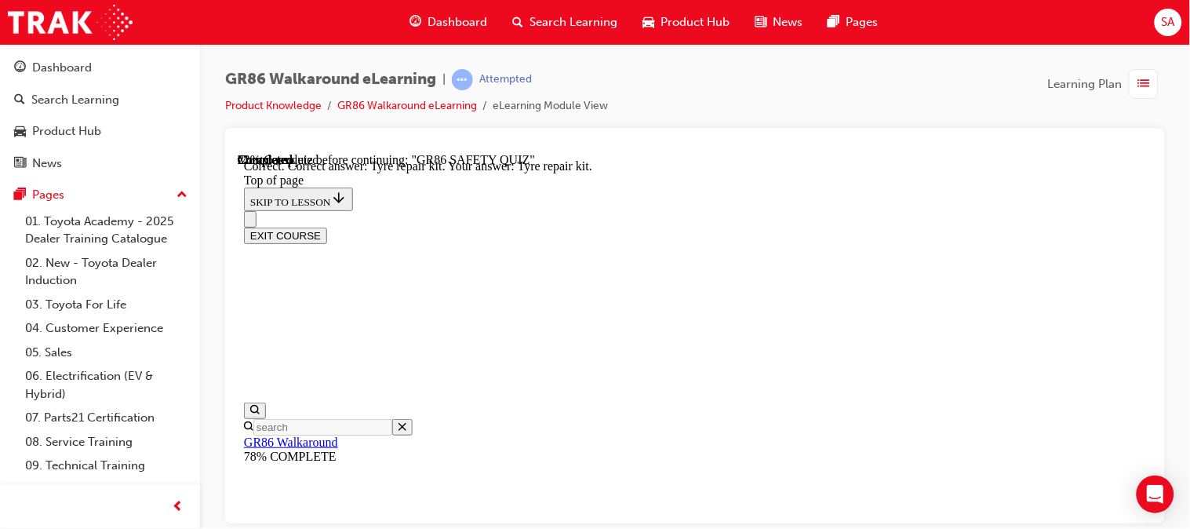
scroll to position [536, 0]
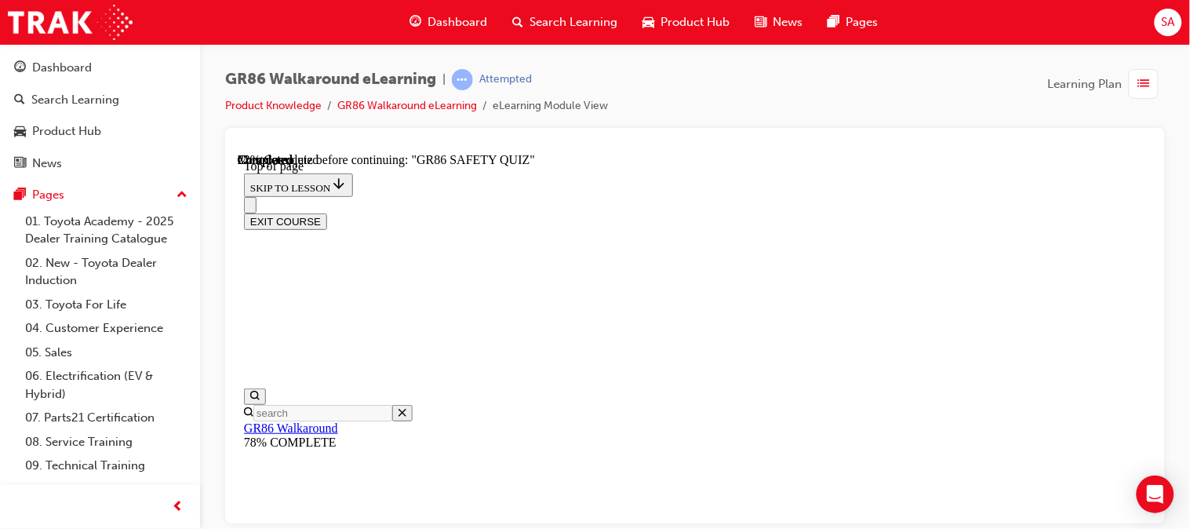
scroll to position [366, 0]
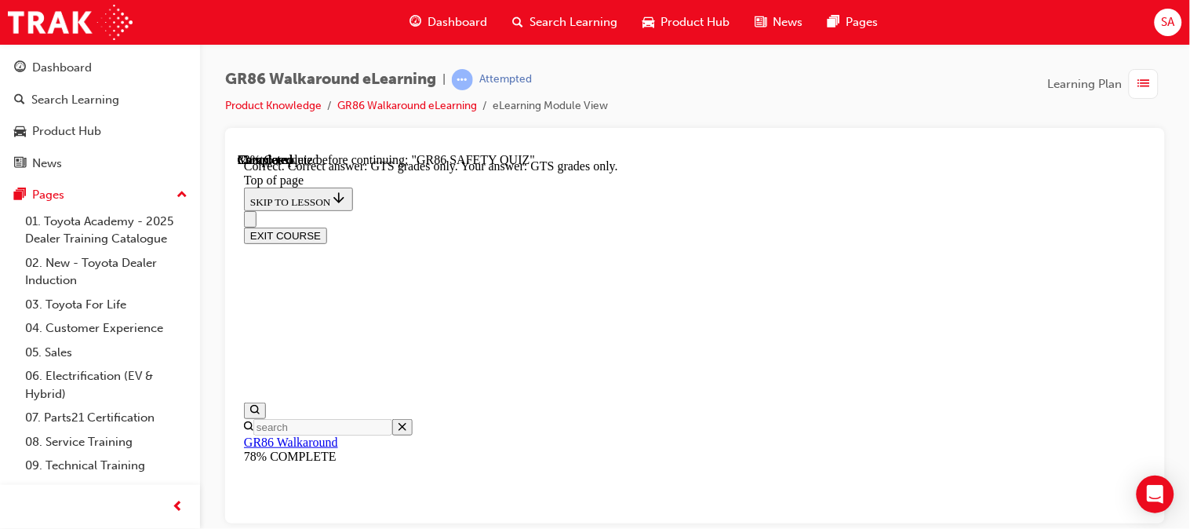
scroll to position [552, 0]
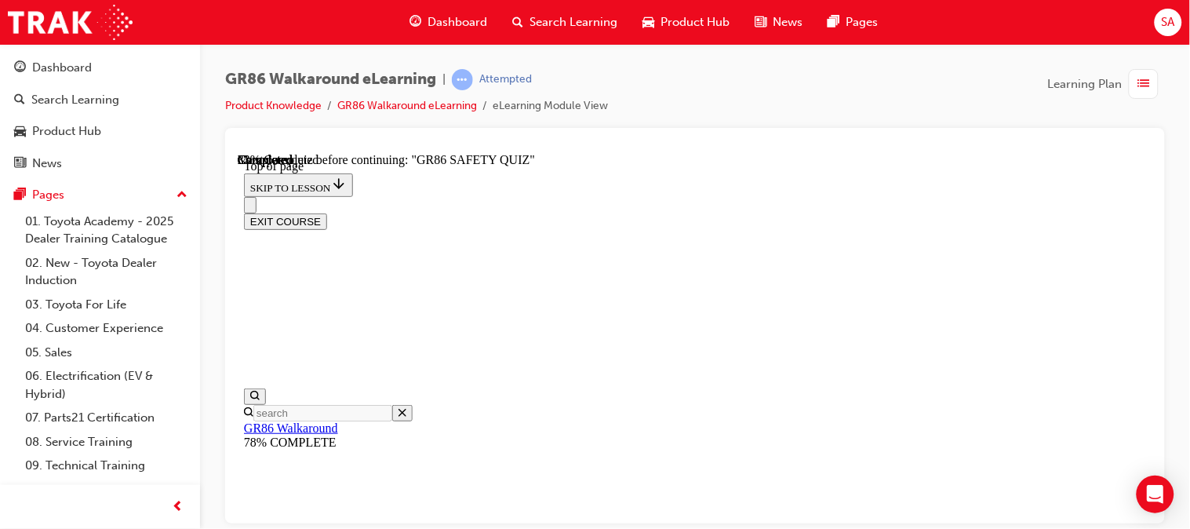
scroll to position [375, 0]
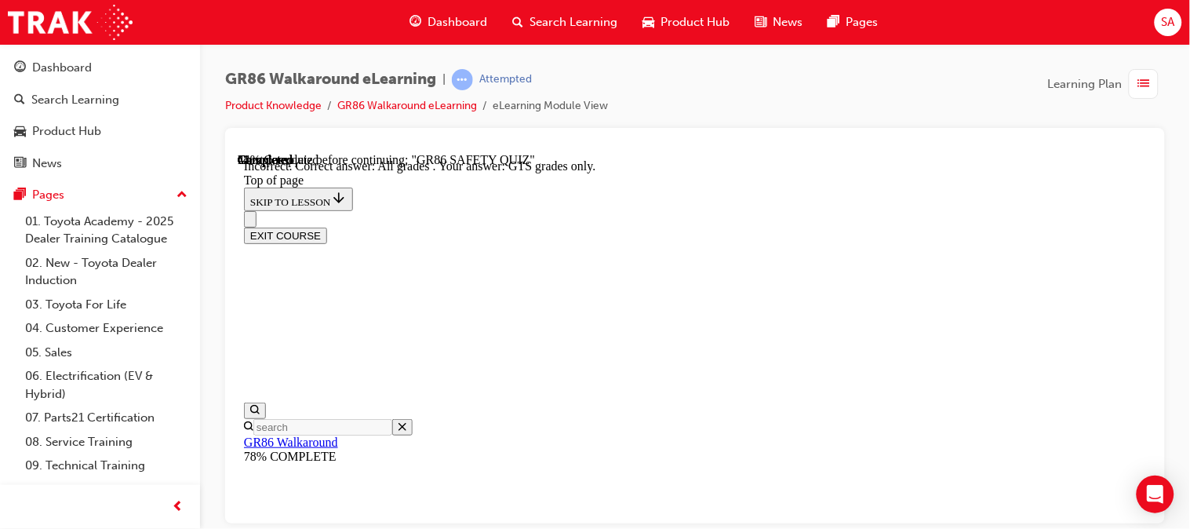
scroll to position [590, 0]
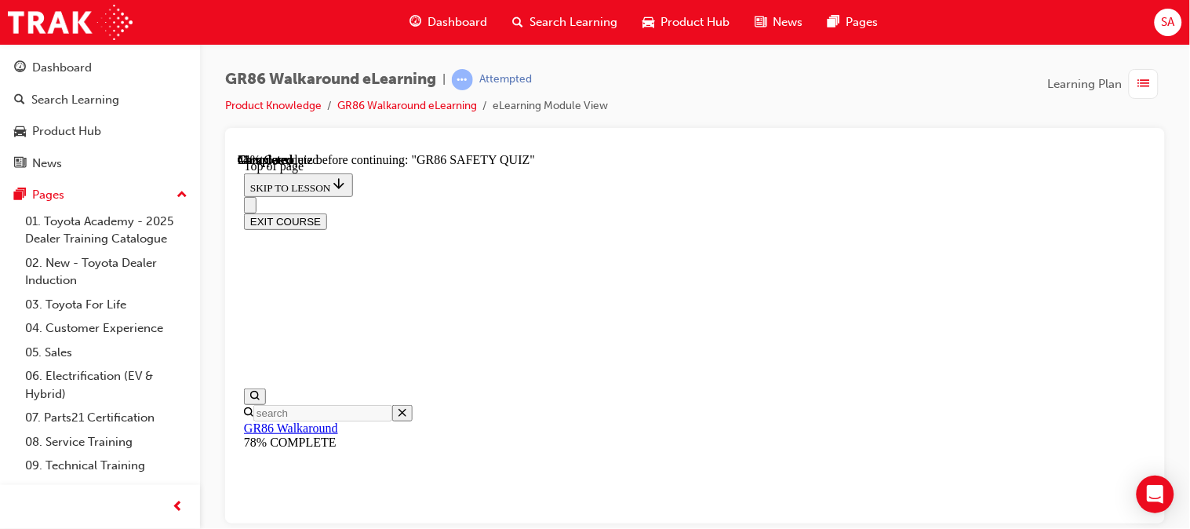
scroll to position [781, 0]
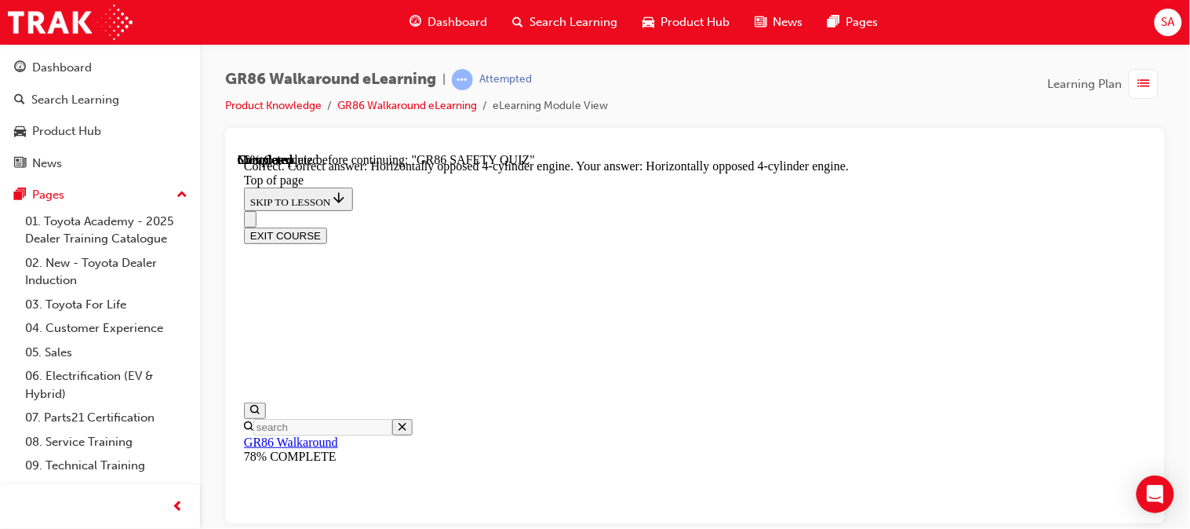
scroll to position [953, 0]
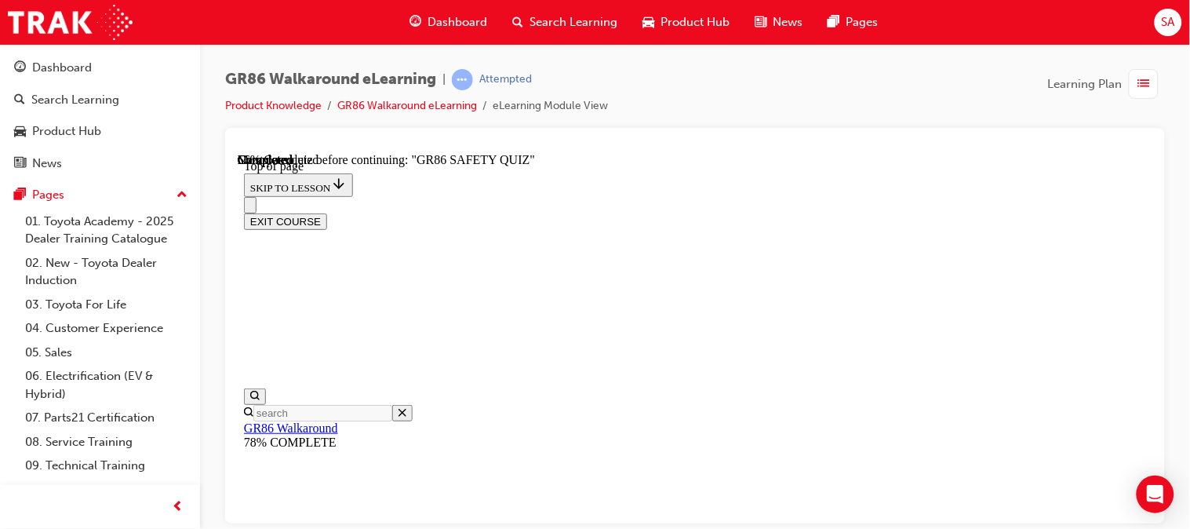
scroll to position [403, 0]
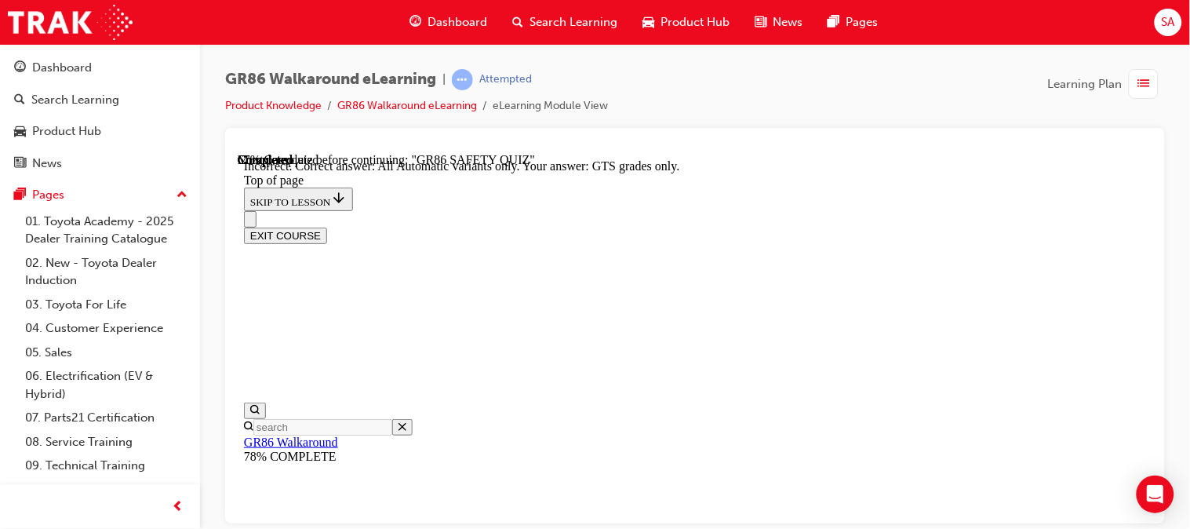
scroll to position [616, 0]
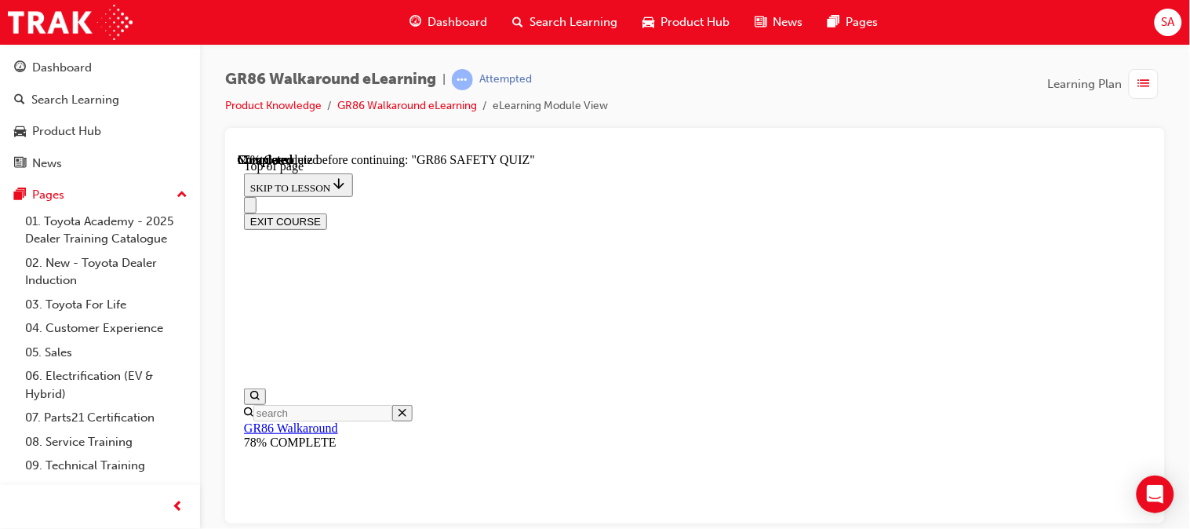
scroll to position [220, 0]
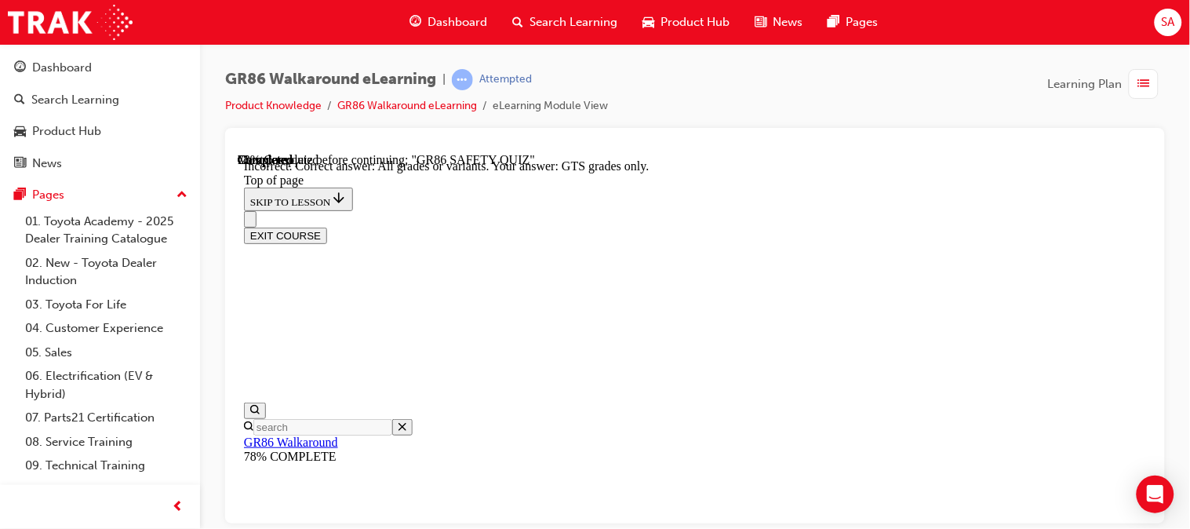
scroll to position [536, 0]
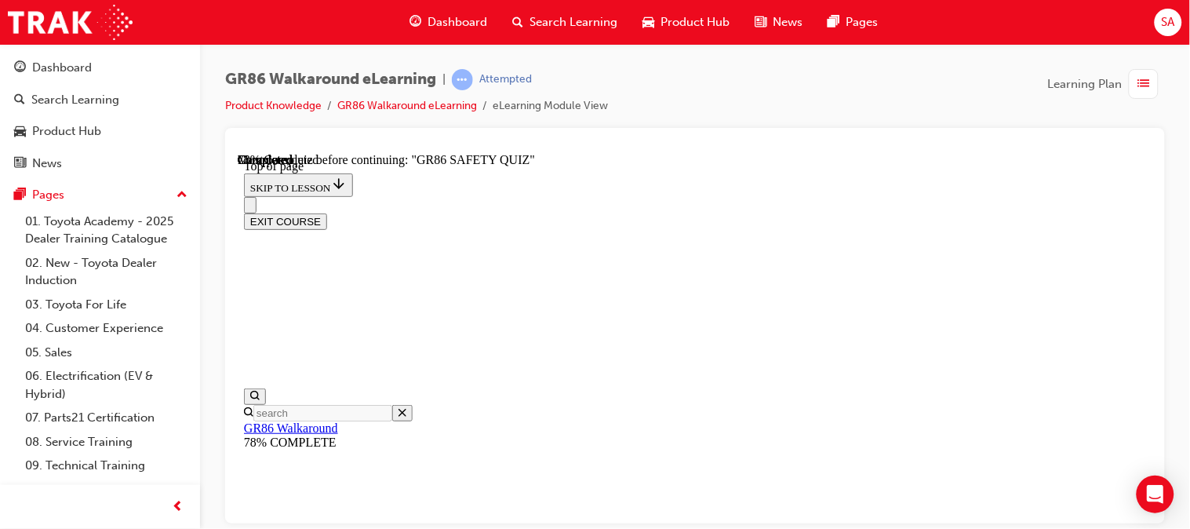
scroll to position [597, 0]
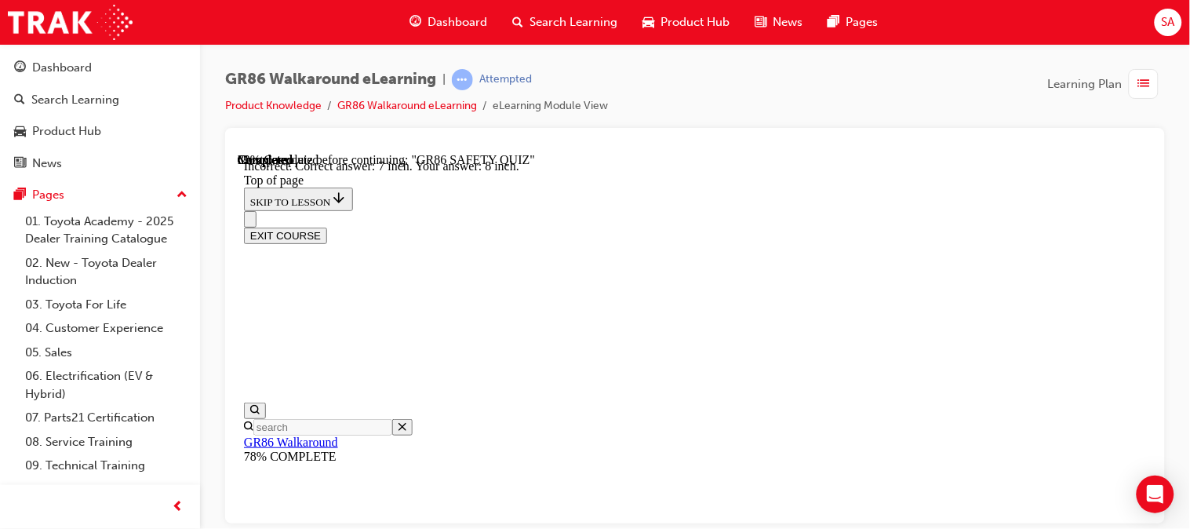
scroll to position [820, 0]
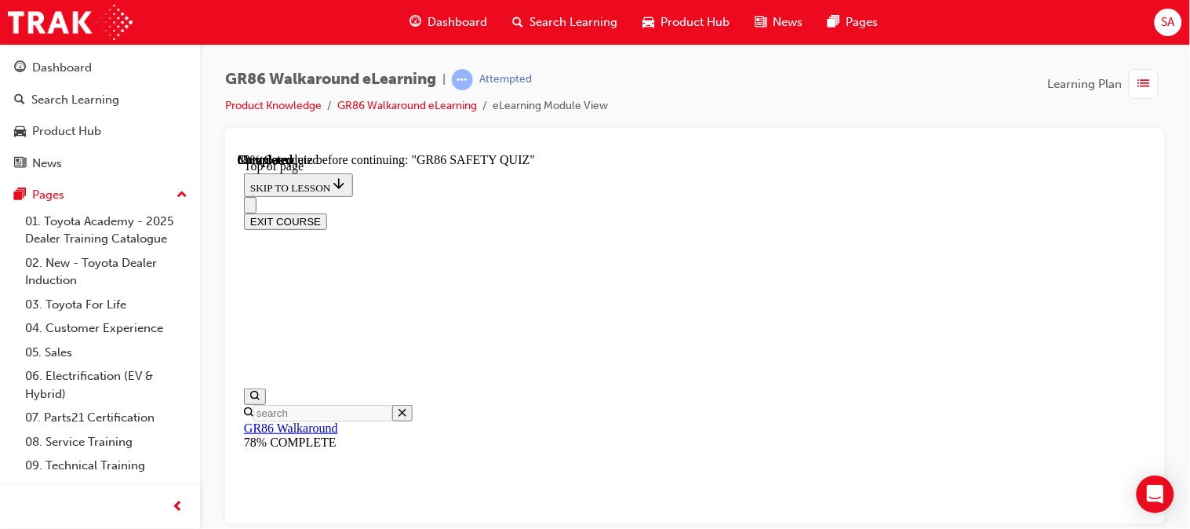
scroll to position [628, 0]
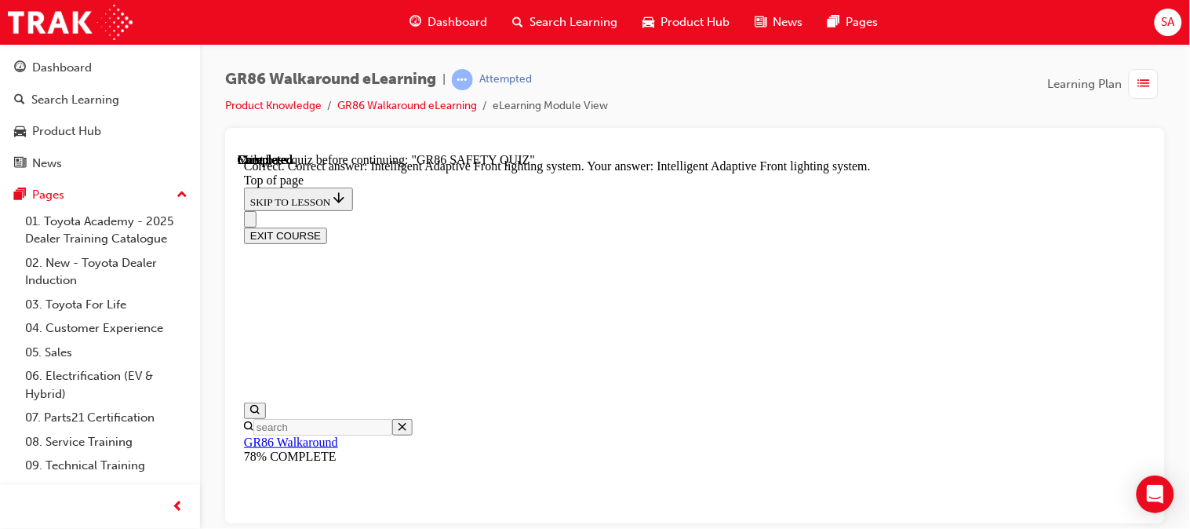
scroll to position [819, 0]
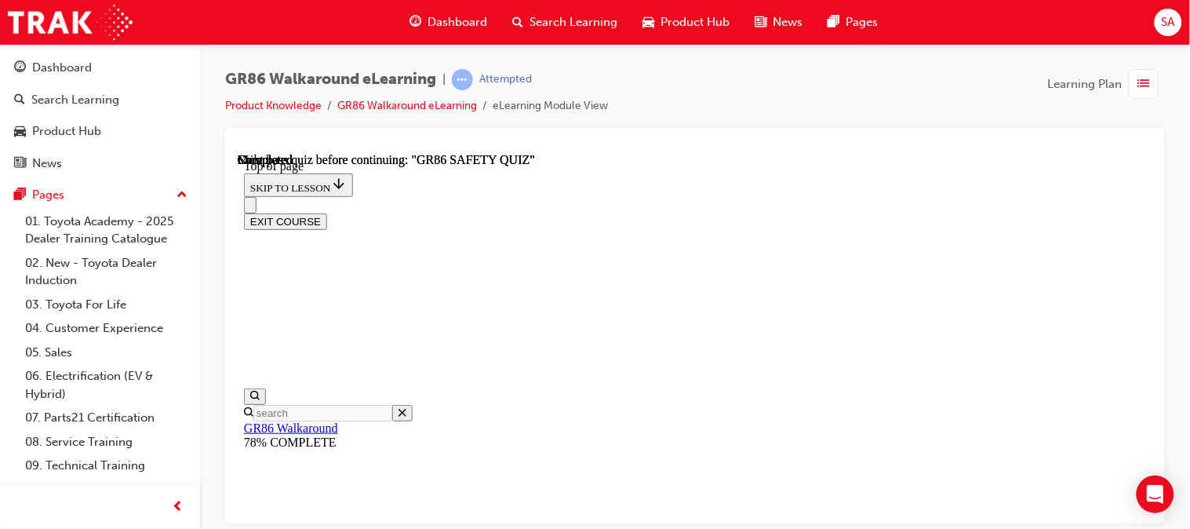
scroll to position [481, 0]
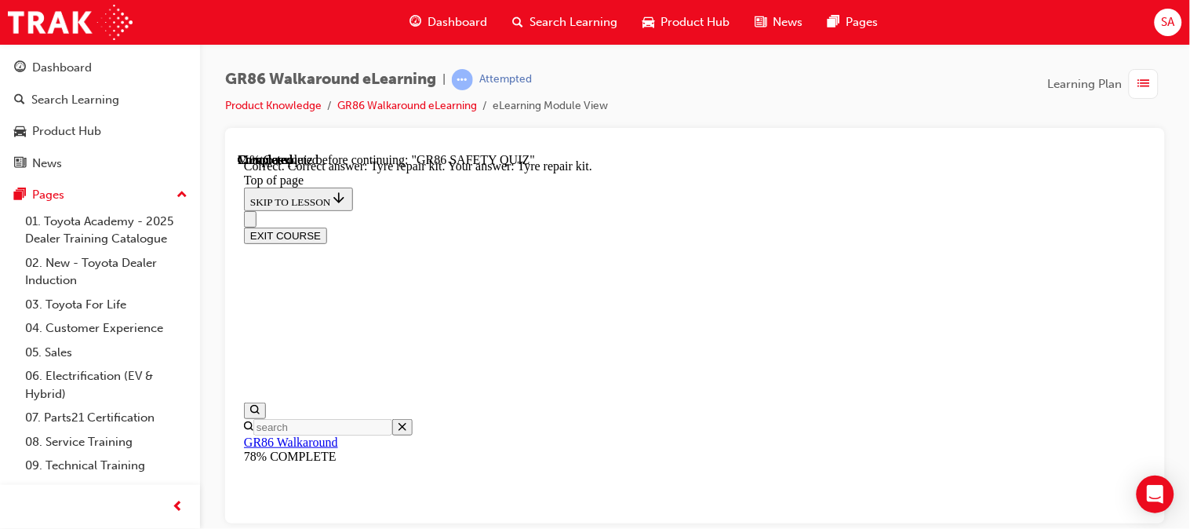
scroll to position [536, 0]
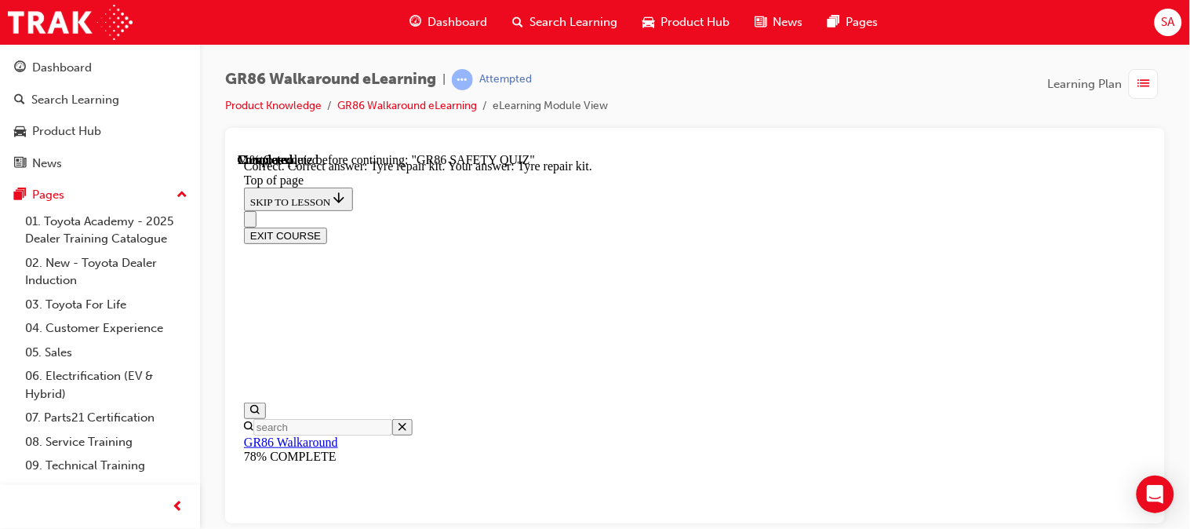
scroll to position [408, 0]
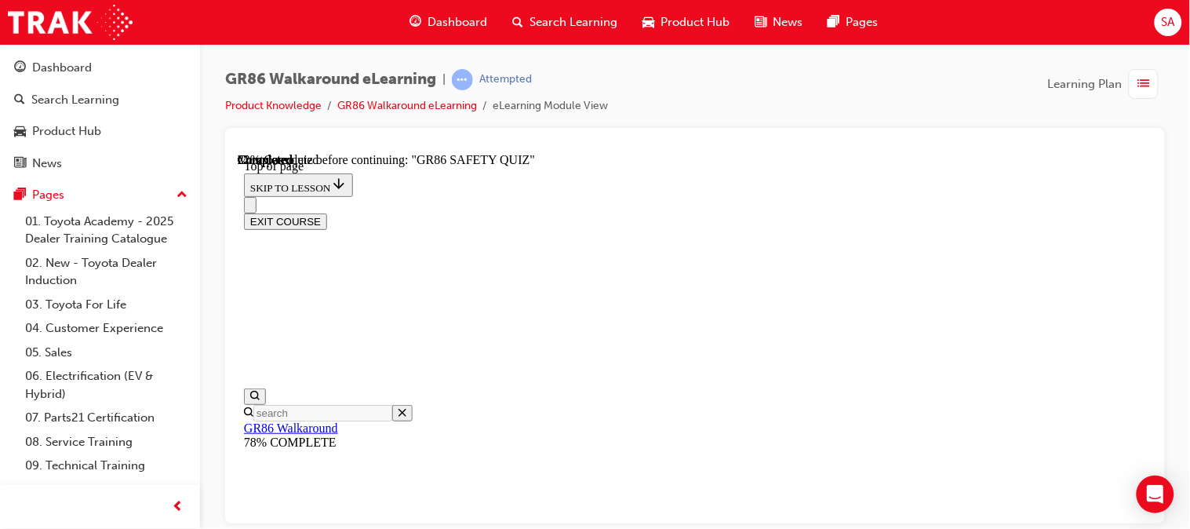
scroll to position [388, 0]
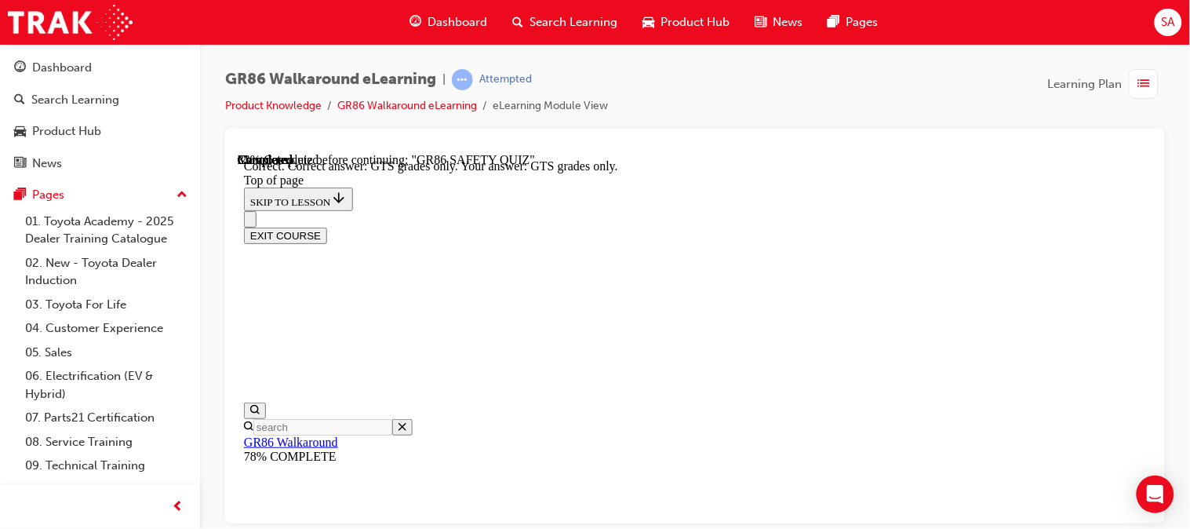
scroll to position [590, 0]
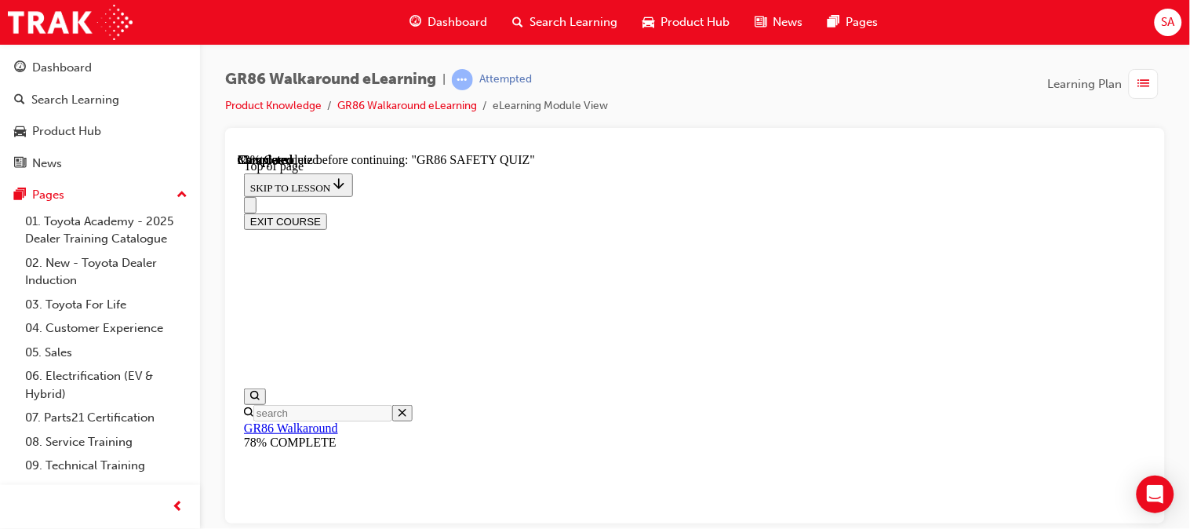
scroll to position [566, 0]
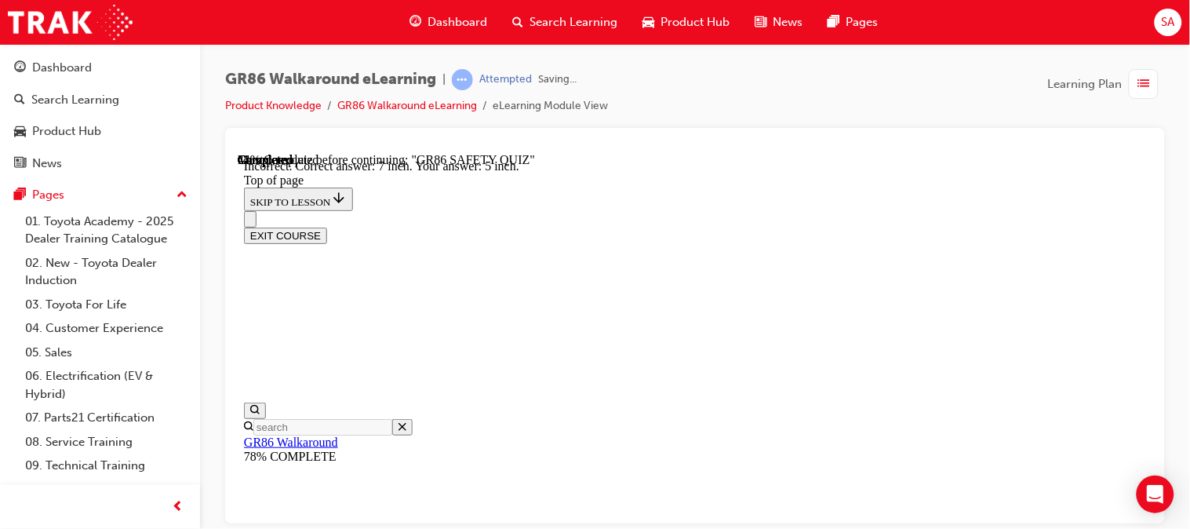
scroll to position [820, 0]
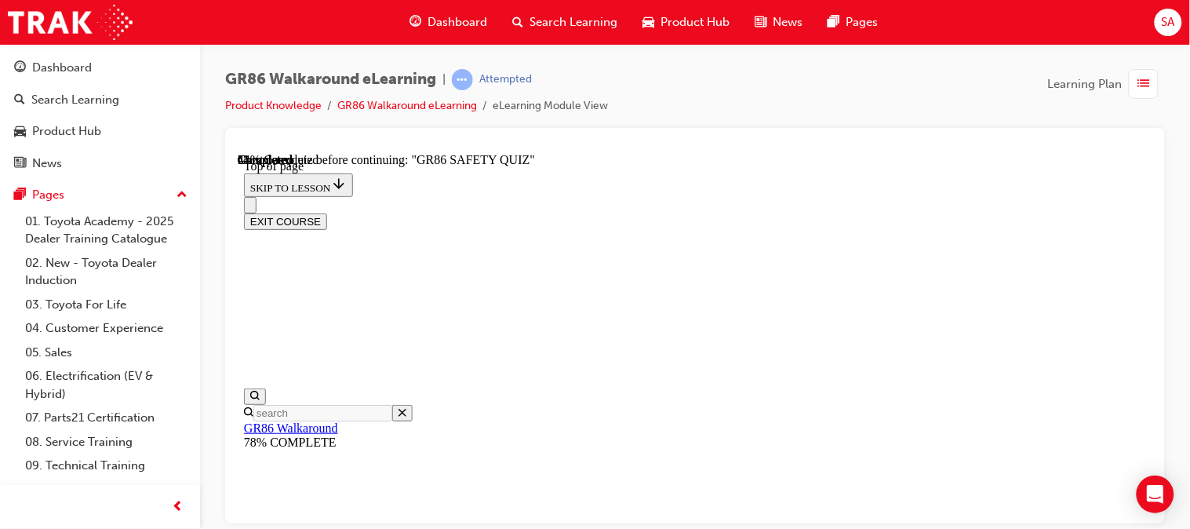
scroll to position [450, 0]
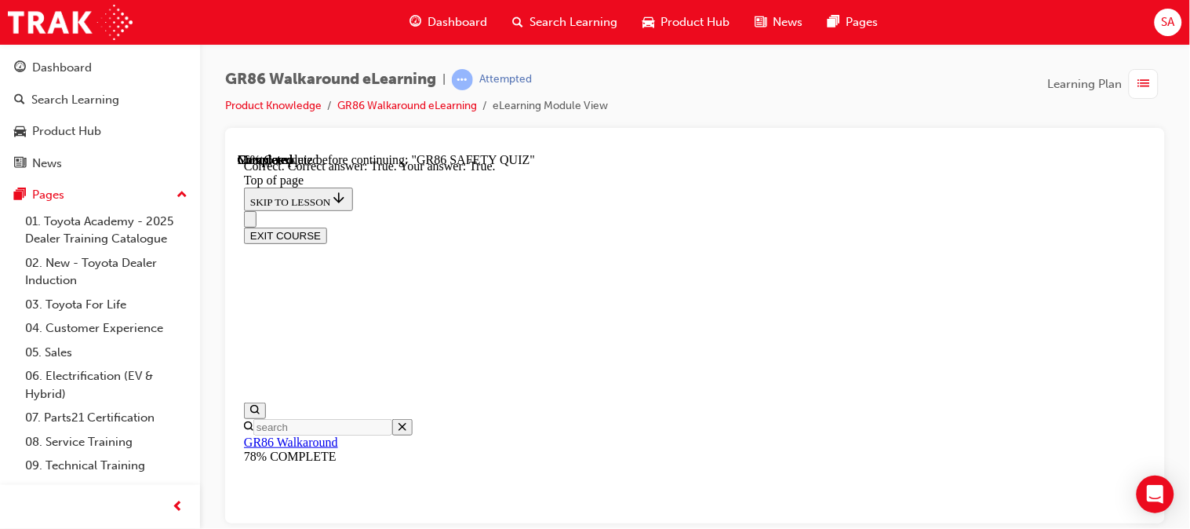
scroll to position [664, 0]
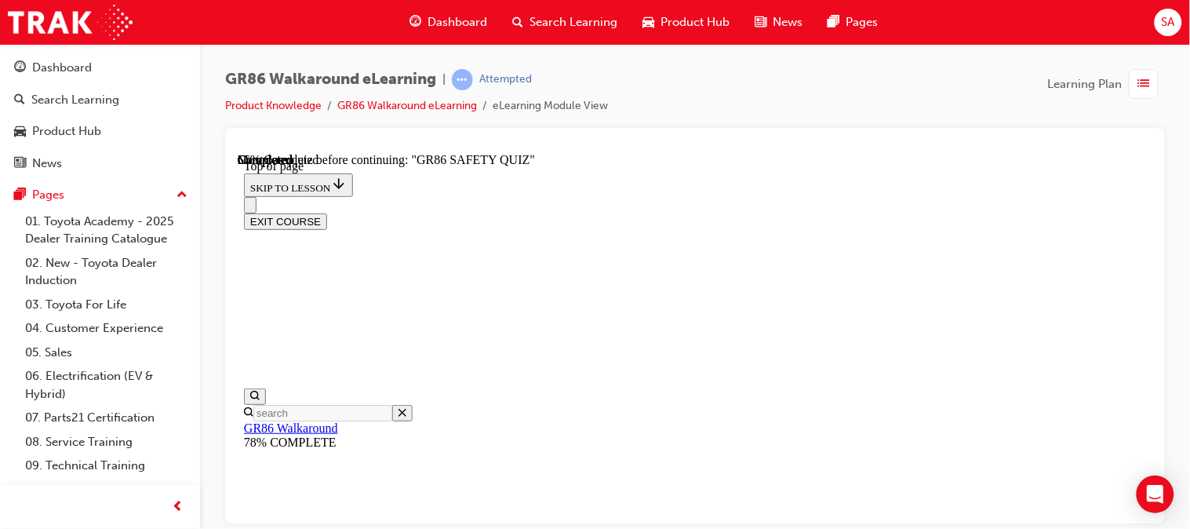
scroll to position [774, 0]
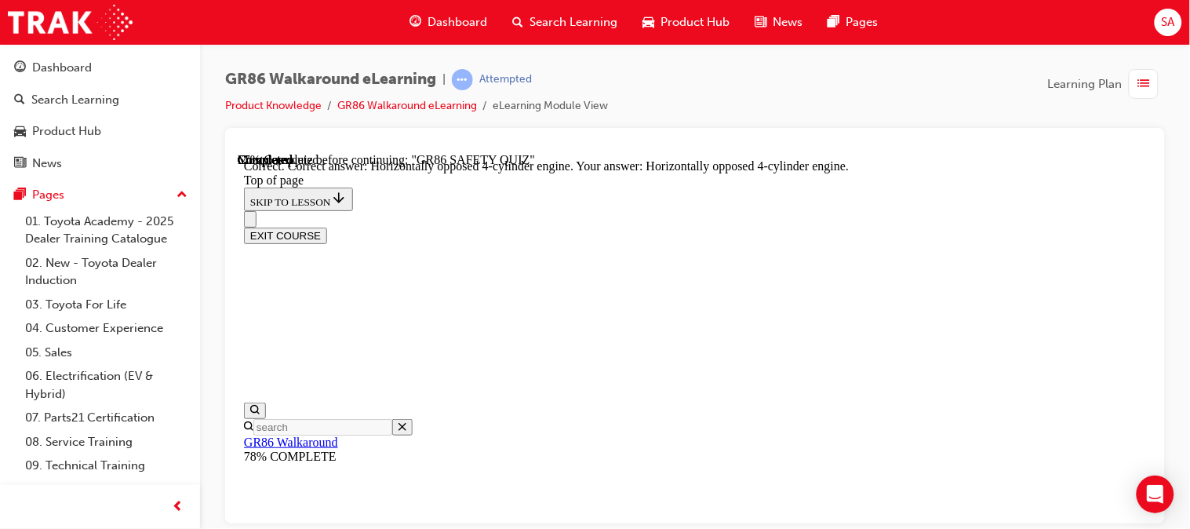
scroll to position [953, 0]
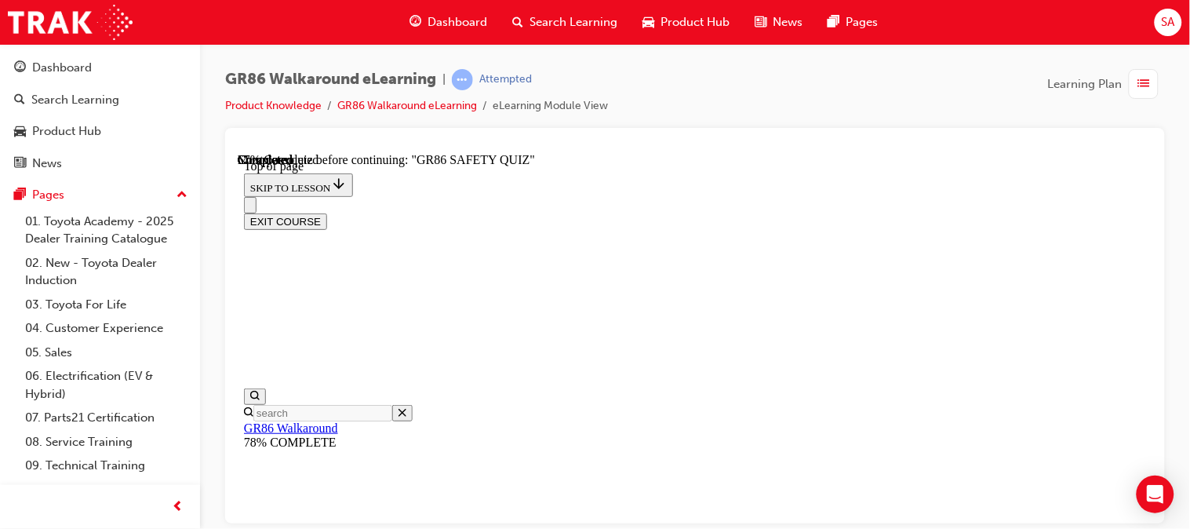
scroll to position [634, 0]
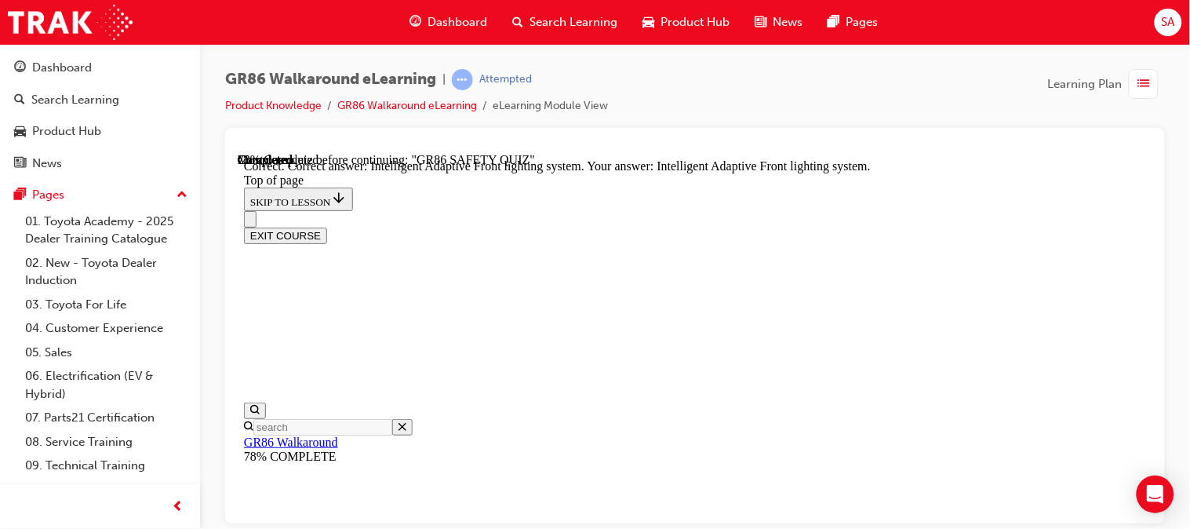
scroll to position [819, 0]
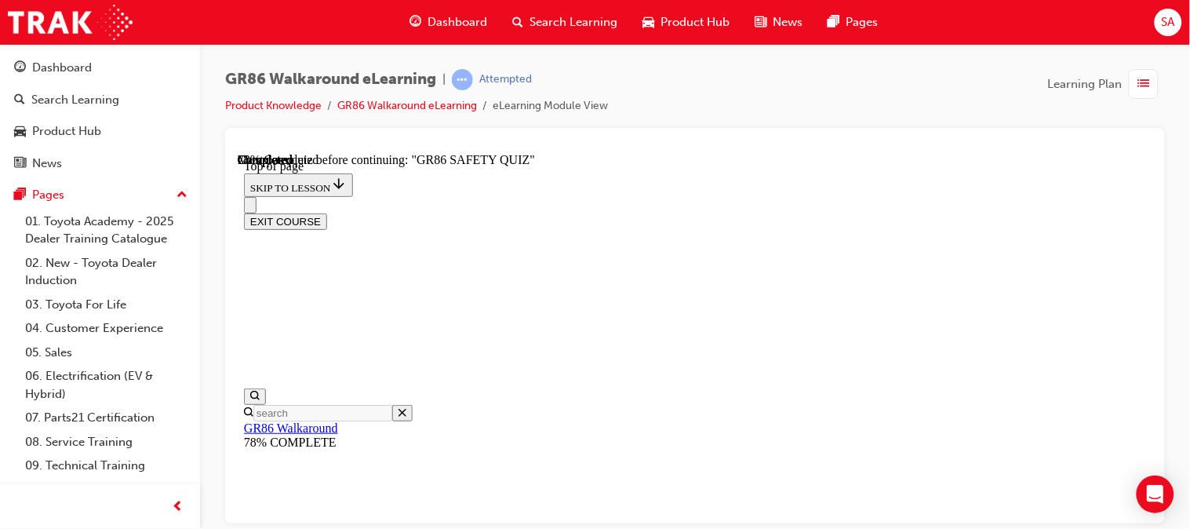
scroll to position [328, 0]
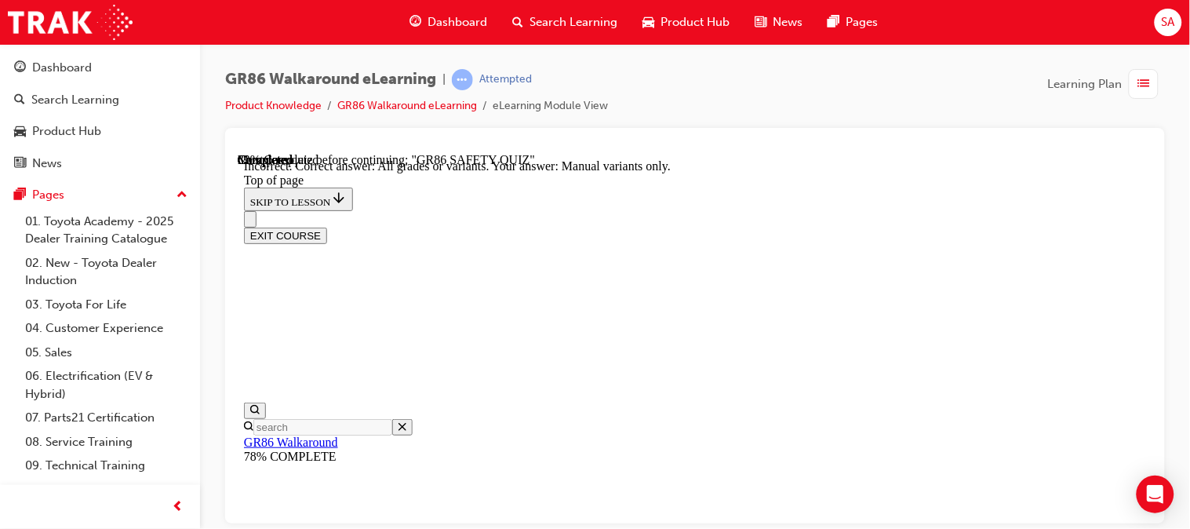
scroll to position [536, 0]
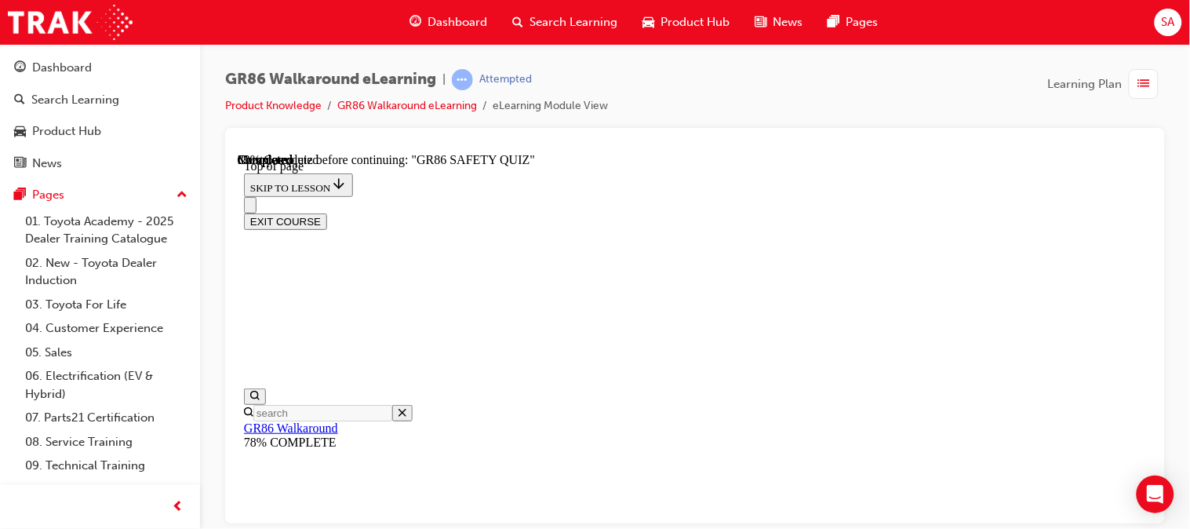
scroll to position [372, 0]
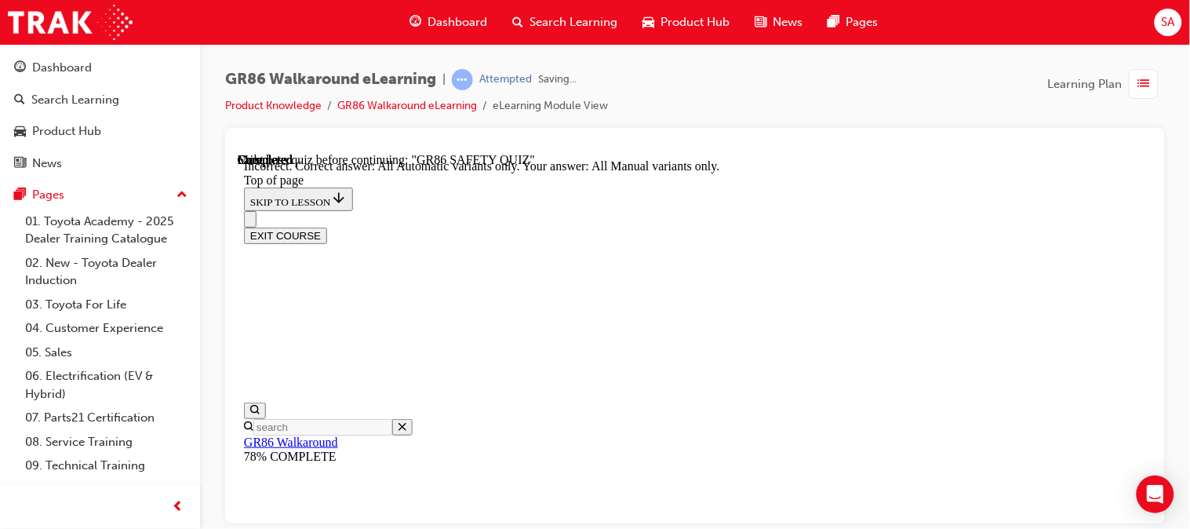
scroll to position [616, 0]
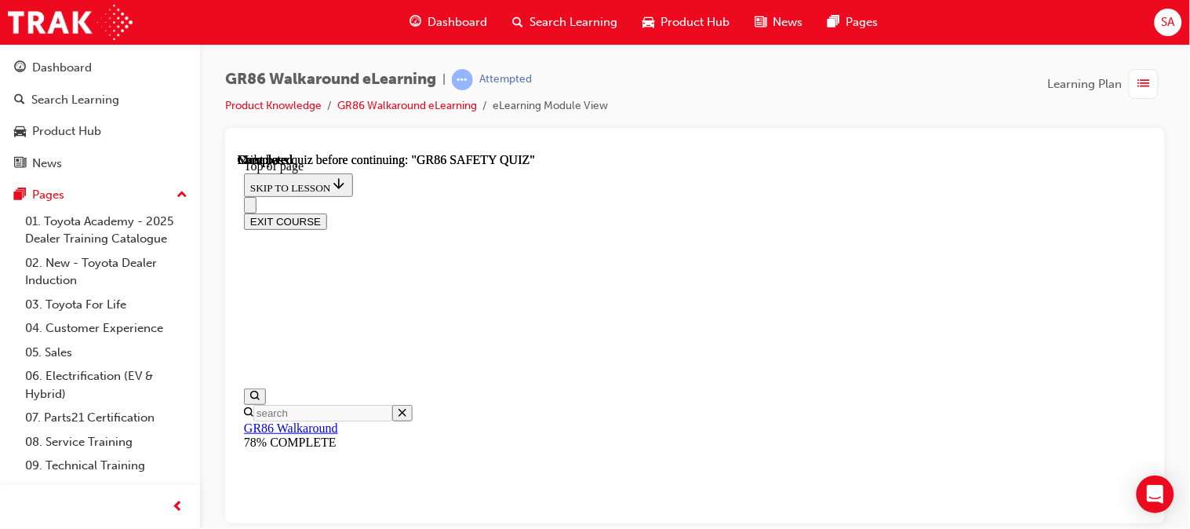
scroll to position [481, 0]
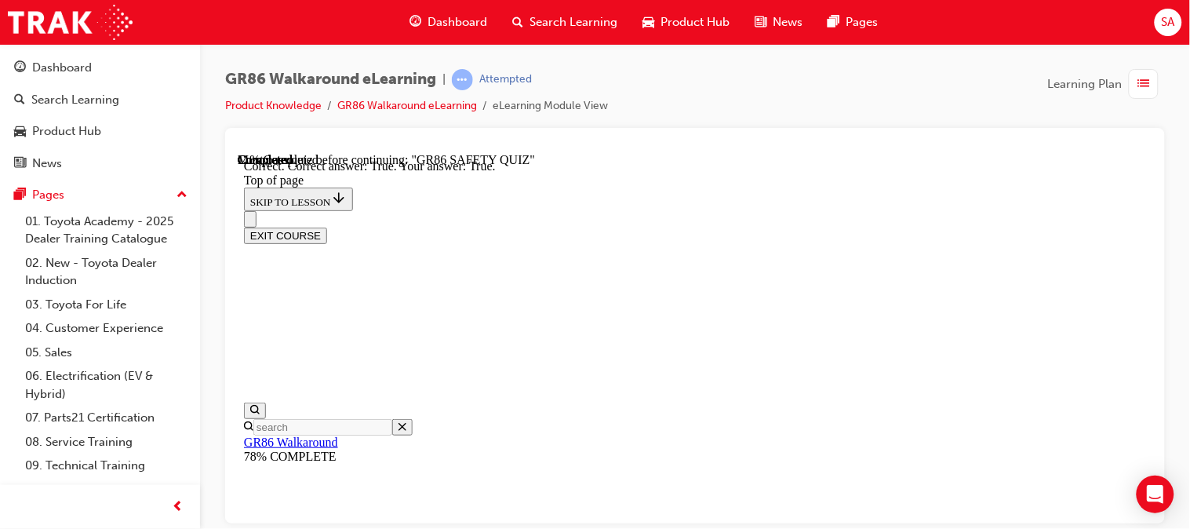
scroll to position [646, 0]
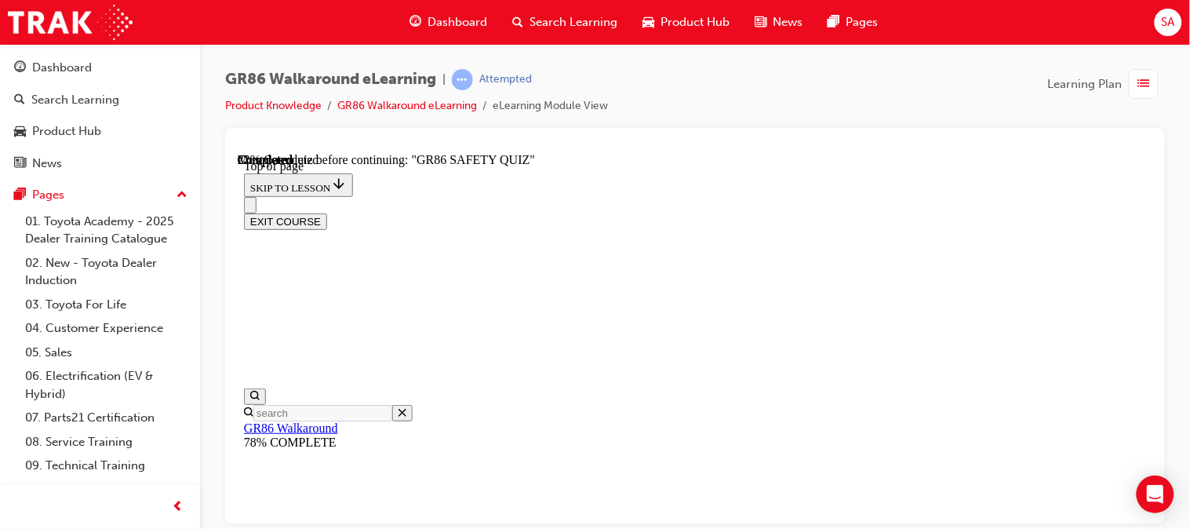
scroll to position [610, 0]
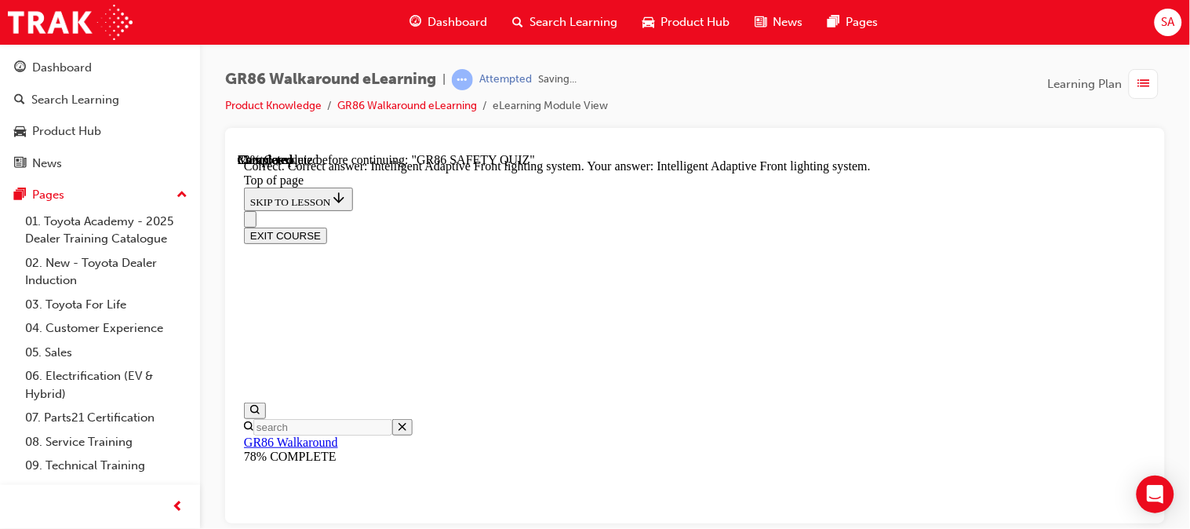
scroll to position [819, 0]
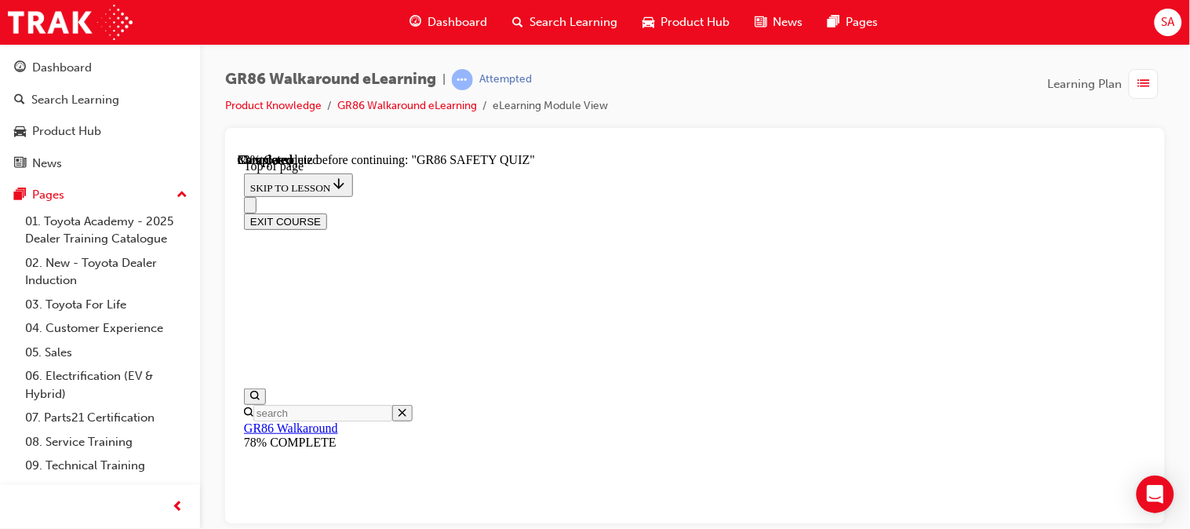
scroll to position [711, 0]
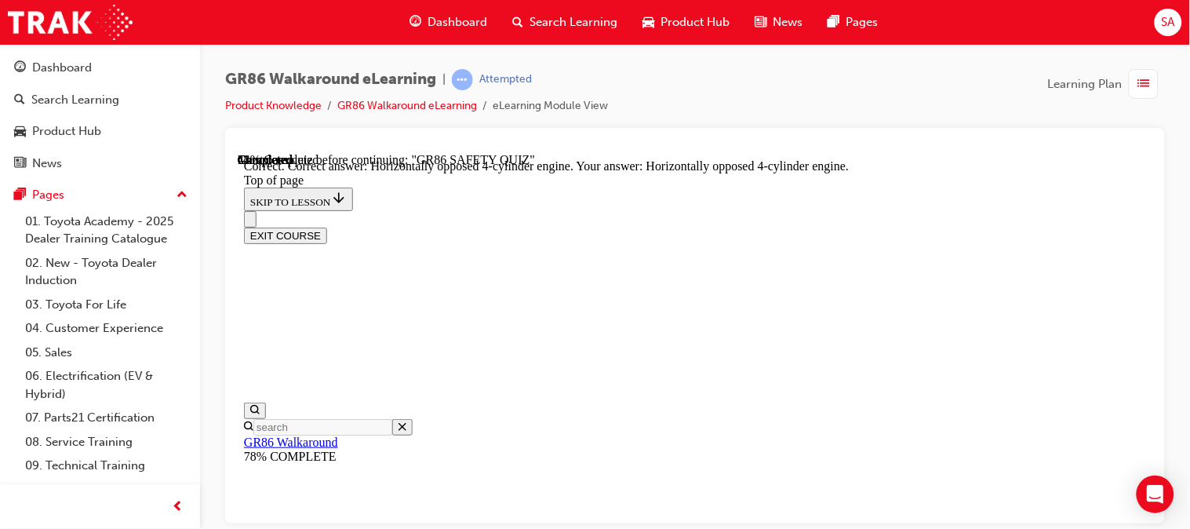
scroll to position [953, 0]
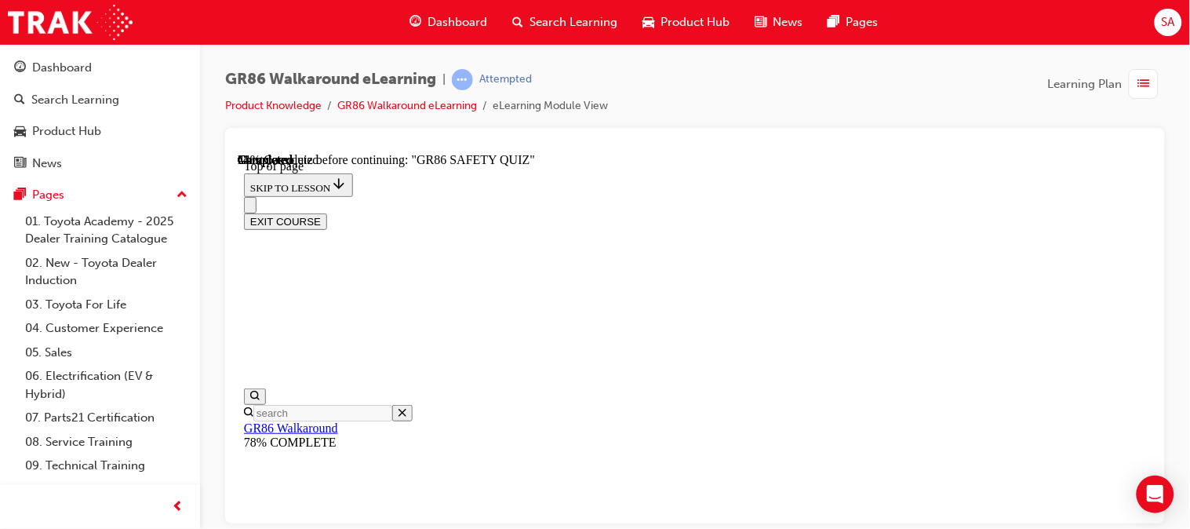
scroll to position [328, 0]
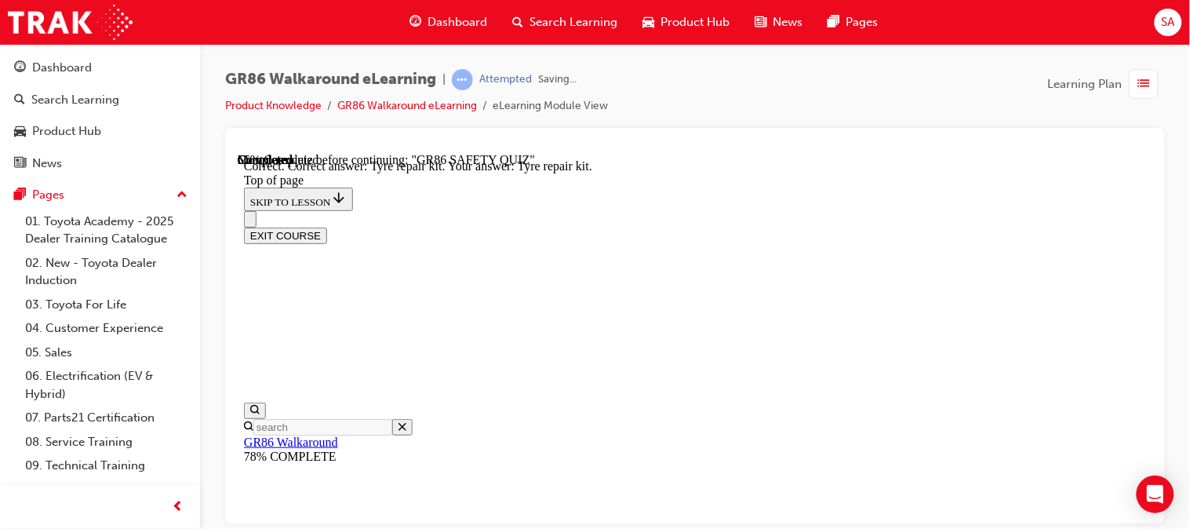
scroll to position [536, 0]
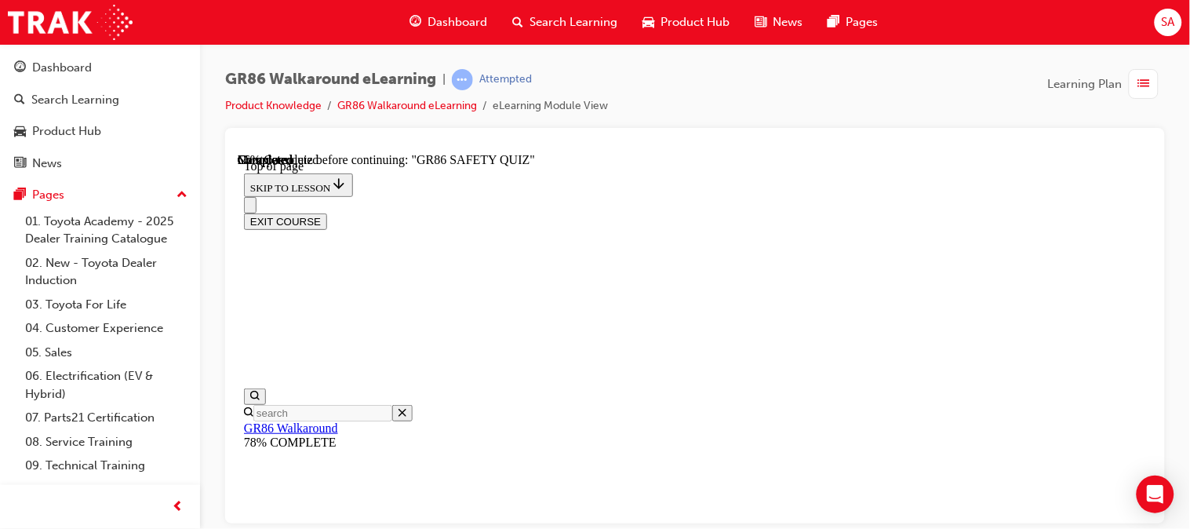
scroll to position [395, 0]
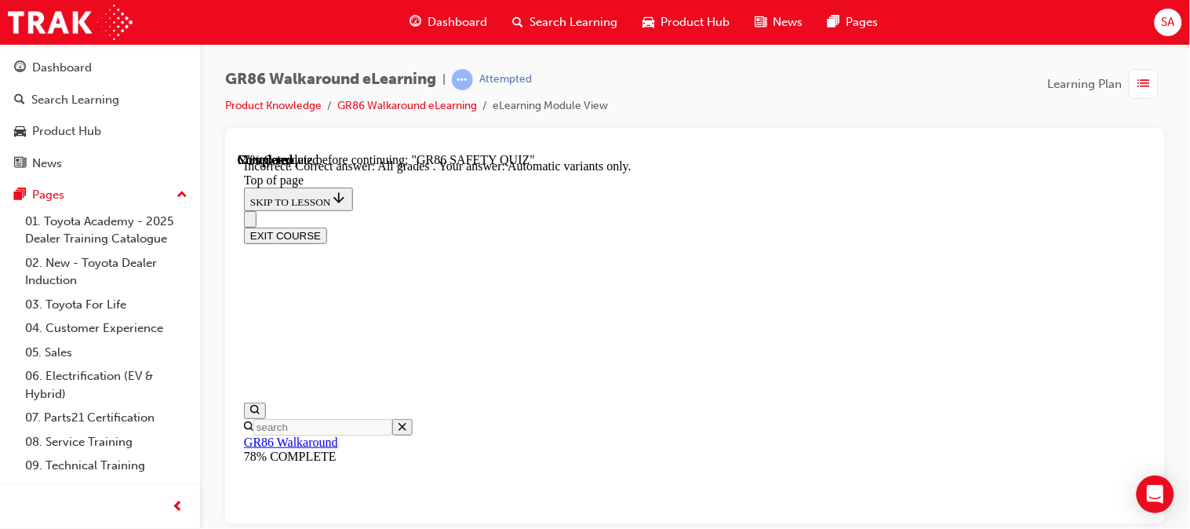
scroll to position [523, 0]
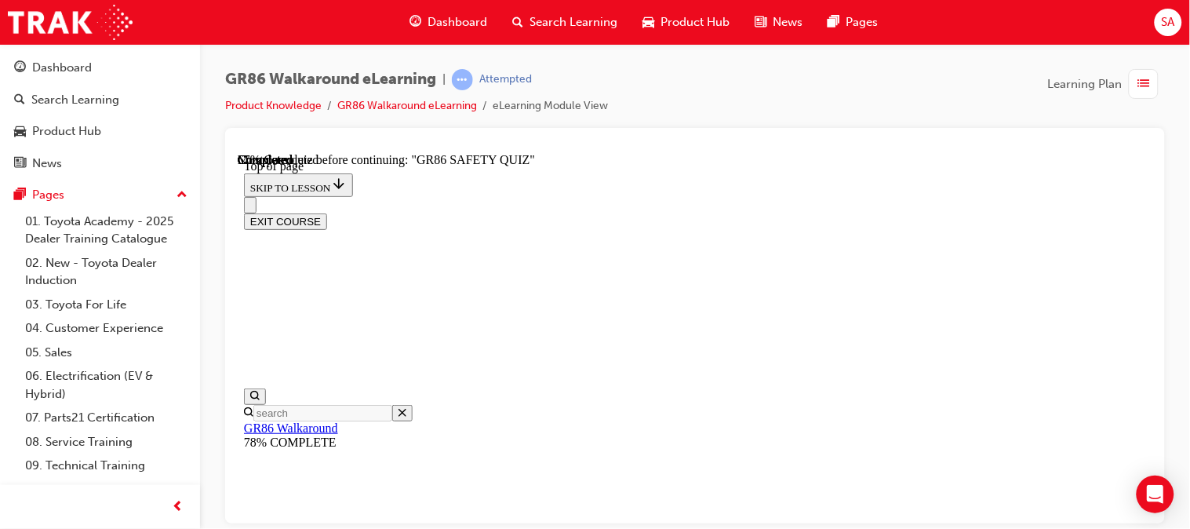
scroll to position [364, 0]
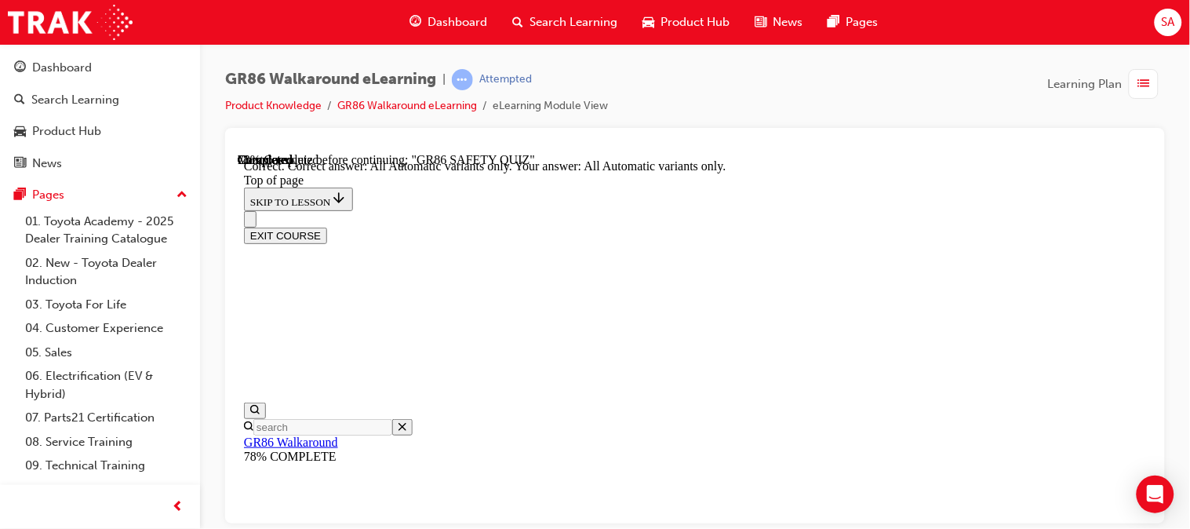
scroll to position [616, 0]
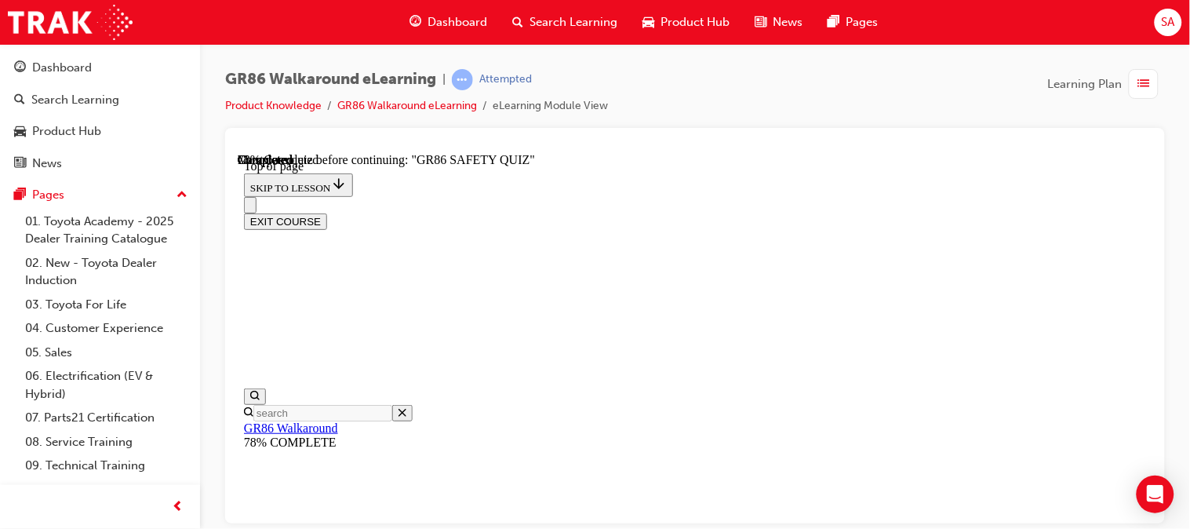
scroll to position [301, 0]
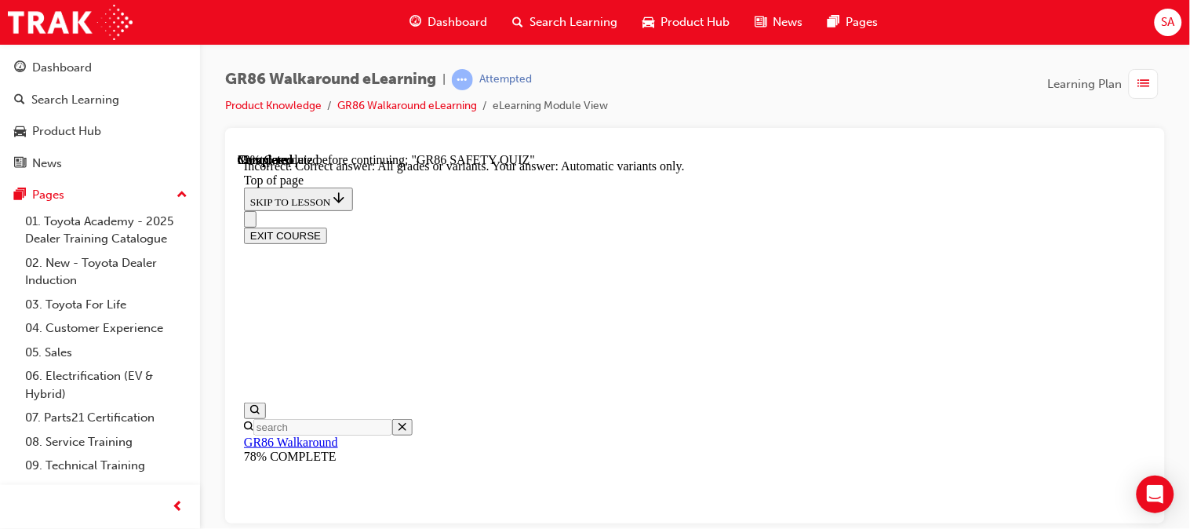
scroll to position [536, 0]
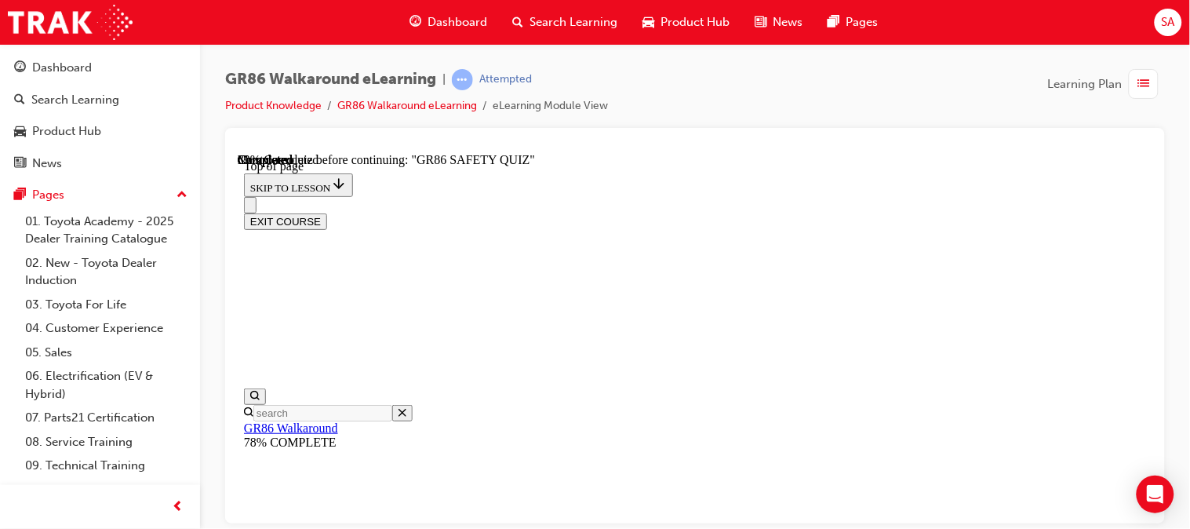
scroll to position [366, 0]
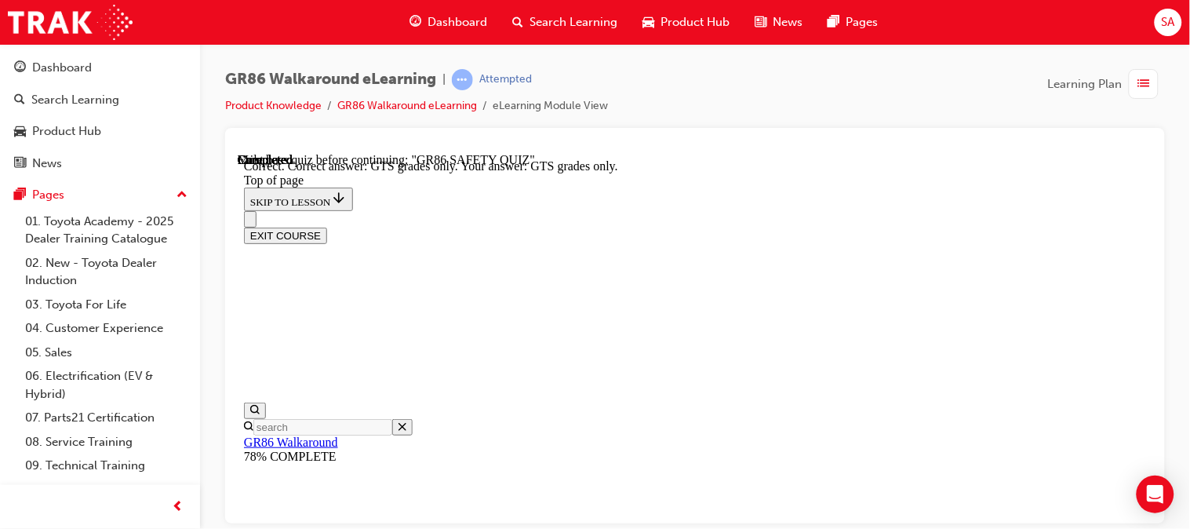
scroll to position [590, 0]
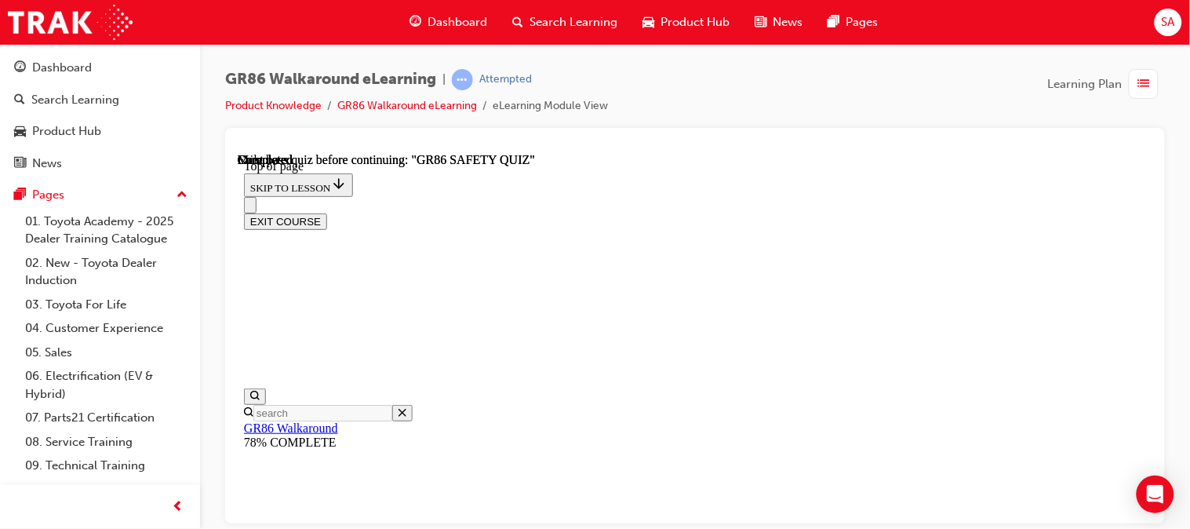
scroll to position [481, 0]
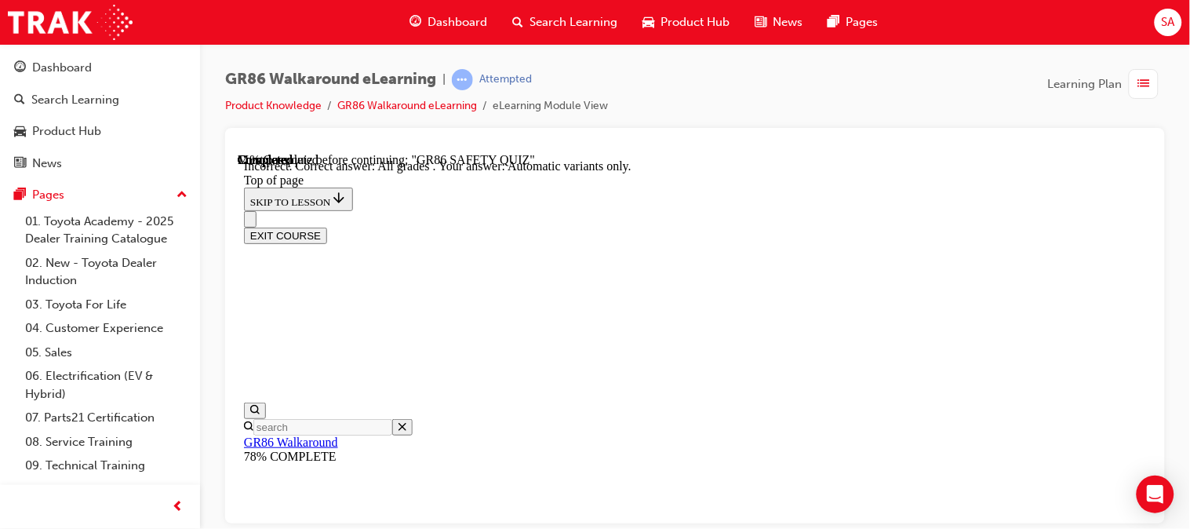
scroll to position [590, 0]
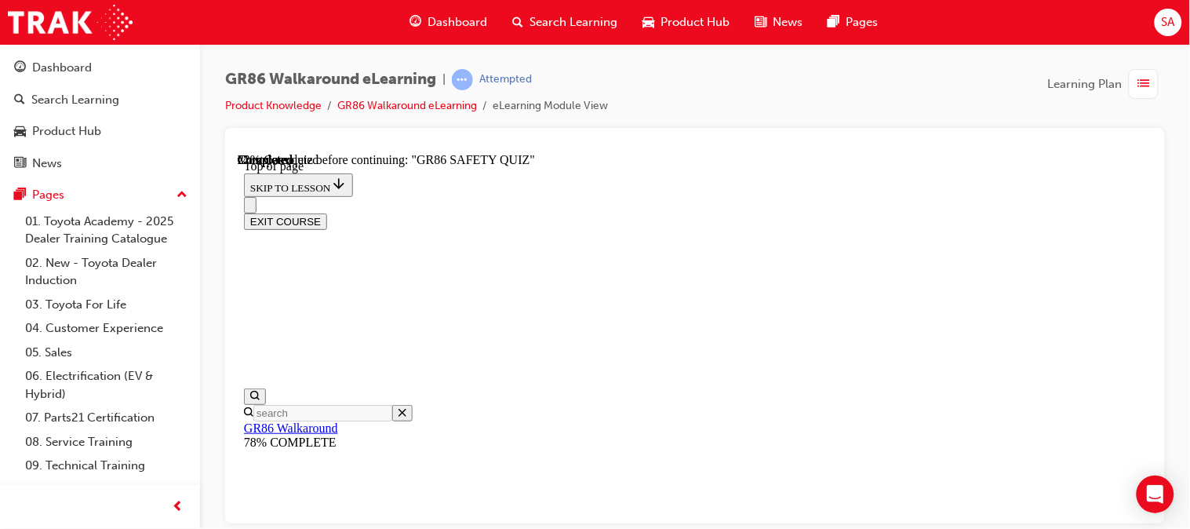
scroll to position [374, 0]
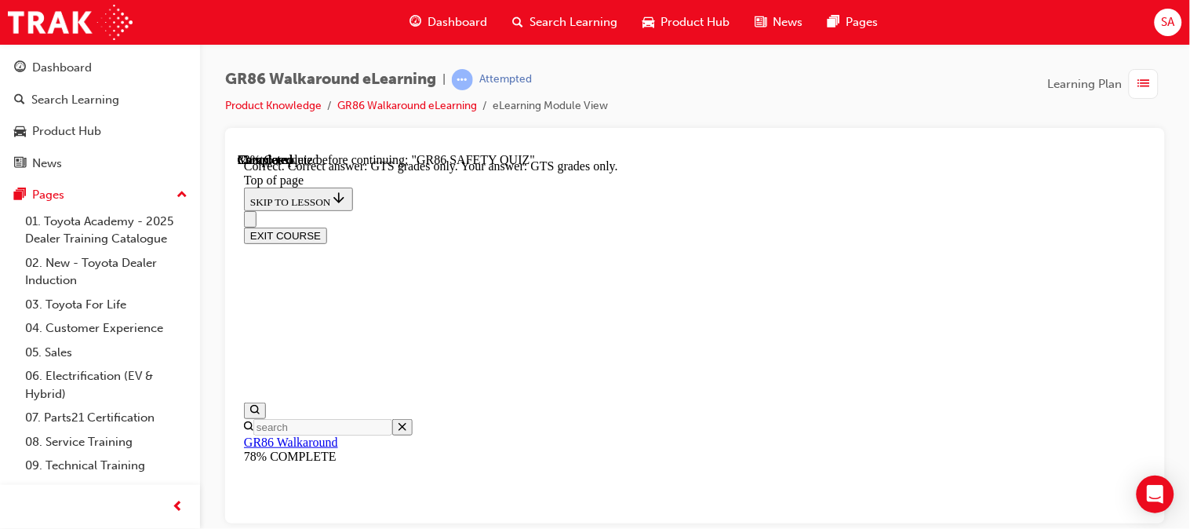
scroll to position [590, 0]
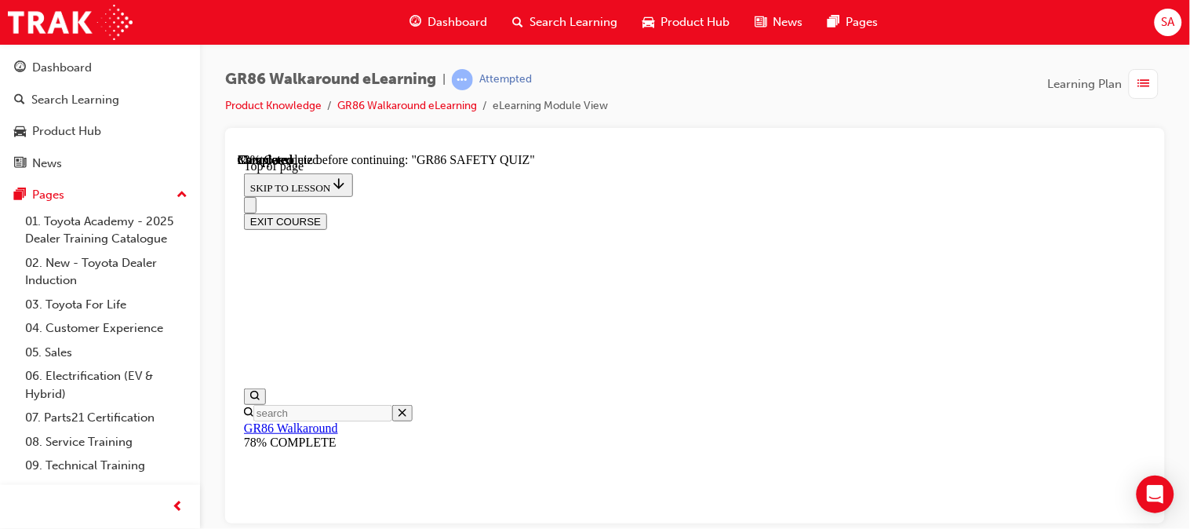
scroll to position [714, 0]
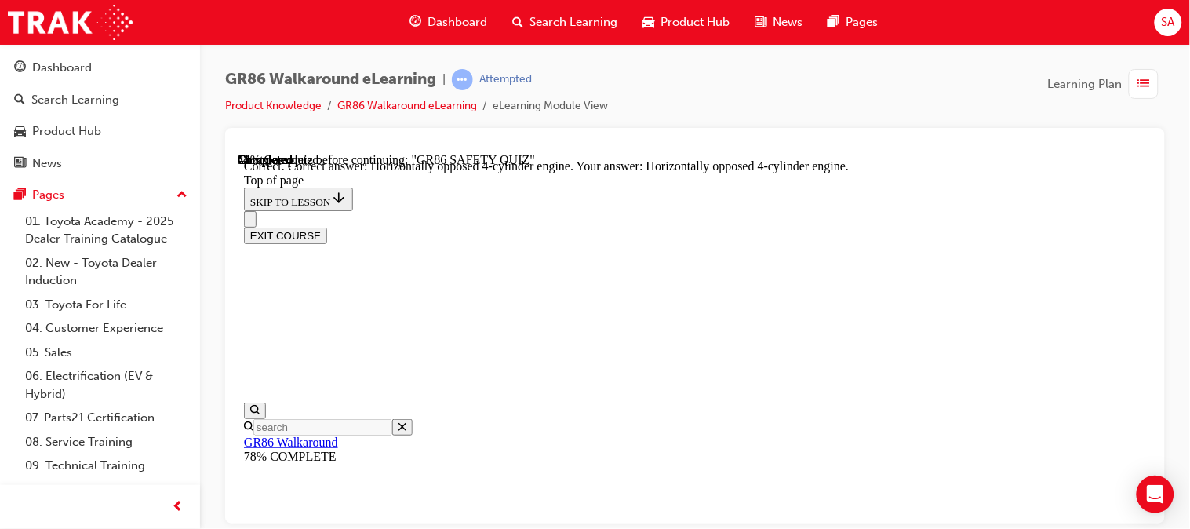
scroll to position [953, 0]
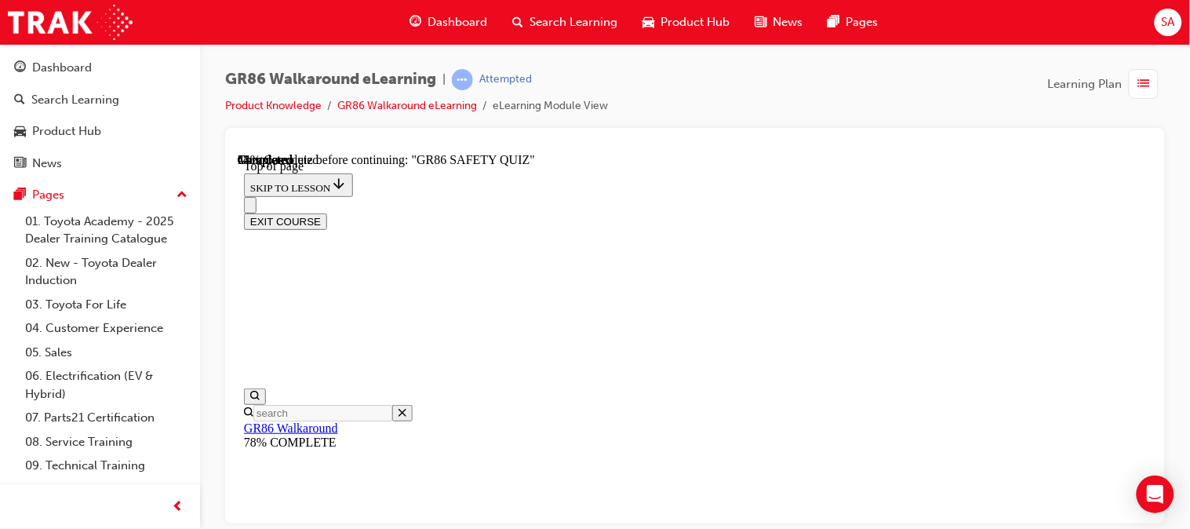
scroll to position [492, 0]
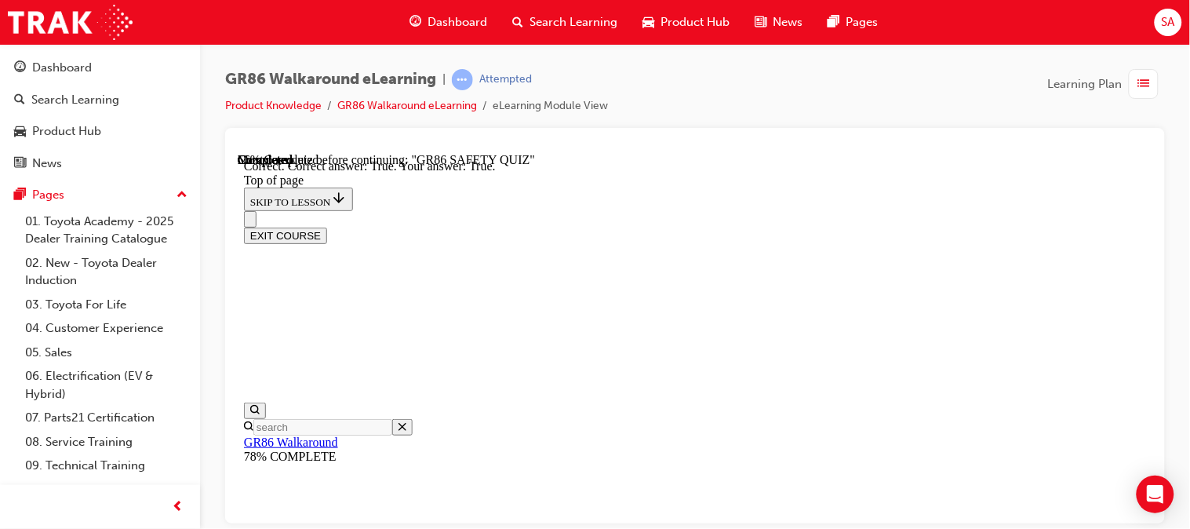
scroll to position [664, 0]
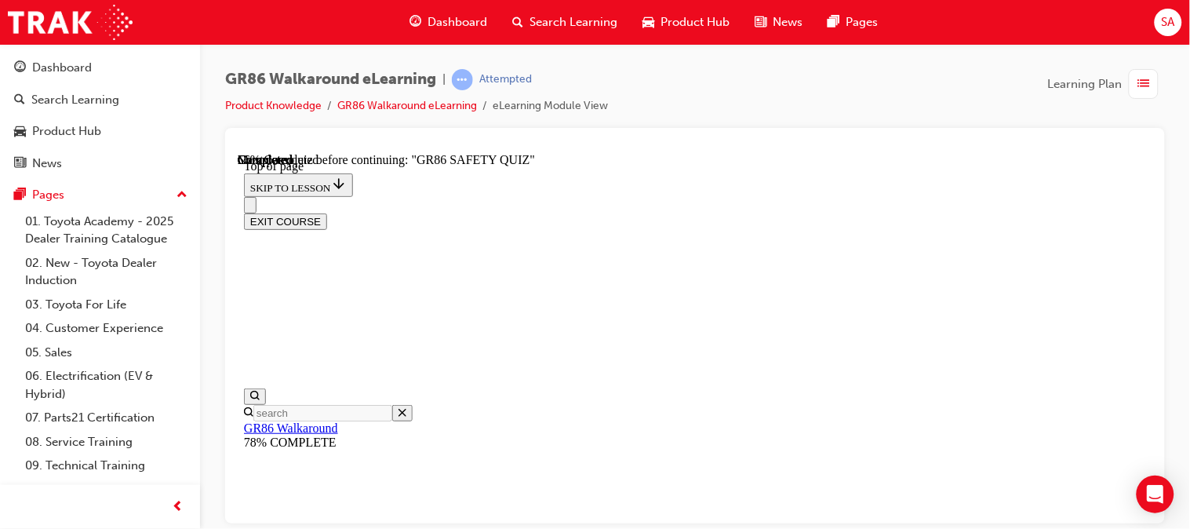
scroll to position [370, 0]
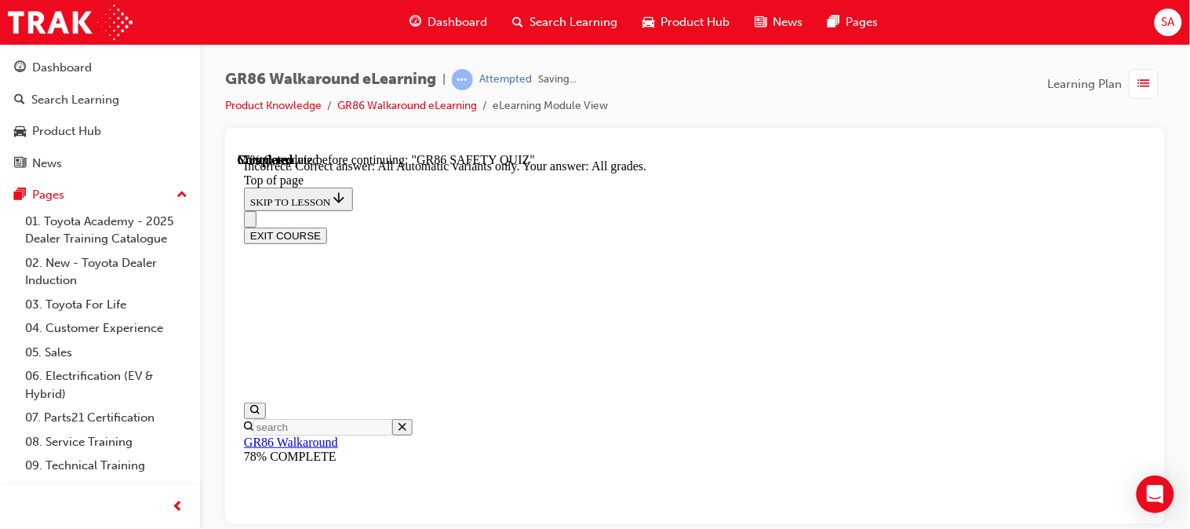
scroll to position [616, 0]
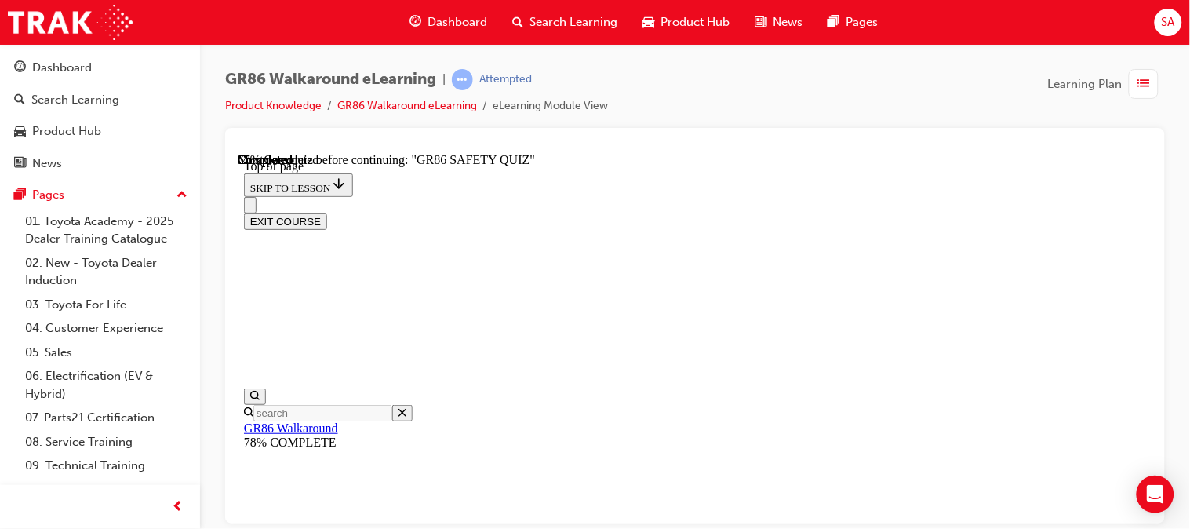
scroll to position [353, 0]
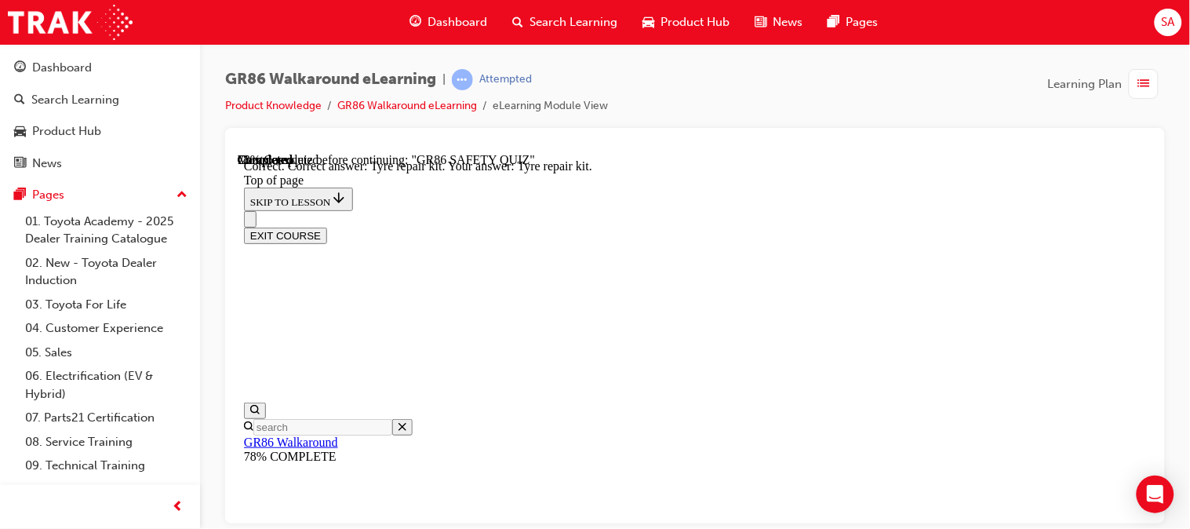
scroll to position [536, 0]
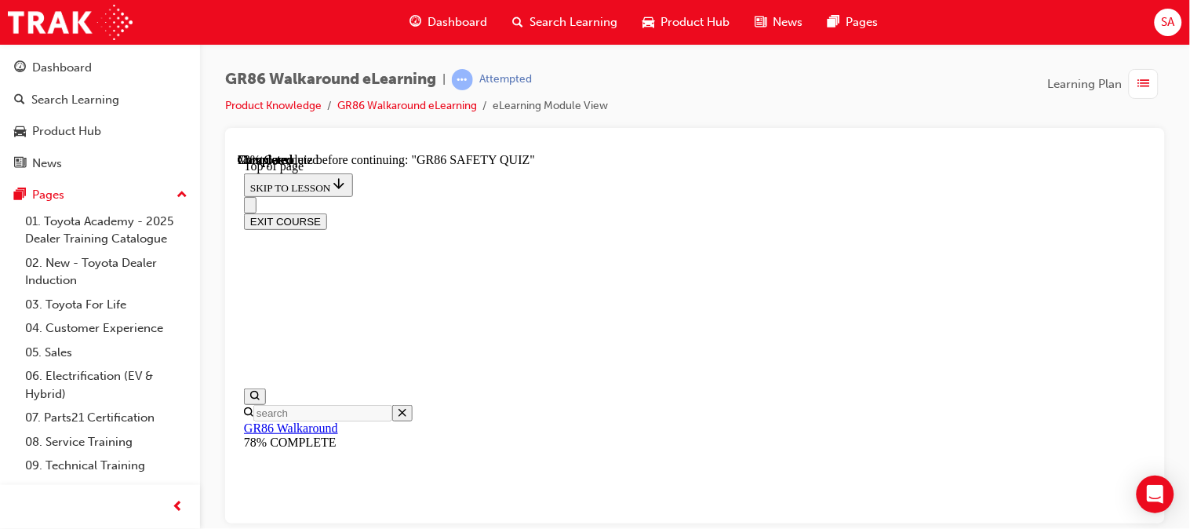
scroll to position [322, 0]
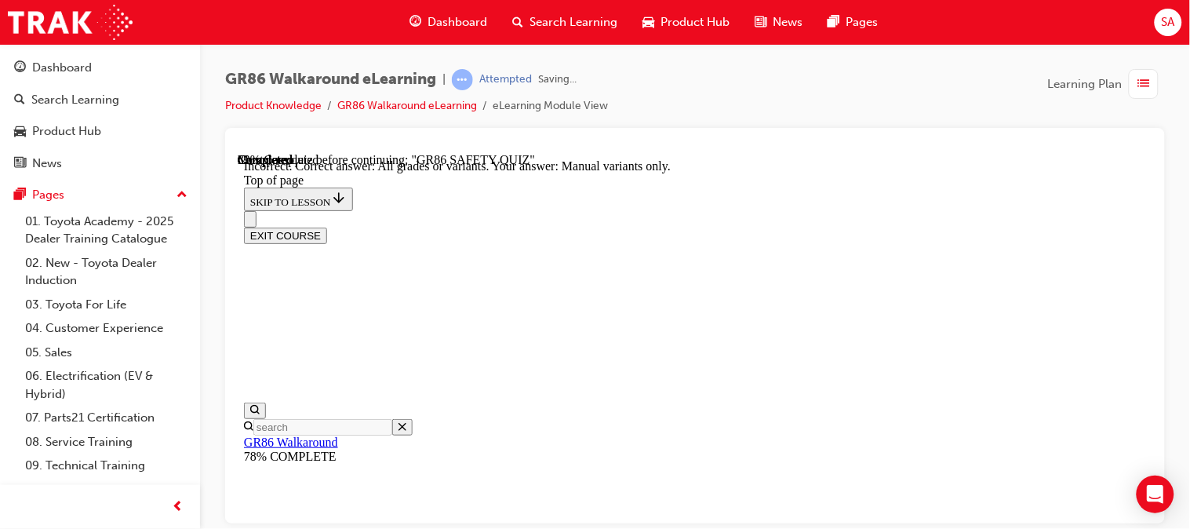
scroll to position [536, 0]
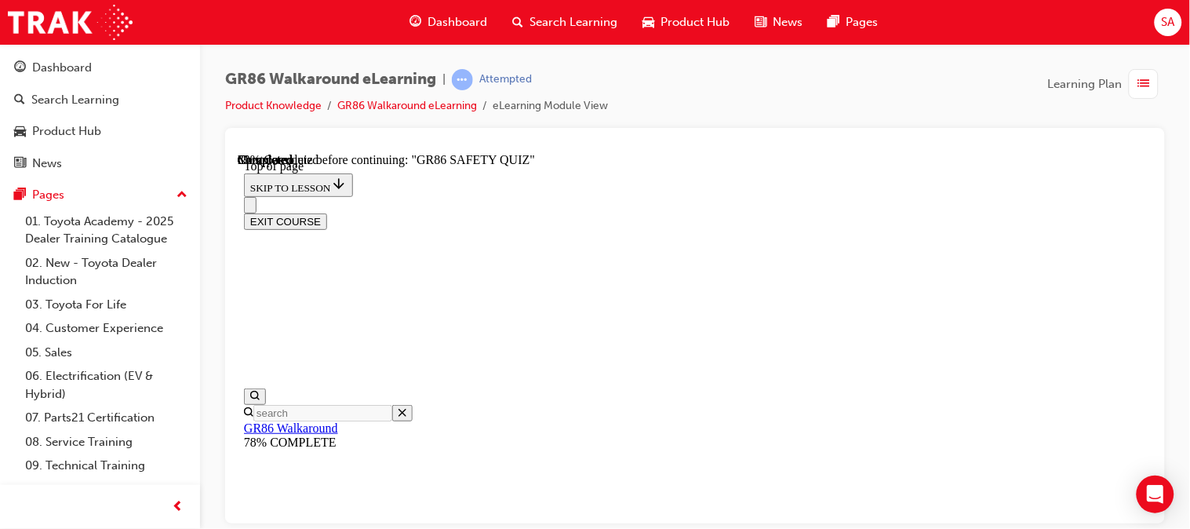
scroll to position [588, 0]
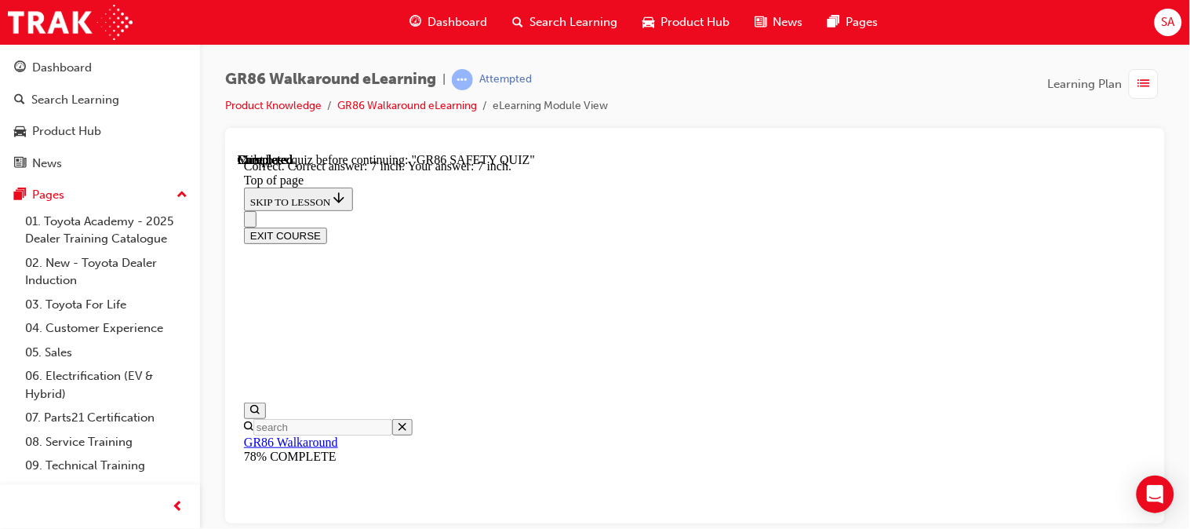
scroll to position [820, 0]
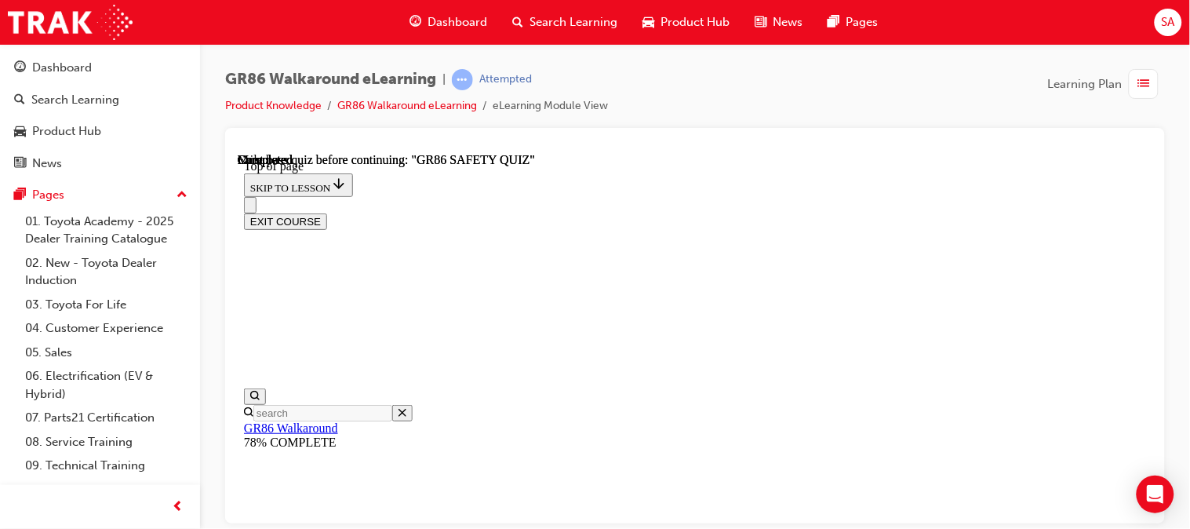
scroll to position [481, 0]
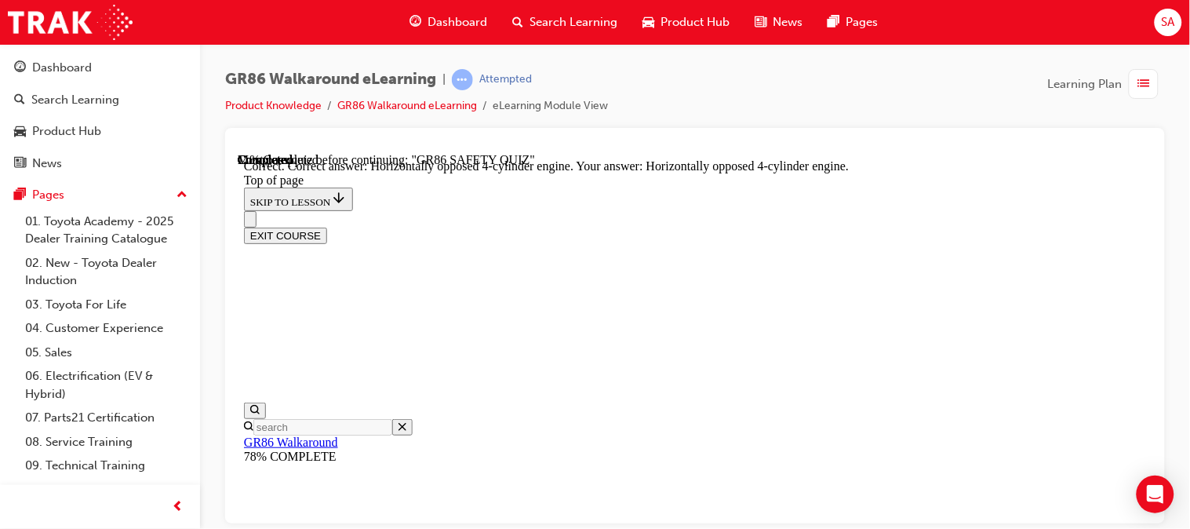
scroll to position [953, 0]
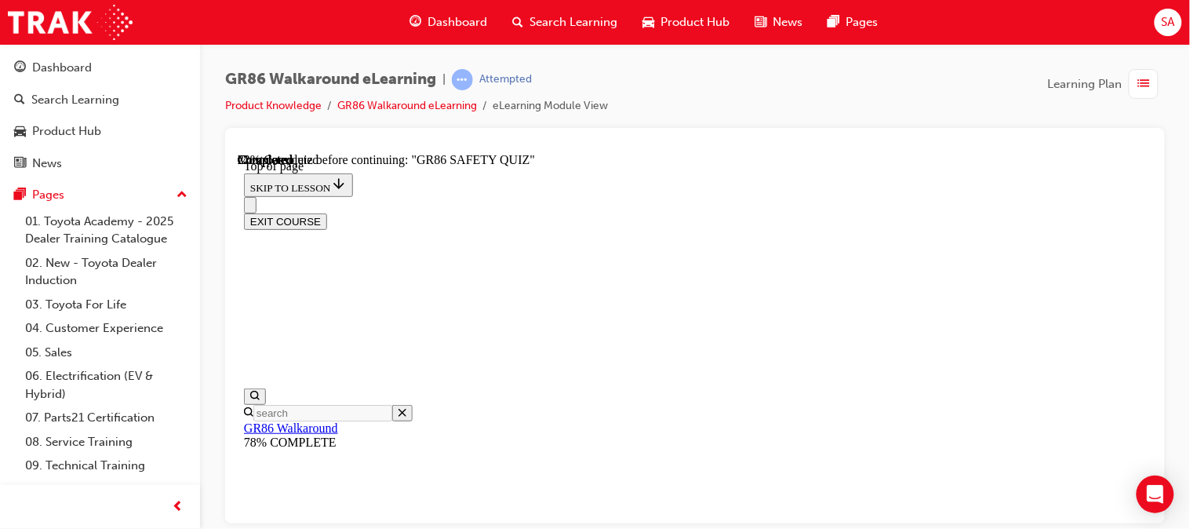
scroll to position [624, 0]
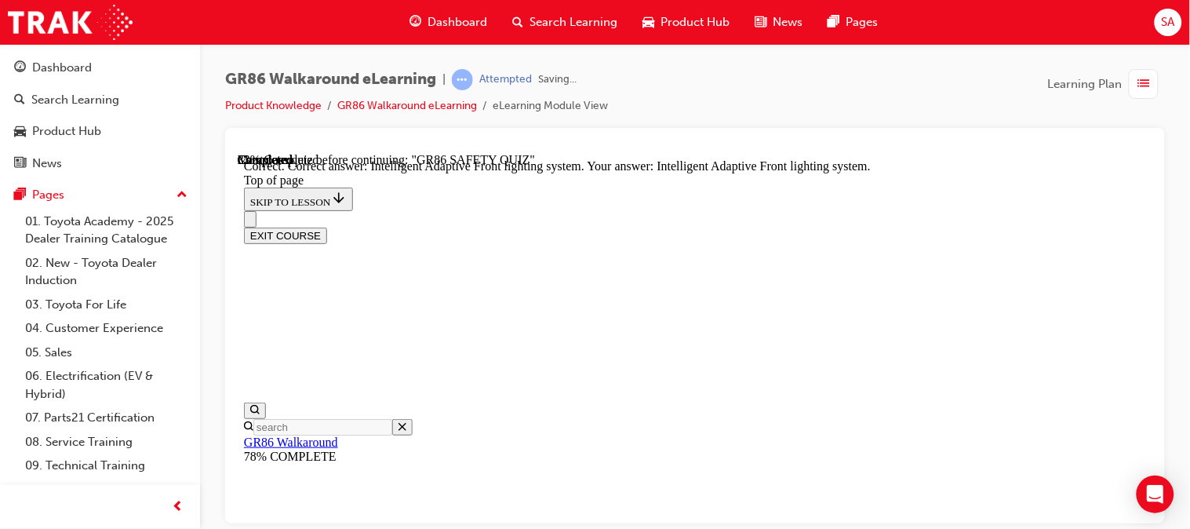
scroll to position [819, 0]
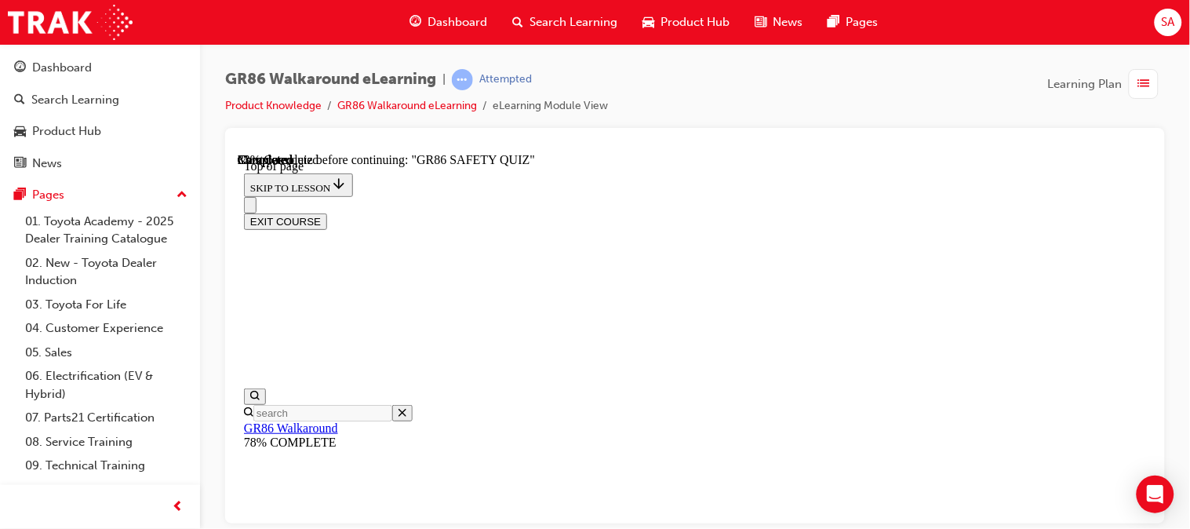
scroll to position [524, 0]
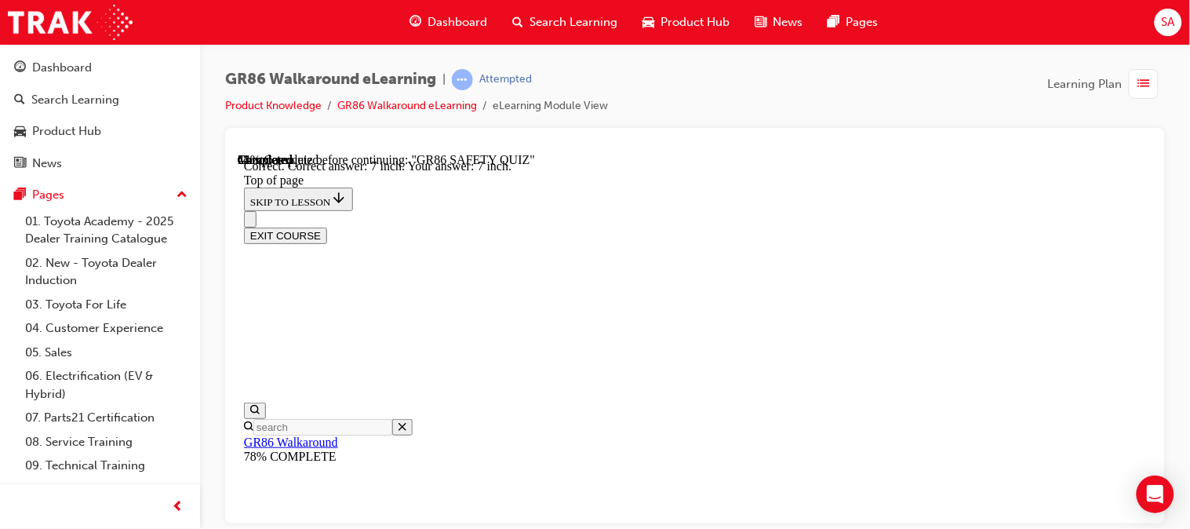
scroll to position [820, 0]
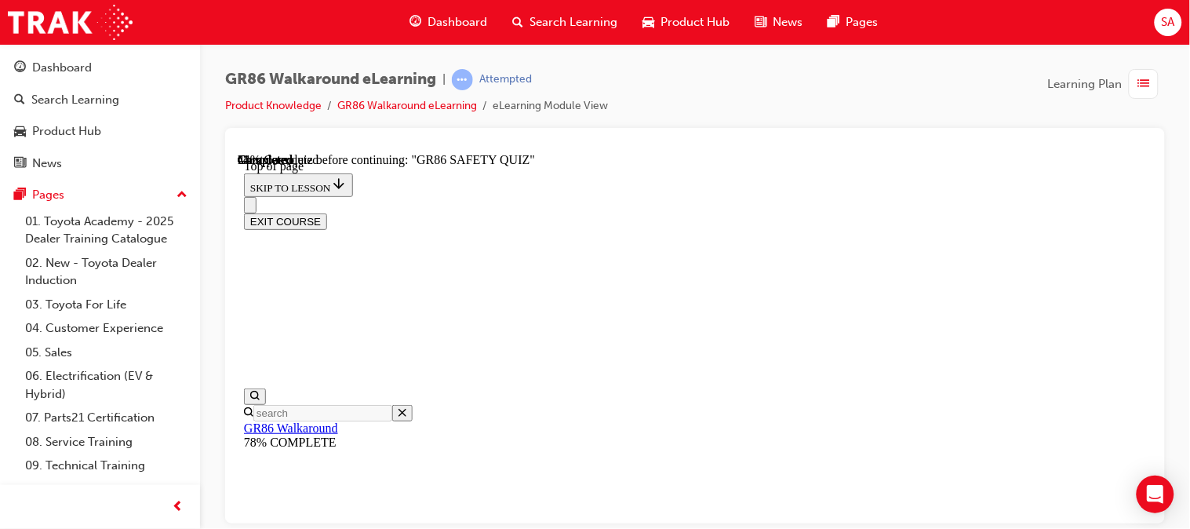
scroll to position [366, 0]
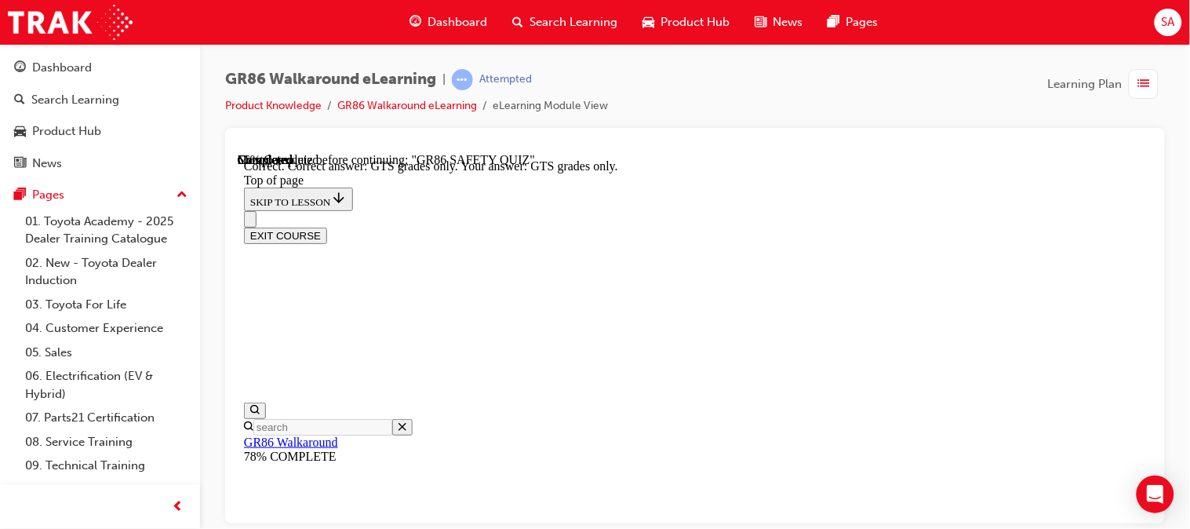
scroll to position [590, 0]
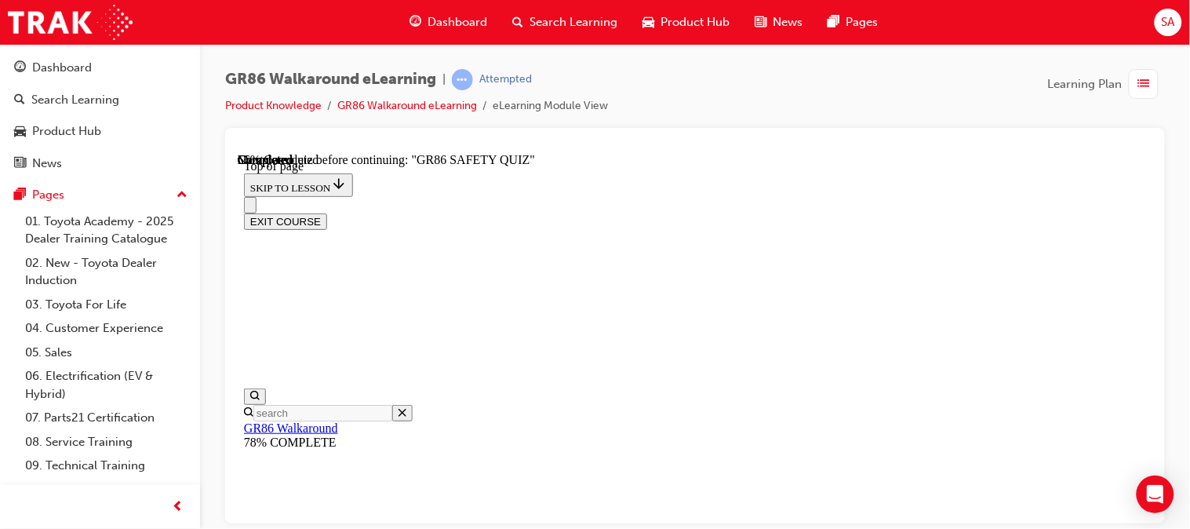
scroll to position [347, 0]
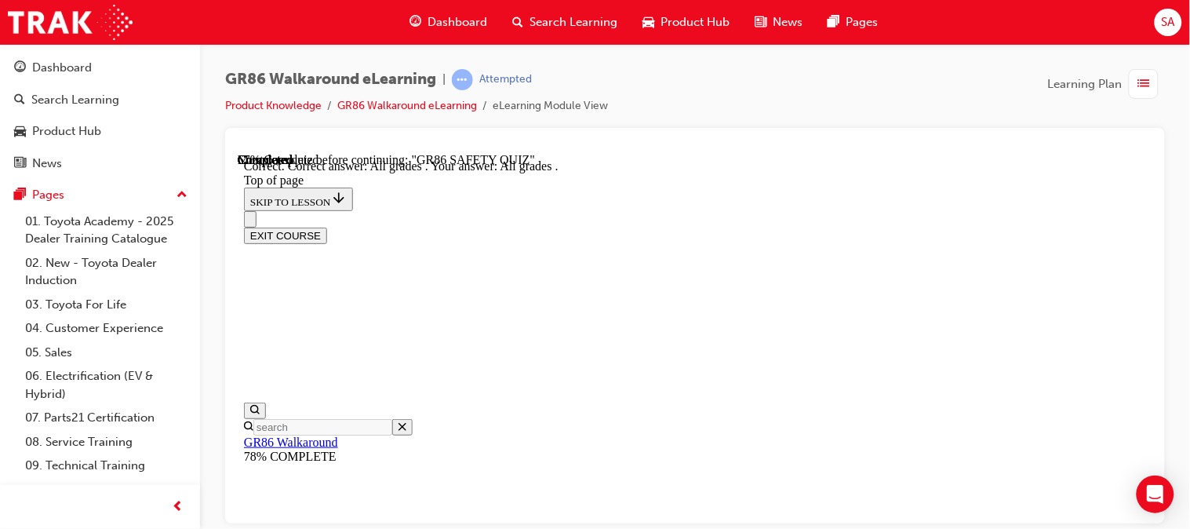
scroll to position [590, 0]
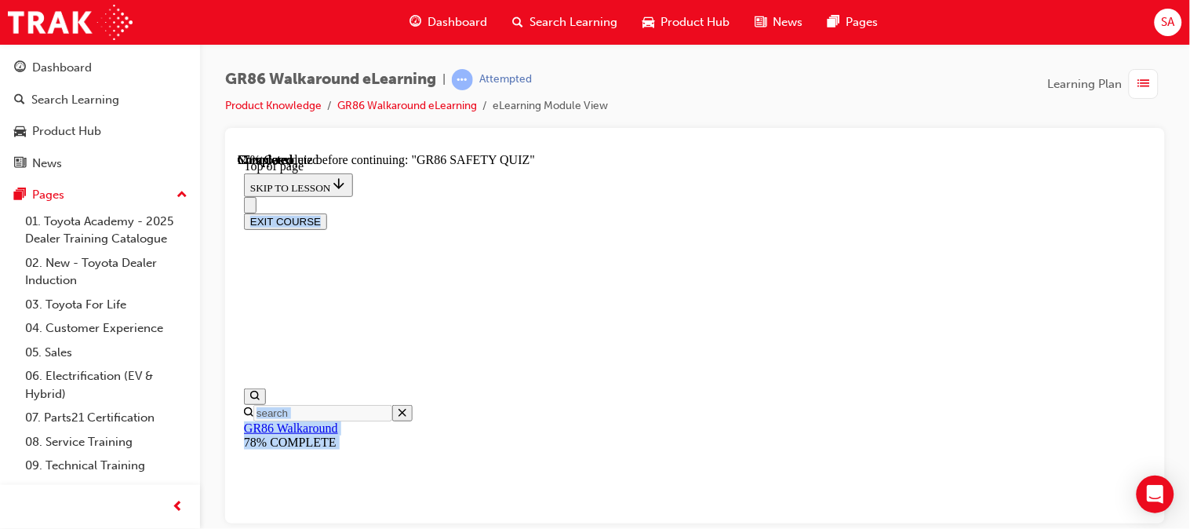
scroll to position [487, 0]
drag, startPoint x: 603, startPoint y: 181, endPoint x: 820, endPoint y: 281, distance: 238.4
copy div "What variants of the new GR 86 comes equipped with a clever safety technology, …"
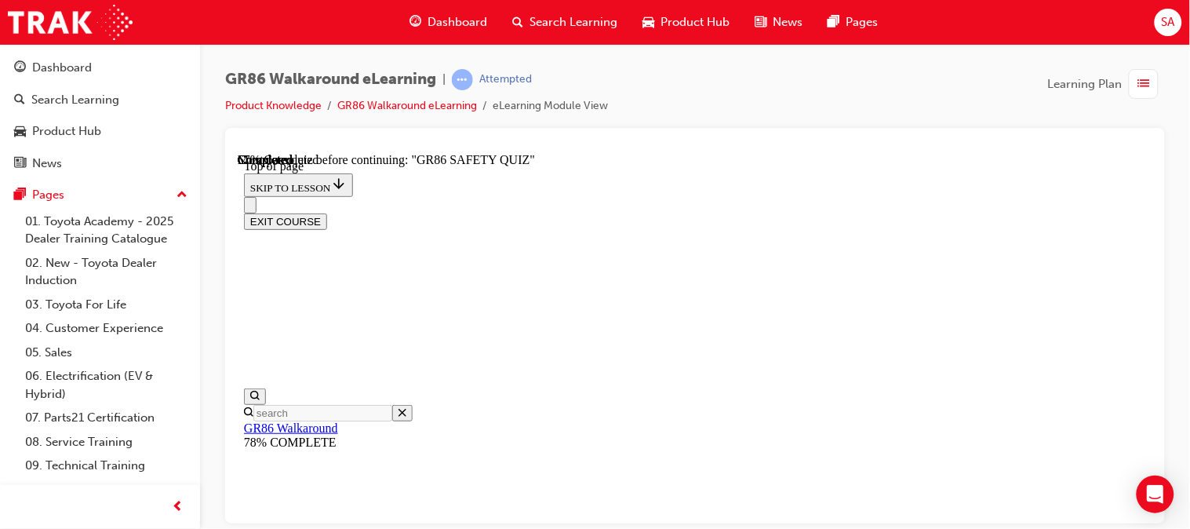
scroll to position [411, 0]
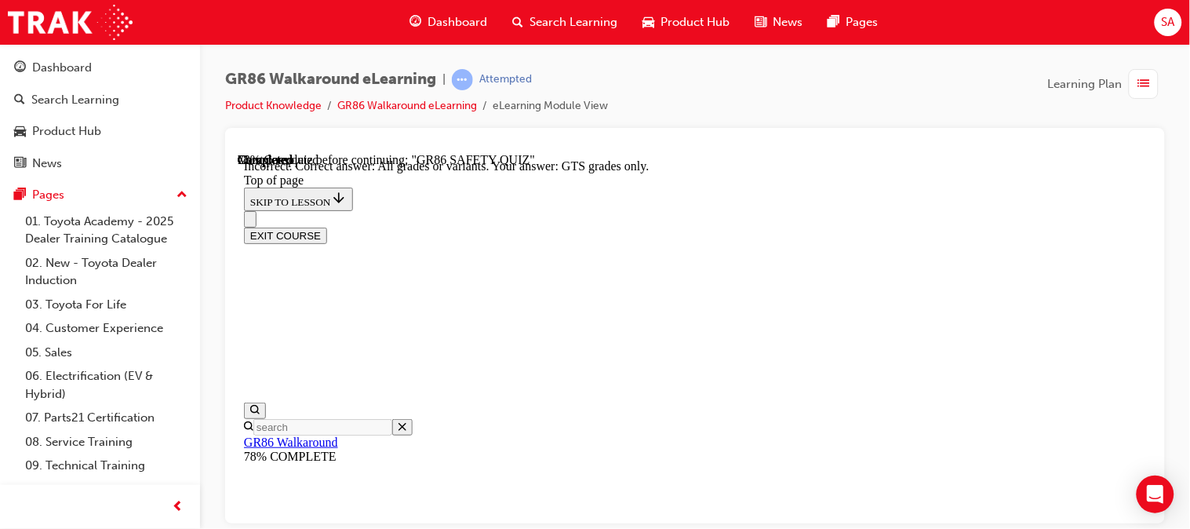
scroll to position [443, 0]
